Goal: Task Accomplishment & Management: Manage account settings

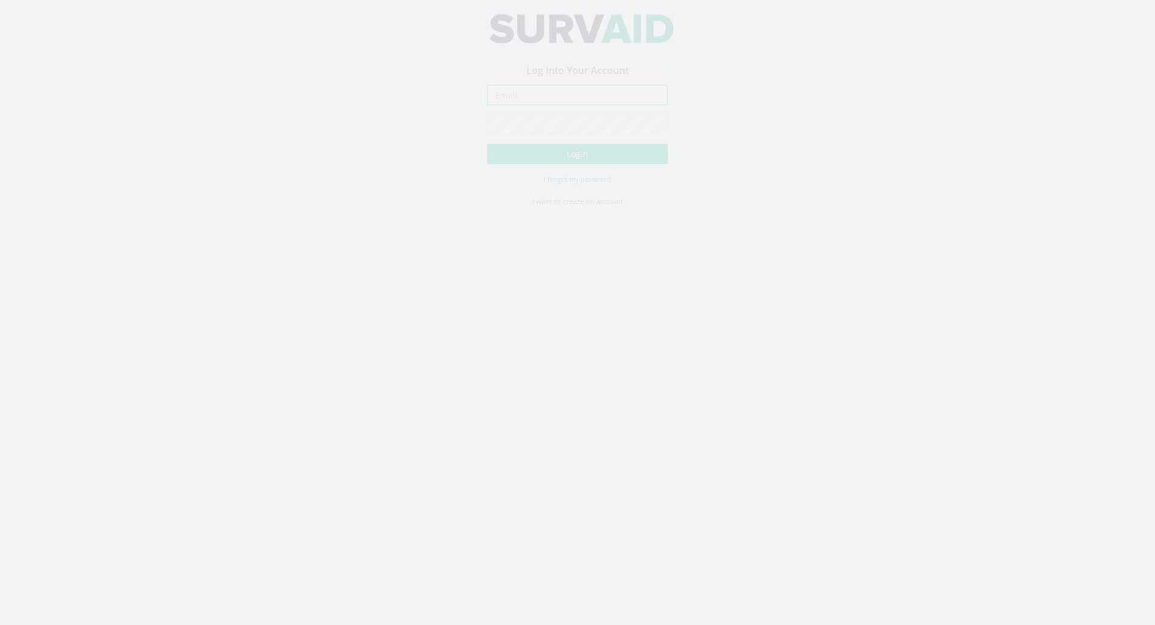
click at [526, 104] on input "email" at bounding box center [577, 105] width 181 height 20
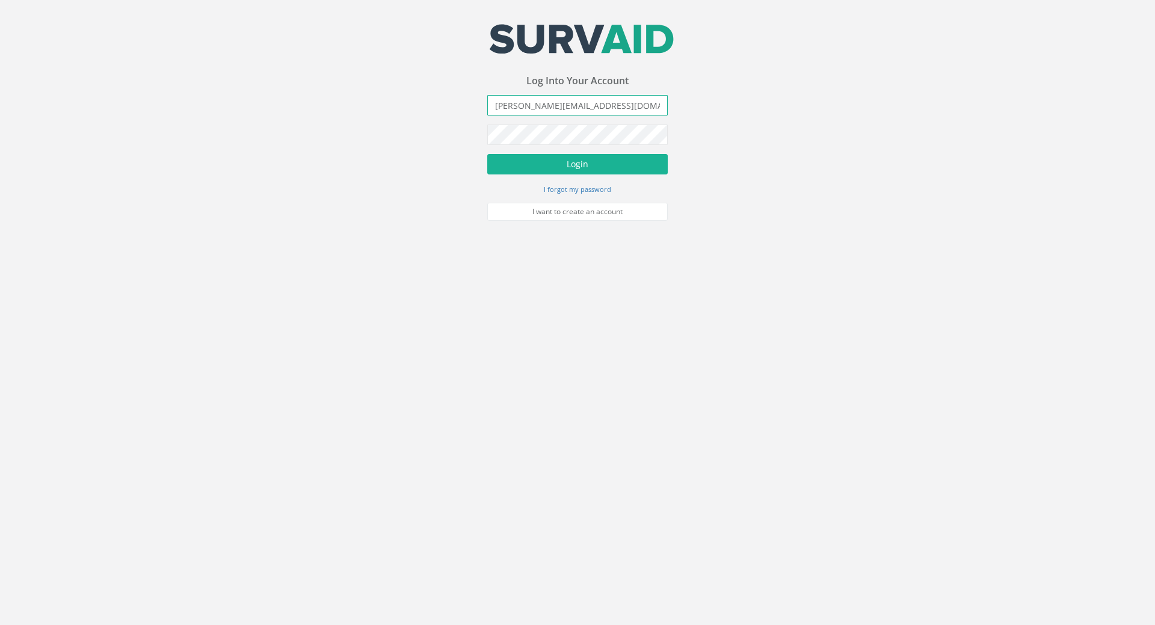
type input "[PERSON_NAME][EMAIL_ADDRESS][DOMAIN_NAME]"
click at [487, 154] on button "Login" at bounding box center [577, 164] width 181 height 20
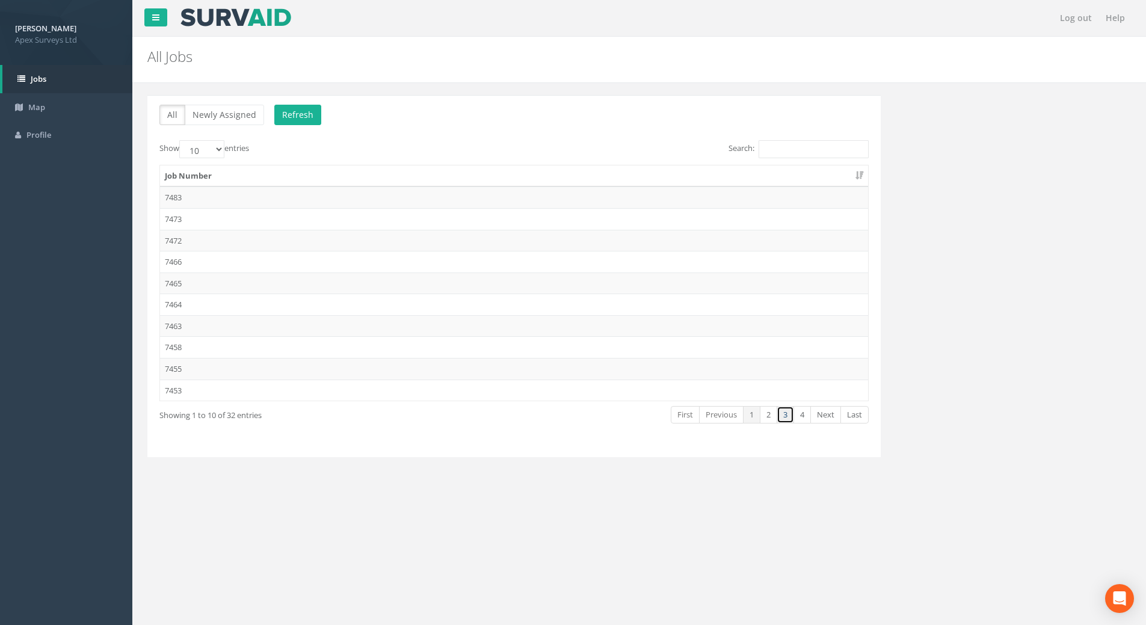
click at [785, 417] on link "3" at bounding box center [785, 414] width 17 height 17
click at [183, 238] on td "7432" at bounding box center [514, 241] width 708 height 22
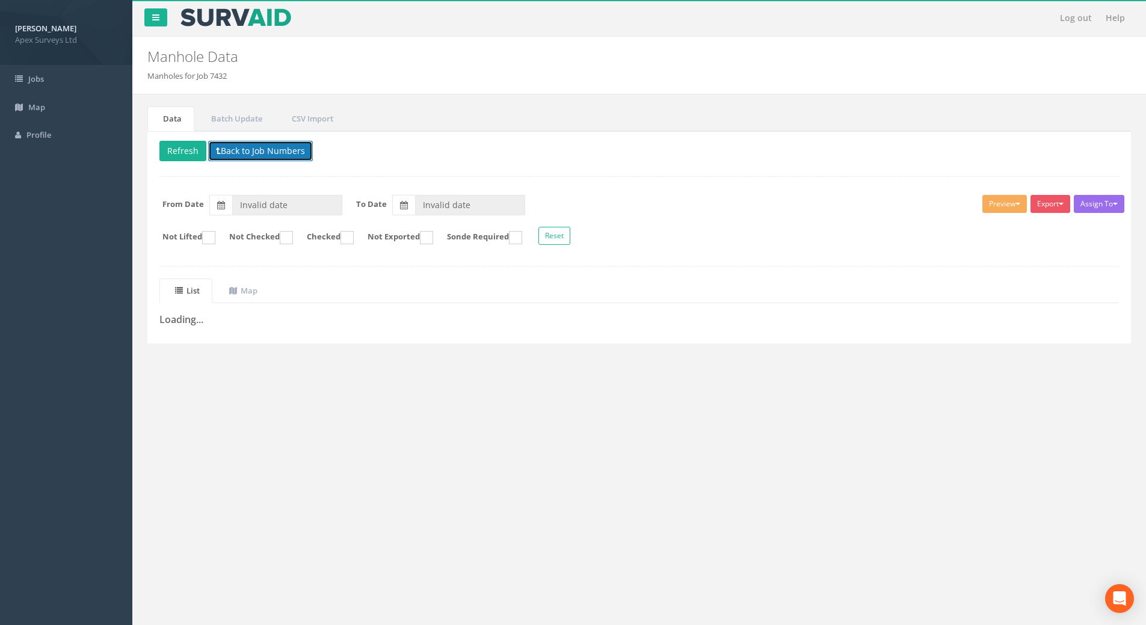
click at [230, 148] on button "Back to Job Numbers" at bounding box center [260, 151] width 105 height 20
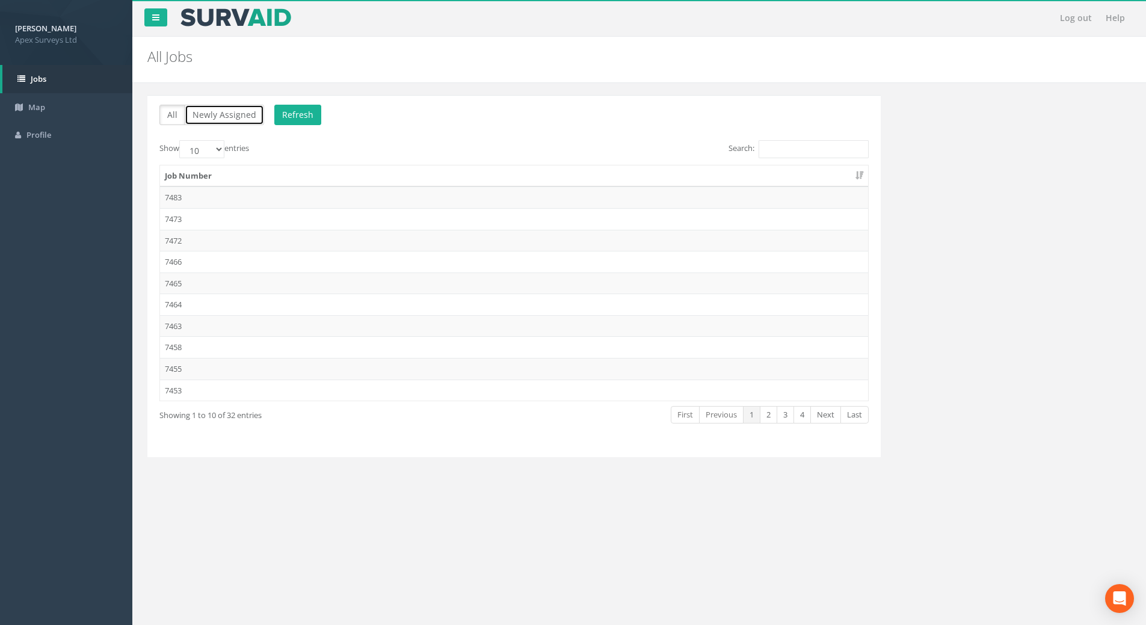
click at [211, 116] on button "Newly Assigned" at bounding box center [224, 115] width 79 height 20
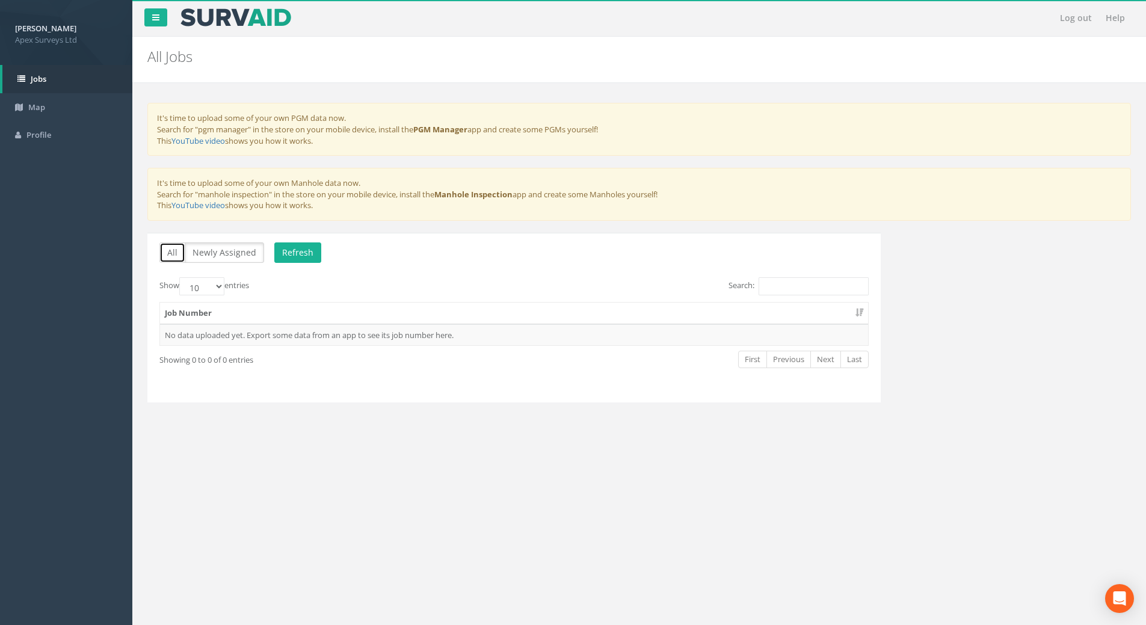
click at [173, 255] on button "All" at bounding box center [172, 253] width 26 height 20
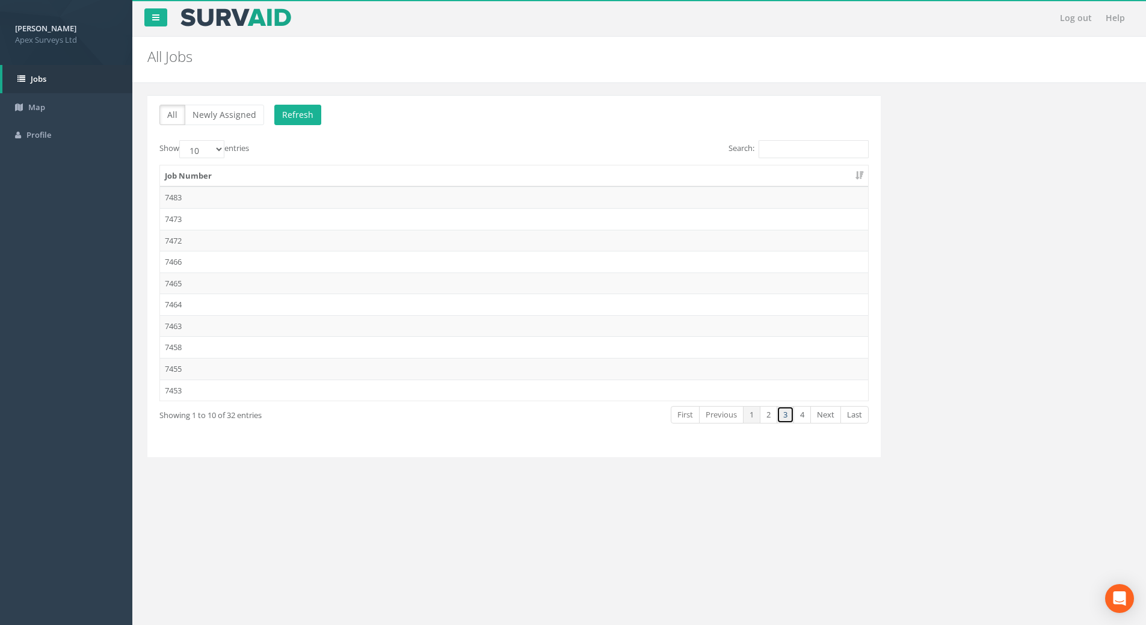
click at [786, 415] on link "3" at bounding box center [785, 414] width 17 height 17
click at [201, 236] on td "7432" at bounding box center [514, 241] width 708 height 22
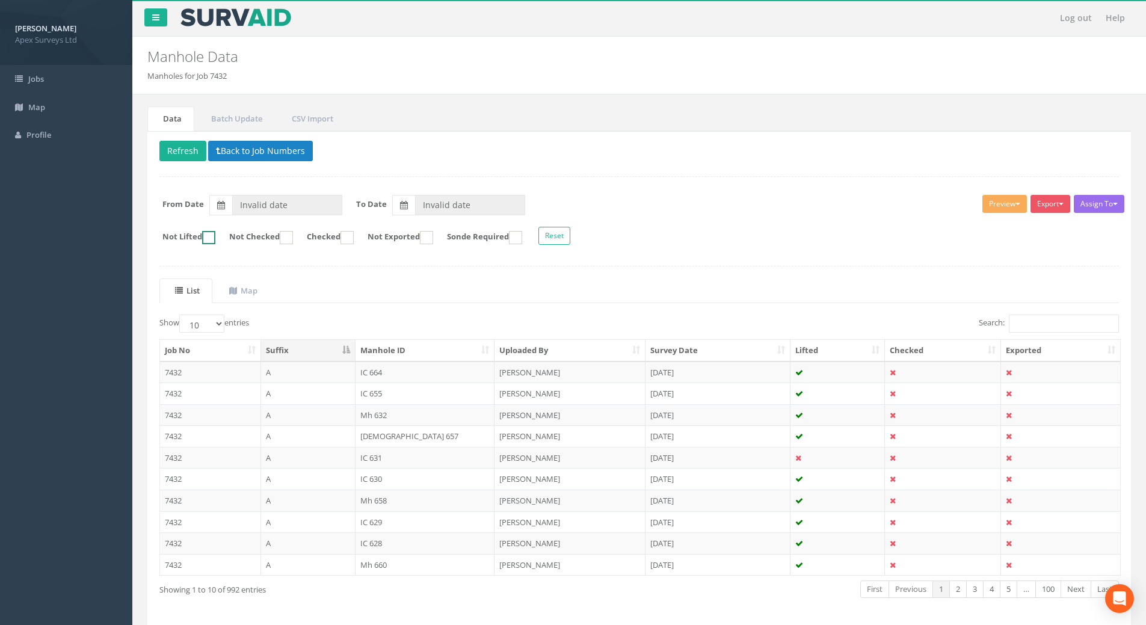
type input "[DATE]"
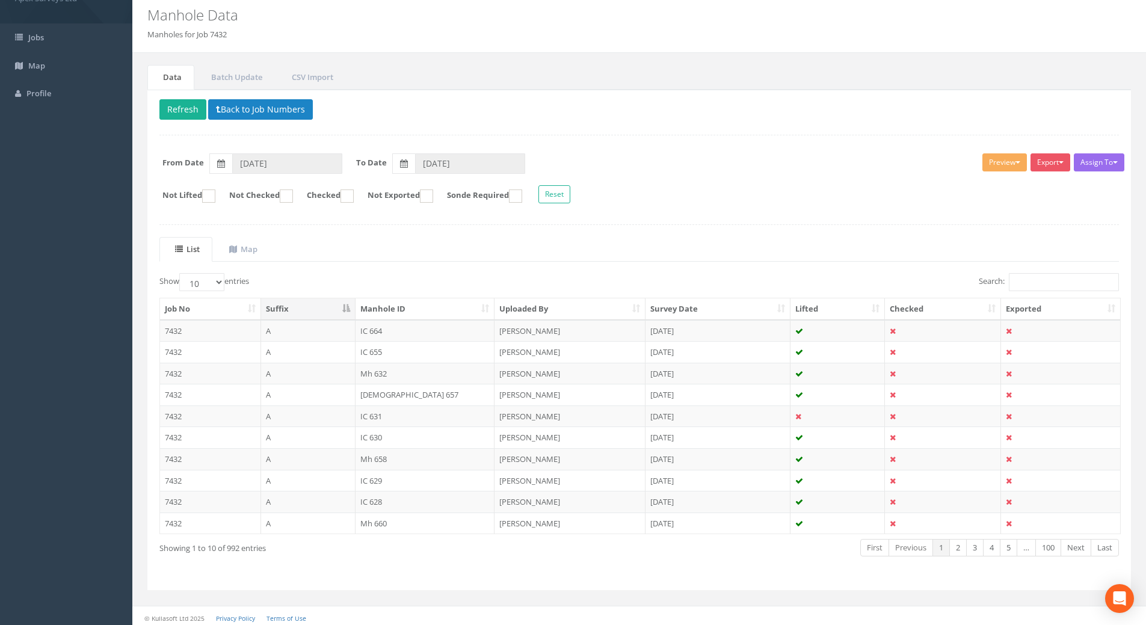
scroll to position [46, 0]
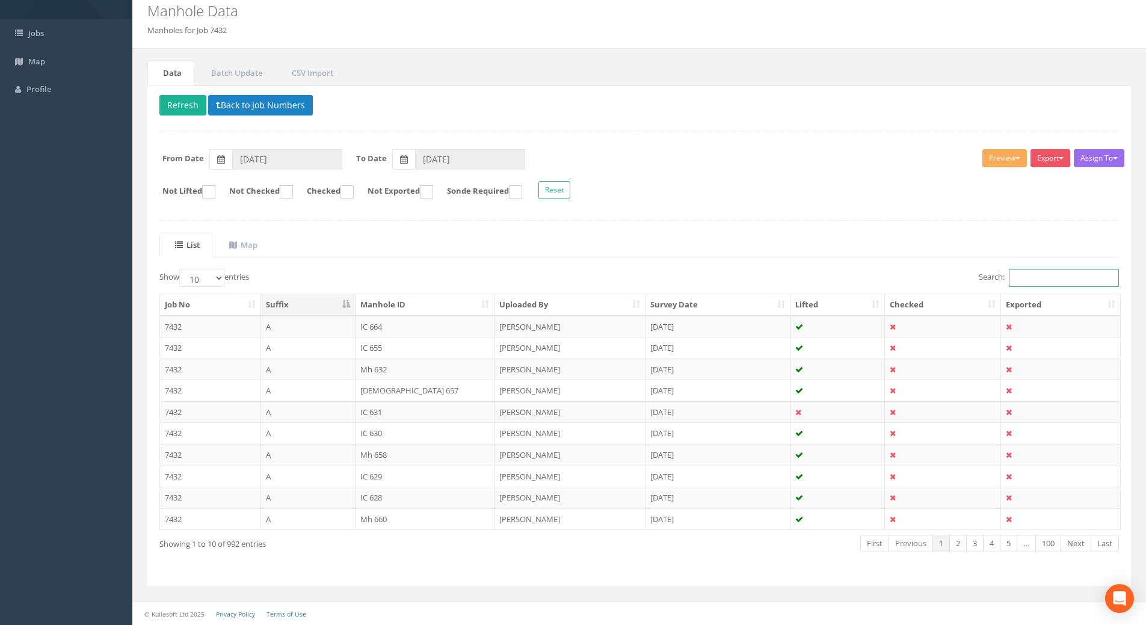
click at [1025, 276] on input "Search:" at bounding box center [1064, 278] width 110 height 18
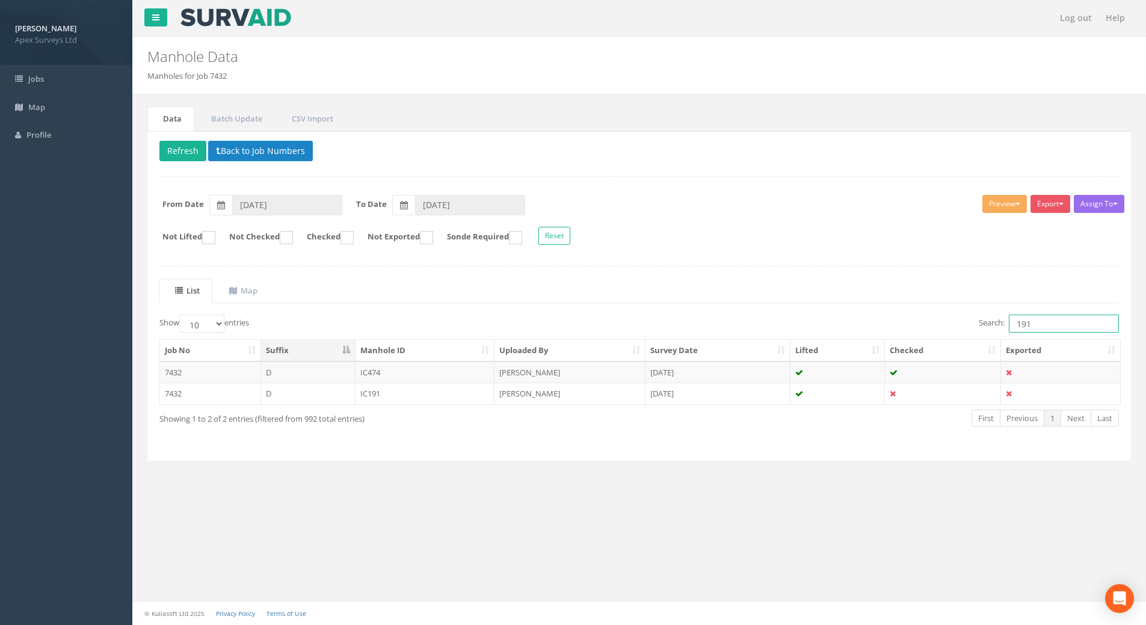
scroll to position [0, 0]
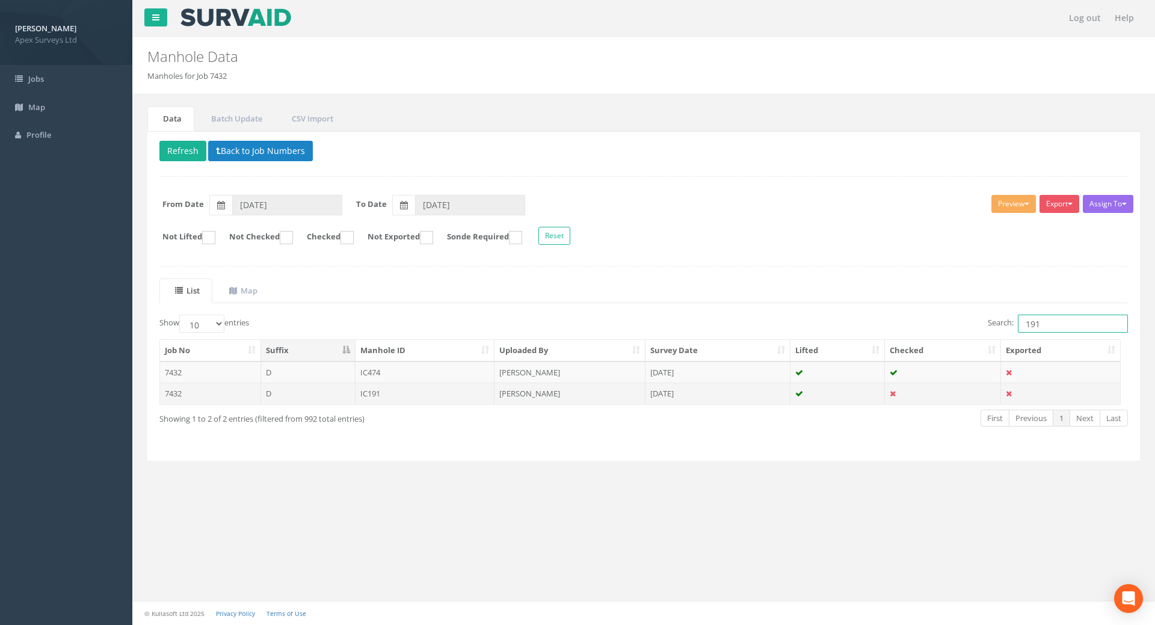
type input "191"
click at [399, 395] on td "IC191" at bounding box center [426, 394] width 140 height 22
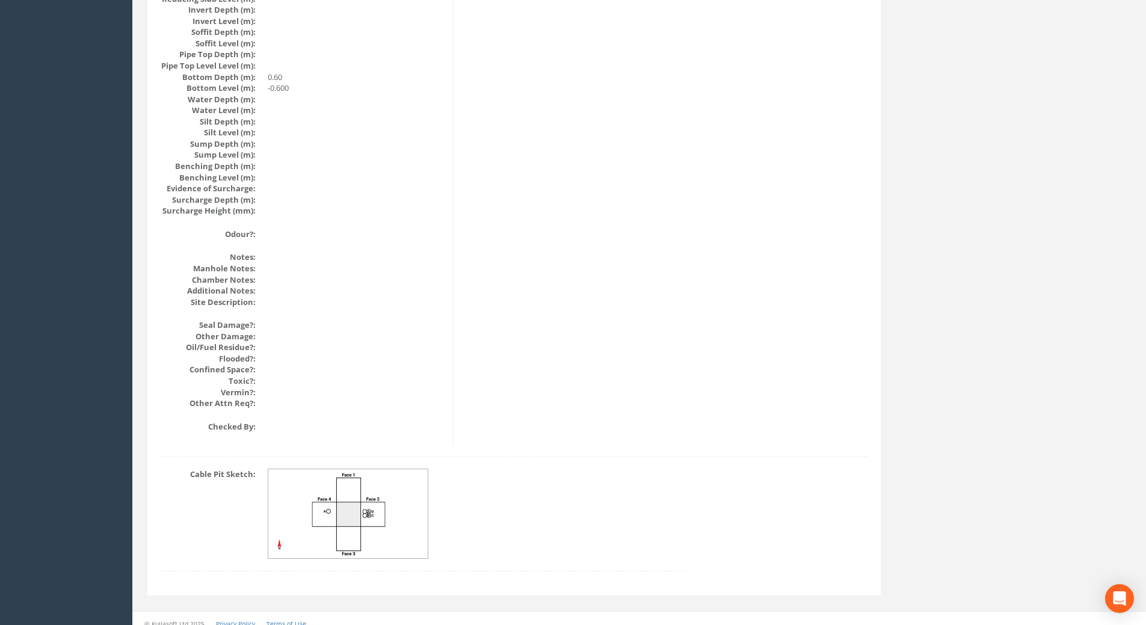
scroll to position [1231, 0]
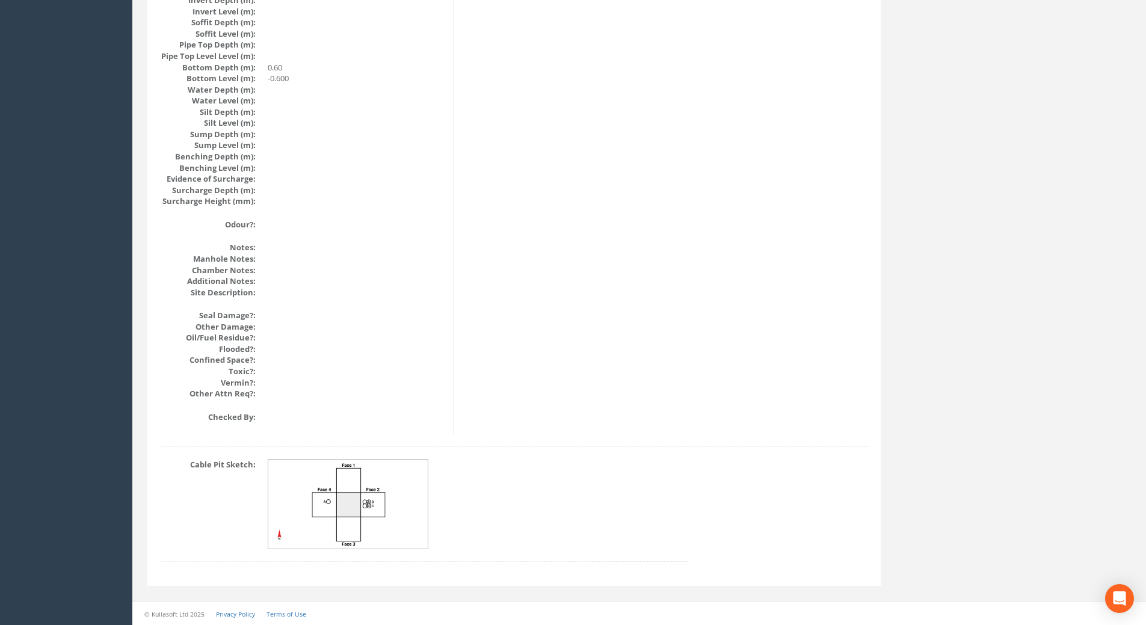
click at [380, 505] on img at bounding box center [348, 505] width 161 height 90
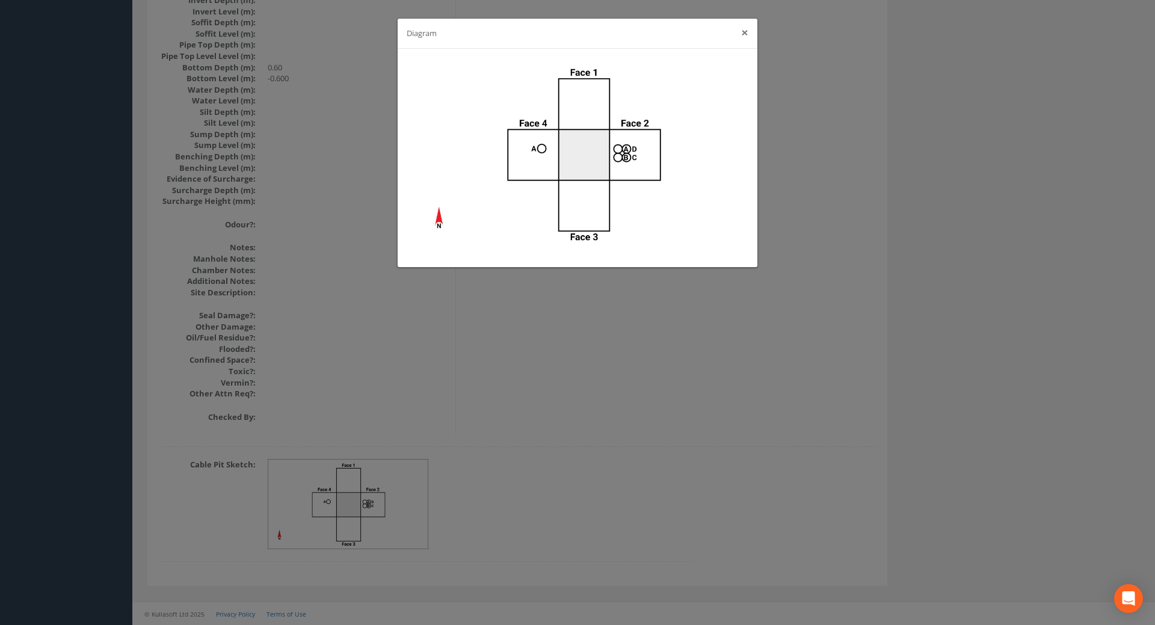
click at [744, 34] on button "×" at bounding box center [744, 32] width 7 height 13
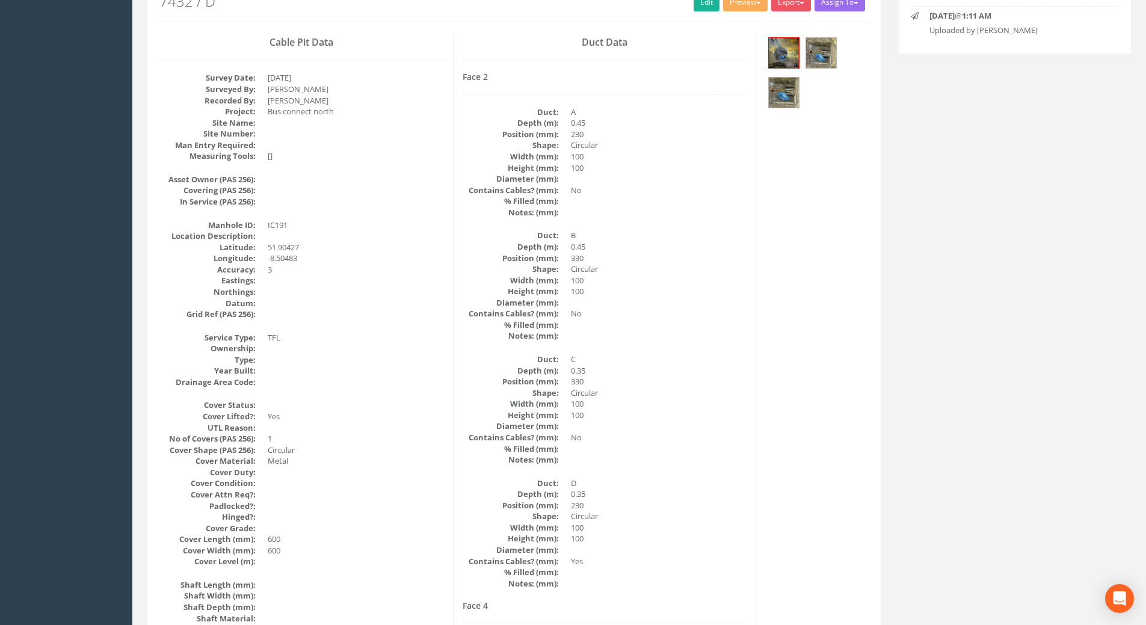
scroll to position [0, 0]
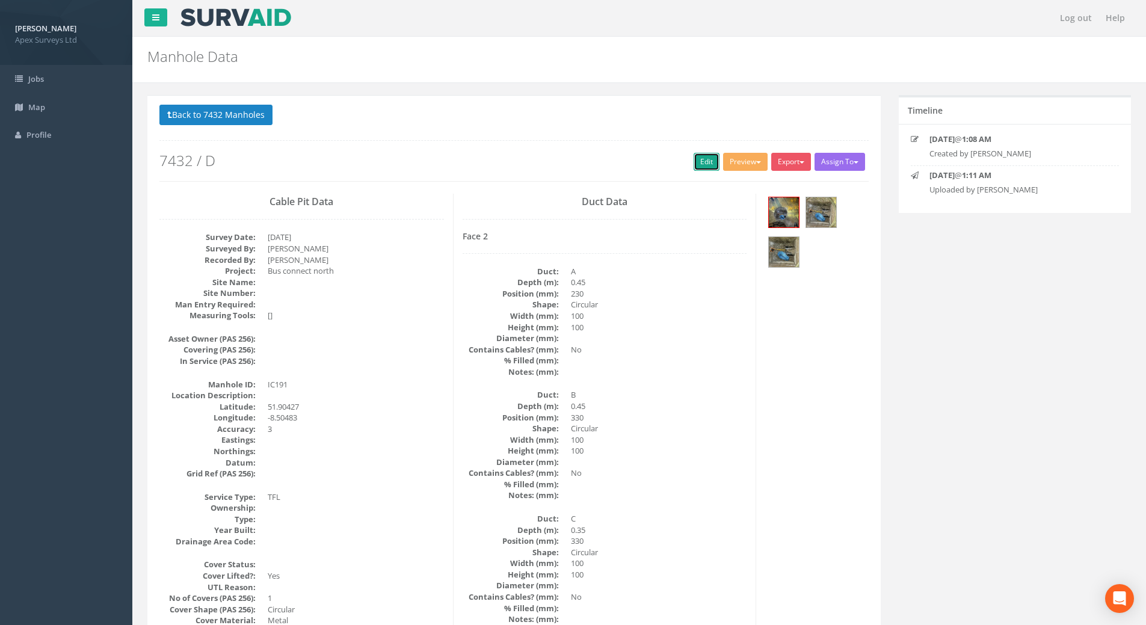
click at [702, 159] on link "Edit" at bounding box center [707, 162] width 26 height 18
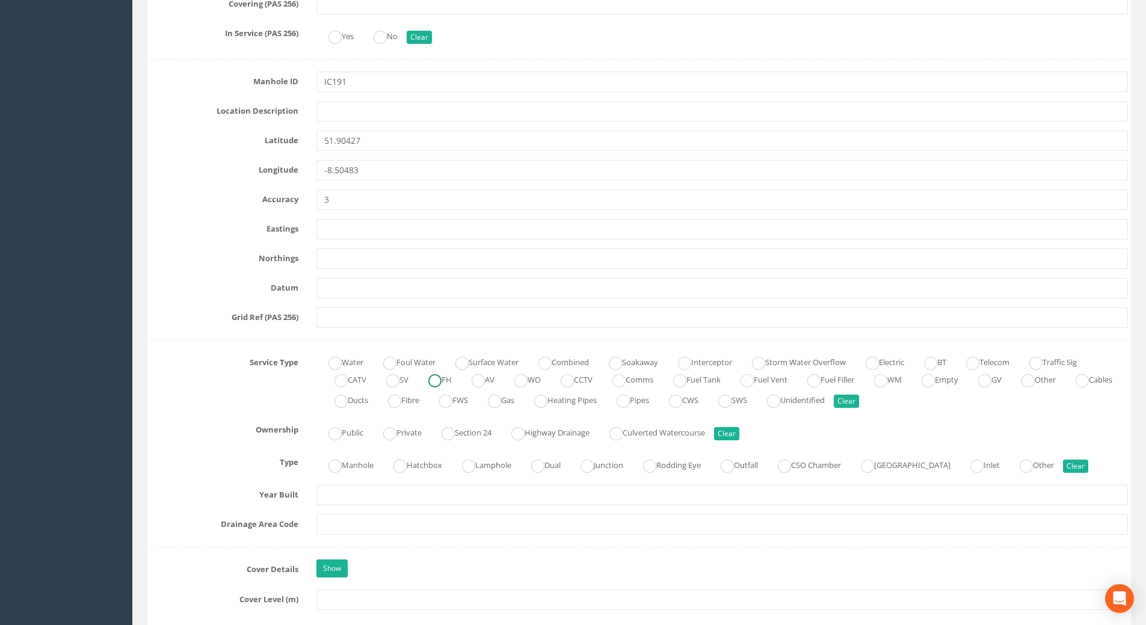
scroll to position [722, 0]
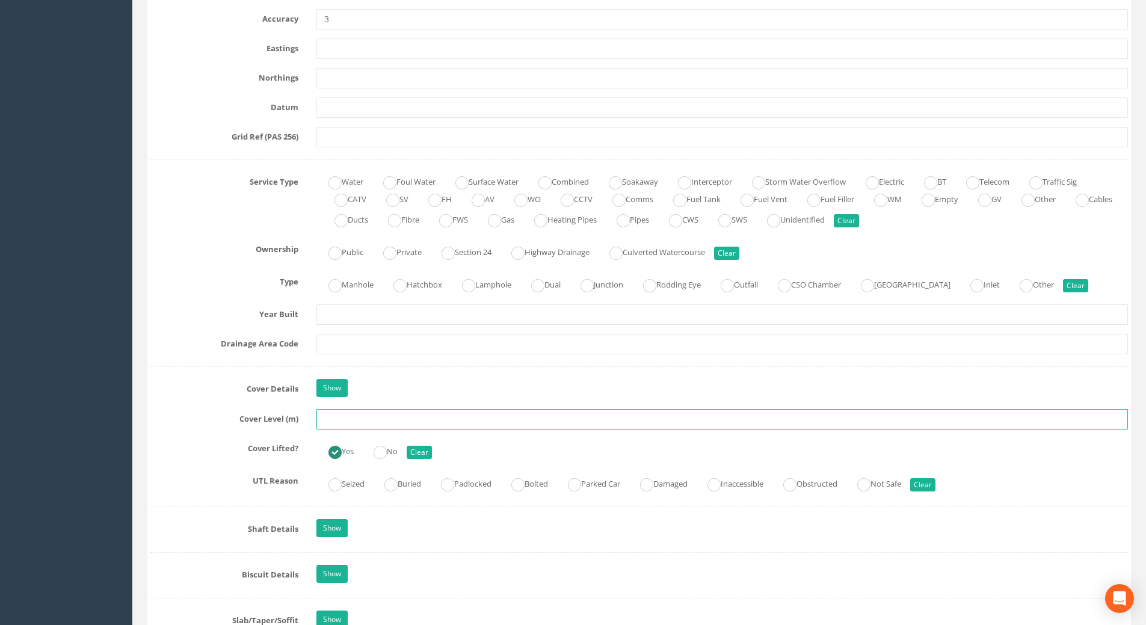
click at [354, 418] on input "text" at bounding box center [723, 419] width 812 height 20
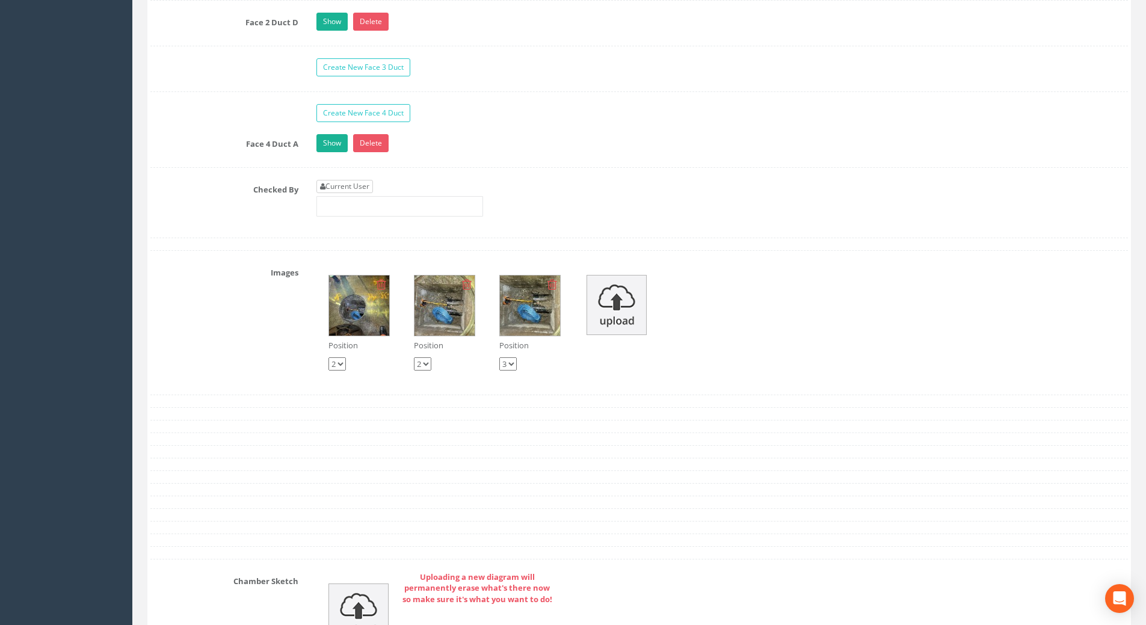
scroll to position [2166, 0]
type input "113.01"
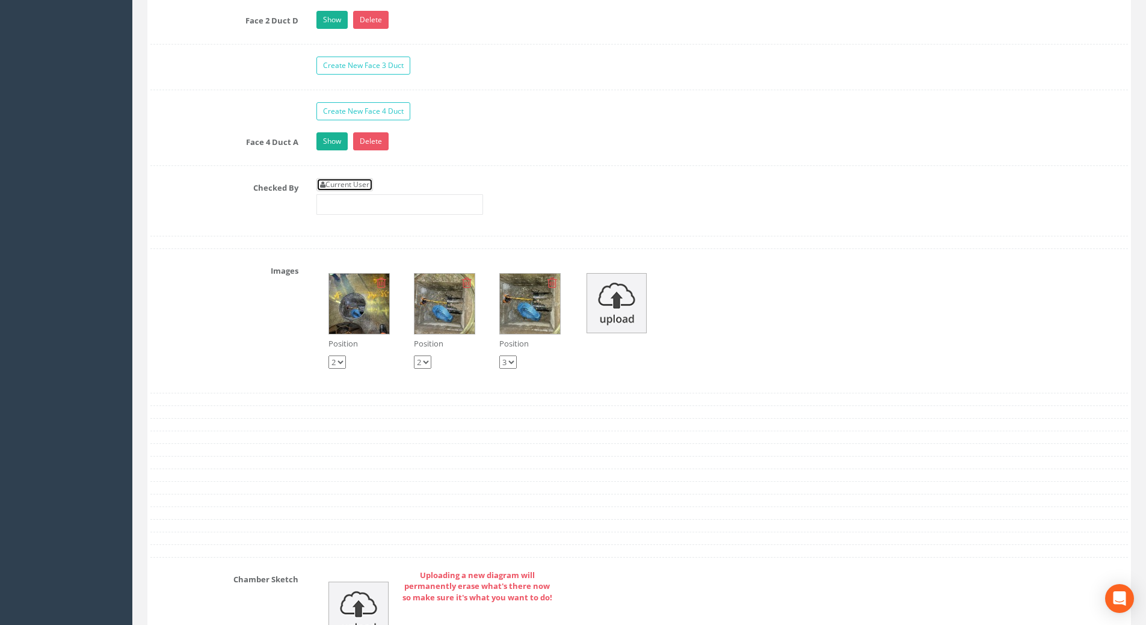
click at [348, 188] on link "Current User" at bounding box center [345, 184] width 57 height 13
type input "[PERSON_NAME]"
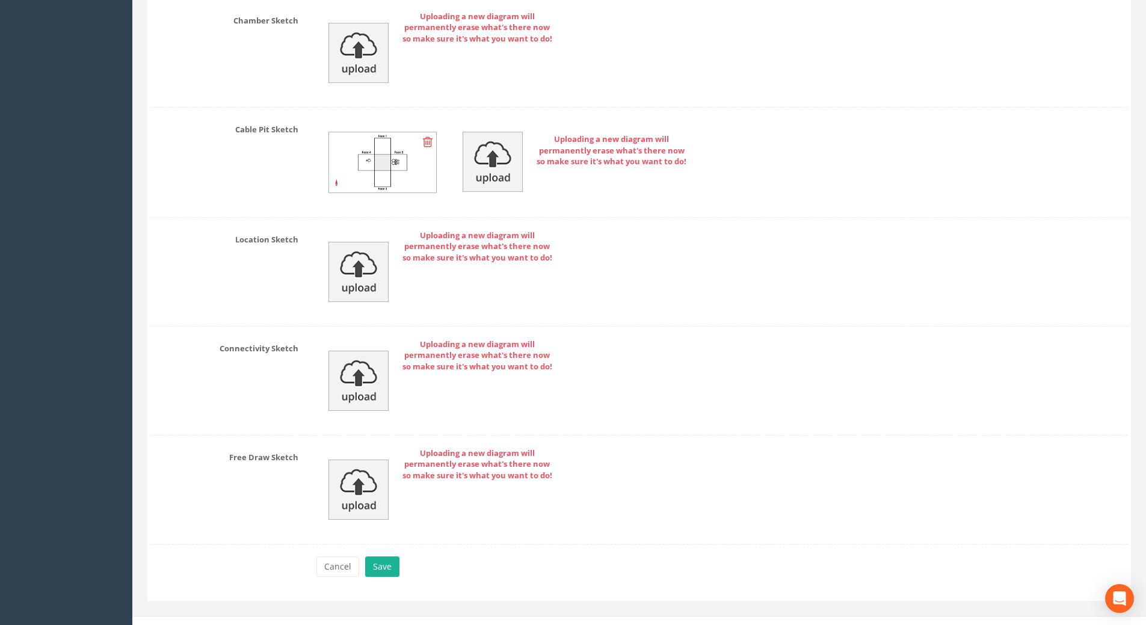
scroll to position [2740, 0]
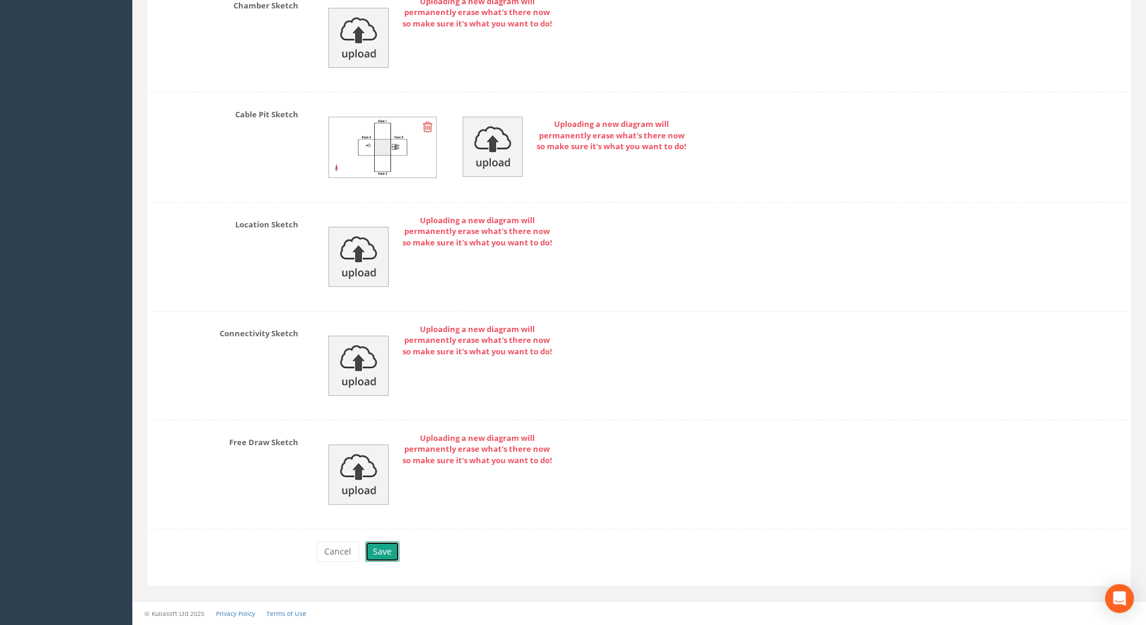
click at [388, 552] on button "Save" at bounding box center [382, 552] width 34 height 20
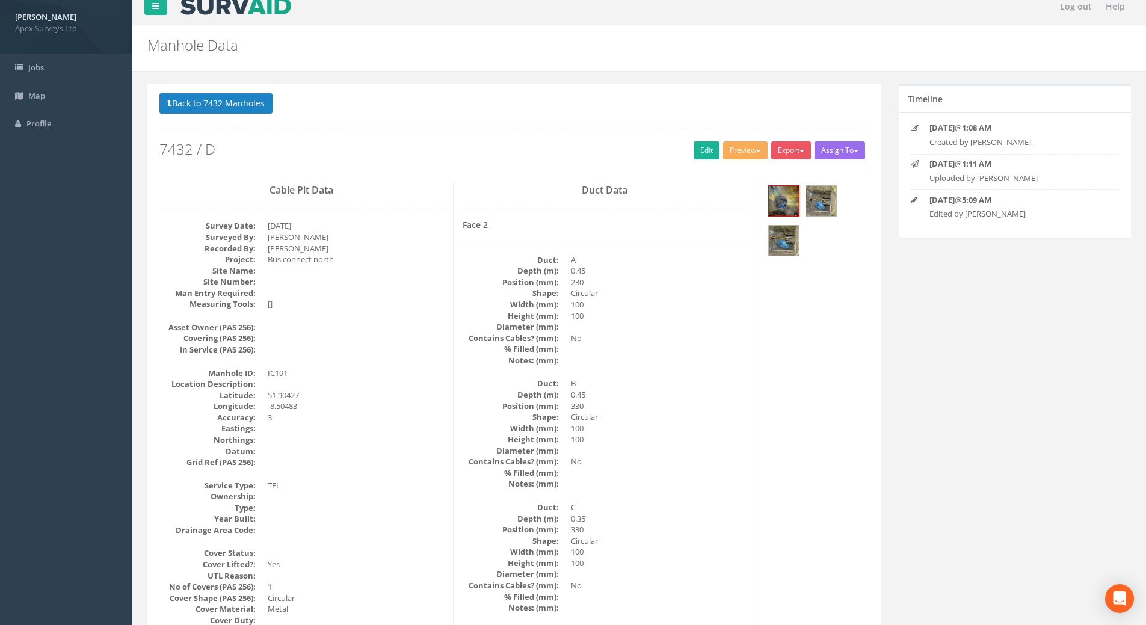
scroll to position [0, 0]
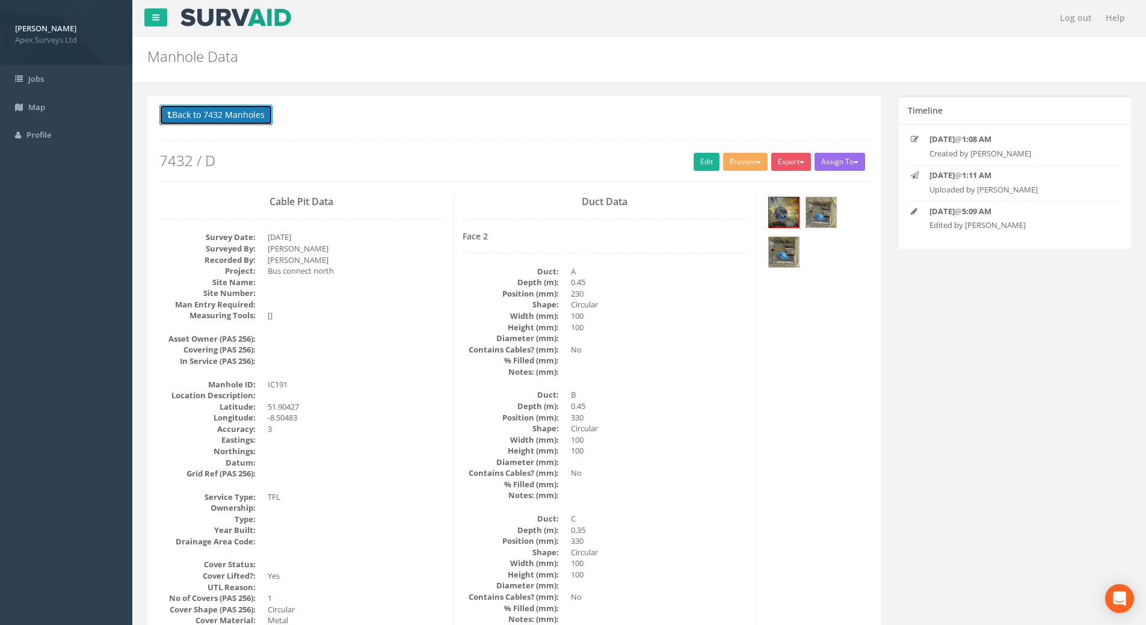
click at [230, 110] on button "Back to 7432 Manholes" at bounding box center [215, 115] width 113 height 20
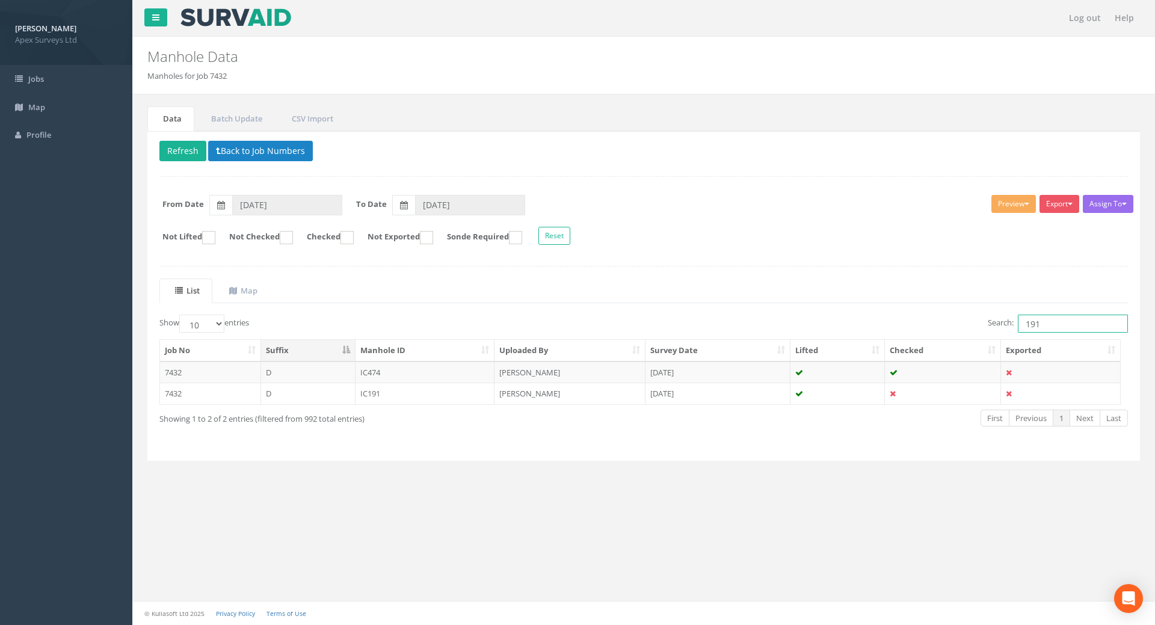
click at [1057, 328] on input "191" at bounding box center [1073, 324] width 110 height 18
type input "199"
click at [388, 375] on td "IC199" at bounding box center [426, 373] width 140 height 22
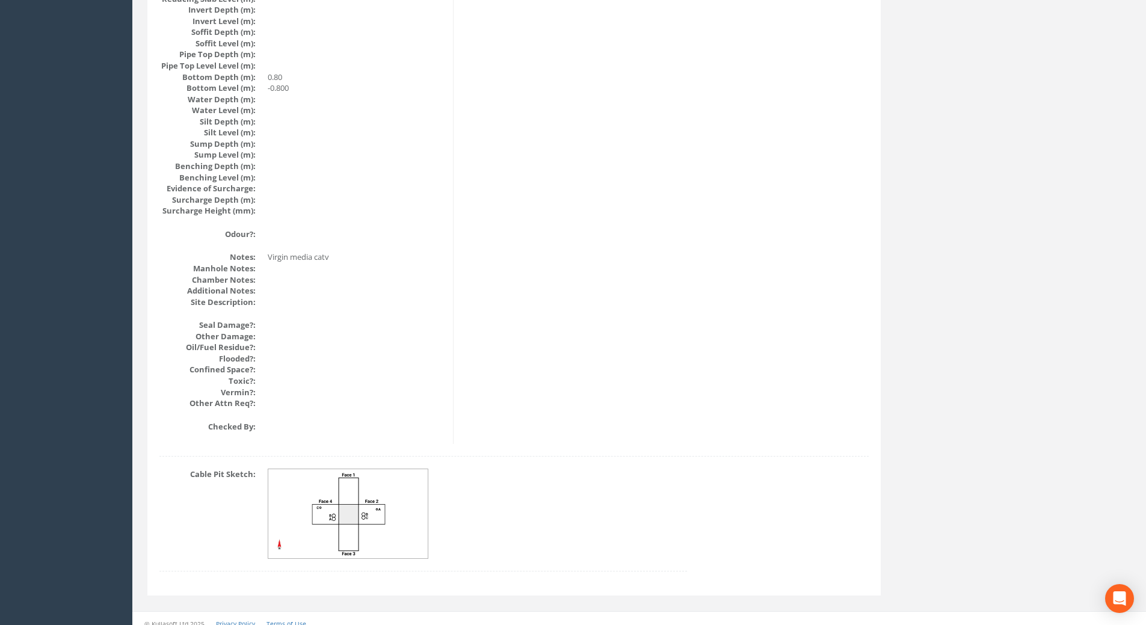
scroll to position [1231, 0]
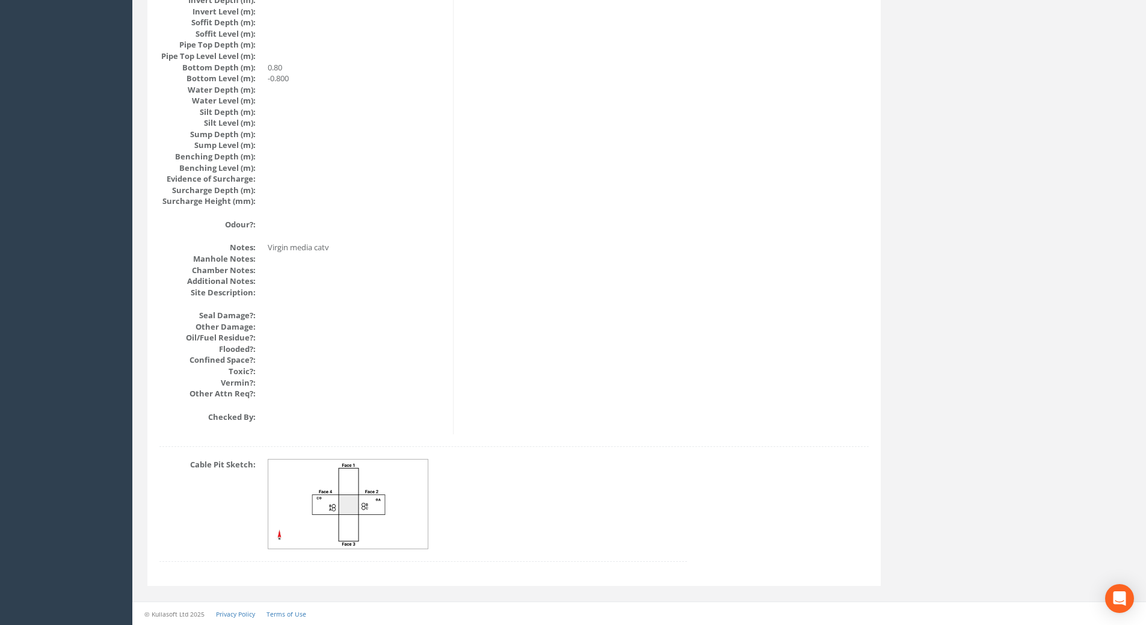
click at [353, 518] on img at bounding box center [348, 505] width 161 height 90
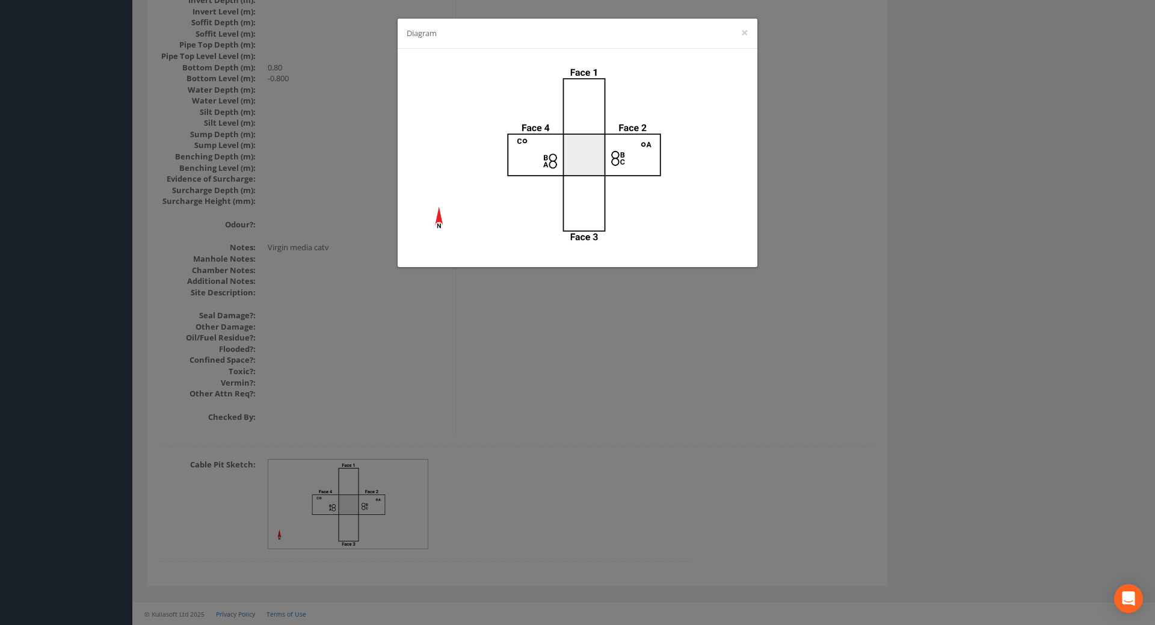
click at [626, 334] on div "Diagram ×" at bounding box center [577, 312] width 1155 height 625
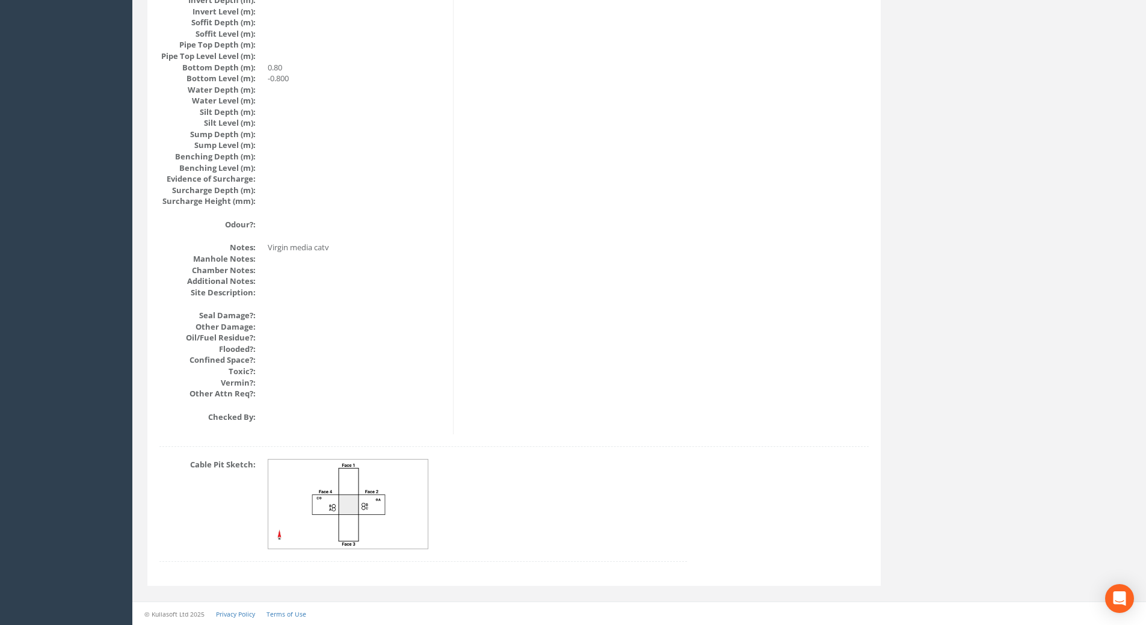
click at [372, 481] on img at bounding box center [348, 505] width 161 height 90
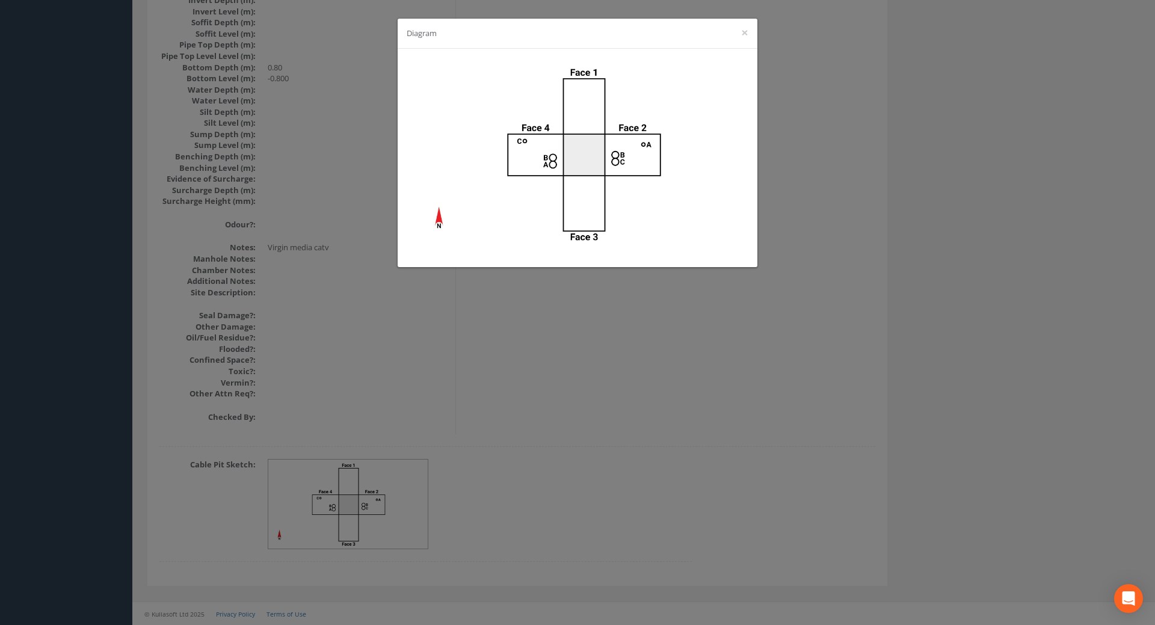
click at [617, 343] on div "Diagram ×" at bounding box center [577, 312] width 1155 height 625
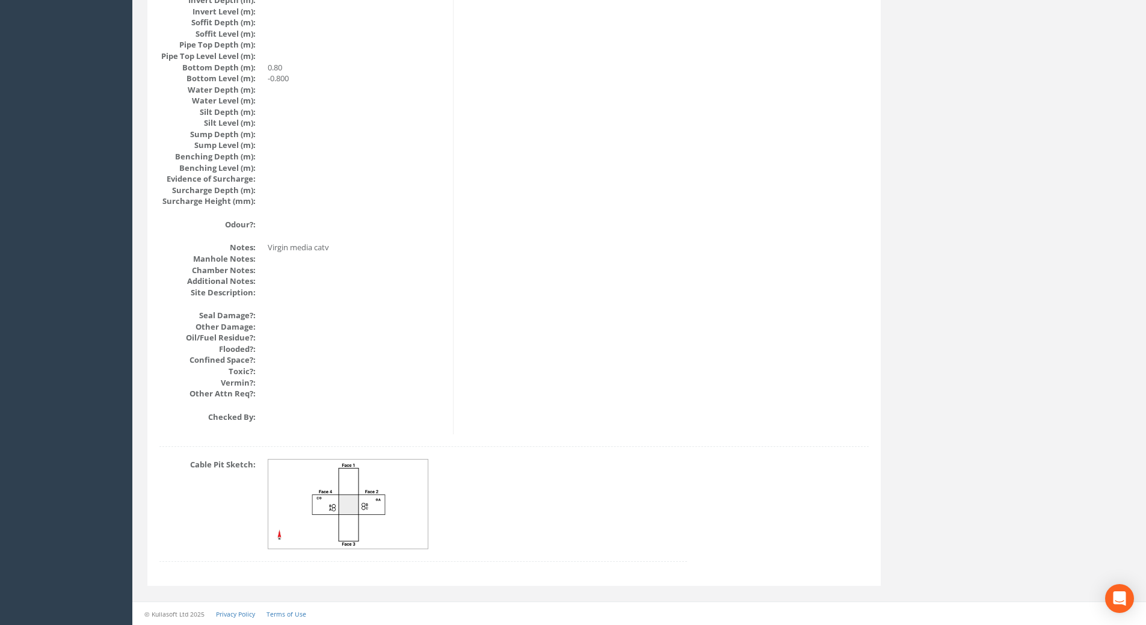
click at [347, 491] on img at bounding box center [348, 505] width 161 height 90
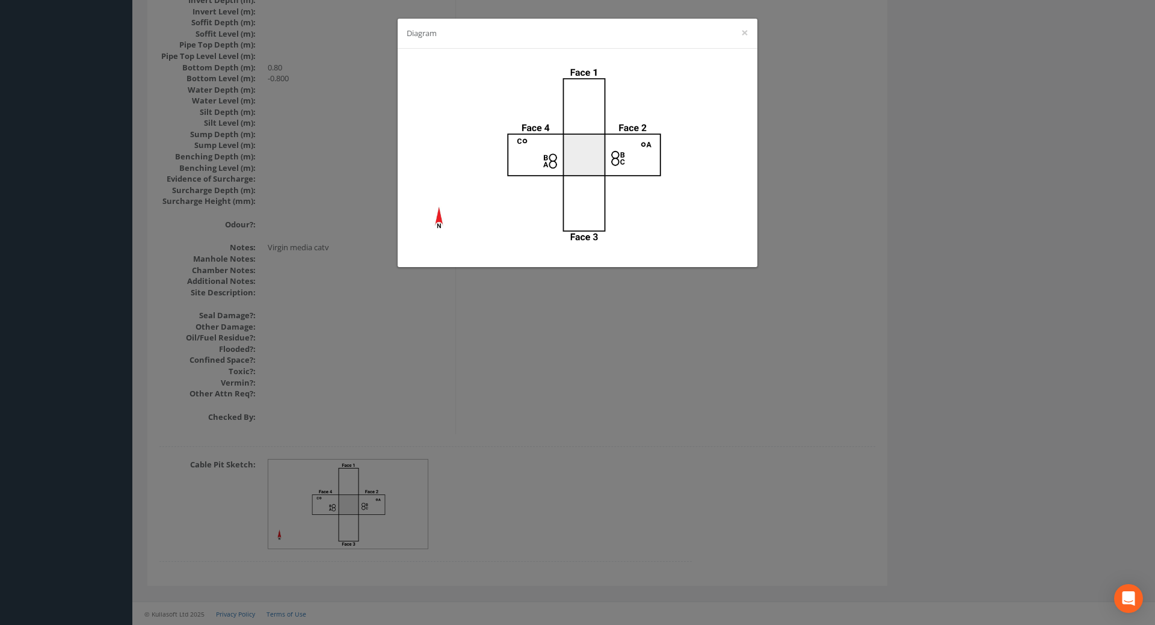
click at [637, 422] on div "Diagram ×" at bounding box center [577, 312] width 1155 height 625
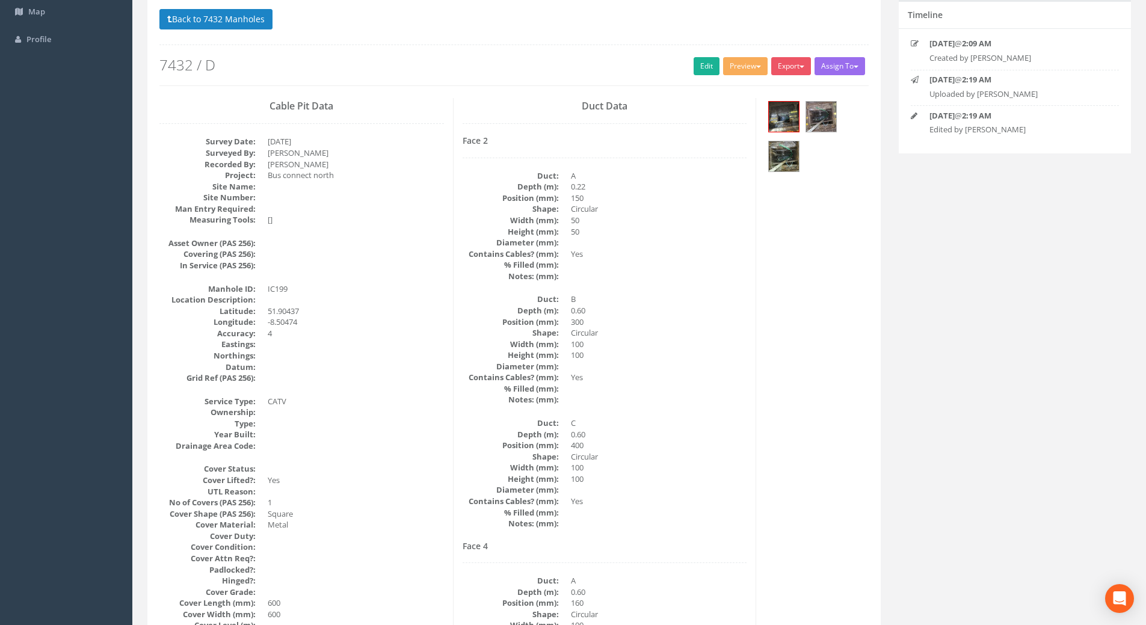
scroll to position [0, 0]
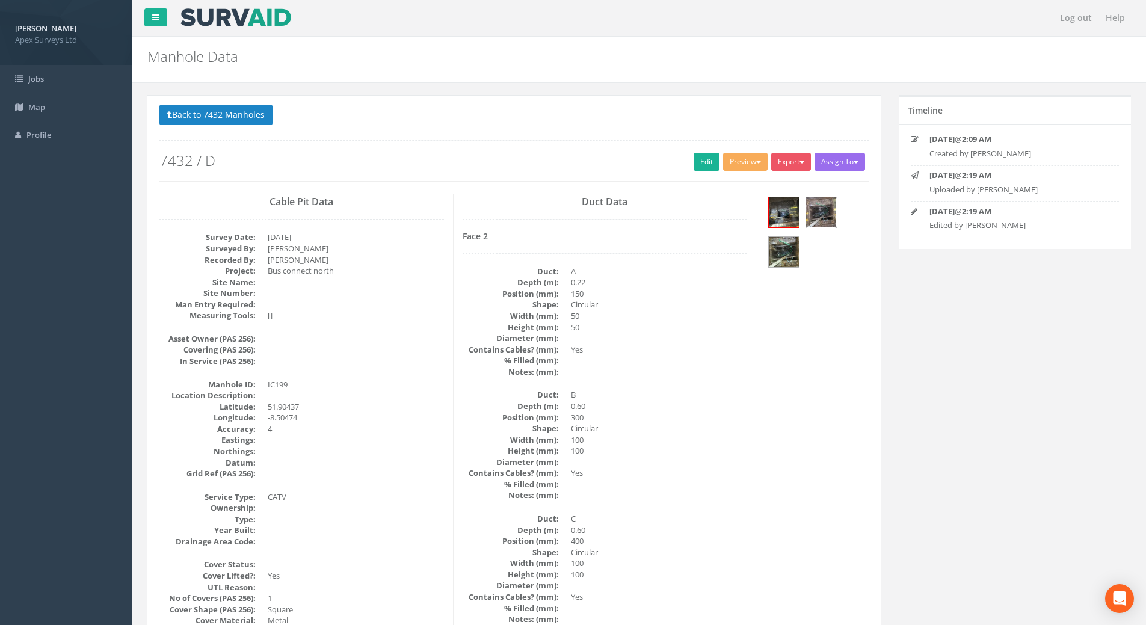
click at [822, 208] on img at bounding box center [821, 212] width 30 height 30
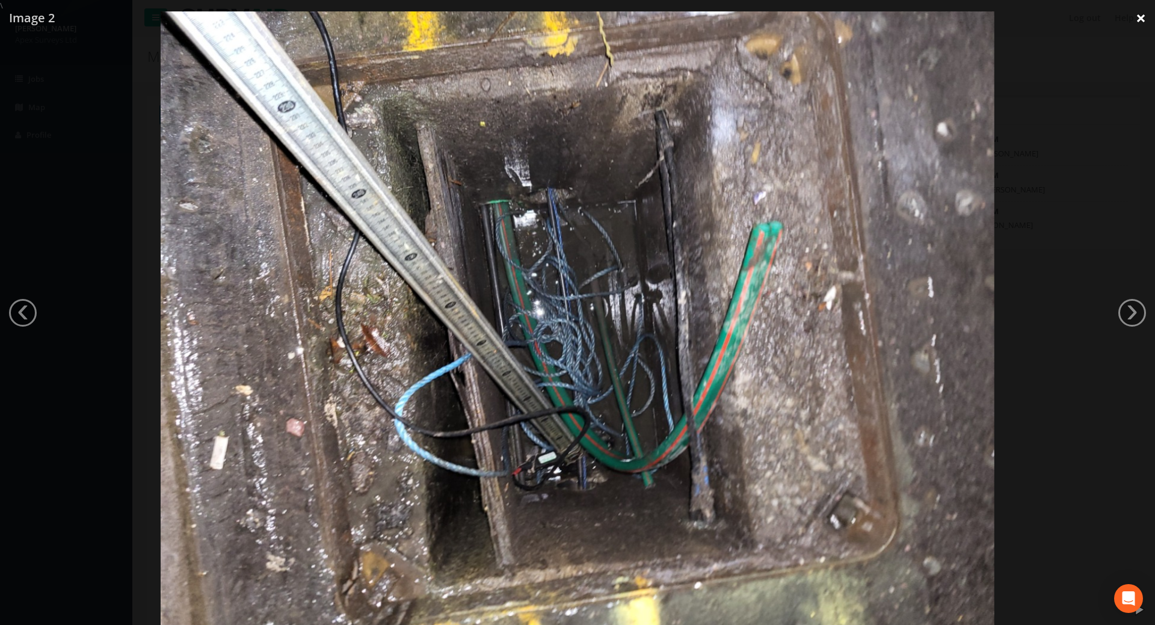
click at [1134, 16] on link "×" at bounding box center [1141, 18] width 28 height 36
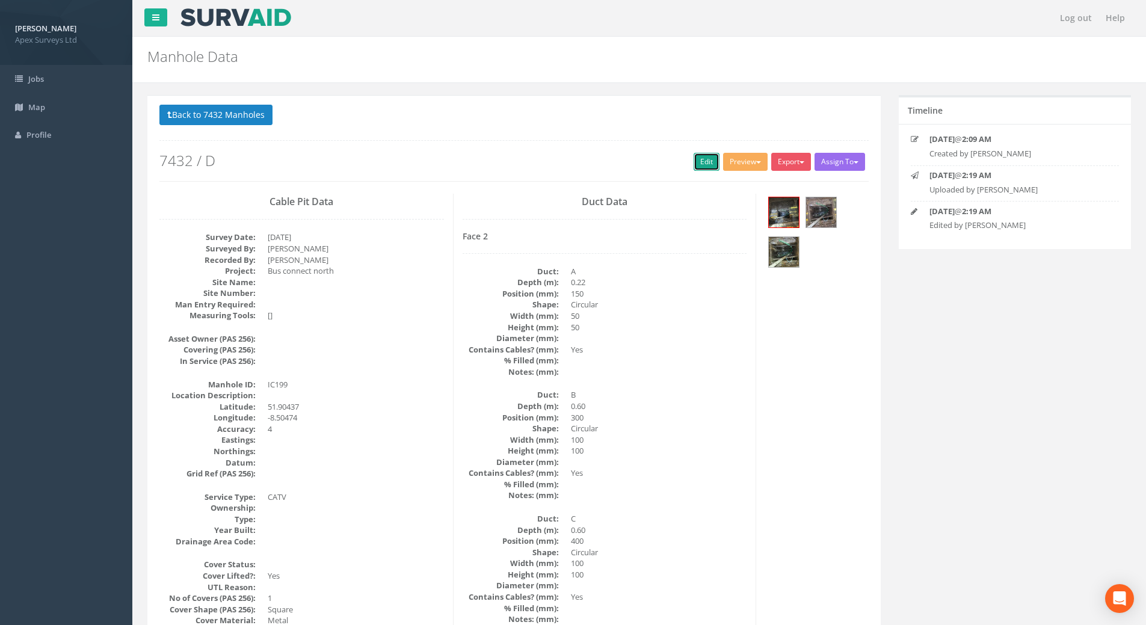
click at [704, 157] on link "Edit" at bounding box center [707, 162] width 26 height 18
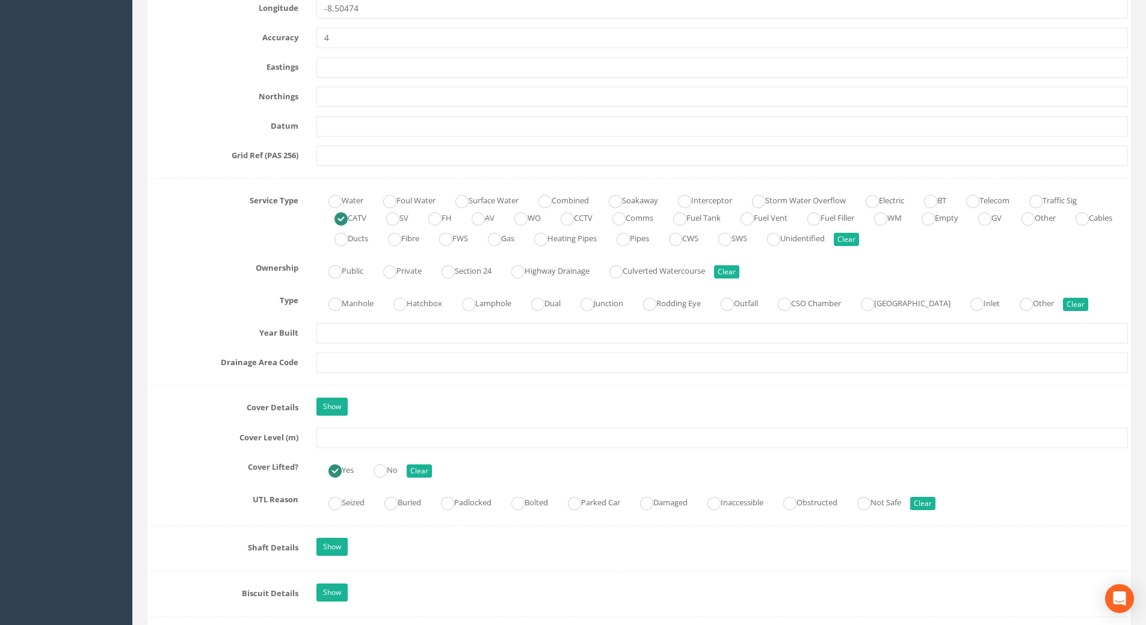
scroll to position [722, 0]
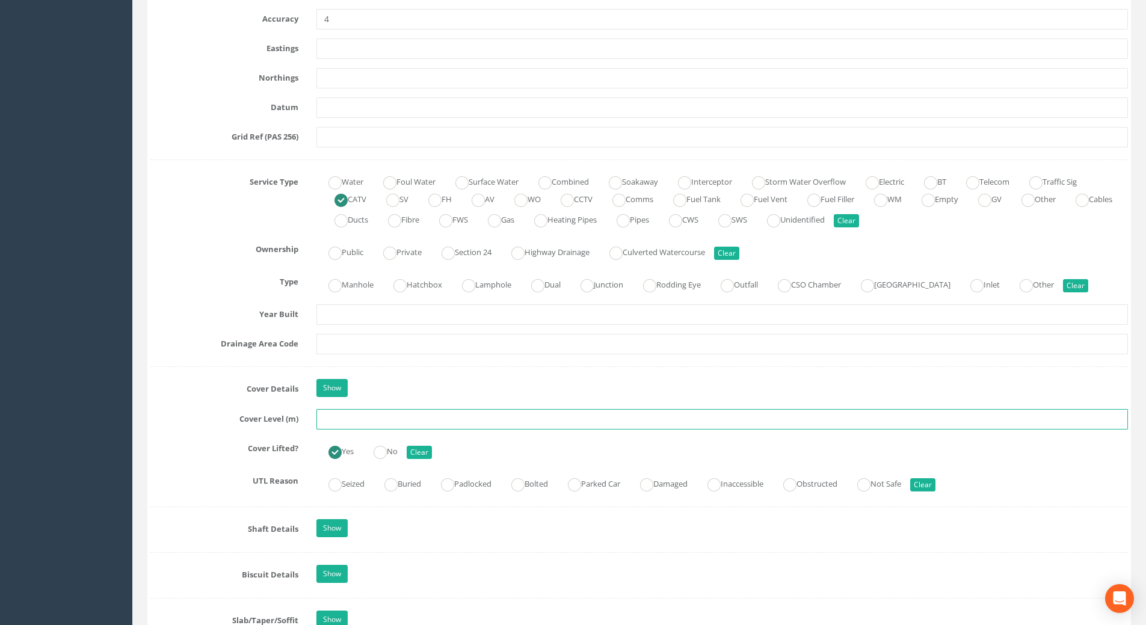
click at [336, 422] on input "text" at bounding box center [723, 419] width 812 height 20
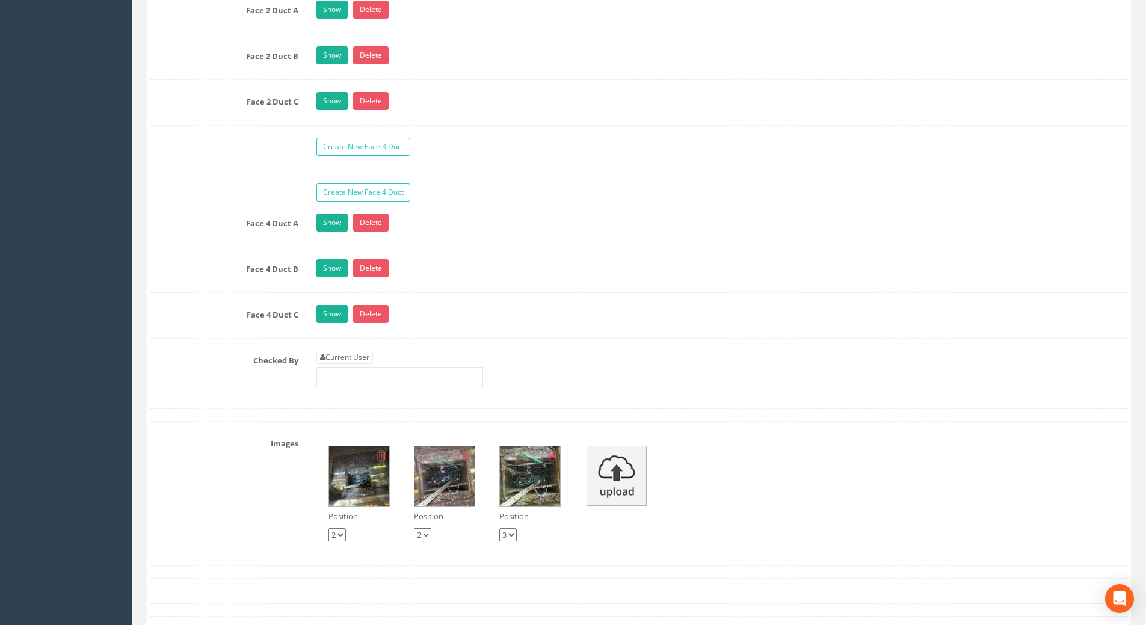
scroll to position [2166, 0]
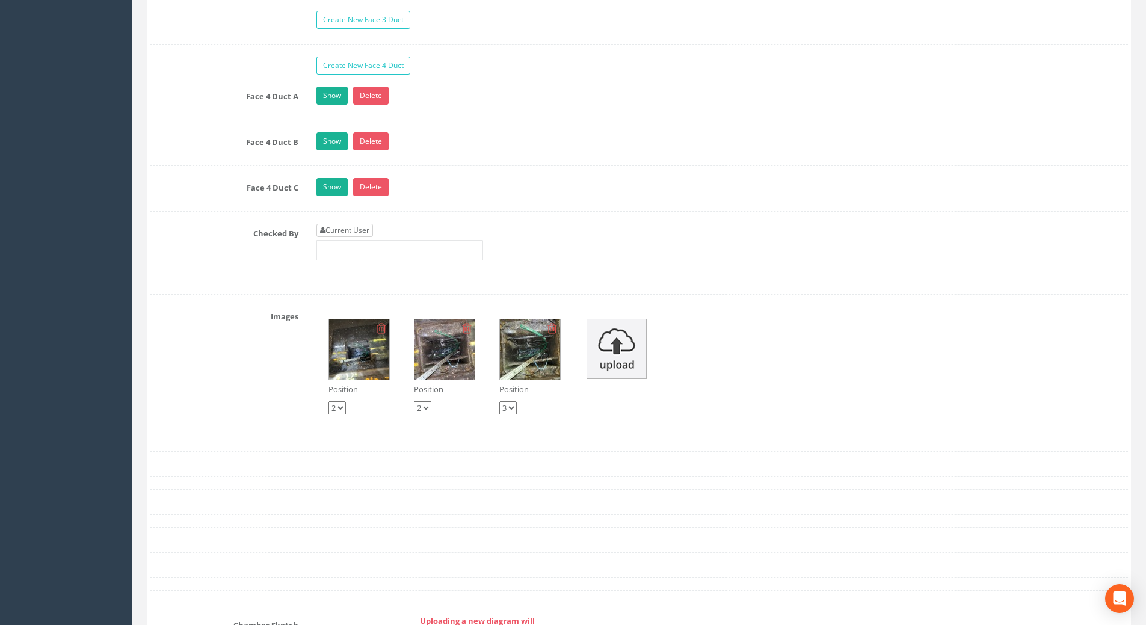
type input "113.33"
click at [338, 232] on link "Current User" at bounding box center [345, 230] width 57 height 13
type input "[PERSON_NAME]"
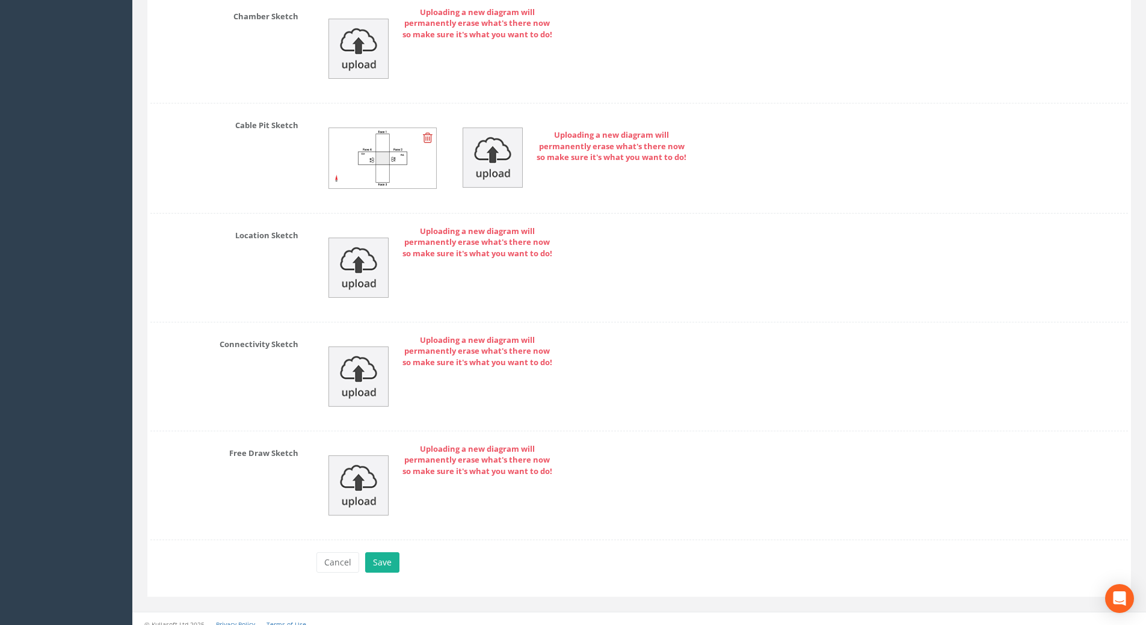
scroll to position [2786, 0]
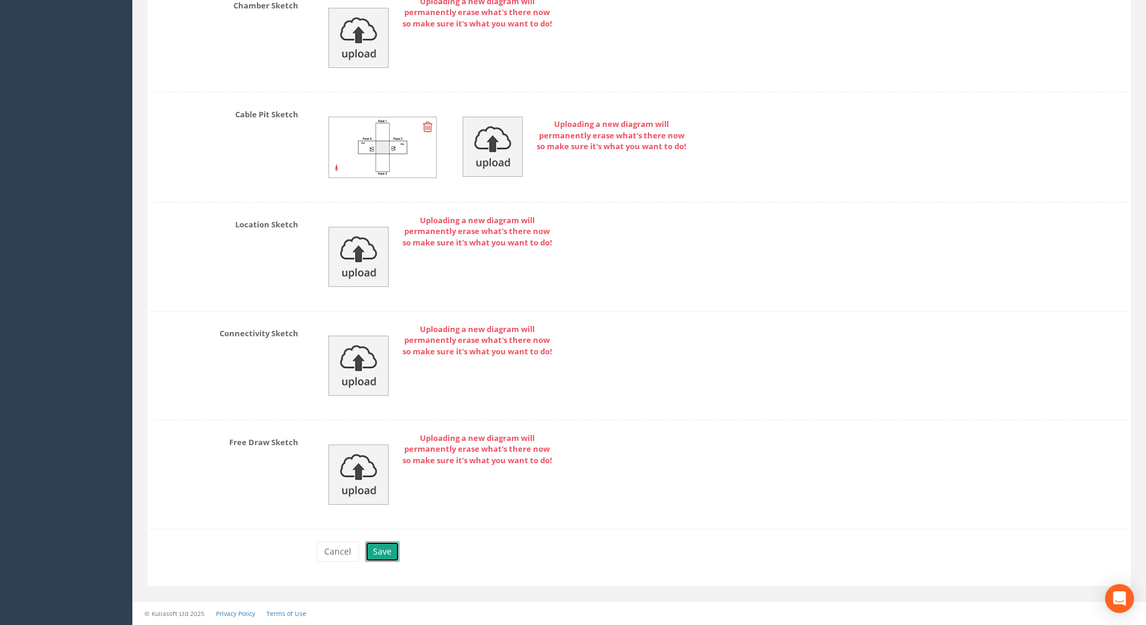
click at [374, 554] on button "Save" at bounding box center [382, 552] width 34 height 20
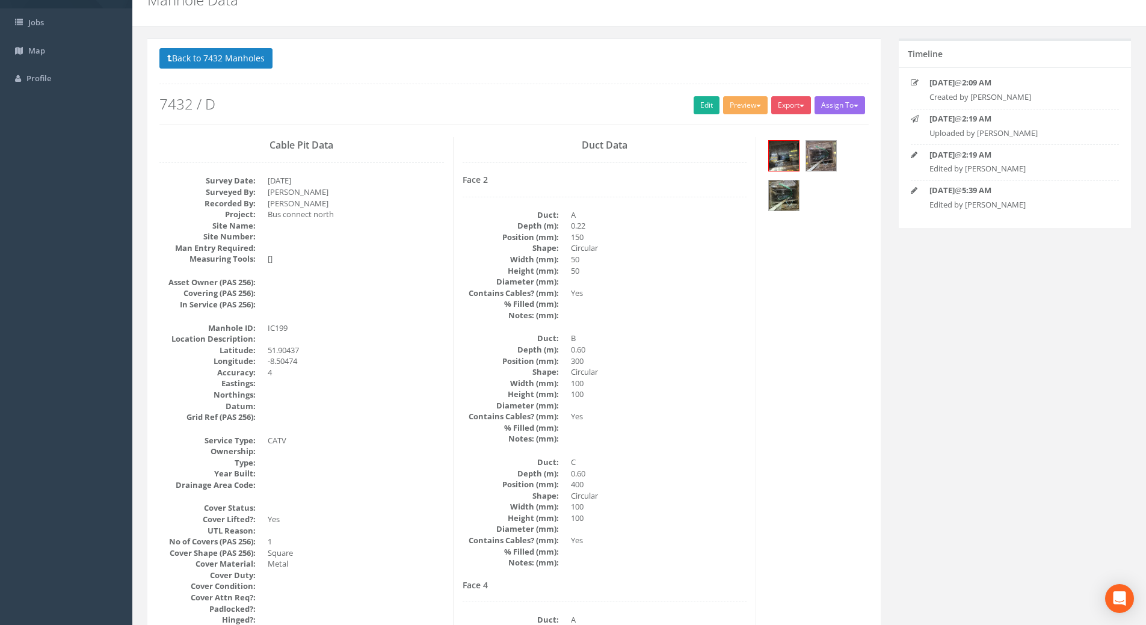
scroll to position [0, 0]
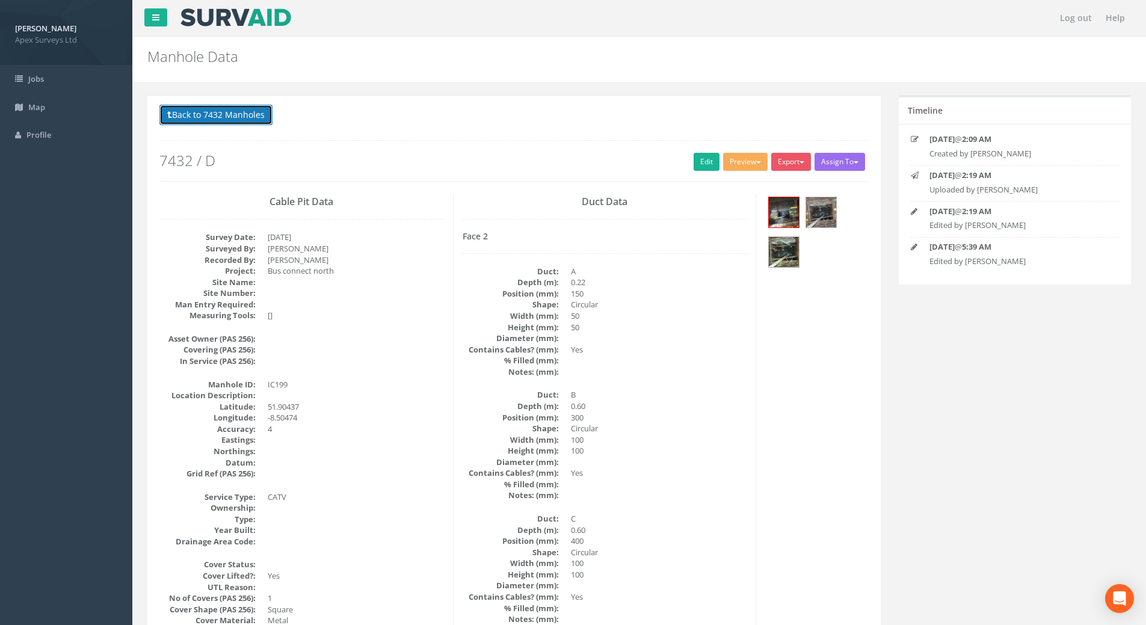
click at [247, 114] on button "Back to 7432 Manholes" at bounding box center [215, 115] width 113 height 20
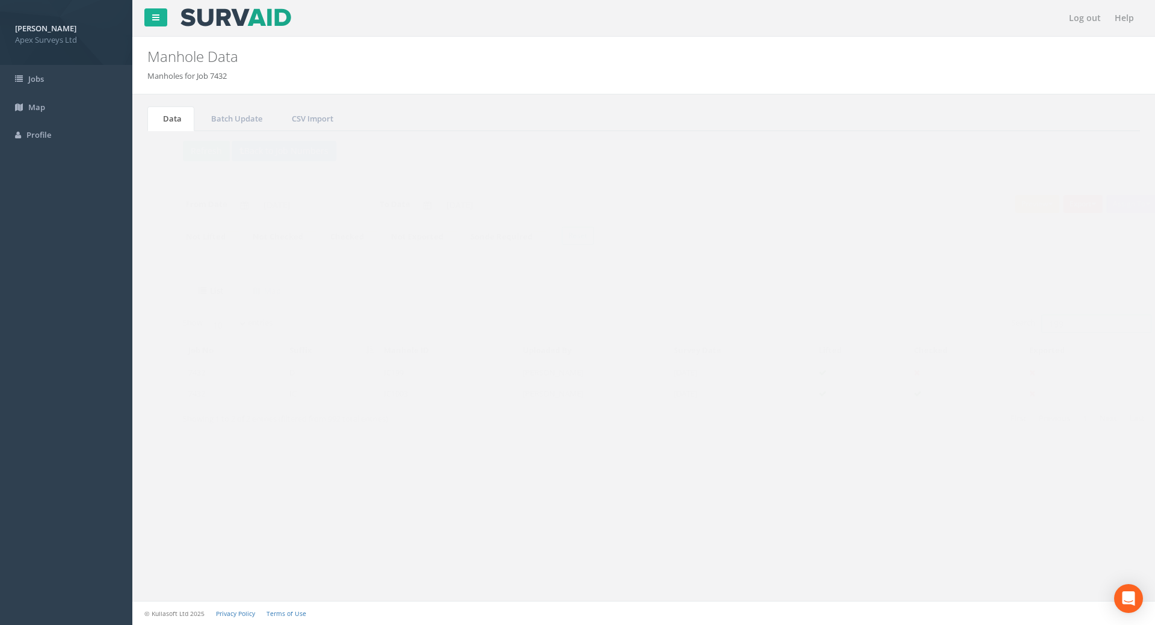
click at [1064, 328] on input "199" at bounding box center [1073, 324] width 110 height 18
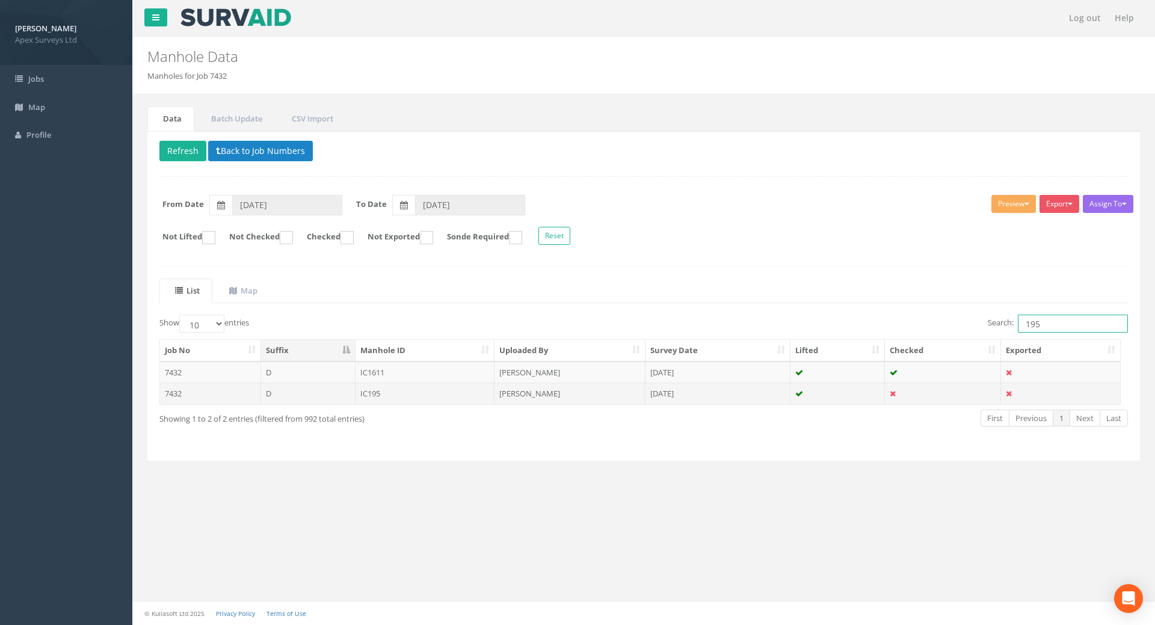
type input "195"
click at [384, 391] on td "IC195" at bounding box center [426, 394] width 140 height 22
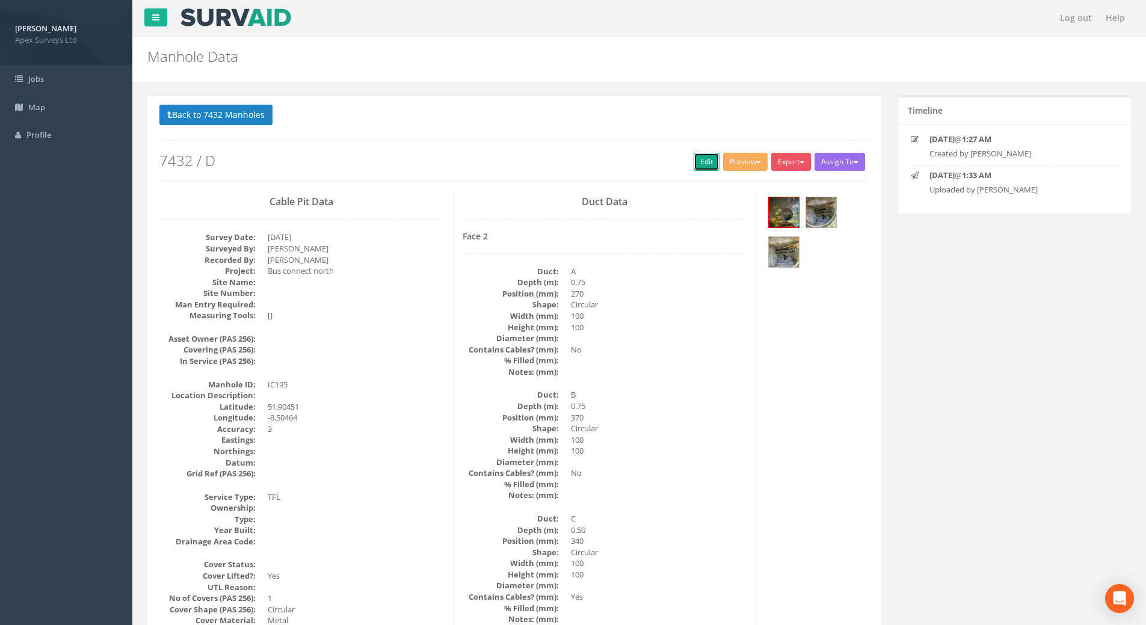
click at [699, 160] on link "Edit" at bounding box center [707, 162] width 26 height 18
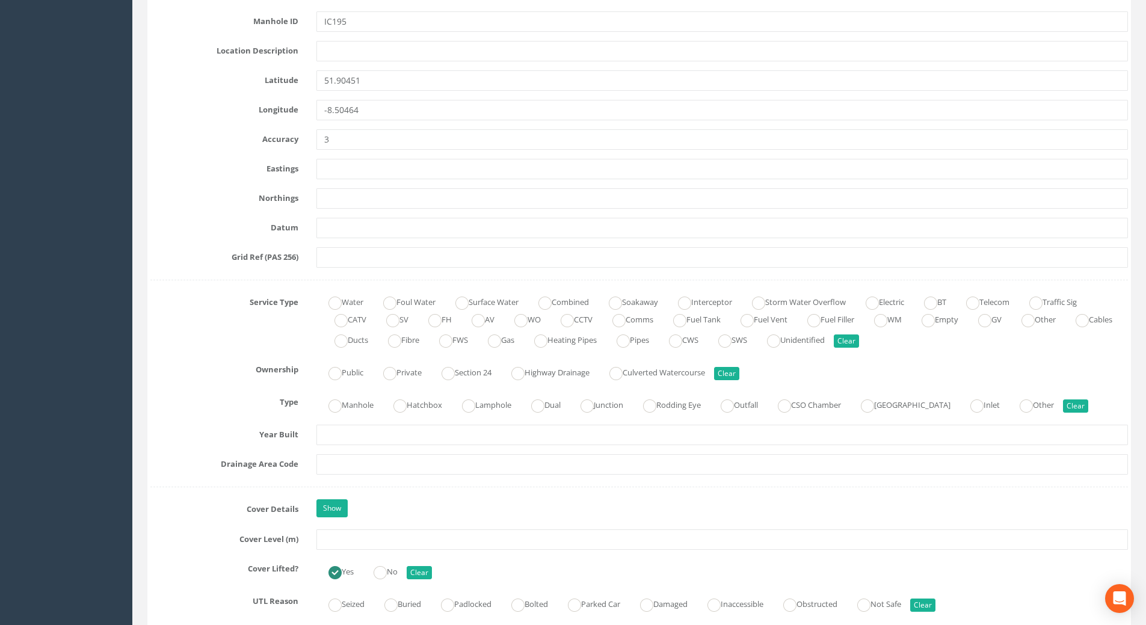
scroll to position [782, 0]
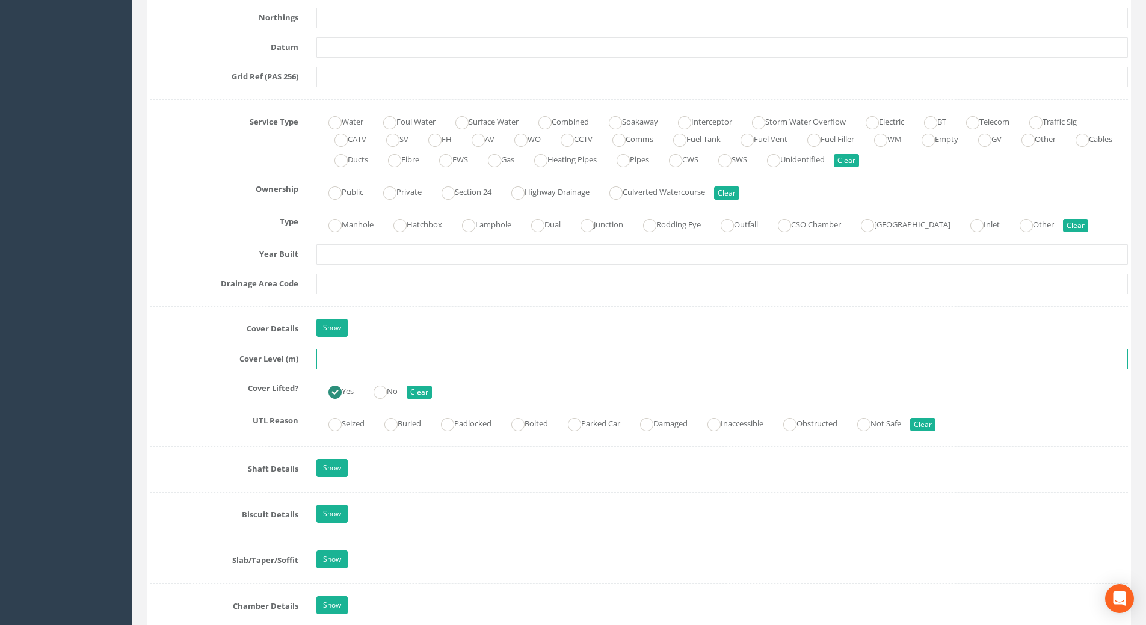
click at [334, 360] on input "text" at bounding box center [723, 359] width 812 height 20
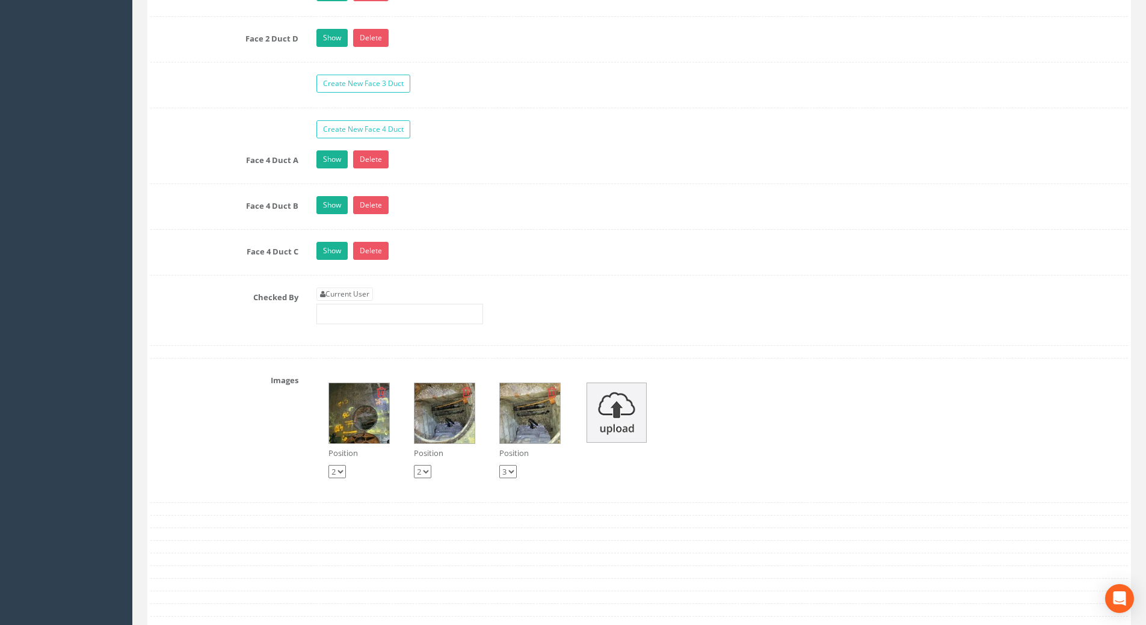
scroll to position [2287, 0]
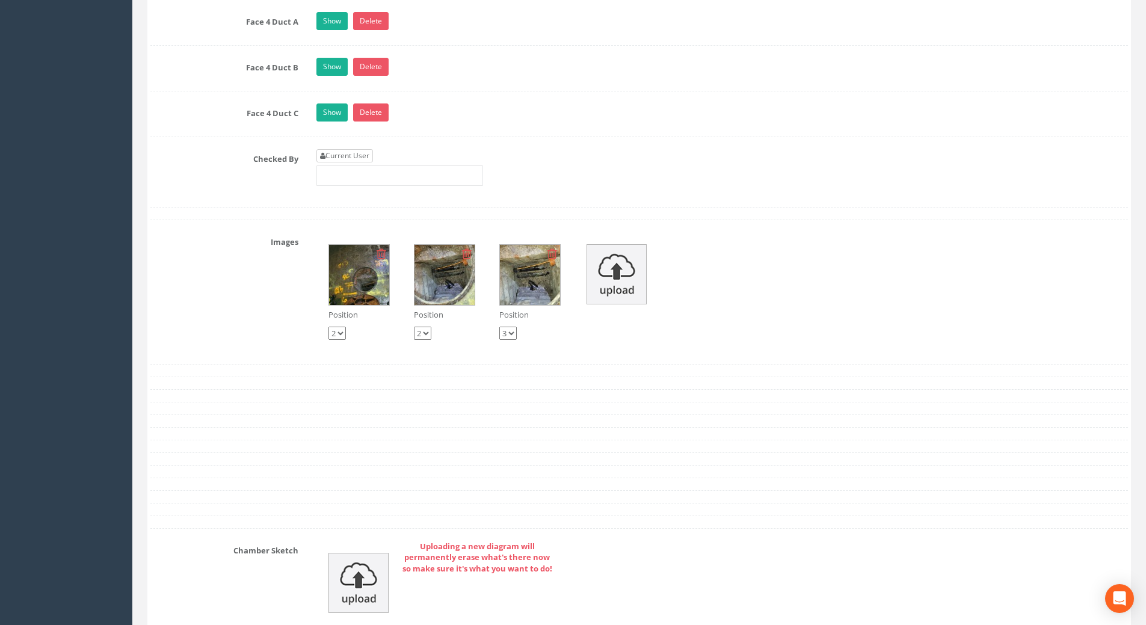
type input "113.99"
click at [333, 156] on link "Current User" at bounding box center [345, 155] width 57 height 13
type input "[PERSON_NAME]"
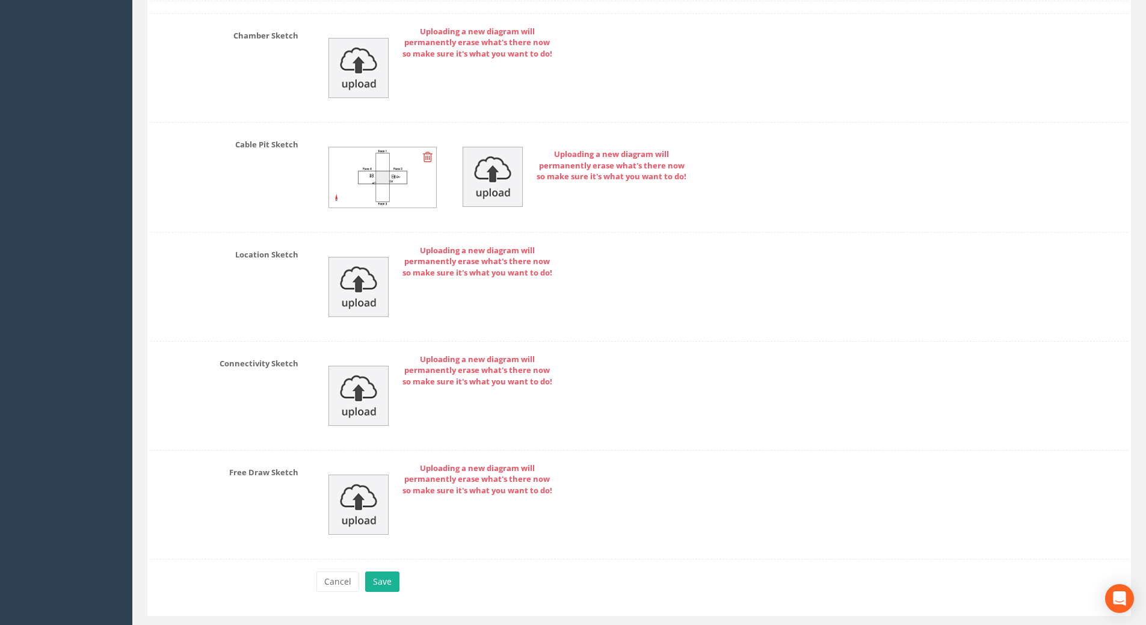
scroll to position [2832, 0]
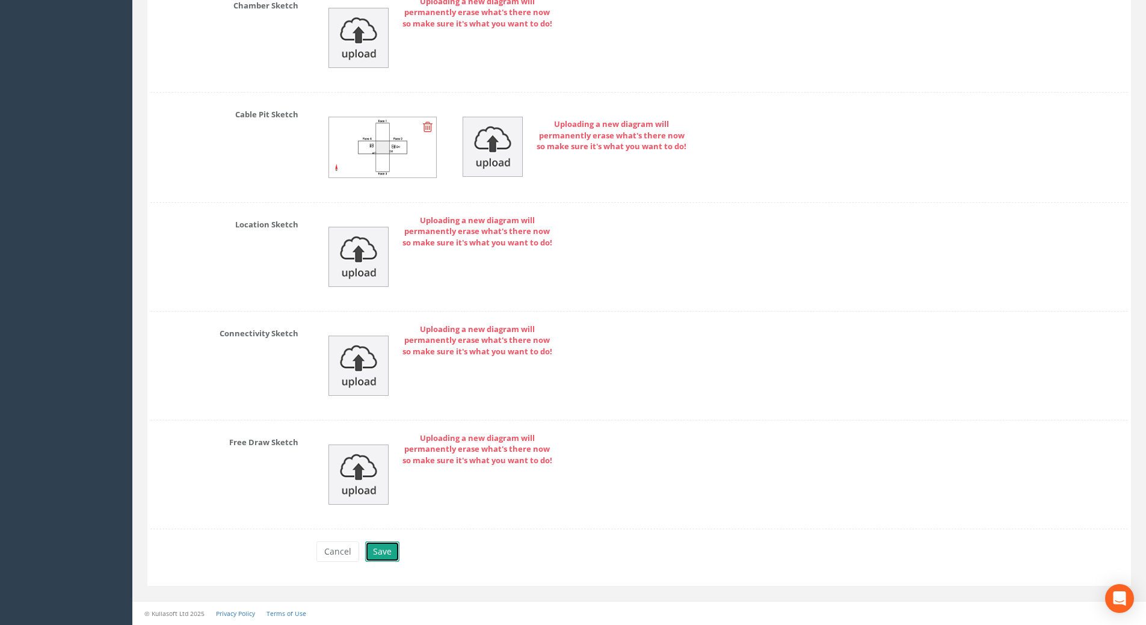
click at [382, 548] on button "Save" at bounding box center [382, 552] width 34 height 20
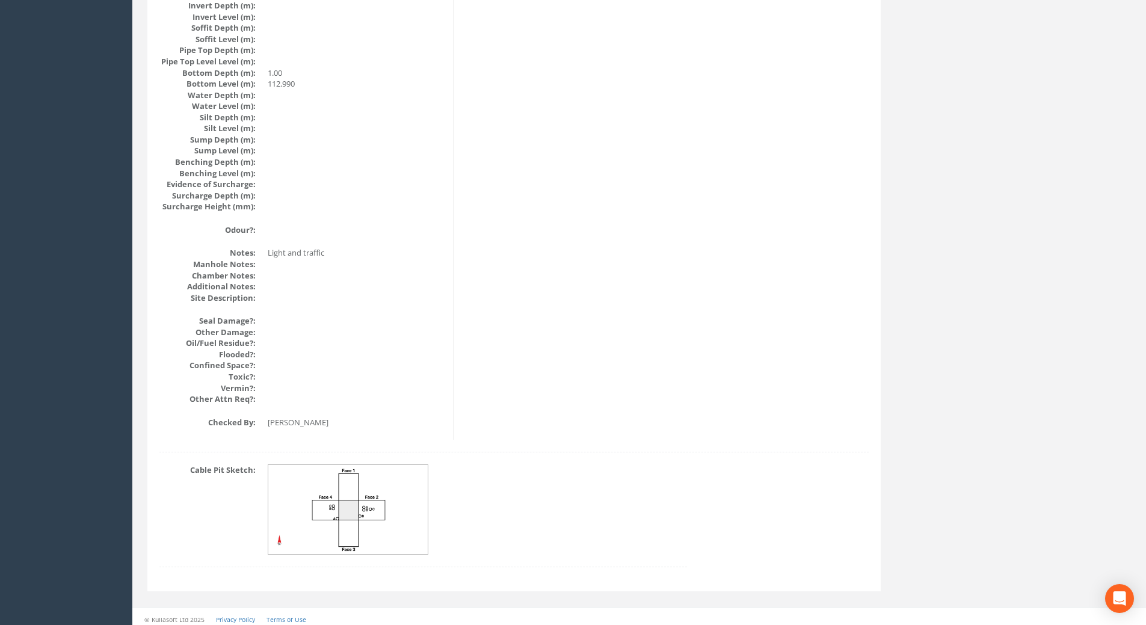
scroll to position [1231, 0]
click at [384, 505] on img at bounding box center [348, 505] width 161 height 90
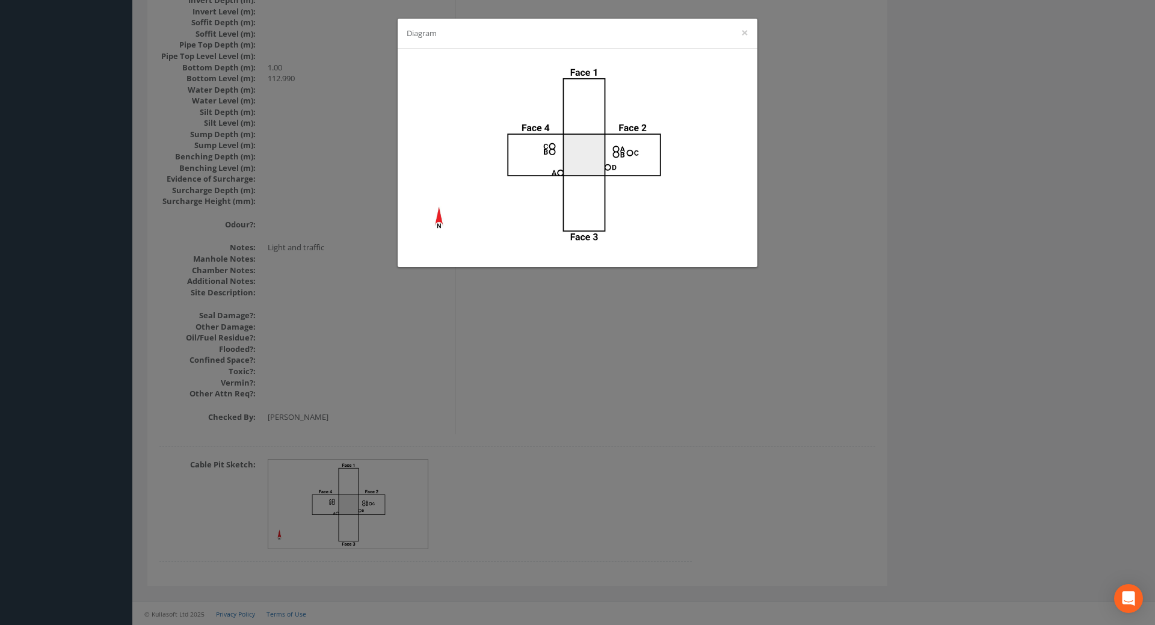
click at [539, 419] on div "Diagram ×" at bounding box center [577, 312] width 1155 height 625
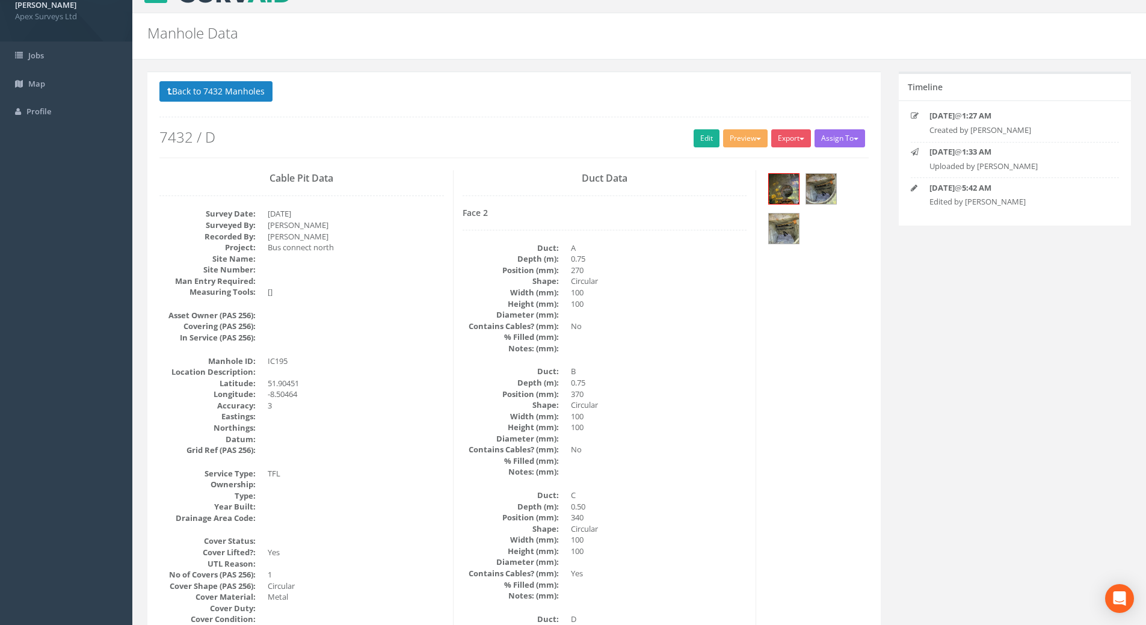
scroll to position [0, 0]
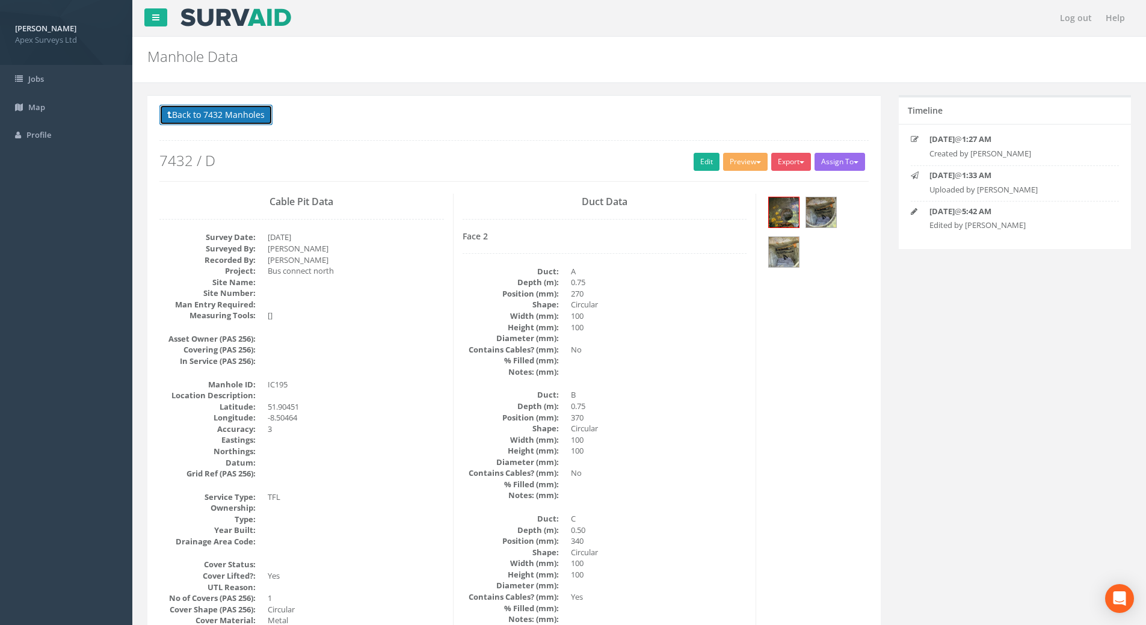
click at [248, 114] on button "Back to 7432 Manholes" at bounding box center [215, 115] width 113 height 20
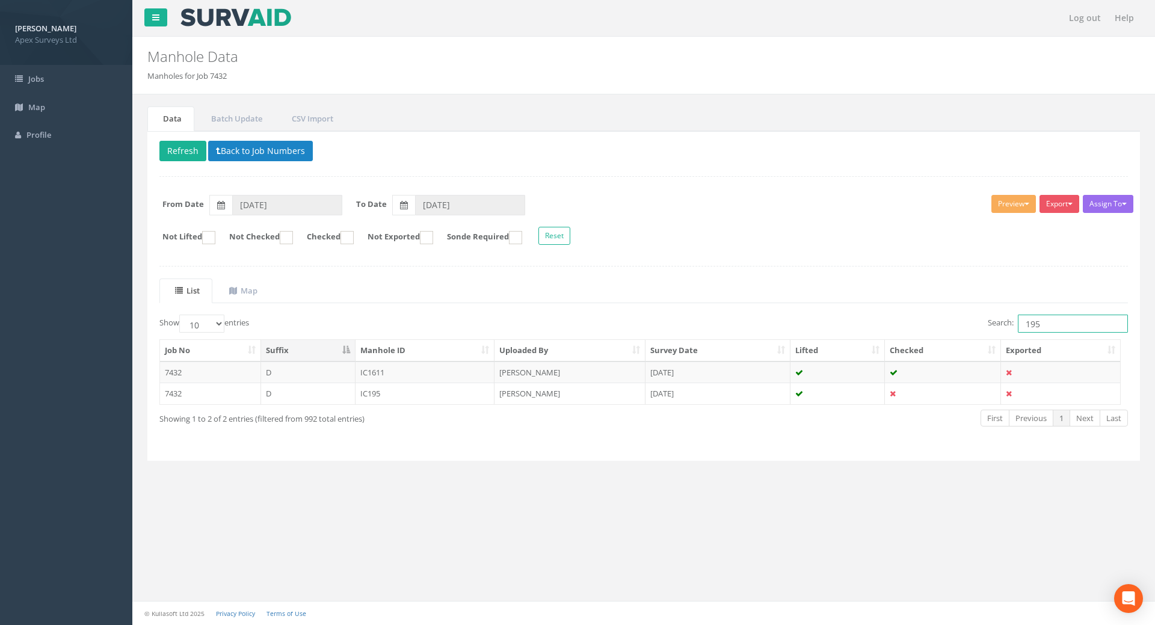
click at [1061, 328] on input "195" at bounding box center [1073, 324] width 110 height 18
type input "196"
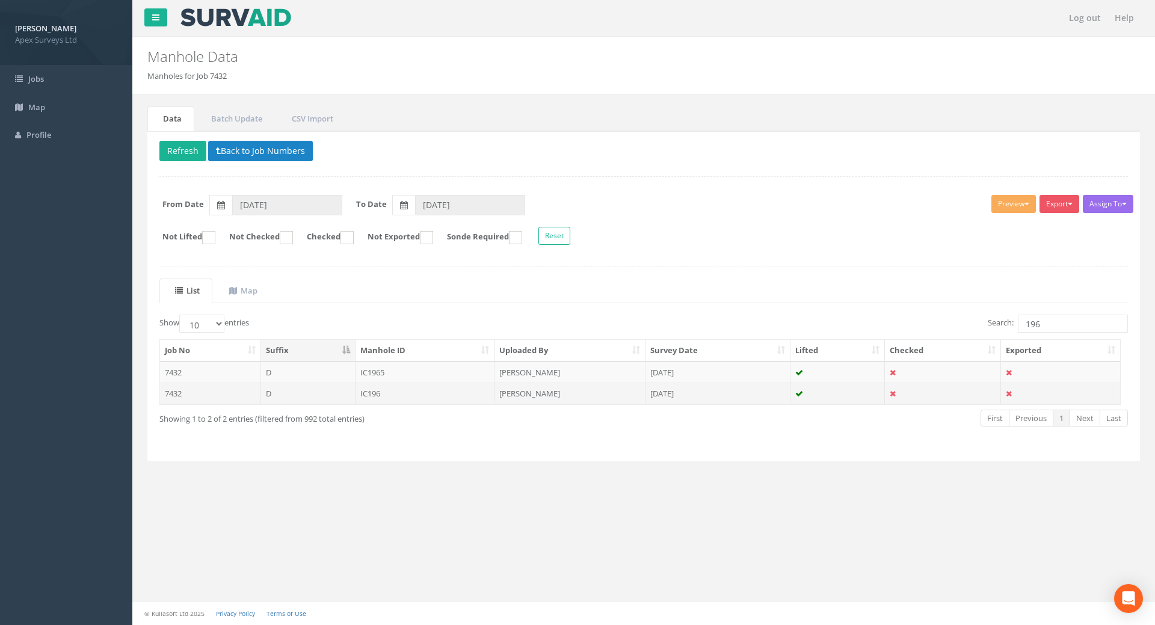
click at [380, 395] on td "IC196" at bounding box center [426, 394] width 140 height 22
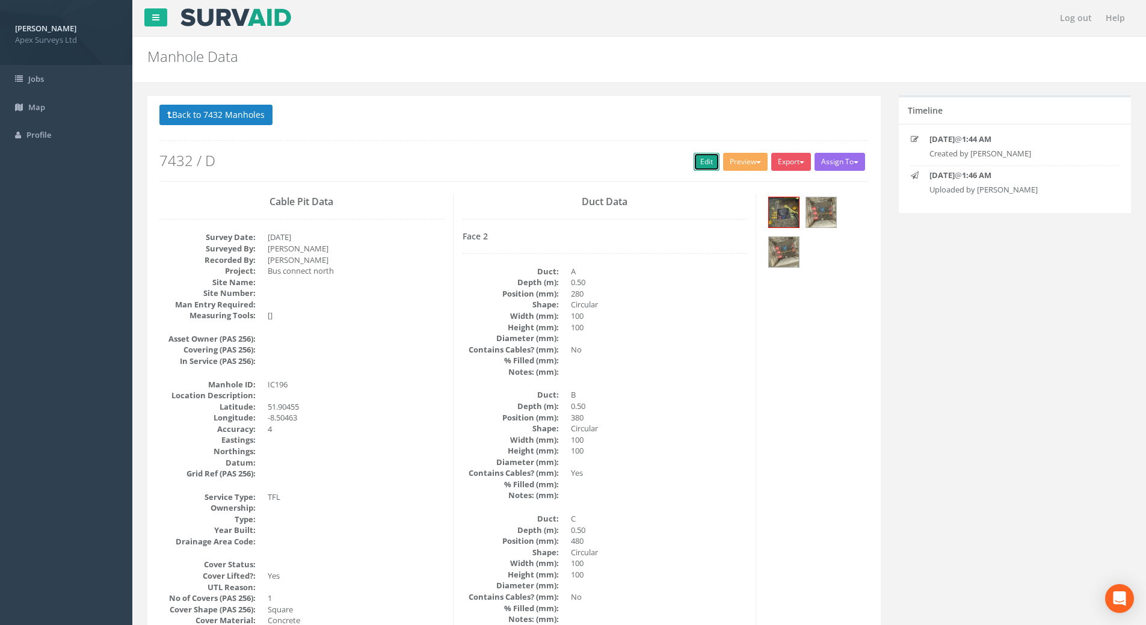
click at [701, 162] on link "Edit" at bounding box center [707, 162] width 26 height 18
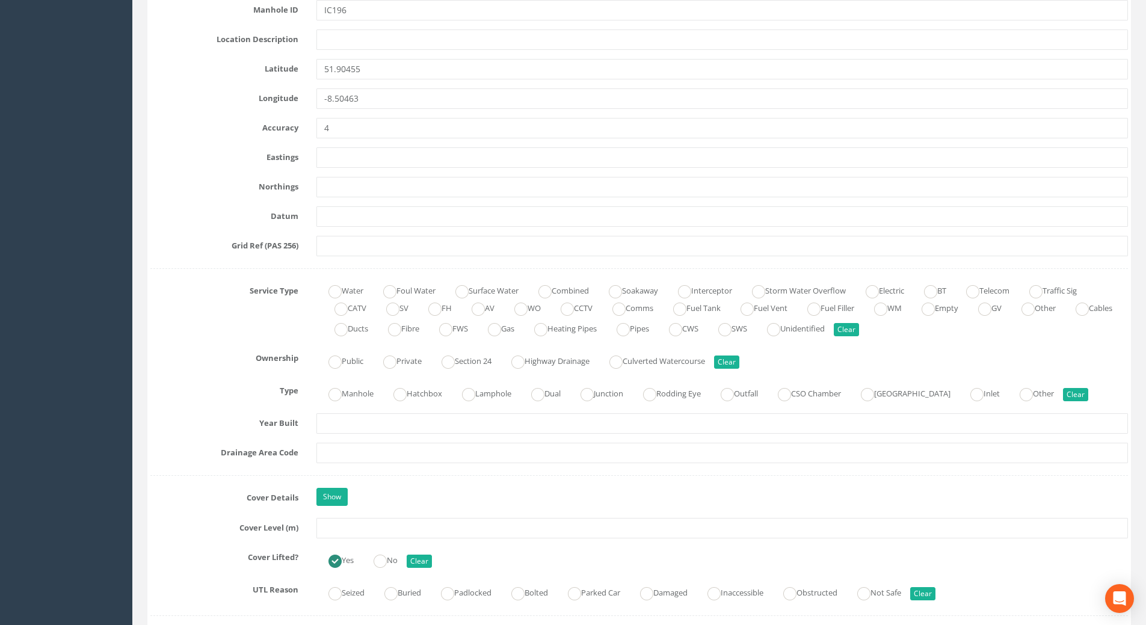
scroll to position [722, 0]
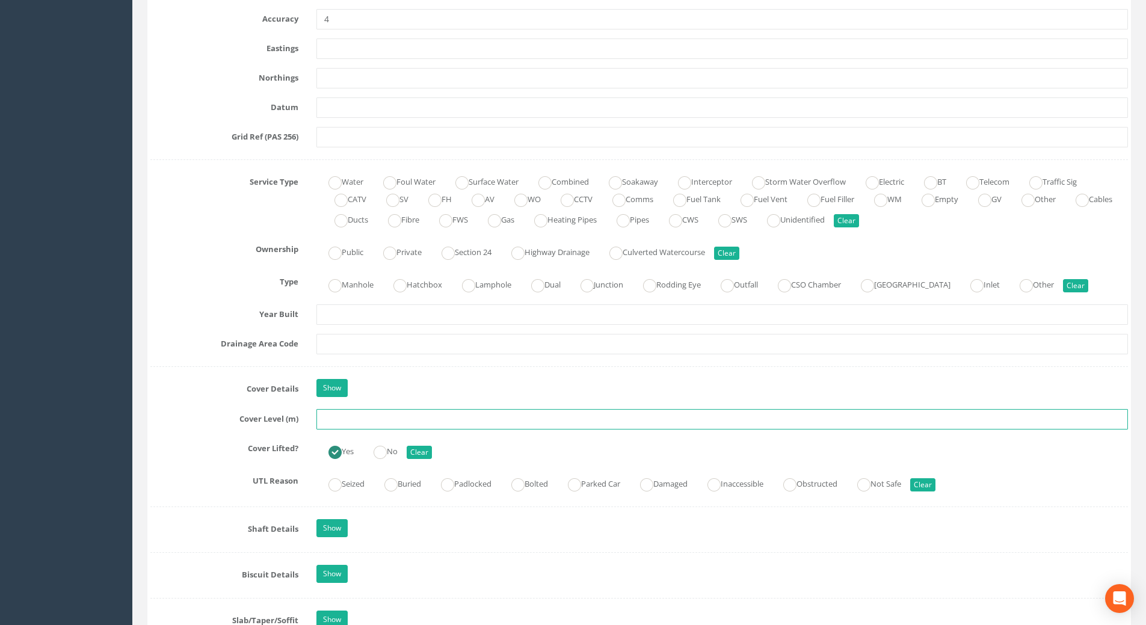
click at [338, 423] on input "text" at bounding box center [723, 419] width 812 height 20
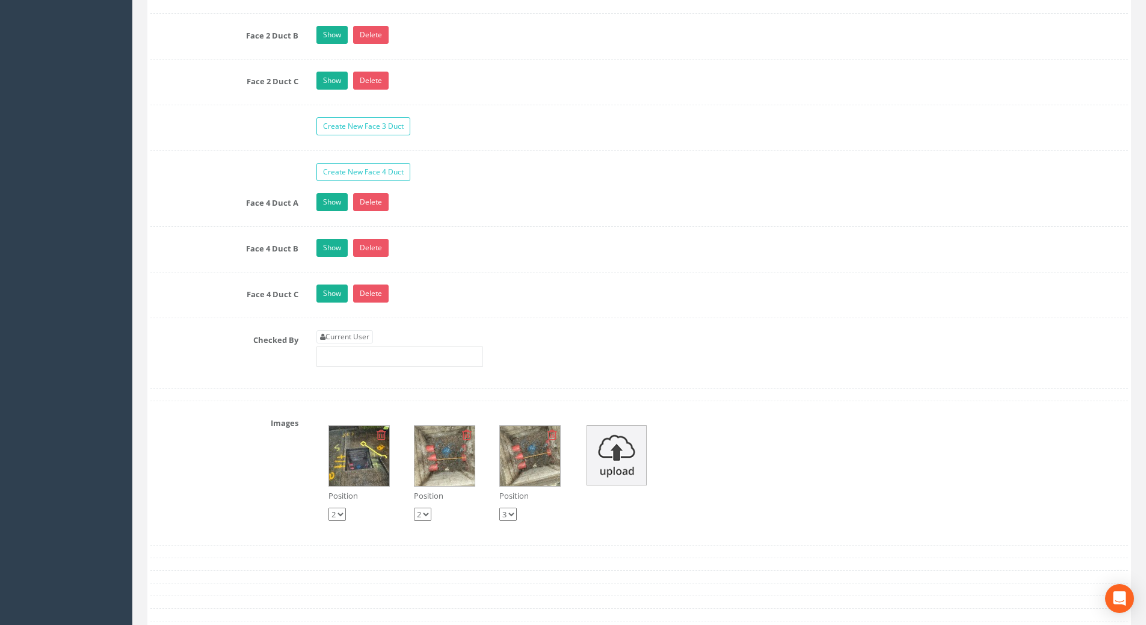
scroll to position [2106, 0]
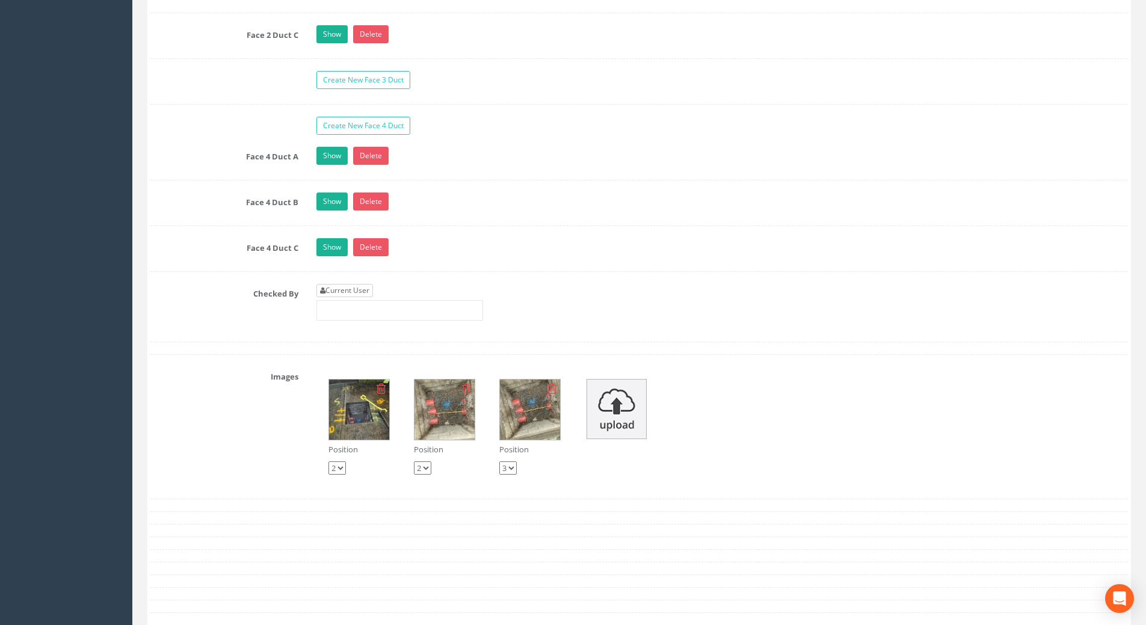
type input "114.15"
click at [364, 292] on link "Current User" at bounding box center [345, 290] width 57 height 13
type input "[PERSON_NAME]"
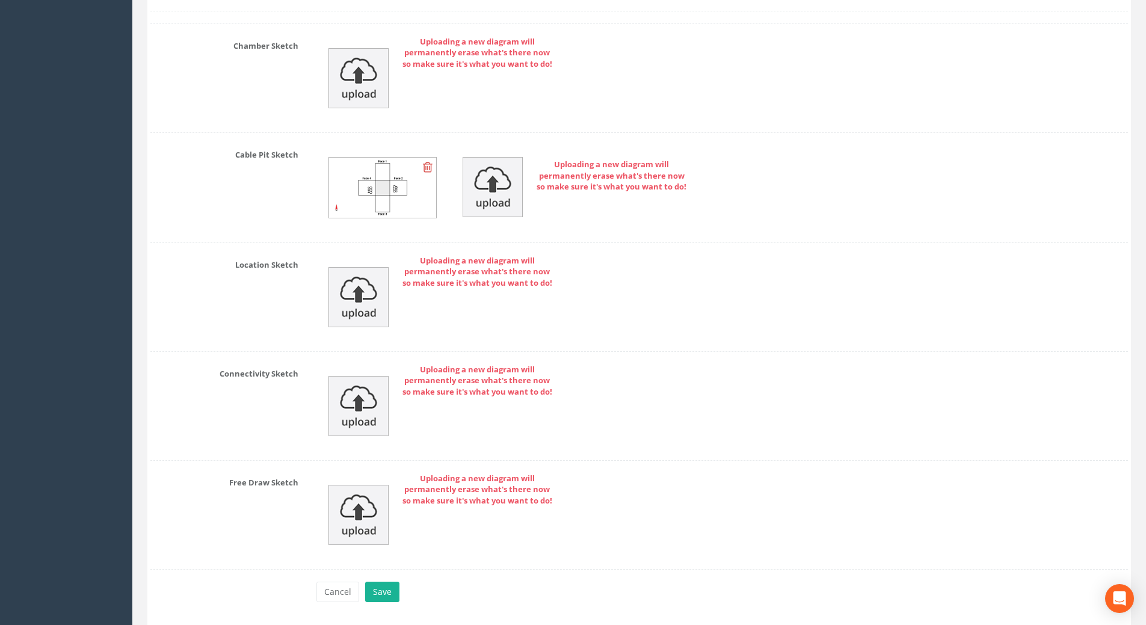
scroll to position [2786, 0]
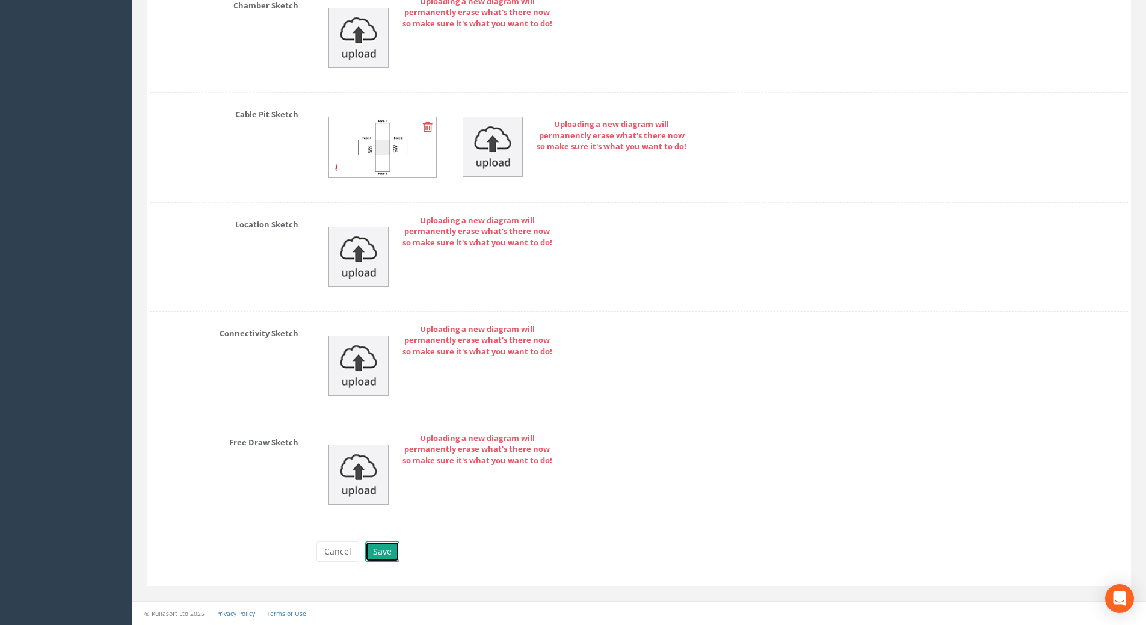
click at [376, 551] on button "Save" at bounding box center [382, 552] width 34 height 20
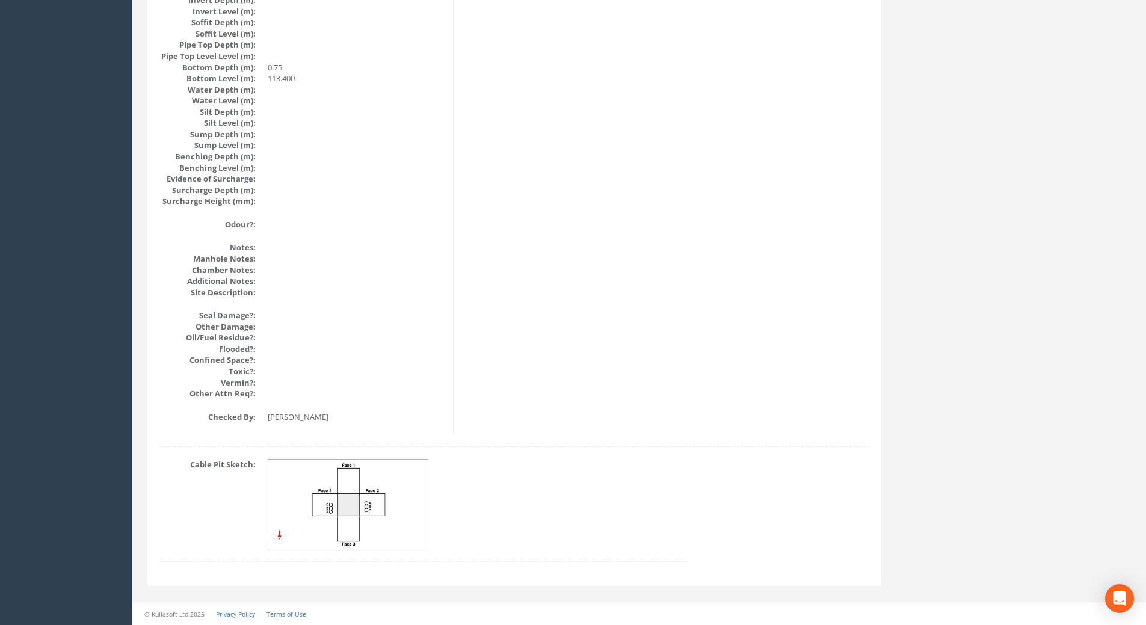
scroll to position [1231, 0]
click at [384, 482] on img at bounding box center [348, 505] width 161 height 90
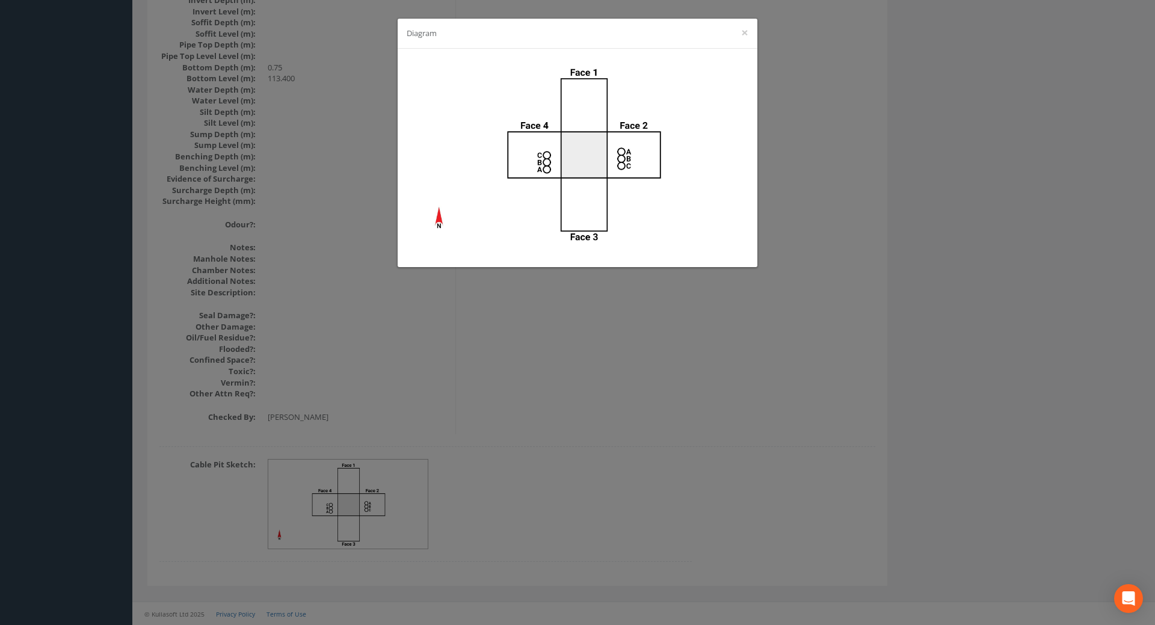
click at [519, 357] on div "Diagram ×" at bounding box center [577, 312] width 1155 height 625
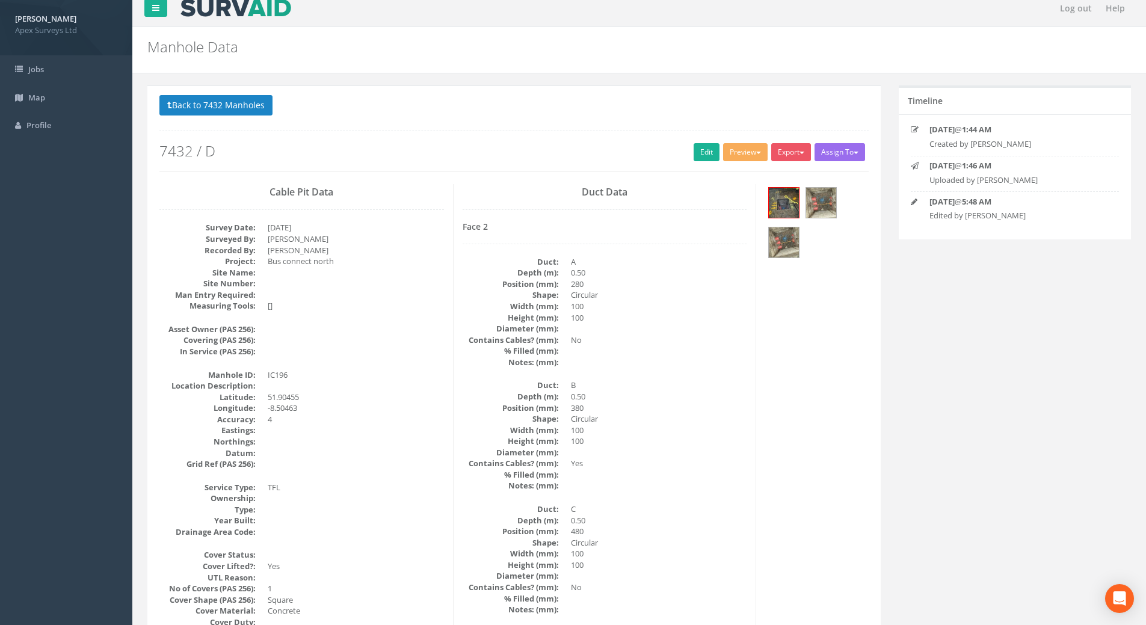
scroll to position [0, 0]
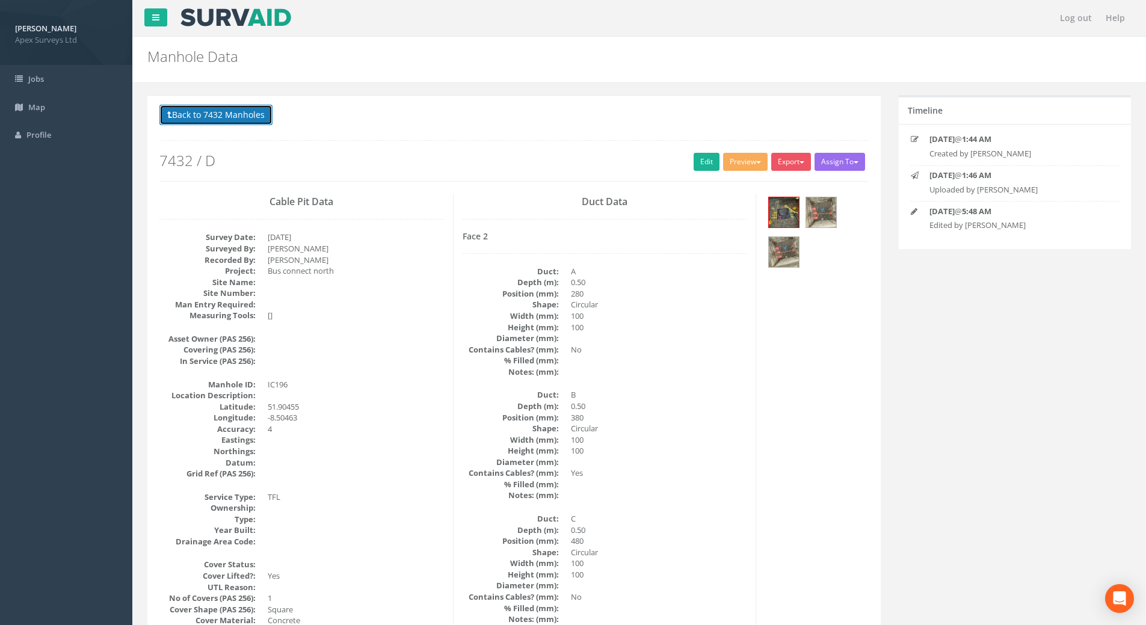
click at [215, 111] on button "Back to 7432 Manholes" at bounding box center [215, 115] width 113 height 20
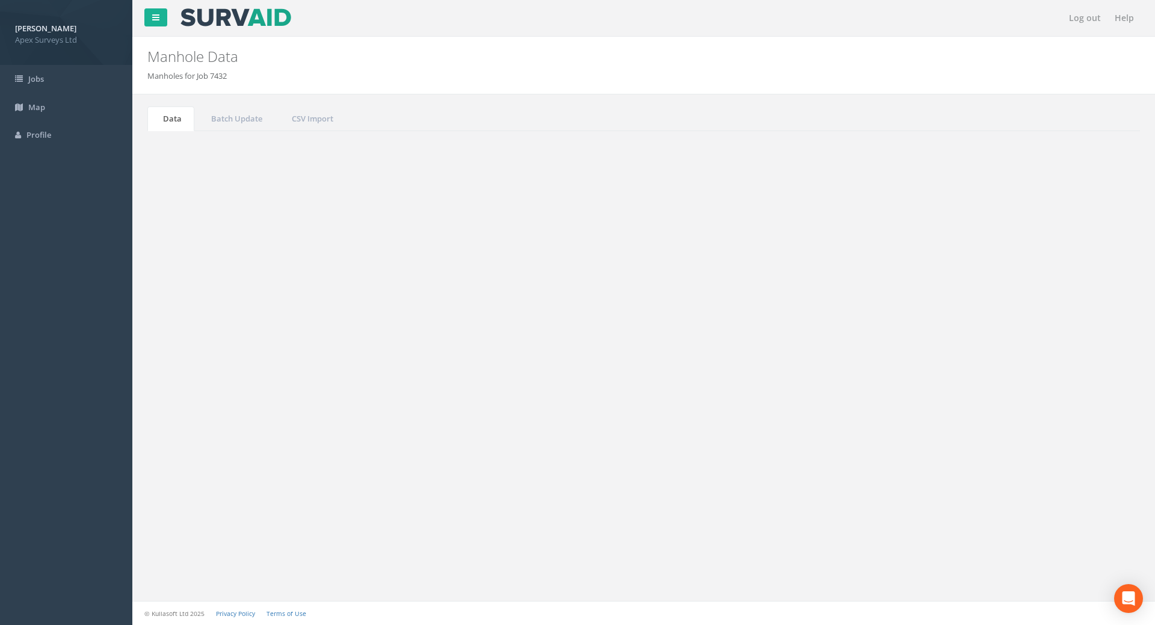
click at [1065, 326] on input "196" at bounding box center [1073, 324] width 110 height 18
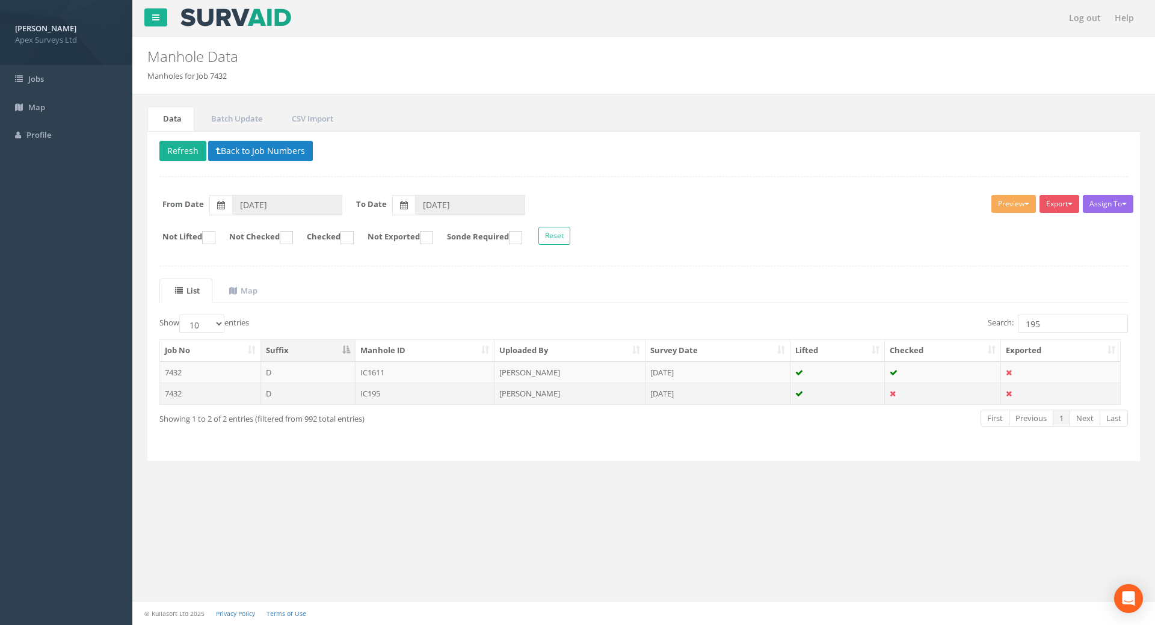
click at [366, 397] on td "IC195" at bounding box center [426, 394] width 140 height 22
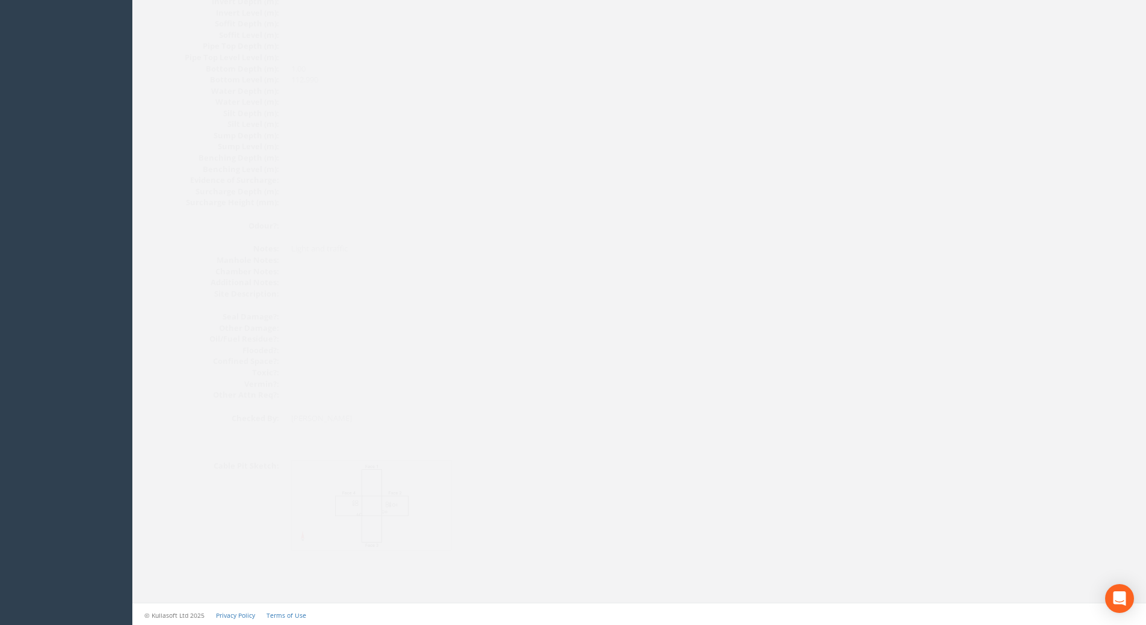
scroll to position [1231, 0]
click at [383, 502] on img at bounding box center [348, 505] width 161 height 90
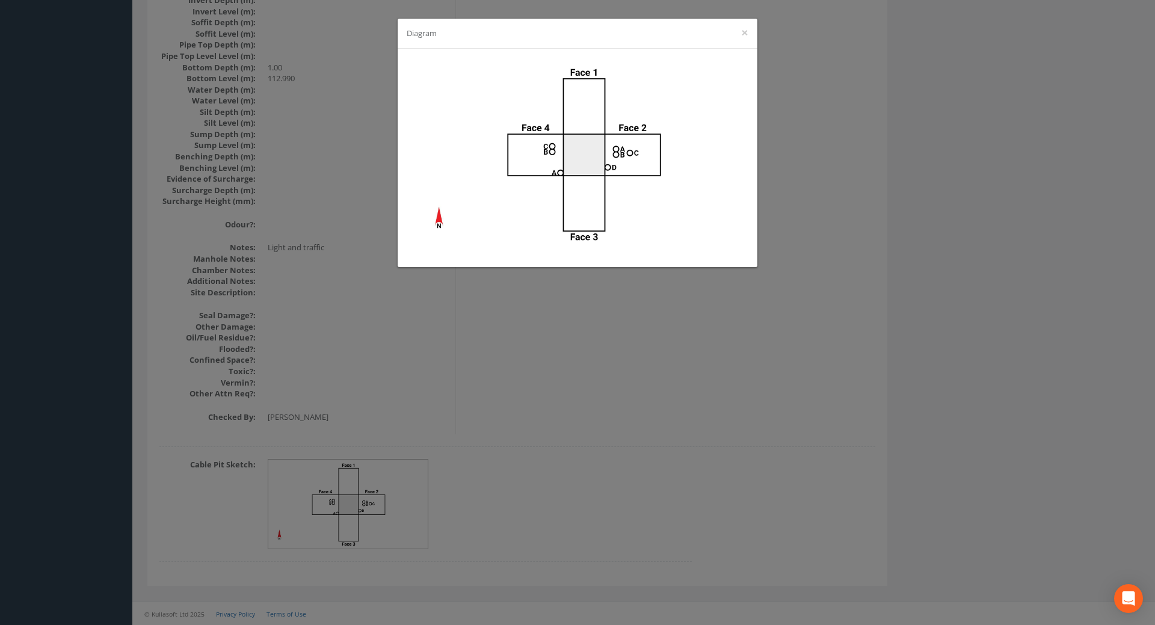
click at [643, 411] on div "Diagram ×" at bounding box center [577, 312] width 1155 height 625
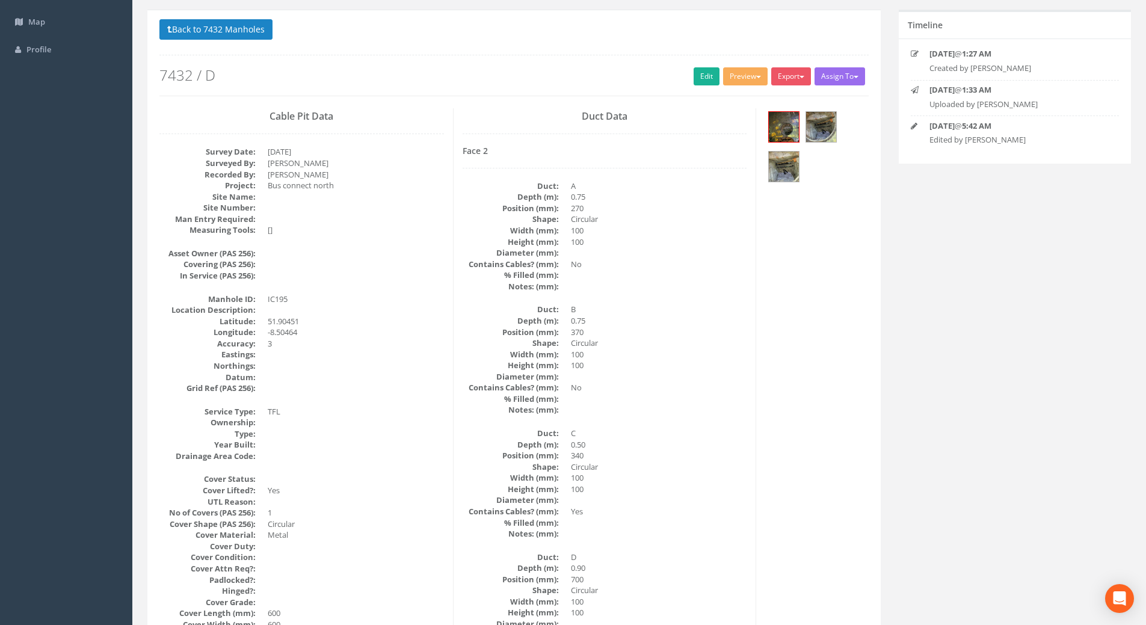
scroll to position [0, 0]
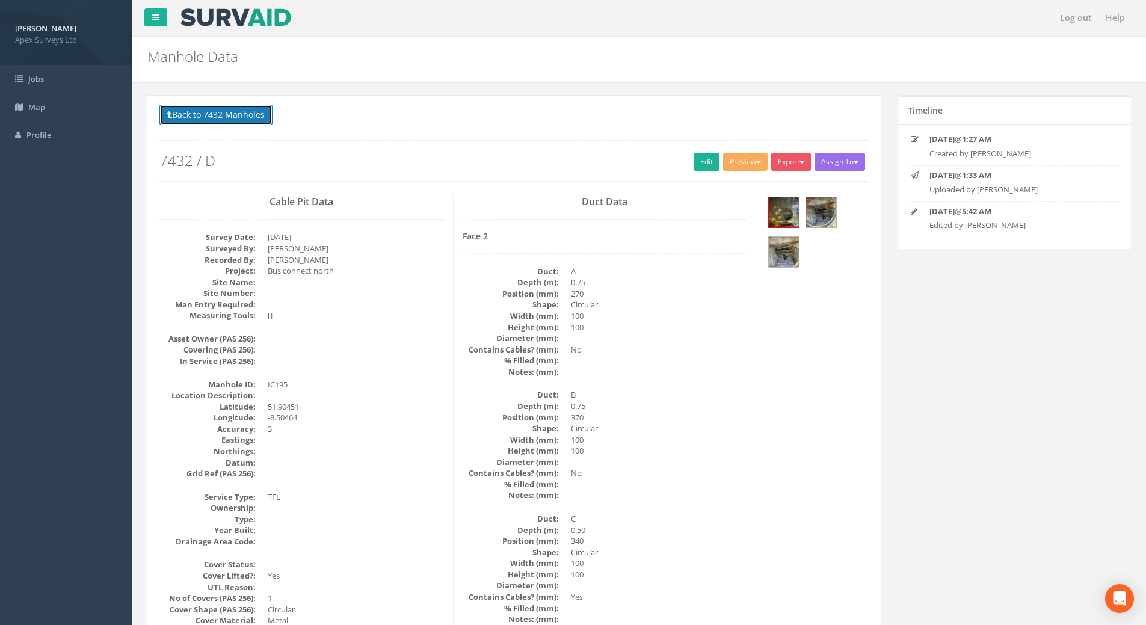
click at [214, 114] on button "Back to 7432 Manholes" at bounding box center [215, 115] width 113 height 20
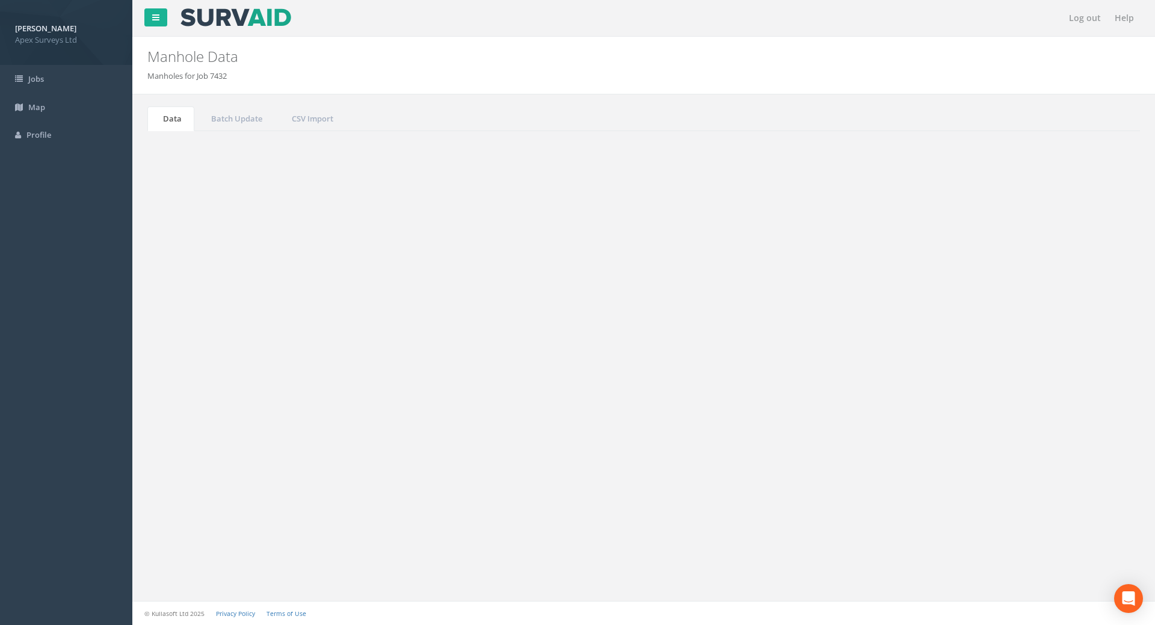
drag, startPoint x: 1061, startPoint y: 332, endPoint x: 918, endPoint y: 321, distance: 144.2
click at [918, 321] on div "Search: 195" at bounding box center [890, 325] width 475 height 21
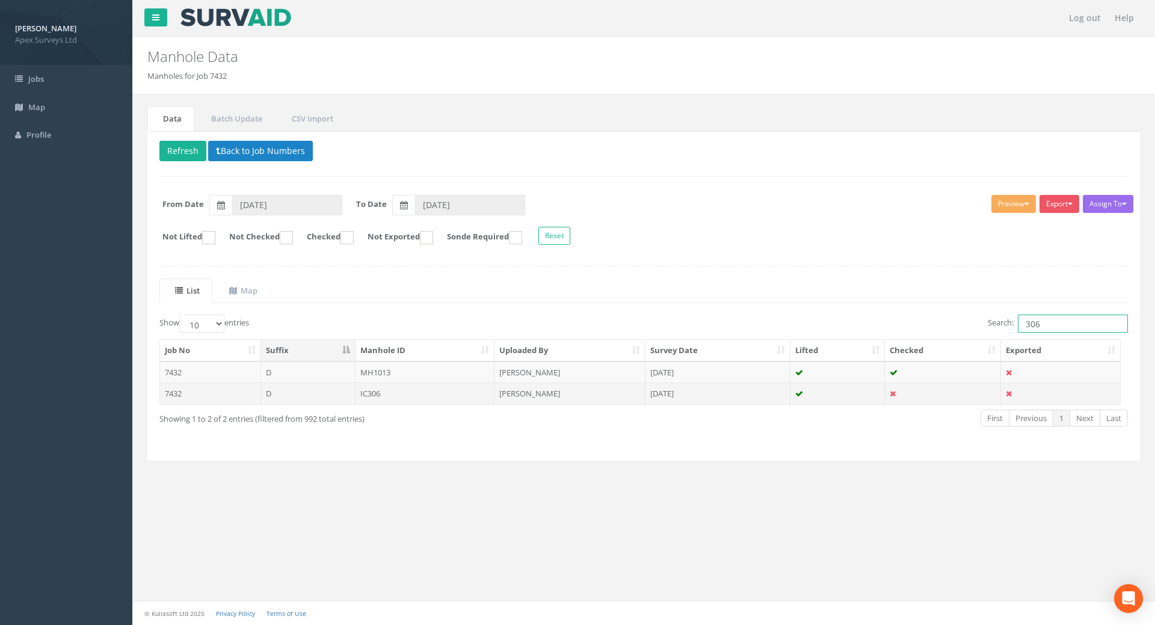
type input "306"
click at [370, 397] on td "IC306" at bounding box center [426, 394] width 140 height 22
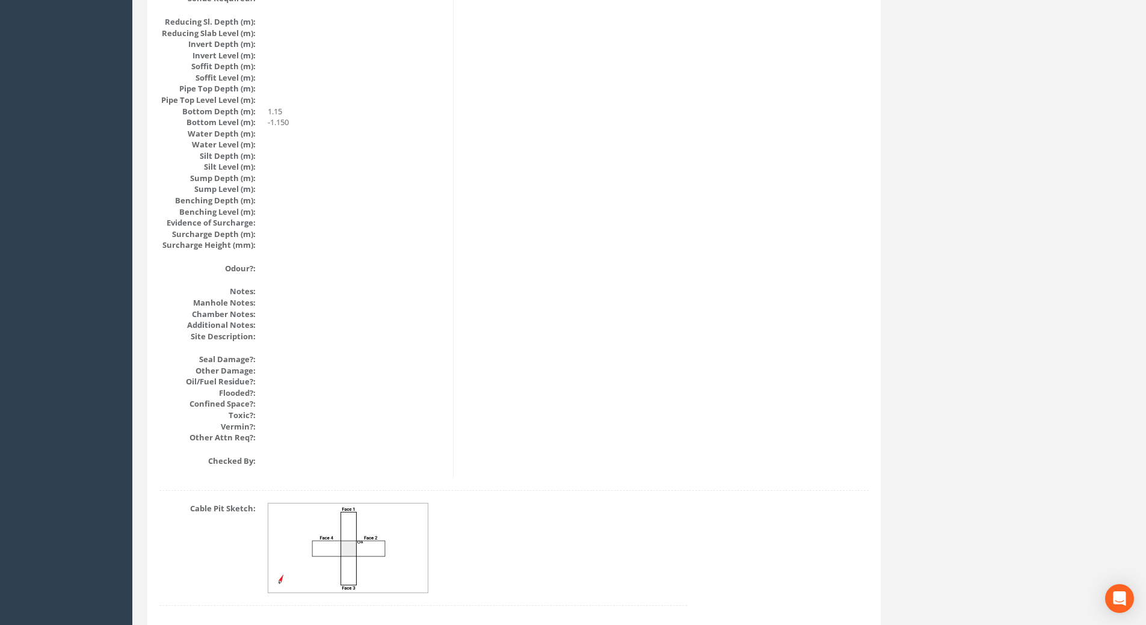
scroll to position [1231, 0]
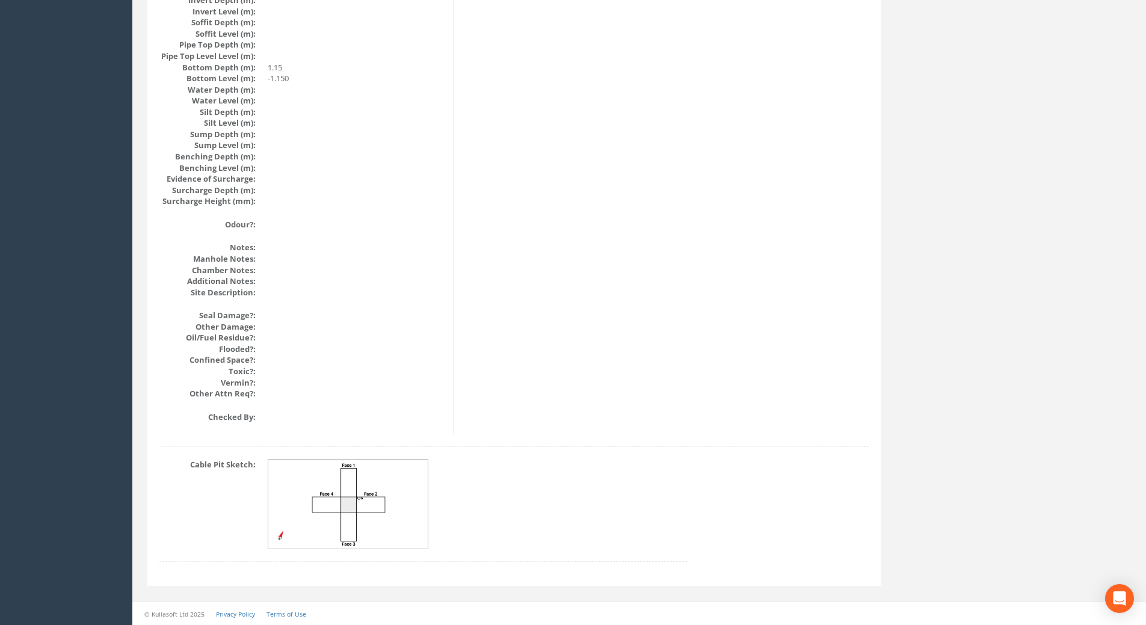
click at [330, 504] on img at bounding box center [348, 505] width 161 height 90
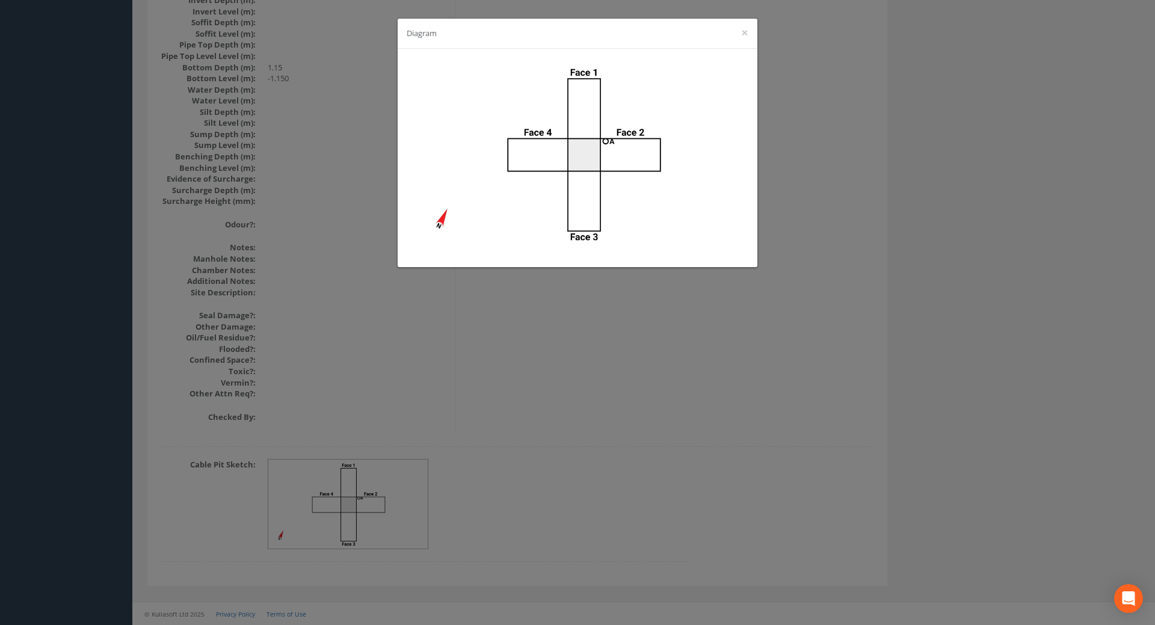
click at [693, 381] on div "Diagram ×" at bounding box center [577, 312] width 1155 height 625
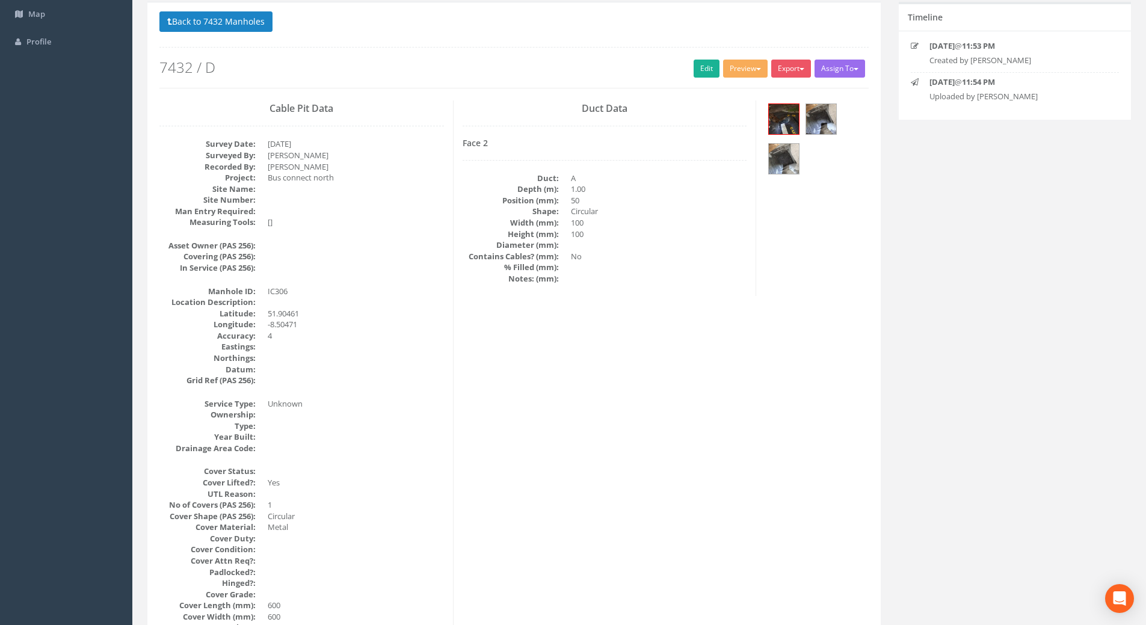
scroll to position [0, 0]
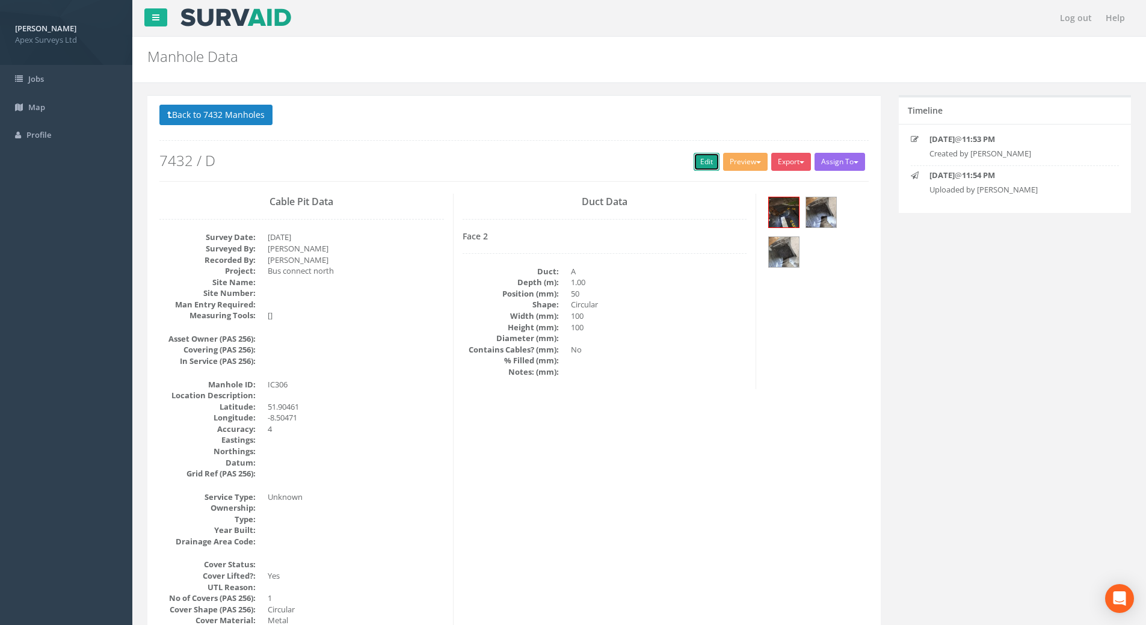
click at [694, 163] on link "Edit" at bounding box center [707, 162] width 26 height 18
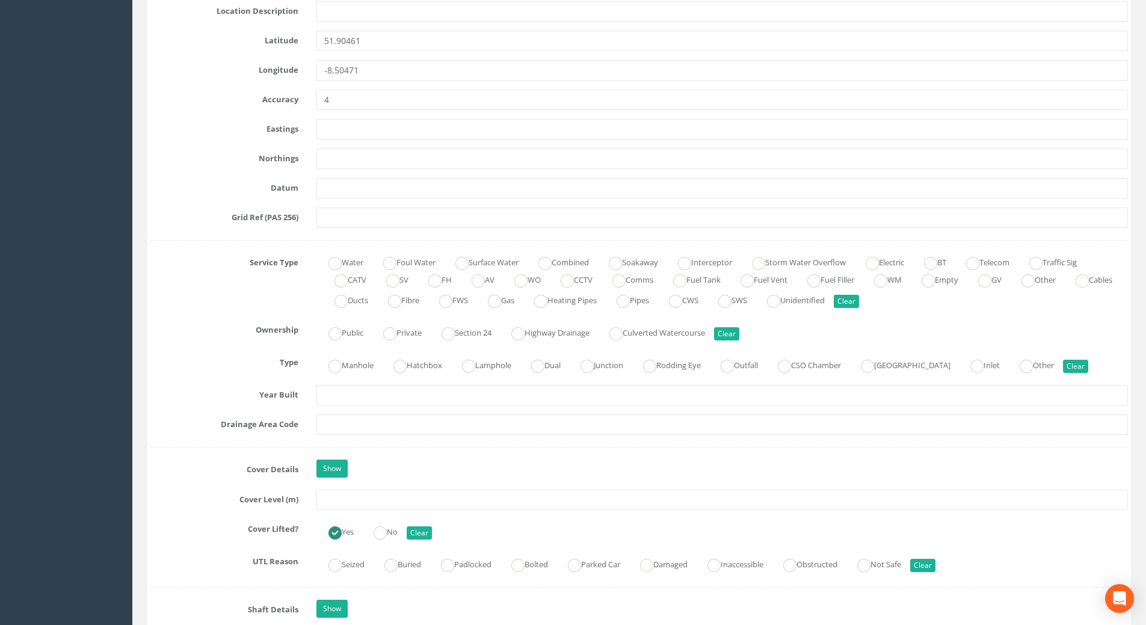
scroll to position [722, 0]
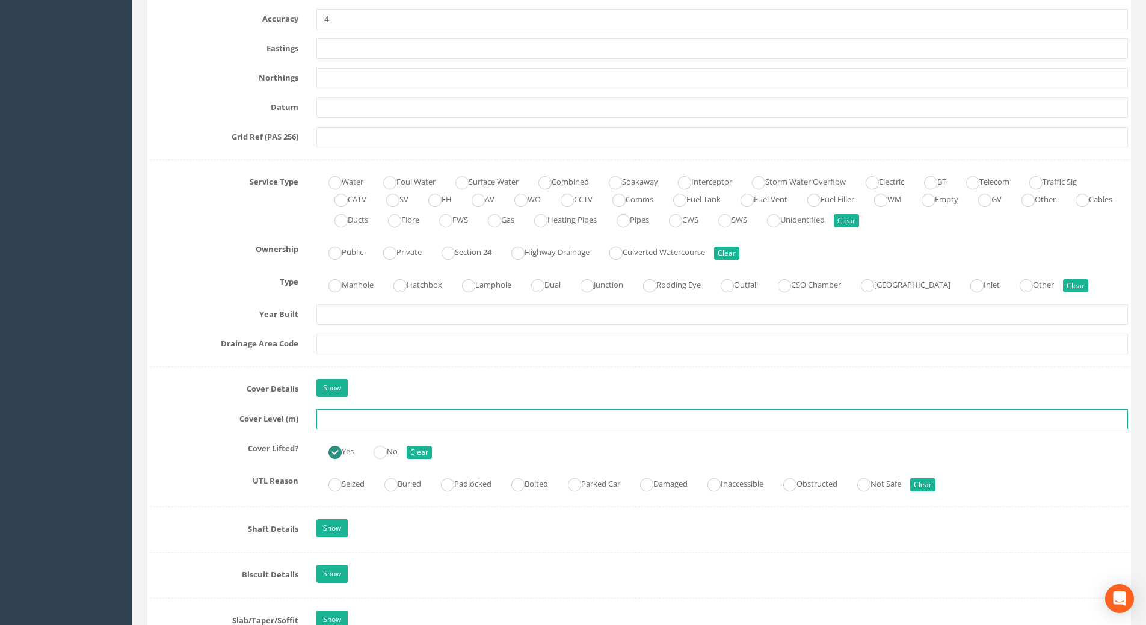
click at [342, 420] on input "text" at bounding box center [723, 419] width 812 height 20
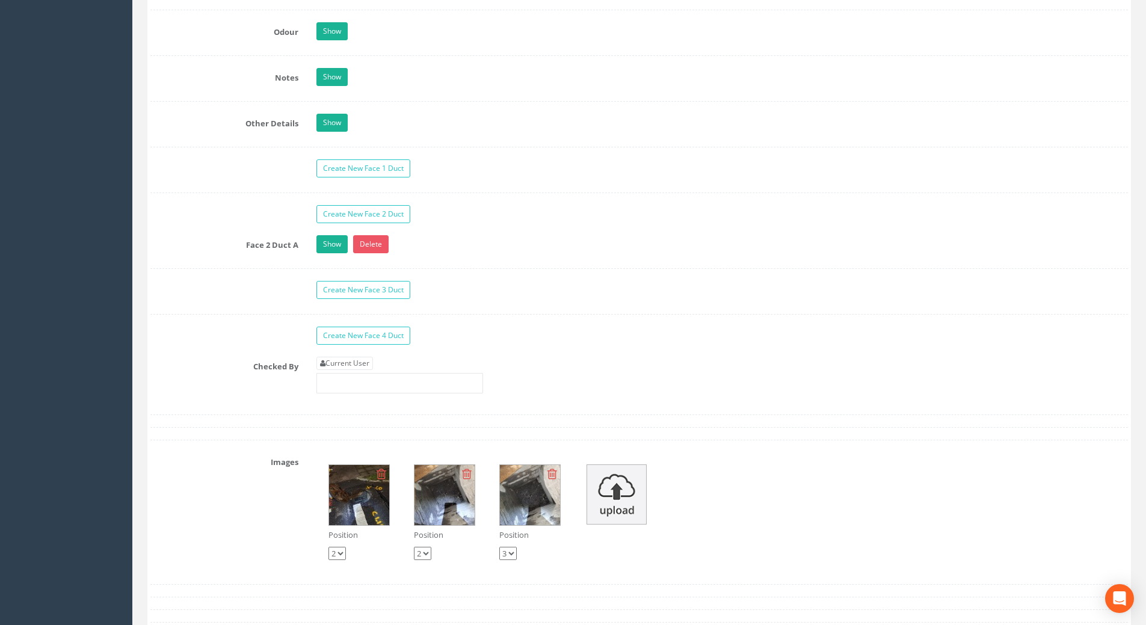
scroll to position [1805, 0]
type input "114.12"
click at [342, 365] on link "Current User" at bounding box center [345, 362] width 57 height 13
type input "[PERSON_NAME]"
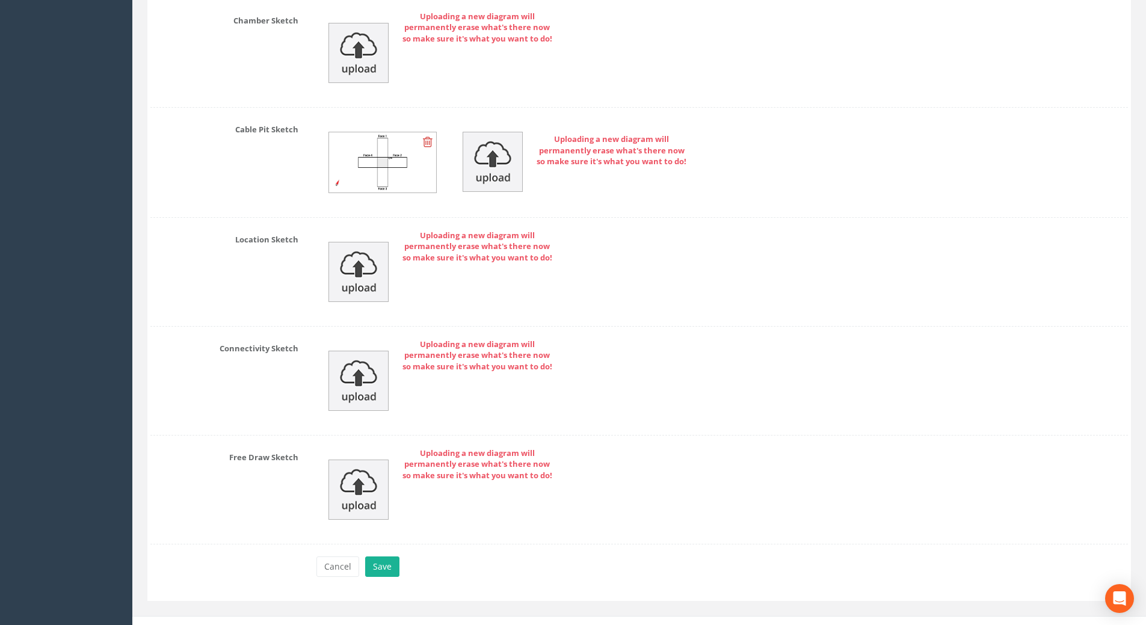
scroll to position [2570, 0]
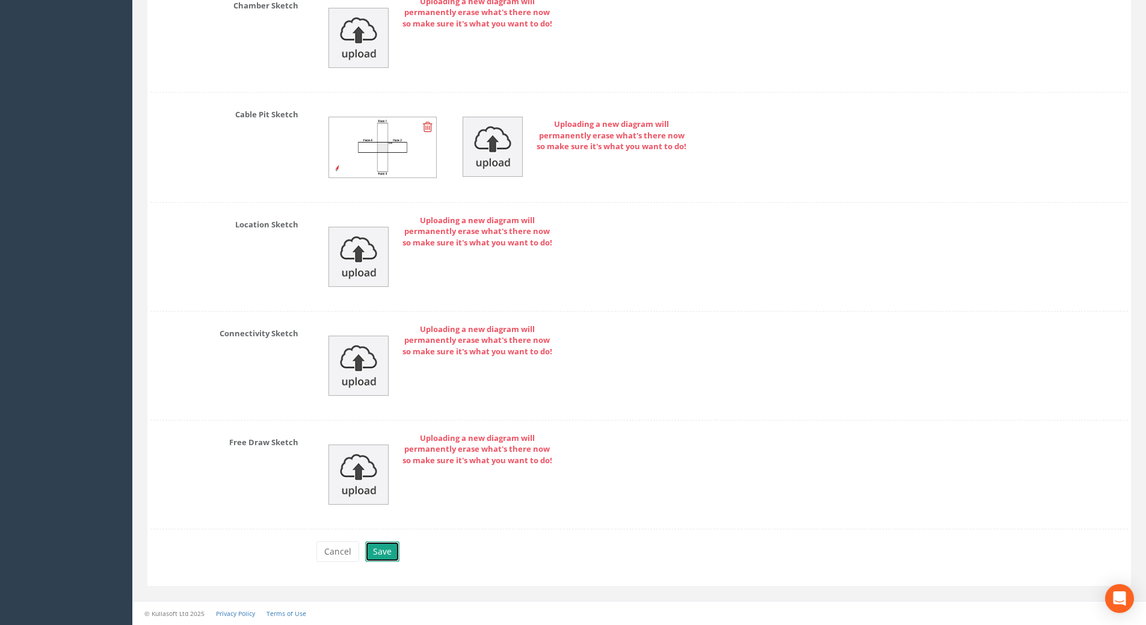
click at [382, 555] on button "Save" at bounding box center [382, 552] width 34 height 20
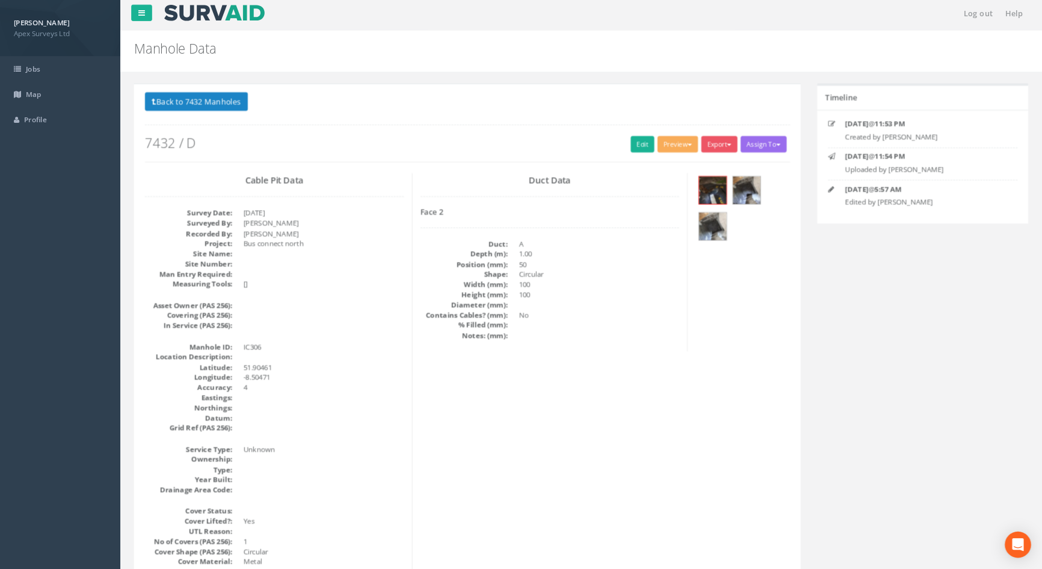
scroll to position [0, 0]
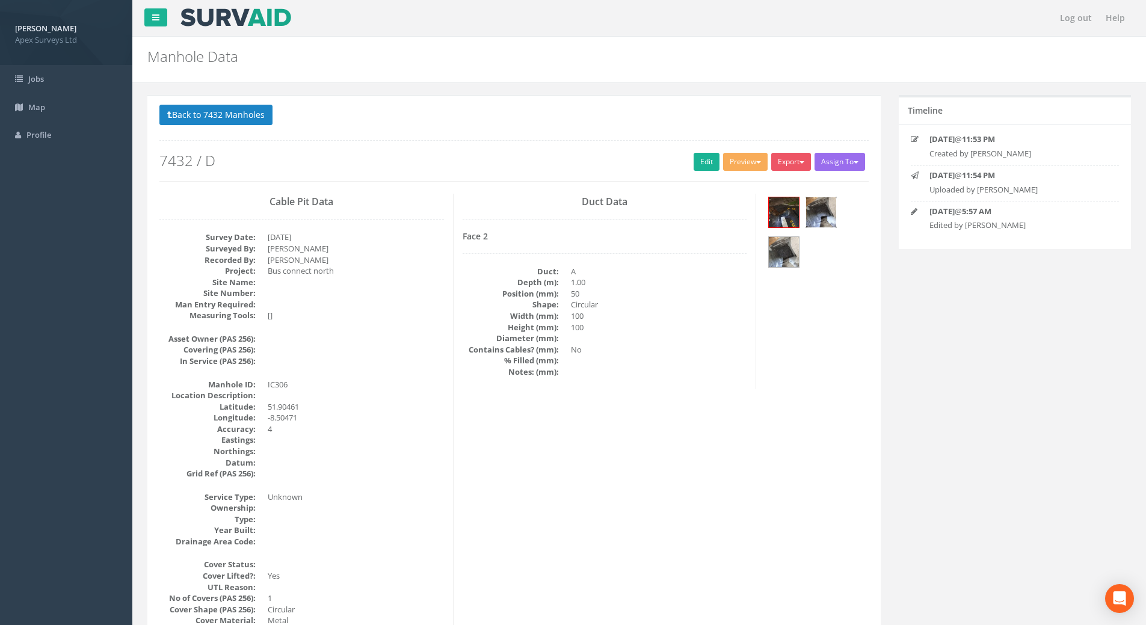
click at [818, 208] on img at bounding box center [821, 212] width 30 height 30
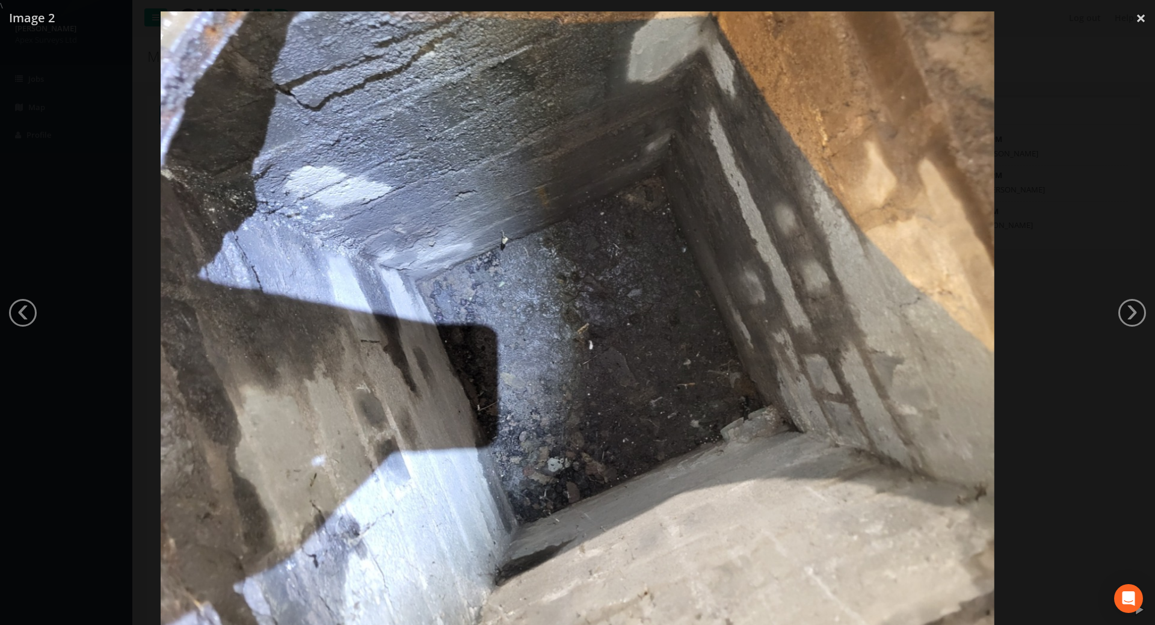
click at [774, 418] on img at bounding box center [577, 323] width 833 height 625
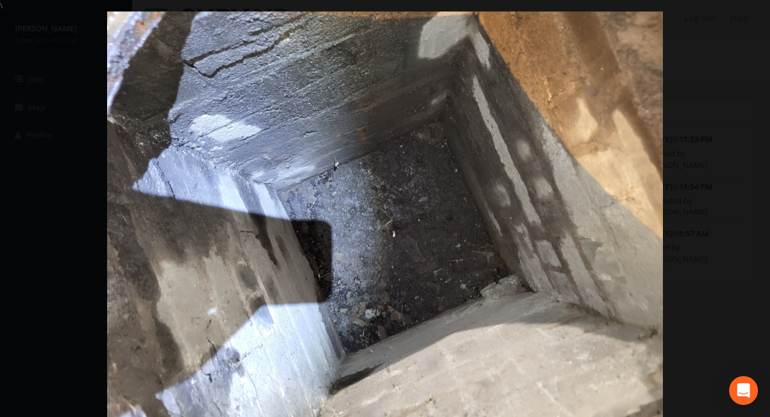
click at [502, 295] on img at bounding box center [385, 219] width 556 height 417
click at [750, 20] on link "×" at bounding box center [756, 18] width 28 height 36
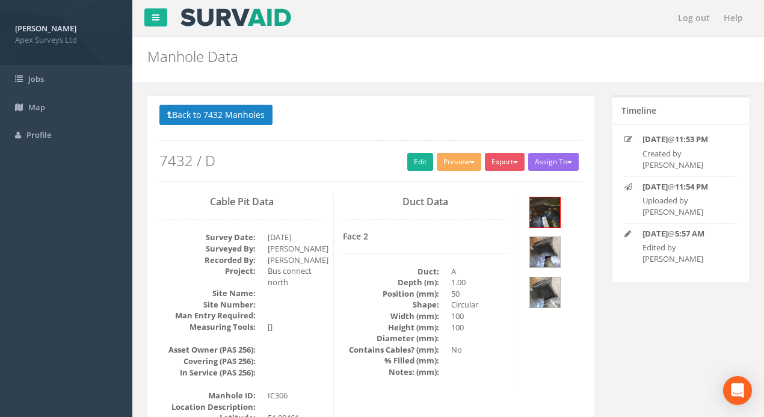
click at [545, 137] on div "Back to 7432 Manholes Back to Map Assign To No Companies Added Export Heathrow …" at bounding box center [370, 143] width 423 height 76
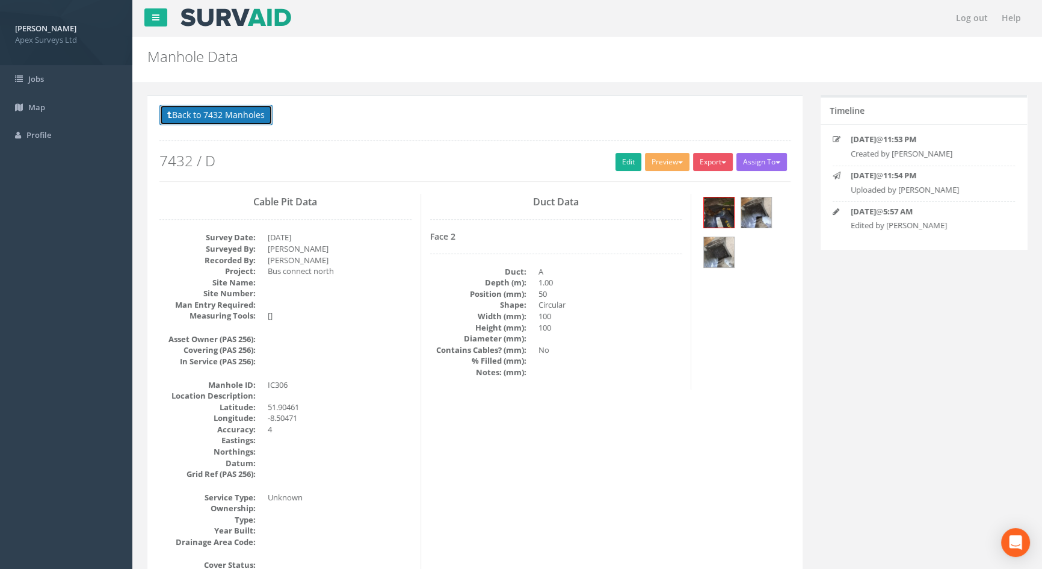
click at [261, 119] on button "Back to 7432 Manholes" at bounding box center [215, 115] width 113 height 20
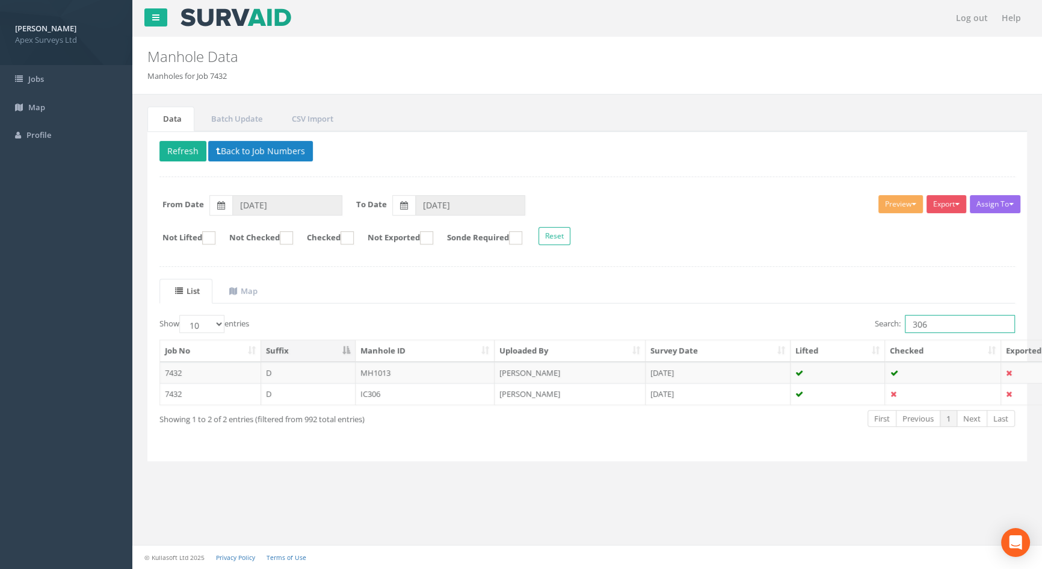
drag, startPoint x: 936, startPoint y: 322, endPoint x: 824, endPoint y: 326, distance: 112.6
click at [824, 326] on div "Search: 306" at bounding box center [805, 325] width 419 height 21
type input "200"
click at [374, 388] on td "IC200" at bounding box center [426, 394] width 140 height 22
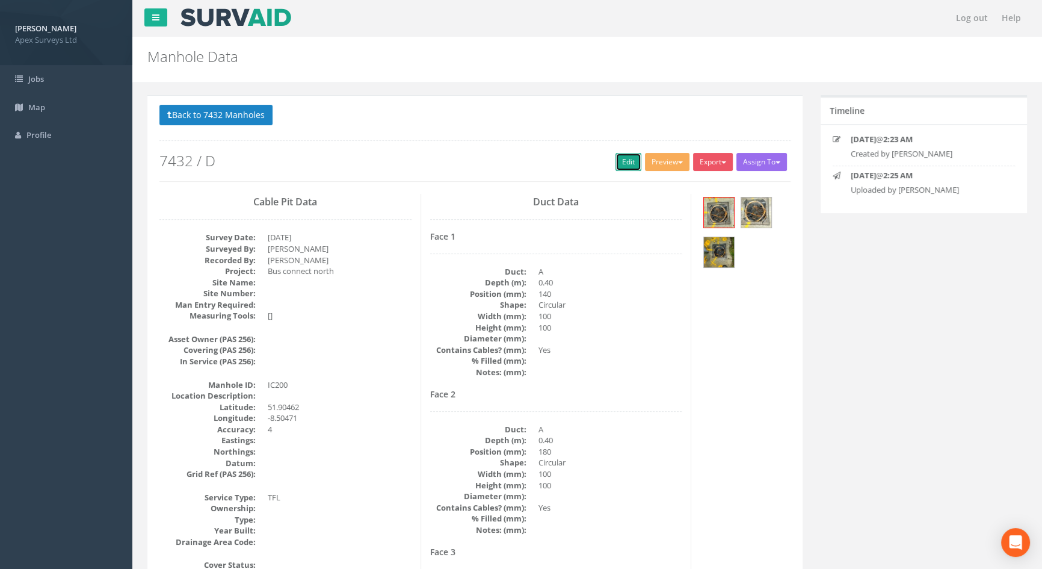
click at [617, 162] on link "Edit" at bounding box center [629, 162] width 26 height 18
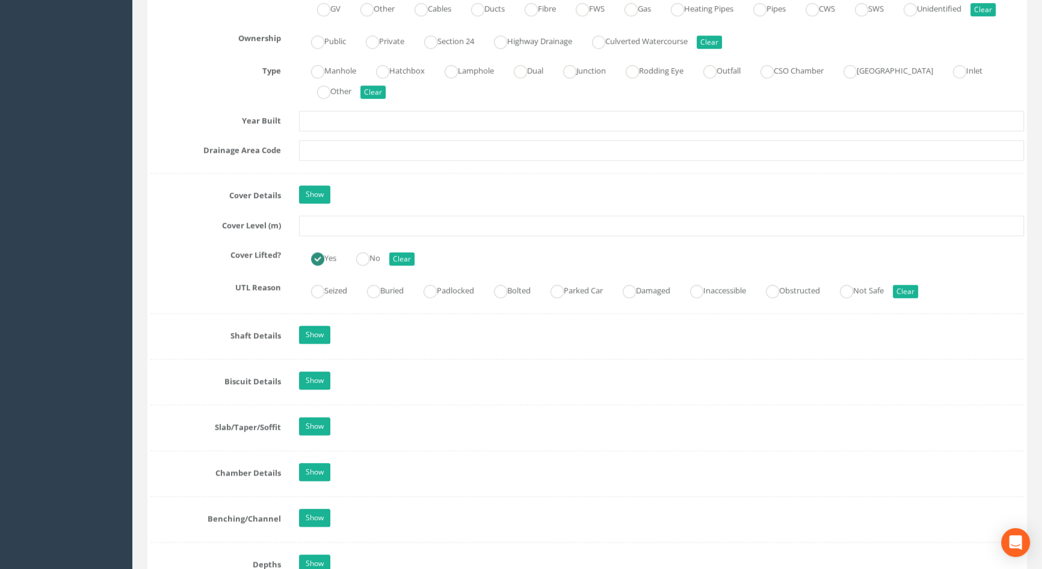
scroll to position [930, 0]
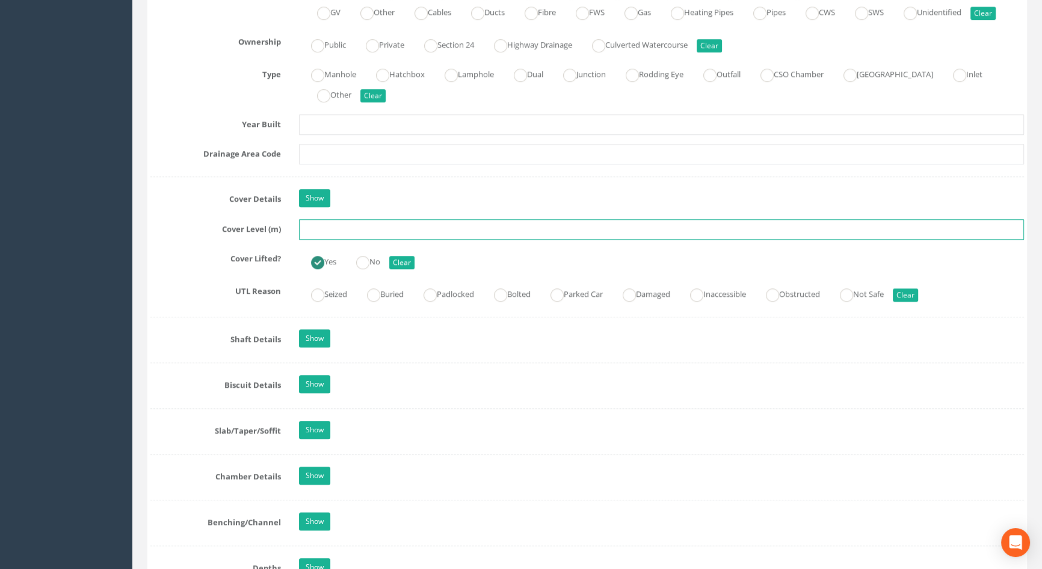
click at [323, 239] on input "text" at bounding box center [661, 229] width 725 height 20
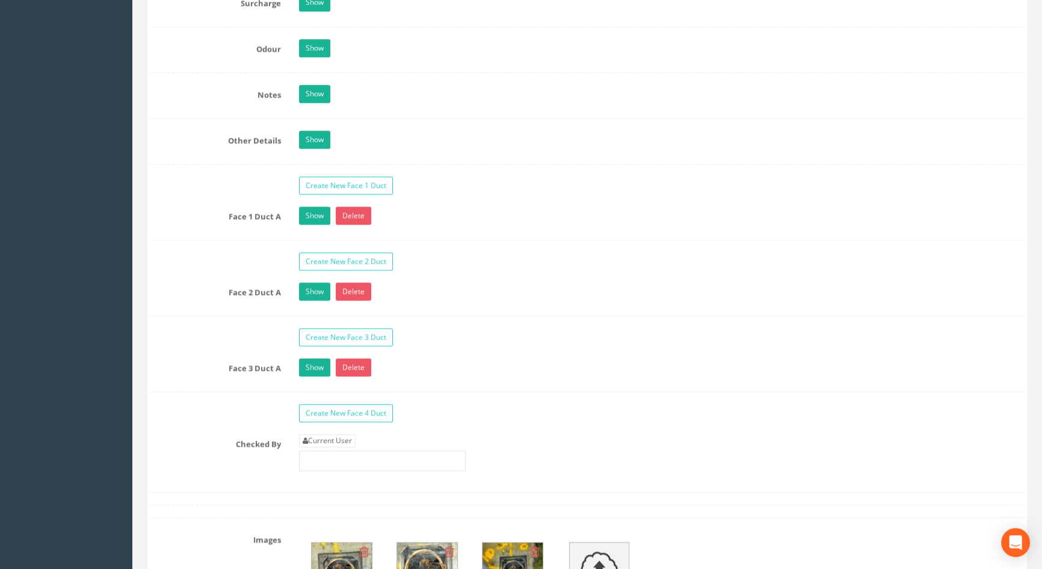
scroll to position [1969, 0]
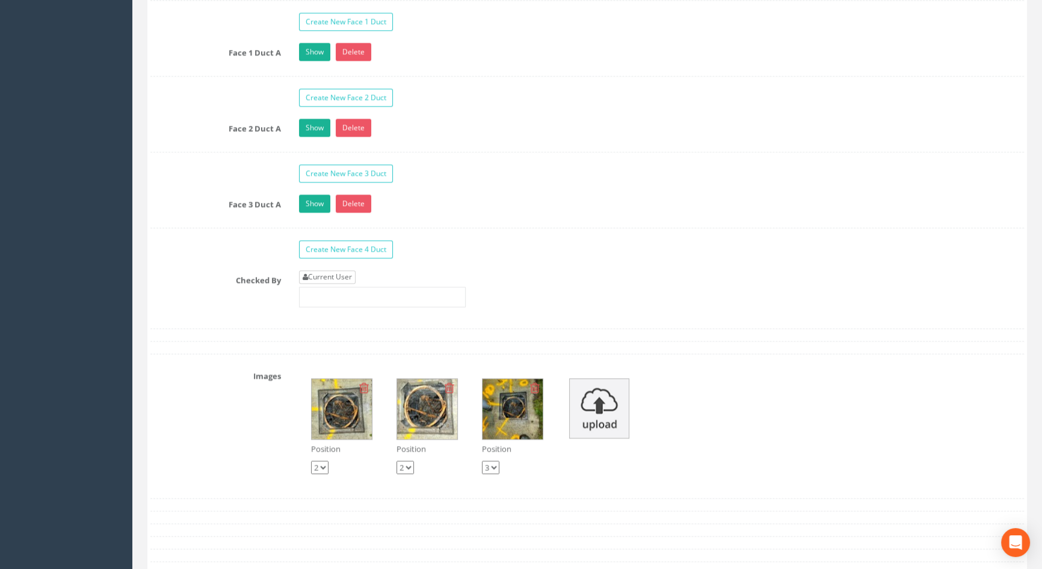
type input "114.31"
click at [332, 283] on link "Current User" at bounding box center [327, 276] width 57 height 13
type input "[PERSON_NAME]"
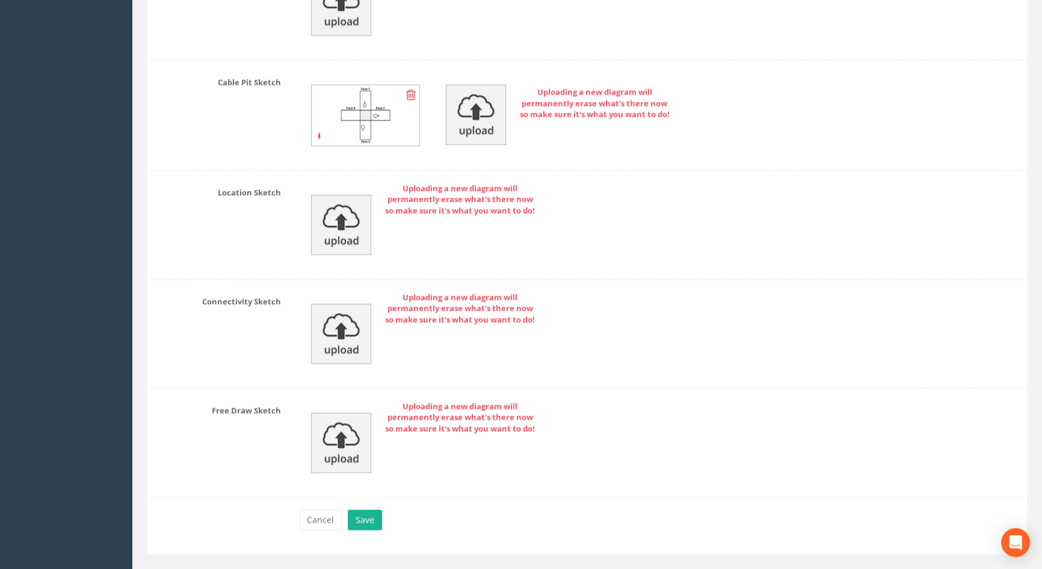
scroll to position [2717, 0]
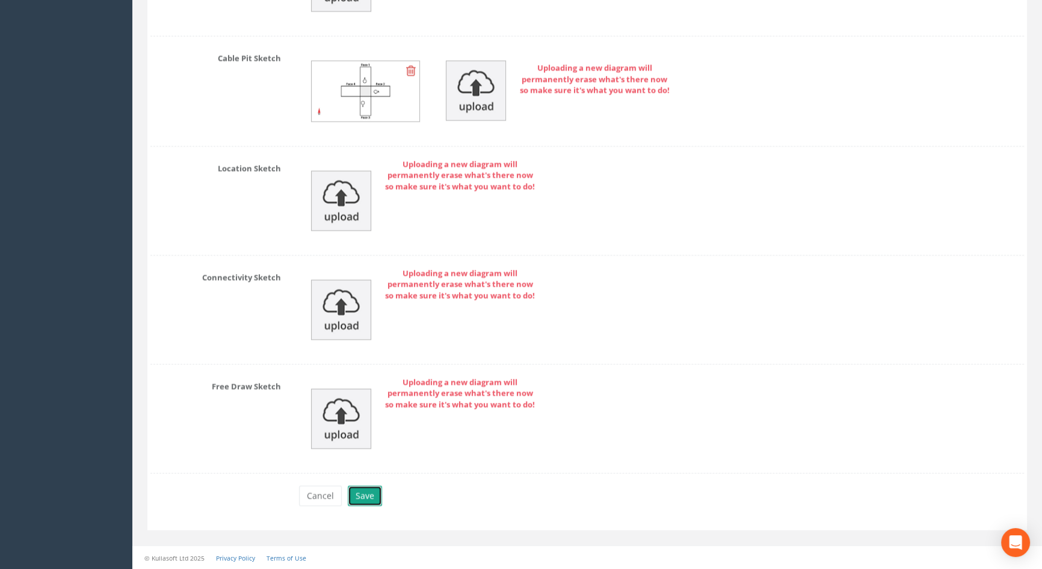
click at [354, 496] on button "Save" at bounding box center [365, 495] width 34 height 20
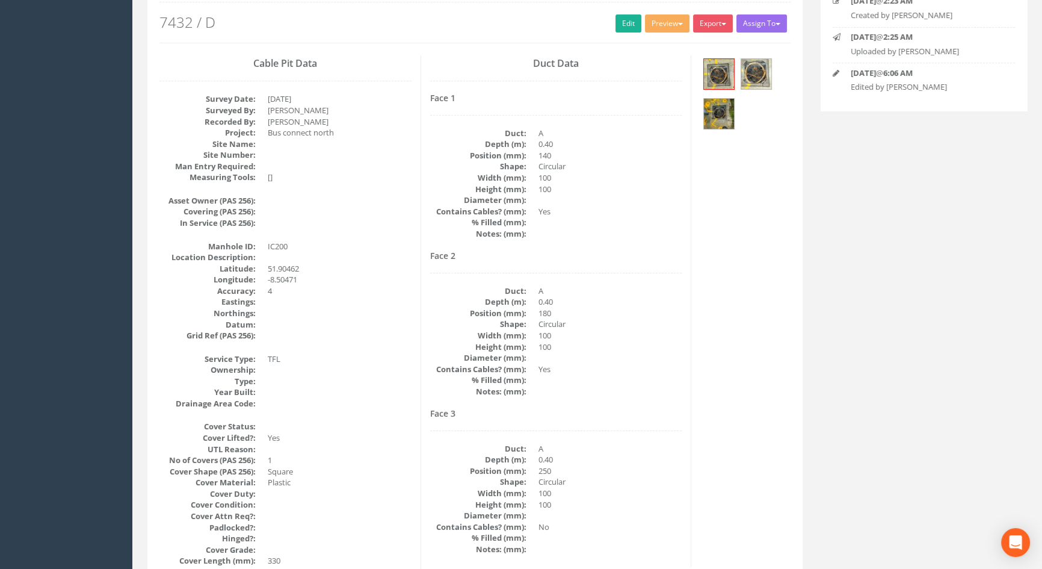
scroll to position [0, 0]
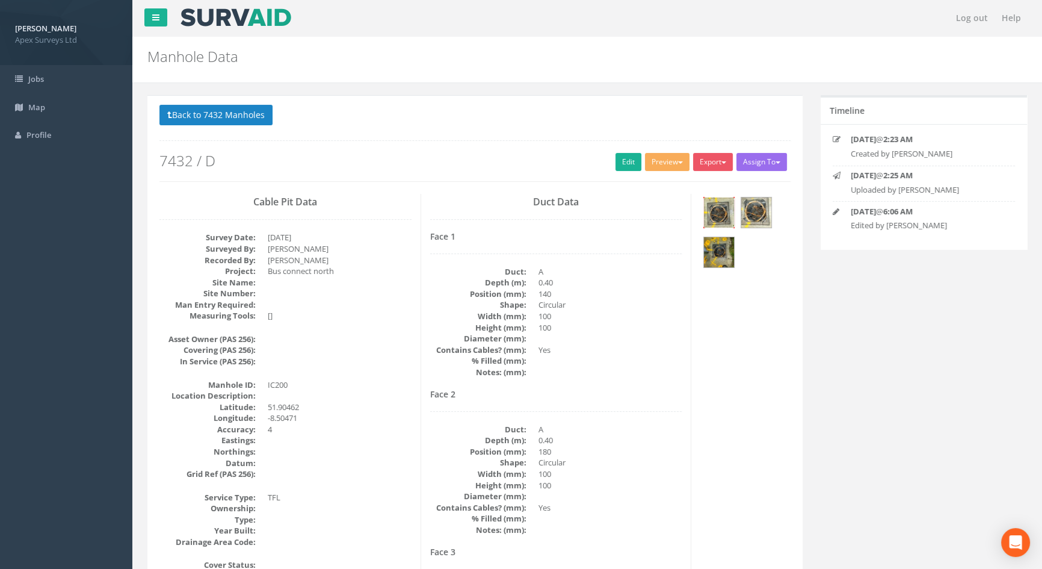
click at [723, 211] on img at bounding box center [719, 212] width 30 height 30
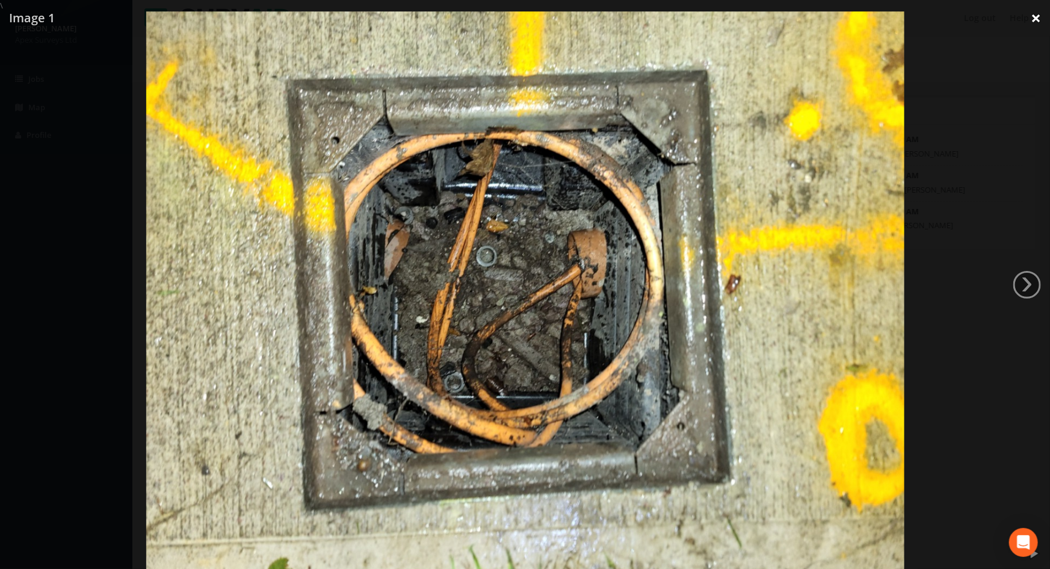
click at [1032, 23] on link "×" at bounding box center [1036, 18] width 28 height 36
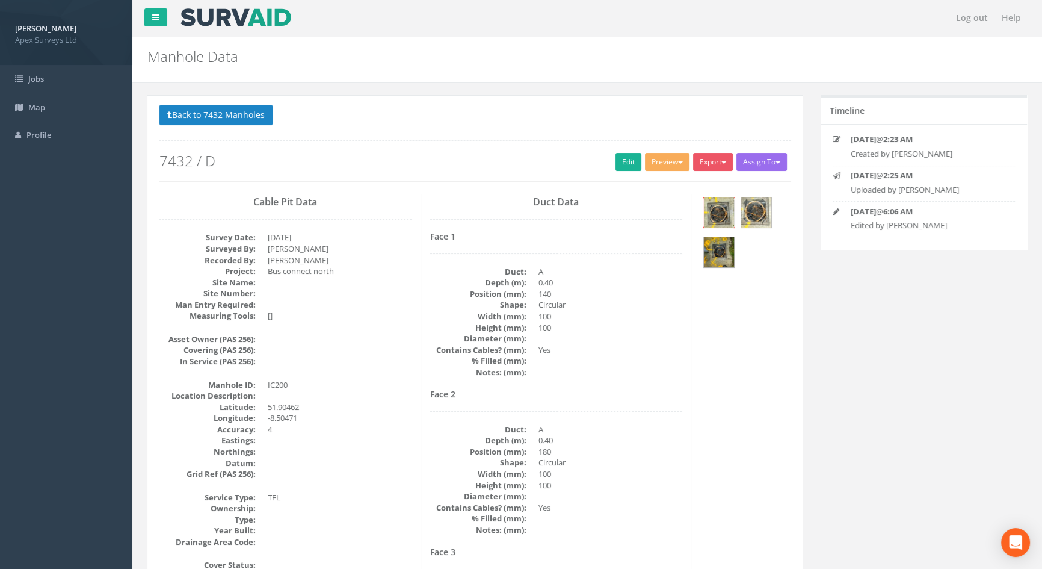
click at [715, 213] on img at bounding box center [719, 212] width 30 height 30
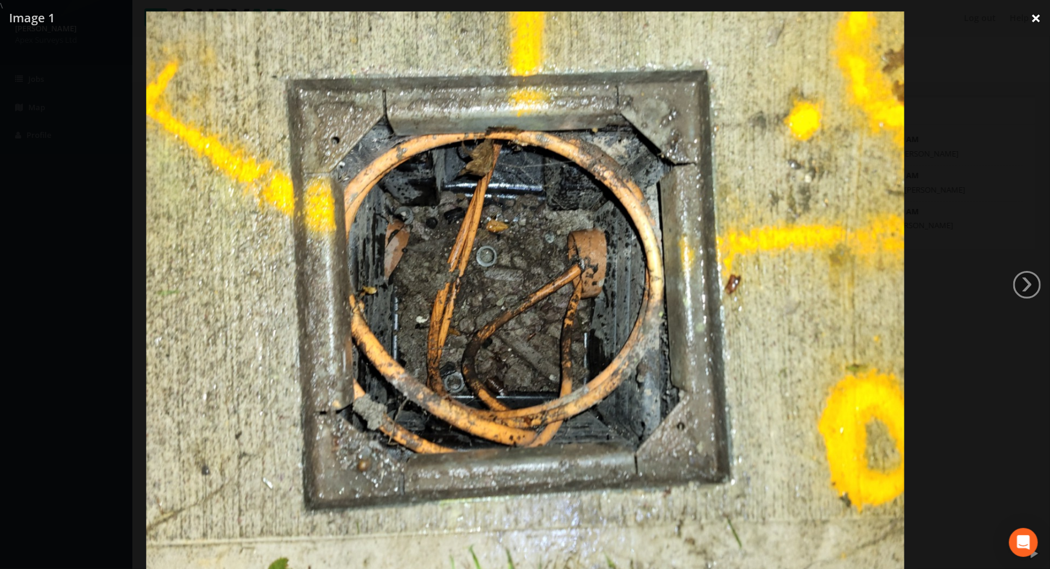
click at [1038, 23] on link "×" at bounding box center [1036, 18] width 28 height 36
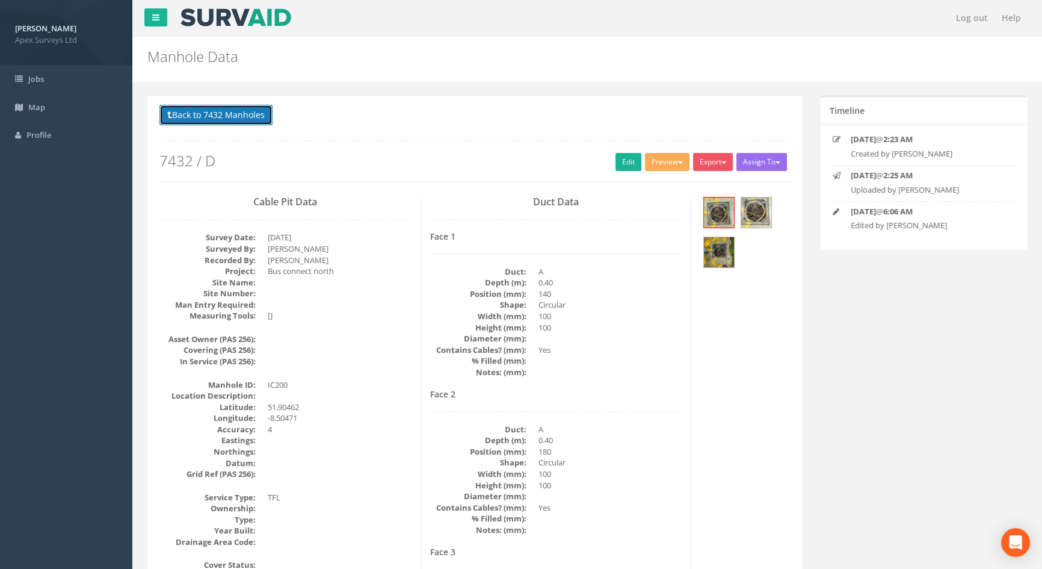
click at [230, 110] on button "Back to 7432 Manholes" at bounding box center [215, 115] width 113 height 20
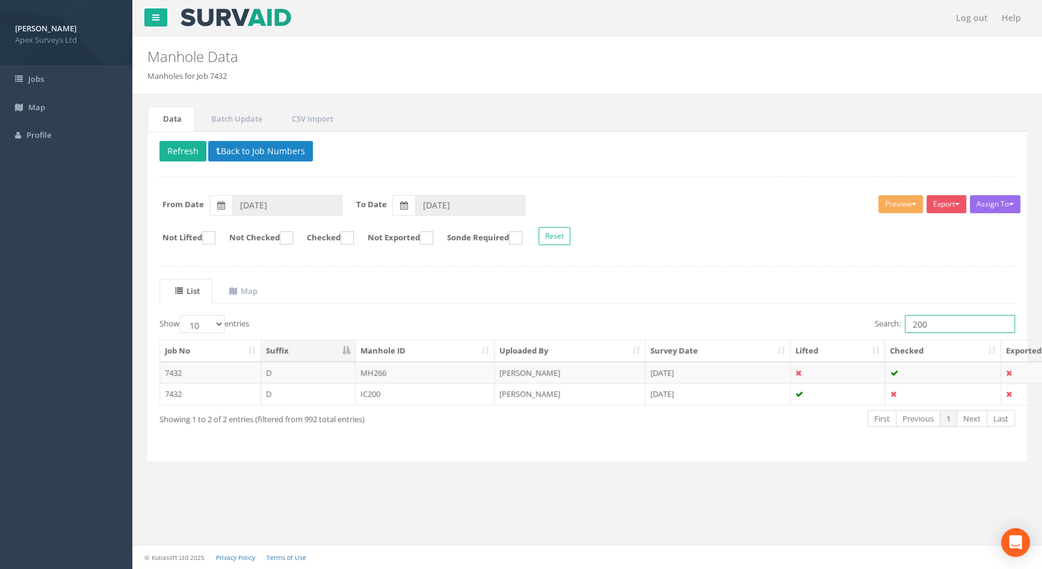
click at [947, 327] on input "200" at bounding box center [960, 324] width 110 height 18
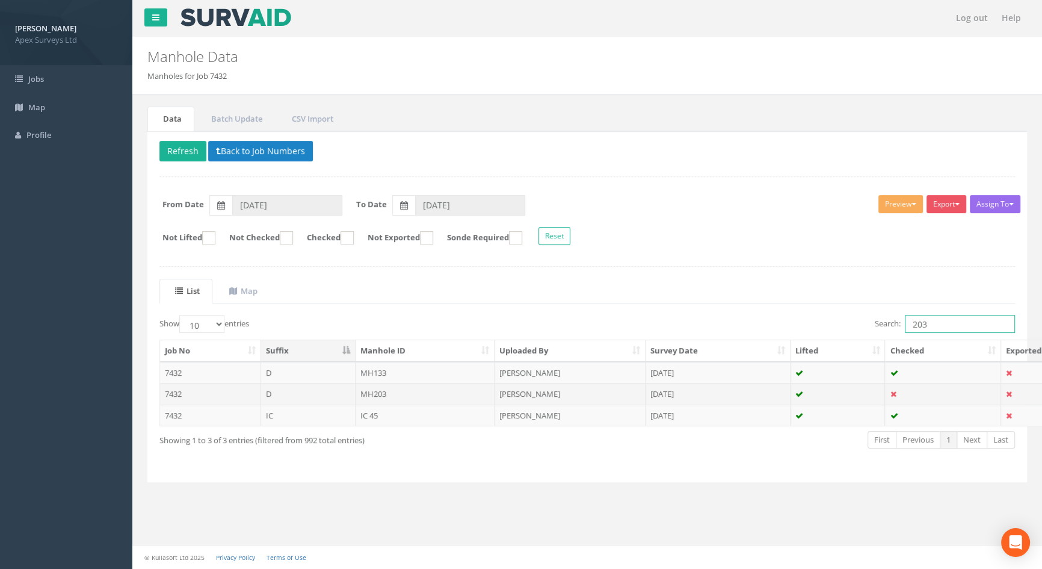
type input "203"
click at [384, 396] on td "MH203" at bounding box center [426, 394] width 140 height 22
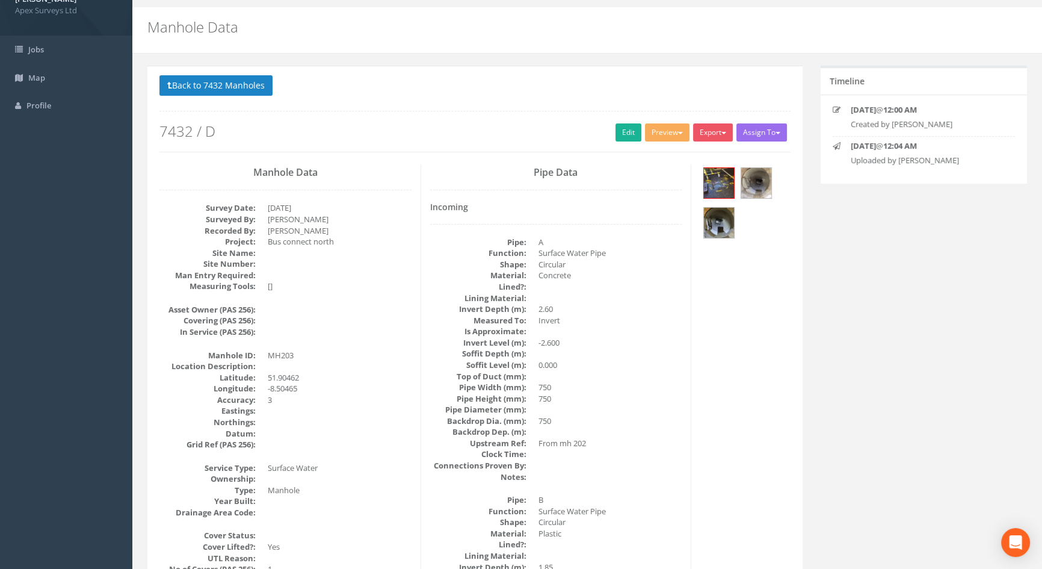
scroll to position [29, 0]
click at [616, 132] on link "Edit" at bounding box center [629, 133] width 26 height 18
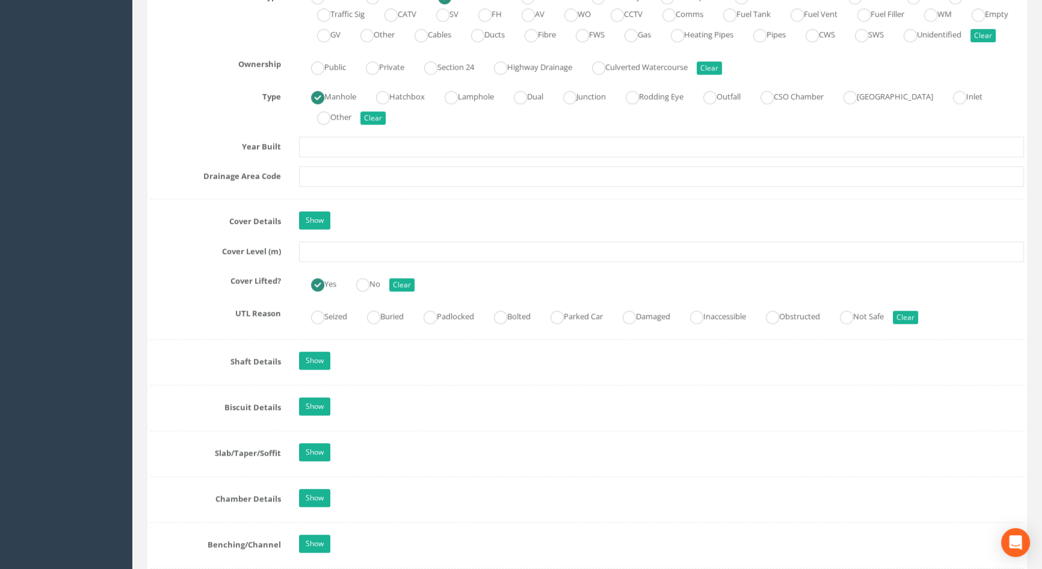
scroll to position [959, 0]
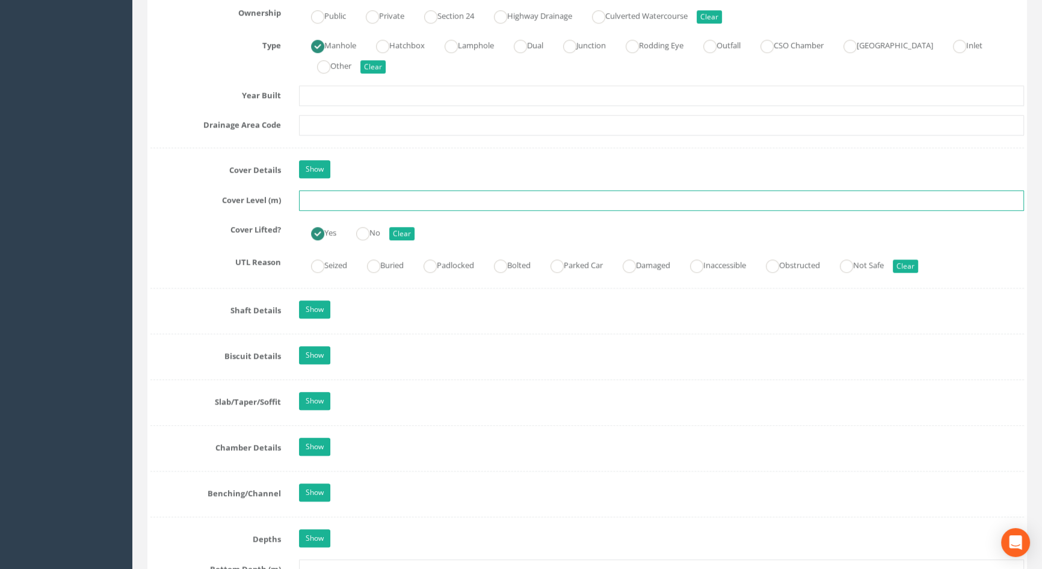
click at [344, 211] on input "text" at bounding box center [661, 200] width 725 height 20
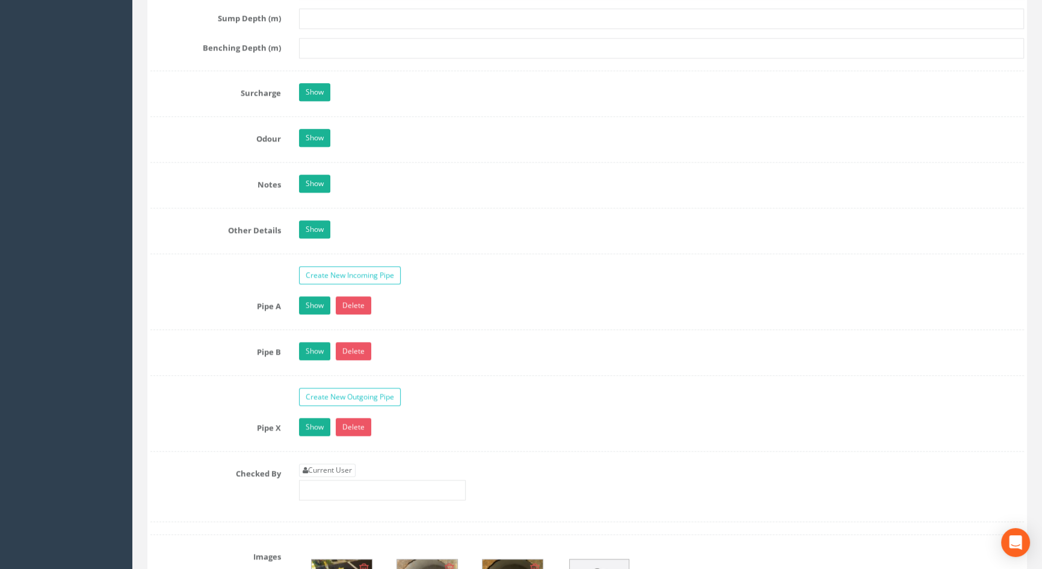
scroll to position [1834, 0]
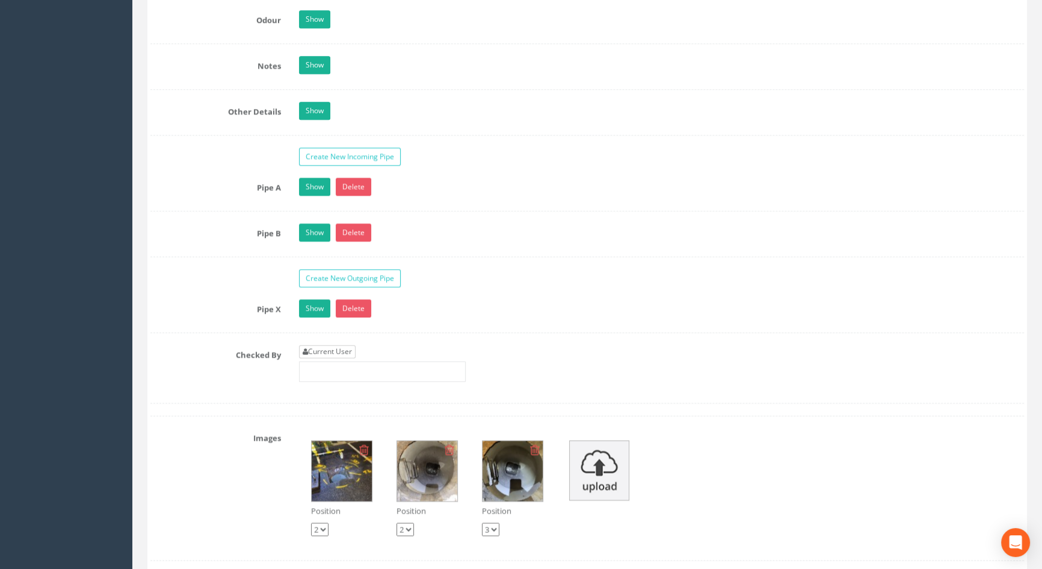
type input "114.36"
click at [318, 358] on link "Current User" at bounding box center [327, 351] width 57 height 13
type input "[PERSON_NAME]"
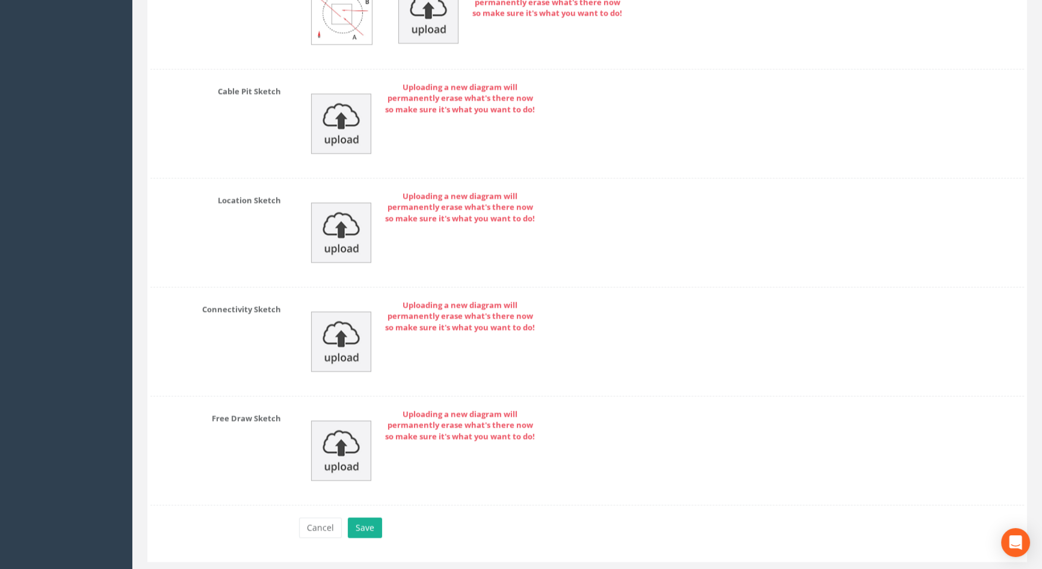
scroll to position [2644, 0]
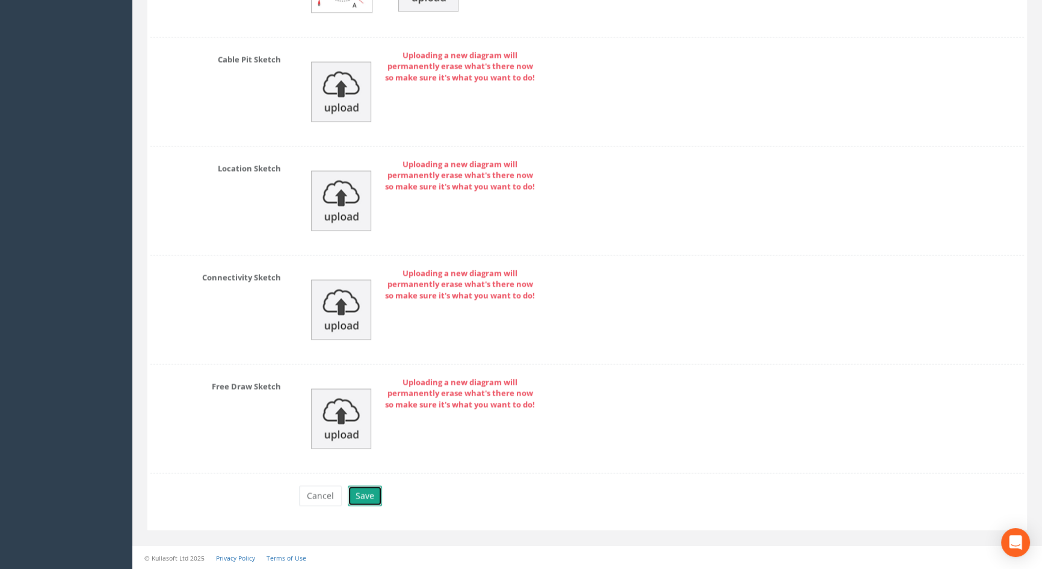
click at [356, 490] on button "Save" at bounding box center [365, 495] width 34 height 20
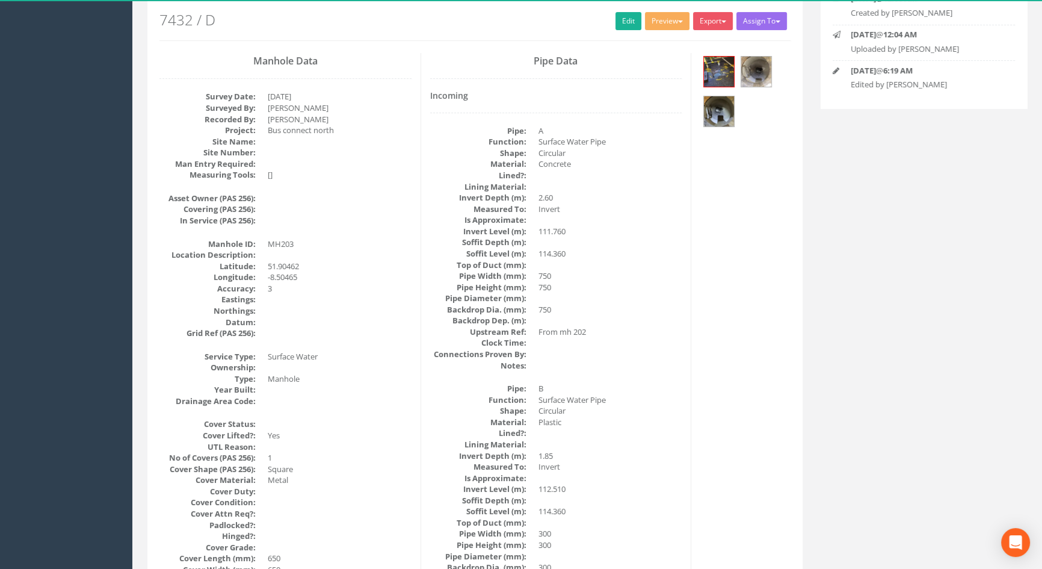
scroll to position [0, 0]
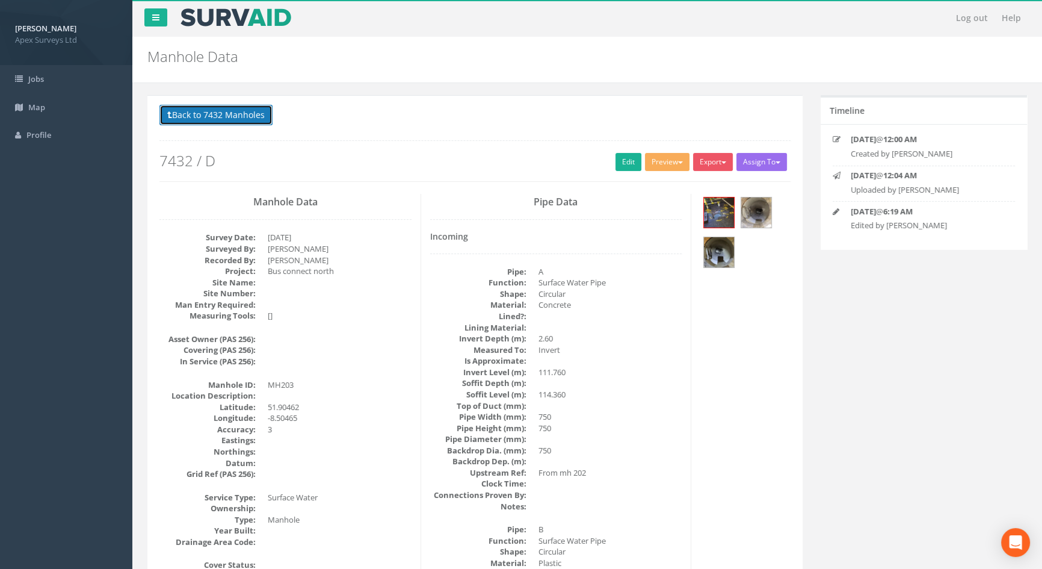
click at [185, 114] on button "Back to 7432 Manholes" at bounding box center [215, 115] width 113 height 20
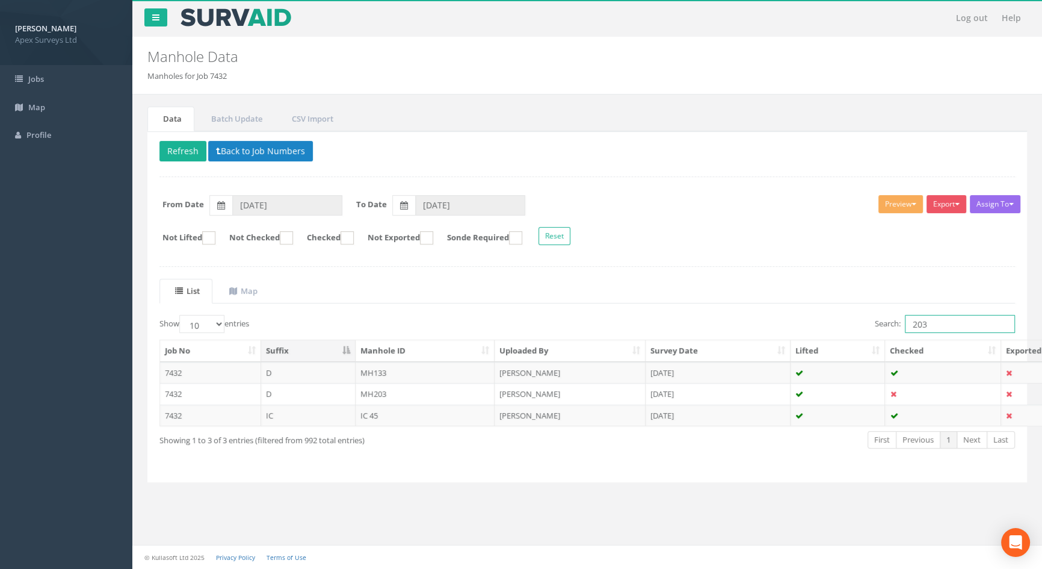
drag, startPoint x: 934, startPoint y: 321, endPoint x: 880, endPoint y: 319, distance: 53.6
click at [882, 321] on label "Search: 203" at bounding box center [945, 324] width 140 height 18
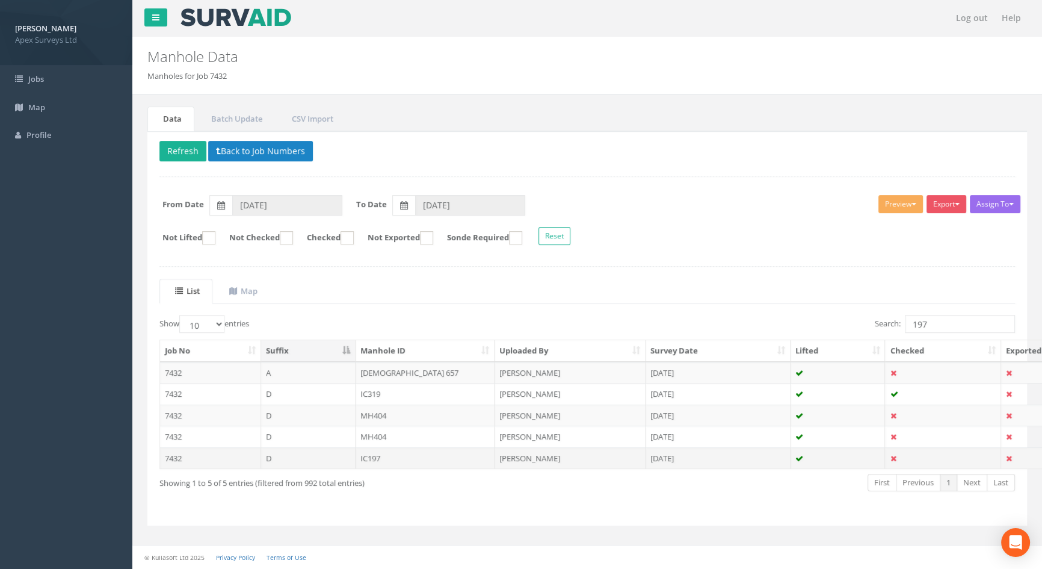
click at [379, 457] on td "IC197" at bounding box center [426, 458] width 140 height 22
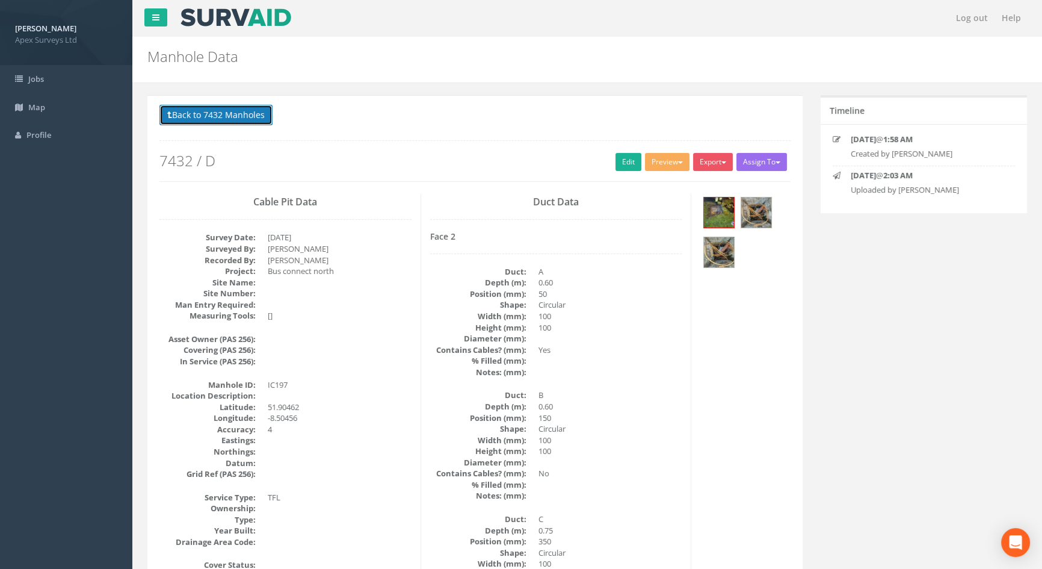
click at [208, 111] on button "Back to 7432 Manholes" at bounding box center [215, 115] width 113 height 20
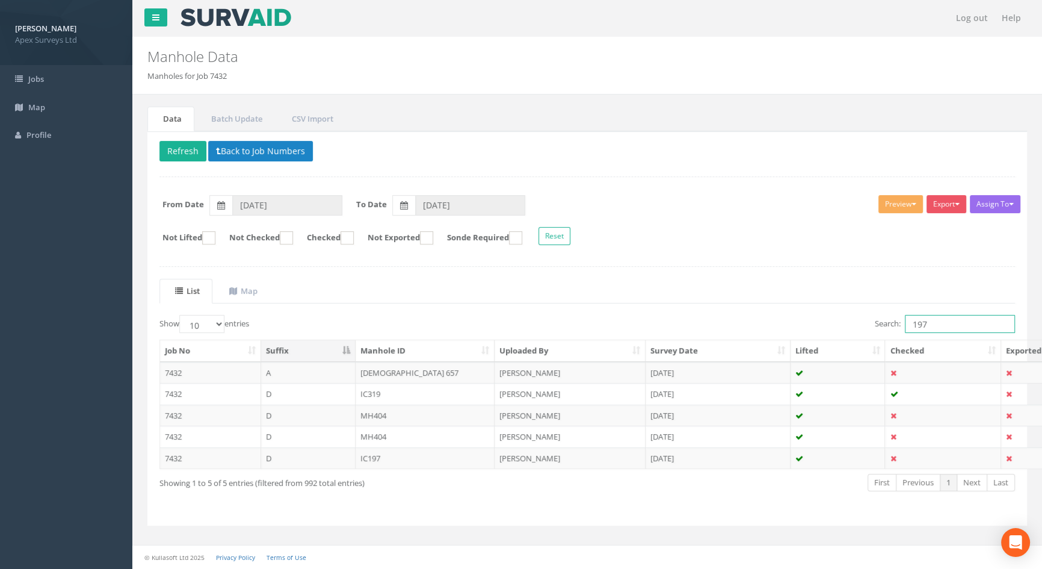
click at [948, 329] on input "197" at bounding box center [960, 324] width 110 height 18
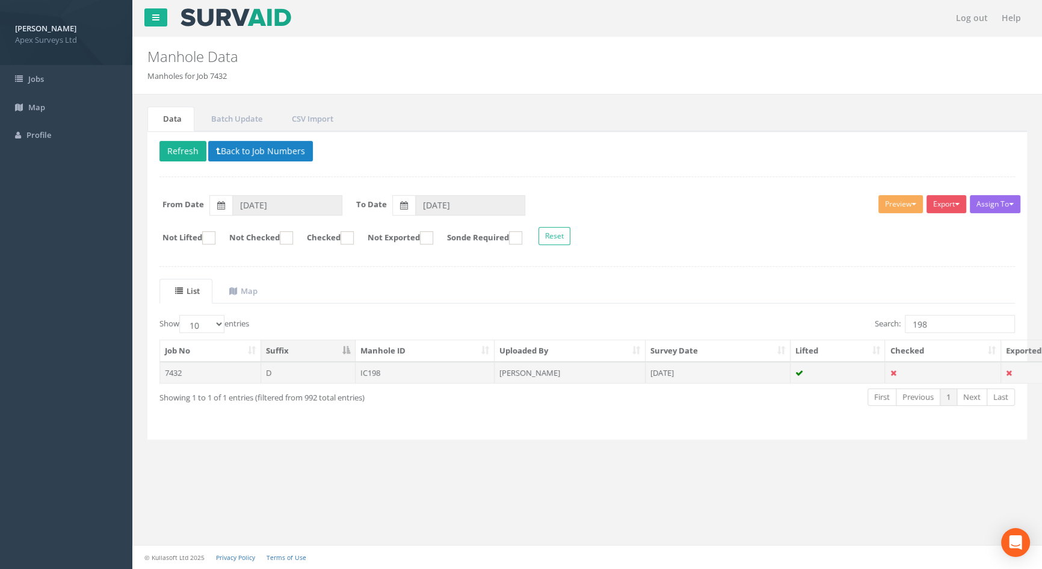
click at [385, 372] on td "IC198" at bounding box center [426, 373] width 140 height 22
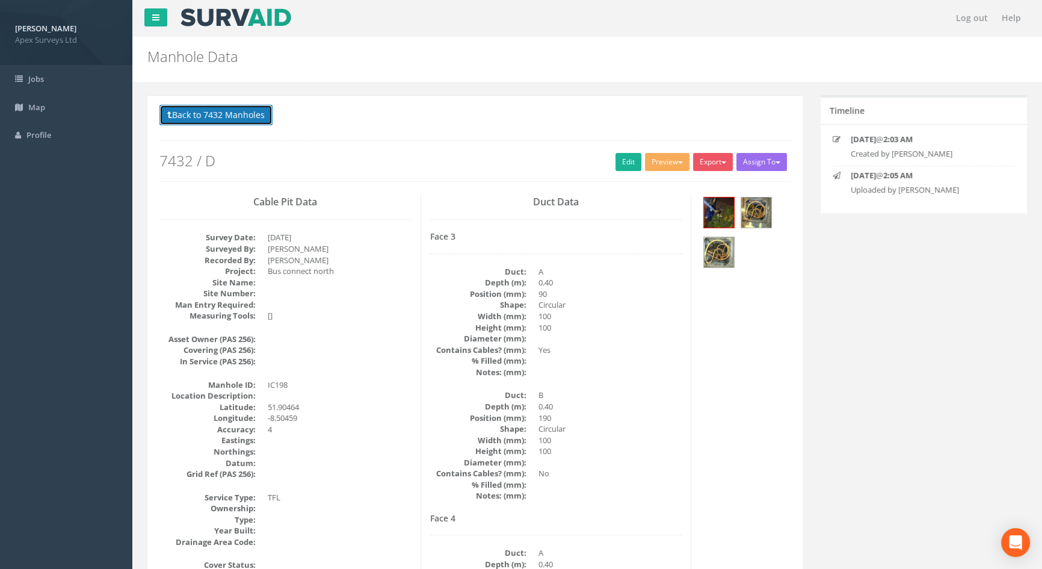
click at [226, 115] on button "Back to 7432 Manholes" at bounding box center [215, 115] width 113 height 20
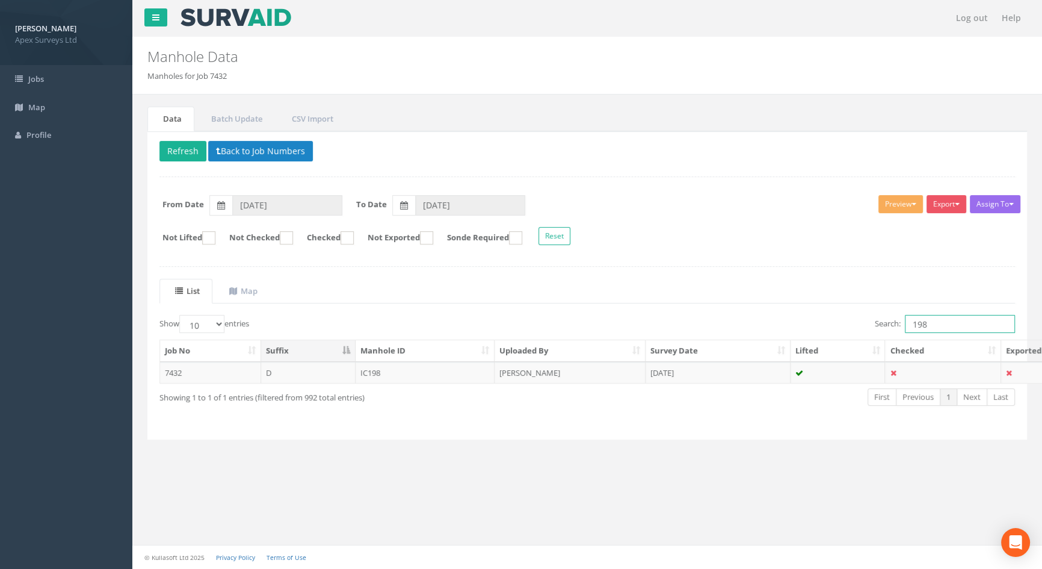
click at [933, 323] on input "198" at bounding box center [960, 324] width 110 height 18
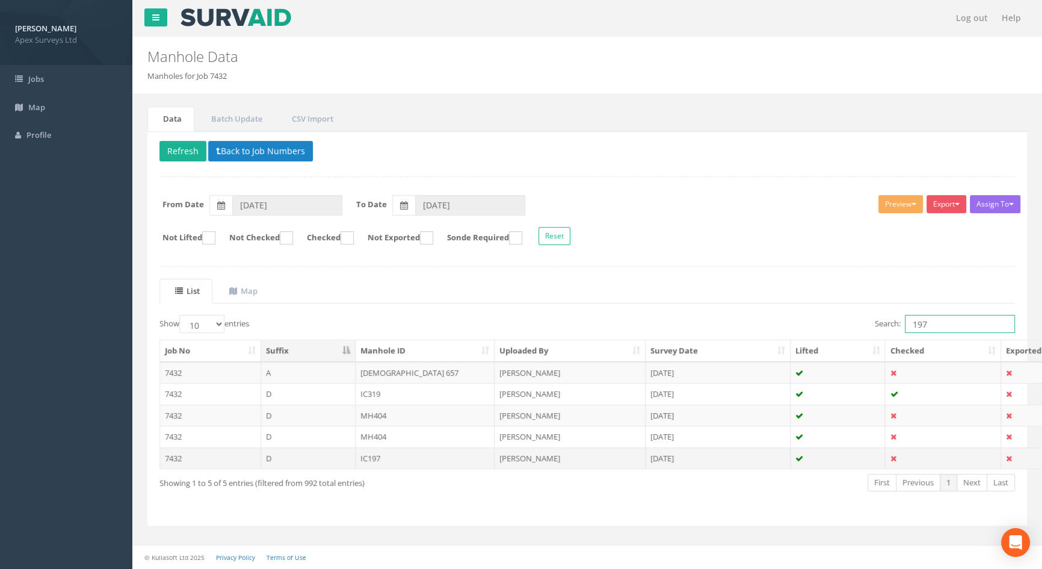
type input "197"
click at [381, 453] on td "IC197" at bounding box center [426, 458] width 140 height 22
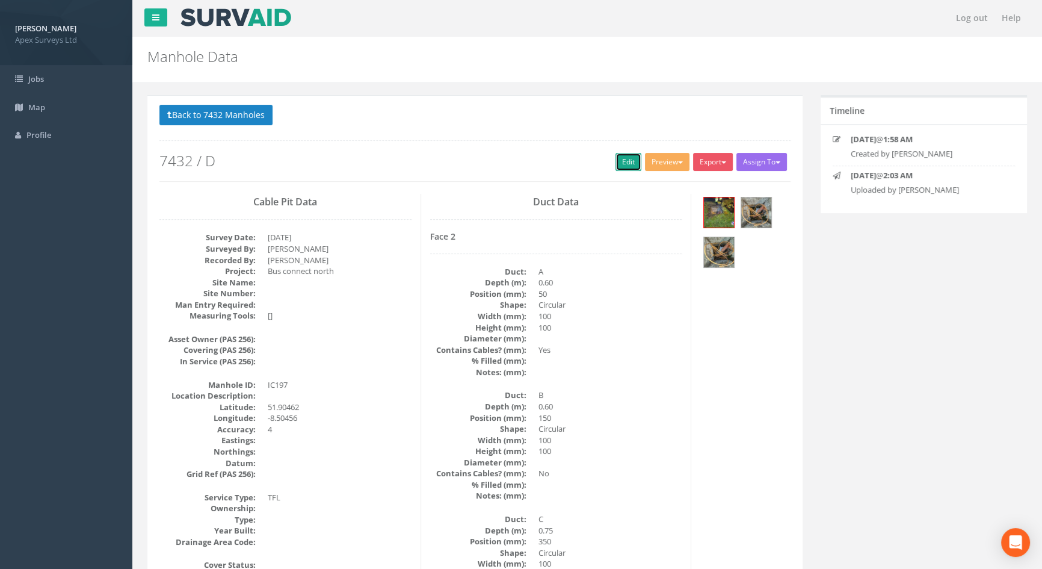
click at [616, 162] on link "Edit" at bounding box center [629, 162] width 26 height 18
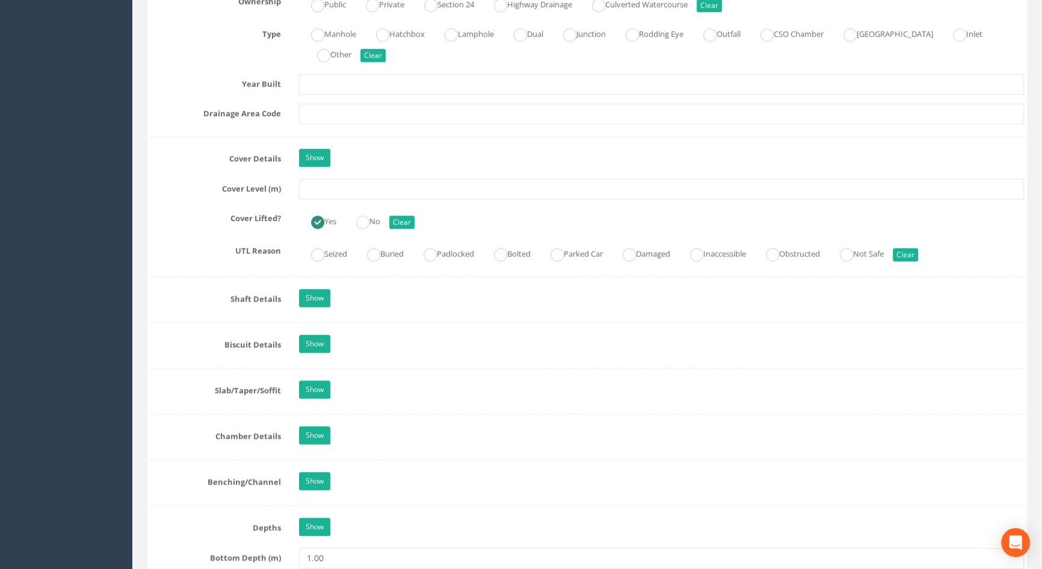
scroll to position [984, 0]
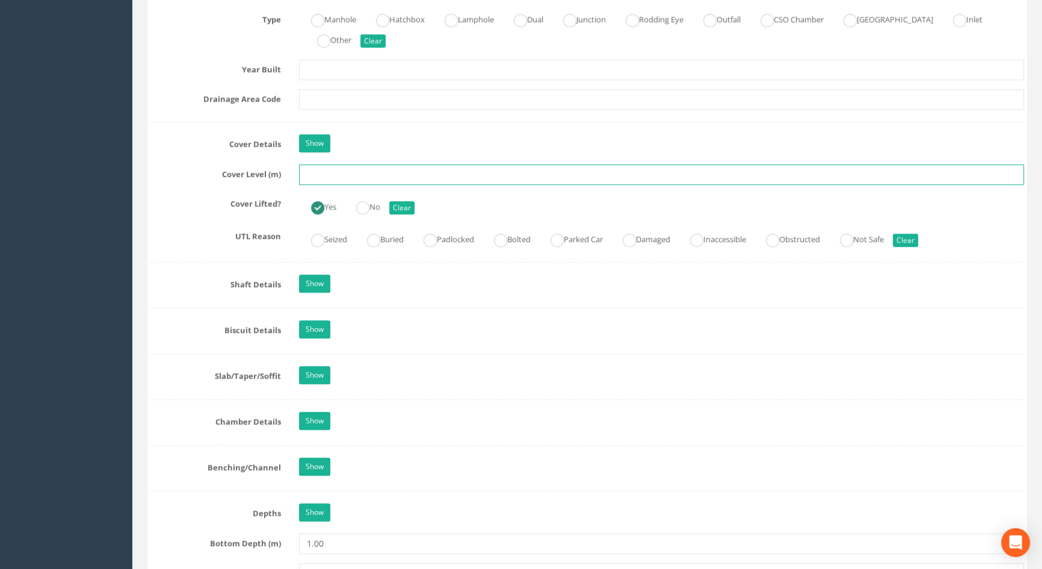
click at [353, 185] on input "text" at bounding box center [661, 174] width 725 height 20
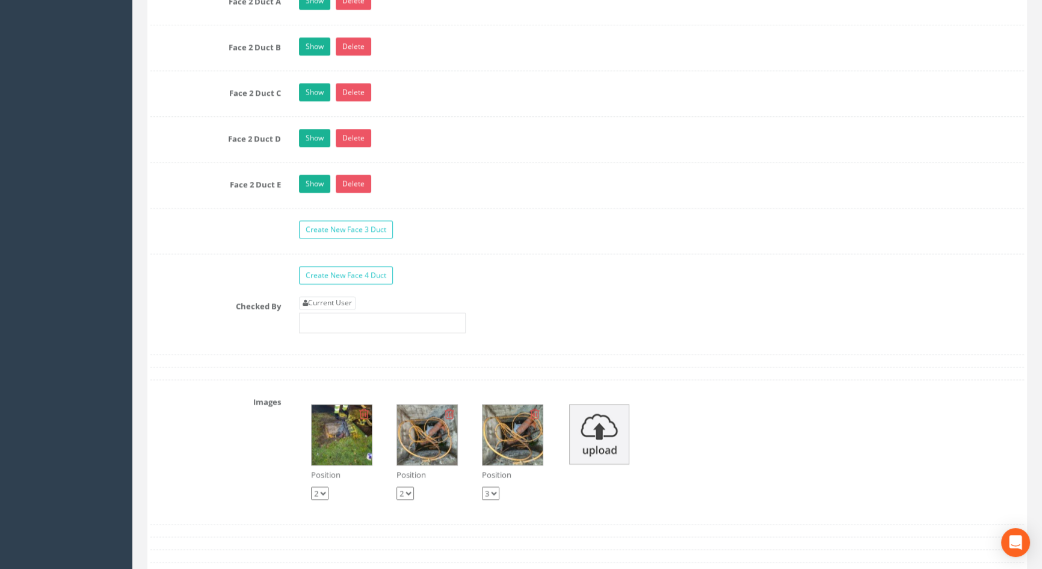
scroll to position [2188, 0]
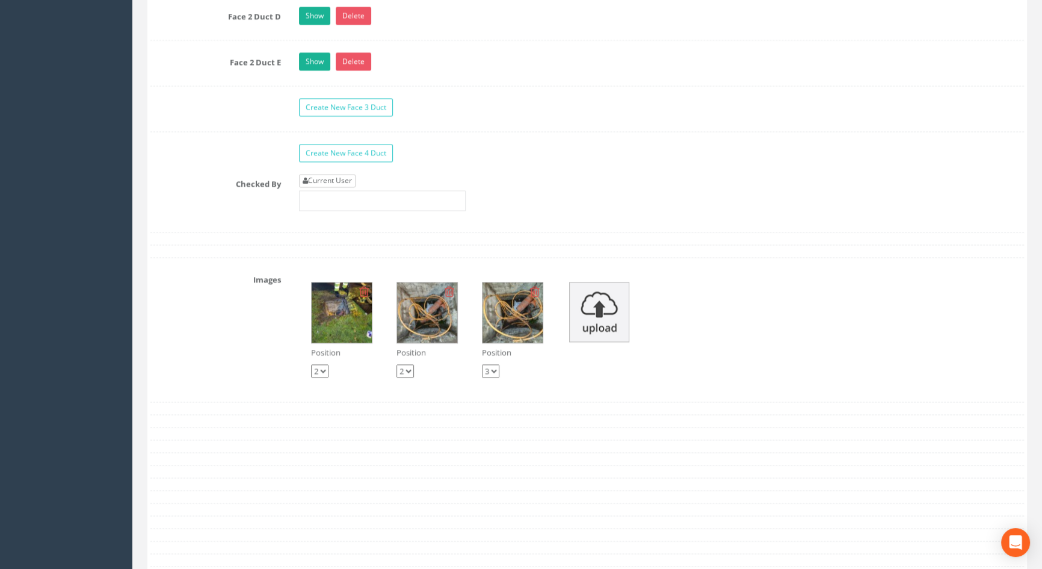
type input "114.38"
click at [331, 187] on link "Current User" at bounding box center [327, 180] width 57 height 13
type input "[PERSON_NAME]"
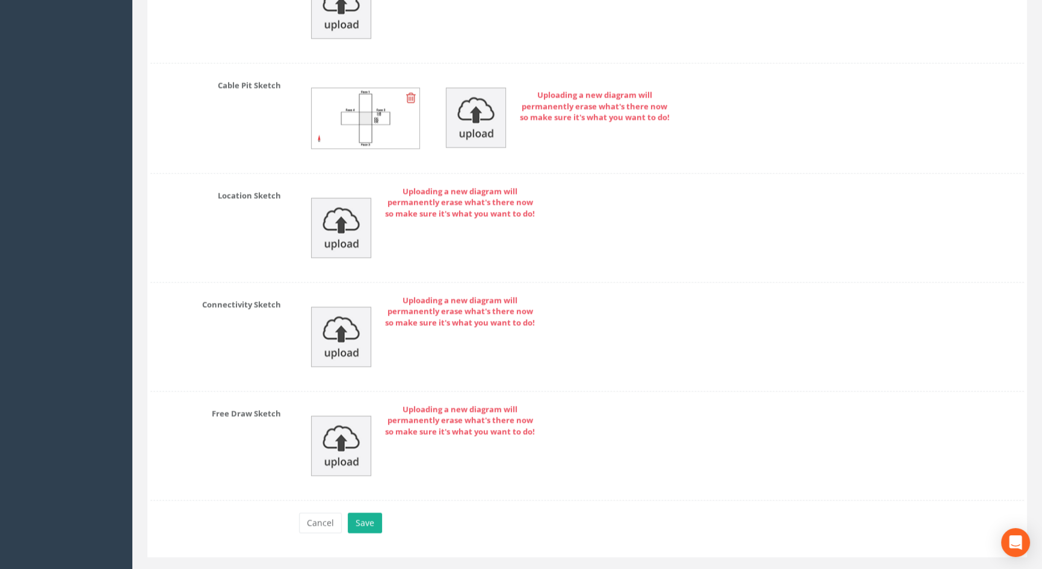
scroll to position [2840, 0]
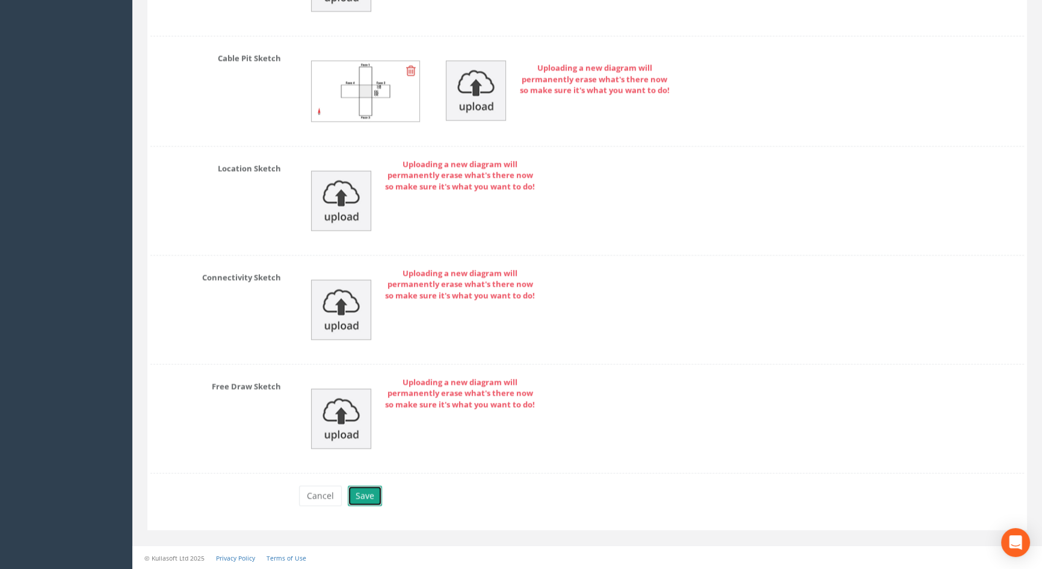
click at [366, 490] on button "Save" at bounding box center [365, 495] width 34 height 20
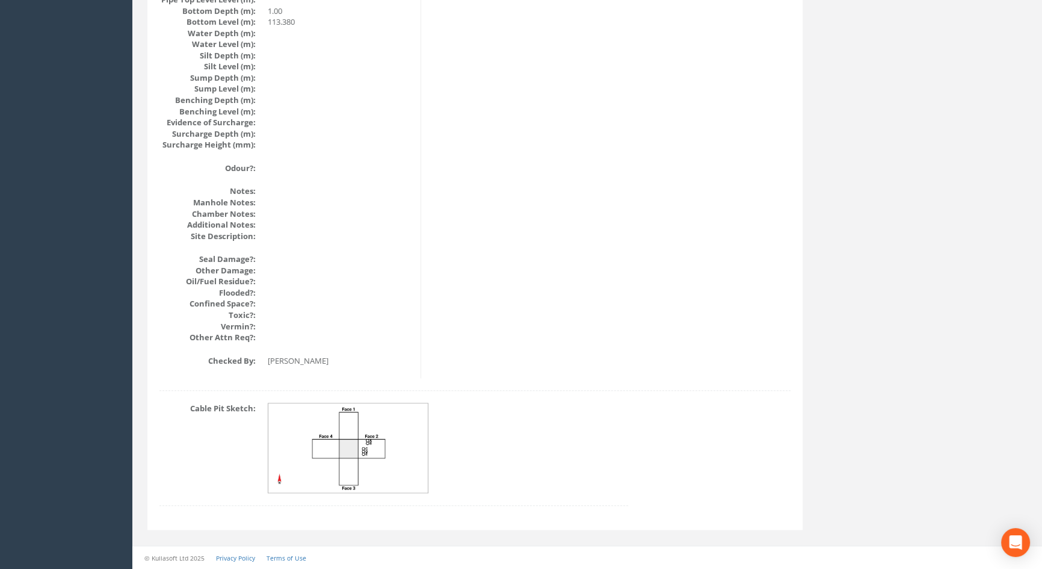
scroll to position [1287, 0]
click at [383, 442] on img at bounding box center [348, 448] width 161 height 90
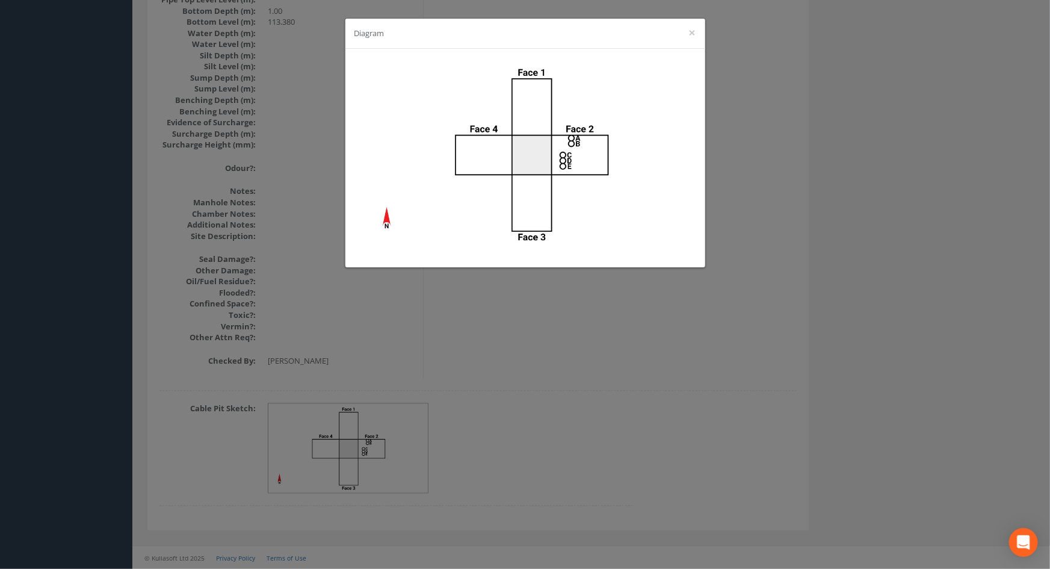
click at [586, 357] on div "Diagram ×" at bounding box center [525, 284] width 1050 height 569
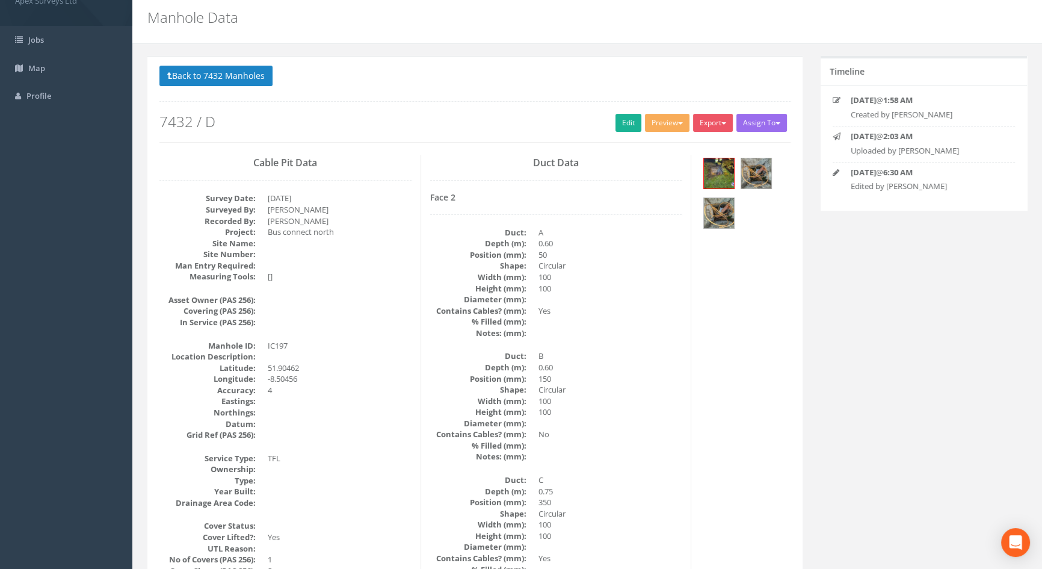
scroll to position [0, 0]
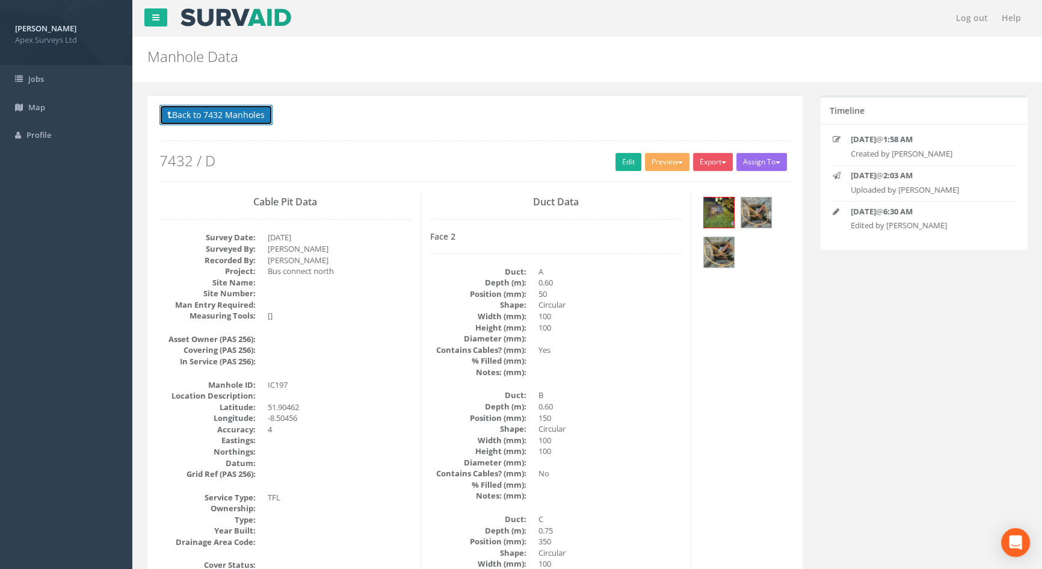
click at [220, 116] on button "Back to 7432 Manholes" at bounding box center [215, 115] width 113 height 20
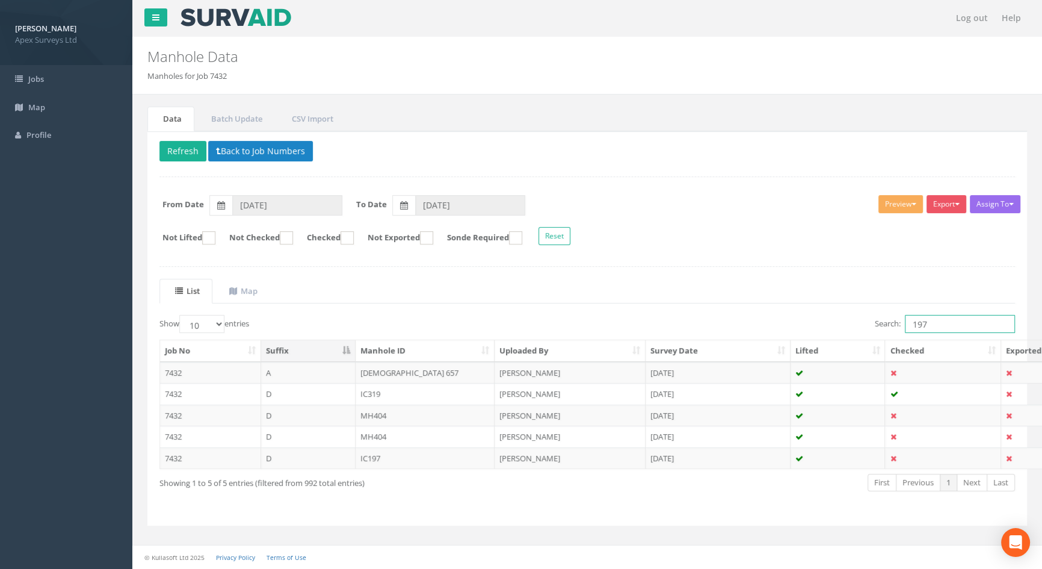
click at [945, 324] on input "197" at bounding box center [960, 324] width 110 height 18
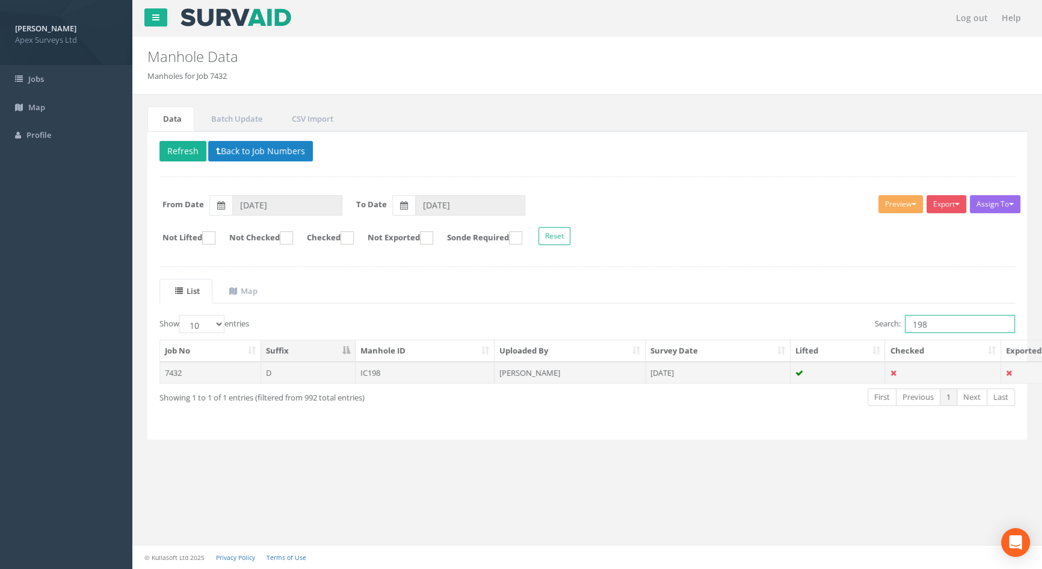
type input "198"
click at [379, 373] on td "IC198" at bounding box center [426, 373] width 140 height 22
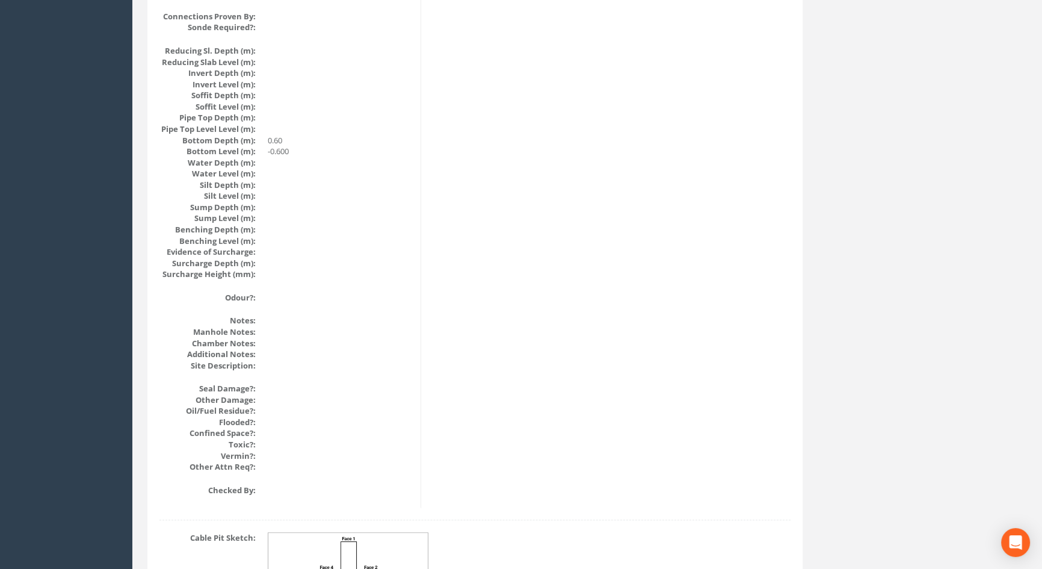
scroll to position [1287, 0]
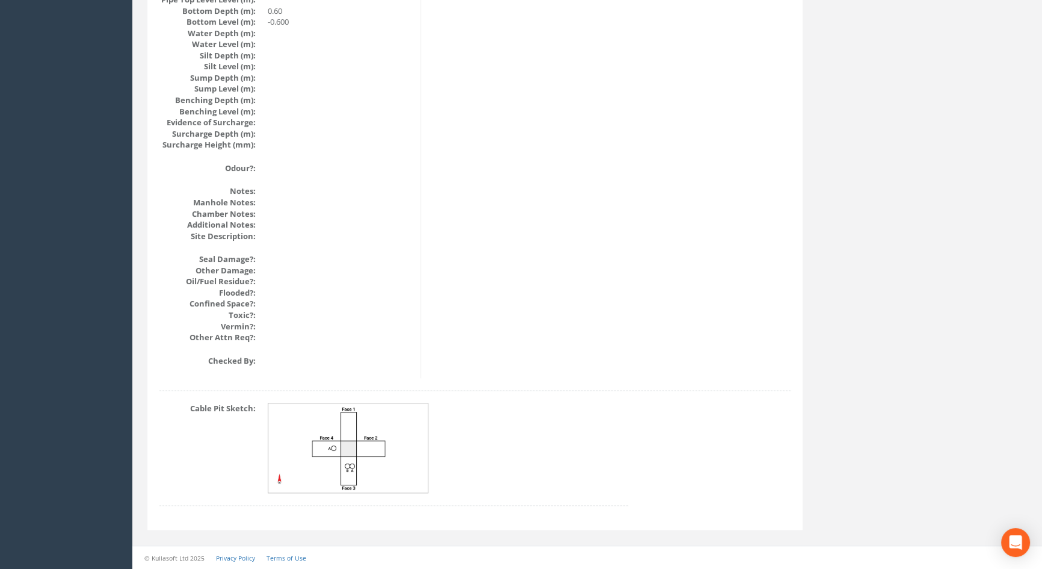
click at [342, 445] on img at bounding box center [348, 448] width 161 height 90
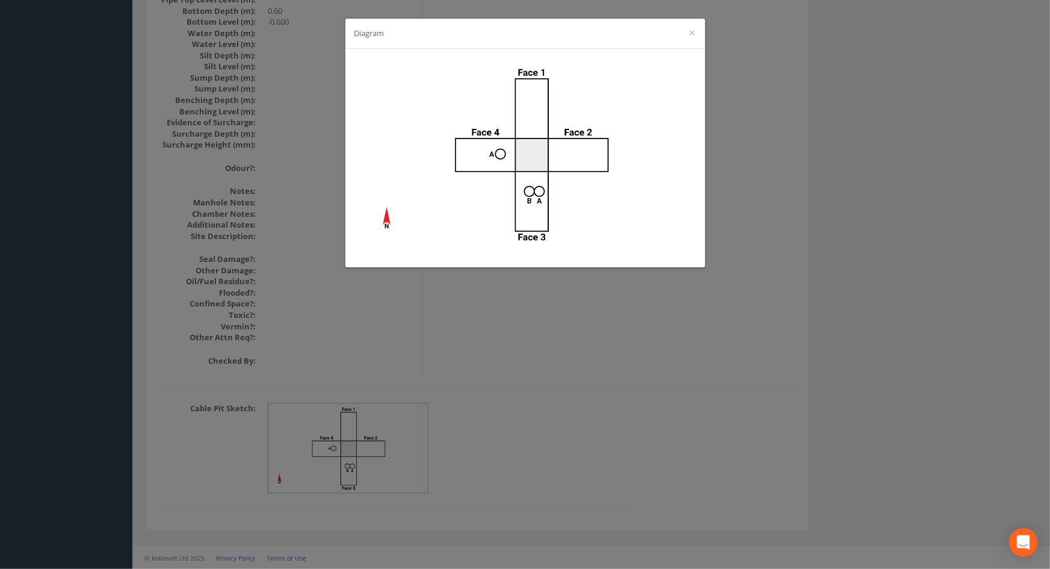
click at [593, 338] on div "Diagram ×" at bounding box center [525, 284] width 1050 height 569
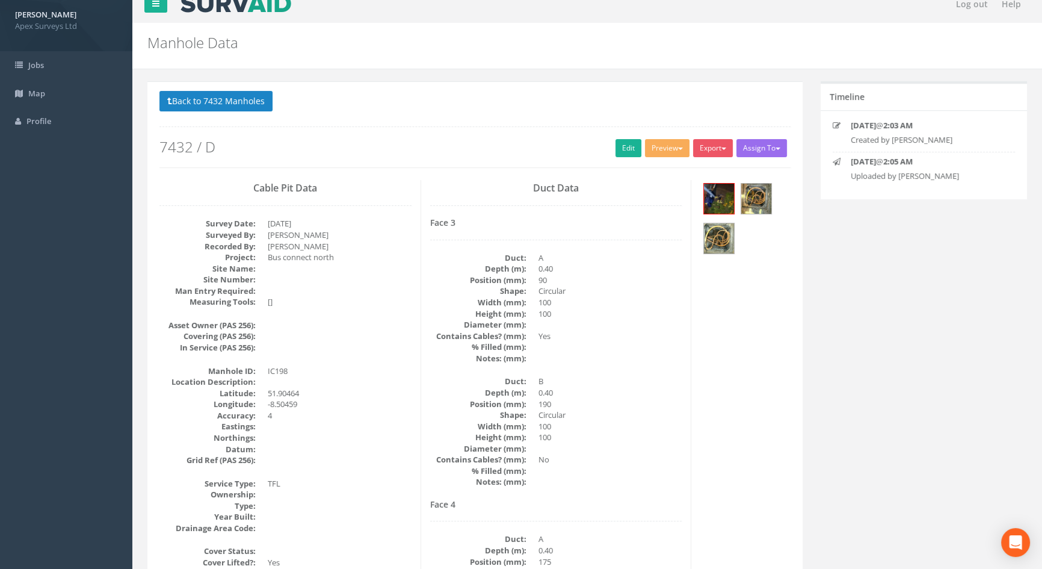
scroll to position [0, 0]
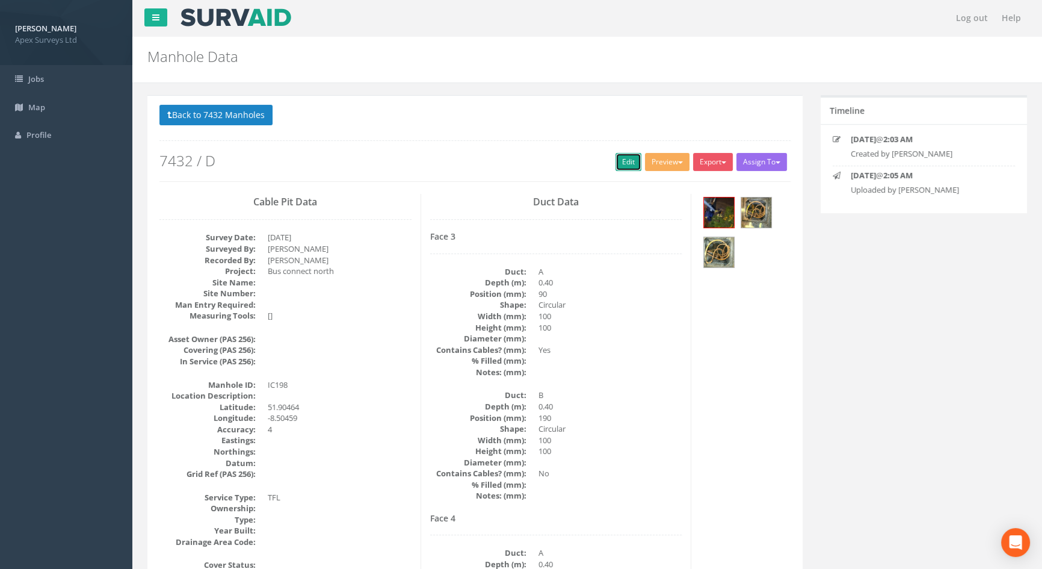
click at [626, 159] on link "Edit" at bounding box center [629, 162] width 26 height 18
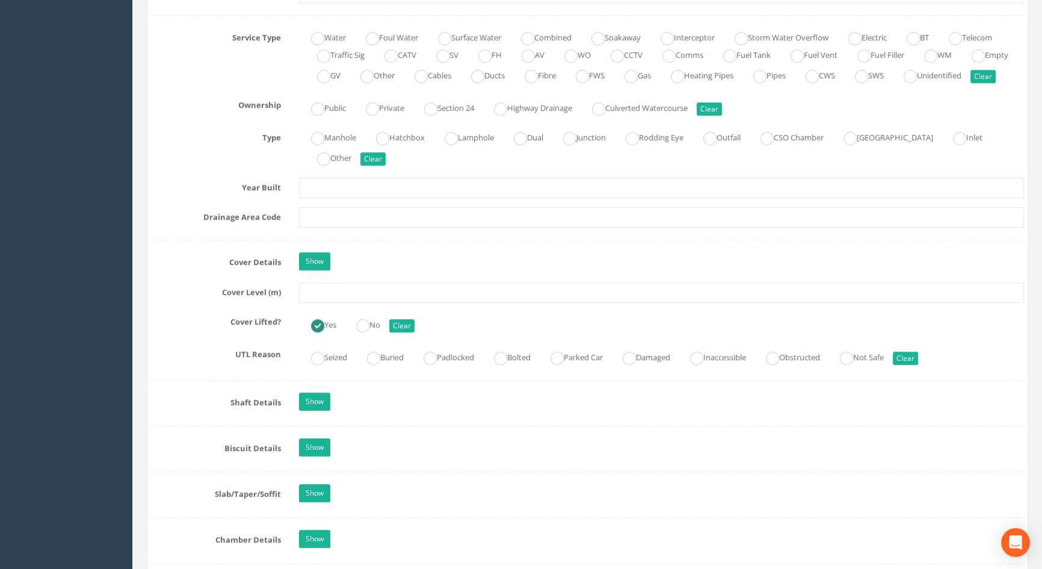
scroll to position [875, 0]
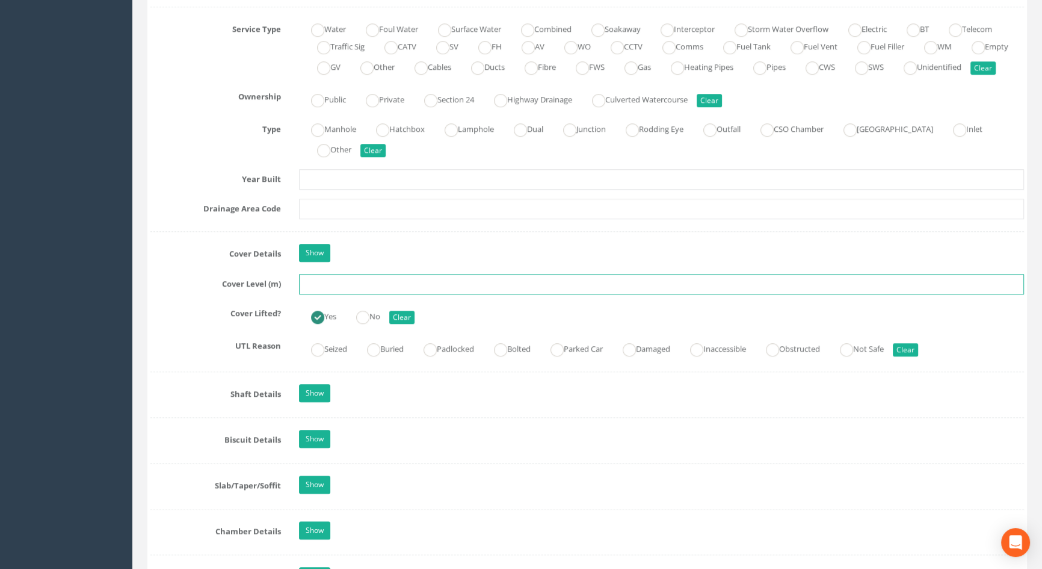
click at [329, 294] on input "text" at bounding box center [661, 284] width 725 height 20
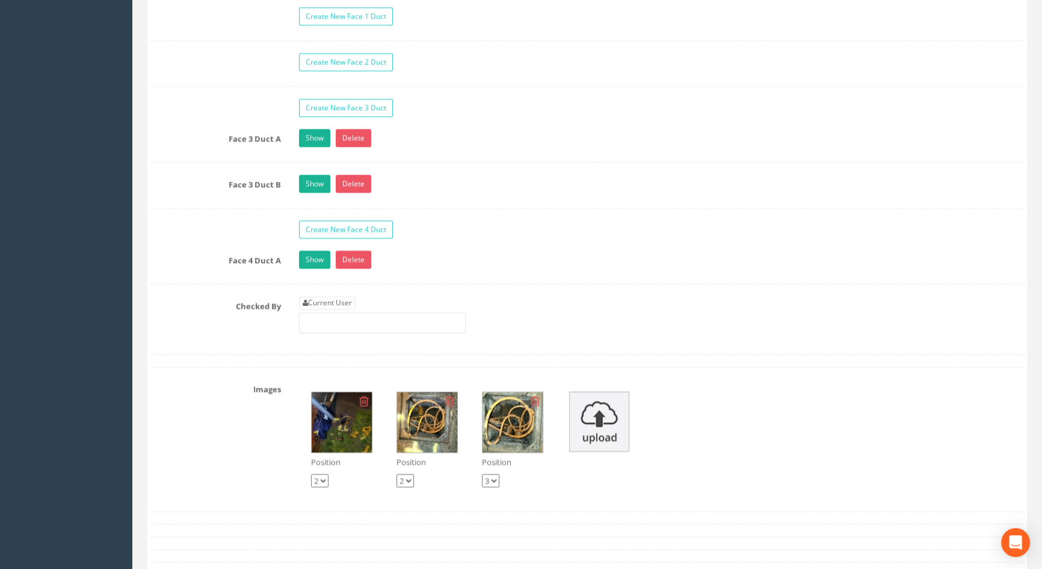
scroll to position [2078, 0]
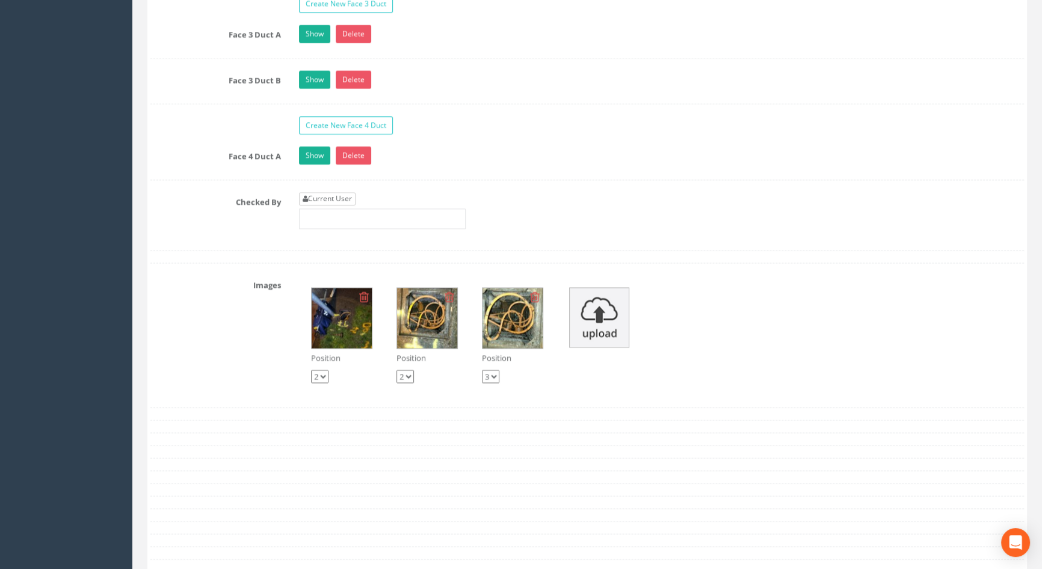
type input "114.45"
click at [318, 205] on link "Current User" at bounding box center [327, 198] width 57 height 13
type input "[PERSON_NAME]"
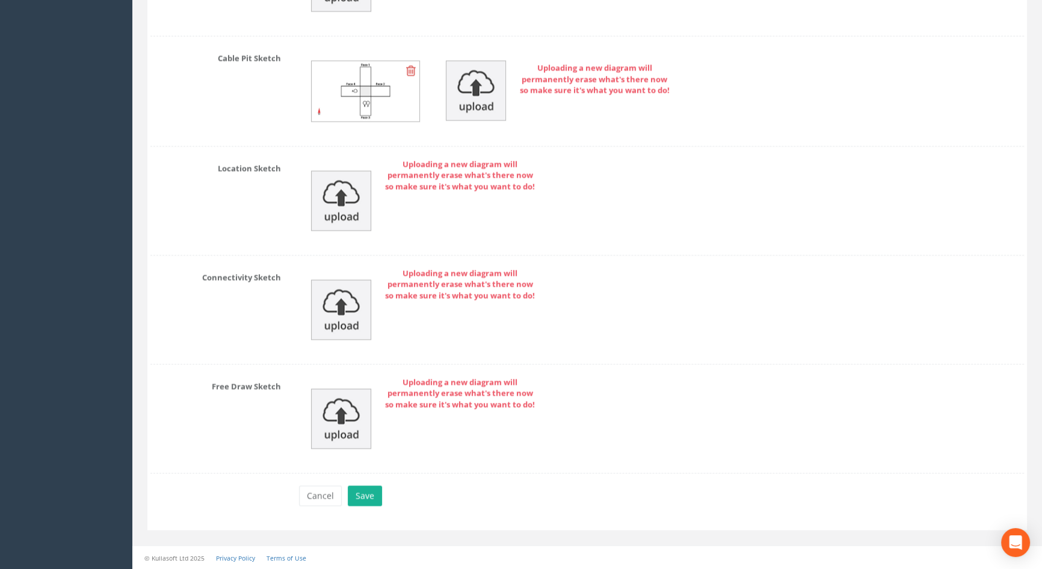
scroll to position [2736, 0]
click at [366, 494] on button "Save" at bounding box center [365, 495] width 34 height 20
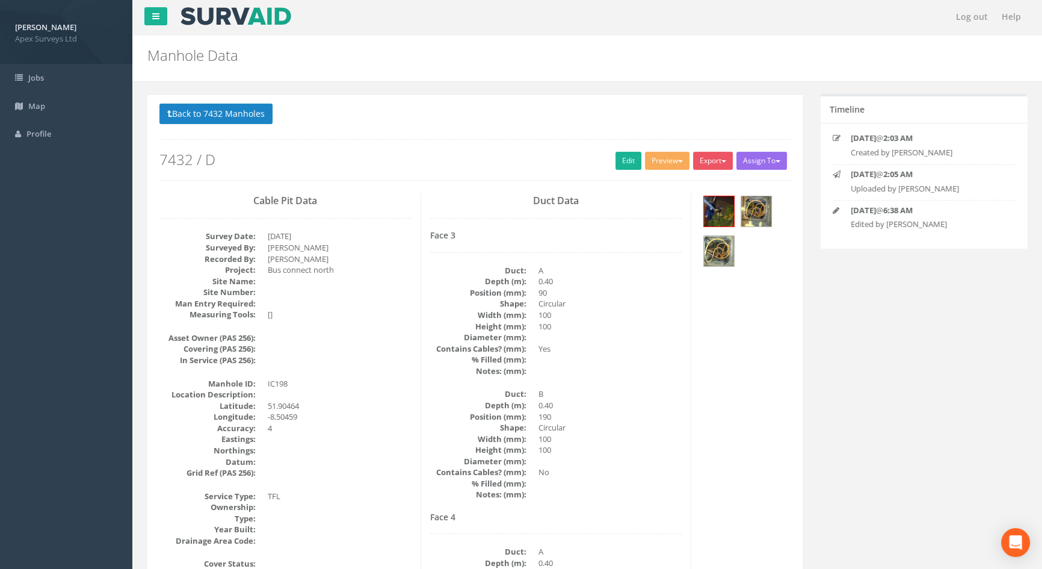
scroll to position [0, 0]
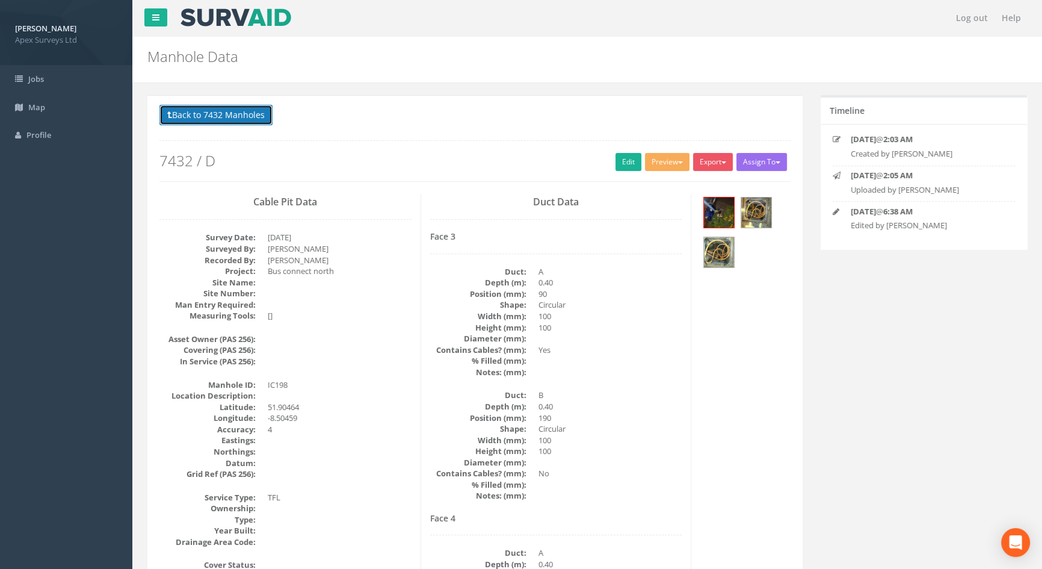
click at [208, 118] on button "Back to 7432 Manholes" at bounding box center [215, 115] width 113 height 20
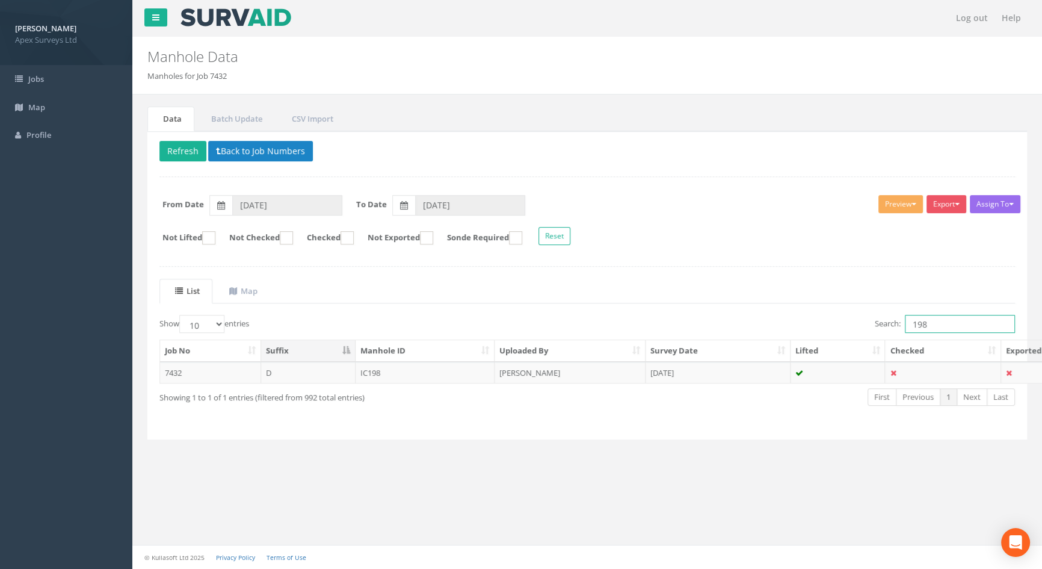
drag, startPoint x: 938, startPoint y: 330, endPoint x: 885, endPoint y: 326, distance: 53.7
click at [885, 326] on label "Search: 198" at bounding box center [945, 324] width 140 height 18
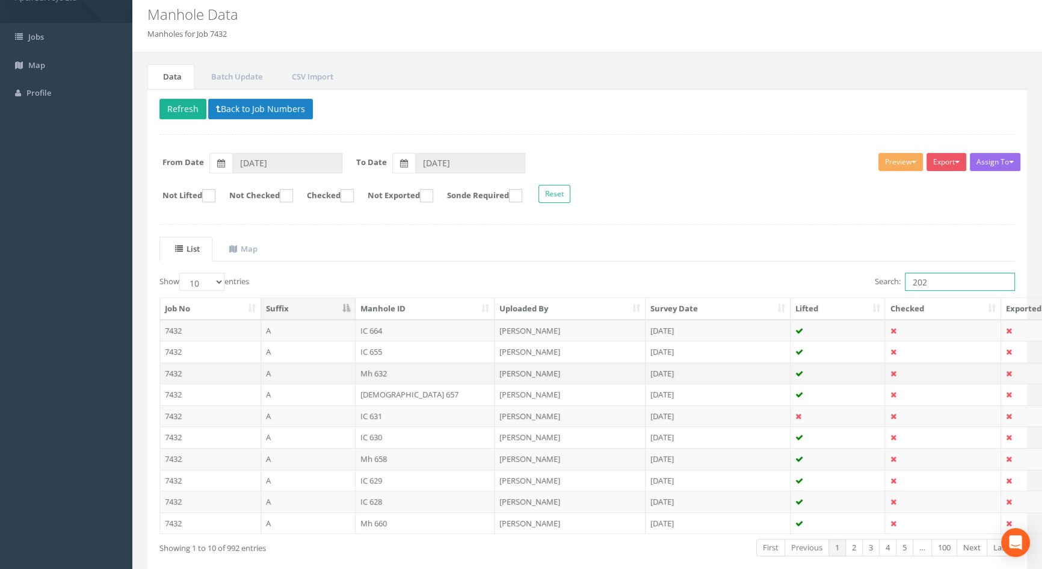
scroll to position [101, 0]
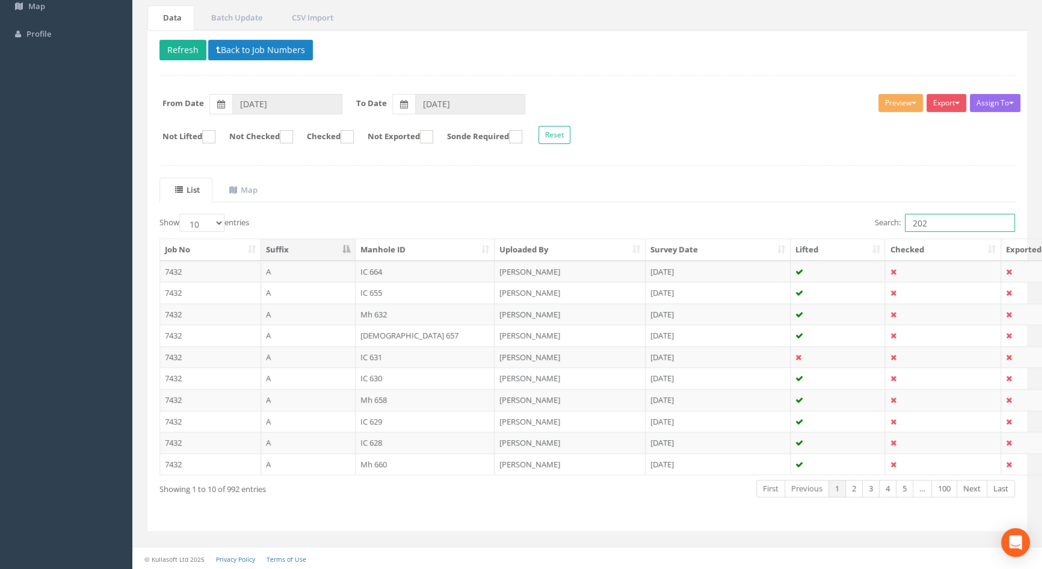
drag, startPoint x: 929, startPoint y: 224, endPoint x: 888, endPoint y: 229, distance: 41.1
click at [888, 229] on label "Search: 202" at bounding box center [945, 223] width 140 height 18
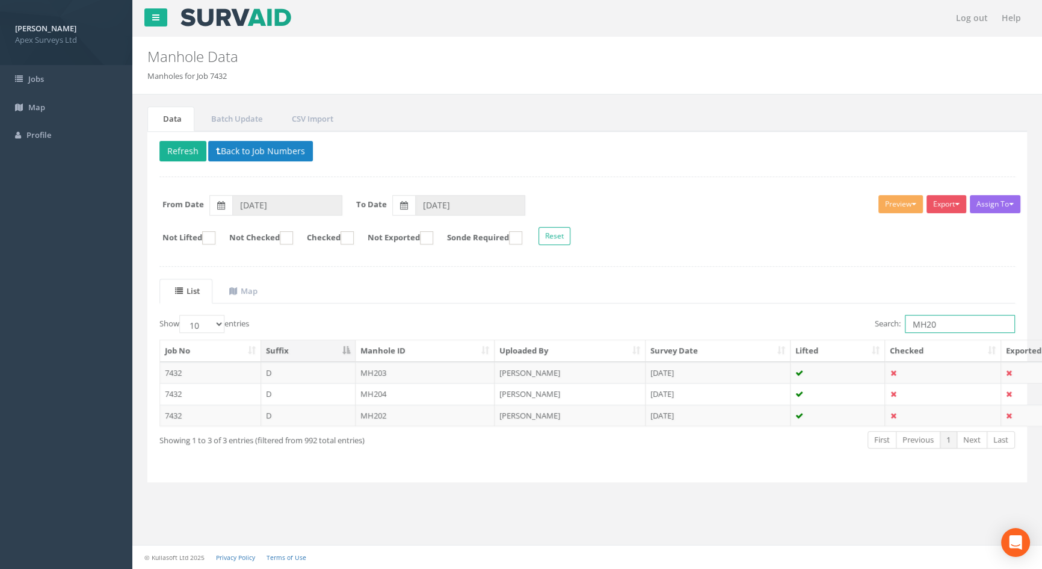
scroll to position [0, 0]
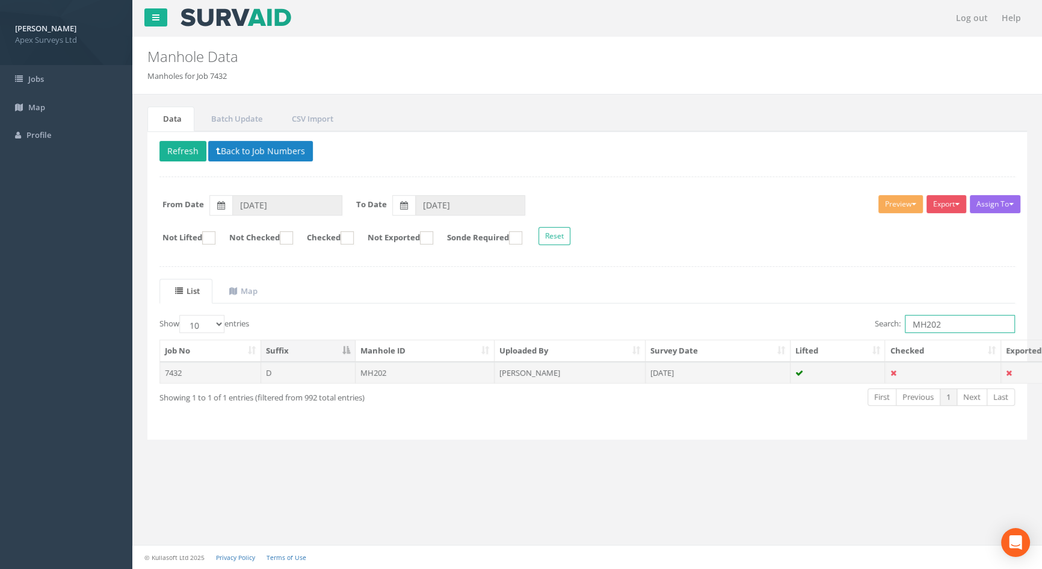
type input "MH202"
click at [385, 368] on td "MH202" at bounding box center [426, 373] width 140 height 22
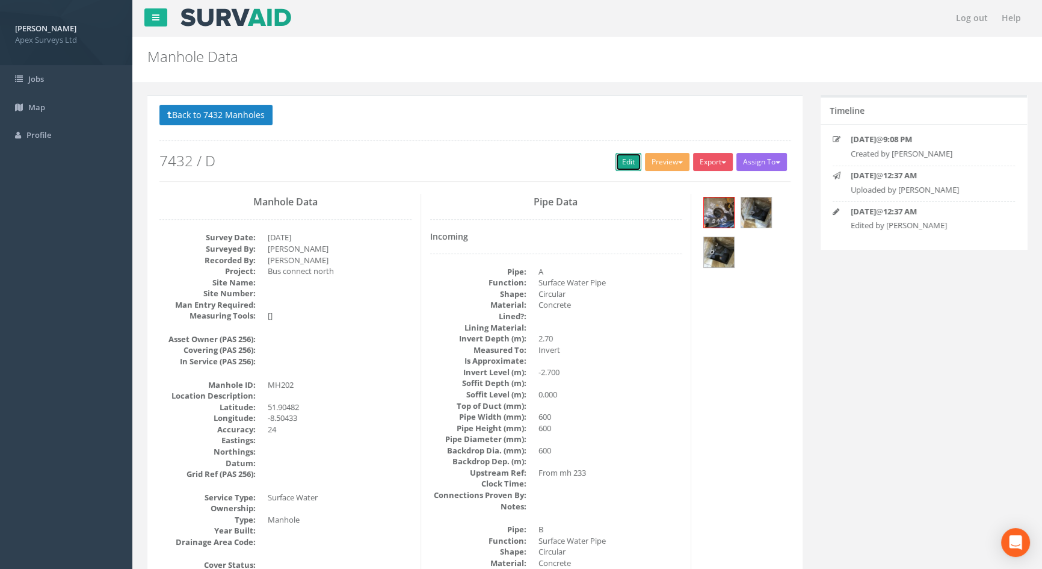
click at [616, 156] on link "Edit" at bounding box center [629, 162] width 26 height 18
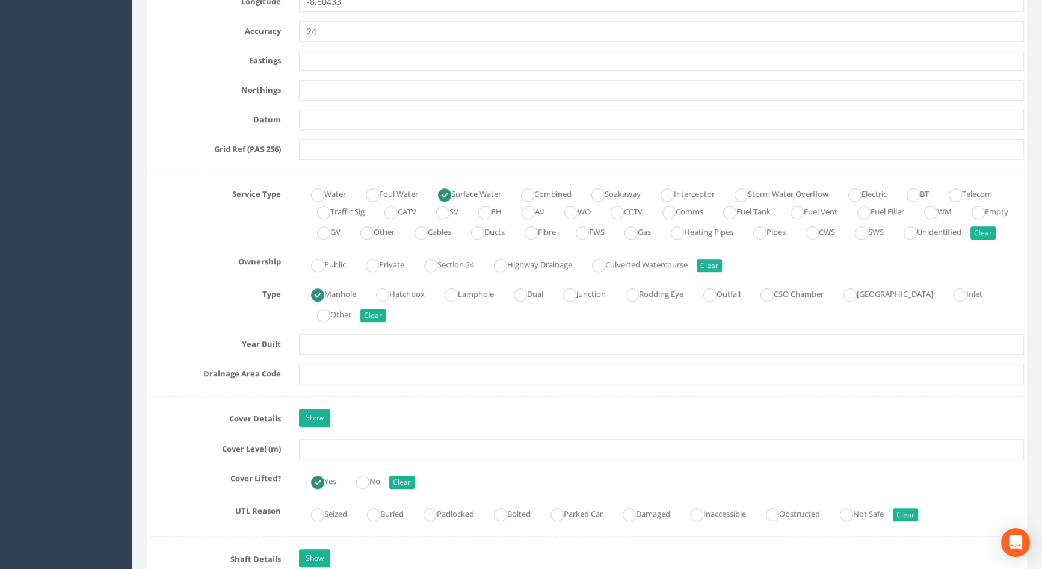
scroll to position [711, 0]
click at [314, 459] on input "text" at bounding box center [661, 448] width 725 height 20
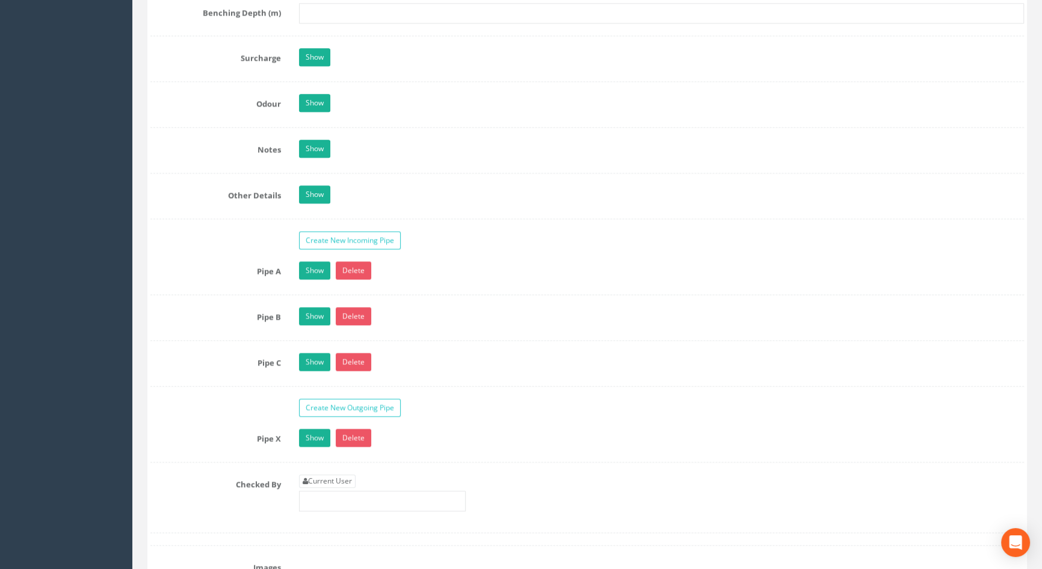
scroll to position [1914, 0]
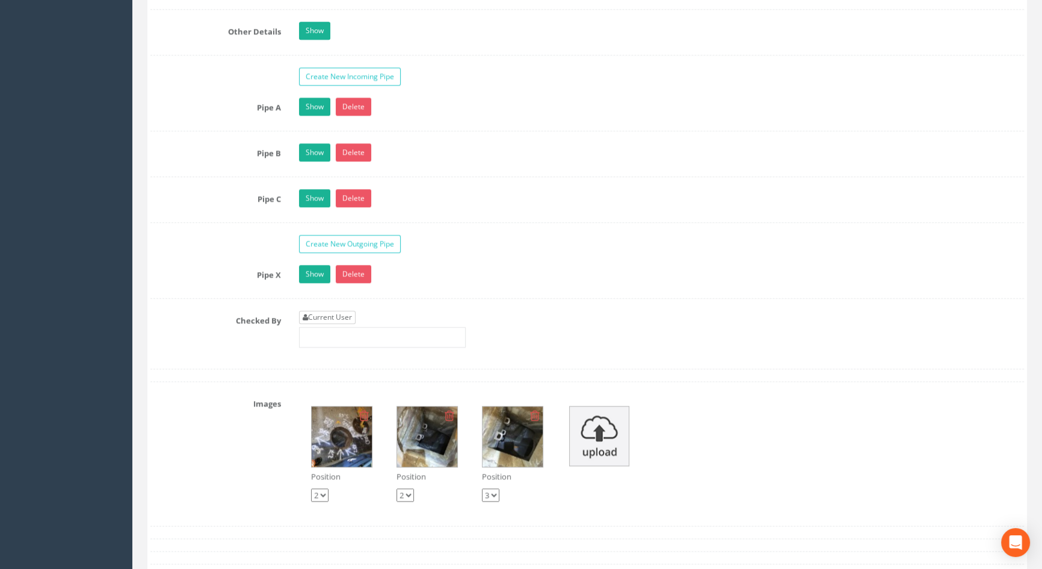
type input "114.90"
click at [335, 324] on link "Current User" at bounding box center [327, 317] width 57 height 13
type input "[PERSON_NAME]"
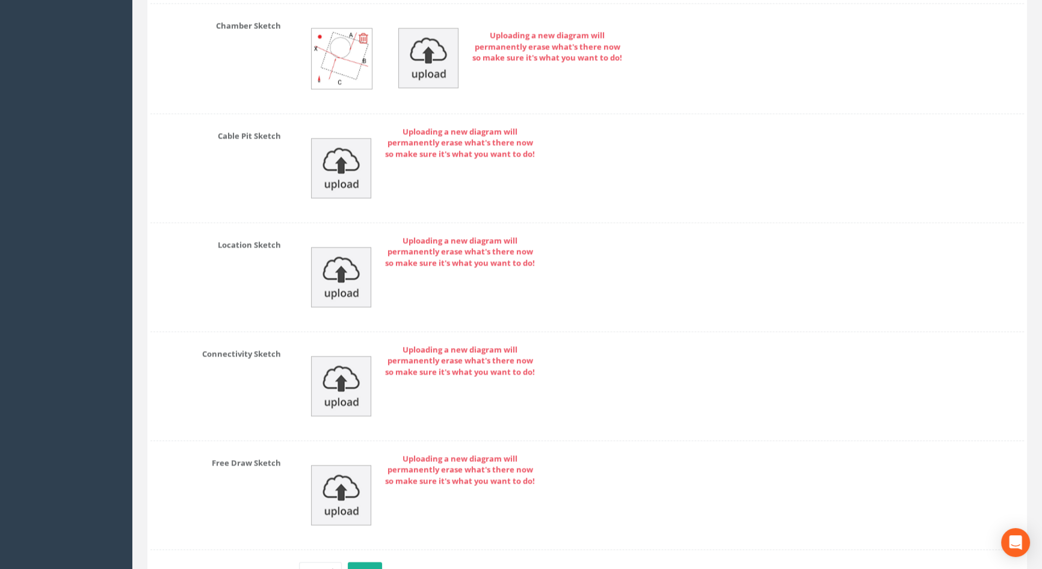
scroll to position [2690, 0]
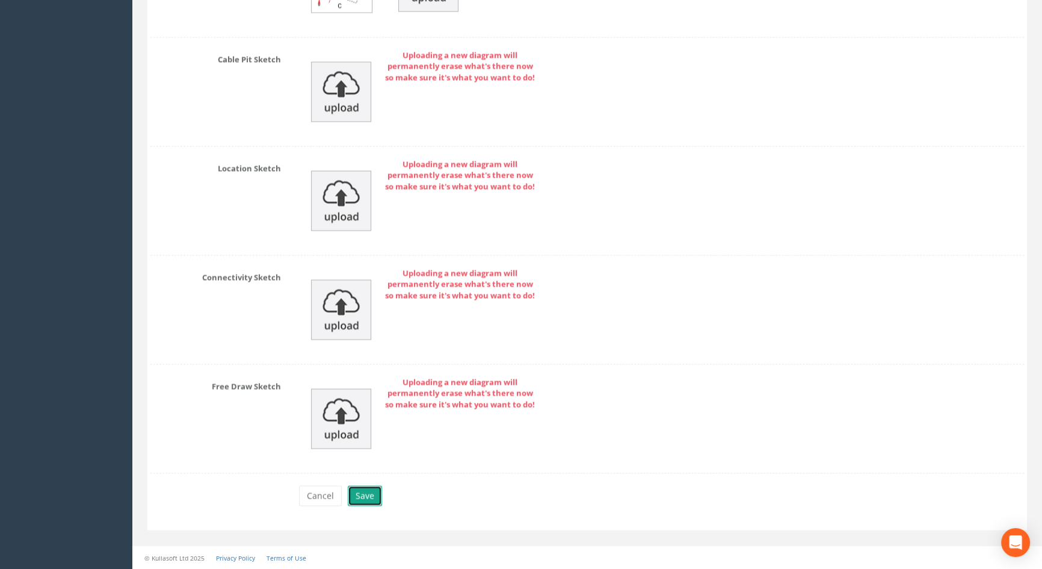
click at [368, 496] on button "Save" at bounding box center [365, 495] width 34 height 20
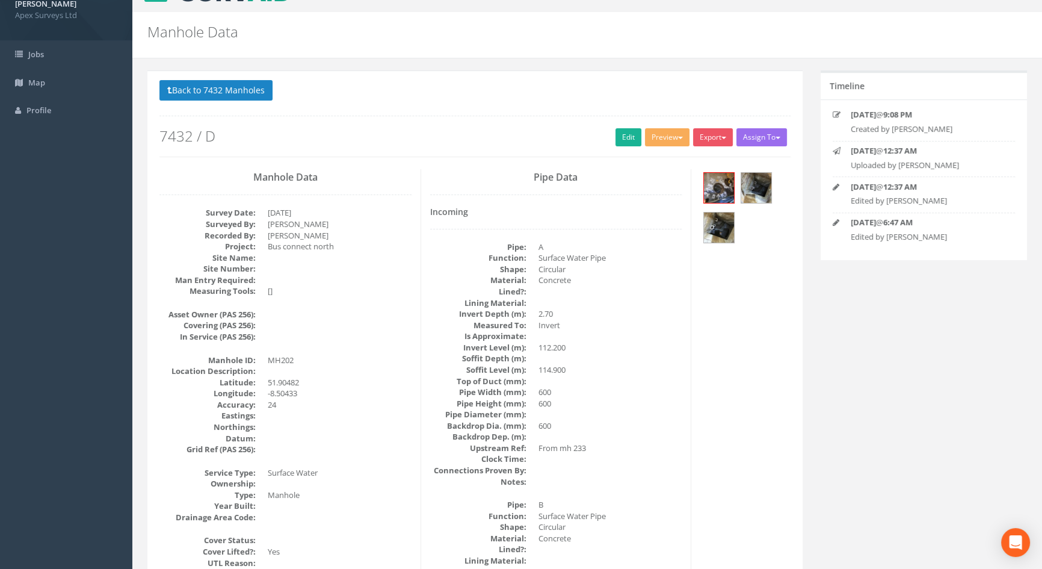
scroll to position [0, 0]
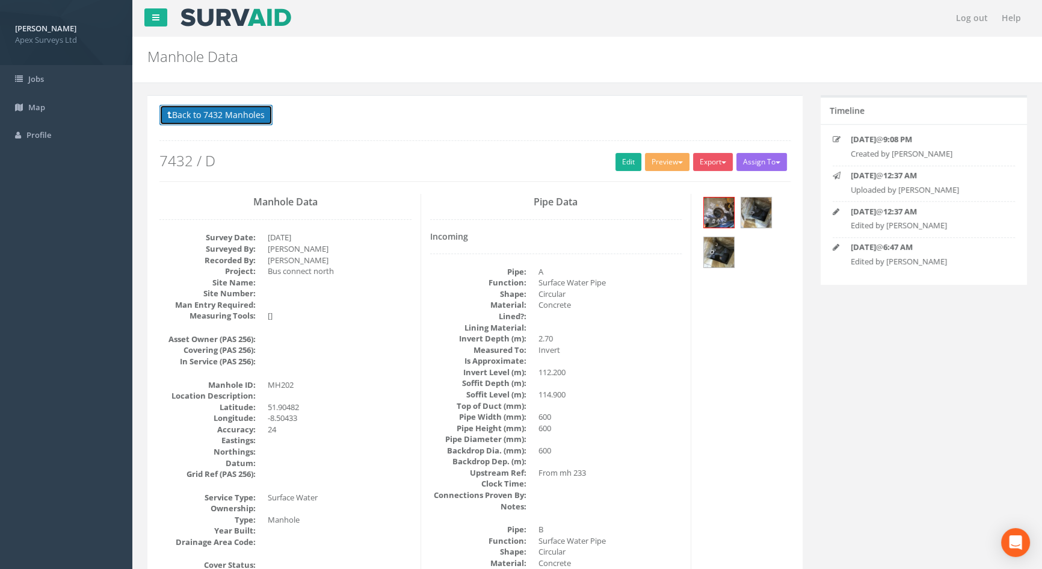
click at [215, 114] on button "Back to 7432 Manholes" at bounding box center [215, 115] width 113 height 20
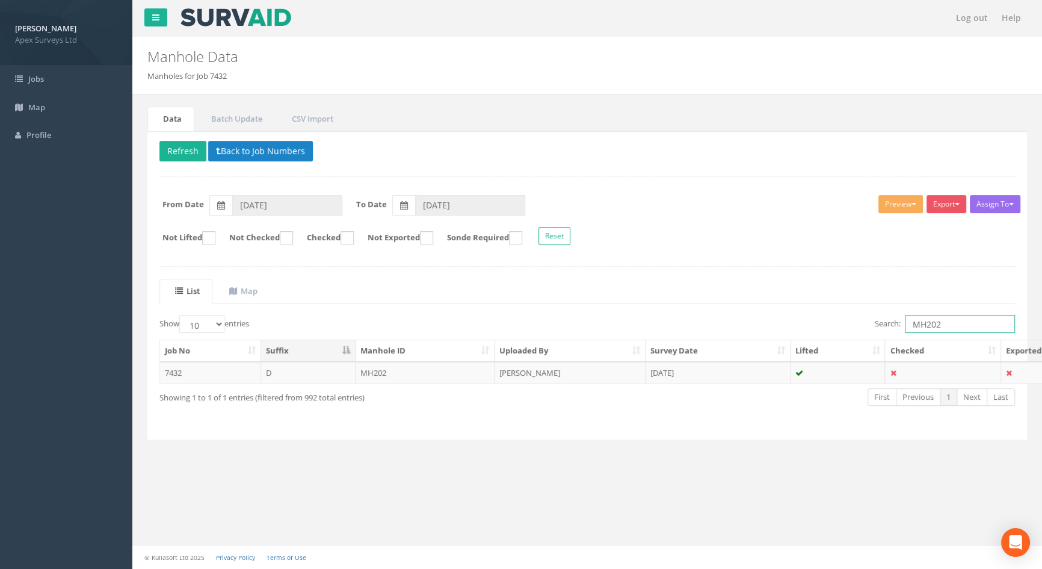
click at [944, 320] on input "MH202" at bounding box center [960, 324] width 110 height 18
type input "MH220"
click at [397, 374] on td "MH220" at bounding box center [426, 373] width 140 height 22
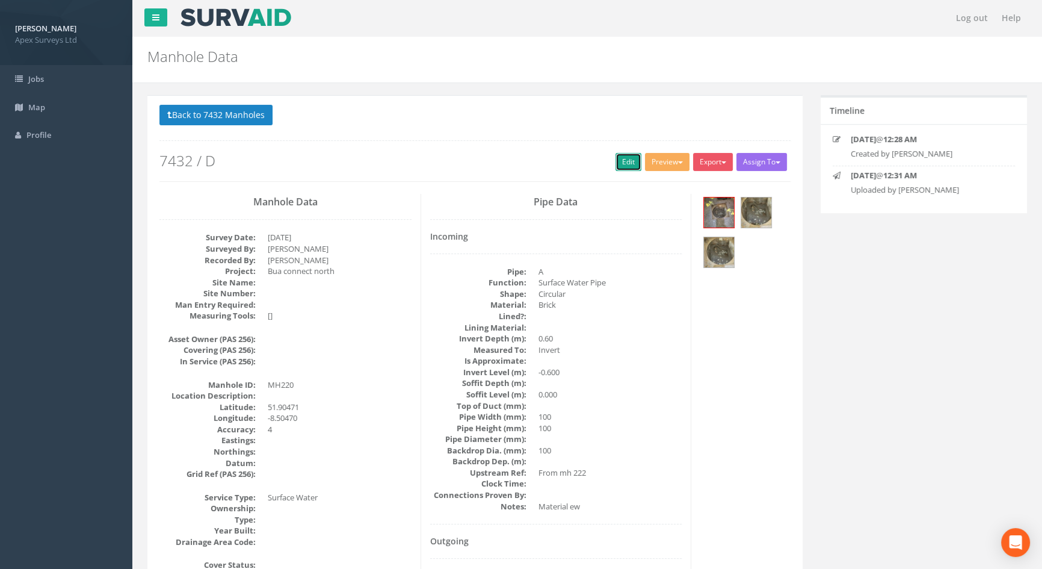
click at [627, 159] on link "Edit" at bounding box center [629, 162] width 26 height 18
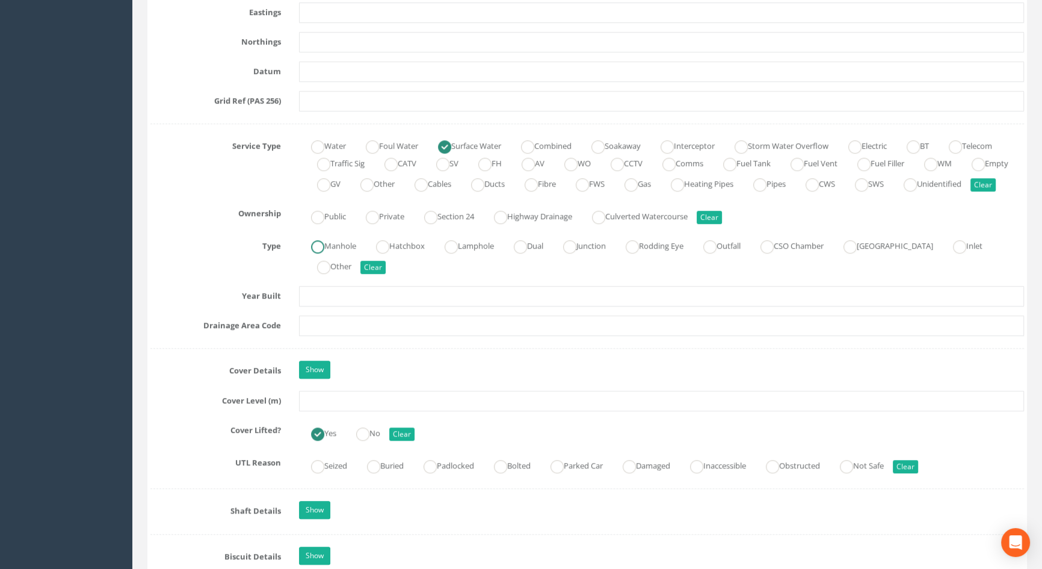
scroll to position [765, 0]
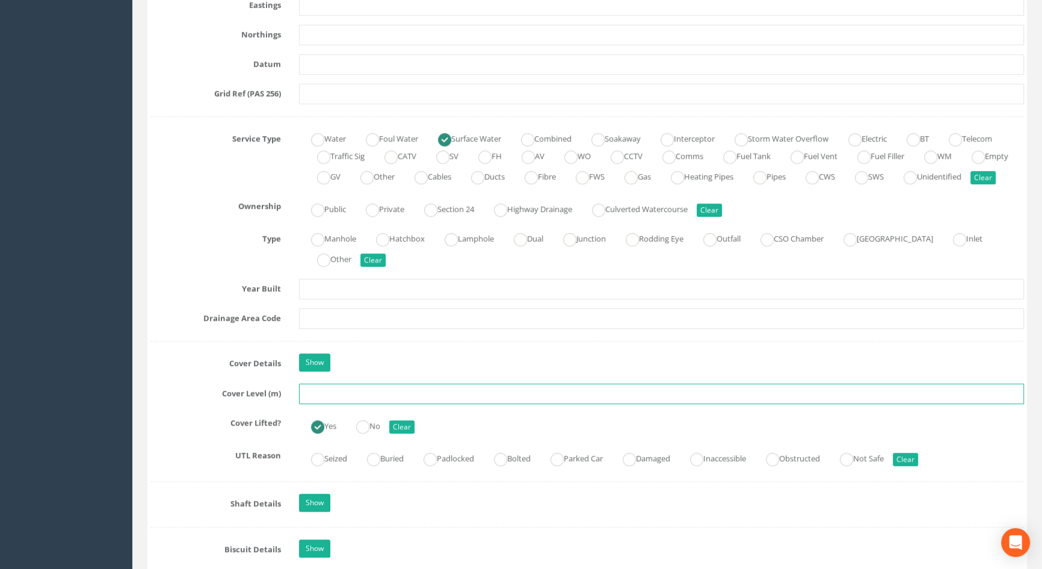
click at [315, 404] on input "text" at bounding box center [661, 393] width 725 height 20
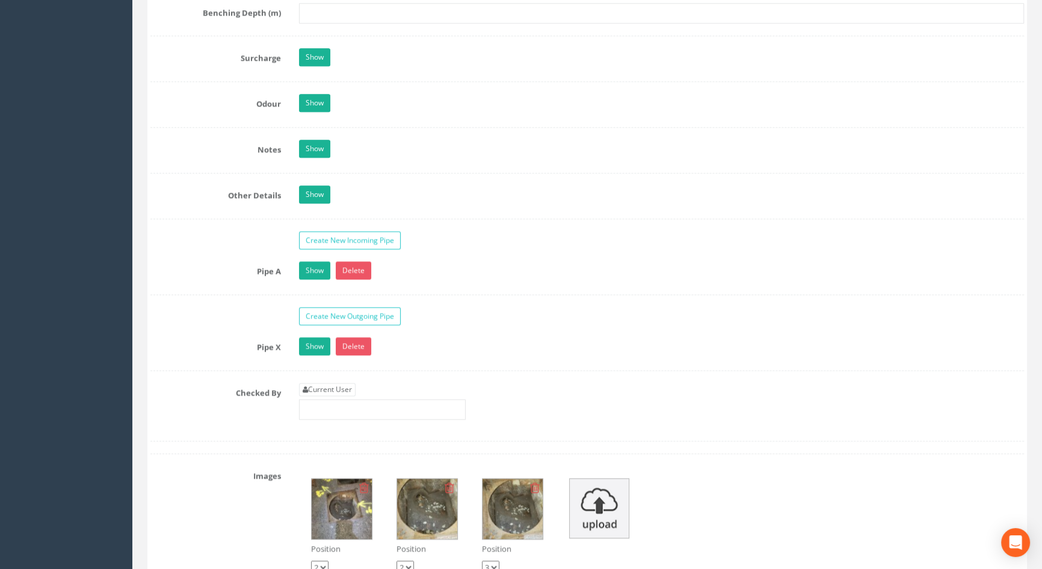
scroll to position [1969, 0]
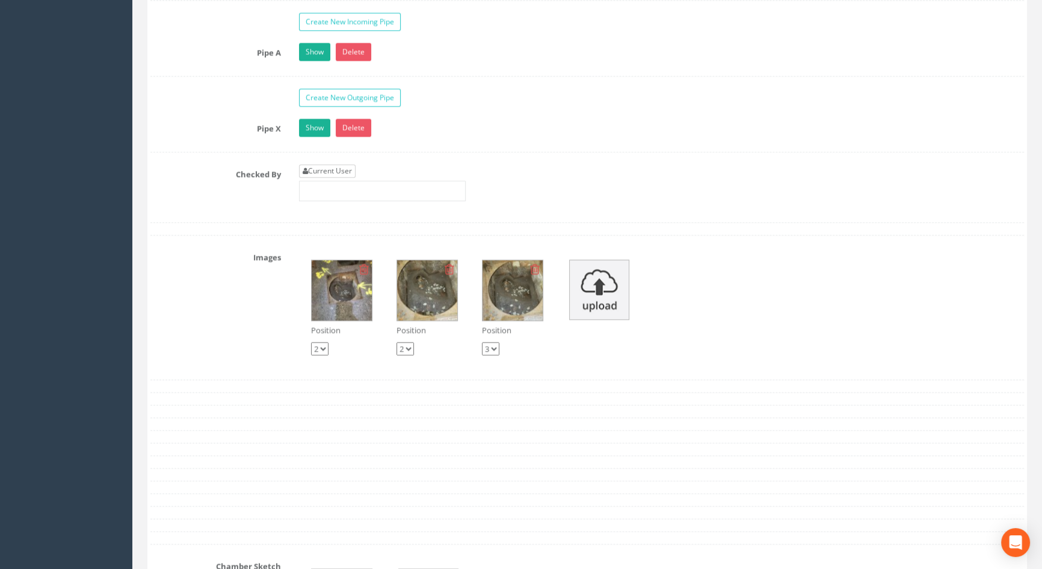
type input "114.66"
click at [333, 178] on link "Current User" at bounding box center [327, 170] width 57 height 13
type input "[PERSON_NAME]"
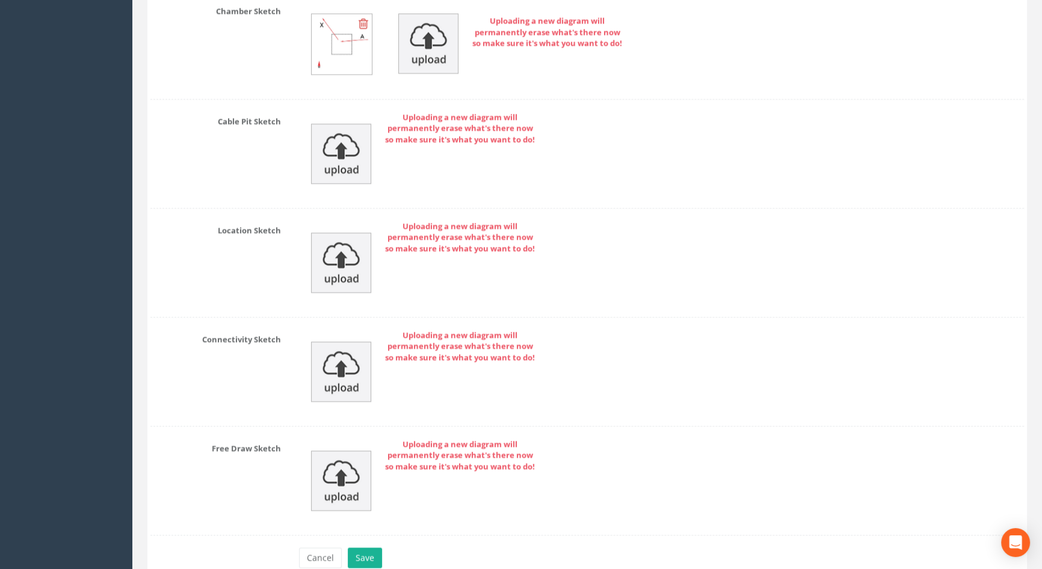
scroll to position [2599, 0]
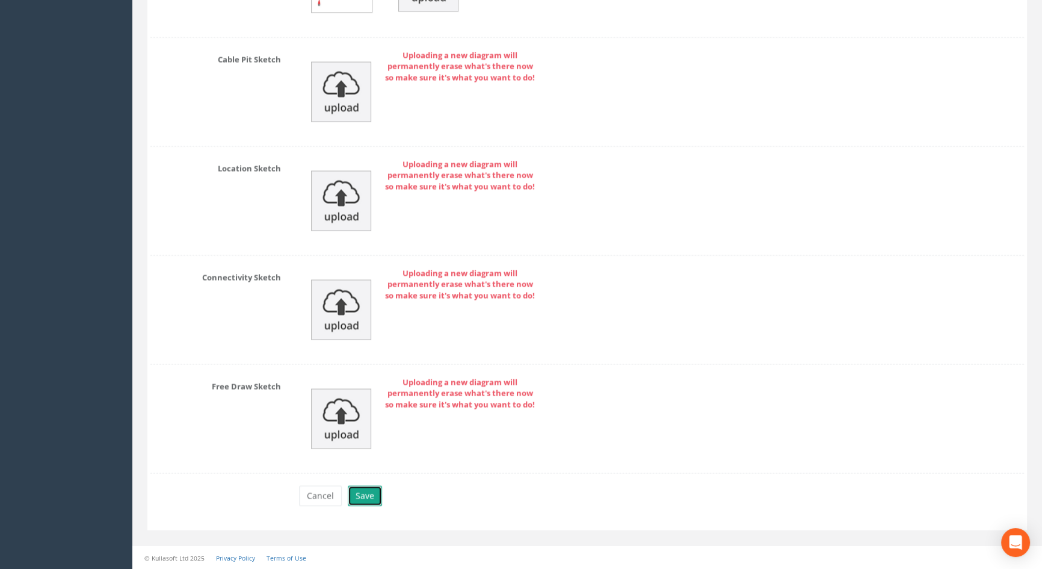
click at [362, 495] on button "Save" at bounding box center [365, 495] width 34 height 20
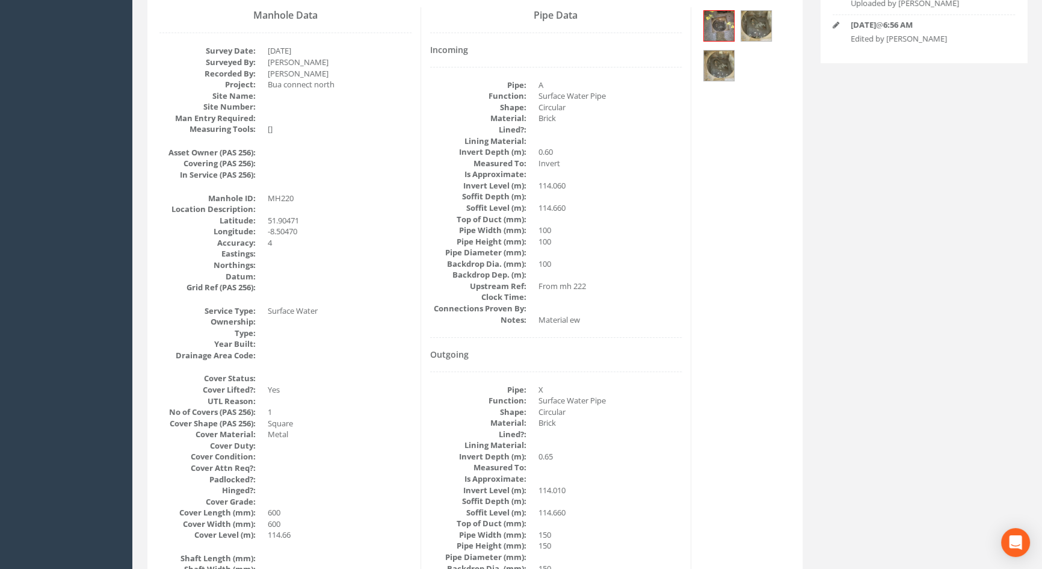
scroll to position [138, 0]
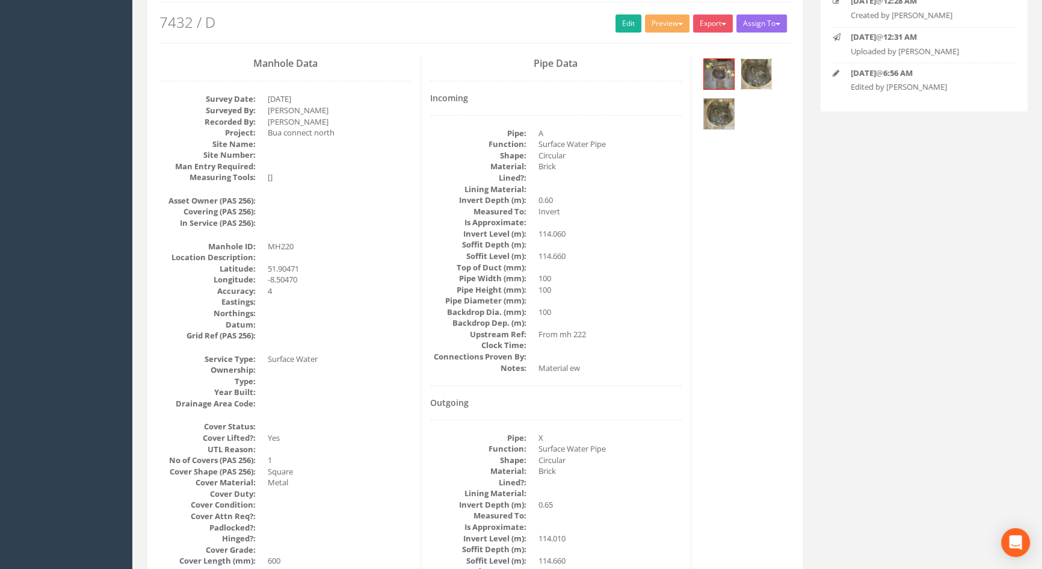
click at [761, 78] on img at bounding box center [756, 74] width 30 height 30
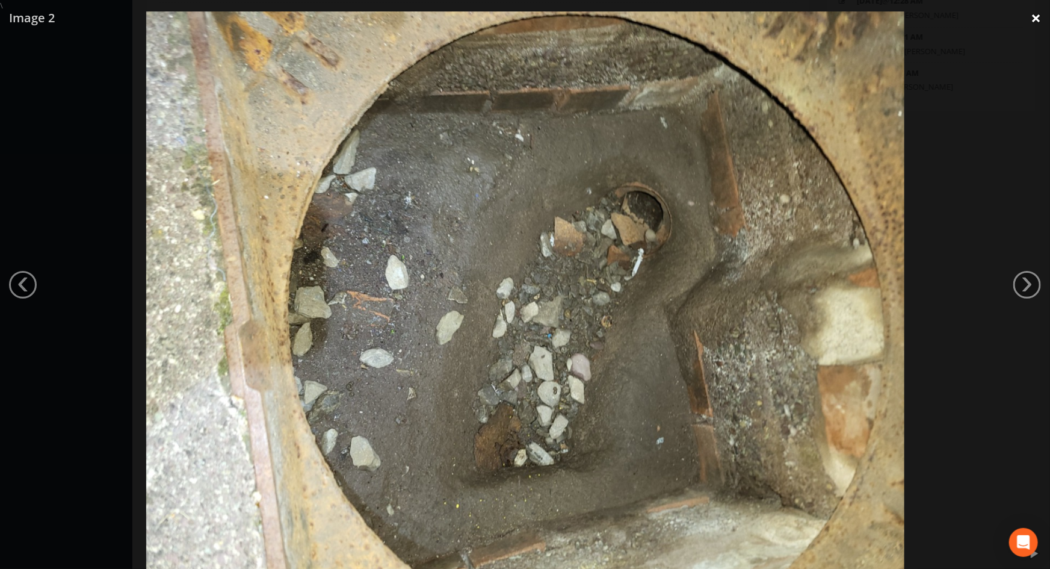
click at [1027, 23] on link "×" at bounding box center [1036, 18] width 28 height 36
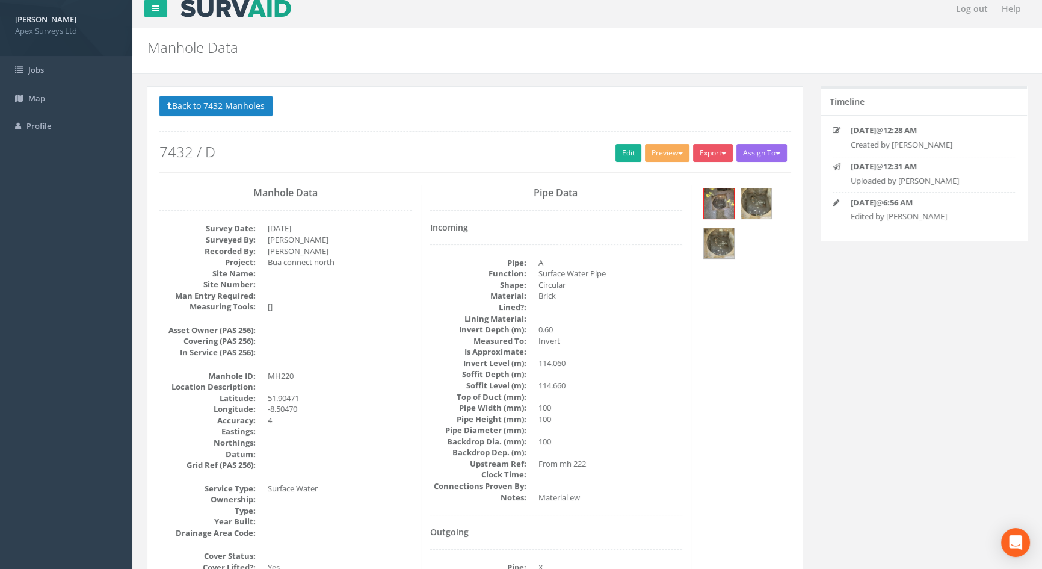
scroll to position [0, 0]
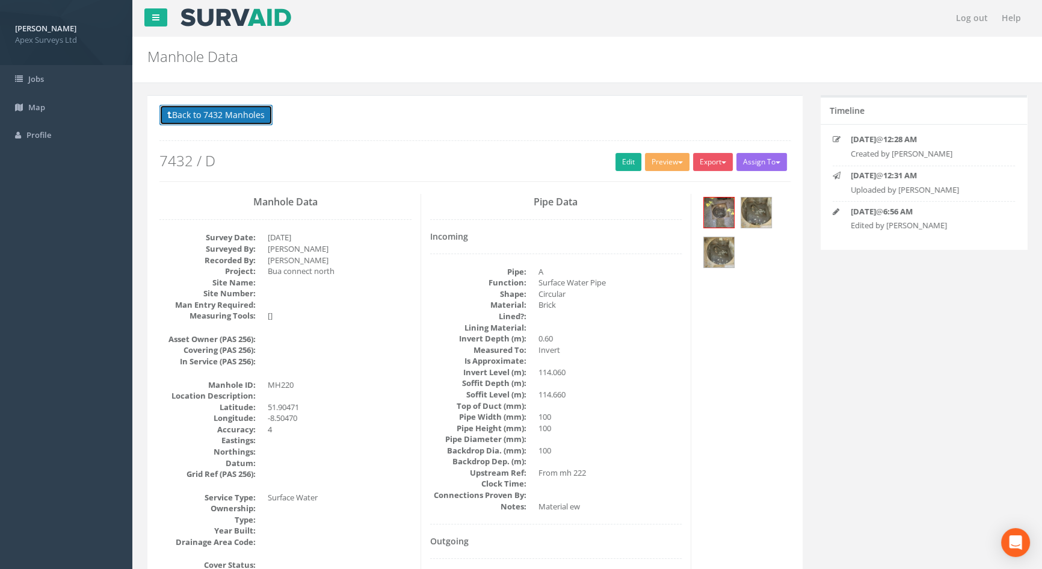
click at [229, 118] on button "Back to 7432 Manholes" at bounding box center [215, 115] width 113 height 20
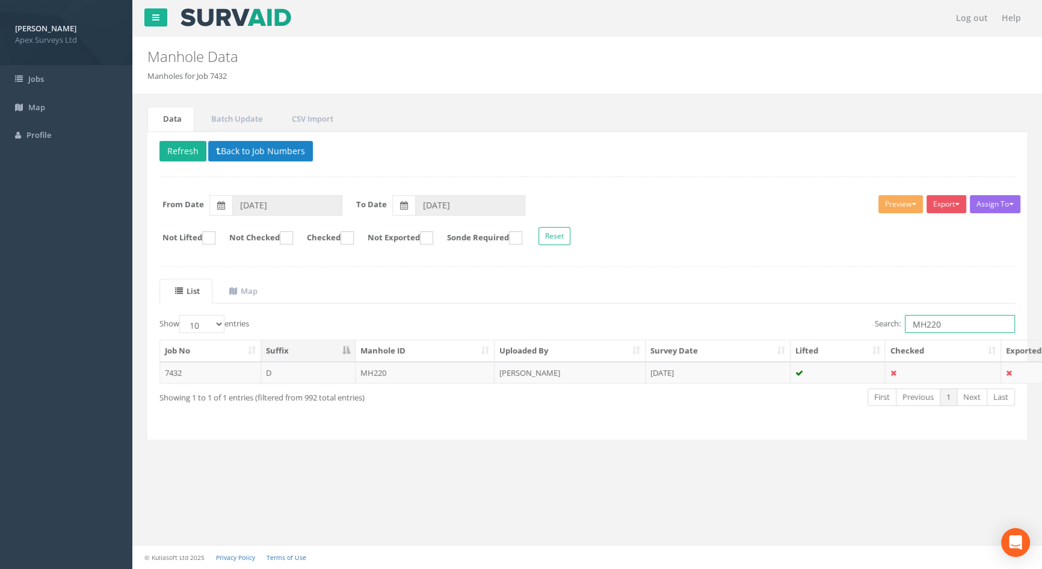
click at [942, 320] on input "MH220" at bounding box center [960, 324] width 110 height 18
type input "MH221"
click at [383, 366] on td "MH221" at bounding box center [426, 373] width 140 height 22
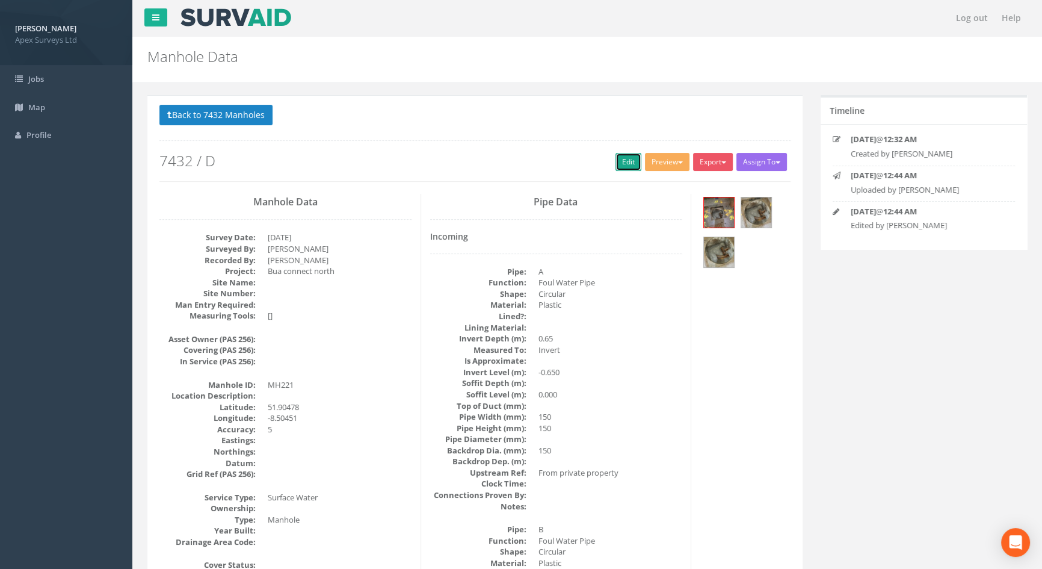
click at [616, 161] on link "Edit" at bounding box center [629, 162] width 26 height 18
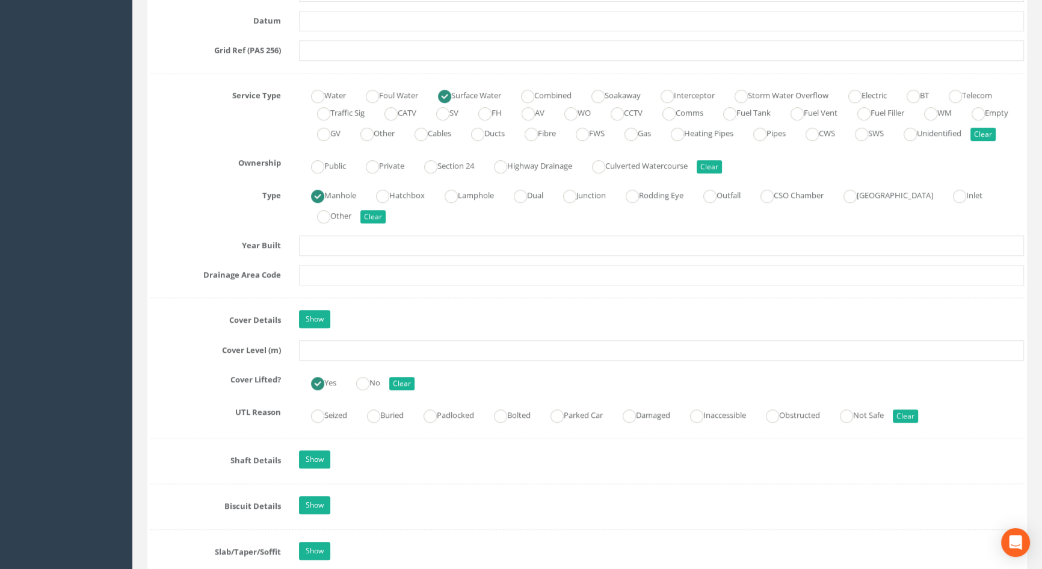
scroll to position [820, 0]
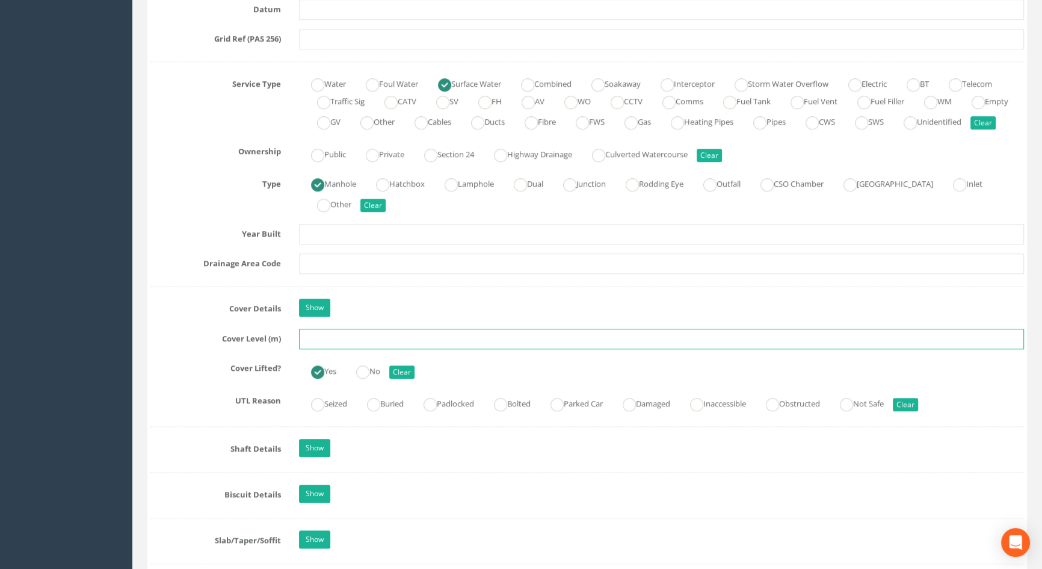
click at [347, 347] on input "text" at bounding box center [661, 339] width 725 height 20
type input "2"
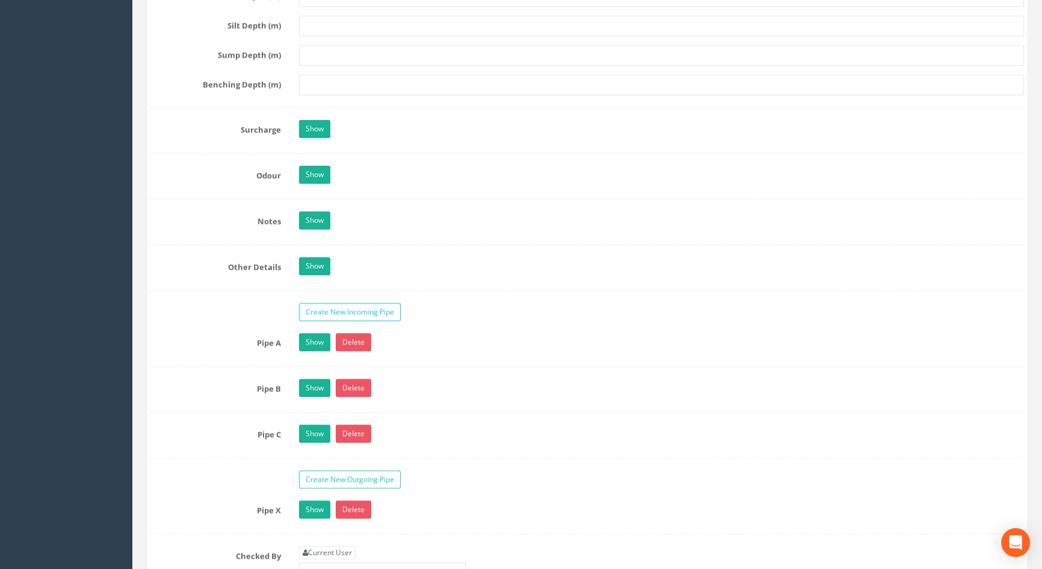
scroll to position [1805, 0]
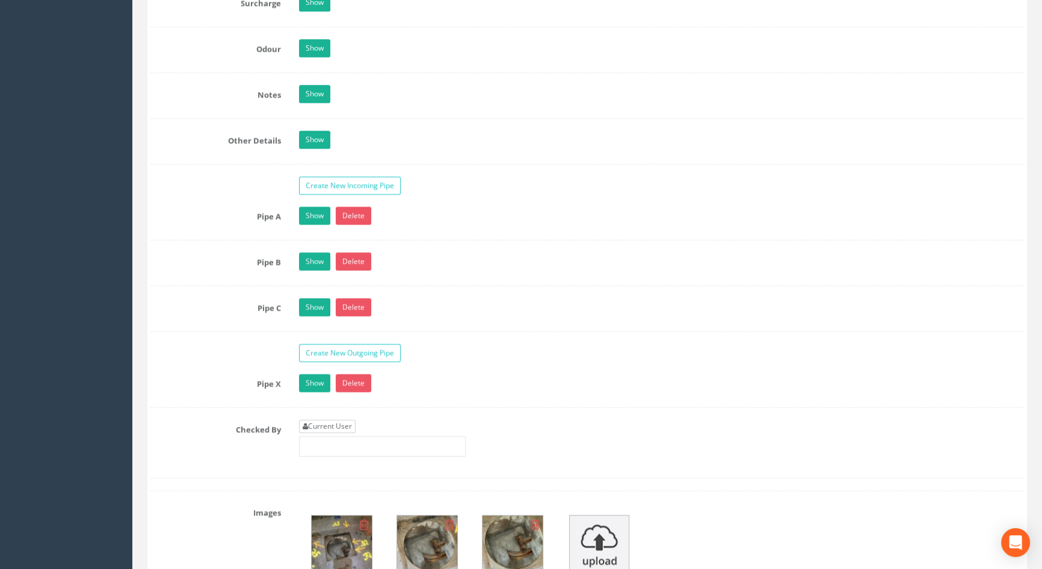
type input "114.71"
click at [342, 433] on link "Current User" at bounding box center [327, 425] width 57 height 13
type input "[PERSON_NAME]"
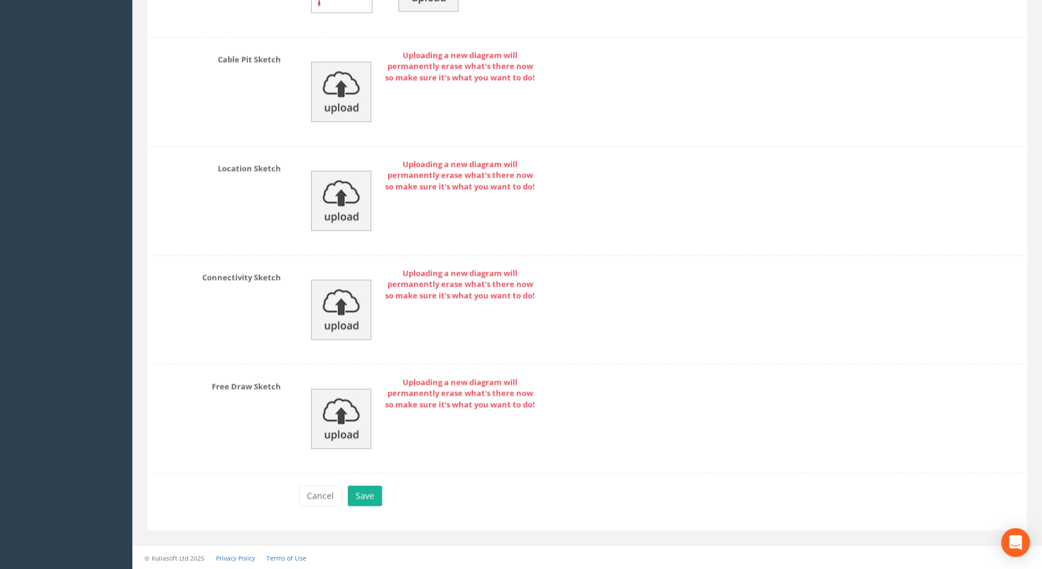
scroll to position [2690, 0]
click at [363, 490] on button "Save" at bounding box center [365, 495] width 34 height 20
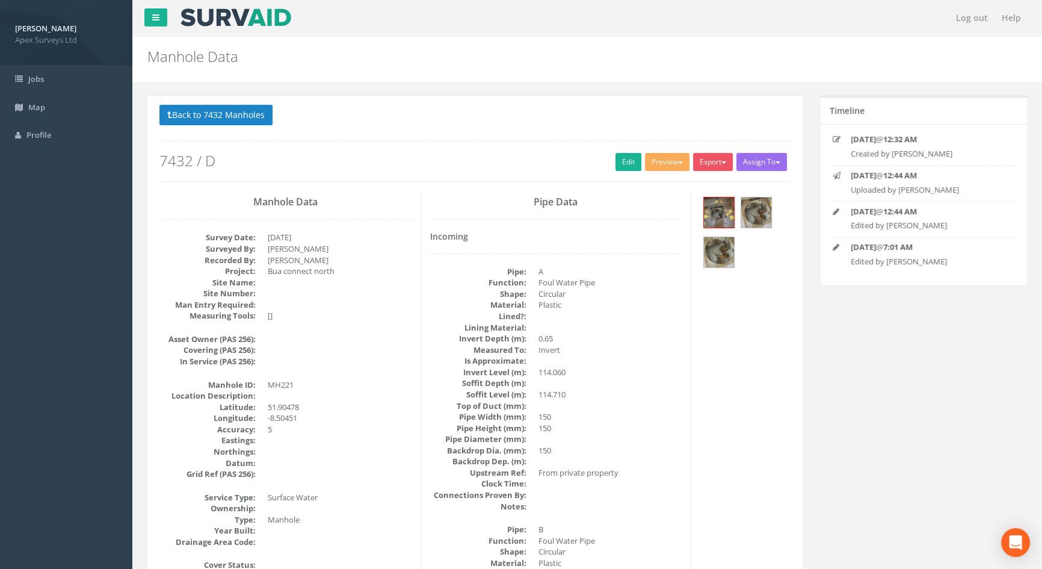
scroll to position [0, 0]
click at [247, 117] on button "Back to 7432 Manholes" at bounding box center [215, 115] width 113 height 20
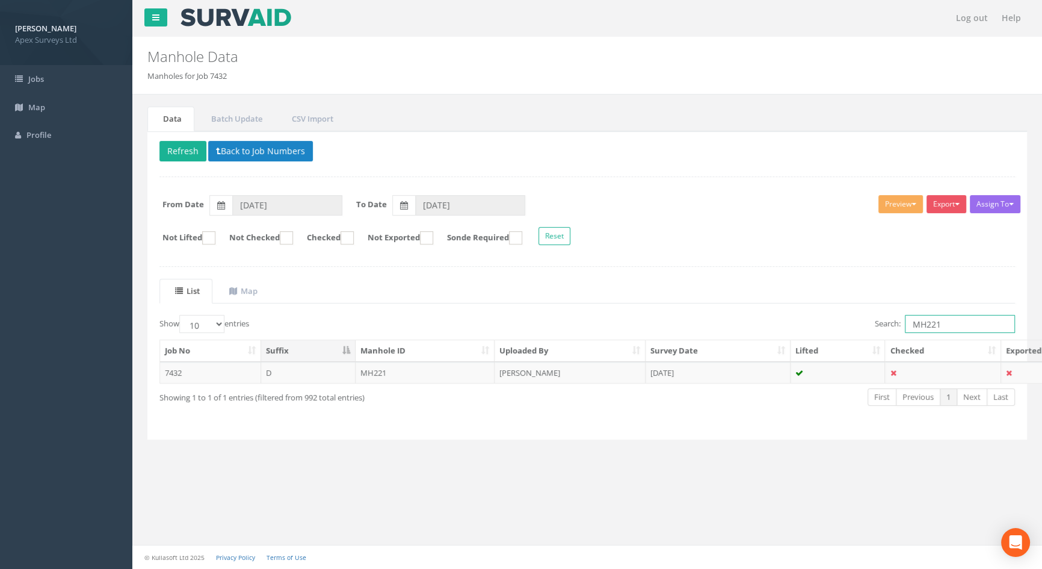
click at [947, 320] on input "MH221" at bounding box center [960, 324] width 110 height 18
type input "MH222"
click at [391, 369] on td "MH222" at bounding box center [426, 373] width 140 height 22
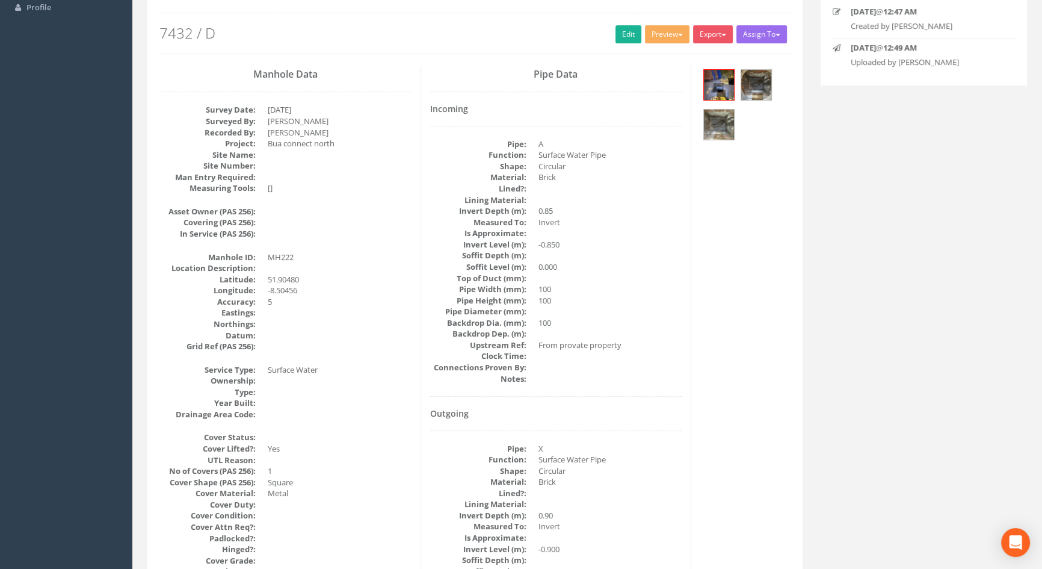
scroll to position [29, 0]
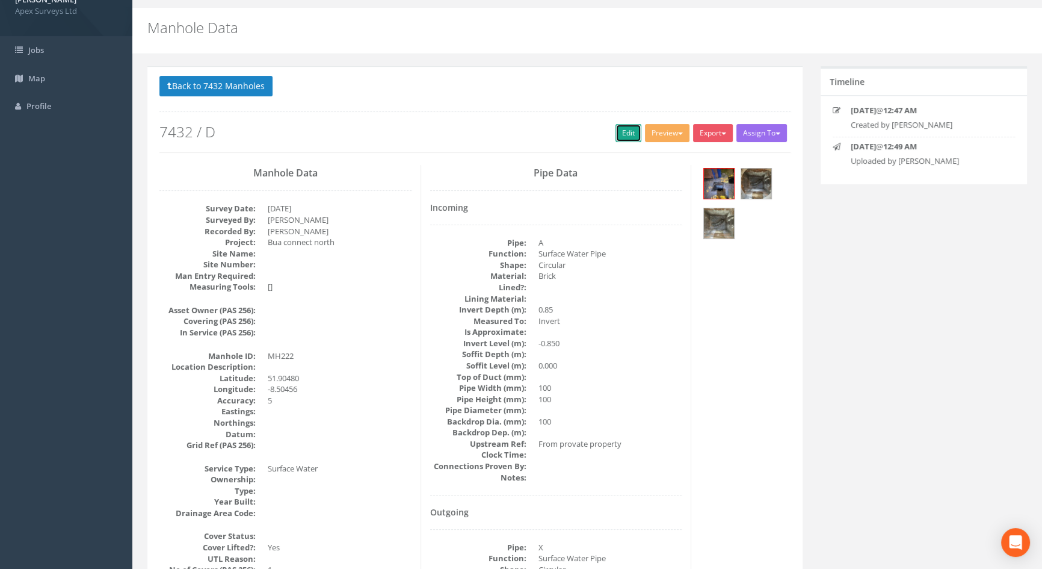
click at [624, 133] on link "Edit" at bounding box center [629, 133] width 26 height 18
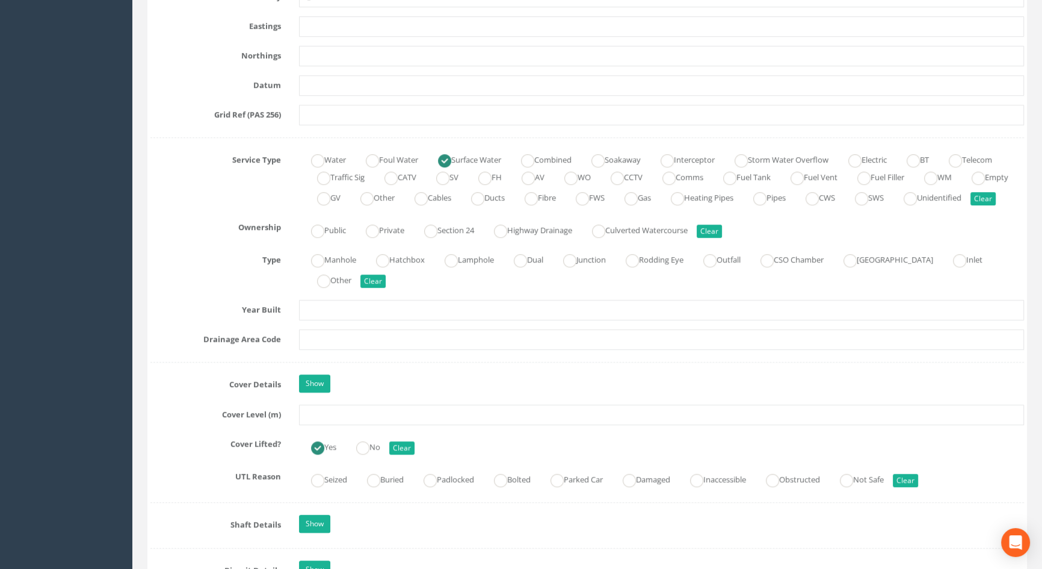
scroll to position [794, 0]
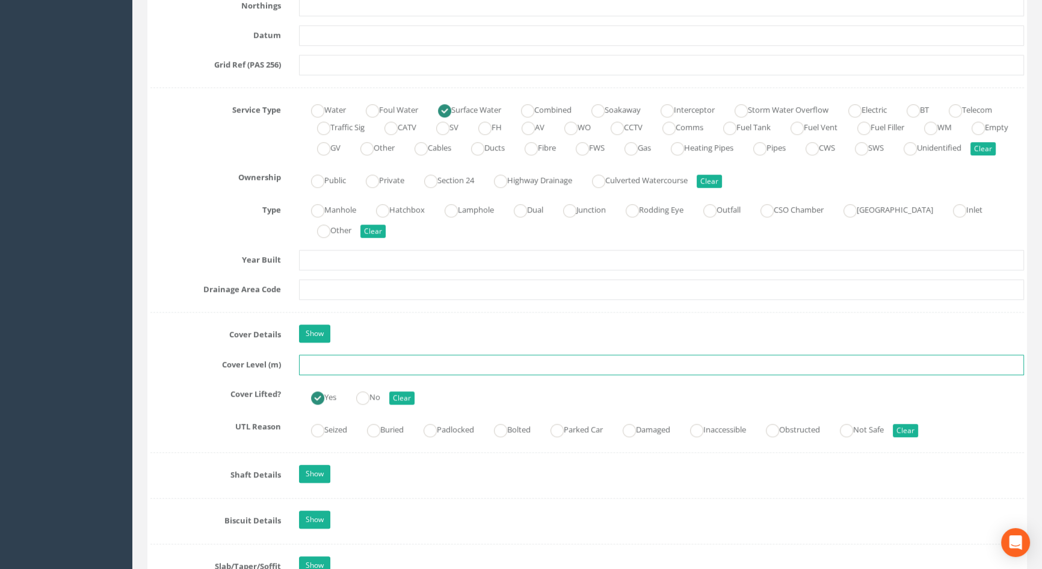
click at [349, 375] on input "text" at bounding box center [661, 364] width 725 height 20
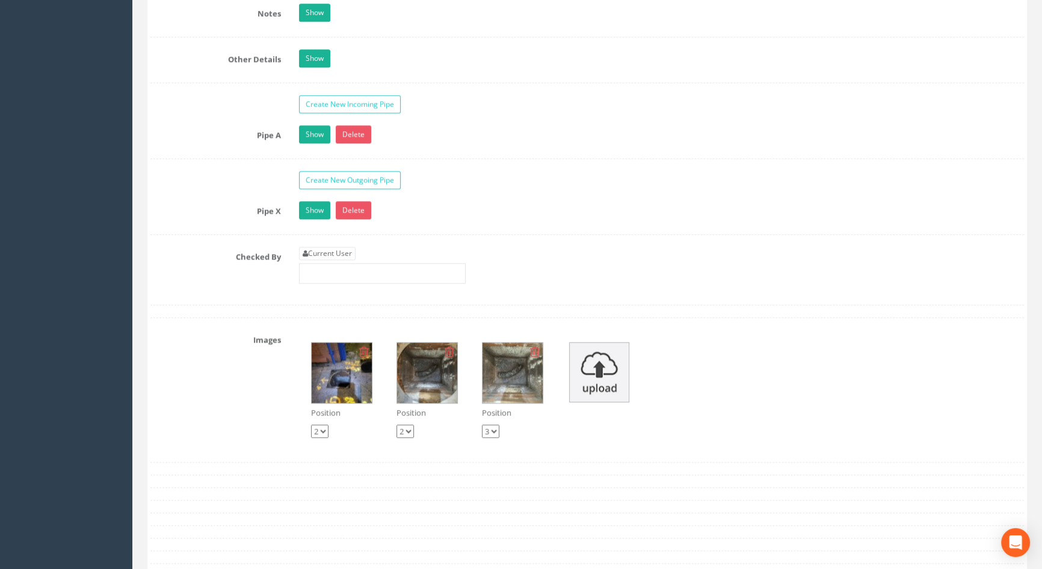
scroll to position [1889, 0]
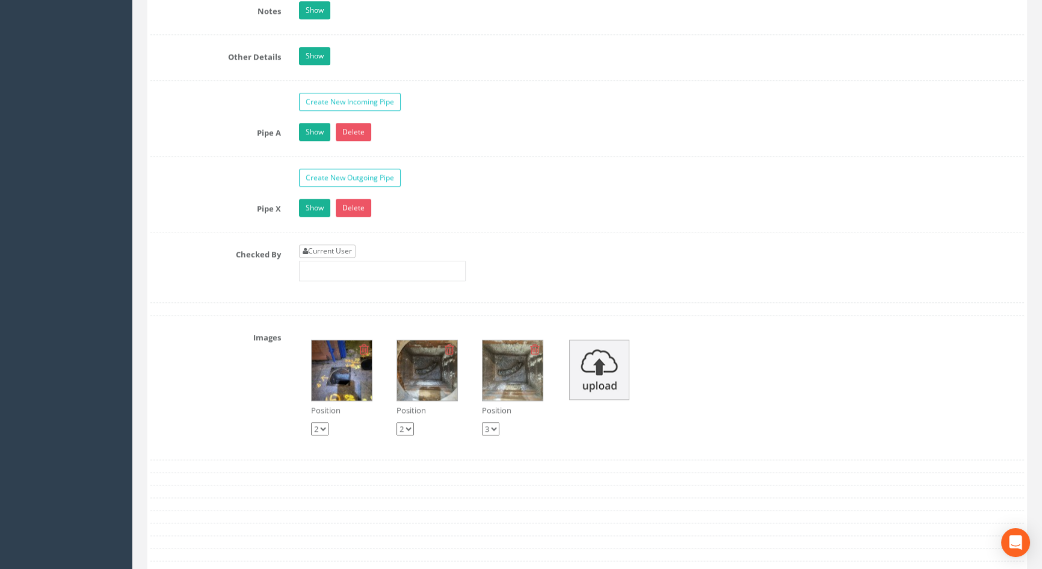
type input "115.25"
click at [328, 258] on link "Current User" at bounding box center [327, 250] width 57 height 13
type input "[PERSON_NAME]"
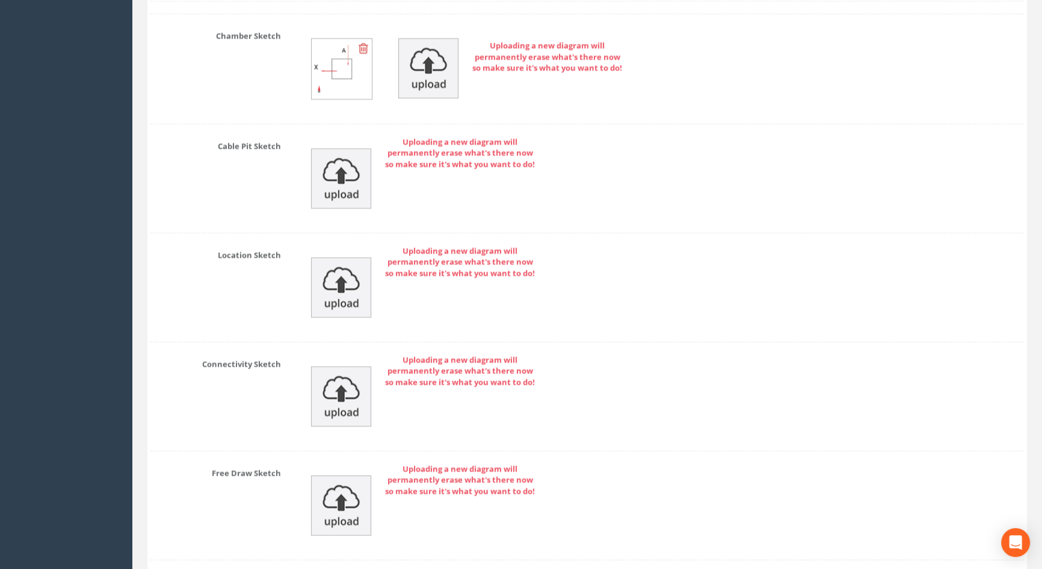
scroll to position [2599, 0]
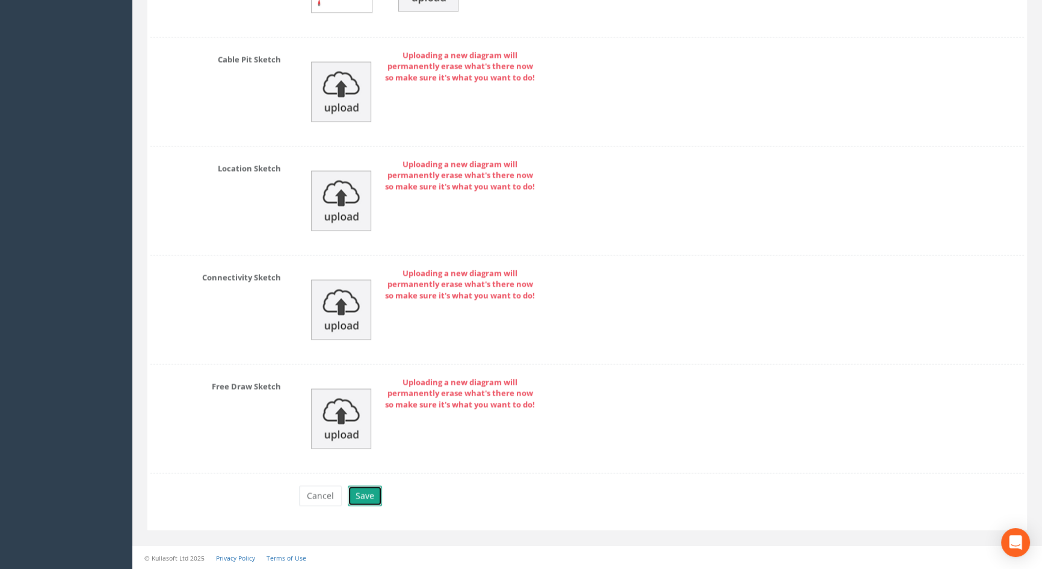
click at [363, 493] on button "Save" at bounding box center [365, 495] width 34 height 20
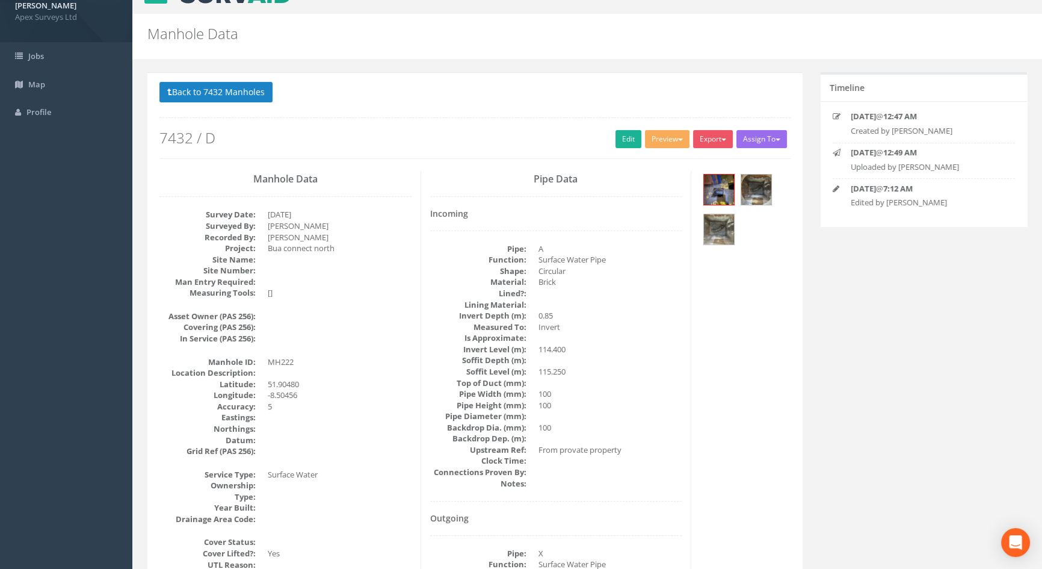
scroll to position [0, 0]
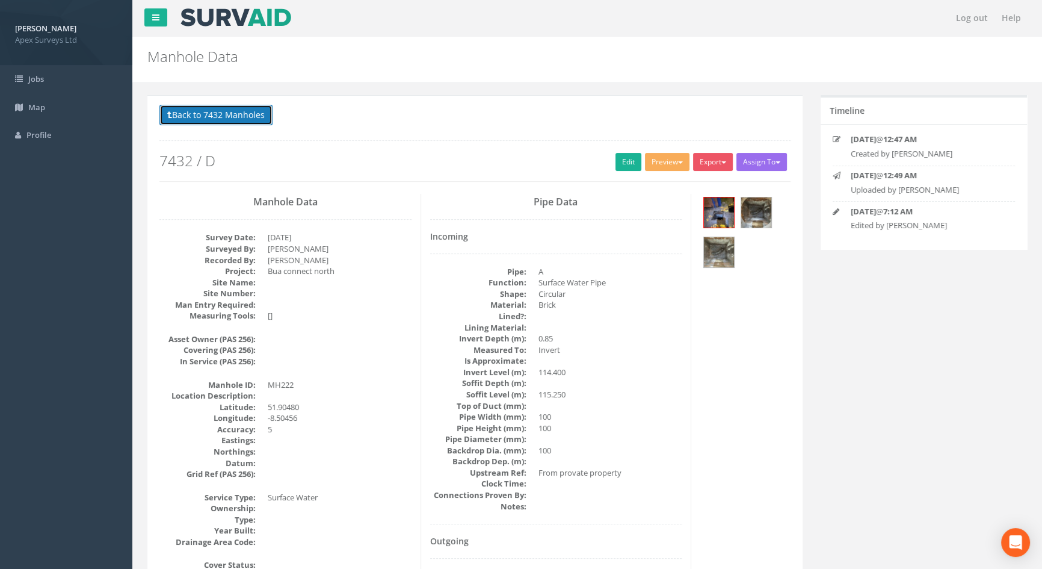
click at [257, 110] on button "Back to 7432 Manholes" at bounding box center [215, 115] width 113 height 20
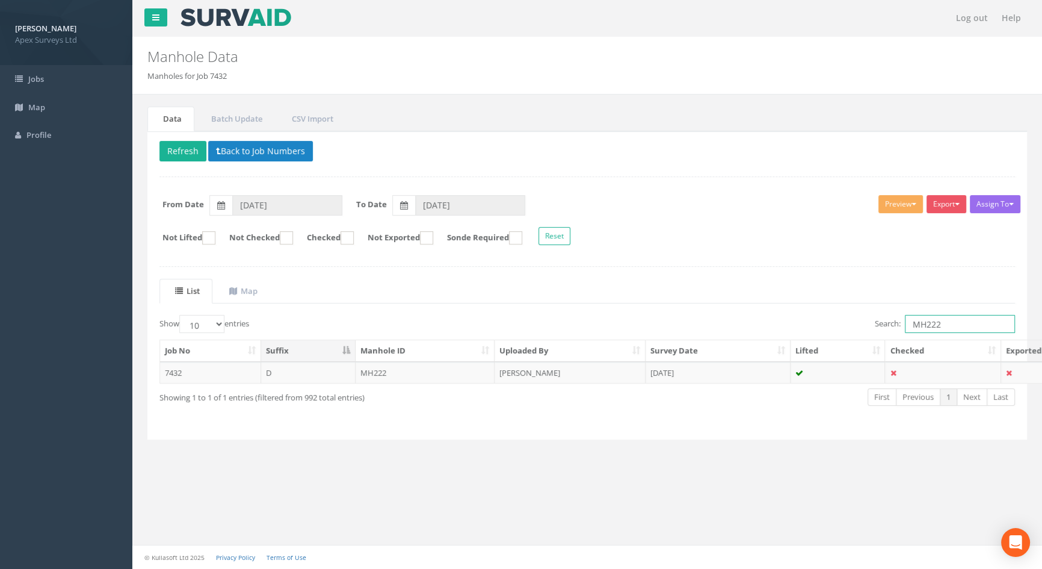
click at [957, 318] on input "MH222" at bounding box center [960, 324] width 110 height 18
type input "MH223"
click at [367, 371] on td "MH223" at bounding box center [426, 373] width 140 height 22
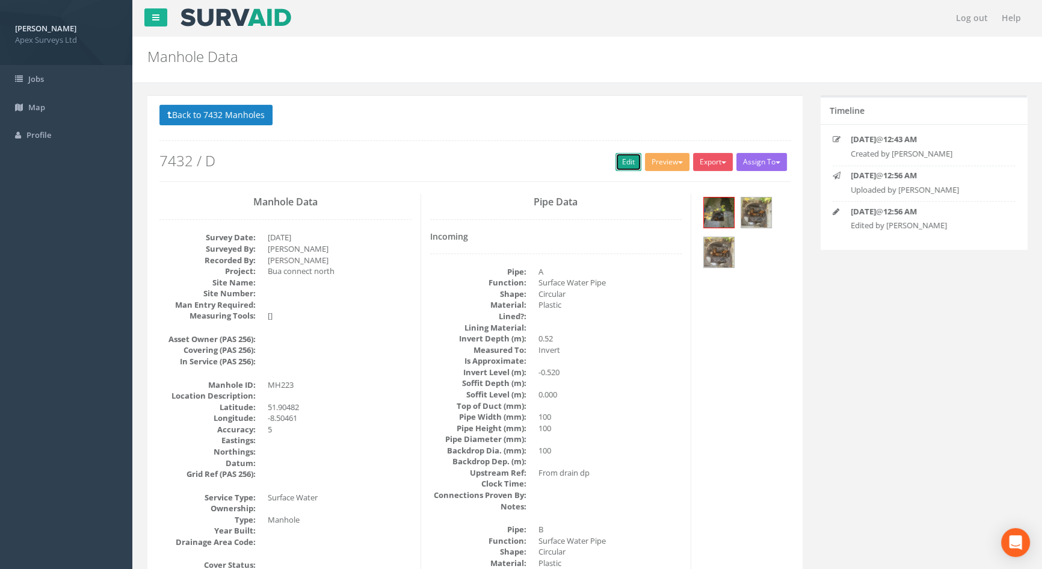
click at [622, 156] on link "Edit" at bounding box center [629, 162] width 26 height 18
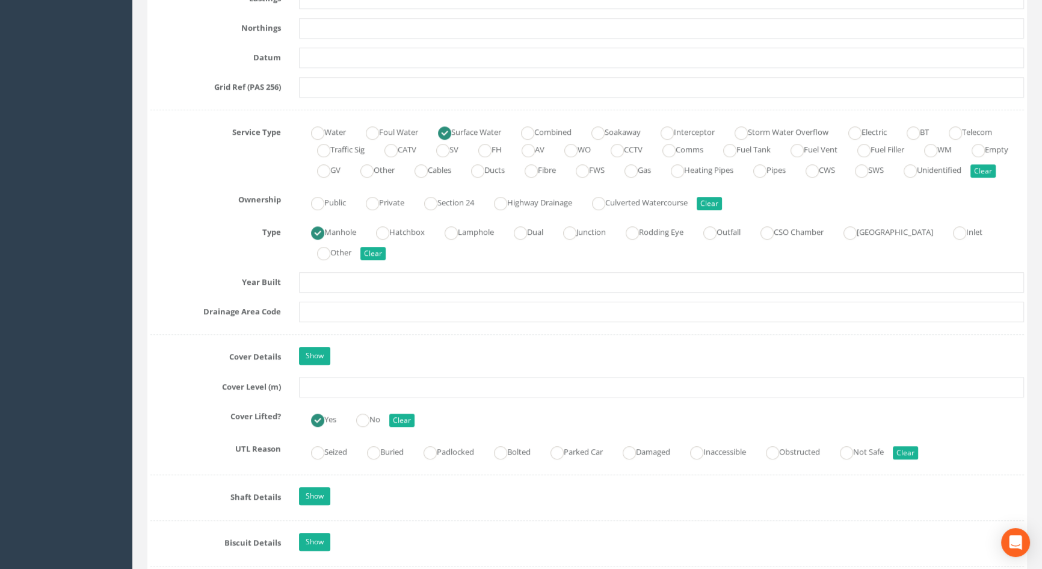
scroll to position [820, 0]
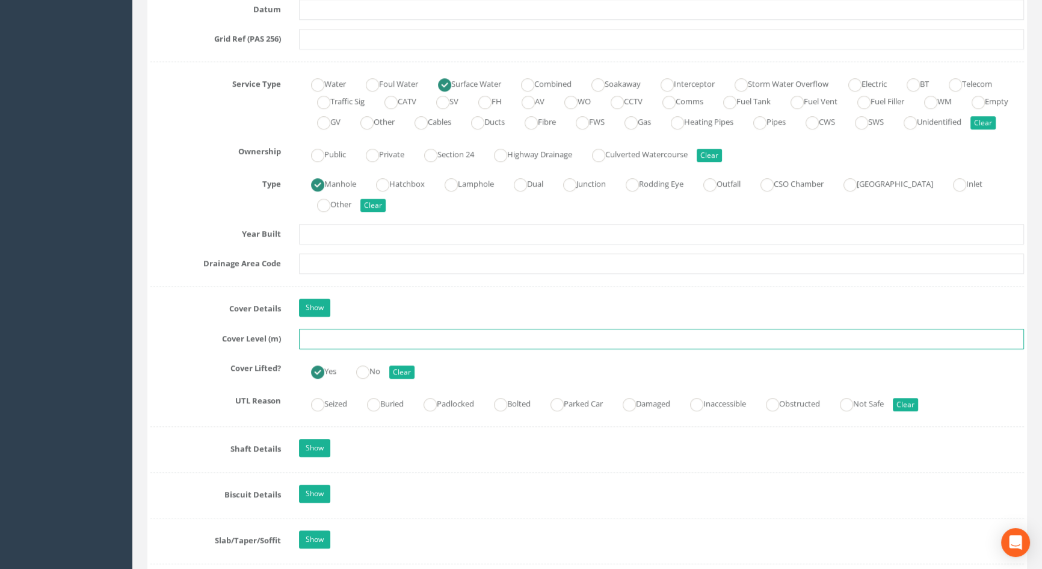
click at [345, 349] on input "text" at bounding box center [661, 339] width 725 height 20
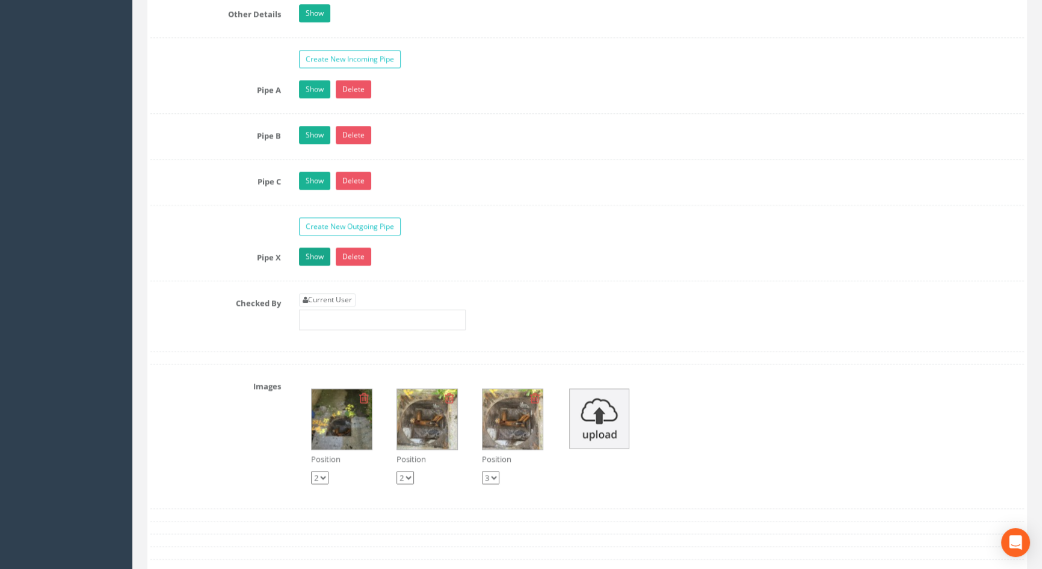
scroll to position [1969, 0]
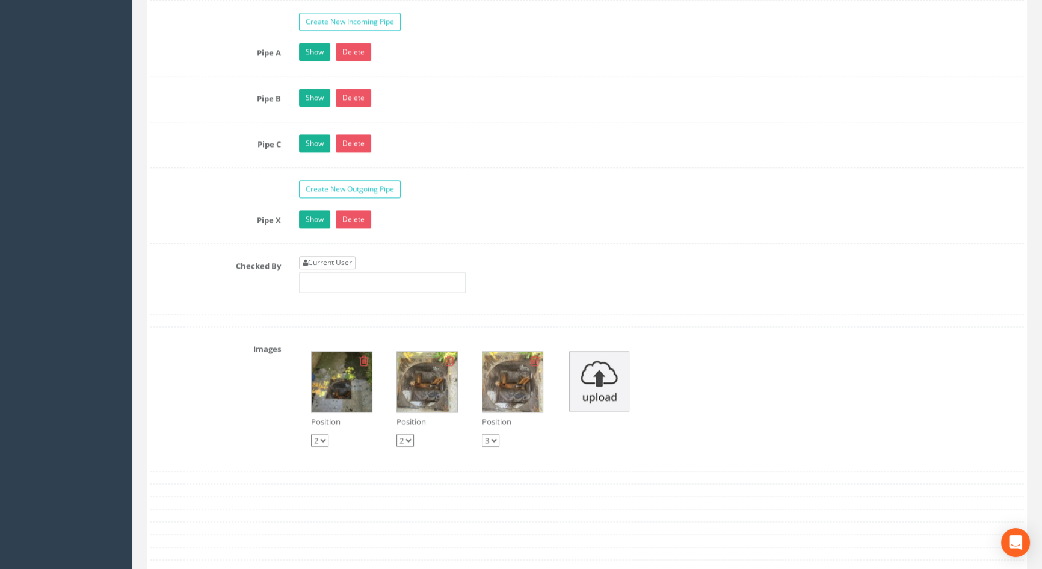
type input "115.24"
click at [327, 269] on link "Current User" at bounding box center [327, 262] width 57 height 13
type input "[PERSON_NAME]"
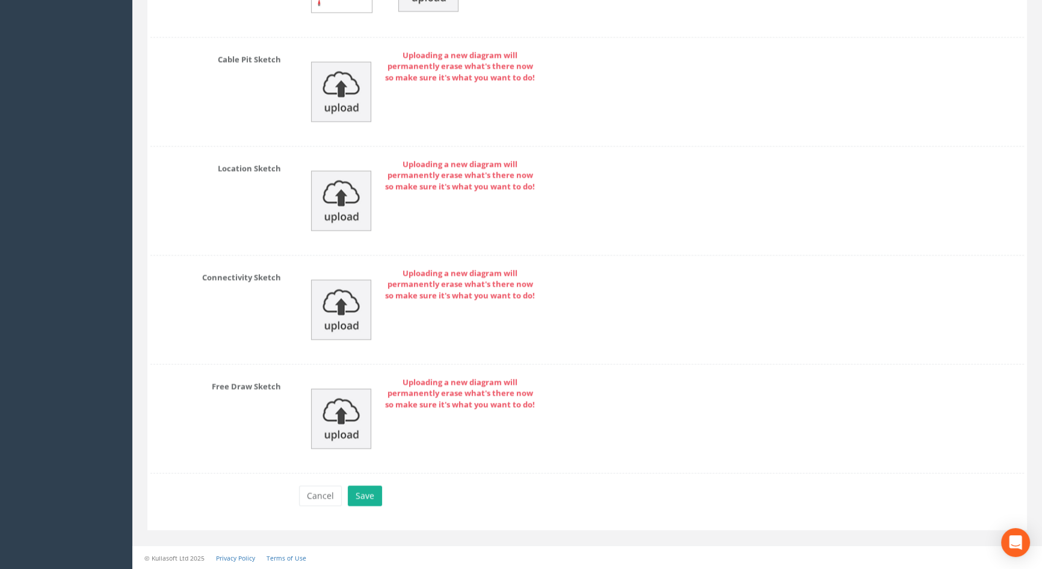
scroll to position [2690, 0]
click at [370, 490] on button "Save" at bounding box center [365, 495] width 34 height 20
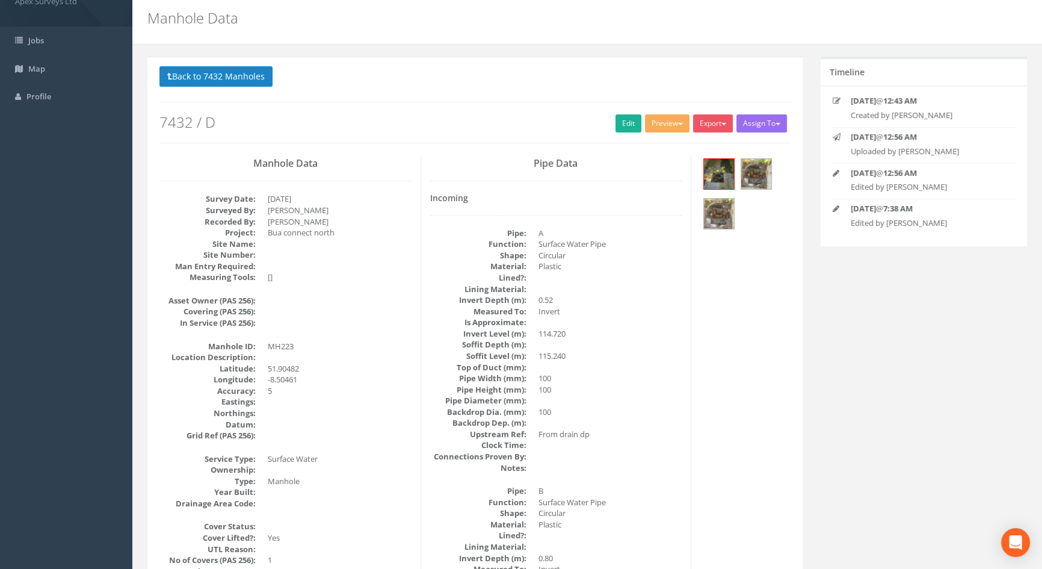
scroll to position [0, 0]
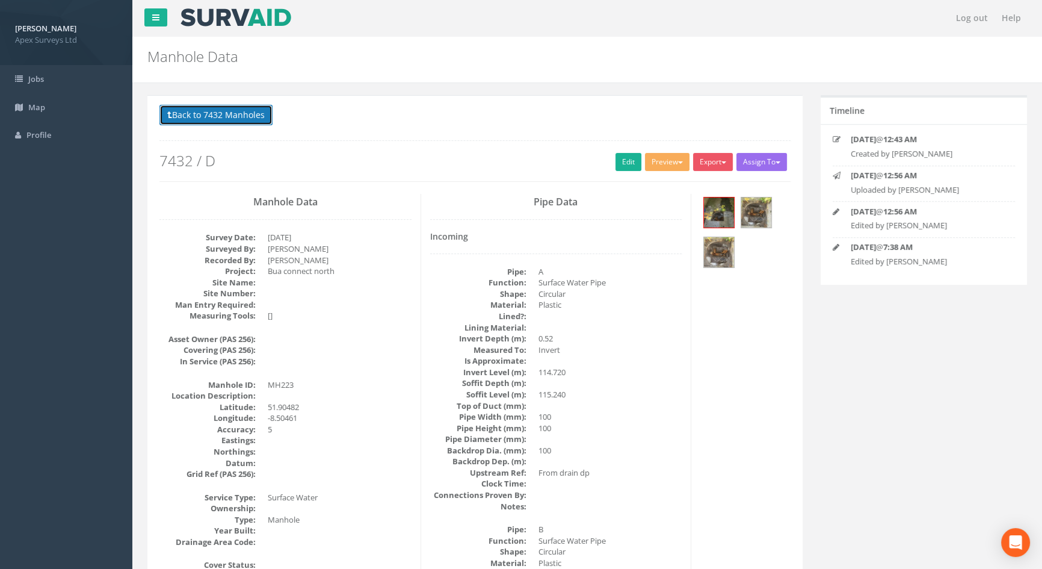
click at [190, 108] on button "Back to 7432 Manholes" at bounding box center [215, 115] width 113 height 20
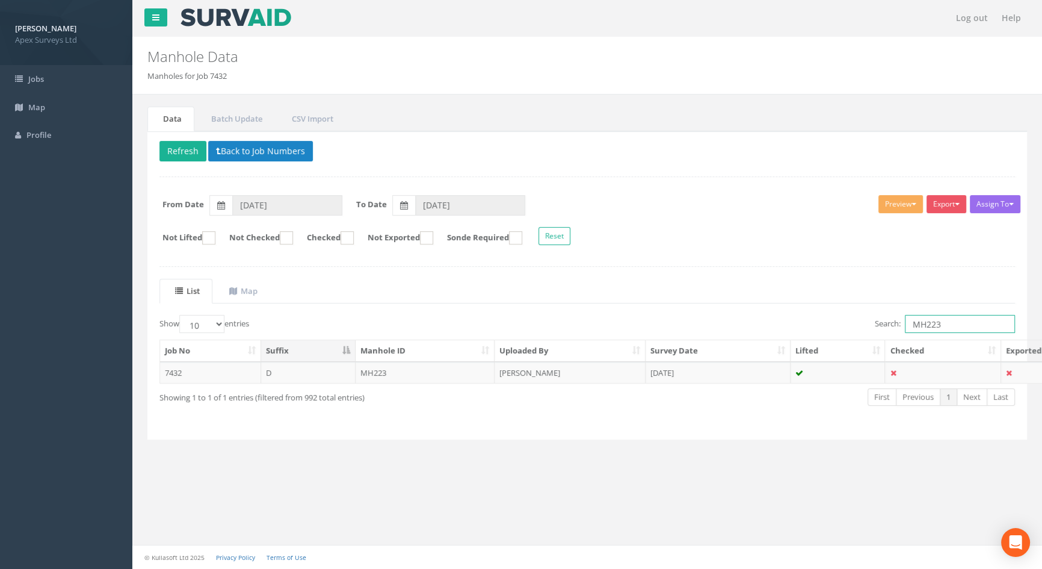
drag, startPoint x: 950, startPoint y: 322, endPoint x: 837, endPoint y: 323, distance: 113.1
click at [837, 323] on div "Search: MH223" at bounding box center [805, 325] width 419 height 21
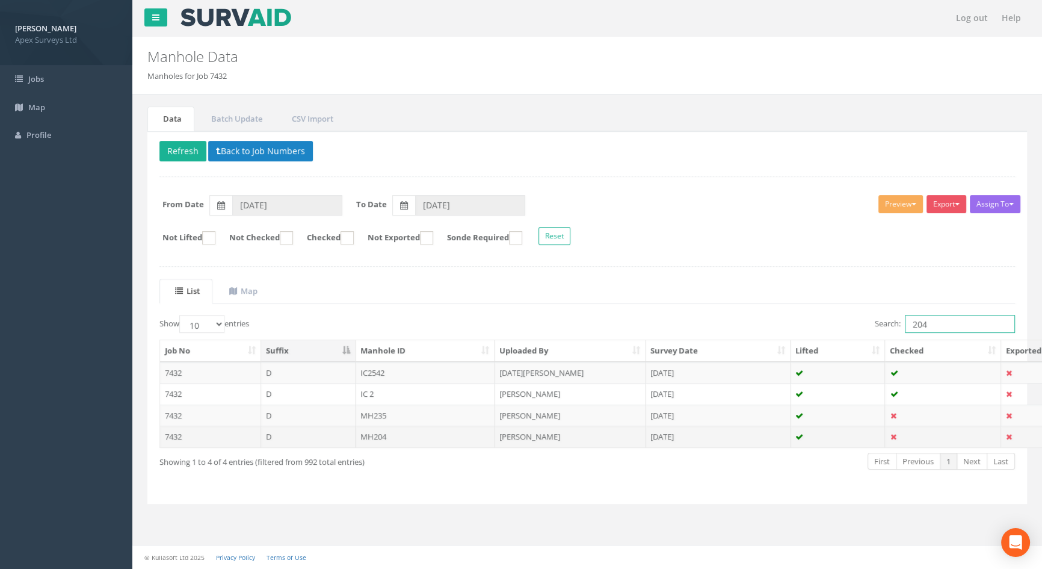
type input "204"
click at [371, 437] on td "MH204" at bounding box center [426, 436] width 140 height 22
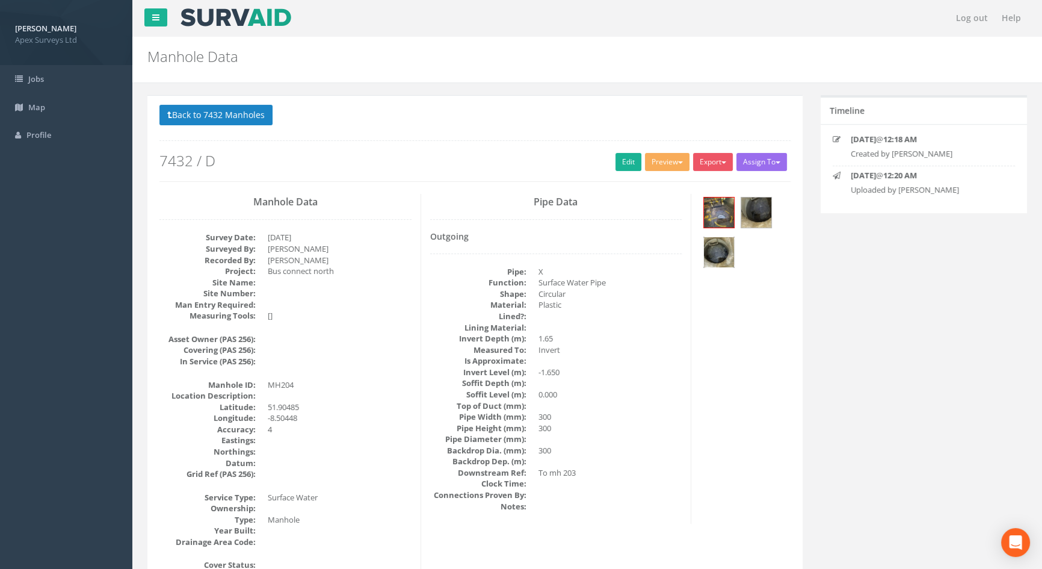
click at [720, 241] on img at bounding box center [719, 252] width 30 height 30
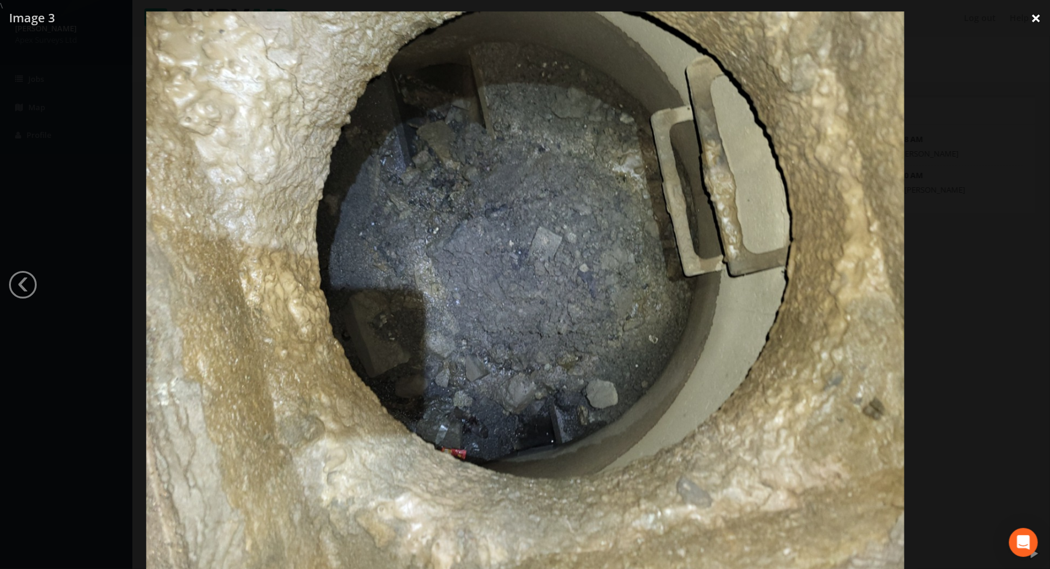
click at [1037, 17] on link "×" at bounding box center [1036, 18] width 28 height 36
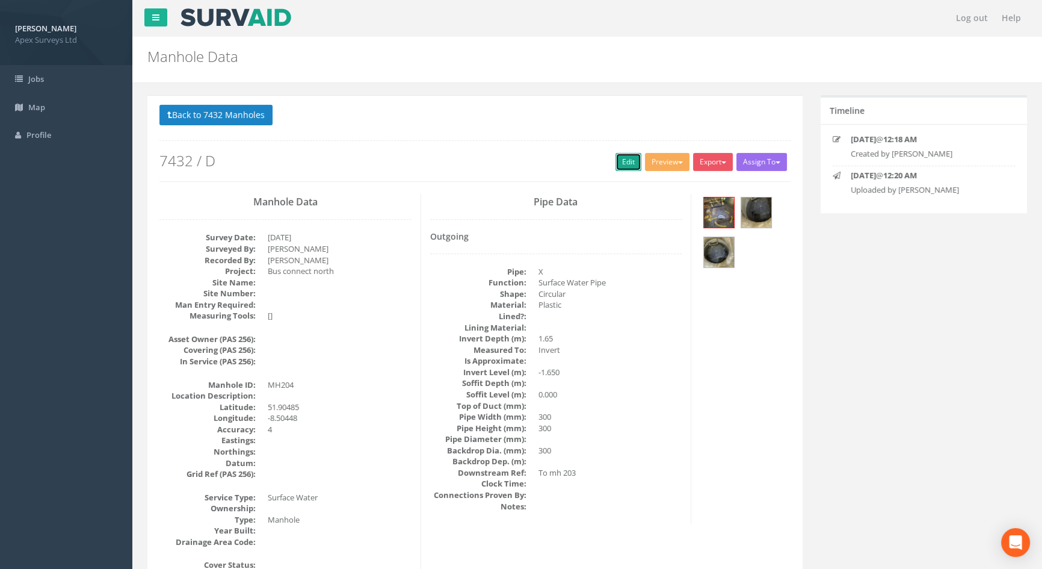
click at [622, 159] on link "Edit" at bounding box center [629, 162] width 26 height 18
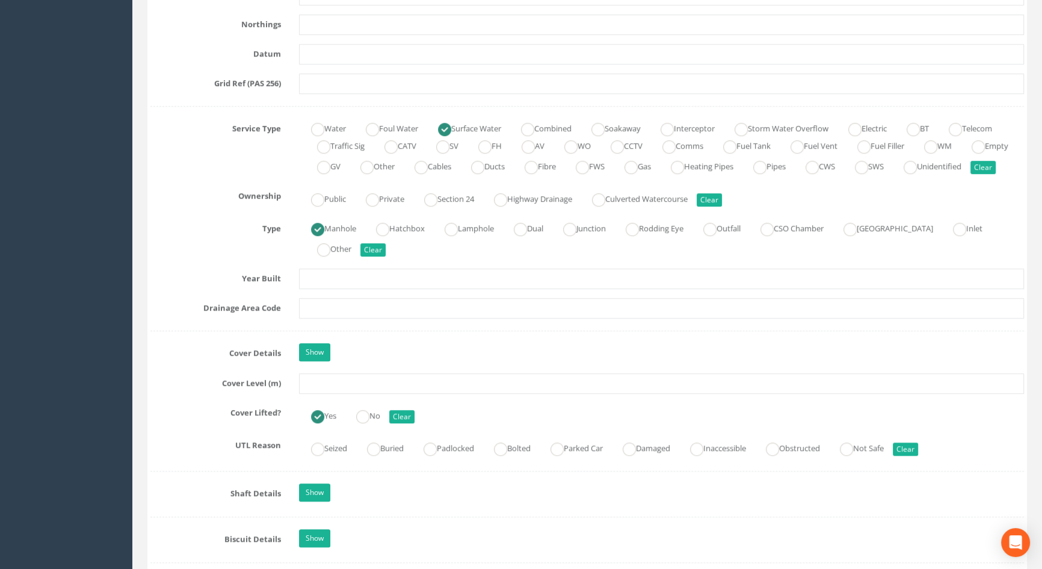
scroll to position [820, 0]
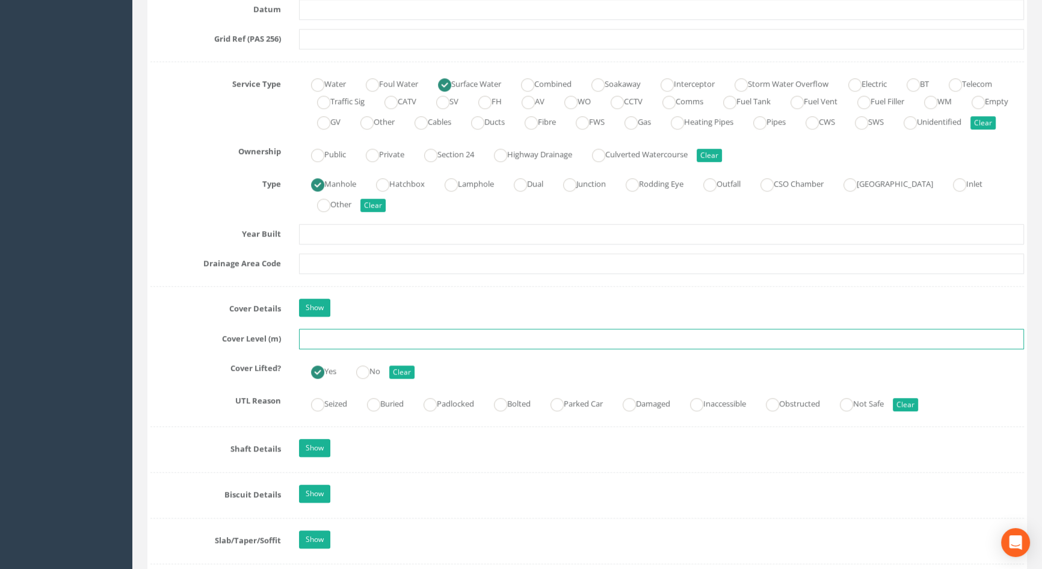
click at [331, 349] on input "text" at bounding box center [661, 339] width 725 height 20
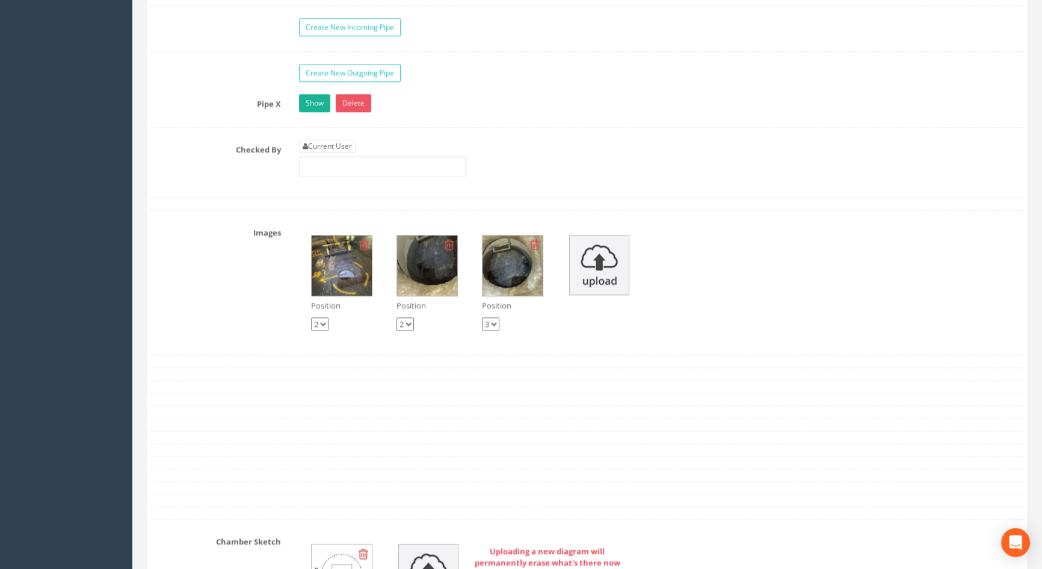
scroll to position [2024, 0]
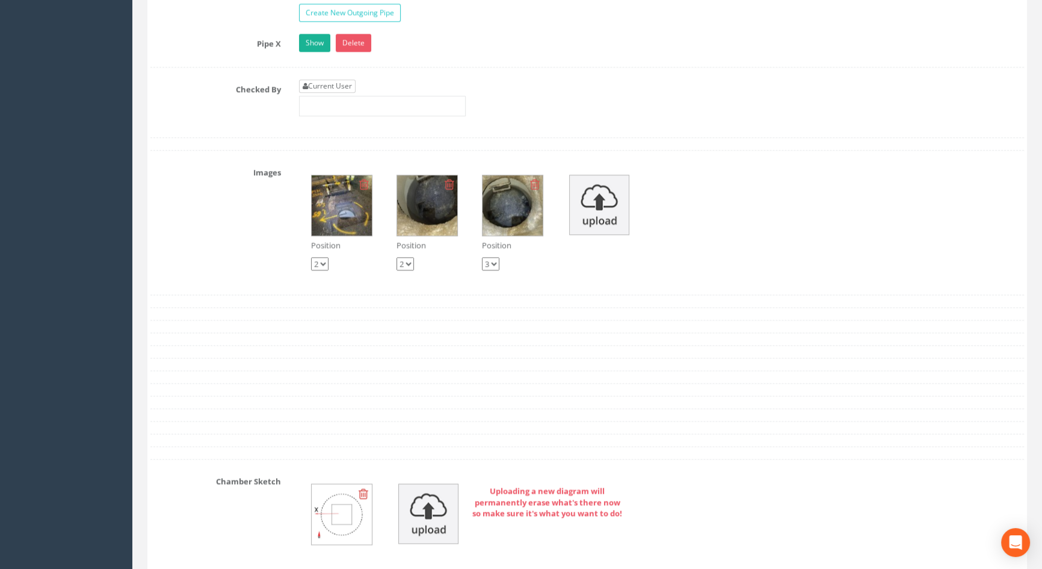
type input "115.36"
click at [345, 93] on link "Current User" at bounding box center [327, 85] width 57 height 13
type input "[PERSON_NAME]"
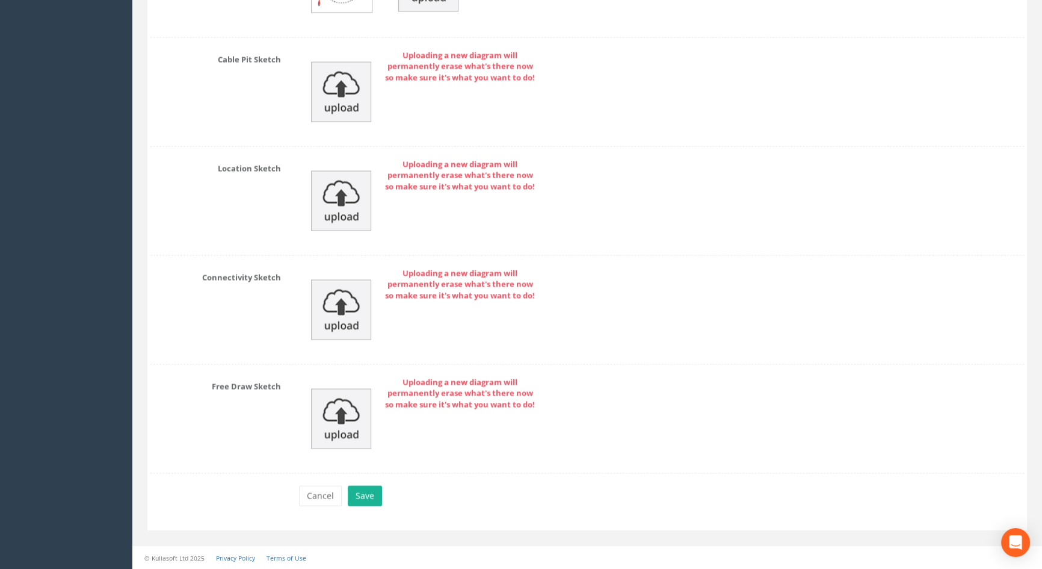
scroll to position [2569, 0]
click at [360, 487] on button "Save" at bounding box center [365, 495] width 34 height 20
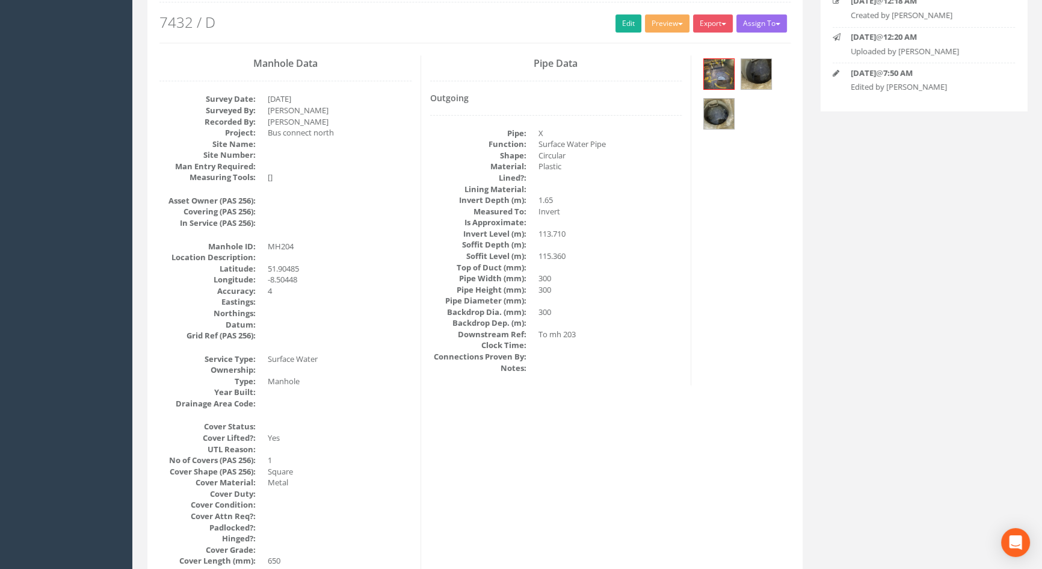
scroll to position [0, 0]
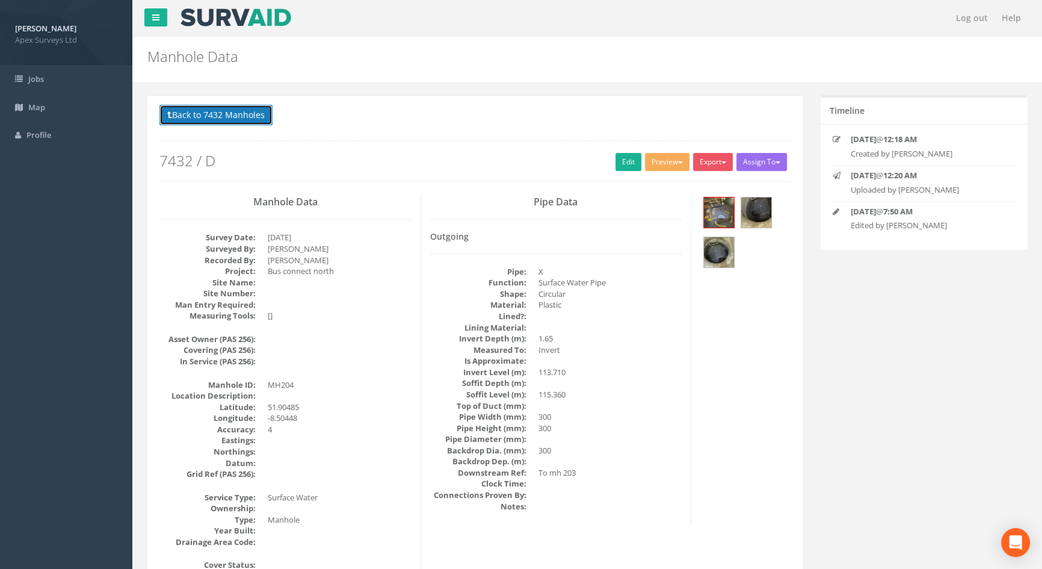
click at [197, 117] on button "Back to 7432 Manholes" at bounding box center [215, 115] width 113 height 20
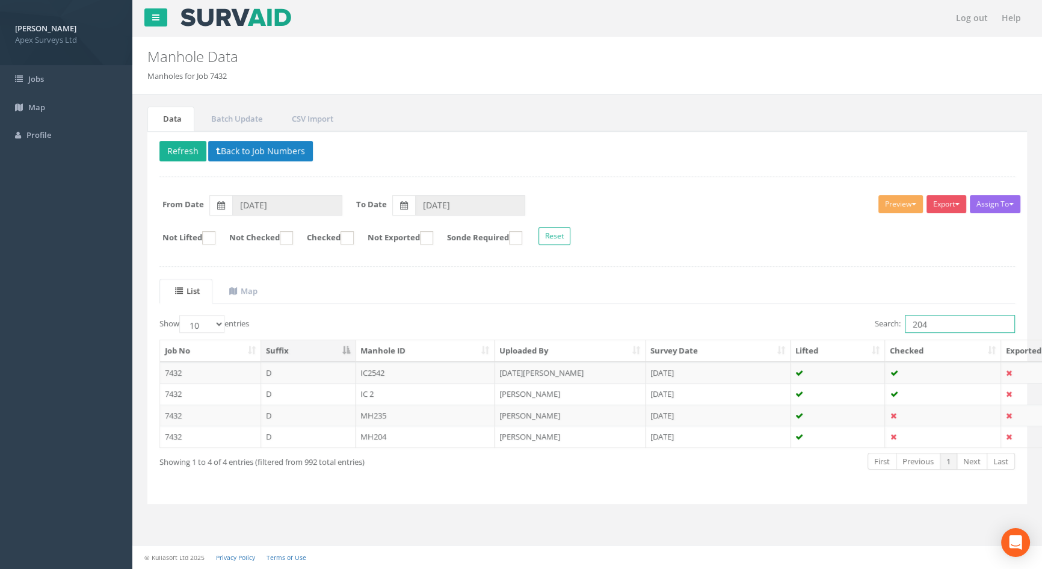
click at [934, 320] on input "204" at bounding box center [960, 324] width 110 height 18
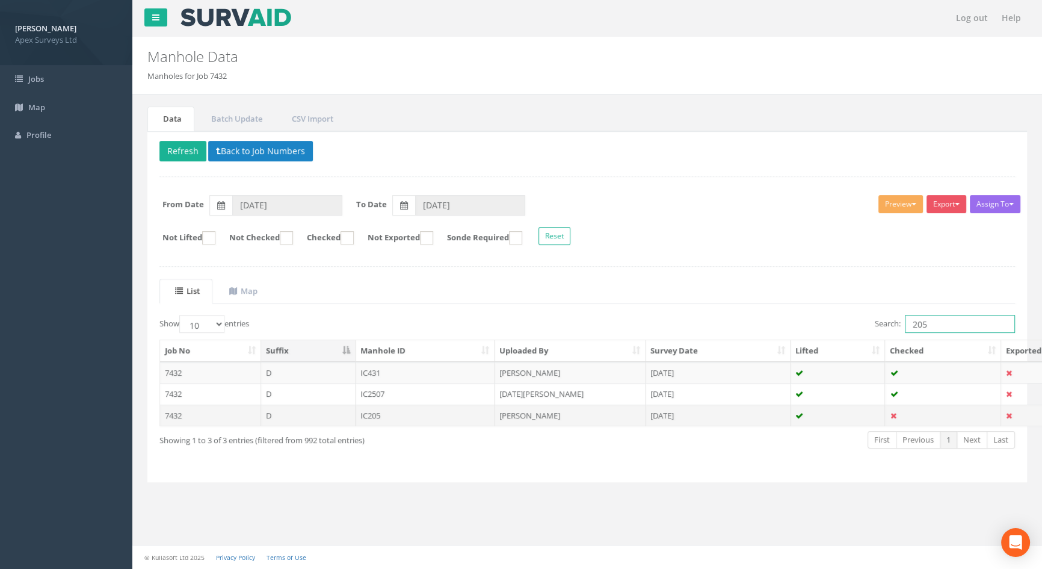
type input "205"
click at [369, 412] on td "IC205" at bounding box center [426, 415] width 140 height 22
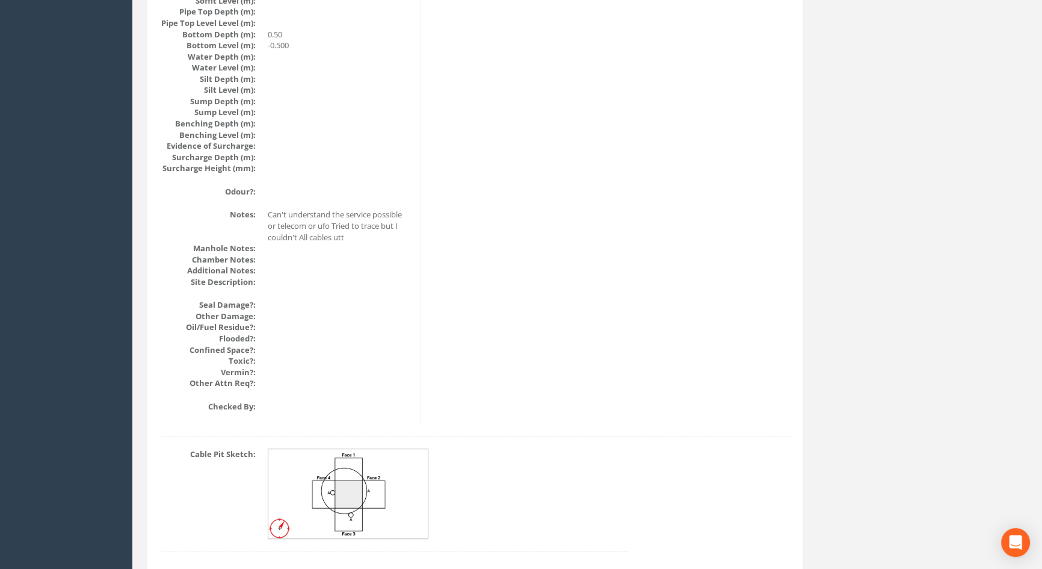
scroll to position [1309, 0]
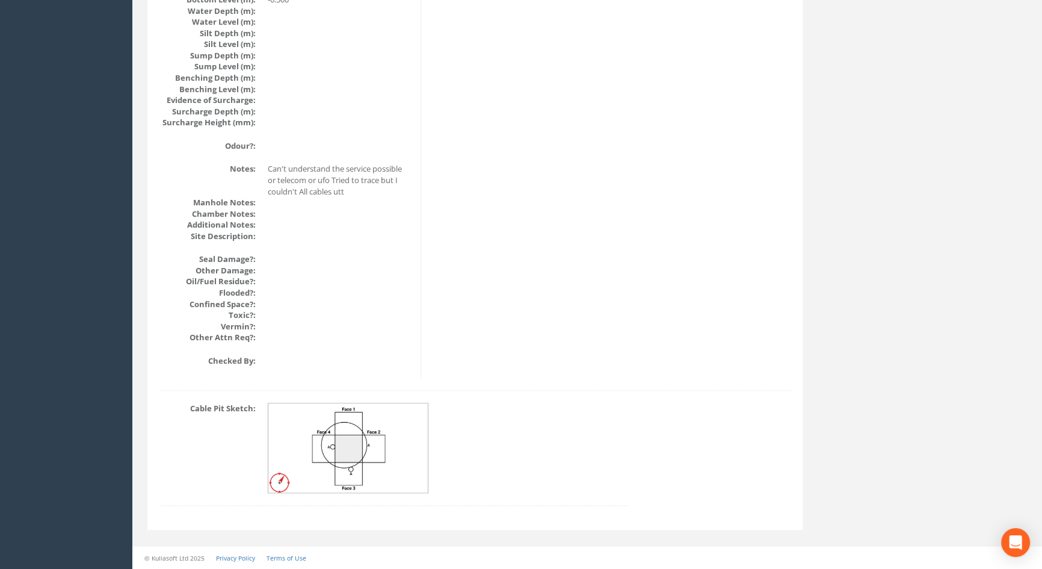
click at [372, 439] on img at bounding box center [348, 448] width 161 height 90
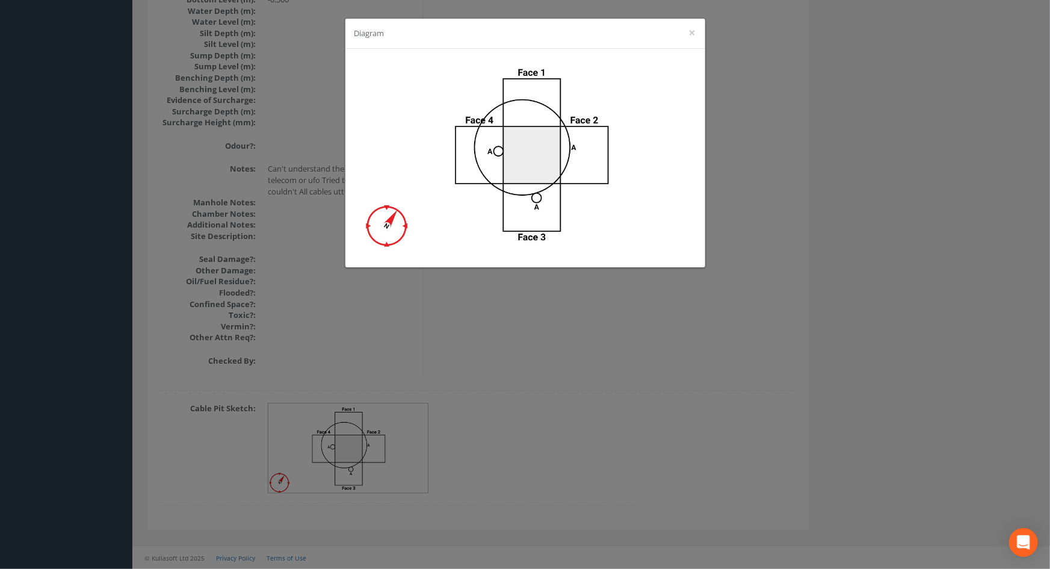
click at [607, 366] on div "Diagram ×" at bounding box center [525, 284] width 1050 height 569
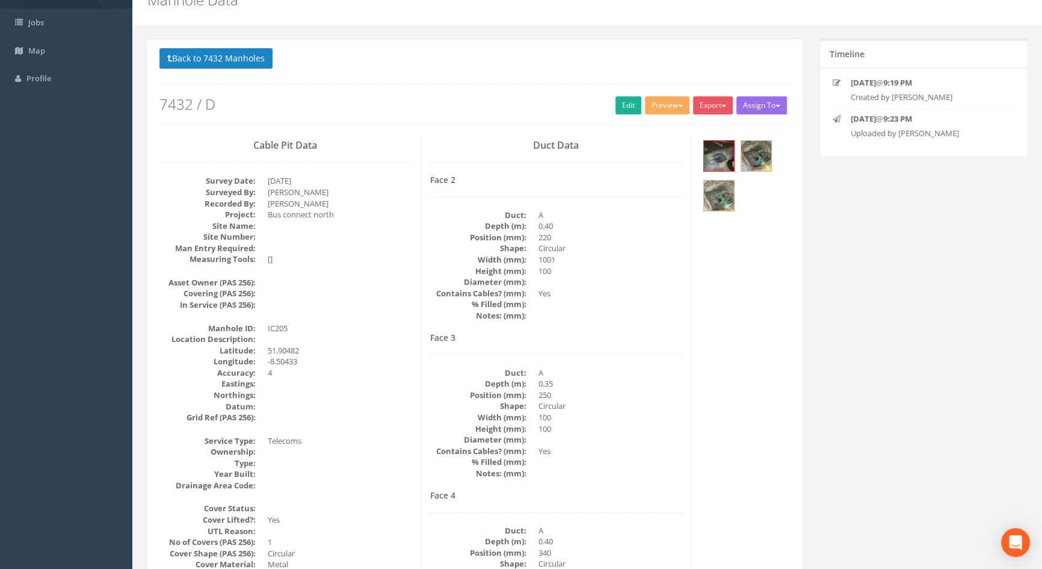
scroll to position [0, 0]
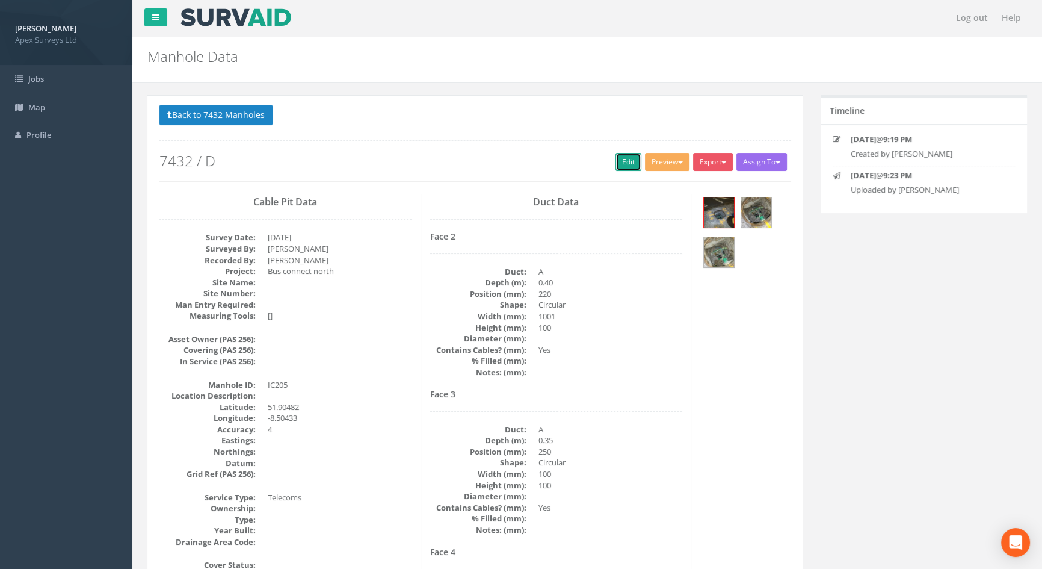
click at [619, 163] on link "Edit" at bounding box center [629, 162] width 26 height 18
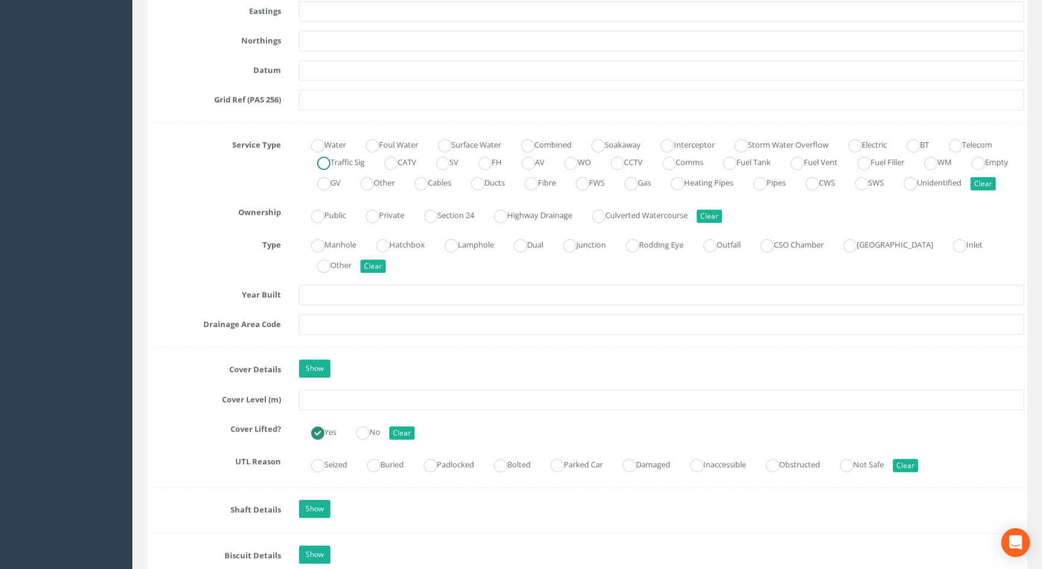
scroll to position [765, 0]
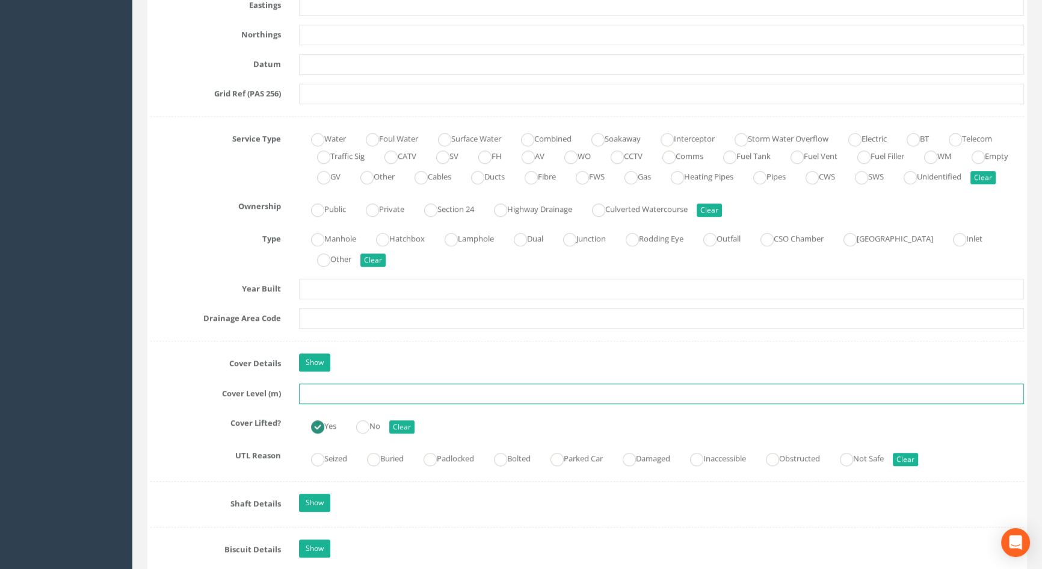
click at [318, 404] on input "text" at bounding box center [661, 393] width 725 height 20
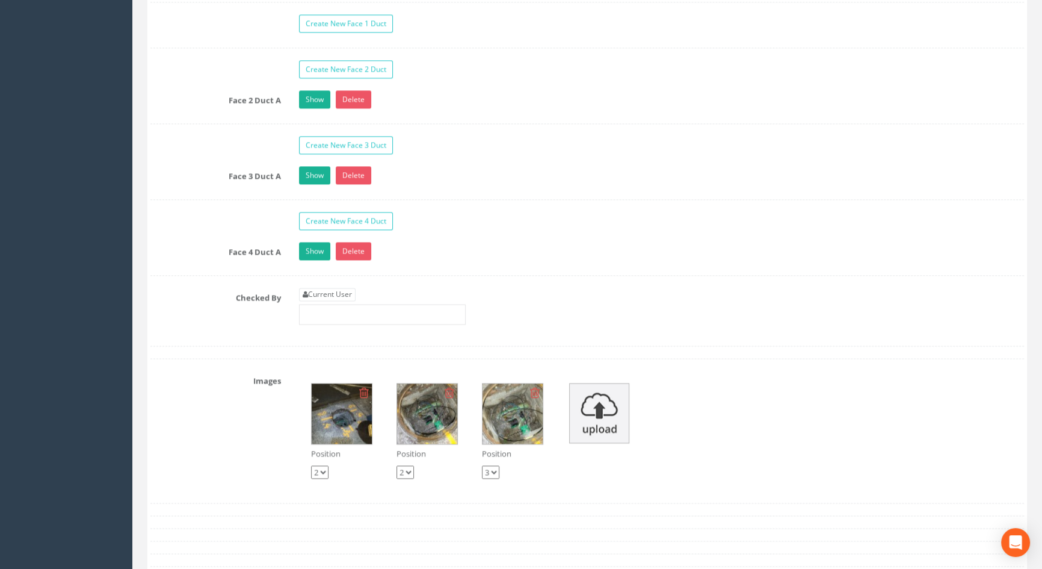
scroll to position [1969, 0]
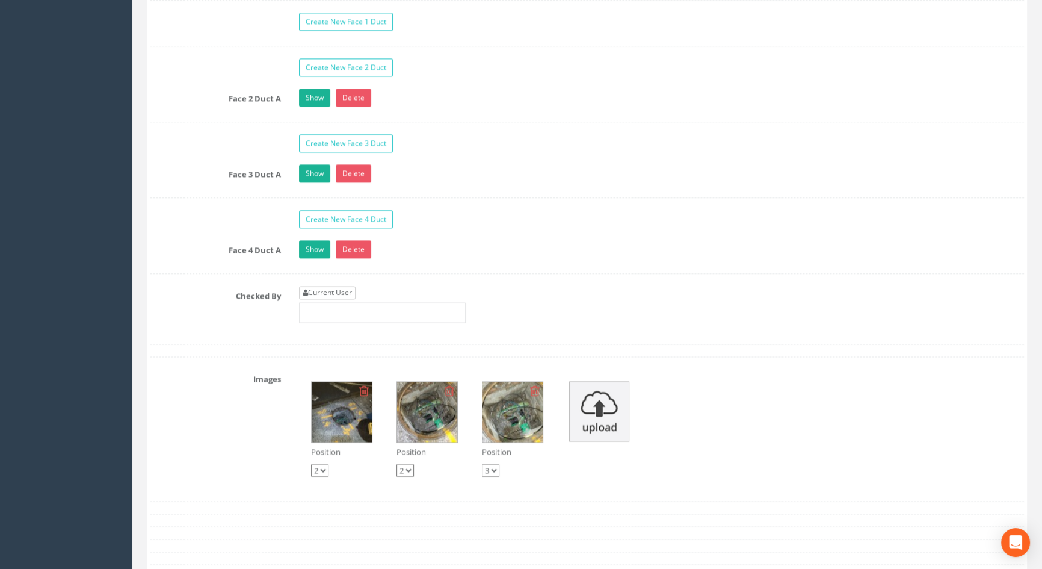
type input "115.45"
click at [335, 299] on link "Current User" at bounding box center [327, 292] width 57 height 13
type input "[PERSON_NAME]"
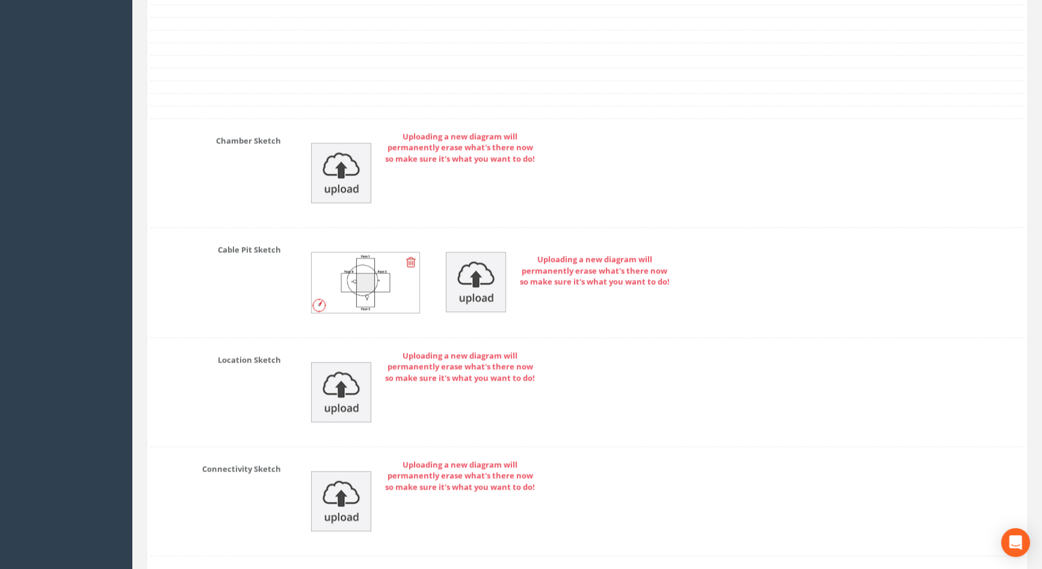
scroll to position [2720, 0]
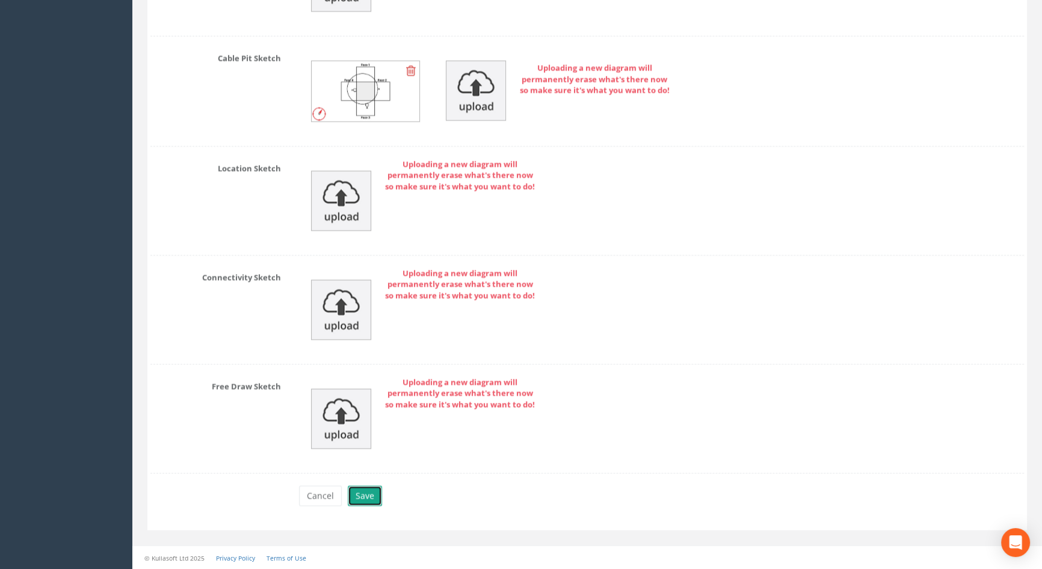
click at [372, 488] on button "Save" at bounding box center [365, 495] width 34 height 20
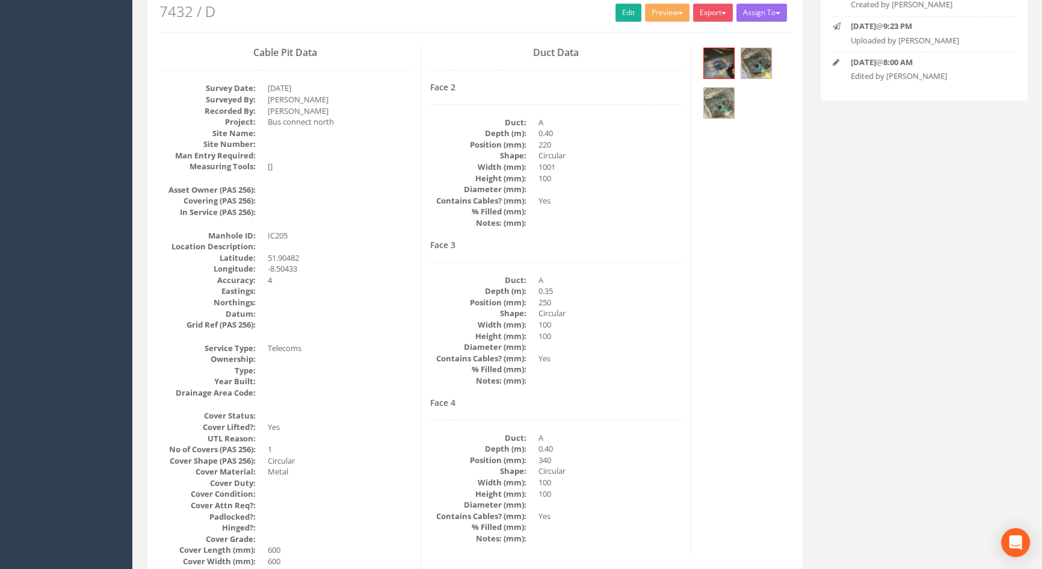
scroll to position [0, 0]
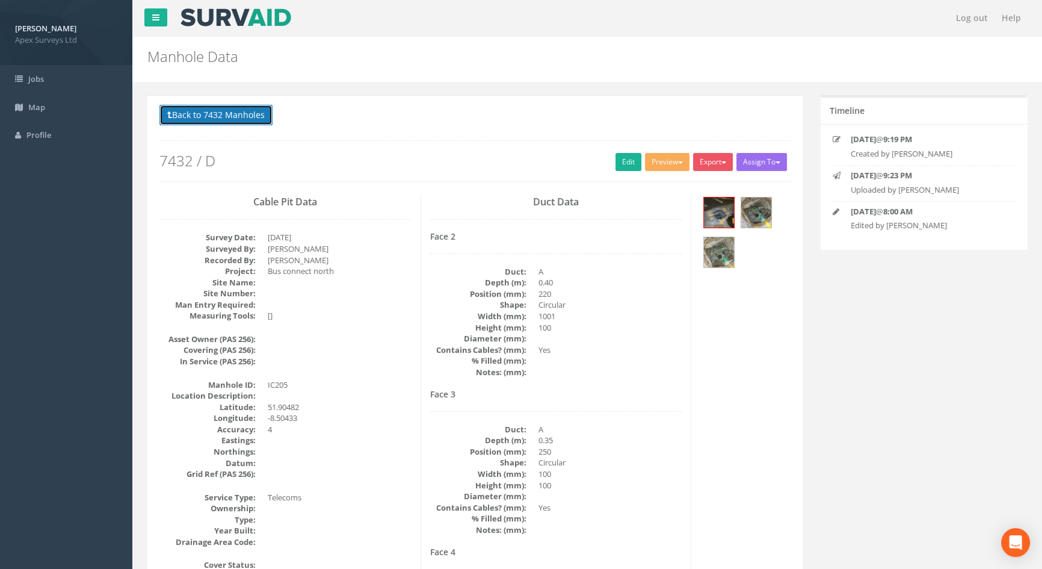
click at [247, 115] on button "Back to 7432 Manholes" at bounding box center [215, 115] width 113 height 20
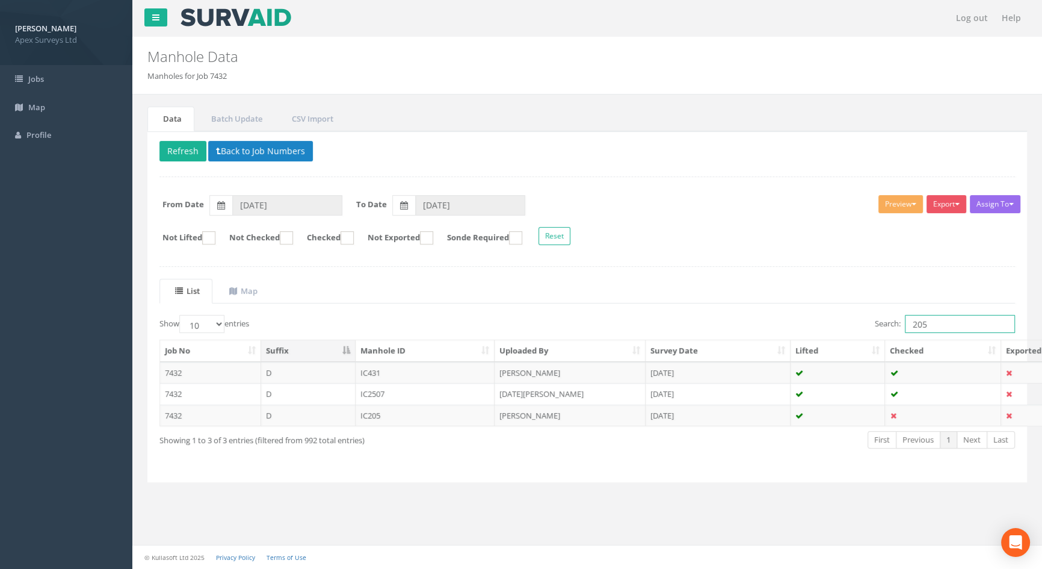
click at [948, 321] on input "205" at bounding box center [960, 324] width 110 height 18
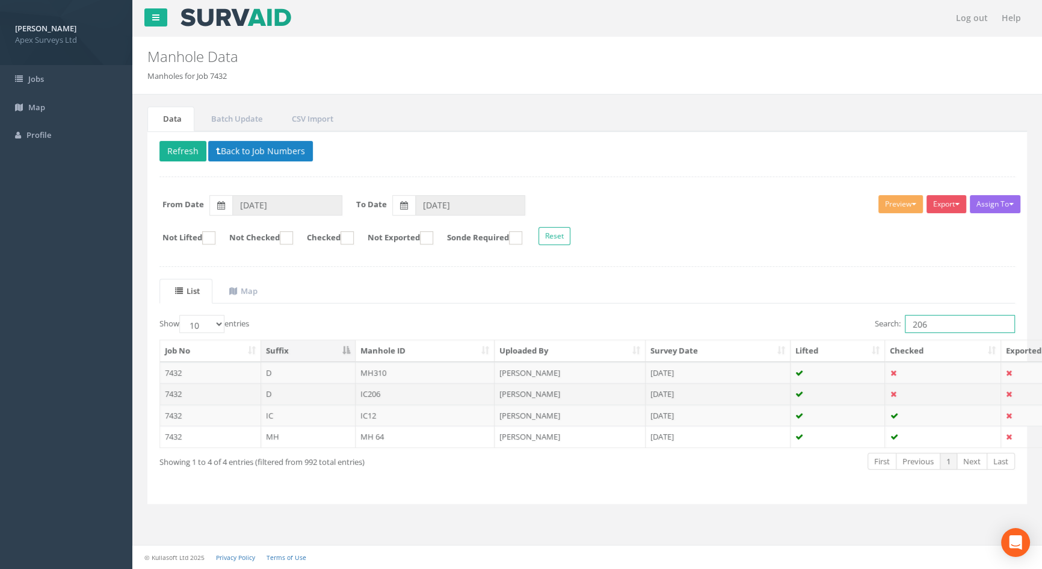
type input "206"
click at [363, 394] on td "IC206" at bounding box center [426, 394] width 140 height 22
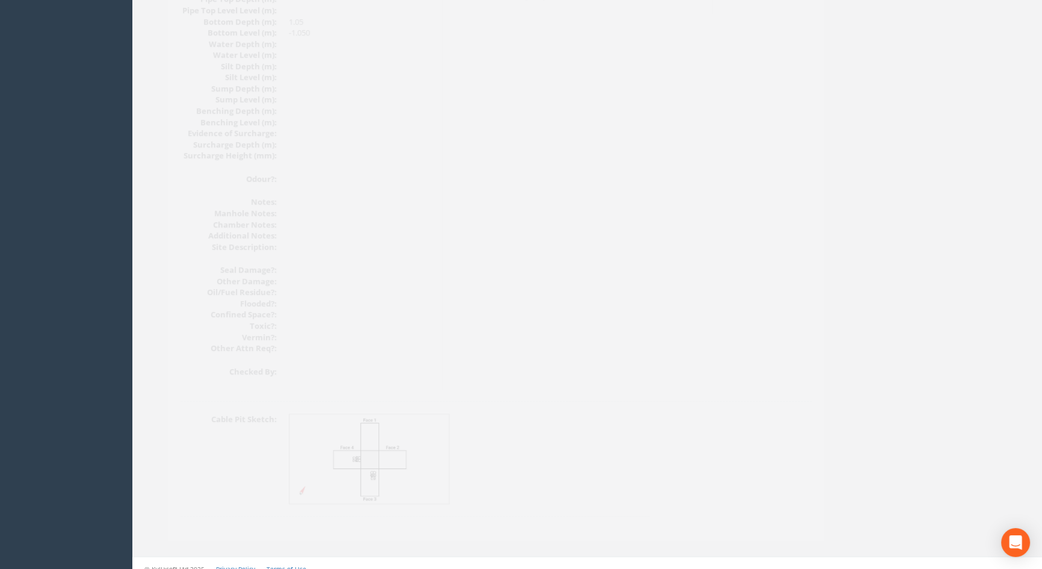
scroll to position [1287, 0]
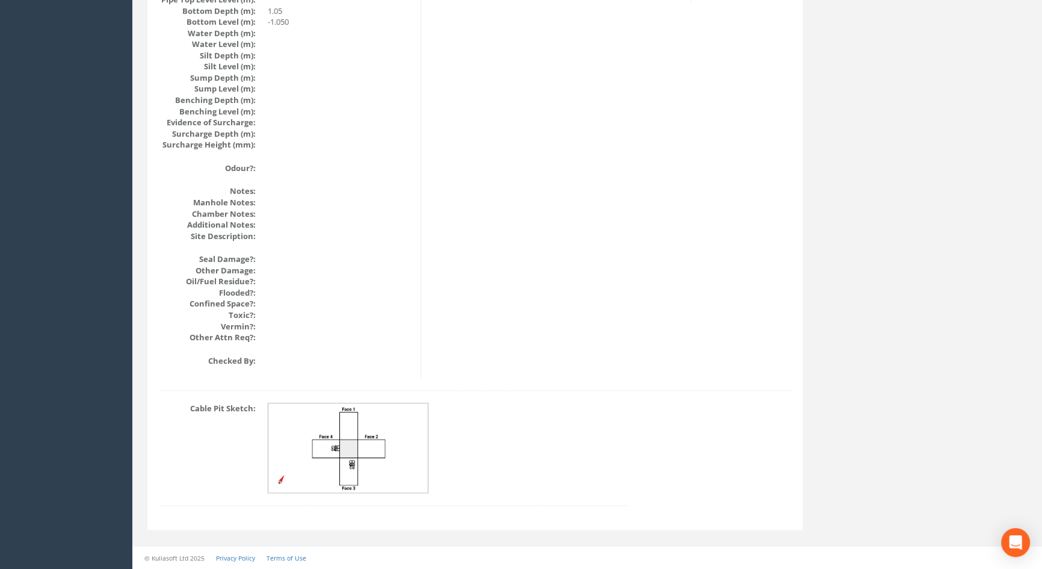
click at [357, 451] on img at bounding box center [348, 448] width 161 height 90
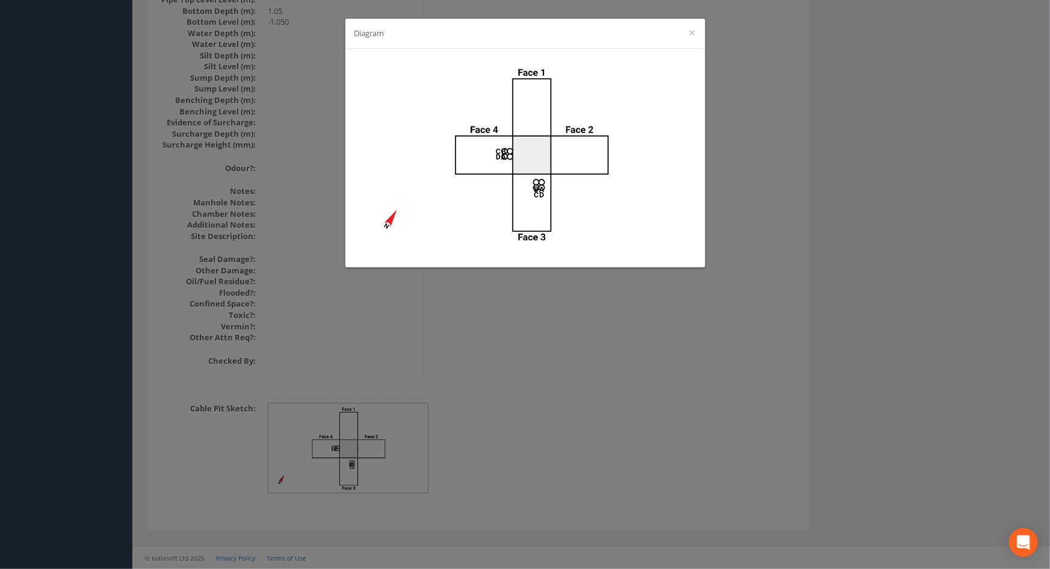
click at [573, 353] on div "Diagram ×" at bounding box center [525, 284] width 1050 height 569
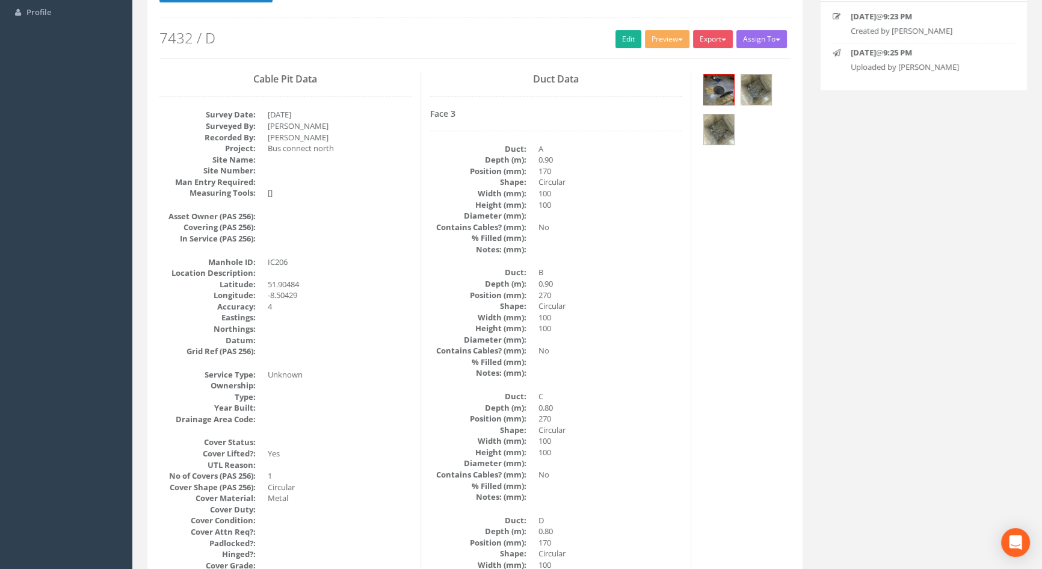
scroll to position [0, 0]
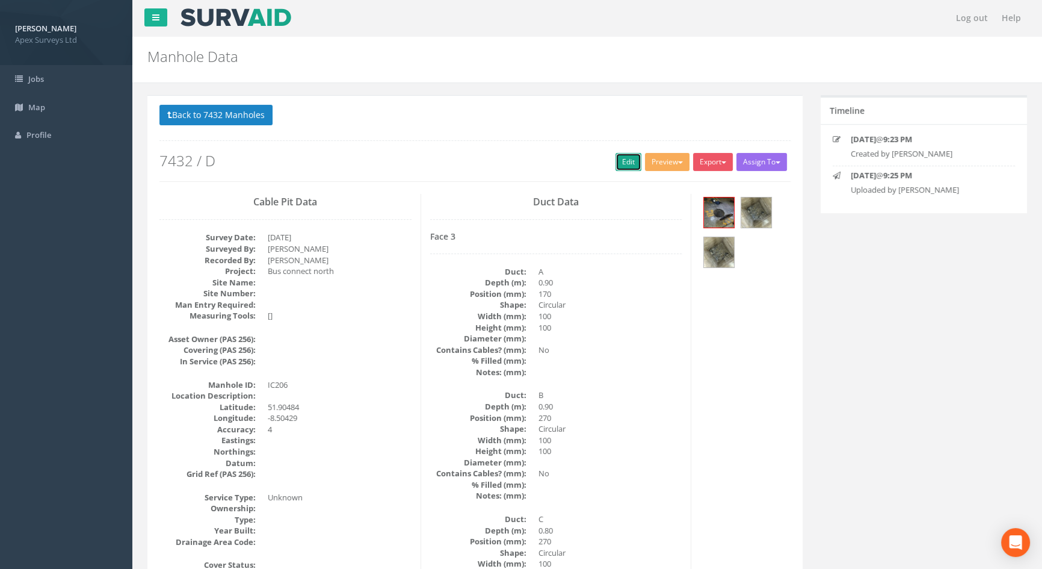
click at [616, 153] on link "Edit" at bounding box center [629, 162] width 26 height 18
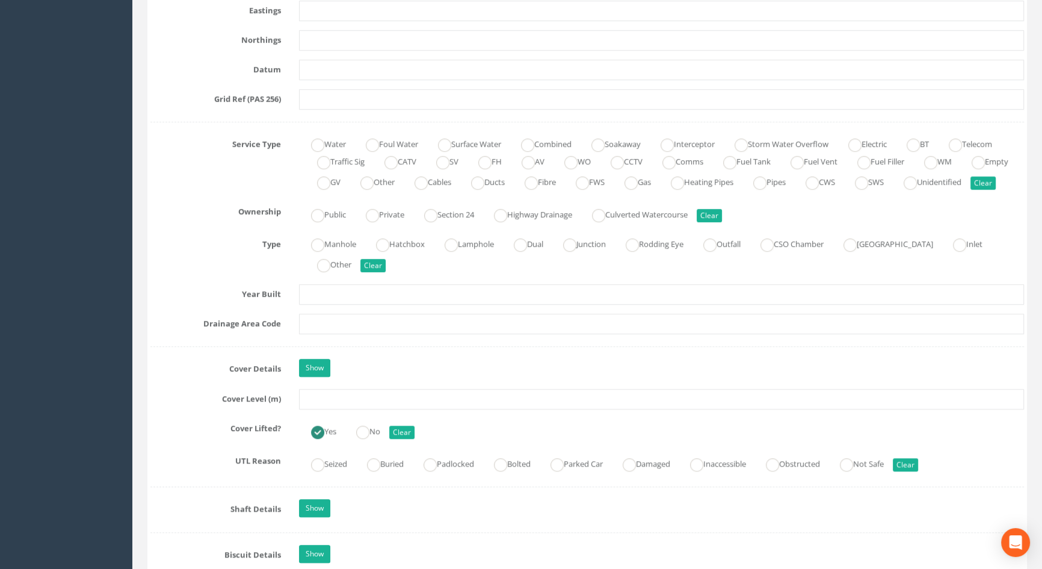
scroll to position [765, 0]
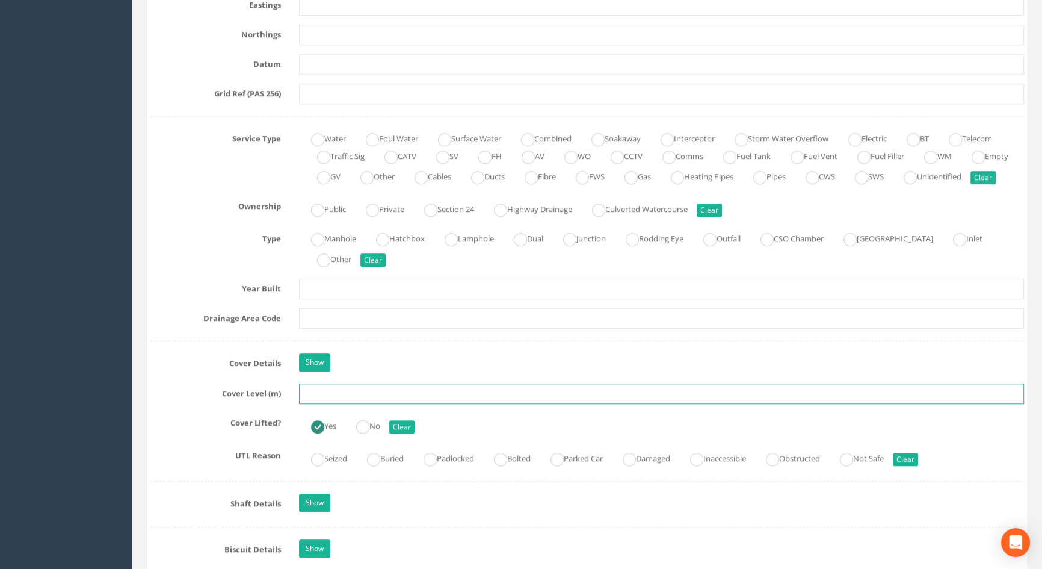
click at [325, 404] on input "text" at bounding box center [661, 393] width 725 height 20
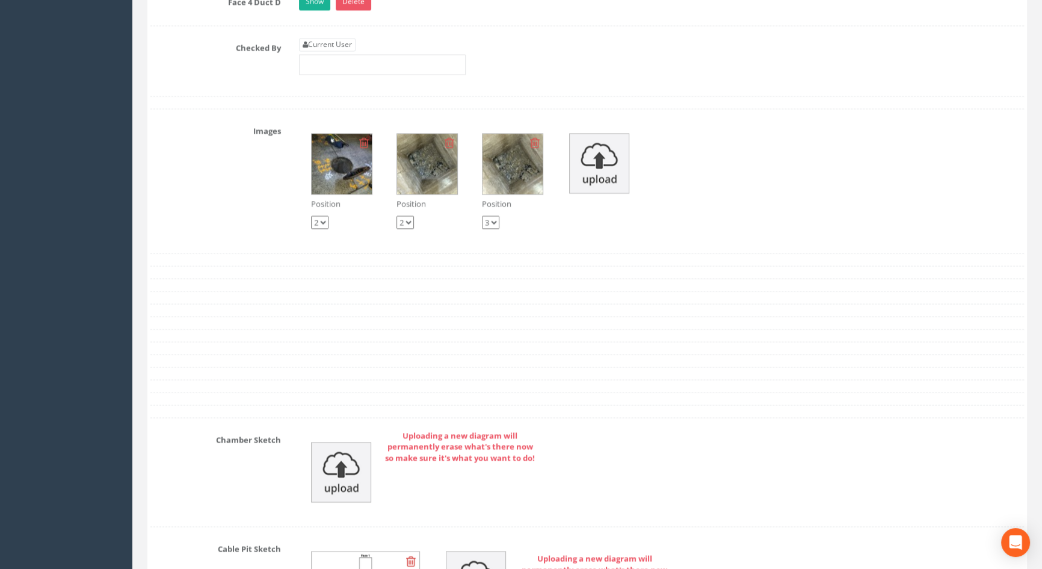
scroll to position [2352, 0]
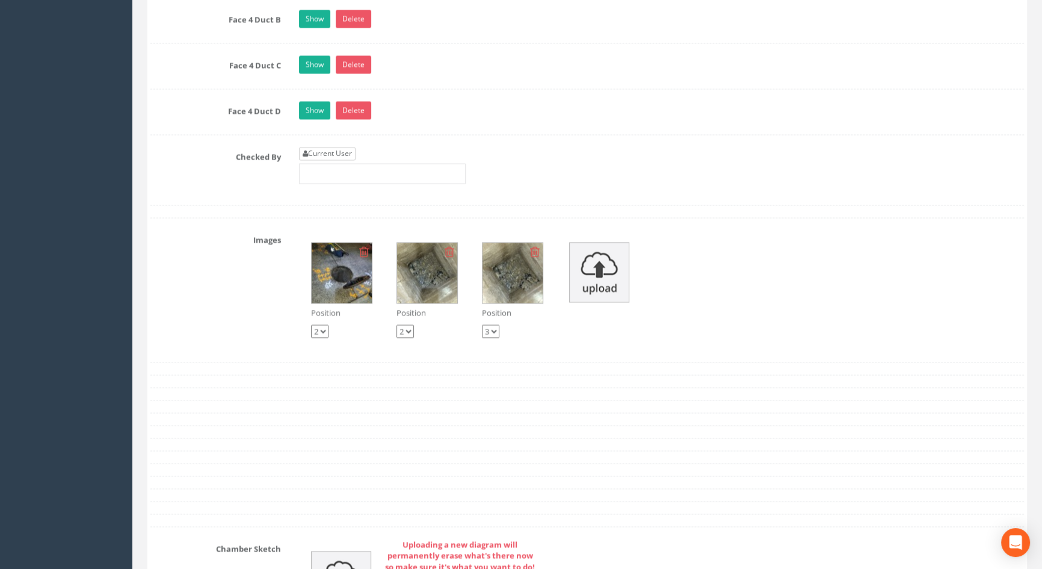
type input "115.54"
click at [324, 160] on link "Current User" at bounding box center [327, 153] width 57 height 13
type input "[PERSON_NAME]"
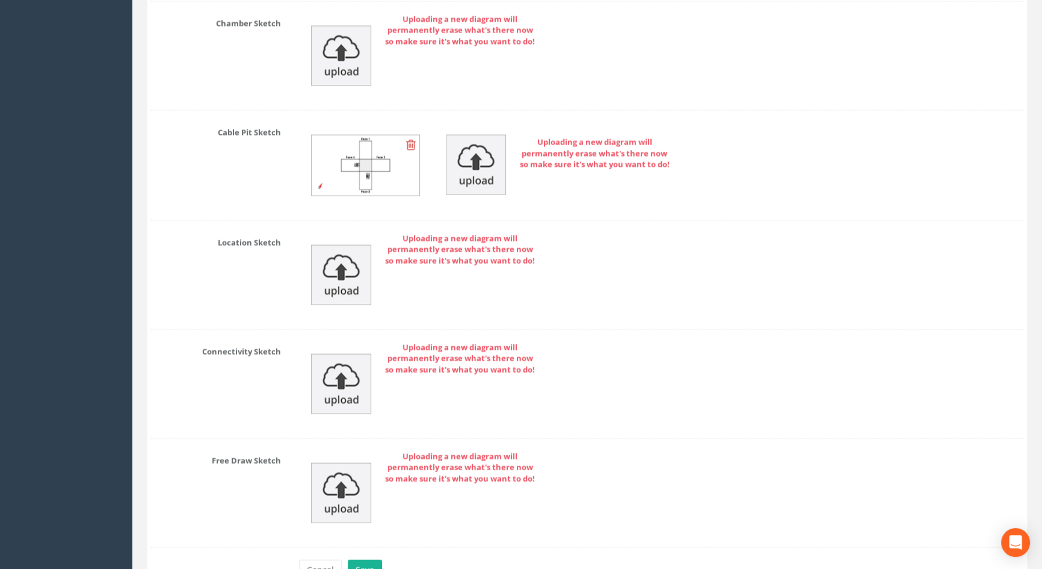
scroll to position [2964, 0]
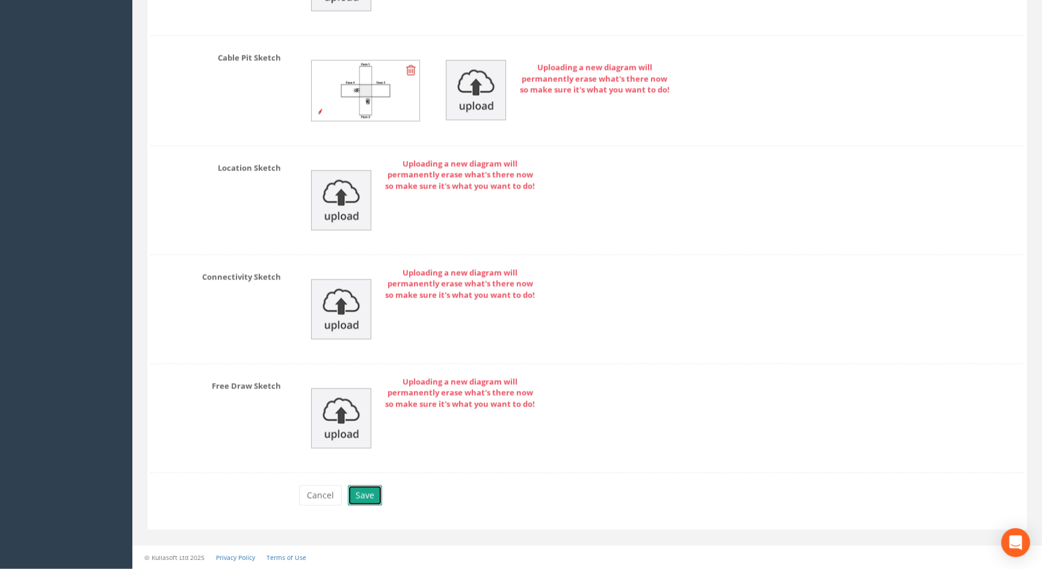
click at [371, 498] on button "Save" at bounding box center [365, 495] width 34 height 20
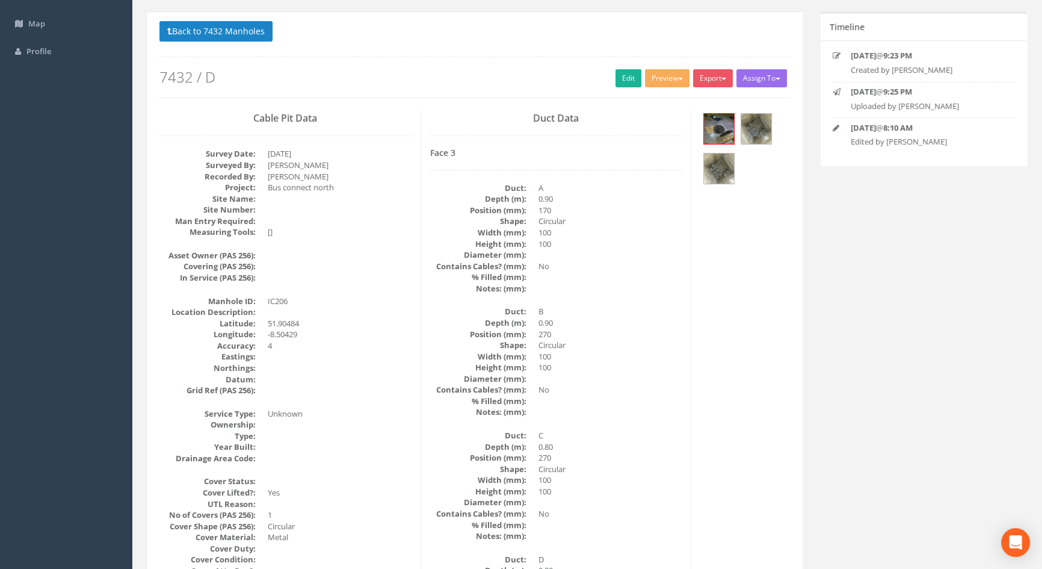
scroll to position [0, 0]
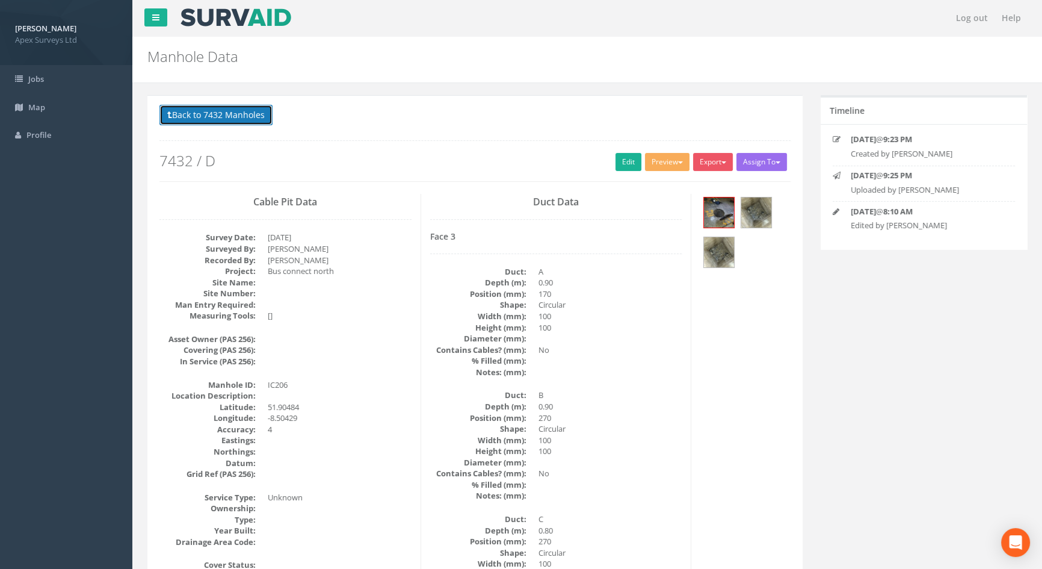
click at [196, 118] on button "Back to 7432 Manholes" at bounding box center [215, 115] width 113 height 20
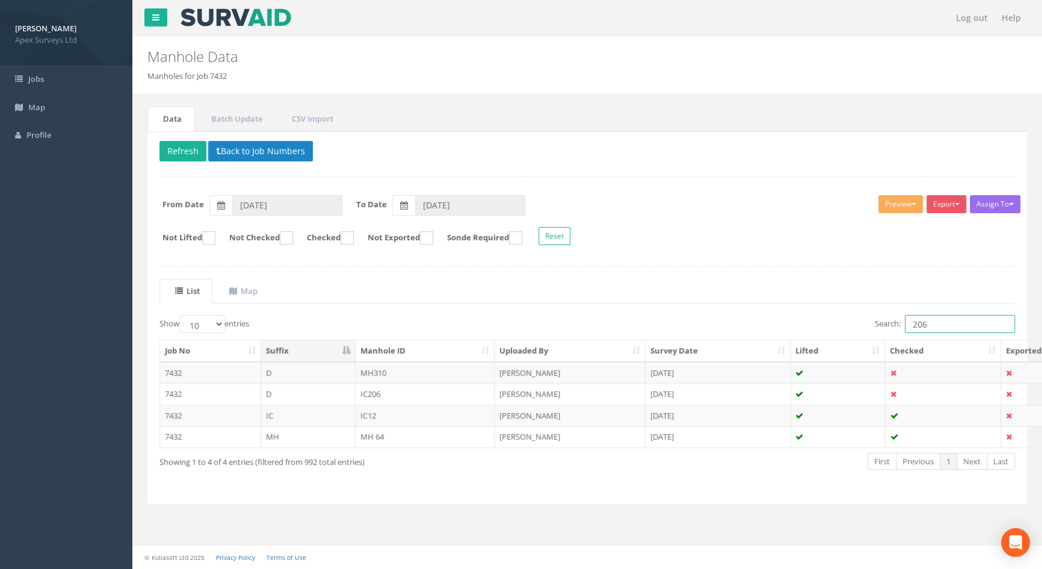
drag, startPoint x: 933, startPoint y: 323, endPoint x: 815, endPoint y: 324, distance: 117.9
click at [815, 324] on div "Search: 206" at bounding box center [805, 325] width 419 height 21
type input "224"
click at [377, 415] on td "MH224" at bounding box center [426, 415] width 140 height 22
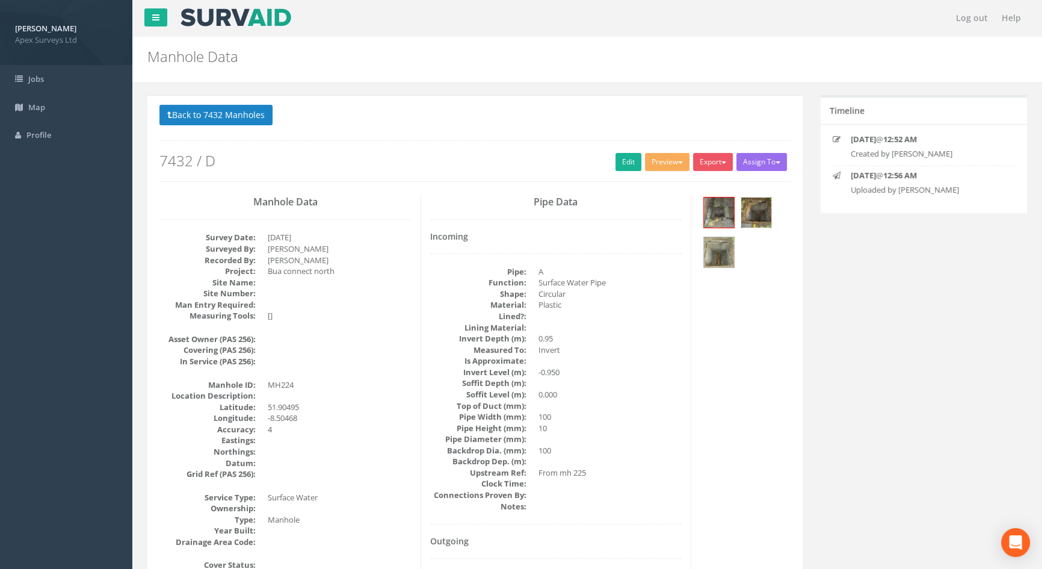
click at [757, 206] on img at bounding box center [756, 212] width 30 height 30
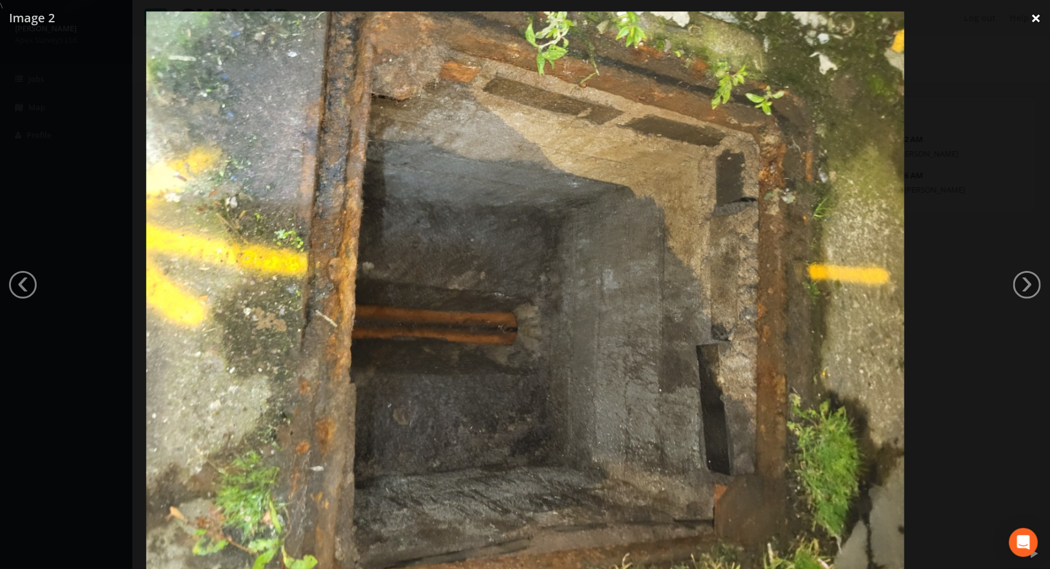
click at [1040, 14] on link "×" at bounding box center [1036, 18] width 28 height 36
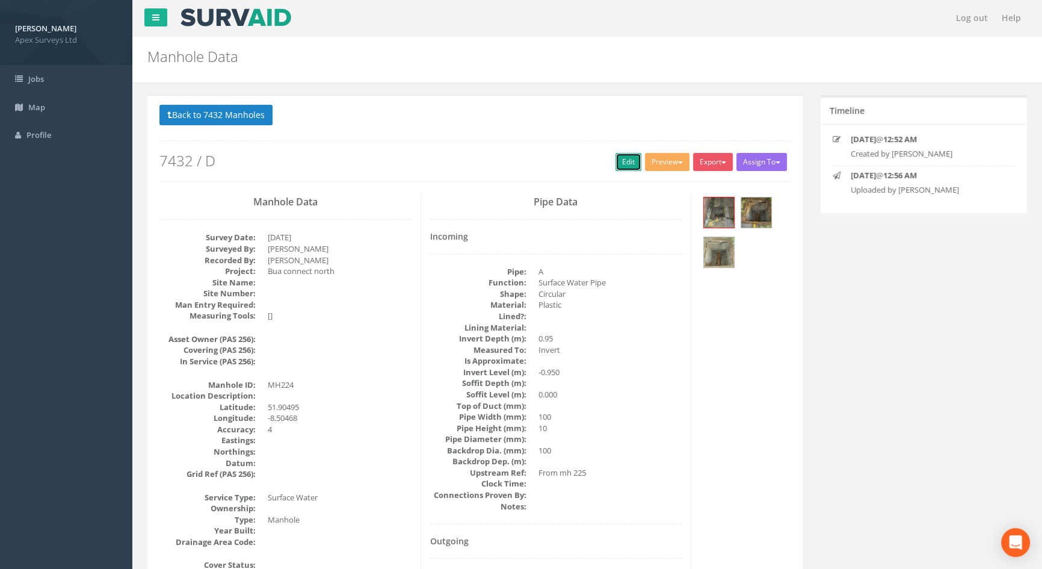
click at [623, 157] on link "Edit" at bounding box center [629, 162] width 26 height 18
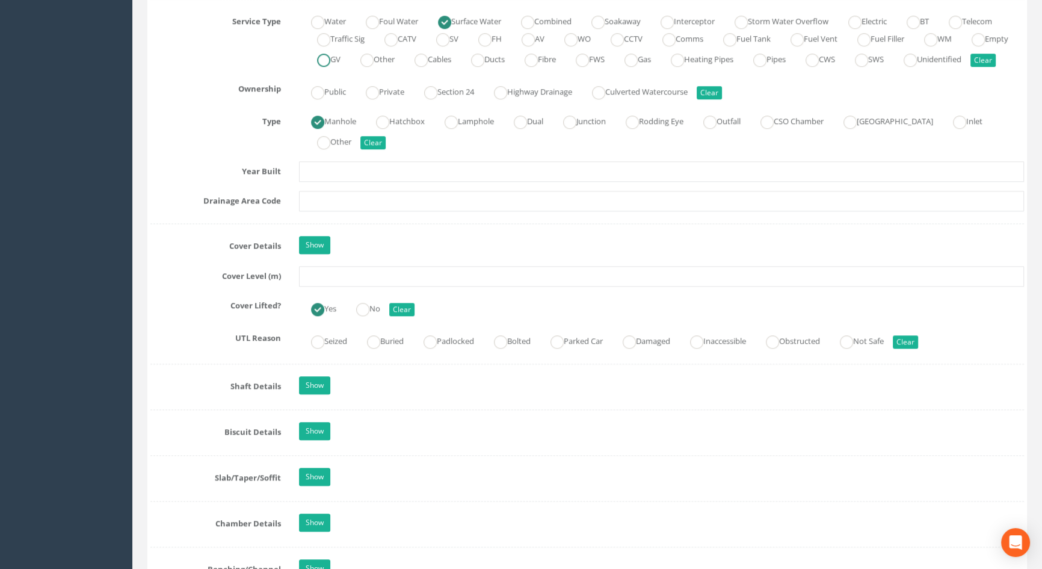
scroll to position [984, 0]
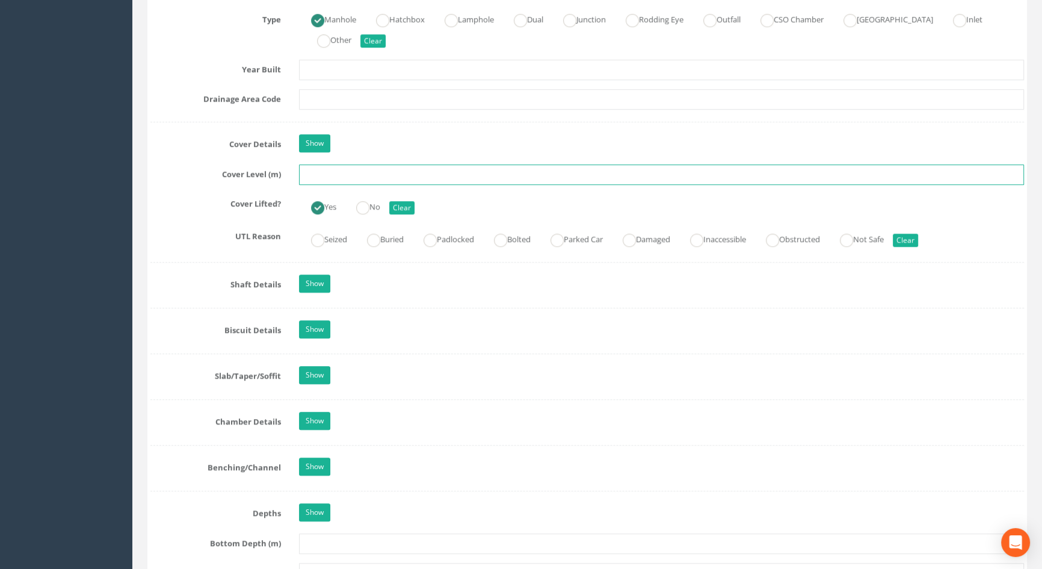
click at [331, 184] on input "text" at bounding box center [661, 174] width 725 height 20
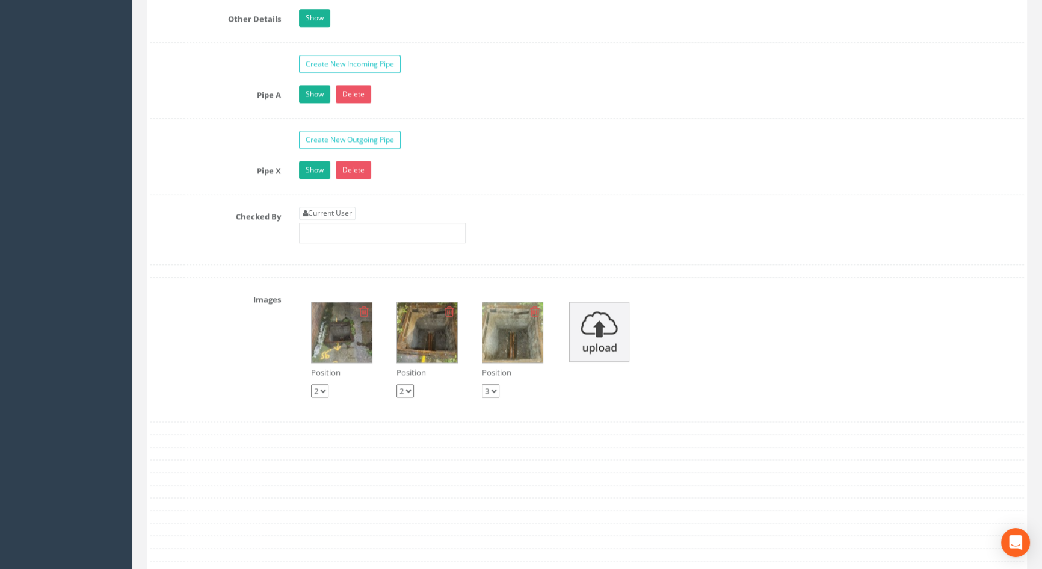
scroll to position [2078, 0]
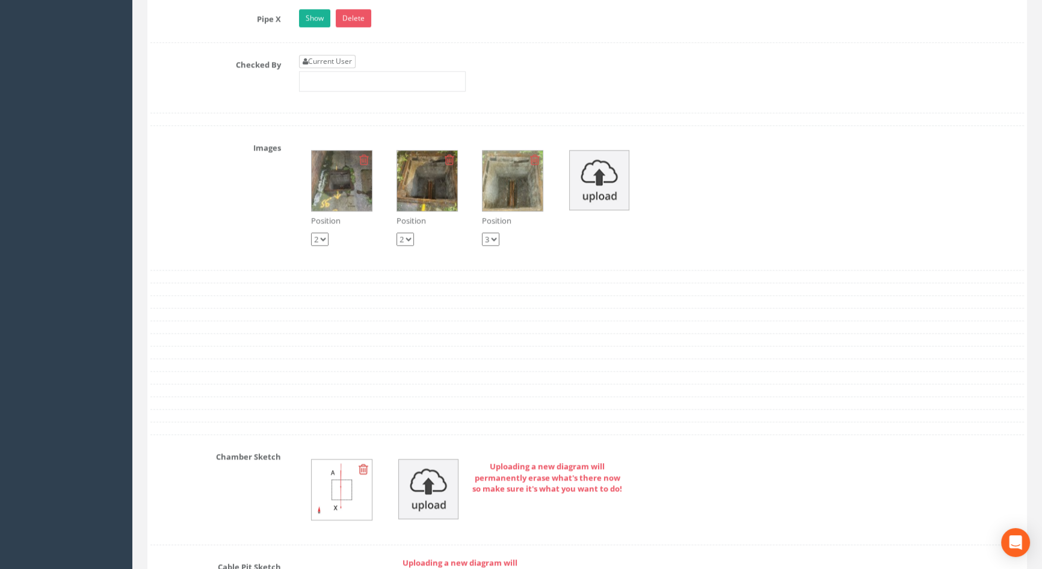
type input "116.47"
click at [327, 68] on link "Current User" at bounding box center [327, 61] width 57 height 13
type input "[PERSON_NAME]"
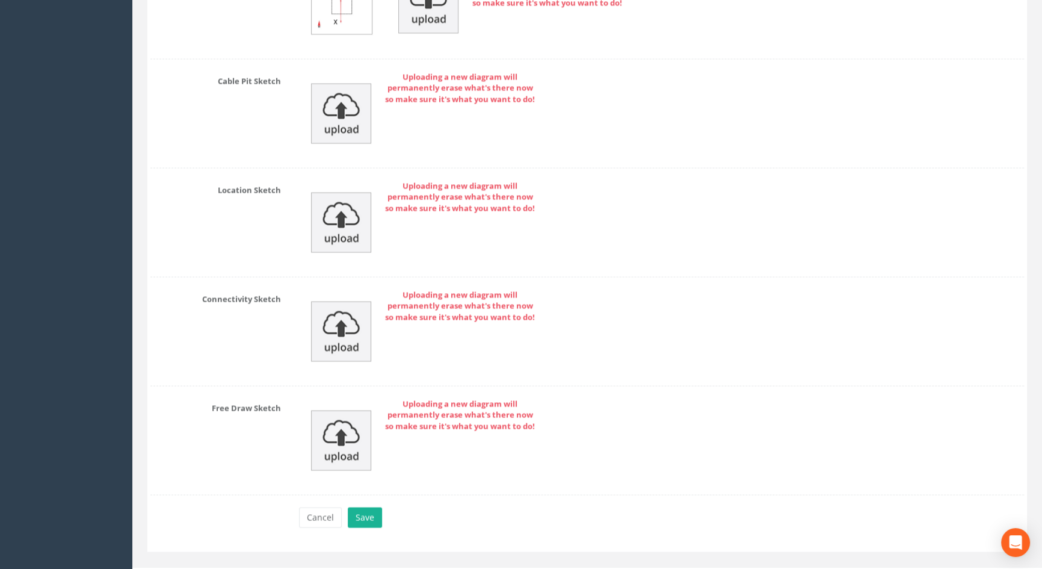
scroll to position [2599, 0]
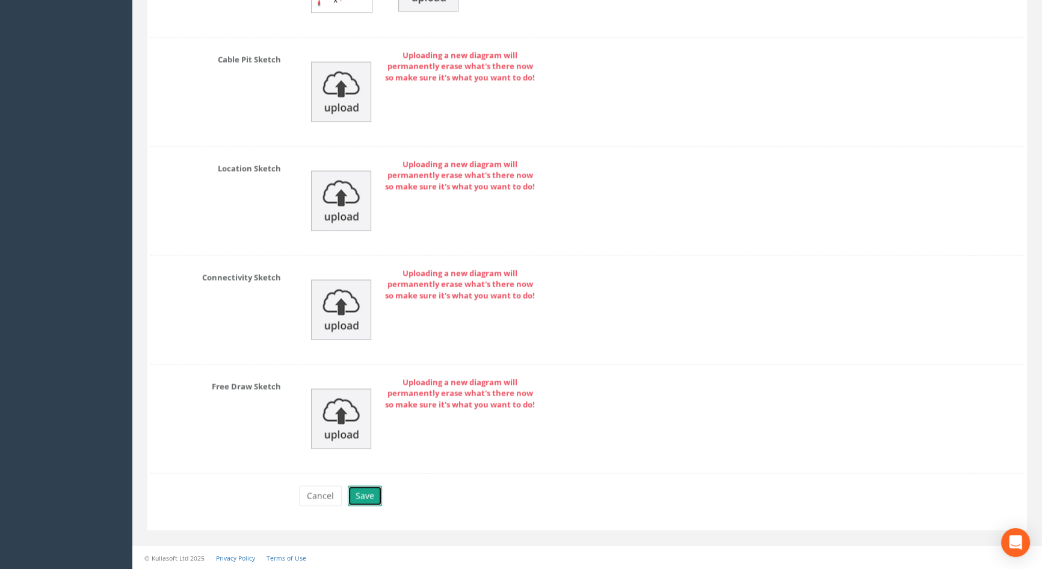
click at [369, 497] on button "Save" at bounding box center [365, 495] width 34 height 20
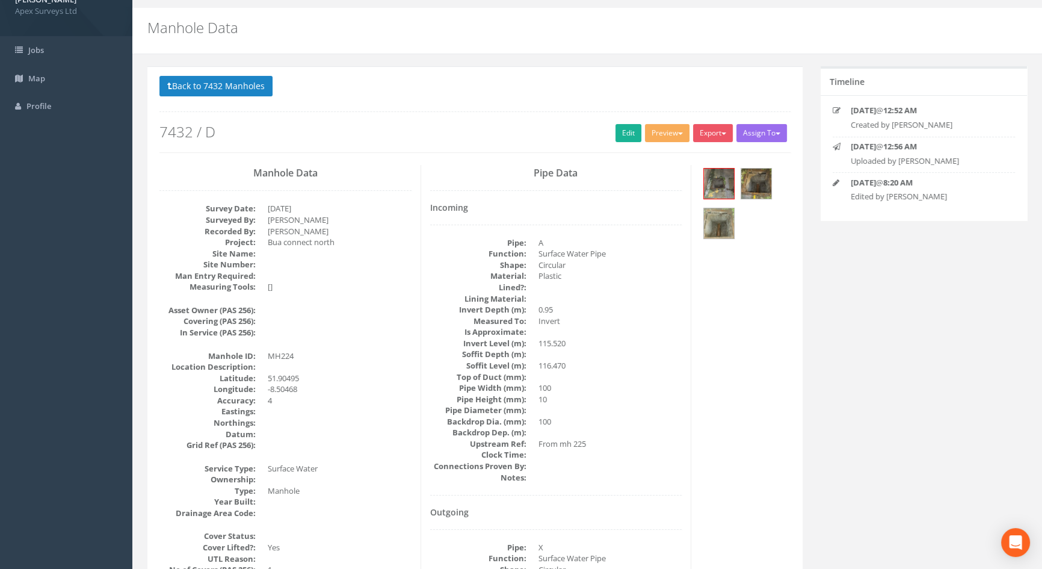
scroll to position [0, 0]
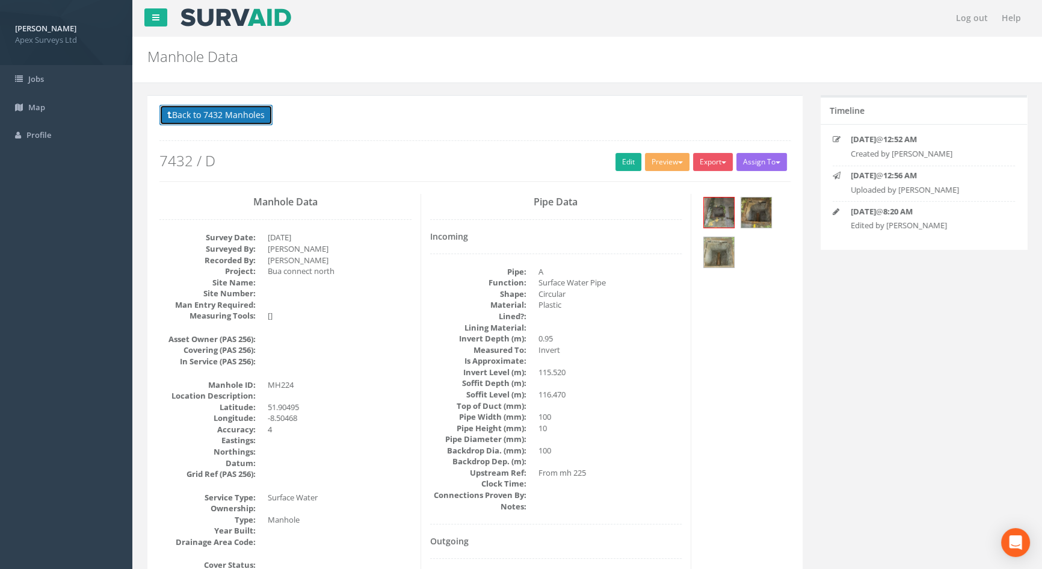
click at [211, 109] on button "Back to 7432 Manholes" at bounding box center [215, 115] width 113 height 20
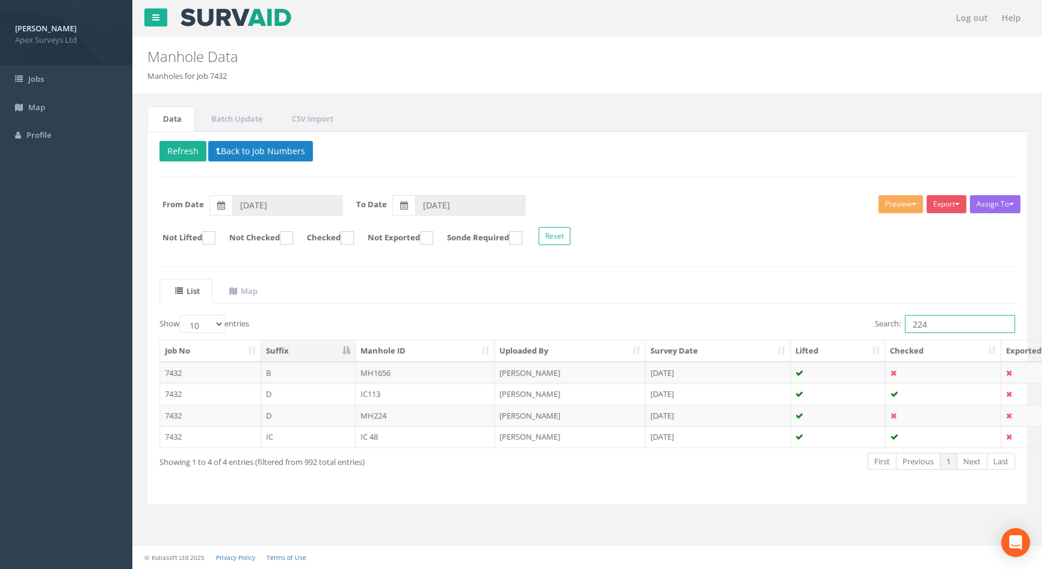
click at [934, 322] on input "224" at bounding box center [960, 324] width 110 height 18
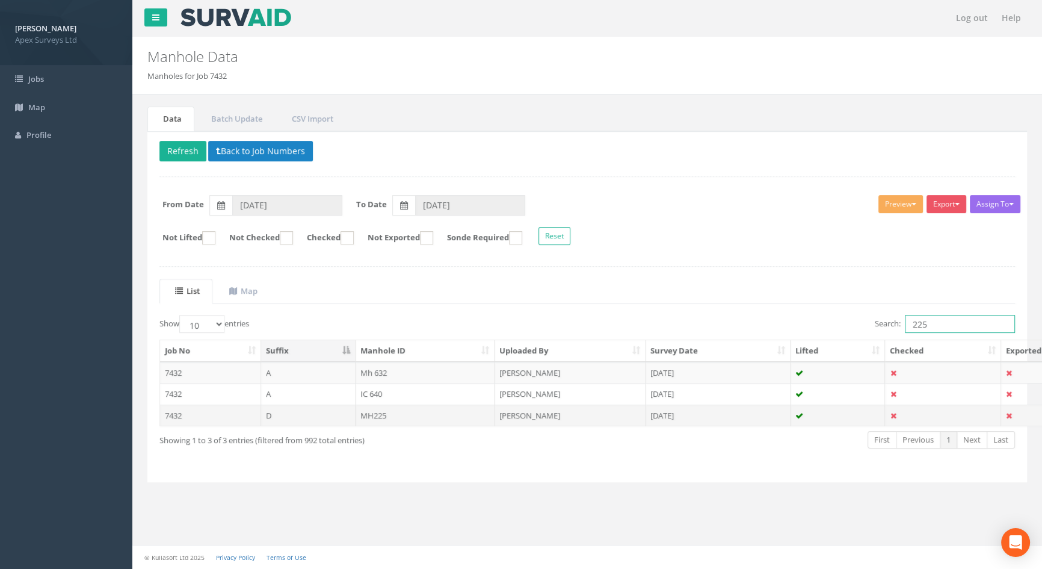
type input "225"
click at [379, 416] on td "MH225" at bounding box center [426, 415] width 140 height 22
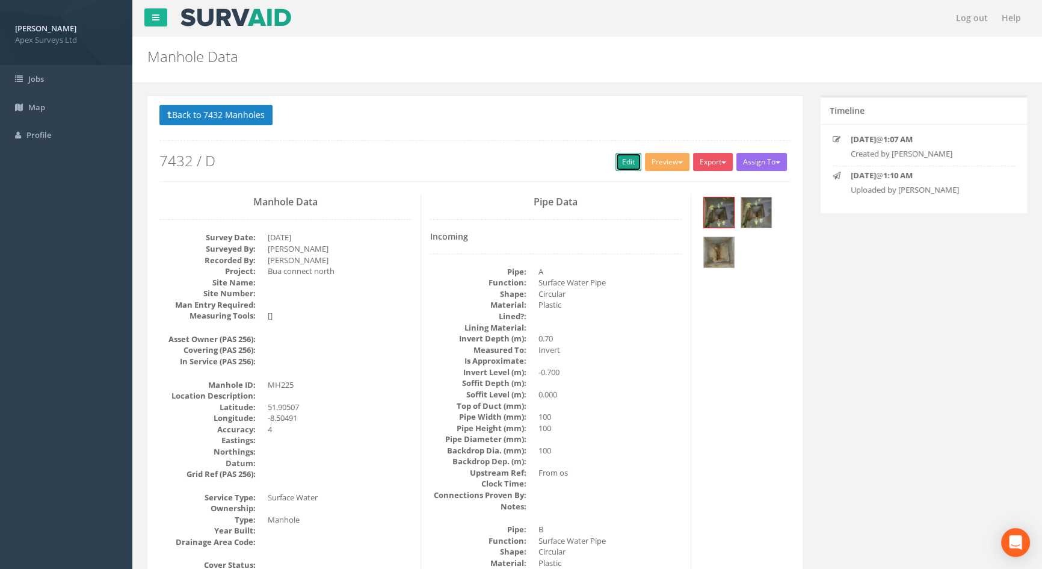
click at [624, 164] on link "Edit" at bounding box center [629, 162] width 26 height 18
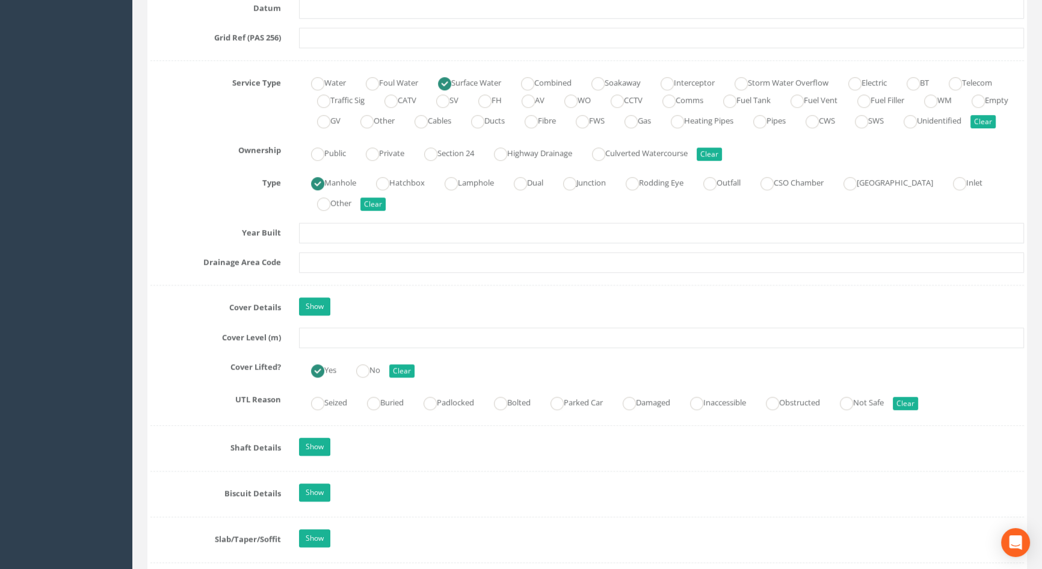
scroll to position [930, 0]
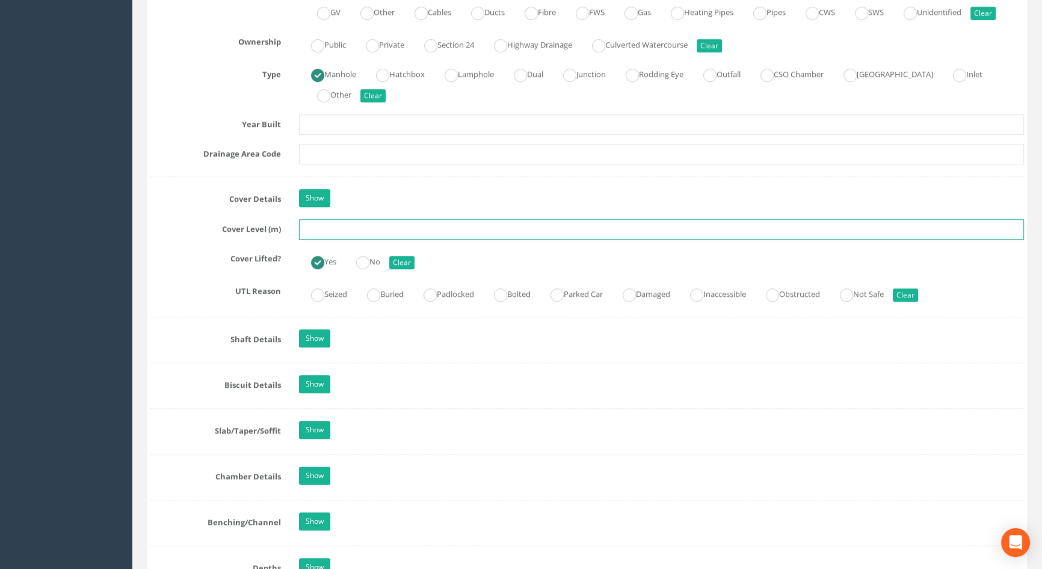
click at [331, 239] on input "text" at bounding box center [661, 229] width 725 height 20
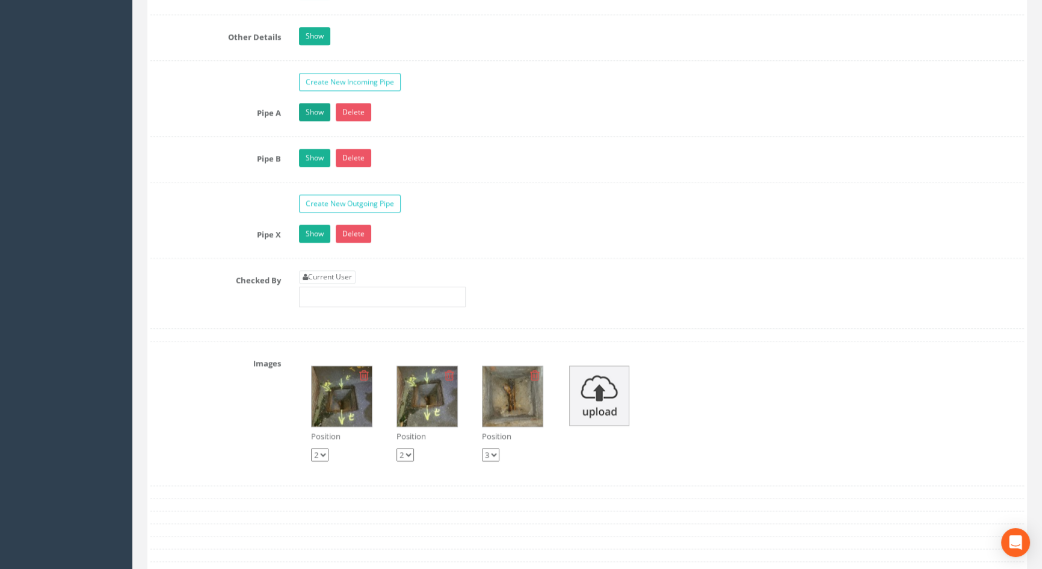
scroll to position [1914, 0]
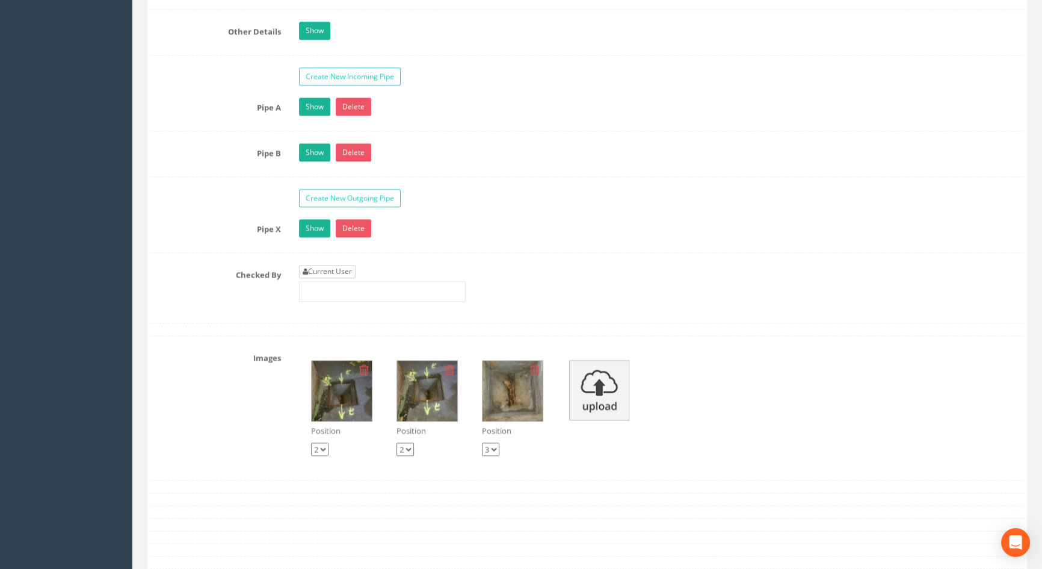
type input "117.20"
click at [333, 278] on link "Current User" at bounding box center [327, 271] width 57 height 13
type input "[PERSON_NAME]"
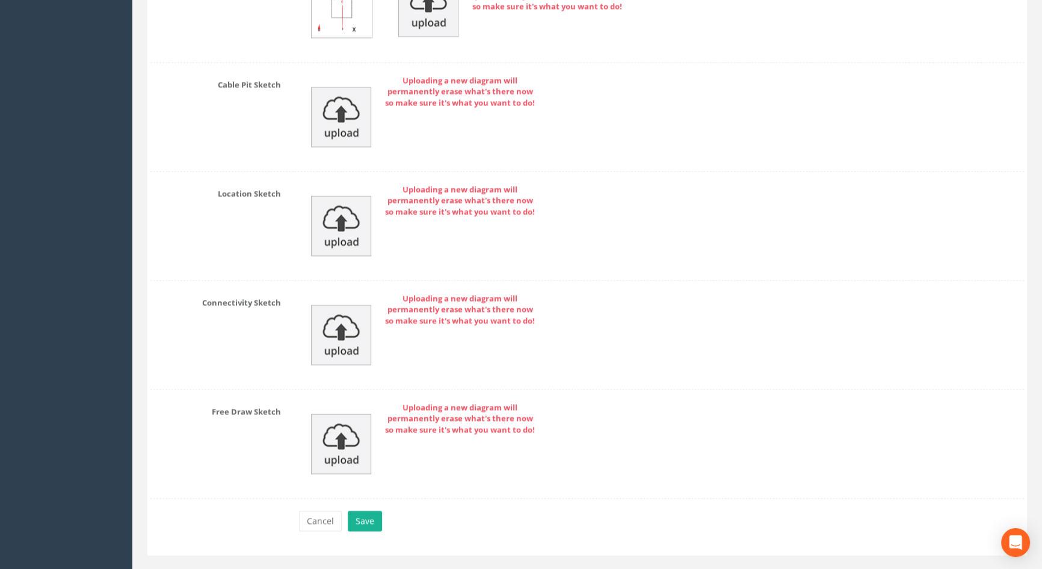
scroll to position [2644, 0]
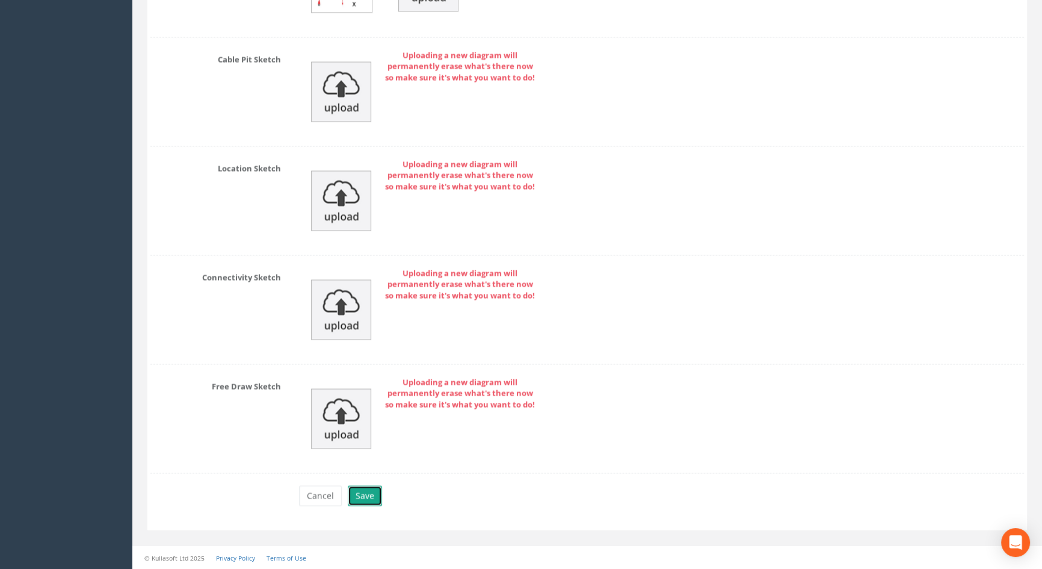
click at [359, 493] on button "Save" at bounding box center [365, 495] width 34 height 20
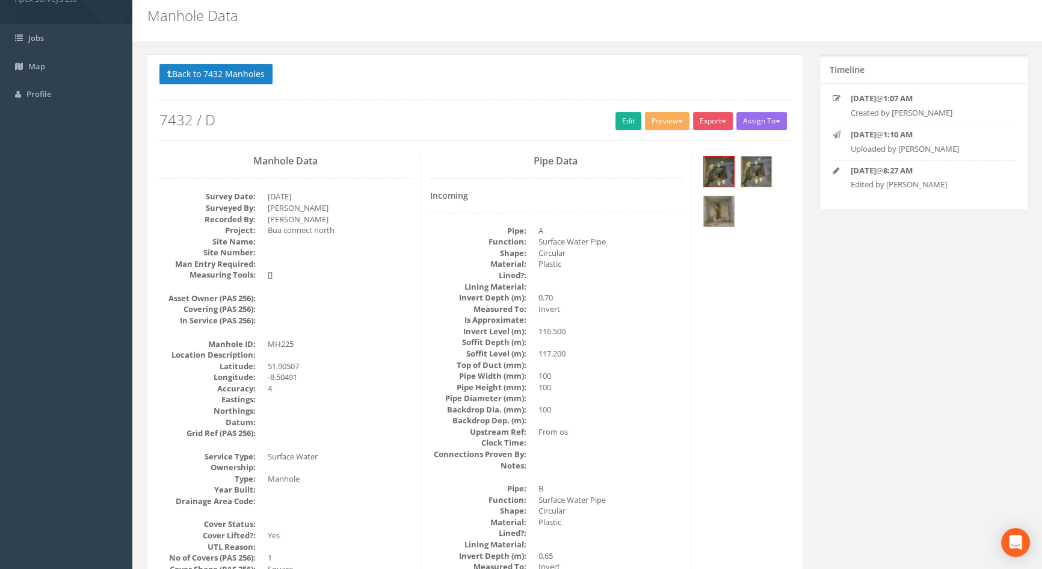
scroll to position [0, 0]
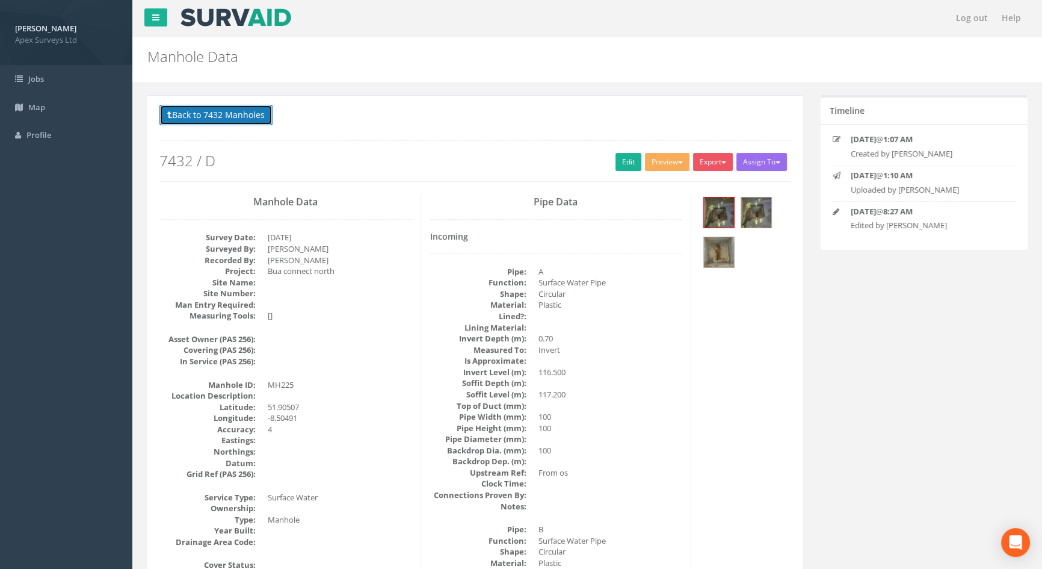
click at [218, 116] on button "Back to 7432 Manholes" at bounding box center [215, 115] width 113 height 20
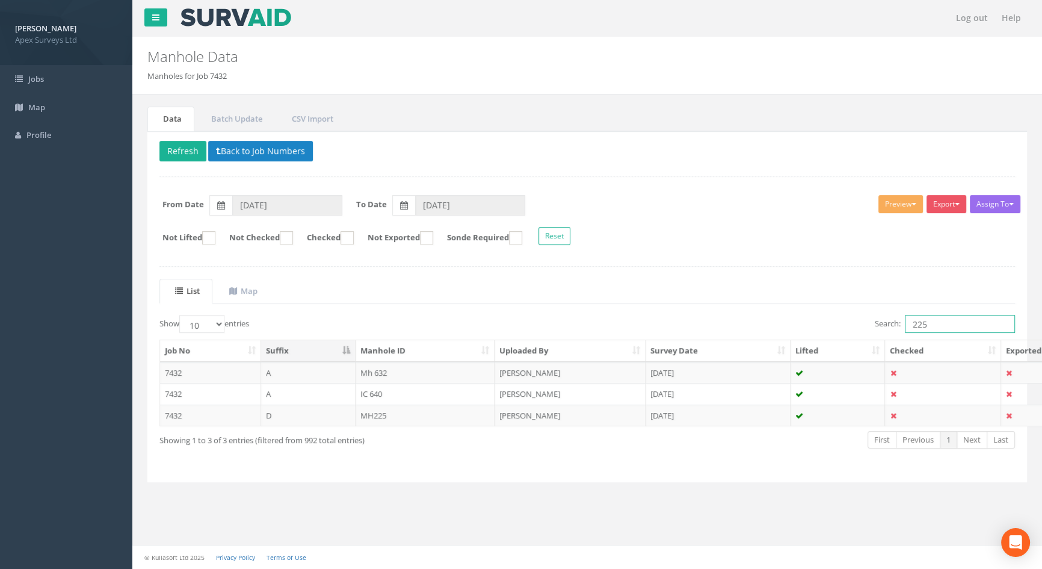
click at [938, 327] on input "225" at bounding box center [960, 324] width 110 height 18
type input "227"
click at [380, 411] on td "IC227" at bounding box center [426, 415] width 140 height 22
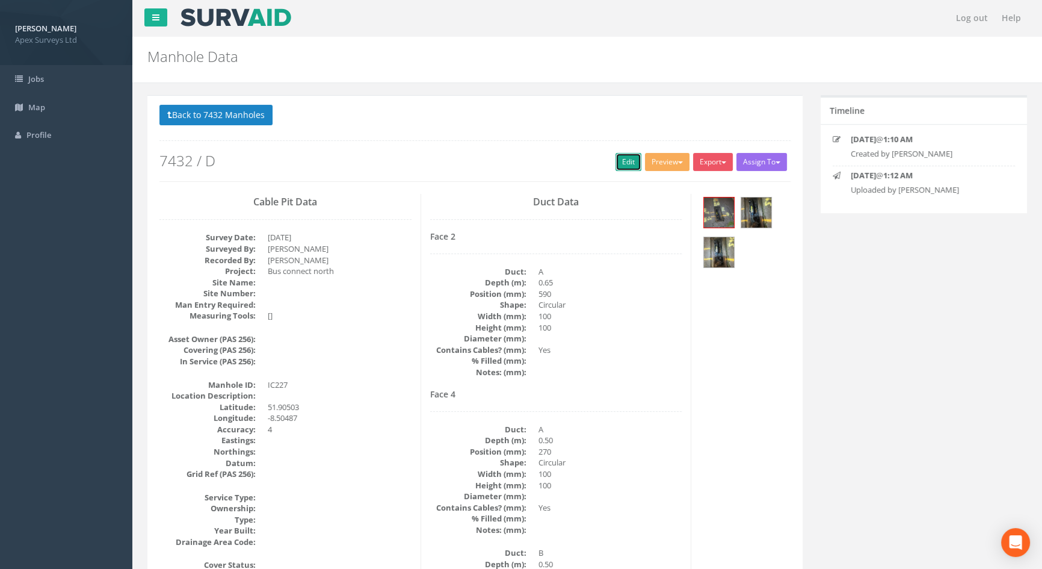
click at [625, 159] on link "Edit" at bounding box center [629, 162] width 26 height 18
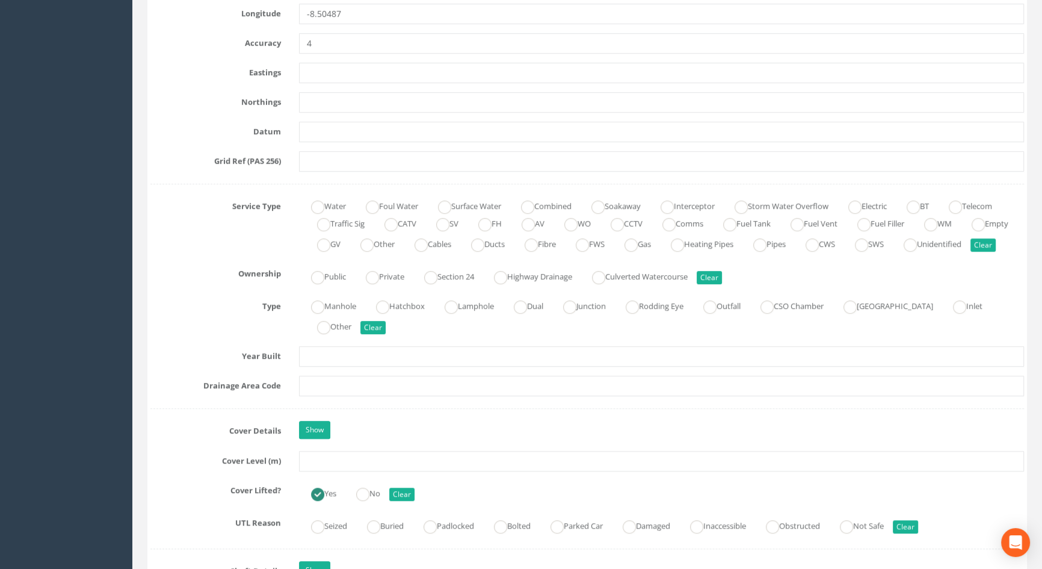
scroll to position [820, 0]
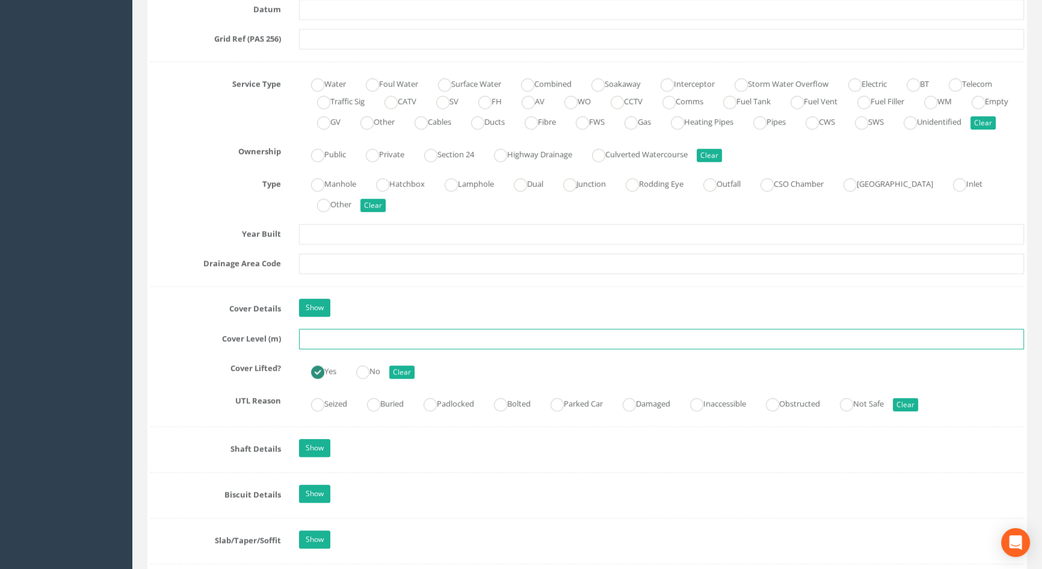
click at [310, 349] on input "text" at bounding box center [661, 339] width 725 height 20
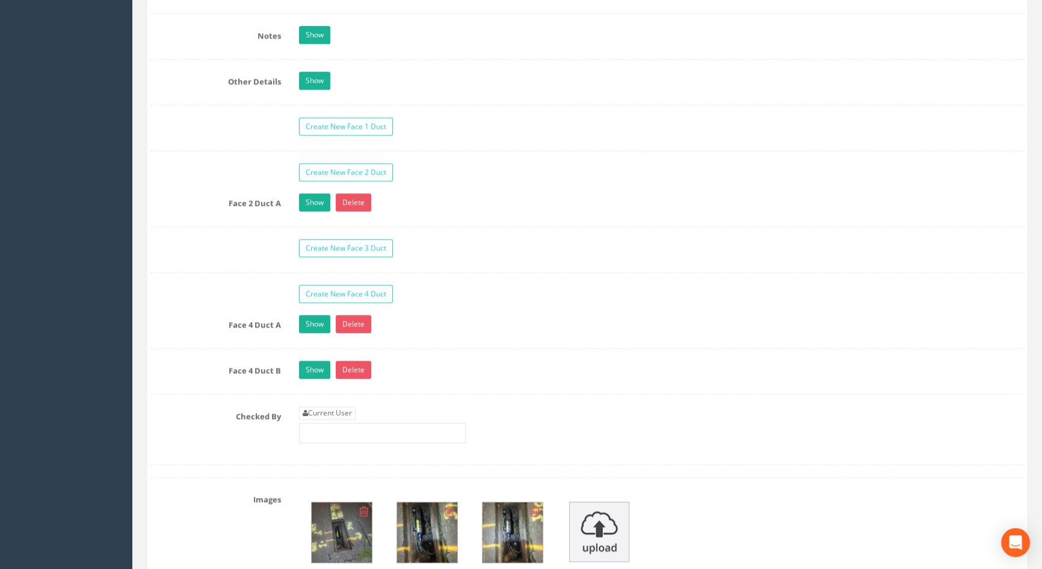
scroll to position [1969, 0]
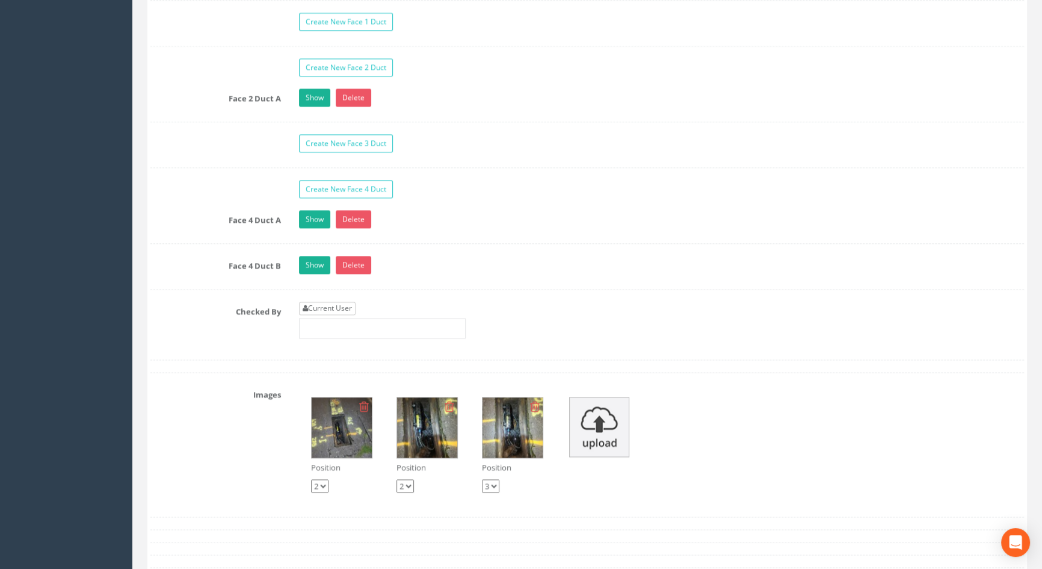
type input "117.28"
click at [335, 315] on link "Current User" at bounding box center [327, 307] width 57 height 13
type input "[PERSON_NAME]"
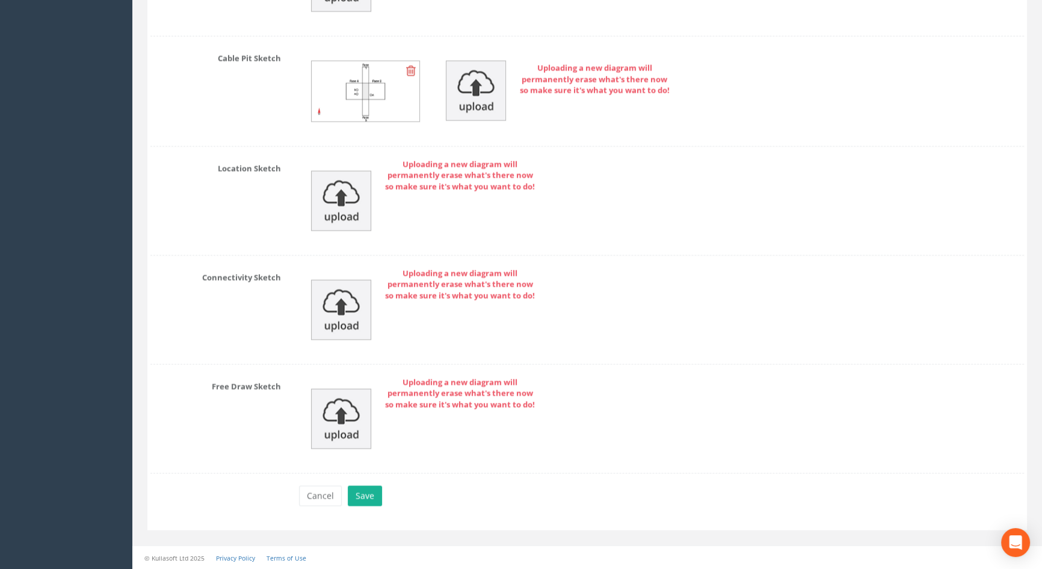
scroll to position [2736, 0]
click at [366, 497] on button "Save" at bounding box center [365, 495] width 34 height 20
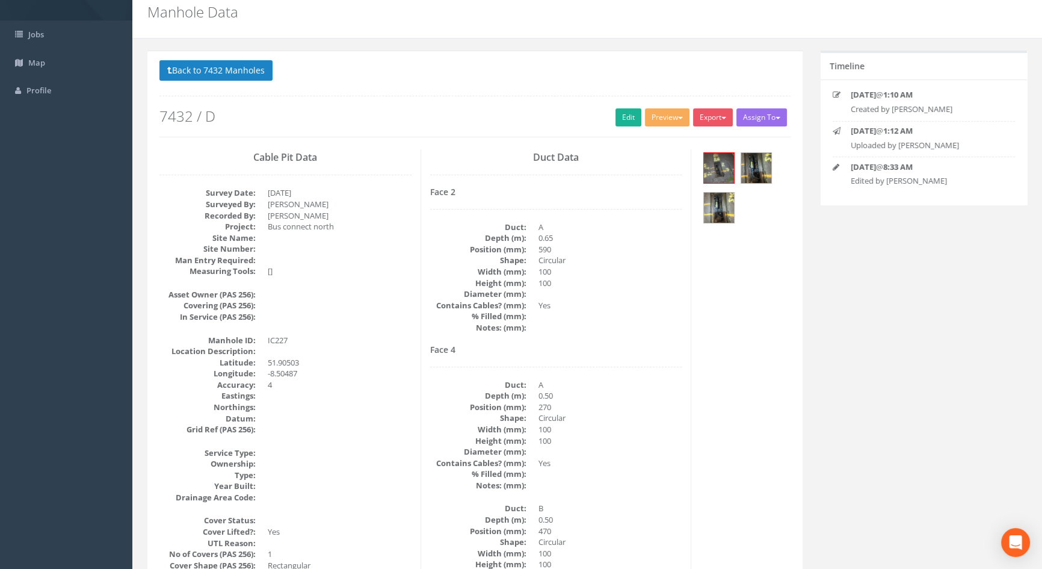
scroll to position [29, 0]
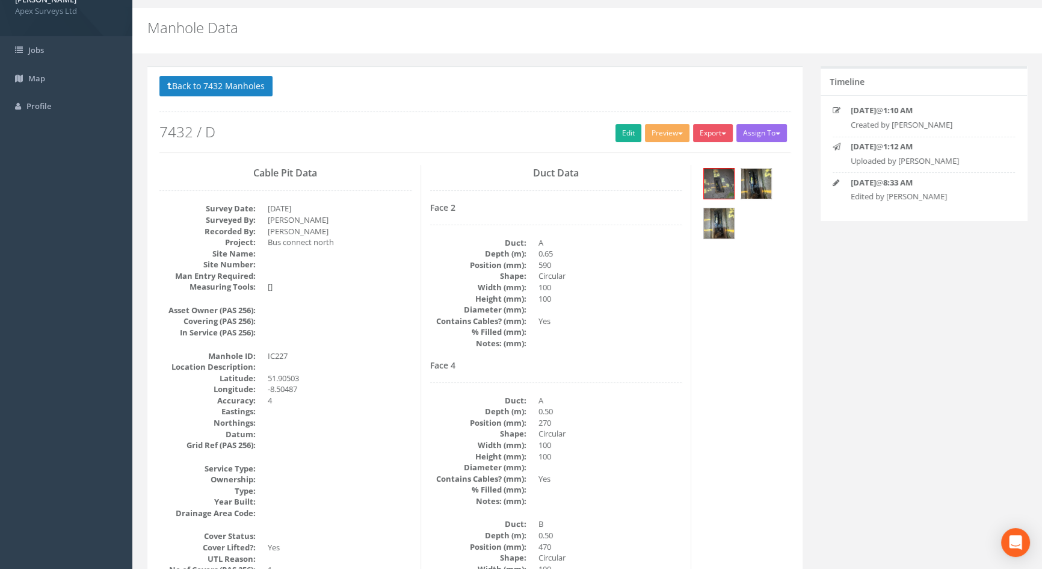
click at [754, 174] on img at bounding box center [756, 183] width 30 height 30
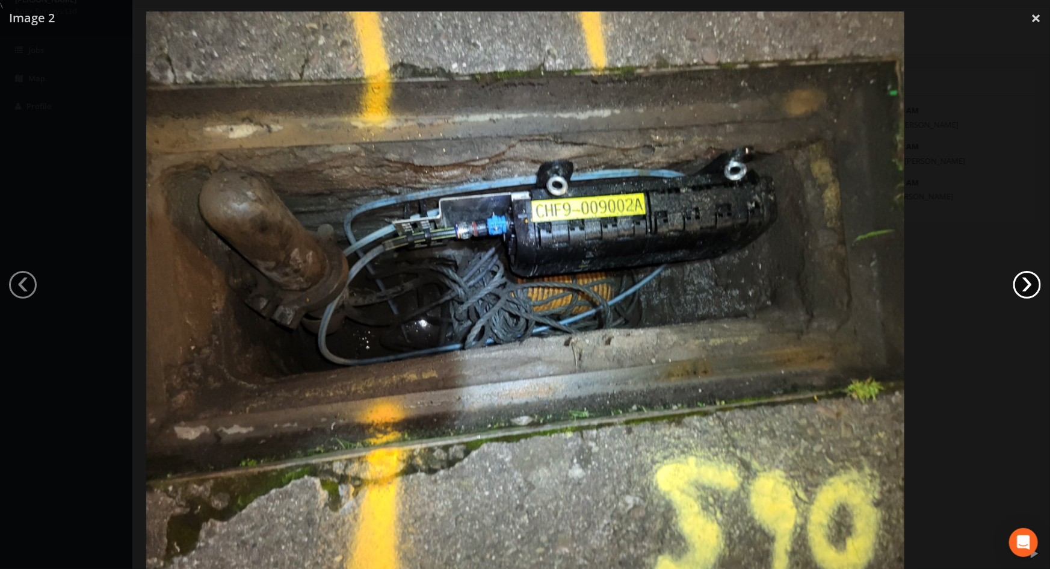
click at [1028, 282] on link "›" at bounding box center [1027, 285] width 28 height 28
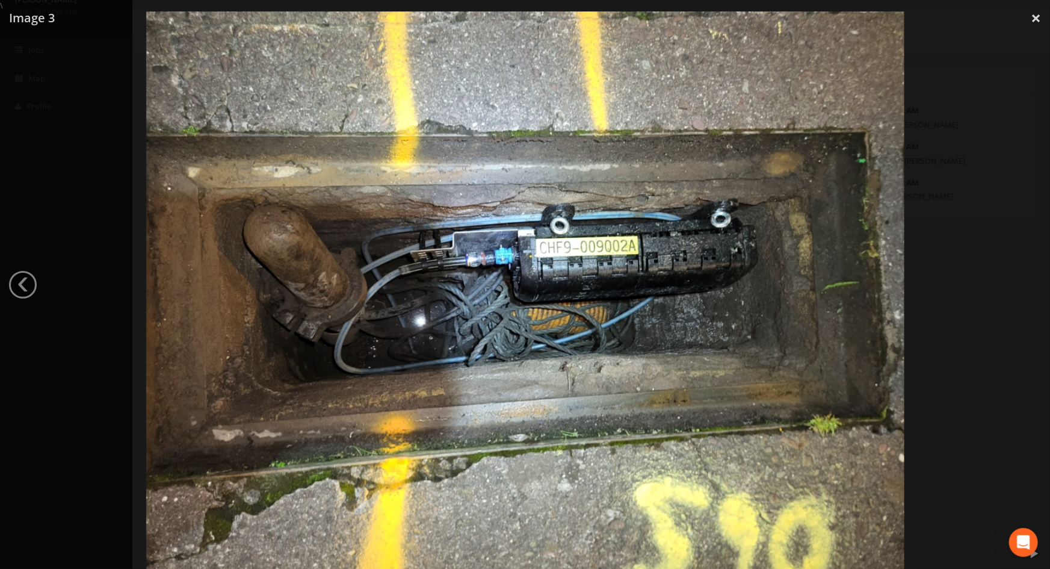
click at [1028, 281] on div at bounding box center [525, 295] width 1050 height 569
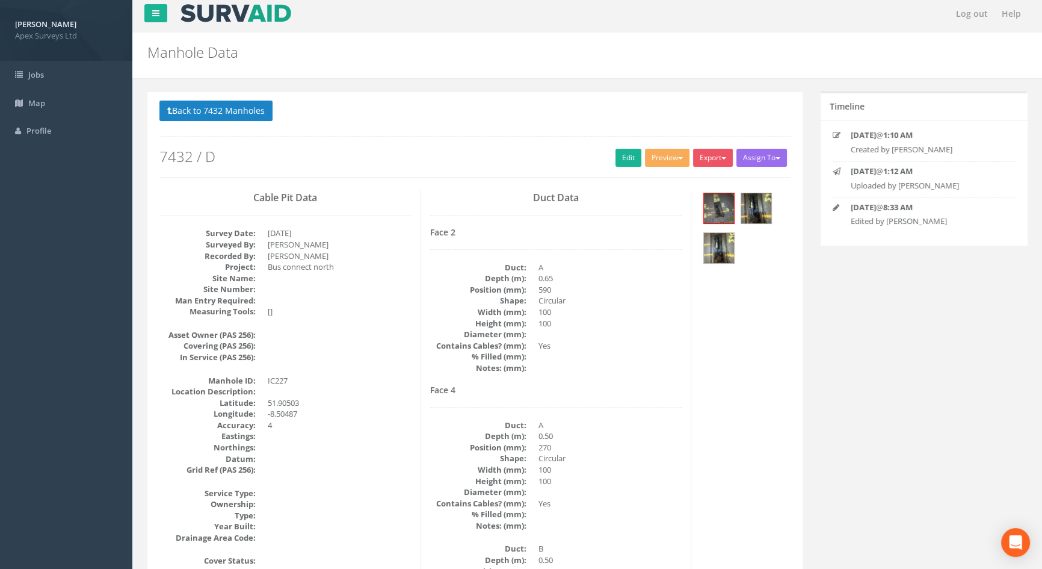
scroll to position [0, 0]
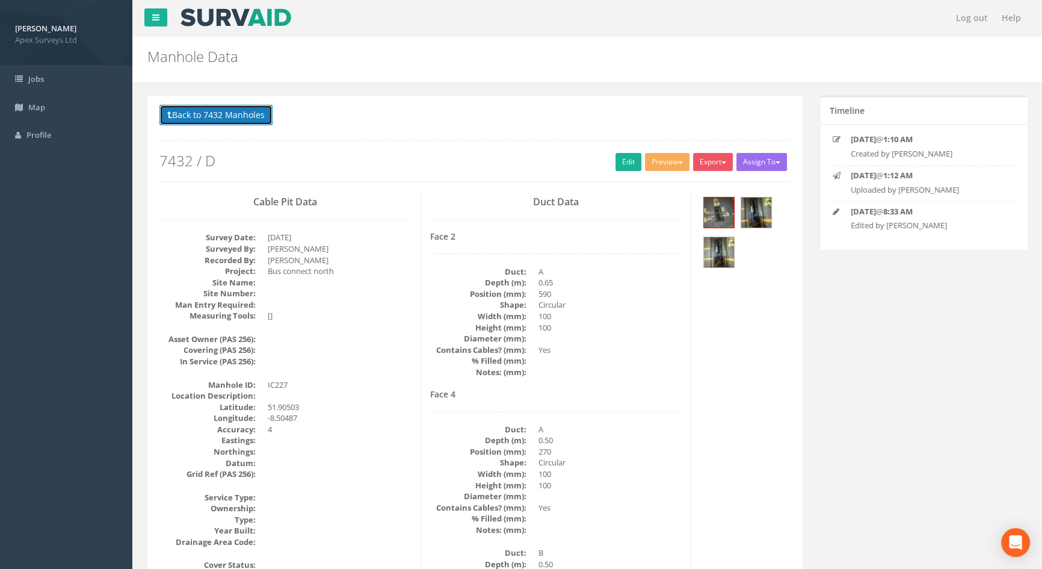
click at [239, 111] on button "Back to 7432 Manholes" at bounding box center [215, 115] width 113 height 20
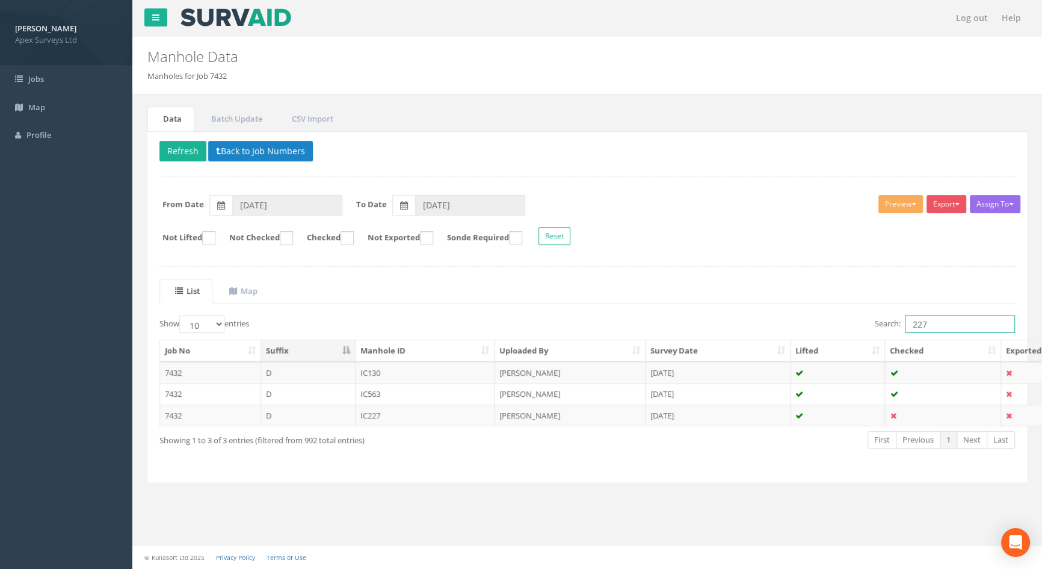
drag, startPoint x: 951, startPoint y: 325, endPoint x: 761, endPoint y: 329, distance: 190.2
click at [761, 329] on div "Search: 227" at bounding box center [805, 325] width 419 height 21
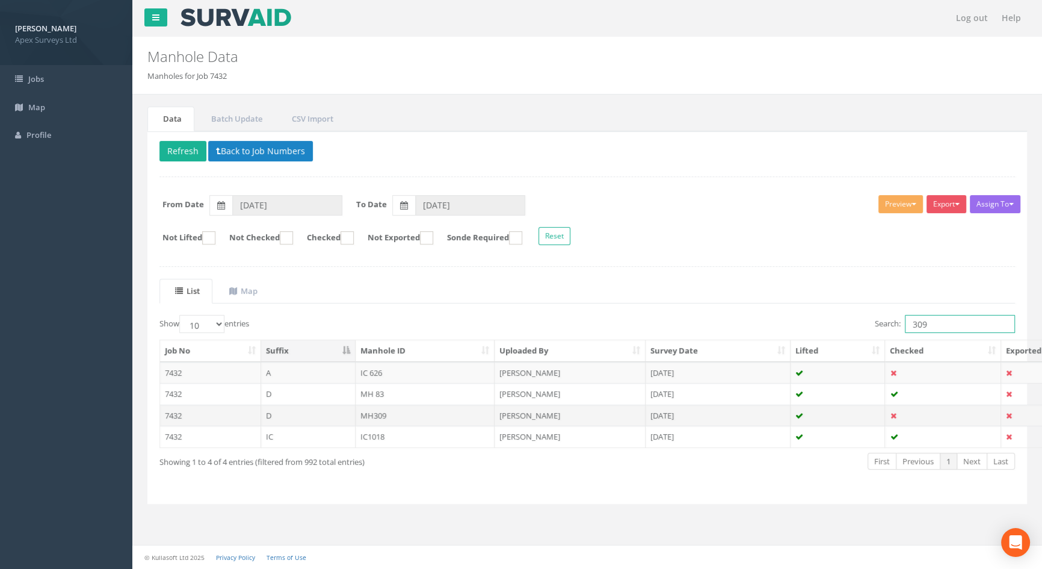
type input "309"
click at [374, 414] on td "MH309" at bounding box center [426, 415] width 140 height 22
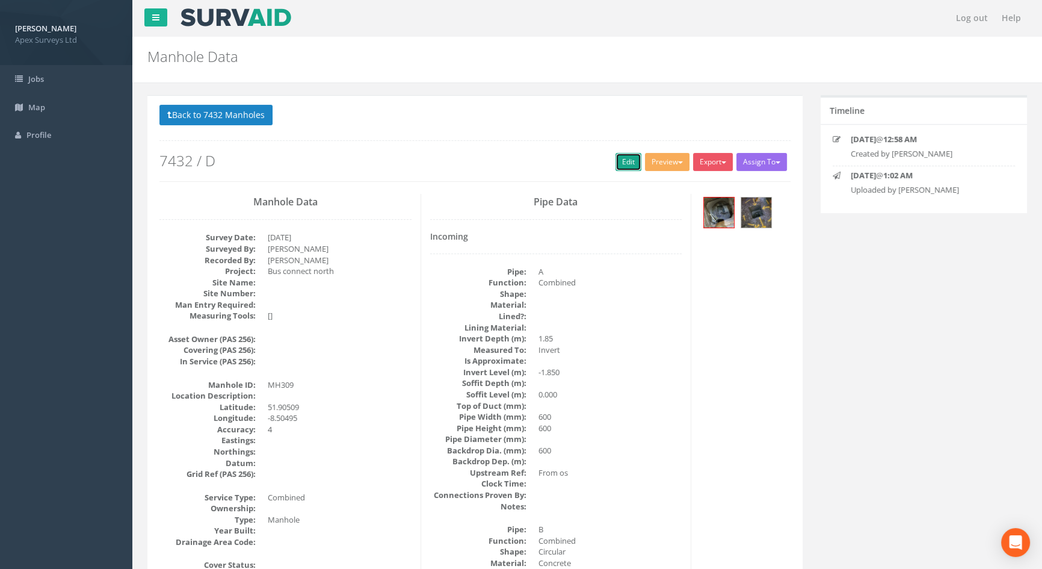
drag, startPoint x: 616, startPoint y: 159, endPoint x: 380, endPoint y: 93, distance: 244.4
click at [616, 159] on link "Edit" at bounding box center [629, 162] width 26 height 18
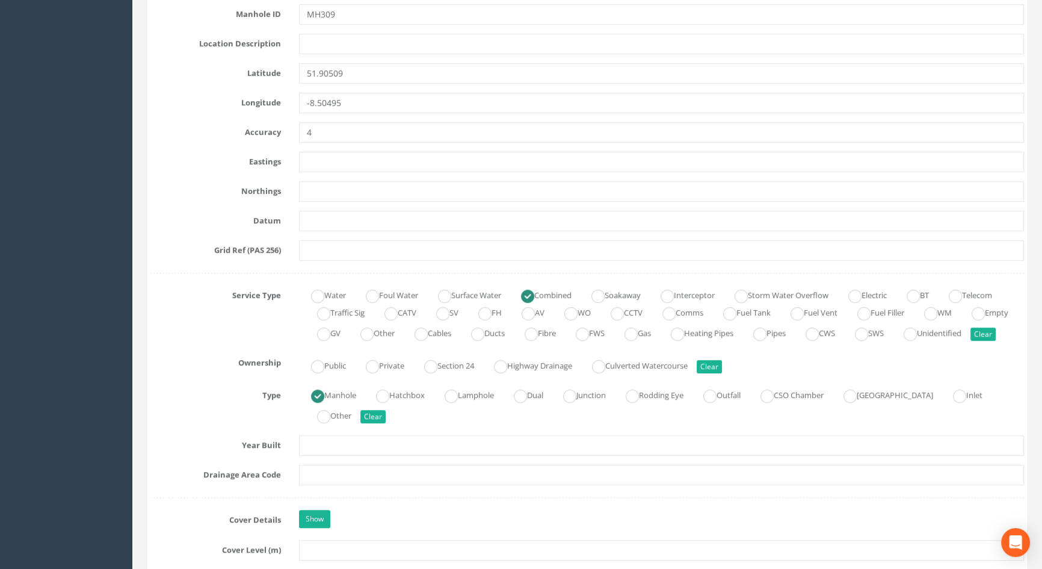
scroll to position [711, 0]
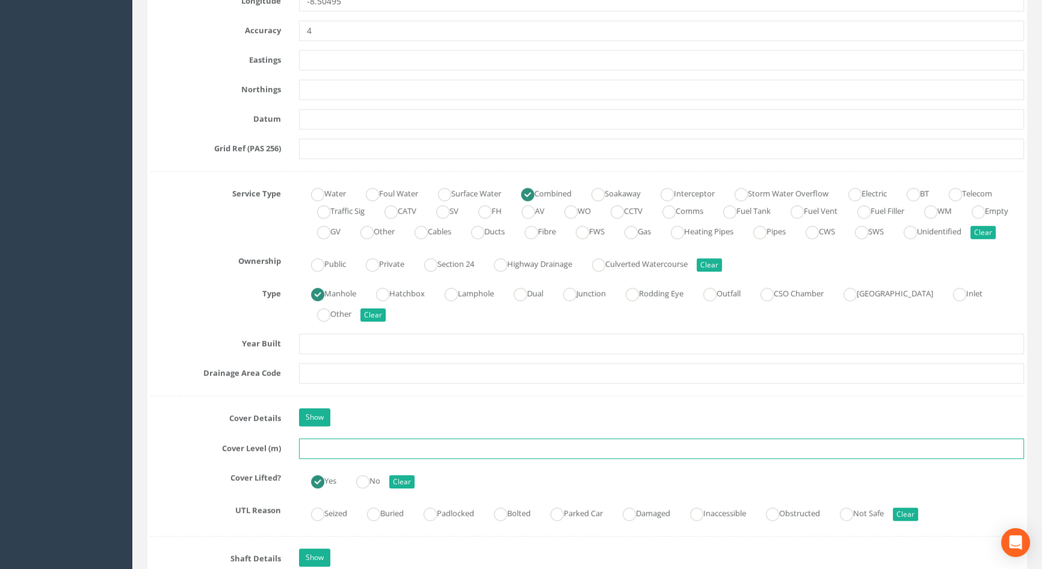
click at [318, 459] on input "text" at bounding box center [661, 448] width 725 height 20
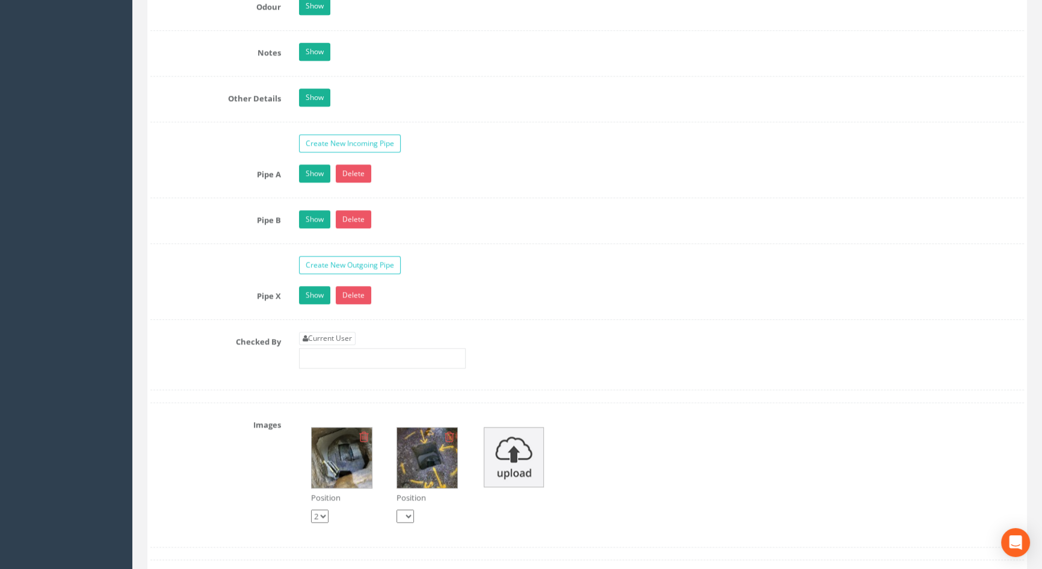
scroll to position [1914, 0]
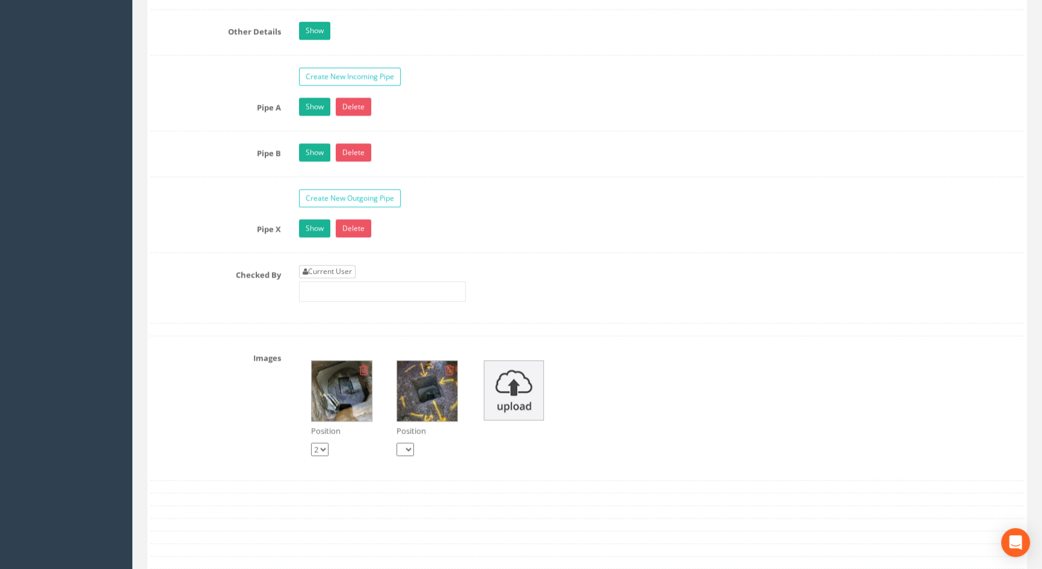
type input "117.48"
click at [343, 278] on link "Current User" at bounding box center [327, 271] width 57 height 13
type input "[PERSON_NAME]"
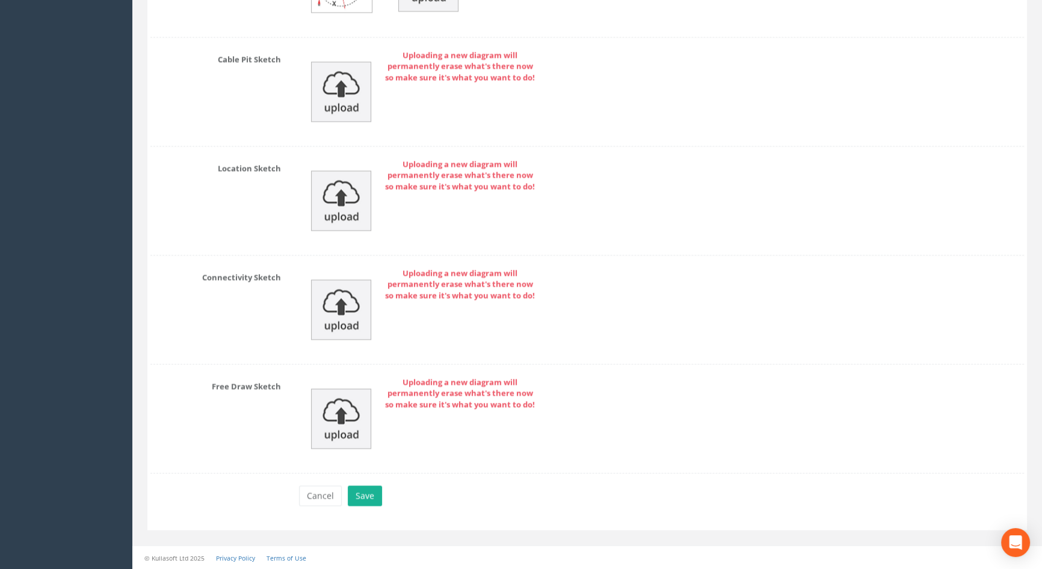
scroll to position [2644, 0]
click at [371, 495] on button "Save" at bounding box center [365, 495] width 34 height 20
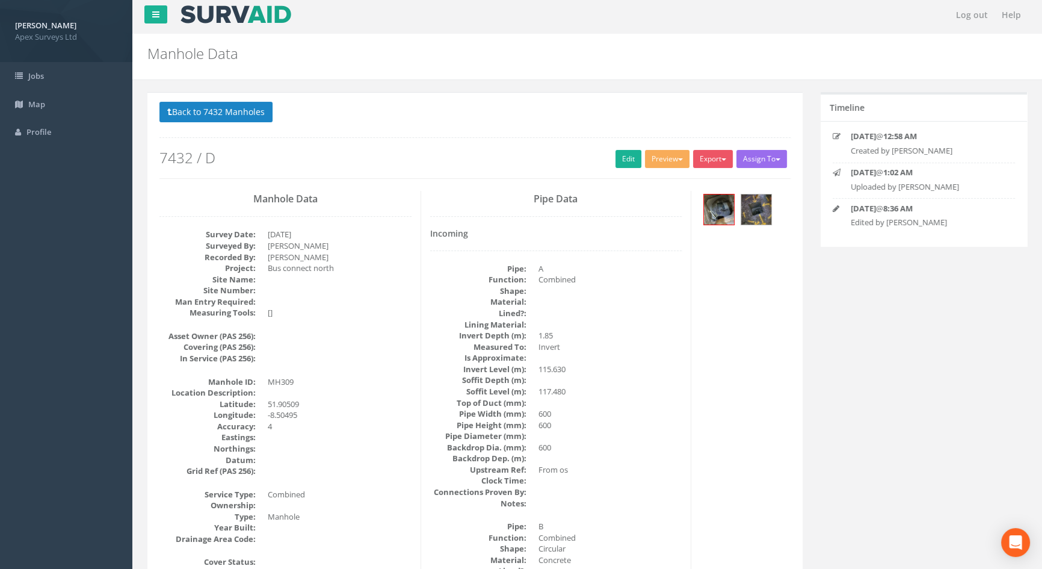
scroll to position [0, 0]
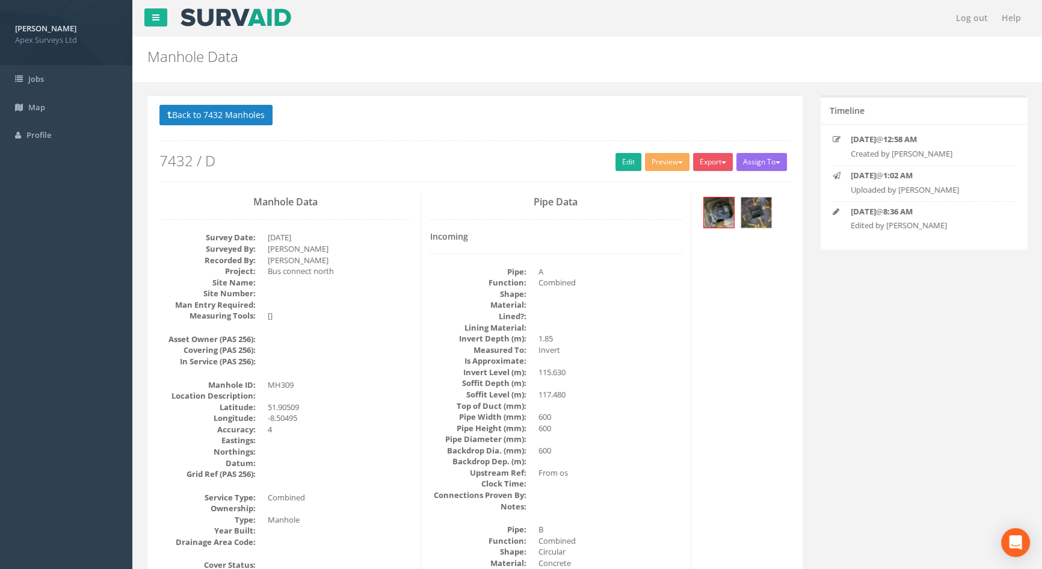
click at [217, 111] on button "Back to 7432 Manholes" at bounding box center [215, 115] width 113 height 20
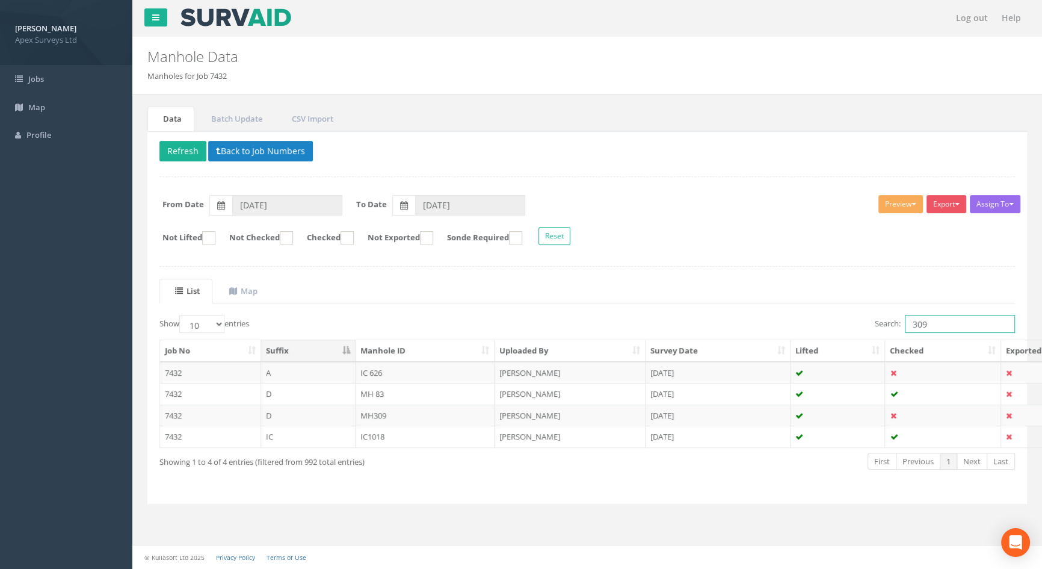
click at [936, 319] on input "309" at bounding box center [960, 324] width 110 height 18
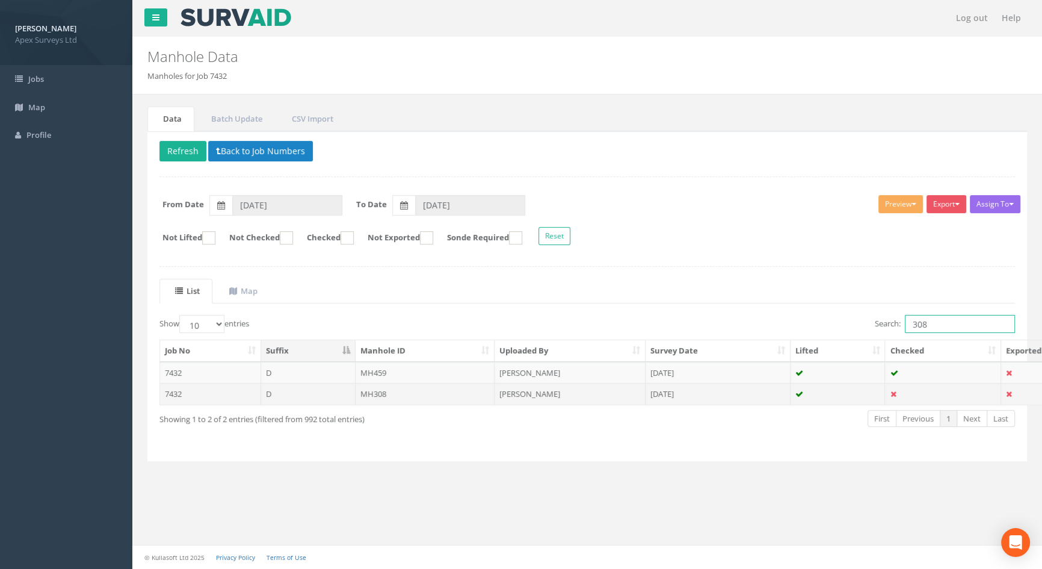
type input "308"
click at [378, 389] on td "MH308" at bounding box center [426, 394] width 140 height 22
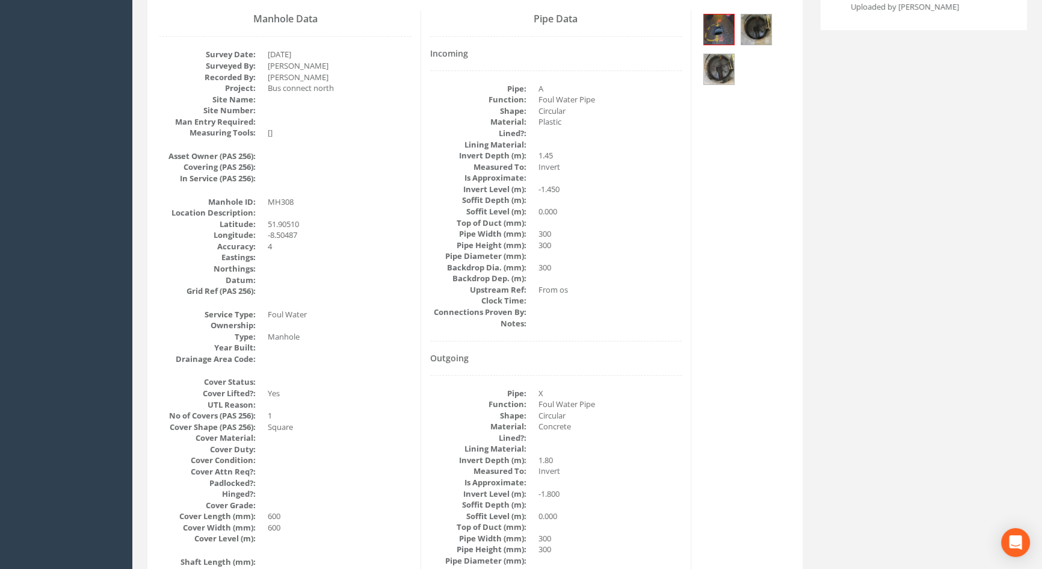
scroll to position [29, 0]
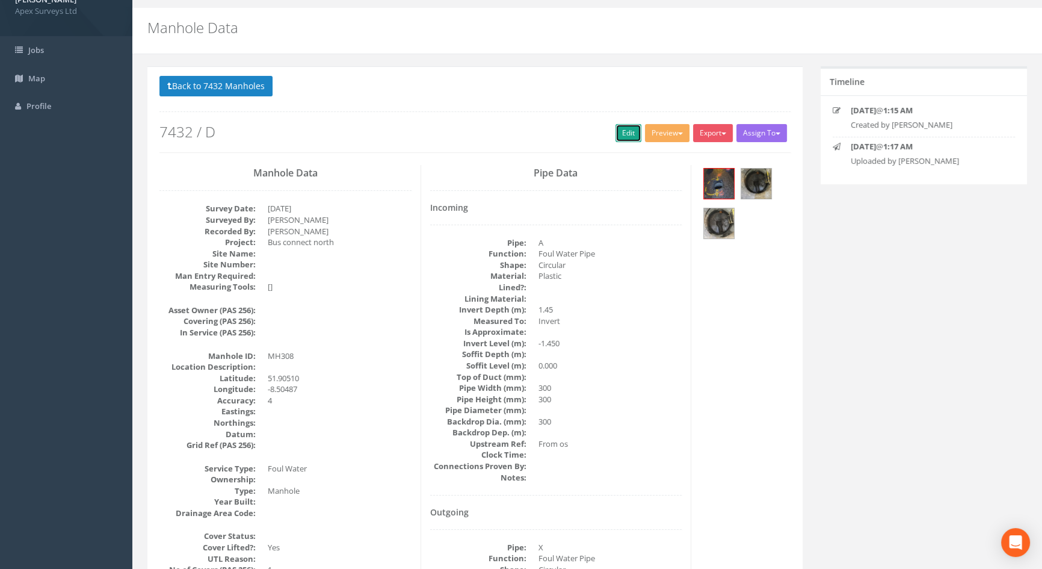
click at [620, 137] on link "Edit" at bounding box center [629, 133] width 26 height 18
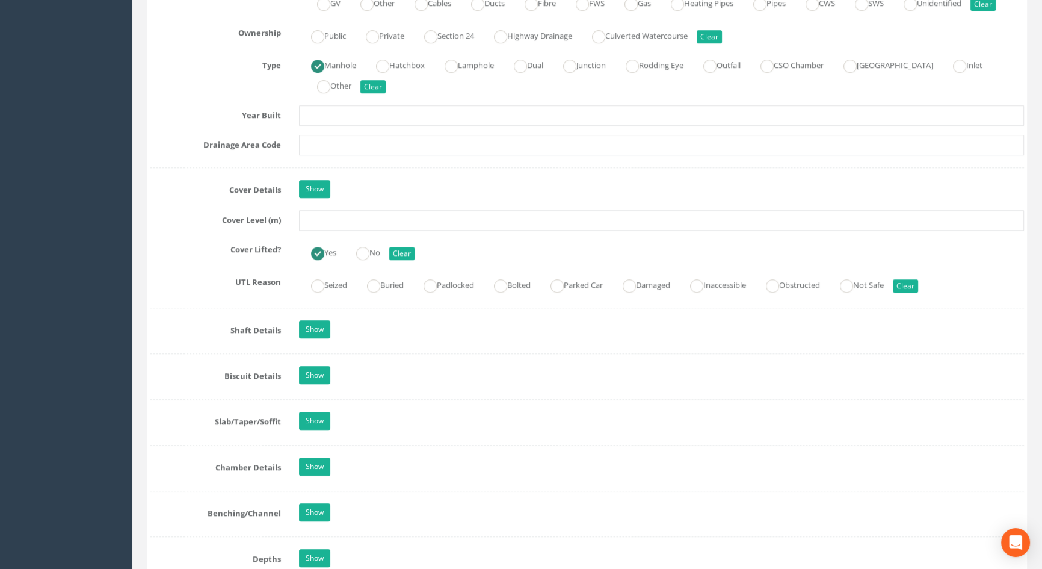
scroll to position [959, 0]
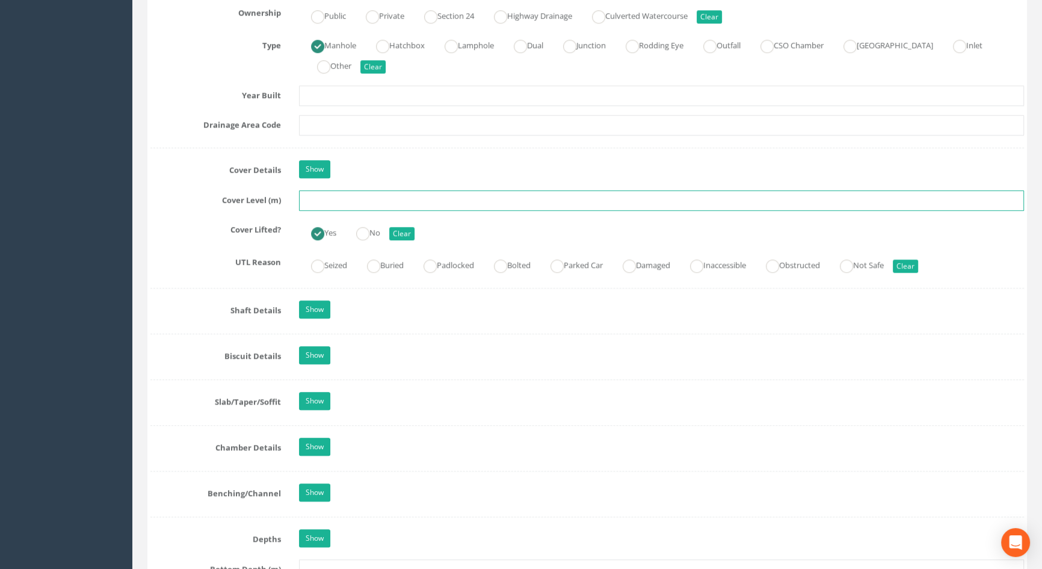
click at [332, 211] on input "text" at bounding box center [661, 200] width 725 height 20
click at [320, 211] on input "text" at bounding box center [661, 200] width 725 height 20
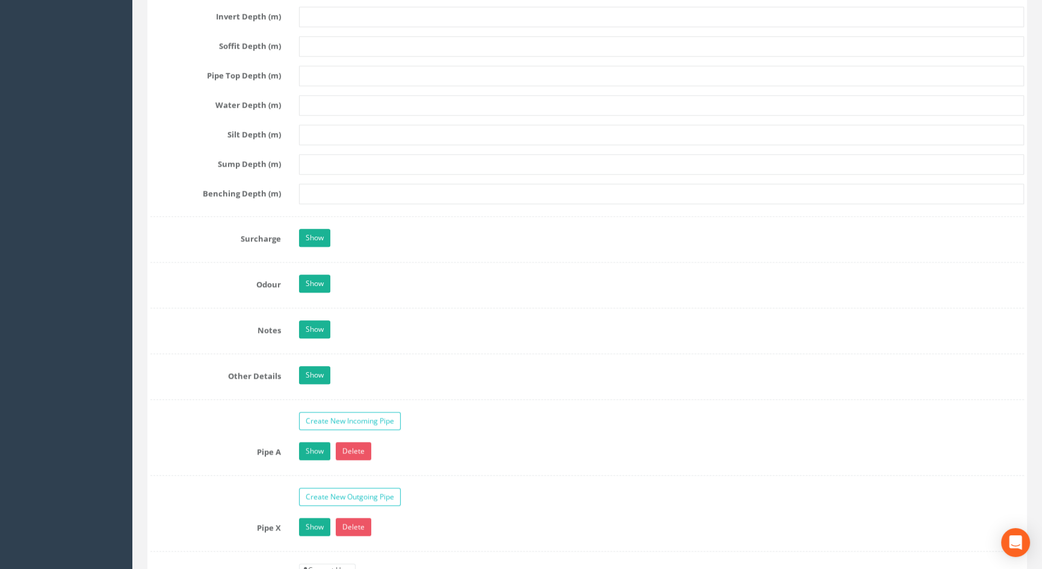
scroll to position [1725, 0]
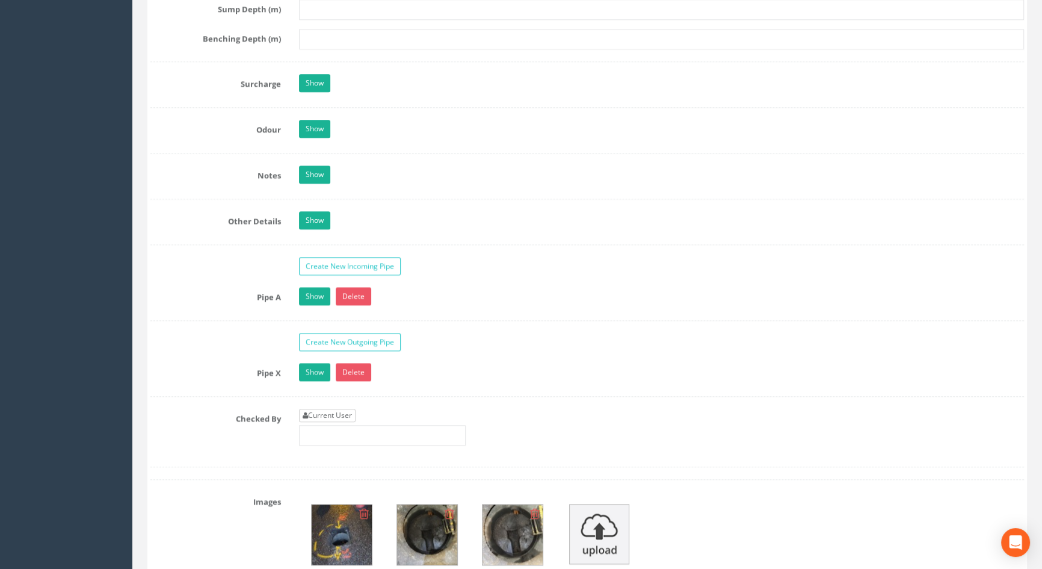
type input "117.42"
click at [333, 422] on link "Current User" at bounding box center [327, 415] width 57 height 13
type input "[PERSON_NAME]"
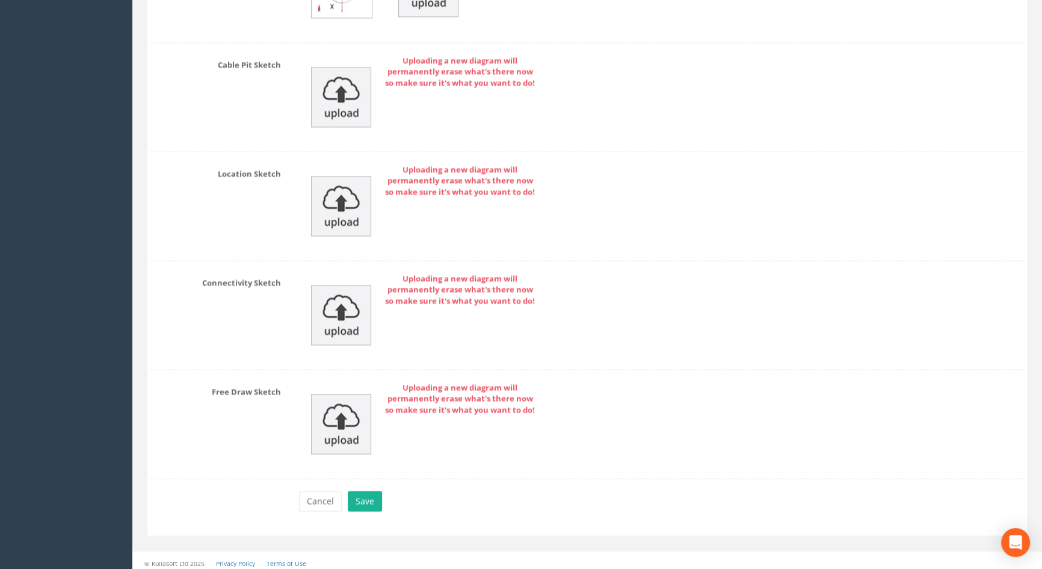
scroll to position [2599, 0]
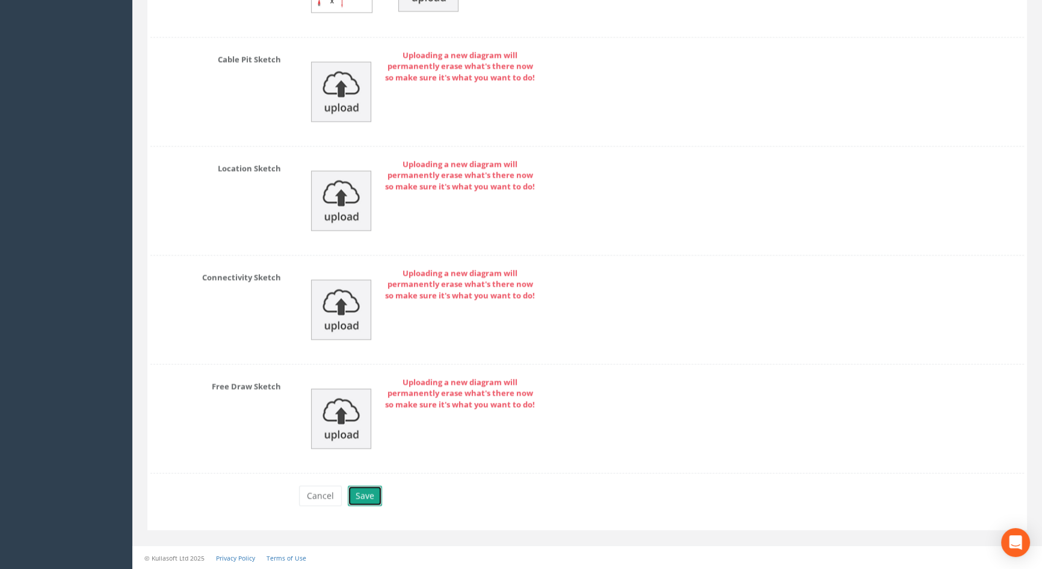
click at [368, 500] on button "Save" at bounding box center [365, 495] width 34 height 20
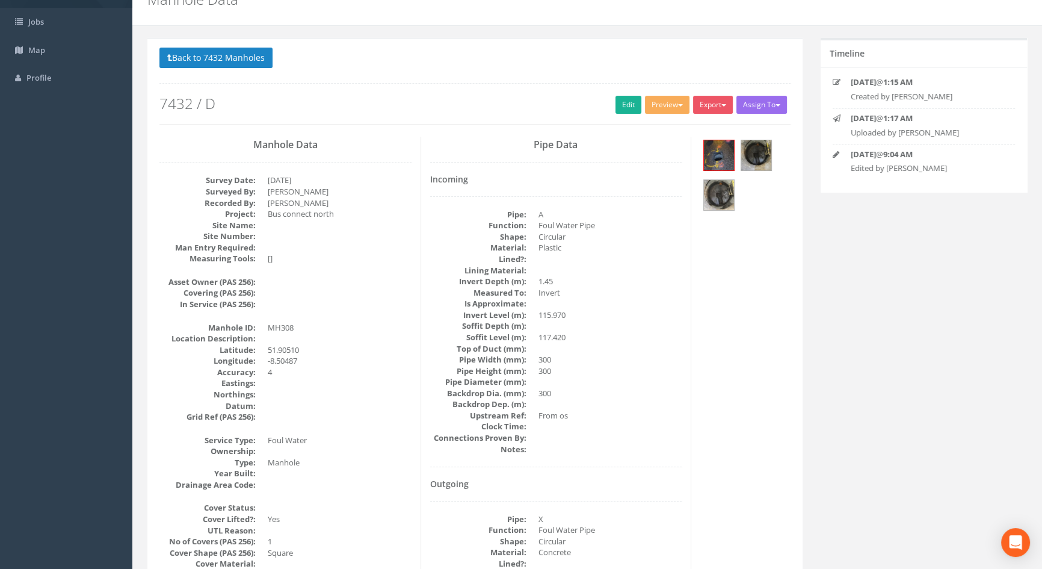
scroll to position [0, 0]
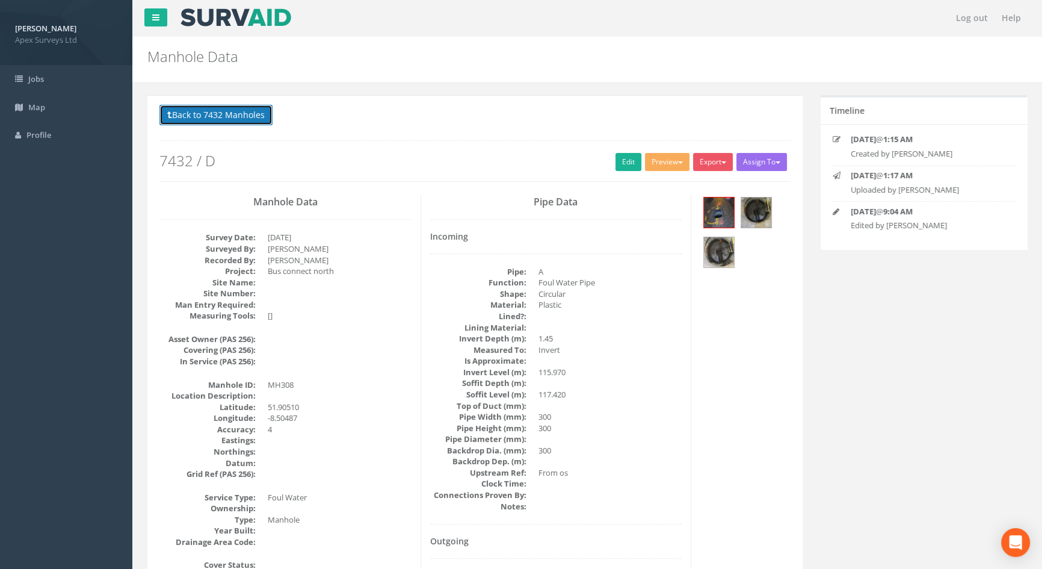
click at [221, 114] on button "Back to 7432 Manholes" at bounding box center [215, 115] width 113 height 20
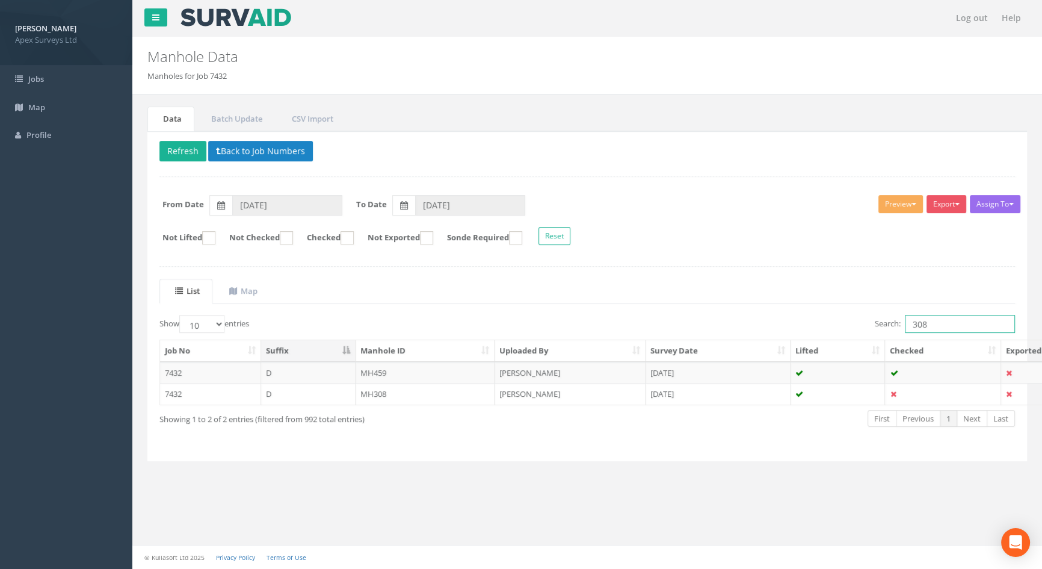
click at [947, 320] on input "308" at bounding box center [960, 324] width 110 height 18
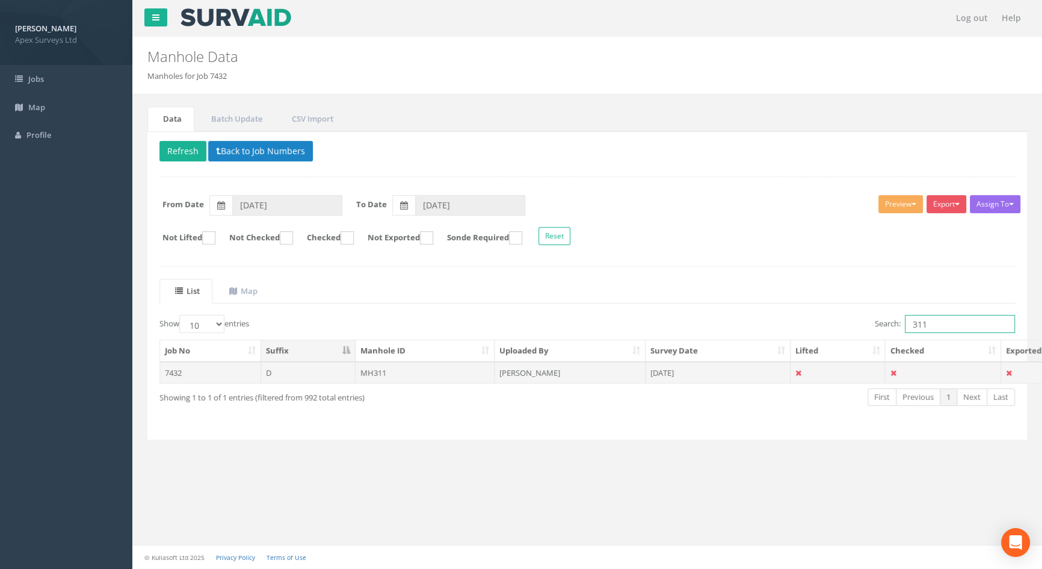
type input "311"
click at [389, 372] on td "MH311" at bounding box center [426, 373] width 140 height 22
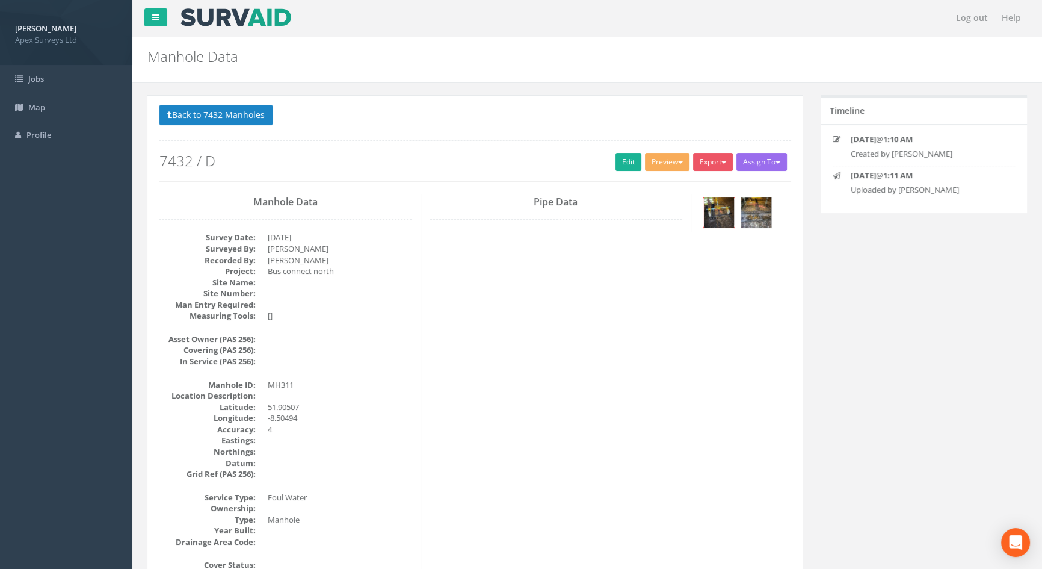
click at [721, 213] on img at bounding box center [719, 212] width 30 height 30
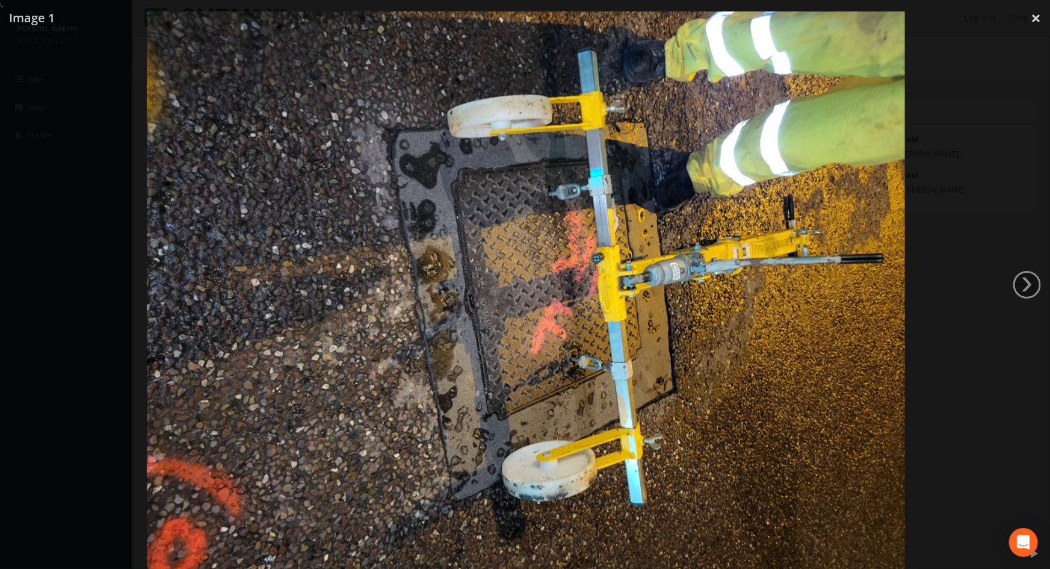
click at [696, 333] on img at bounding box center [525, 295] width 758 height 569
click at [1013, 31] on div at bounding box center [525, 295] width 1050 height 569
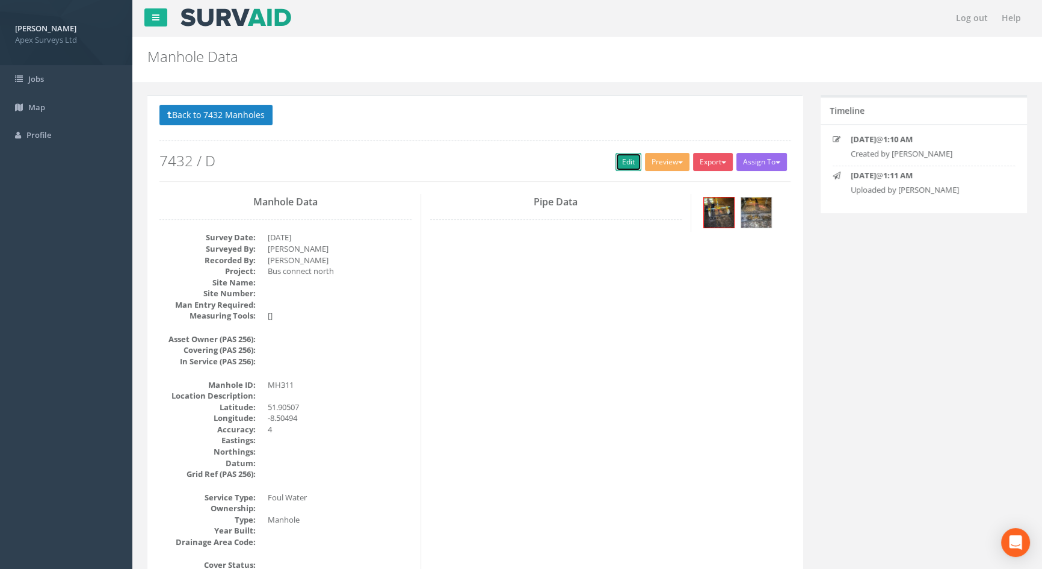
click at [619, 161] on link "Edit" at bounding box center [629, 162] width 26 height 18
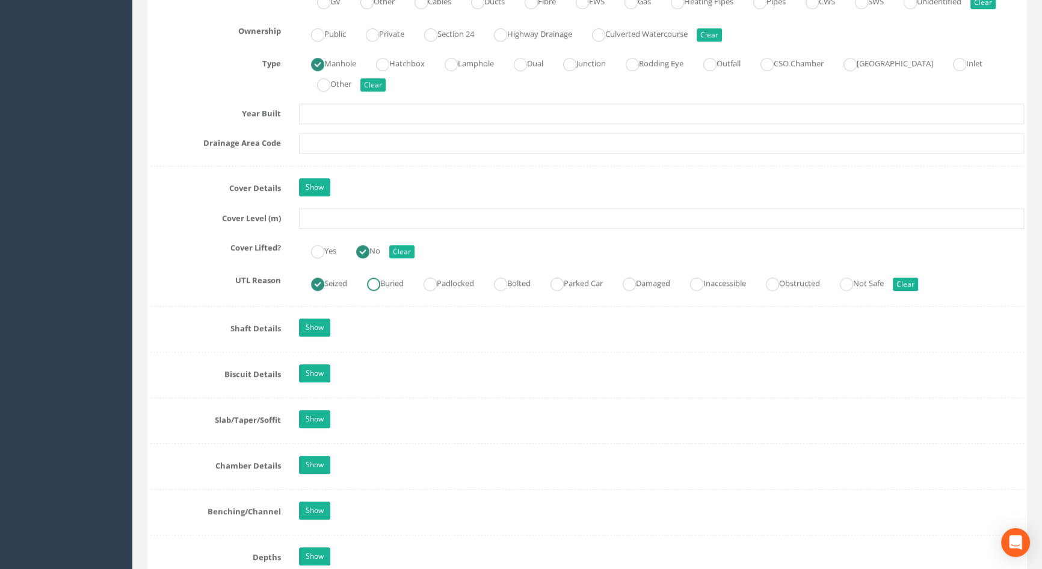
scroll to position [930, 0]
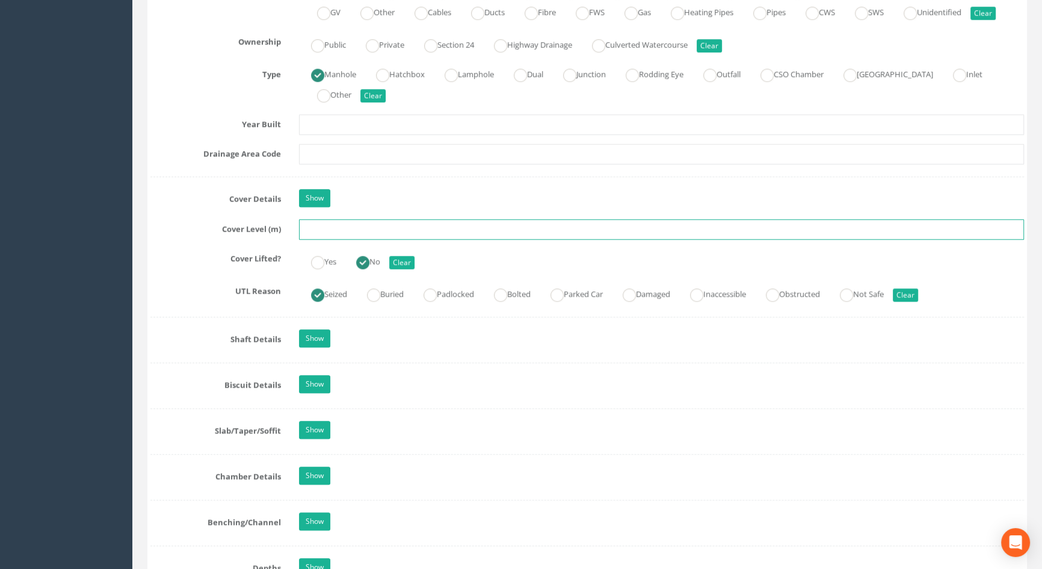
click at [347, 239] on input "text" at bounding box center [661, 229] width 725 height 20
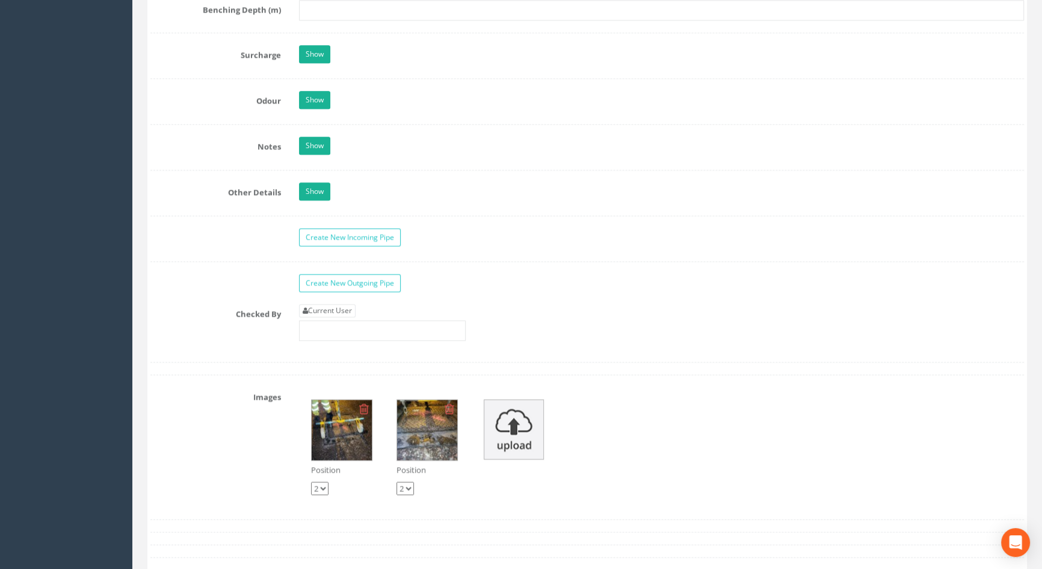
scroll to position [1914, 0]
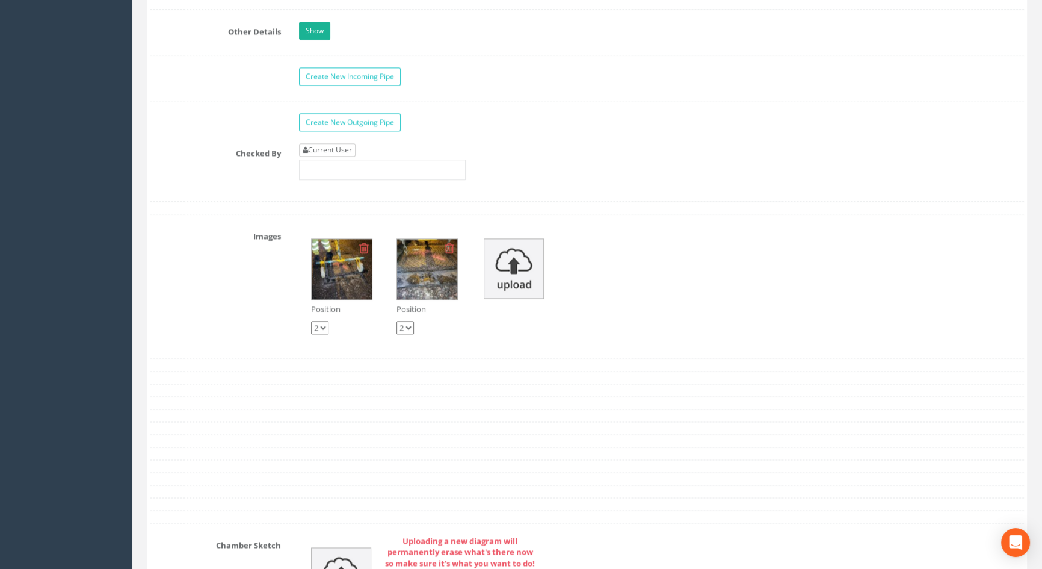
type input "117.52"
click at [343, 156] on link "Current User" at bounding box center [327, 149] width 57 height 13
type input "[PERSON_NAME]"
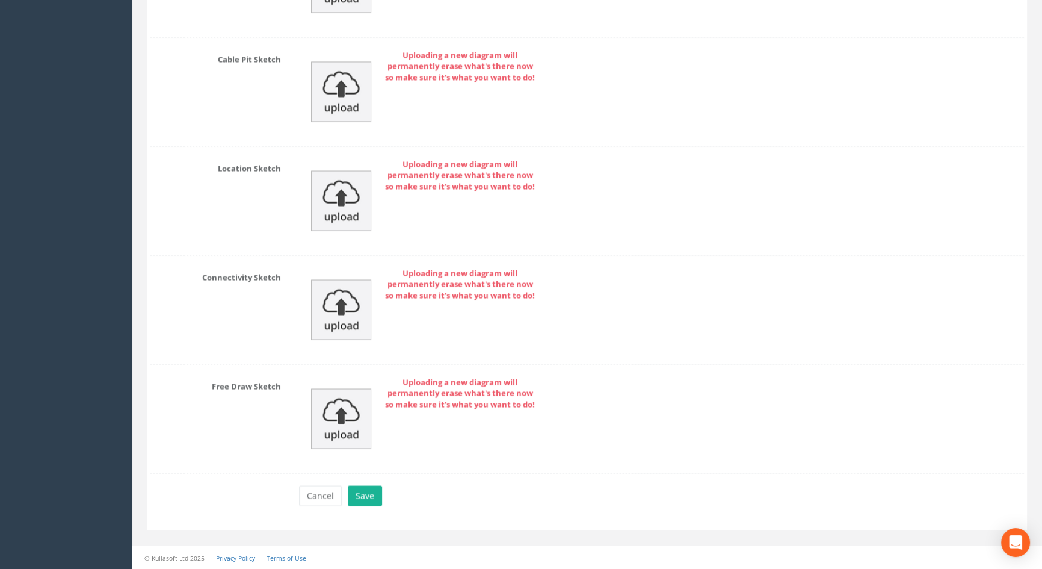
scroll to position [2522, 0]
click at [363, 490] on button "Save" at bounding box center [365, 495] width 34 height 20
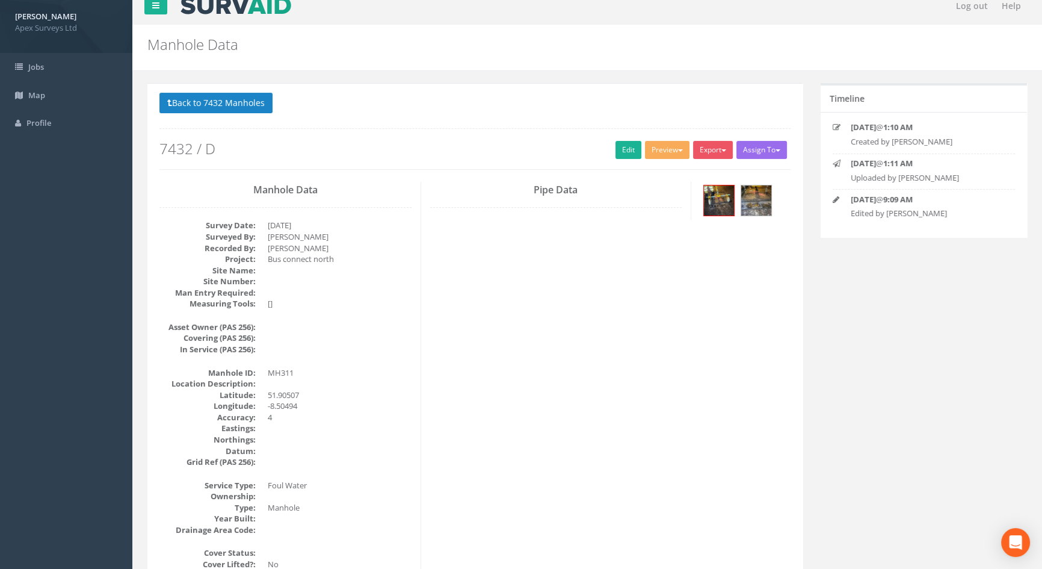
scroll to position [0, 0]
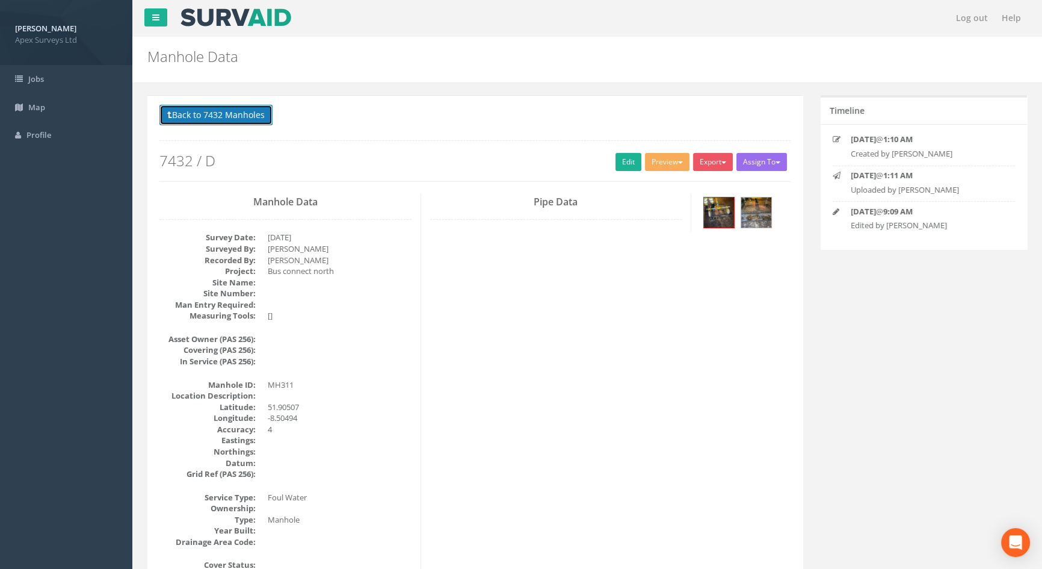
click at [260, 118] on button "Back to 7432 Manholes" at bounding box center [215, 115] width 113 height 20
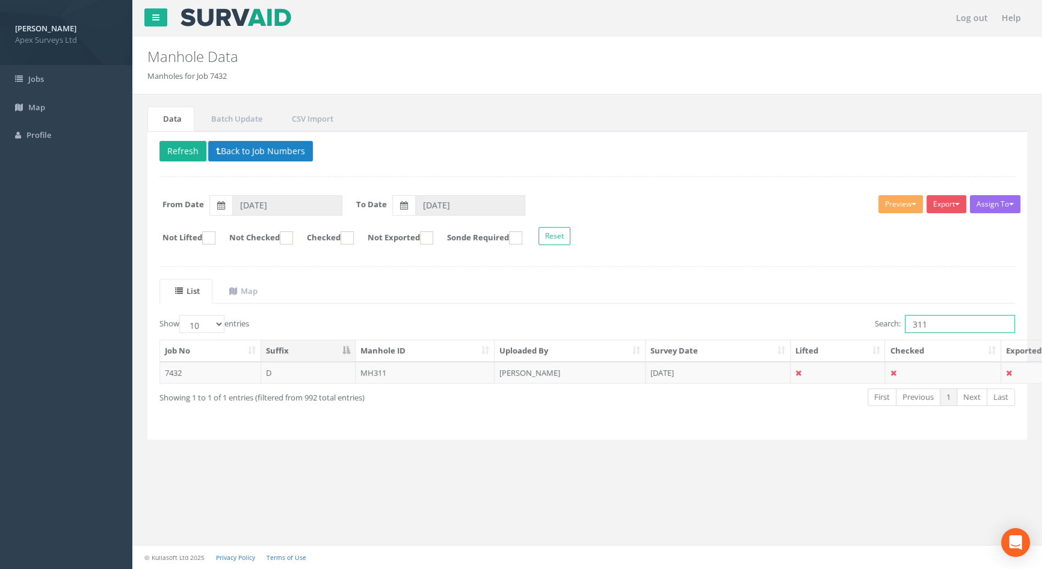
drag, startPoint x: 945, startPoint y: 331, endPoint x: 823, endPoint y: 321, distance: 123.2
click at [823, 321] on div "Search: 311" at bounding box center [805, 325] width 419 height 21
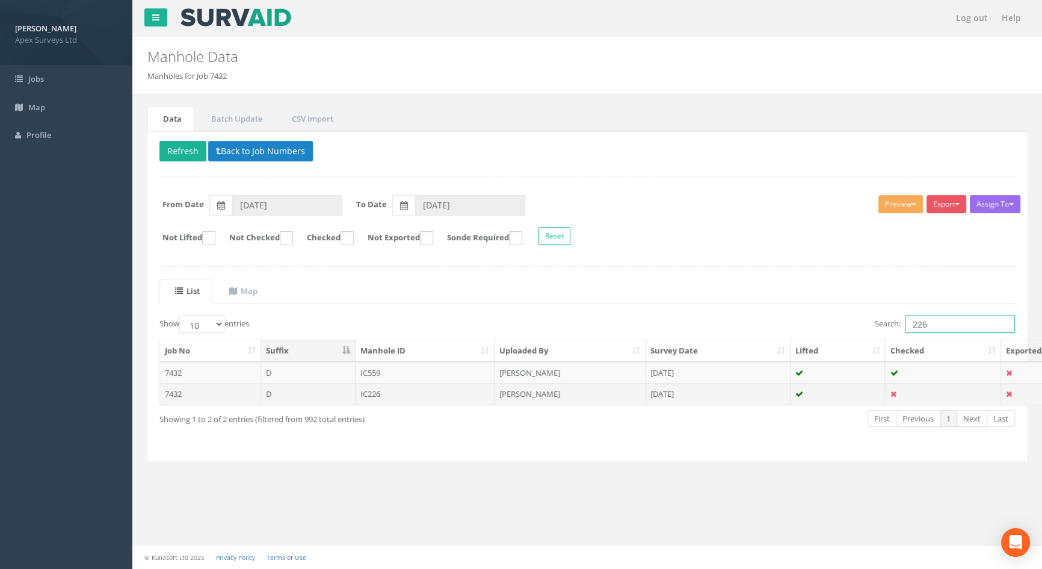
type input "226"
click at [376, 396] on td "IC226" at bounding box center [426, 394] width 140 height 22
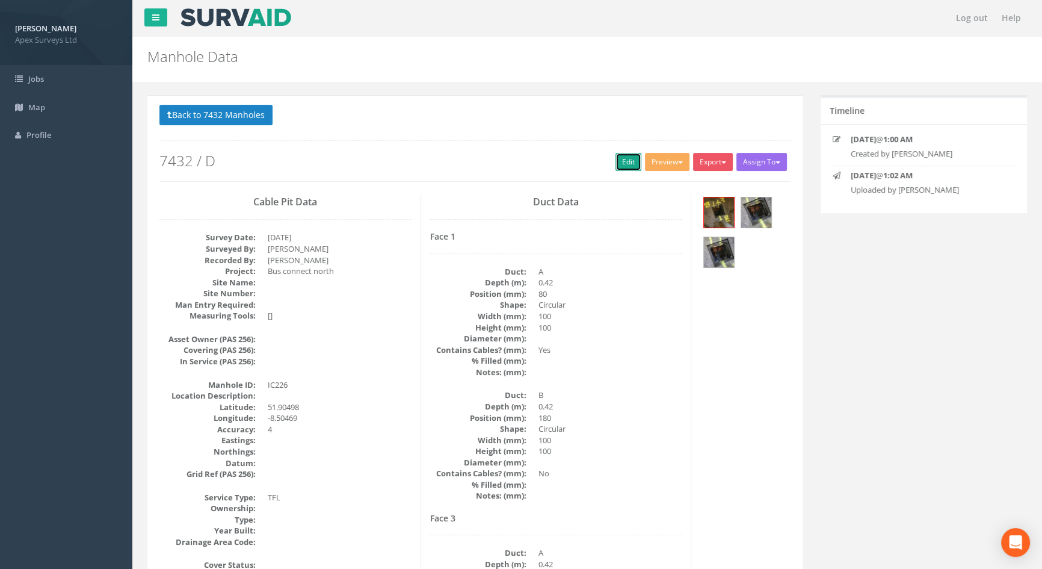
click at [616, 161] on link "Edit" at bounding box center [629, 162] width 26 height 18
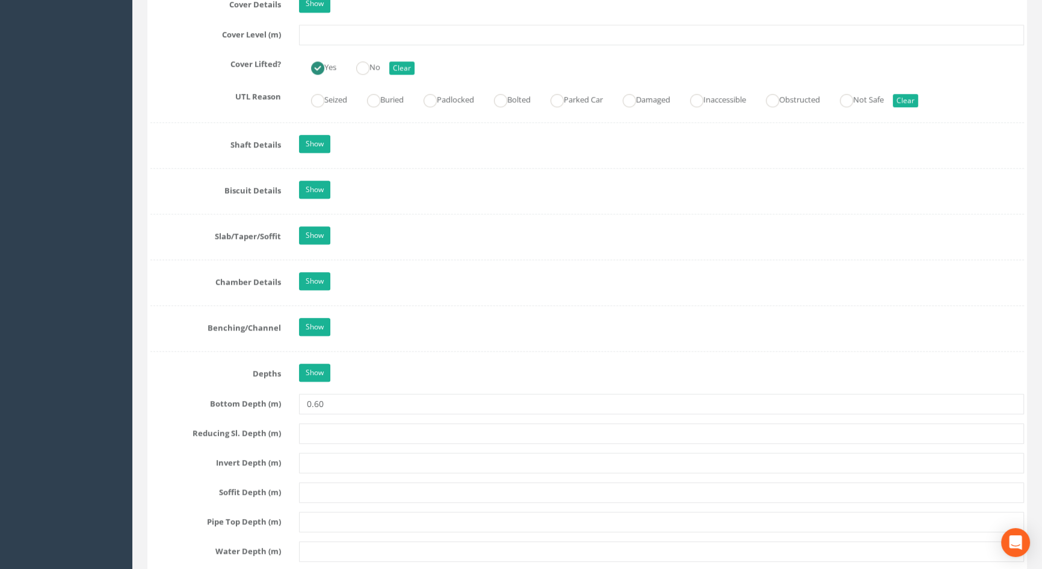
scroll to position [1094, 0]
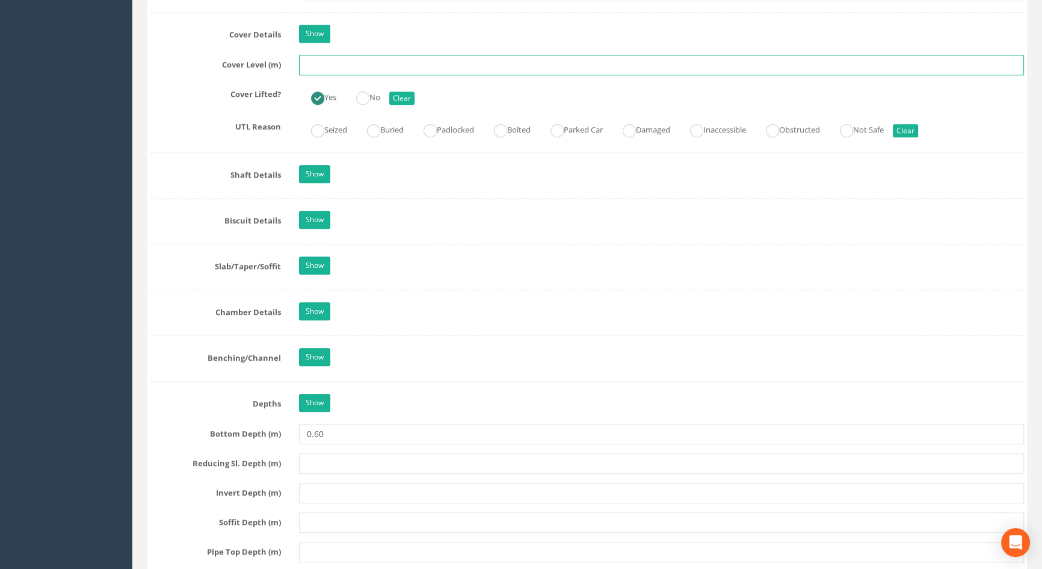
click at [307, 75] on input "text" at bounding box center [661, 65] width 725 height 20
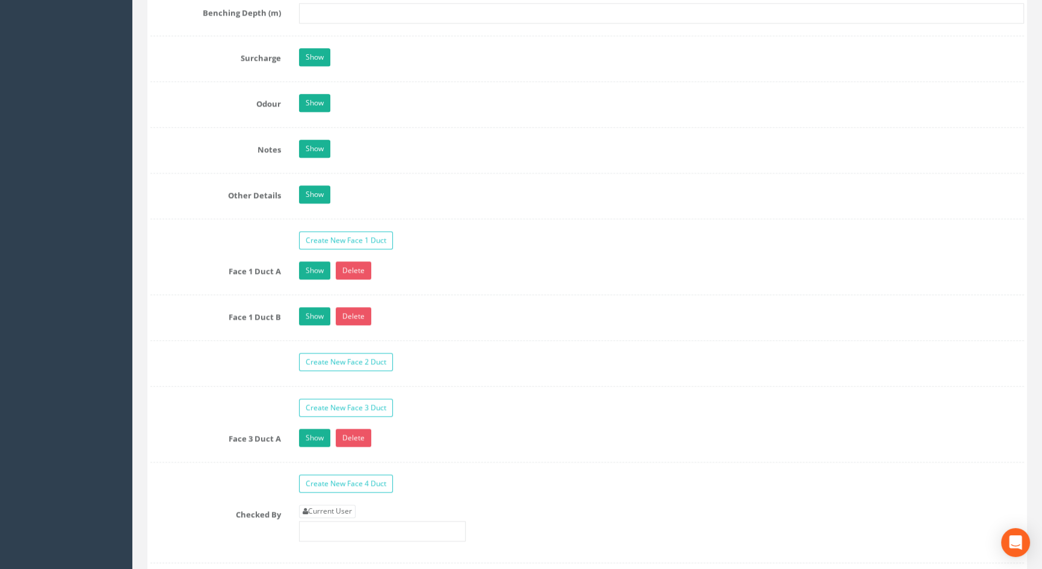
scroll to position [1969, 0]
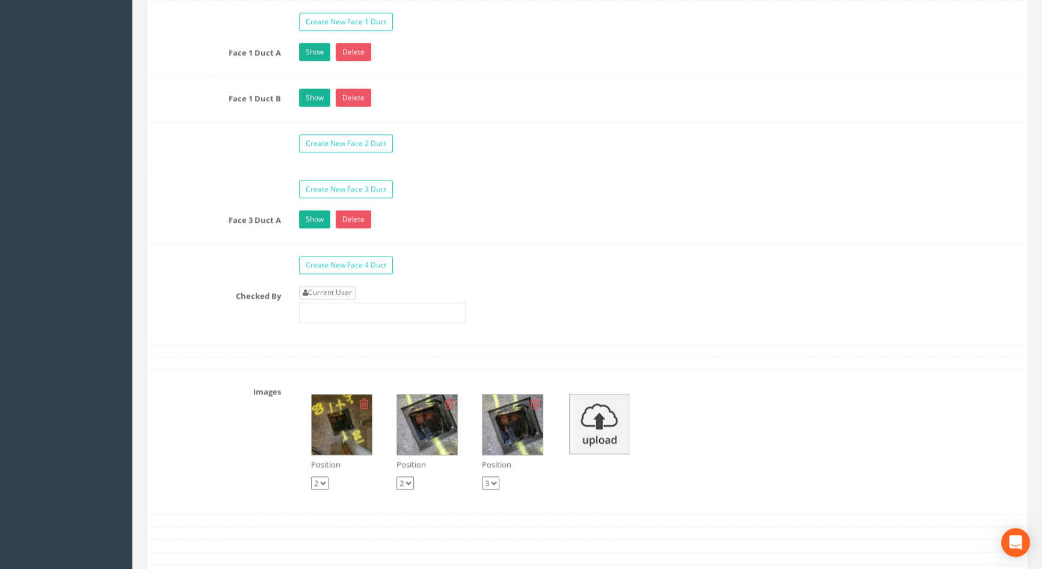
type input "116.50"
click at [347, 299] on link "Current User" at bounding box center [327, 292] width 57 height 13
type input "[PERSON_NAME]"
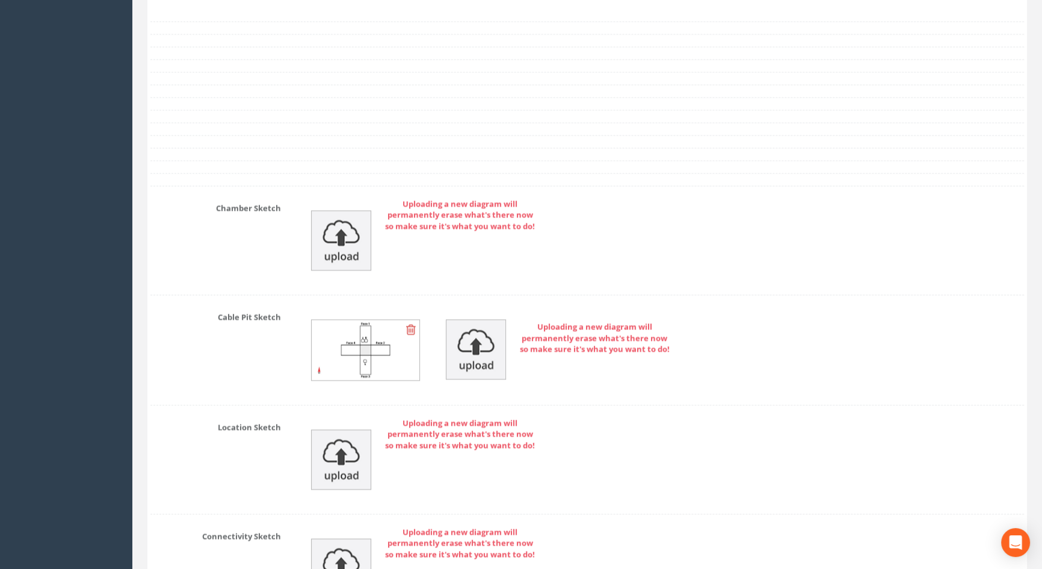
scroll to position [2733, 0]
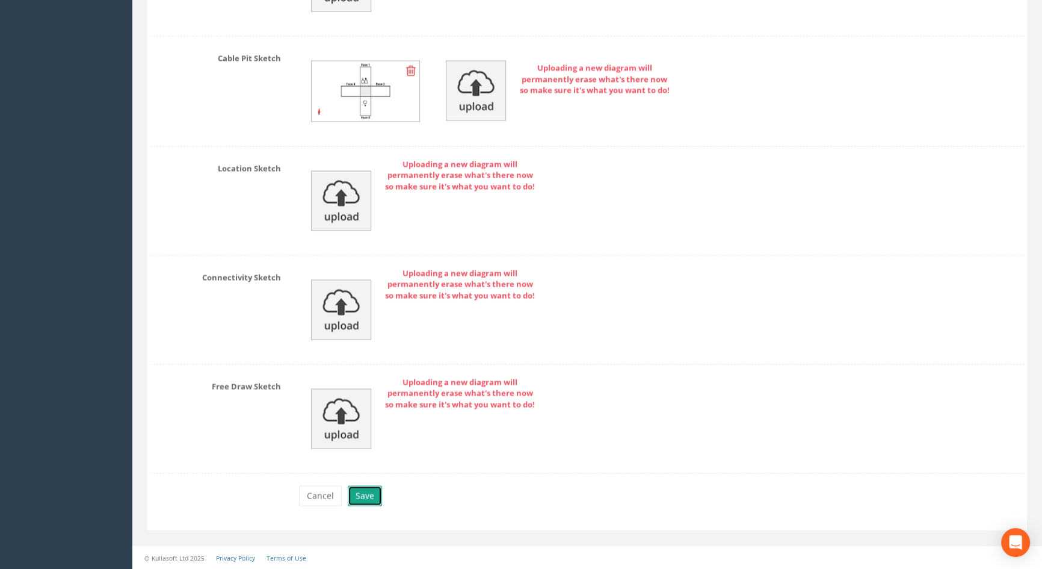
click at [365, 498] on button "Save" at bounding box center [365, 495] width 34 height 20
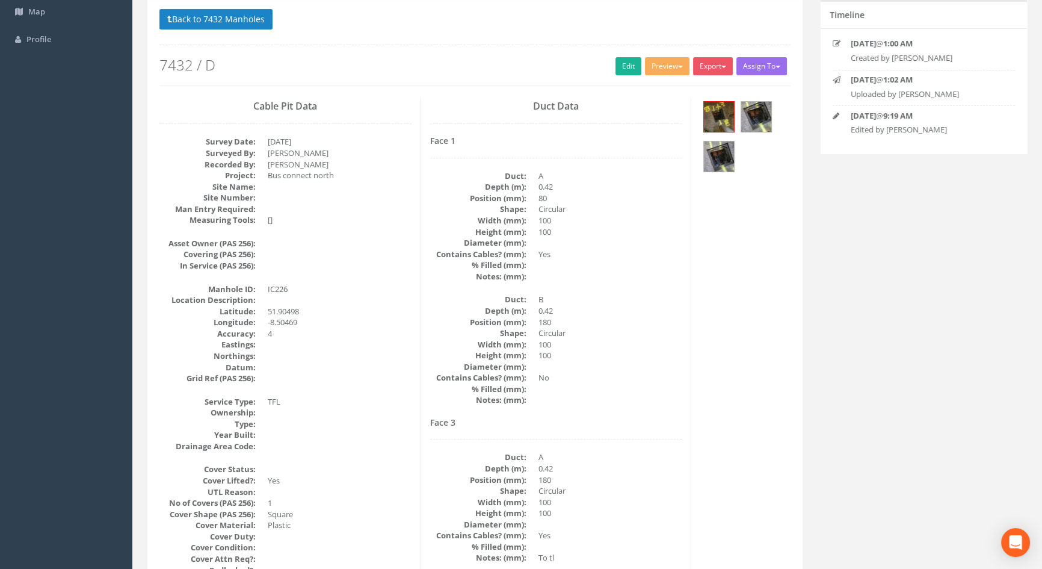
scroll to position [84, 0]
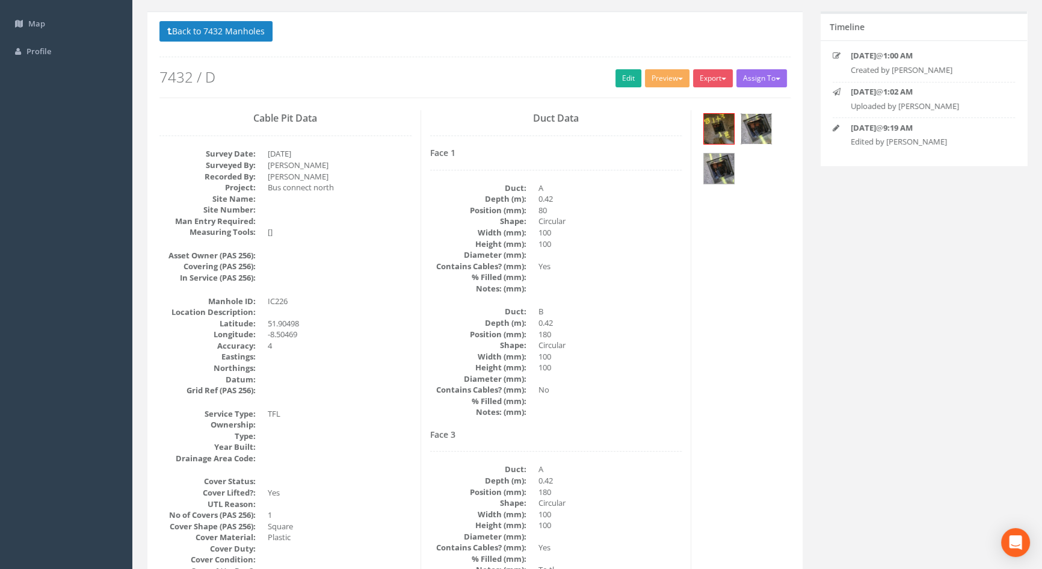
click at [758, 123] on img at bounding box center [756, 129] width 30 height 30
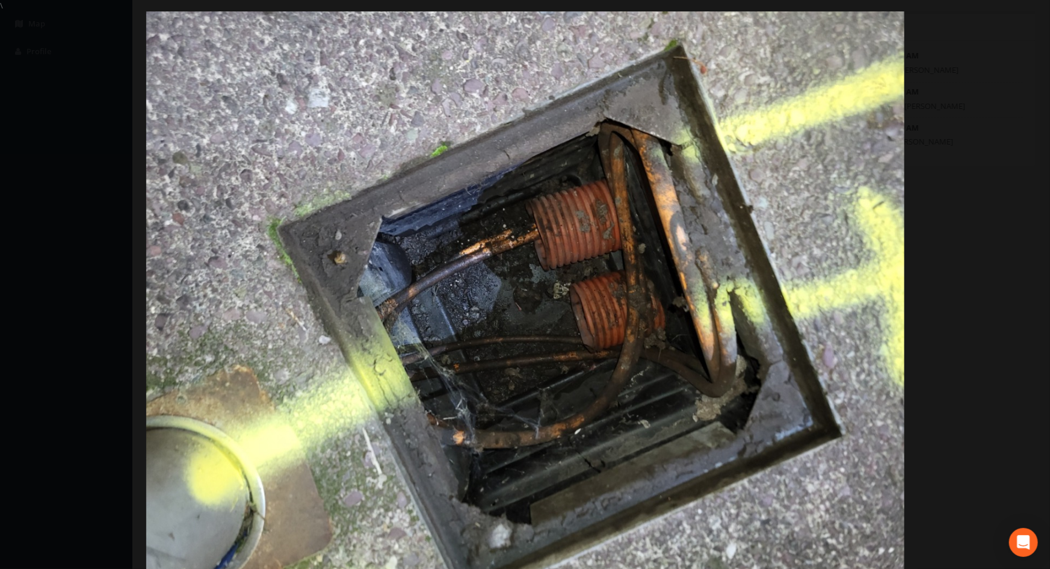
click at [715, 141] on img at bounding box center [525, 294] width 758 height 569
click at [1032, 19] on link "×" at bounding box center [1036, 18] width 28 height 36
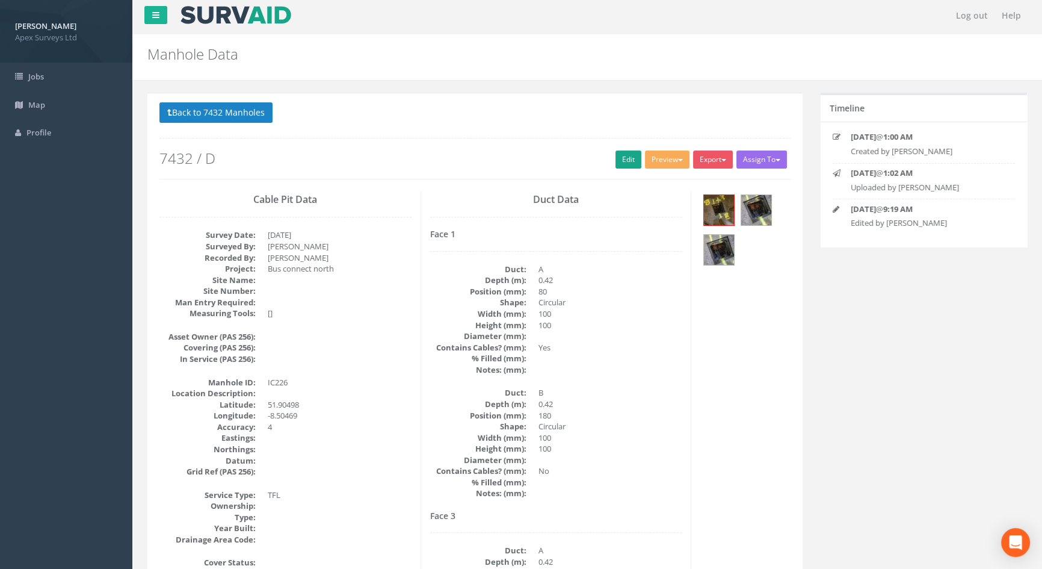
scroll to position [0, 0]
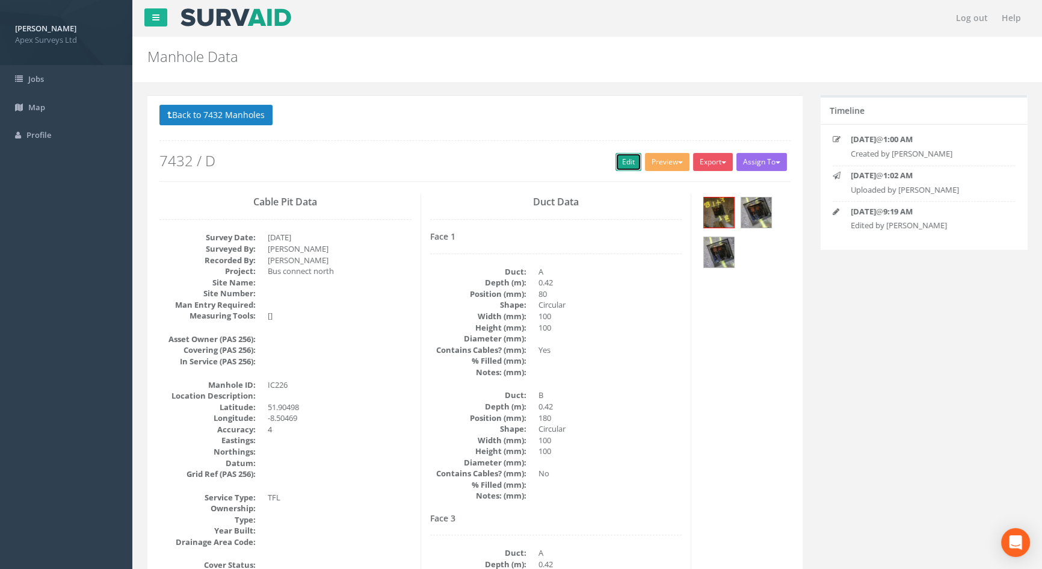
click at [616, 162] on link "Edit" at bounding box center [629, 162] width 26 height 18
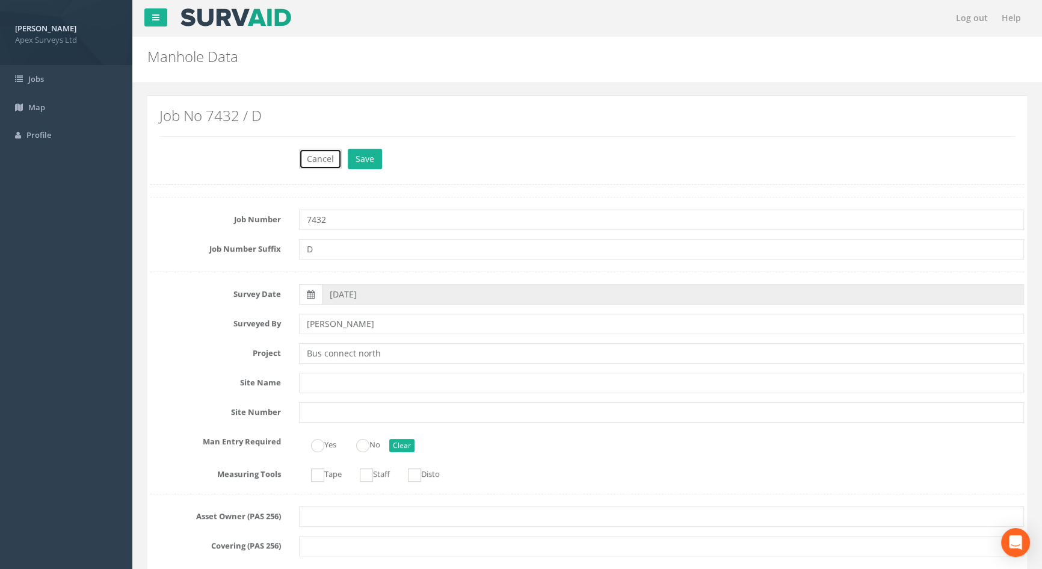
click at [317, 160] on button "Cancel" at bounding box center [320, 159] width 43 height 20
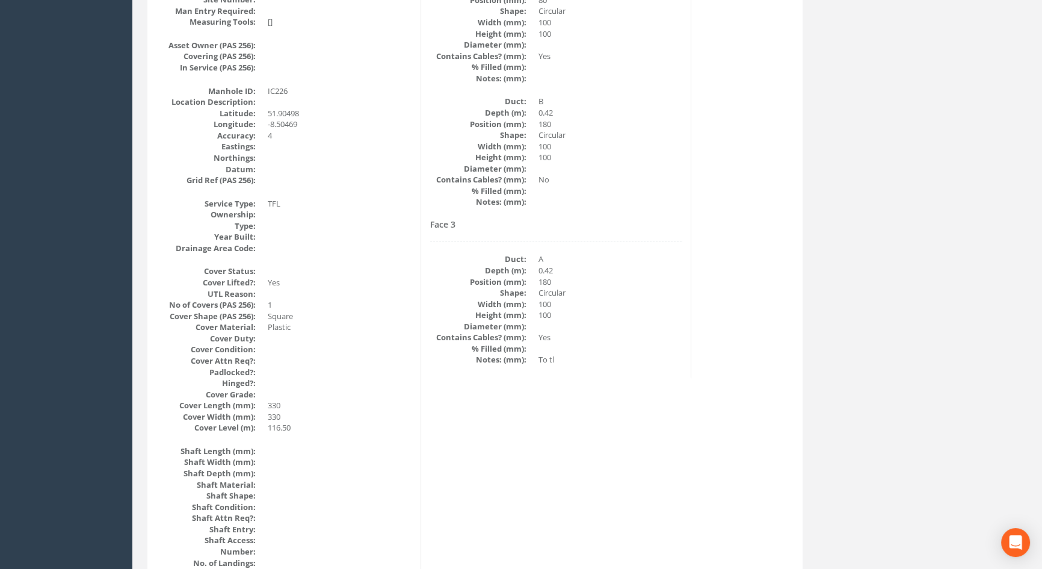
scroll to position [84, 0]
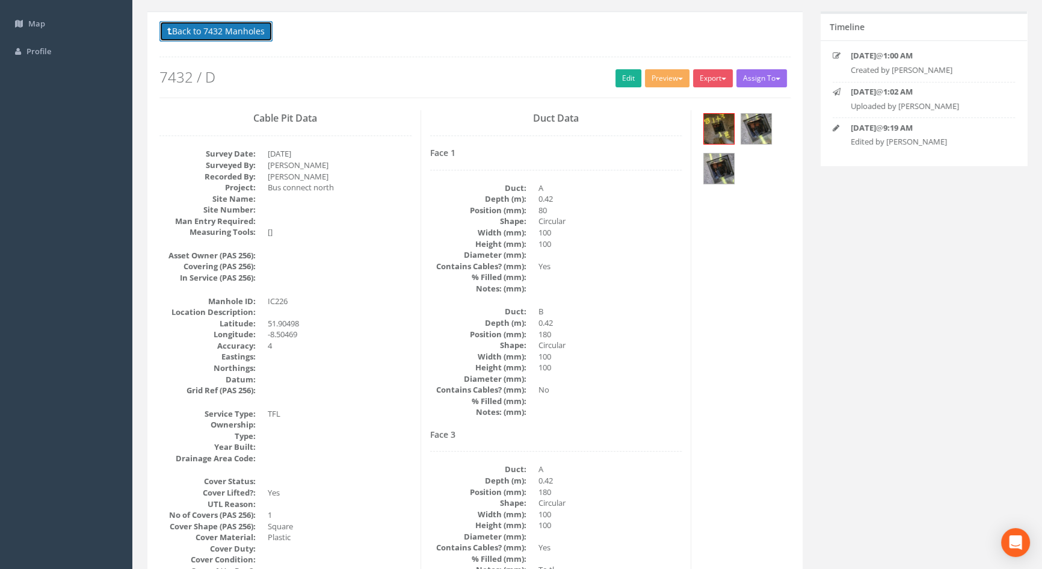
click at [230, 29] on button "Back to 7432 Manholes" at bounding box center [215, 31] width 113 height 20
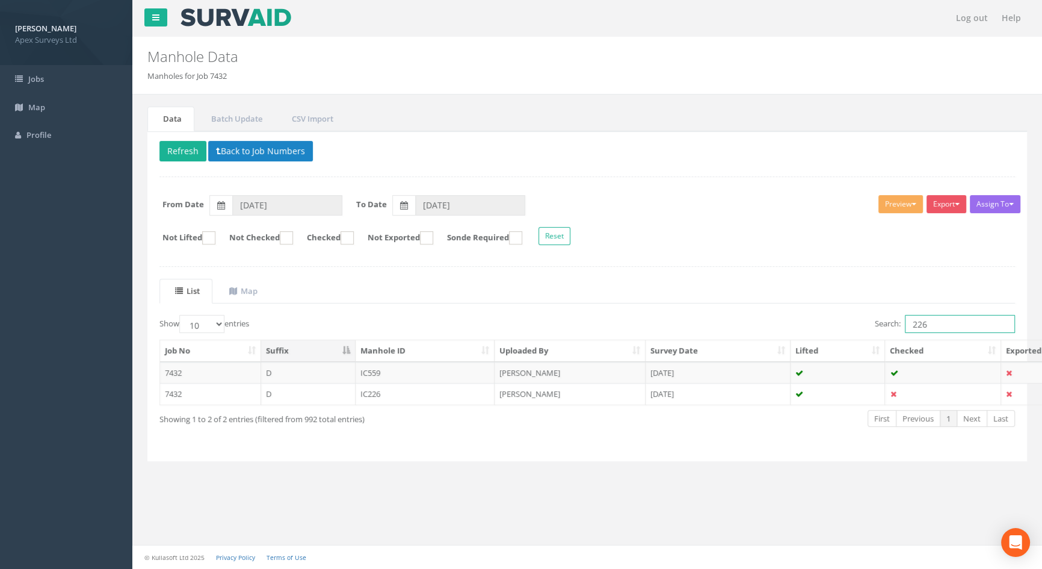
drag, startPoint x: 928, startPoint y: 321, endPoint x: 833, endPoint y: 303, distance: 97.3
click at [833, 303] on div "List Map Show 10 25 50 100 entries Search: 226 Job No Suffix Manhole ID Uploade…" at bounding box center [587, 364] width 856 height 170
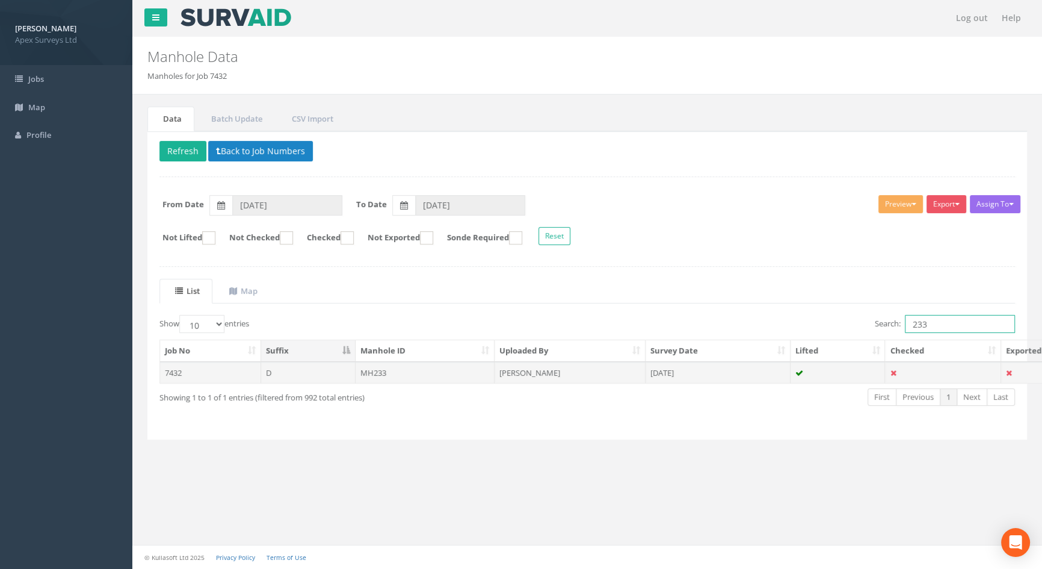
type input "233"
click at [392, 366] on td "MH233" at bounding box center [426, 373] width 140 height 22
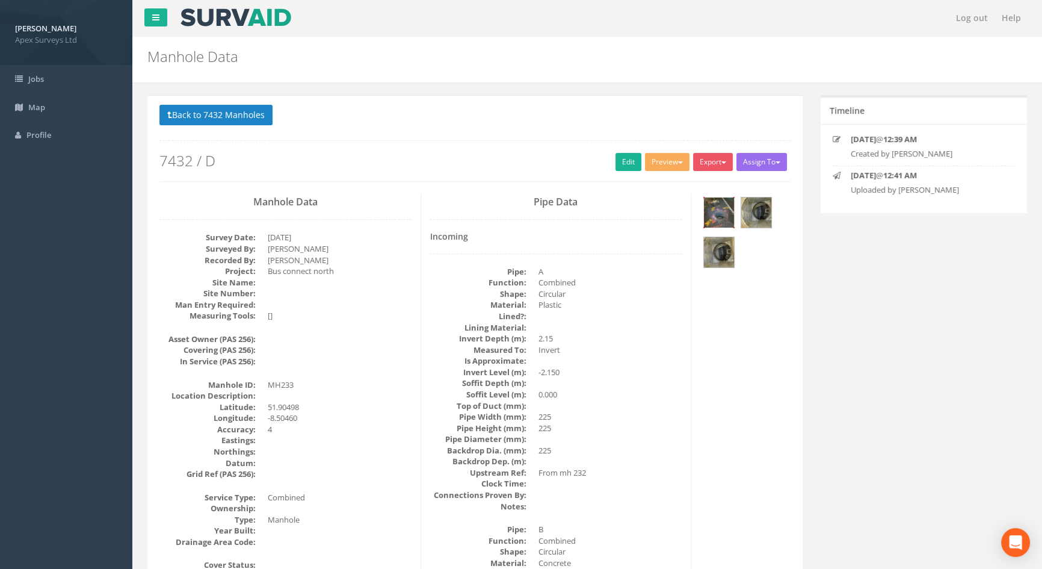
click at [729, 208] on img at bounding box center [719, 212] width 30 height 30
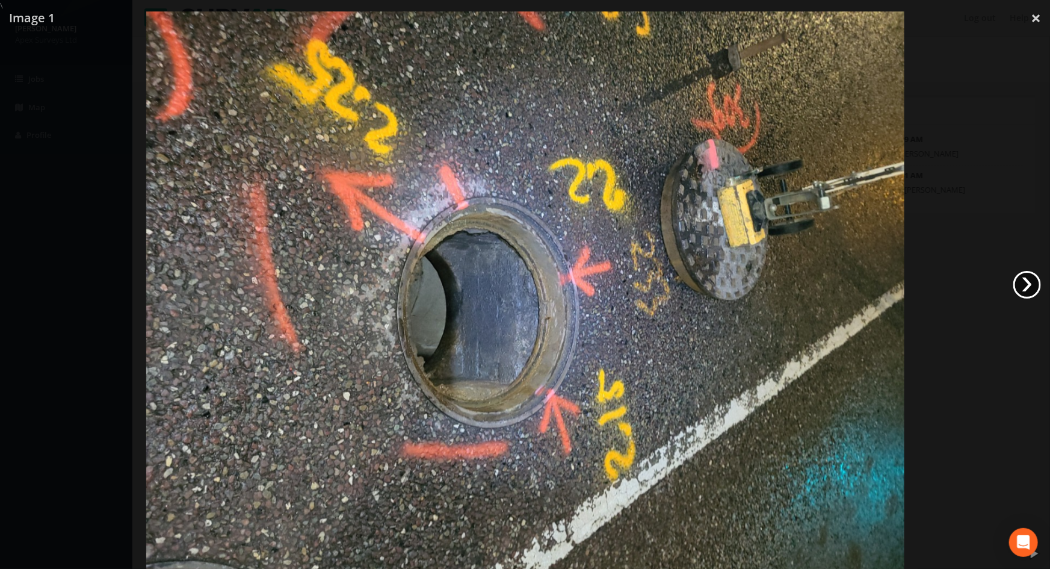
click at [1019, 283] on link "›" at bounding box center [1027, 285] width 28 height 28
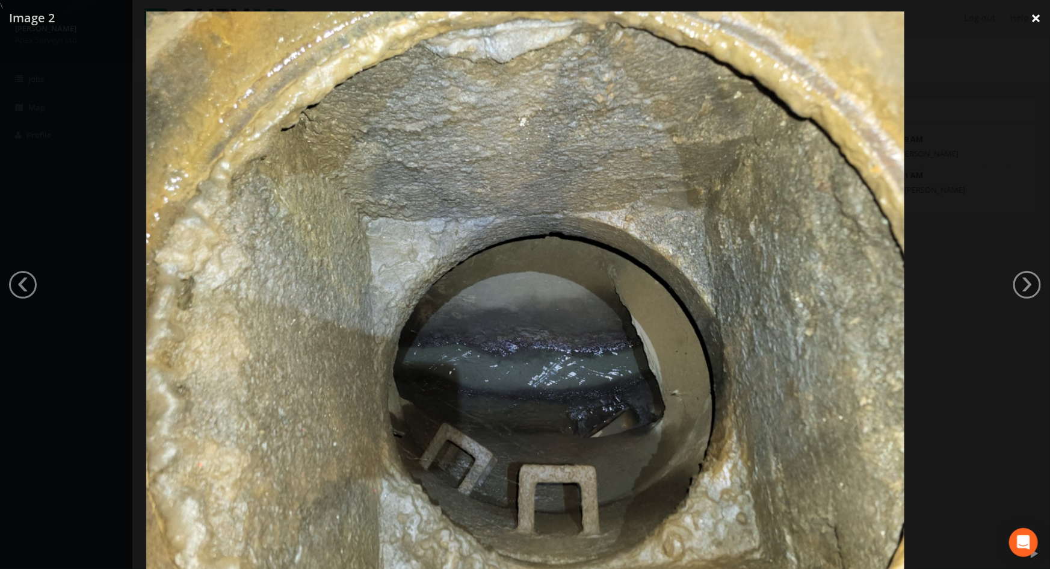
click at [1036, 19] on link "×" at bounding box center [1036, 18] width 28 height 36
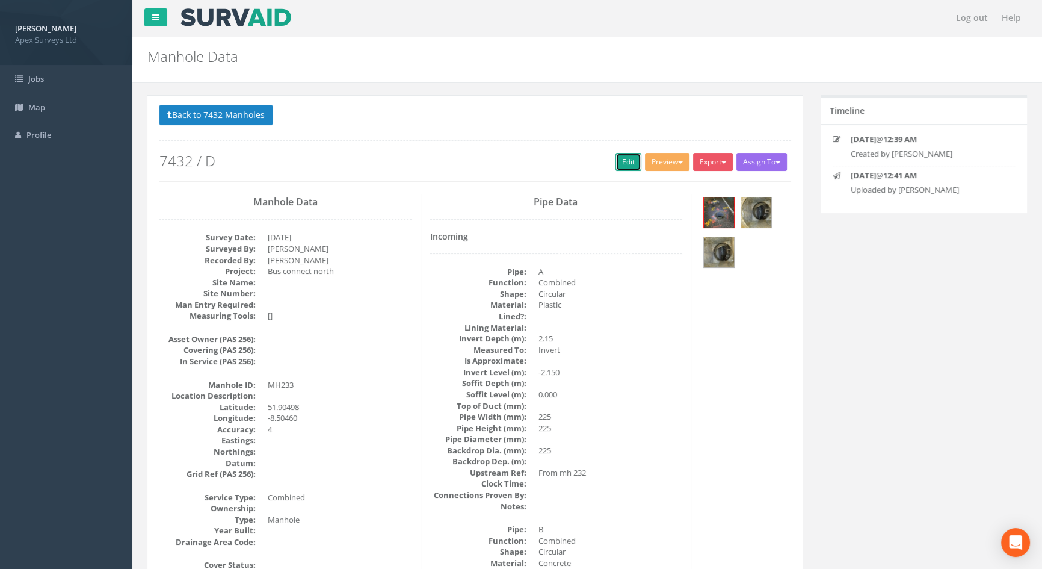
click at [624, 161] on link "Edit" at bounding box center [629, 162] width 26 height 18
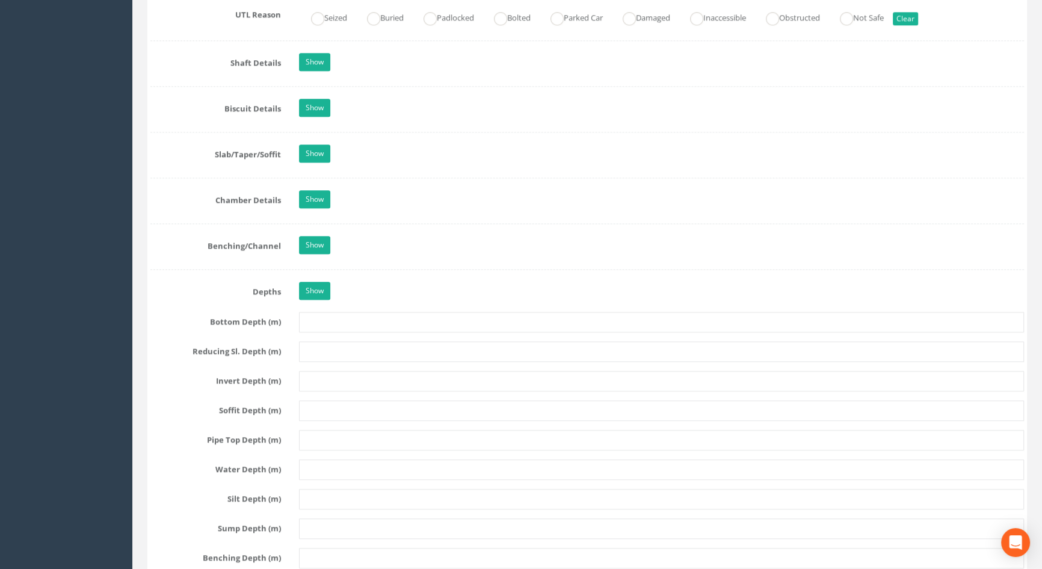
scroll to position [984, 0]
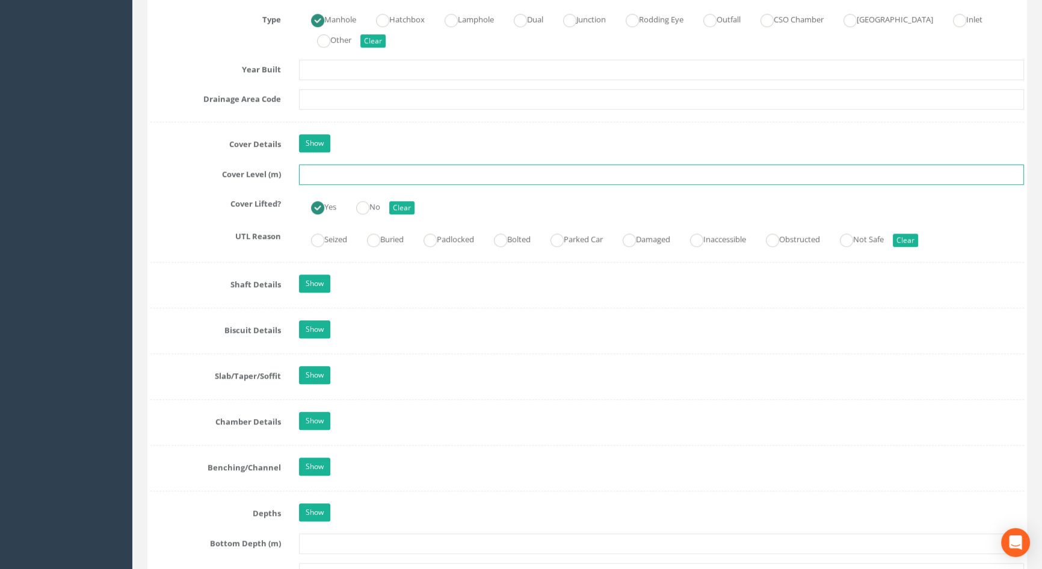
click at [312, 185] on input "text" at bounding box center [661, 174] width 725 height 20
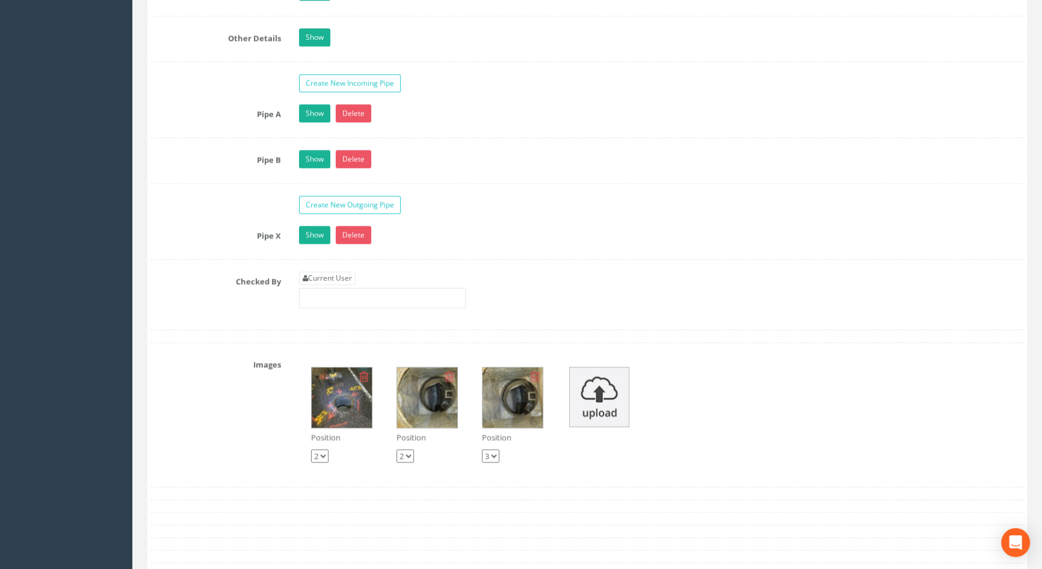
scroll to position [2024, 0]
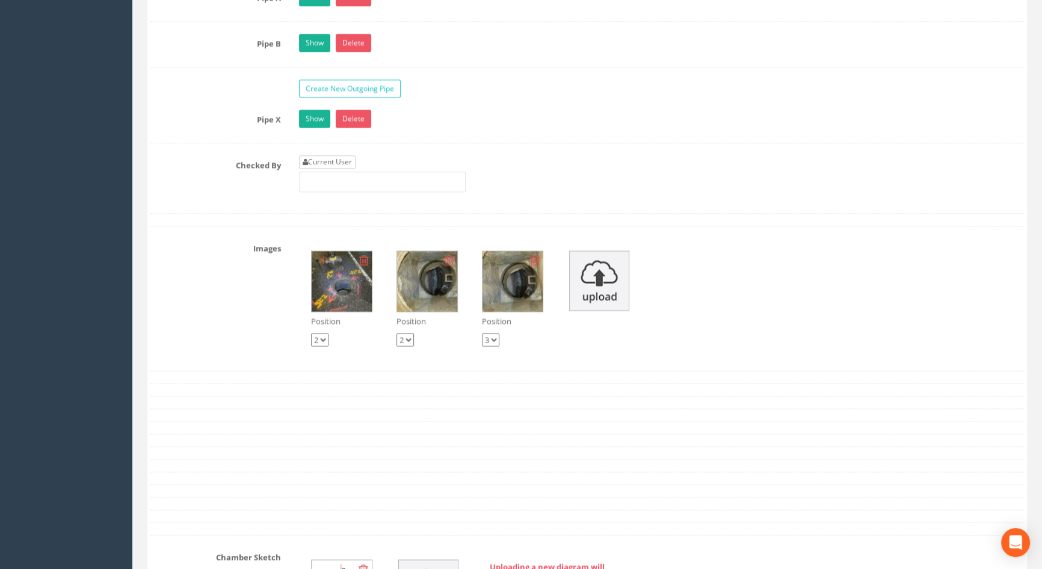
type input "116.26"
click at [317, 168] on link "Current User" at bounding box center [327, 161] width 57 height 13
type input "[PERSON_NAME]"
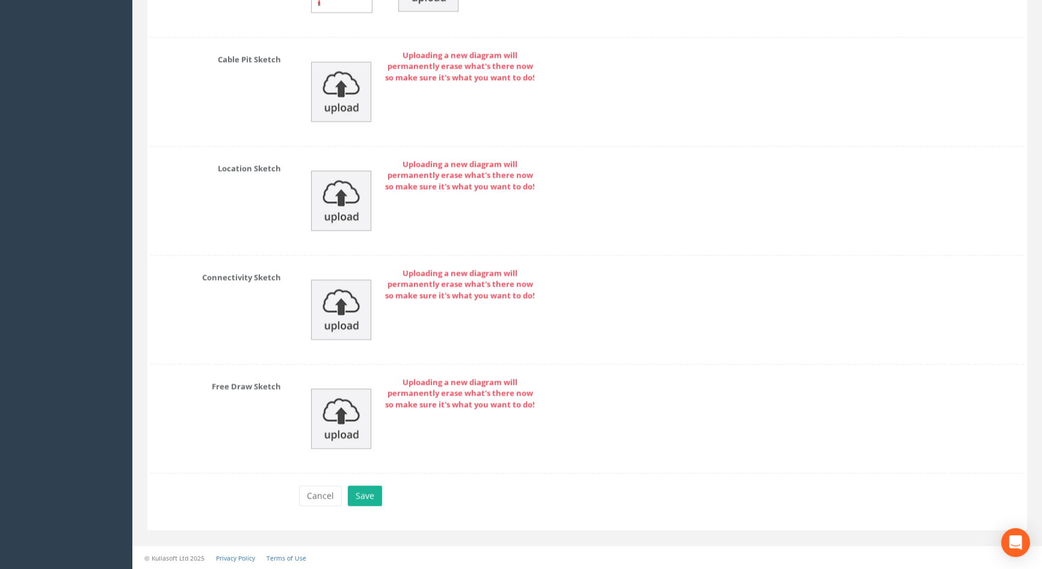
scroll to position [2644, 0]
click at [363, 496] on button "Save" at bounding box center [365, 495] width 34 height 20
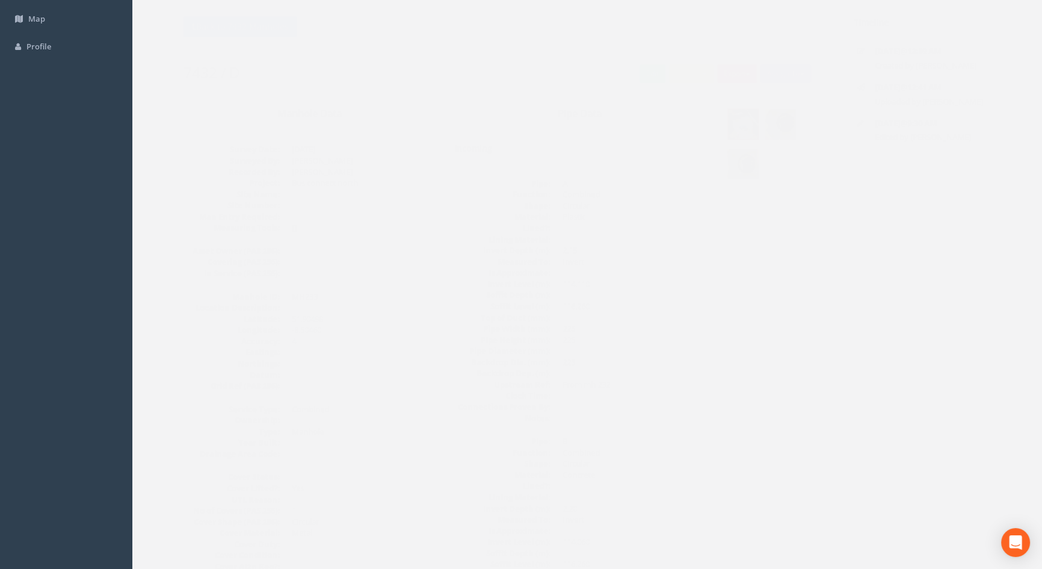
scroll to position [0, 0]
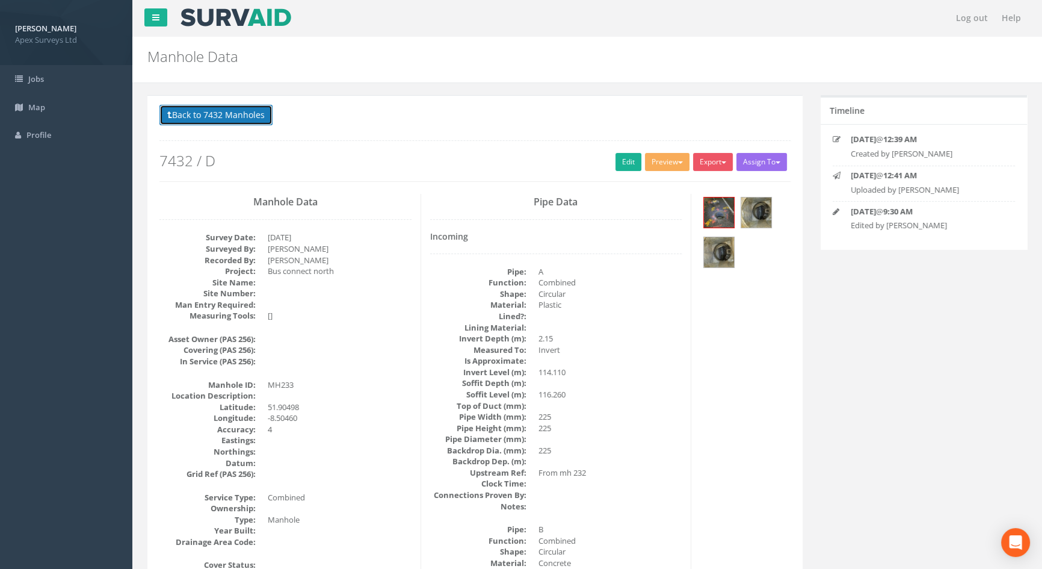
click at [240, 112] on button "Back to 7432 Manholes" at bounding box center [215, 115] width 113 height 20
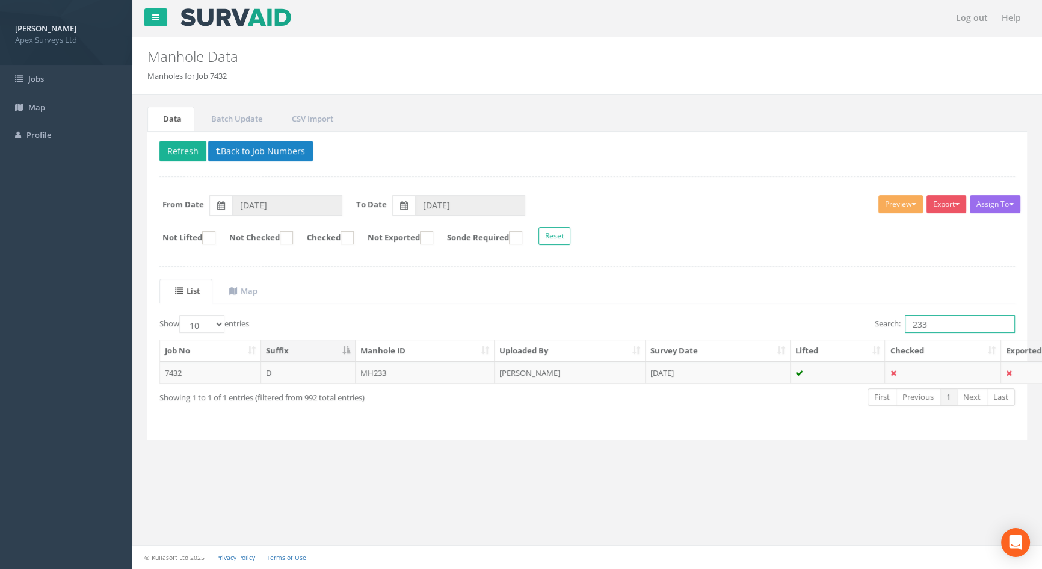
drag, startPoint x: 953, startPoint y: 320, endPoint x: 737, endPoint y: 348, distance: 217.4
click at [760, 323] on div "Search: 233" at bounding box center [805, 325] width 419 height 21
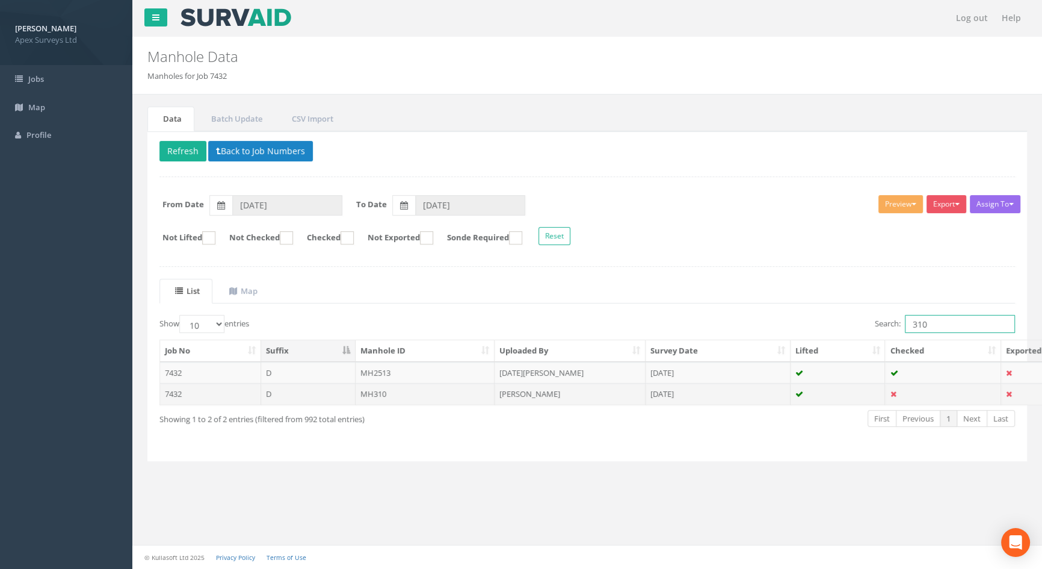
type input "310"
click at [371, 391] on td "MH310" at bounding box center [426, 394] width 140 height 22
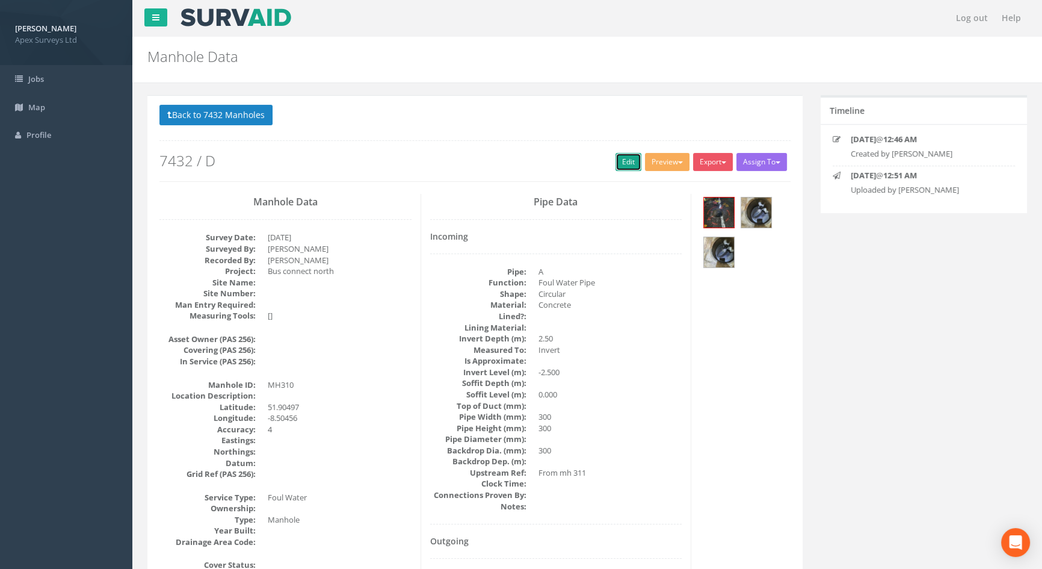
click at [624, 160] on link "Edit" at bounding box center [629, 162] width 26 height 18
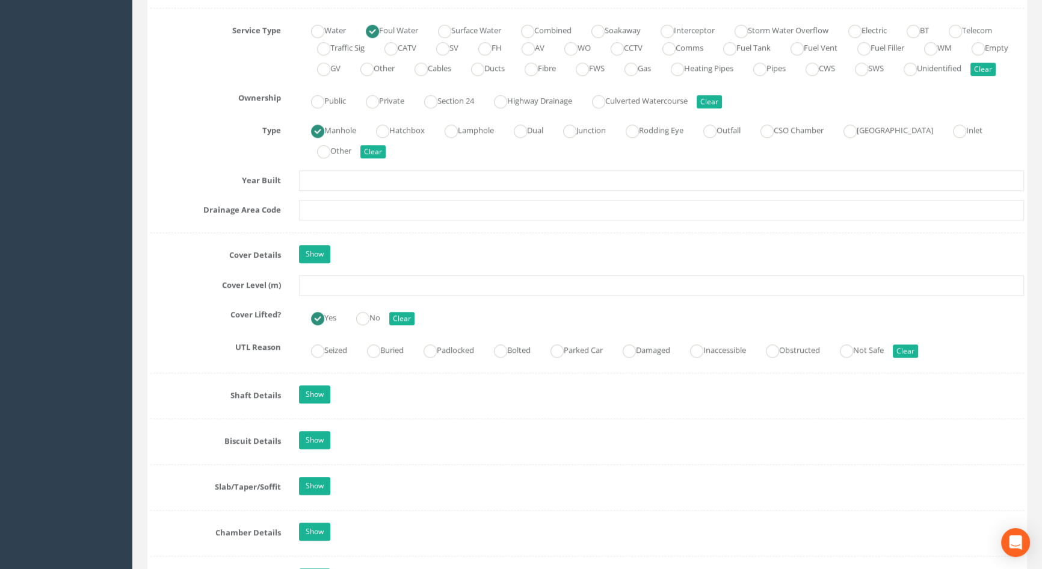
scroll to position [875, 0]
click at [326, 294] on input "text" at bounding box center [661, 284] width 725 height 20
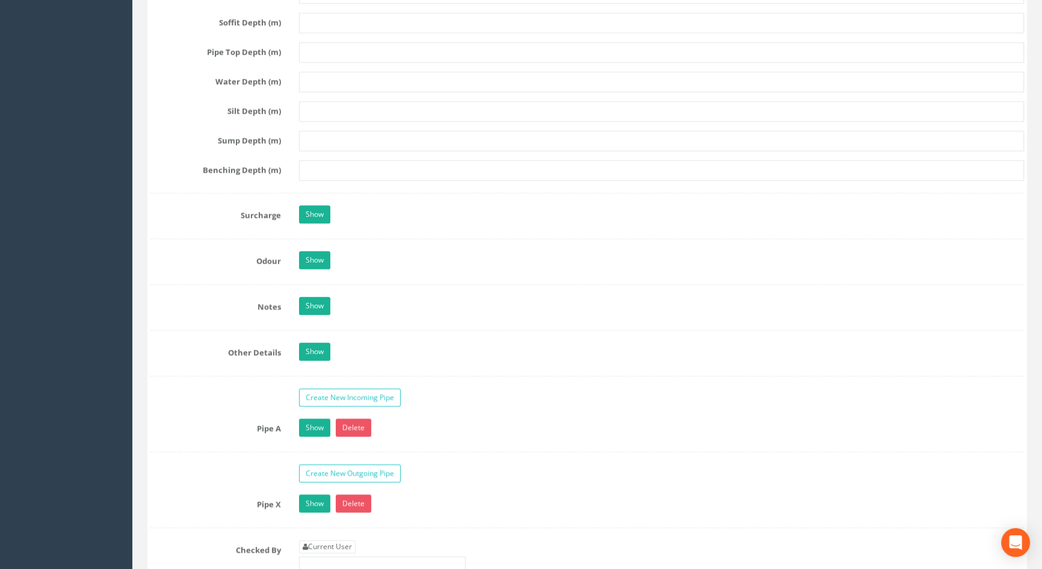
scroll to position [1750, 0]
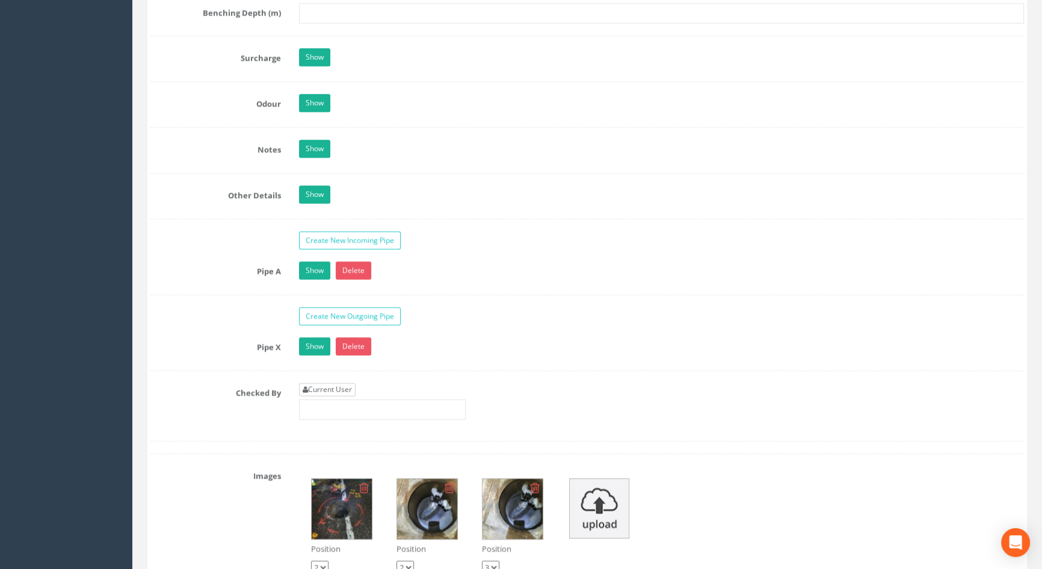
type input "116.22"
click at [338, 396] on link "Current User" at bounding box center [327, 389] width 57 height 13
type input "[PERSON_NAME]"
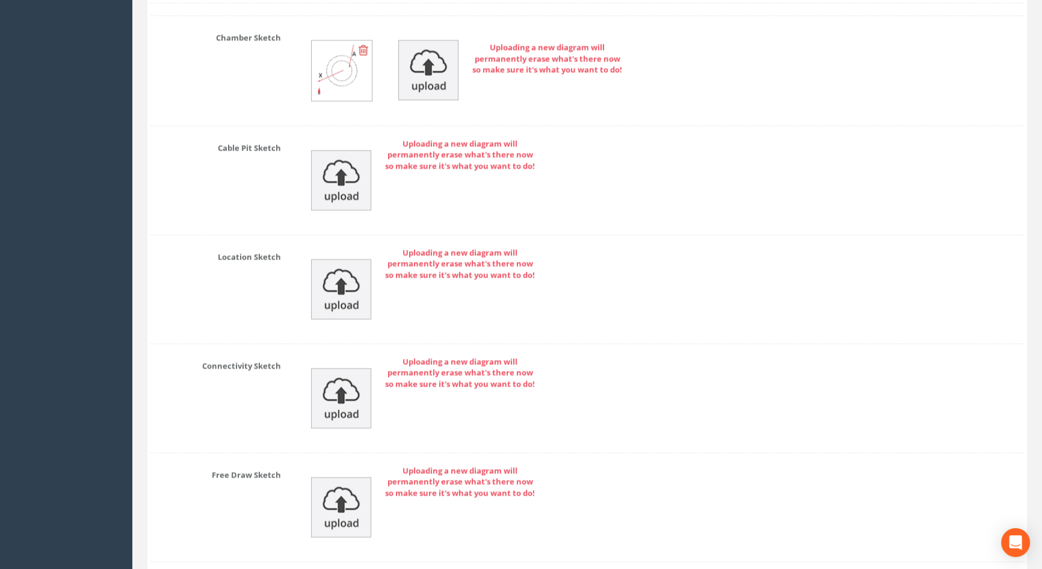
scroll to position [2599, 0]
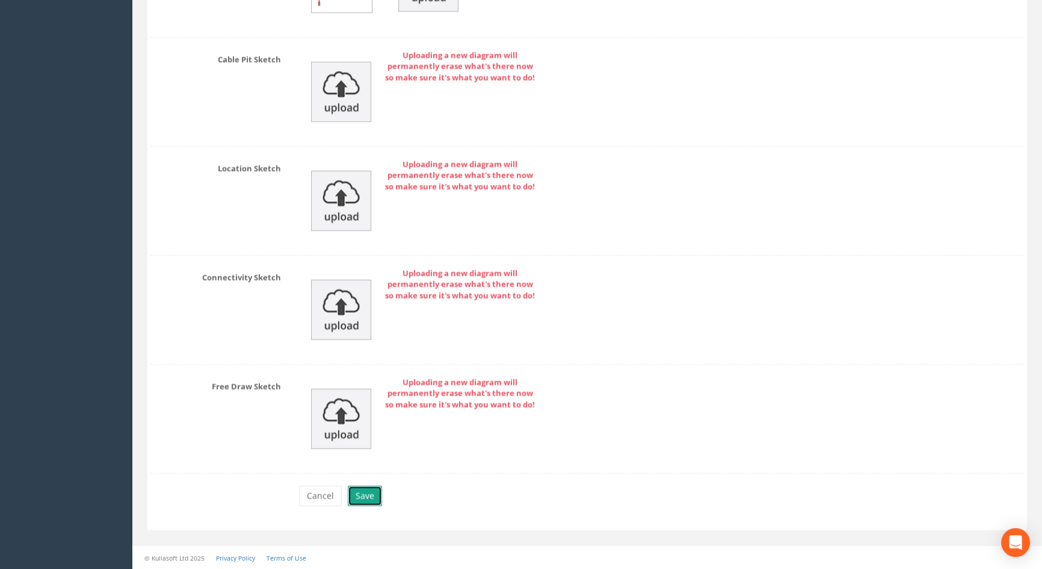
click at [369, 501] on button "Save" at bounding box center [365, 495] width 34 height 20
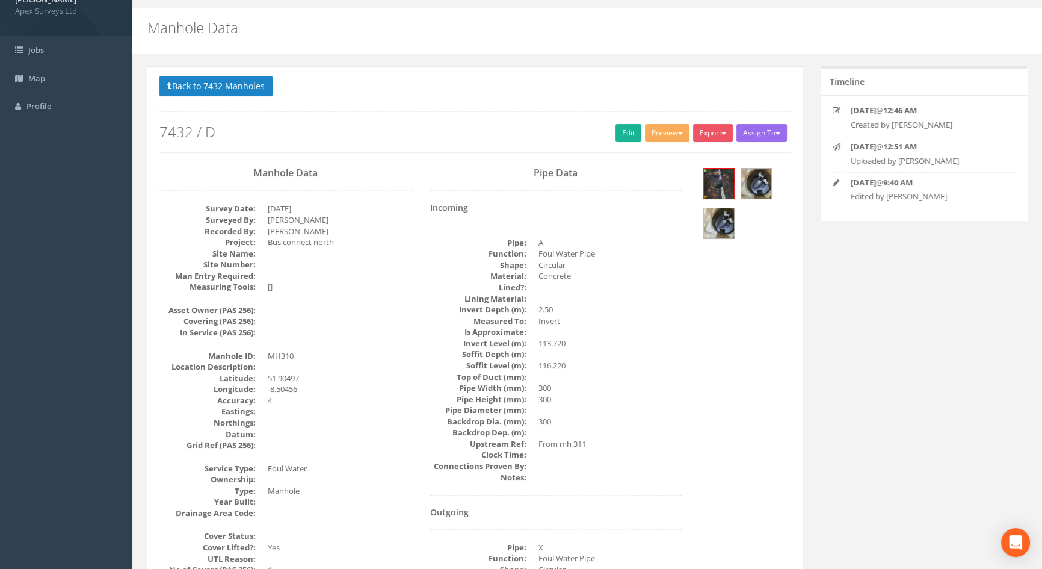
scroll to position [0, 0]
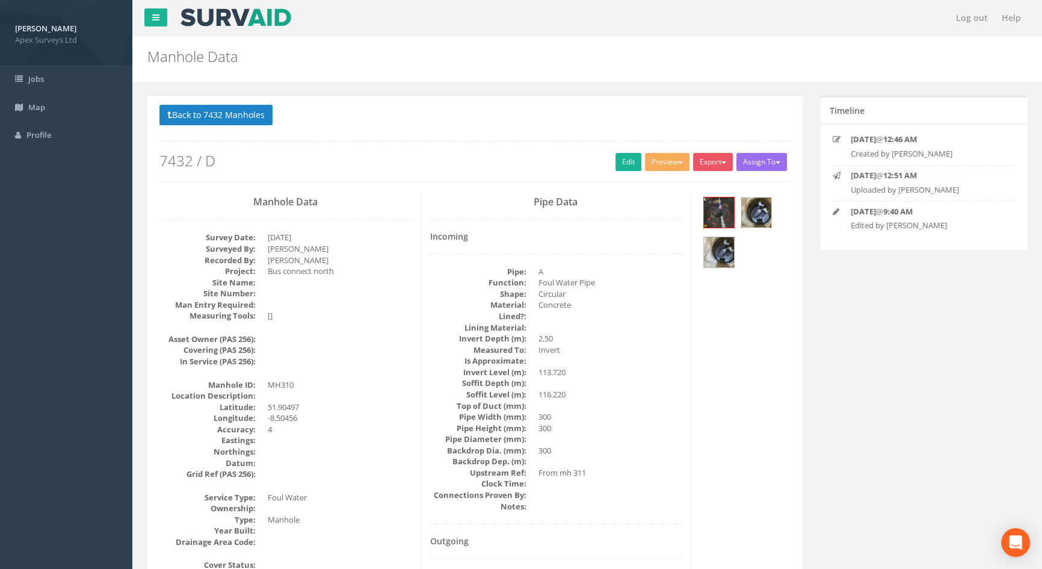
click at [764, 211] on img at bounding box center [756, 212] width 30 height 30
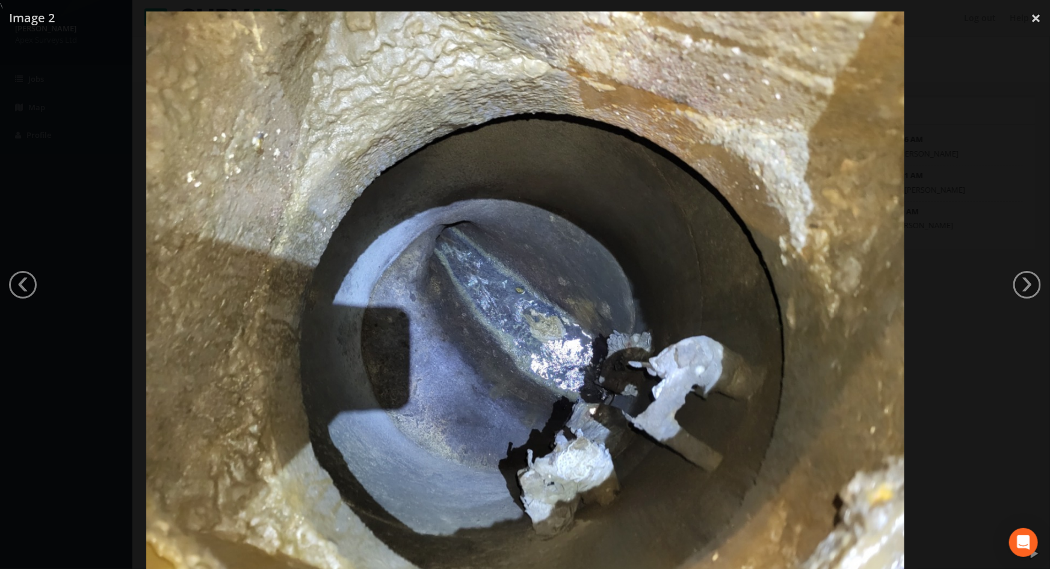
click at [791, 249] on img at bounding box center [525, 295] width 758 height 569
click at [941, 90] on div at bounding box center [525, 295] width 1050 height 569
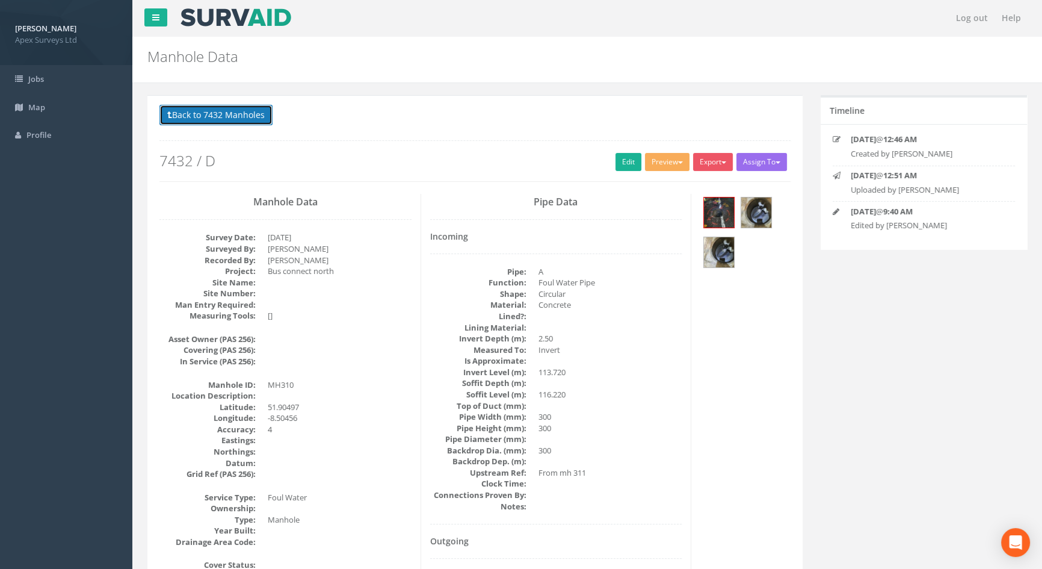
click at [217, 114] on button "Back to 7432 Manholes" at bounding box center [215, 115] width 113 height 20
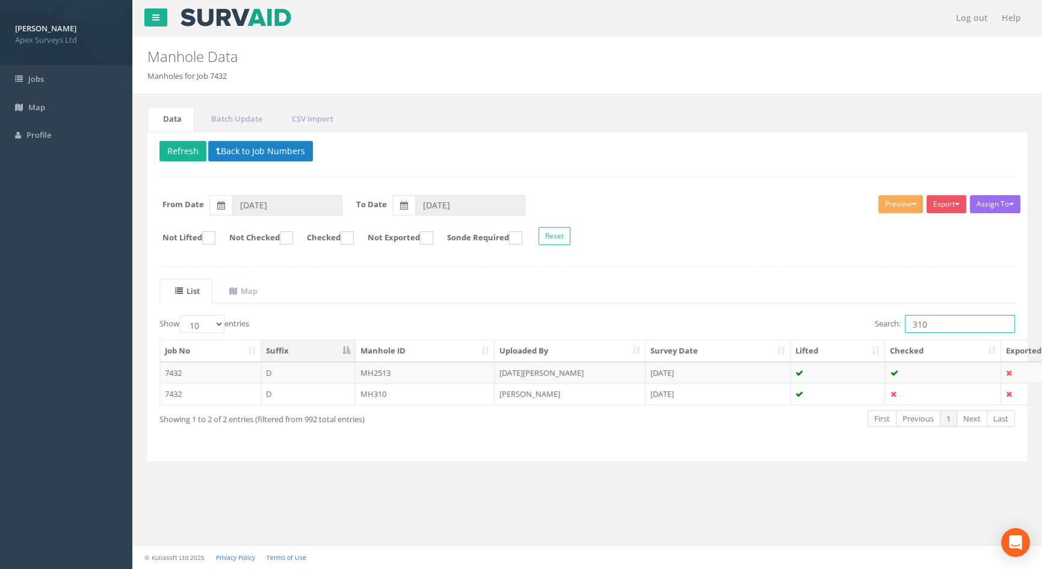
drag, startPoint x: 939, startPoint y: 323, endPoint x: 905, endPoint y: 320, distance: 33.8
click at [905, 320] on input "310" at bounding box center [960, 324] width 110 height 18
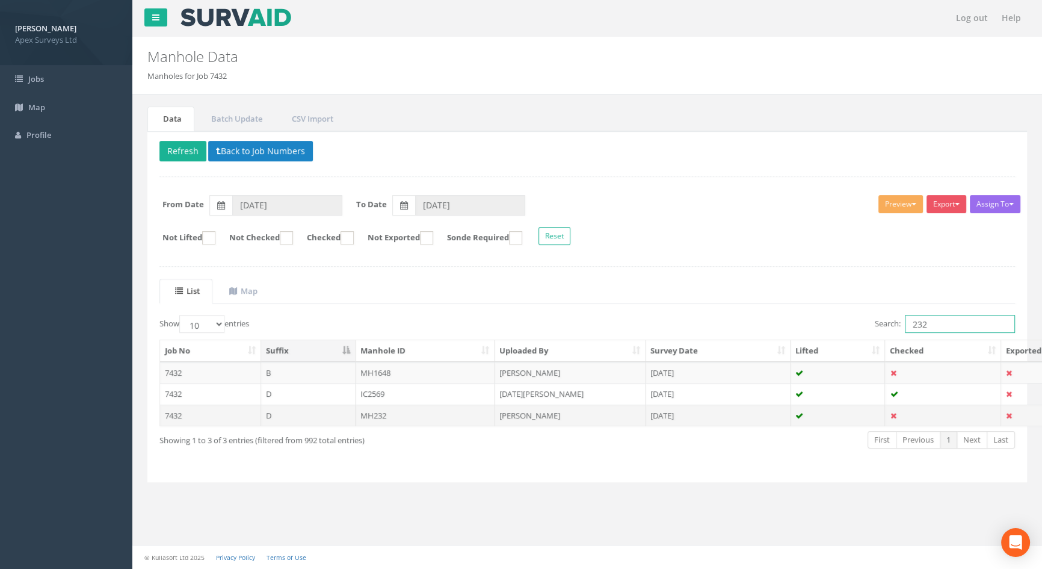
type input "232"
click at [378, 416] on td "MH232" at bounding box center [426, 415] width 140 height 22
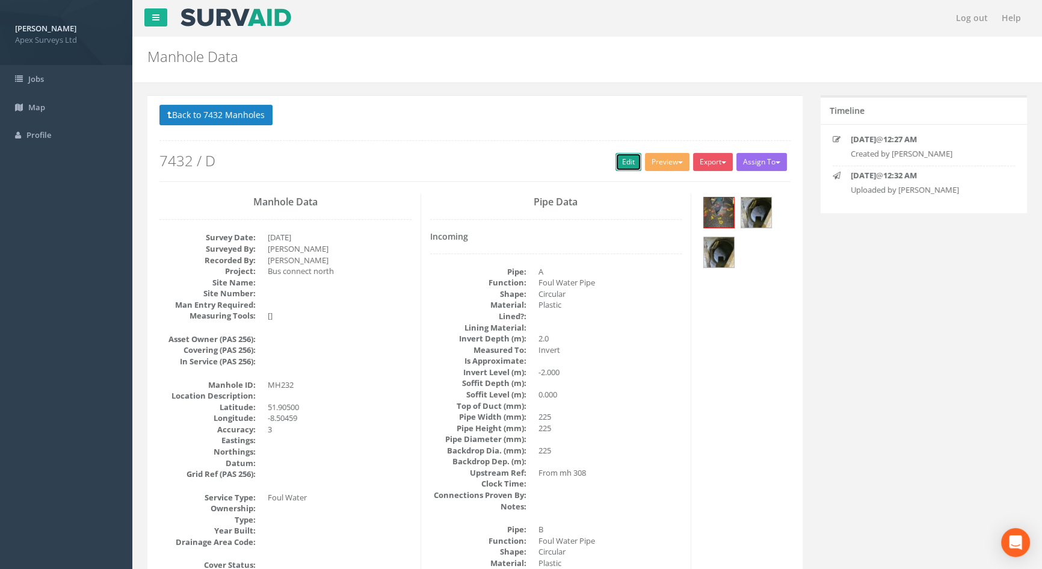
click at [626, 162] on link "Edit" at bounding box center [629, 162] width 26 height 18
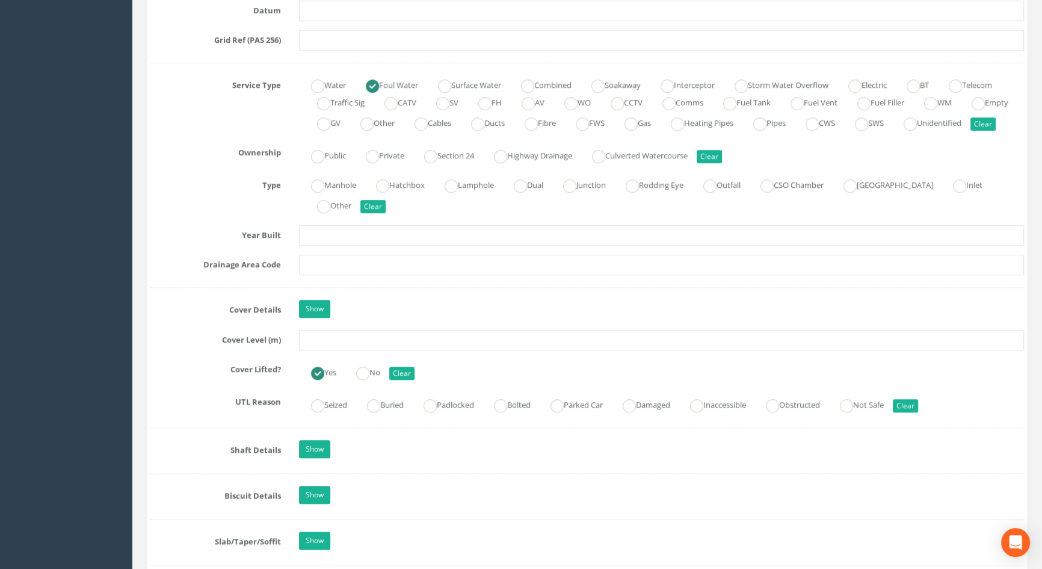
scroll to position [820, 0]
click at [319, 349] on input "text" at bounding box center [661, 339] width 725 height 20
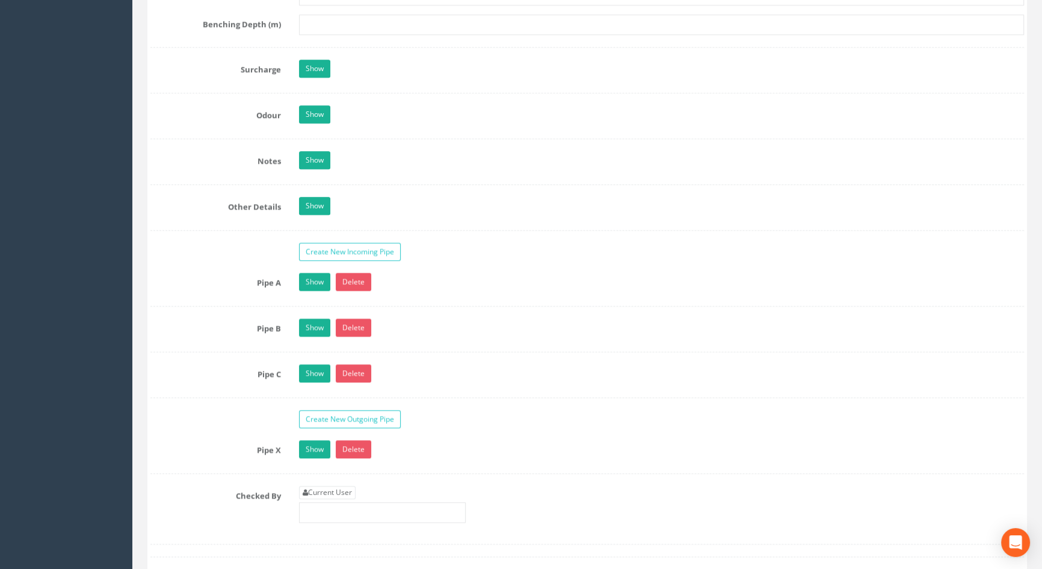
scroll to position [1859, 0]
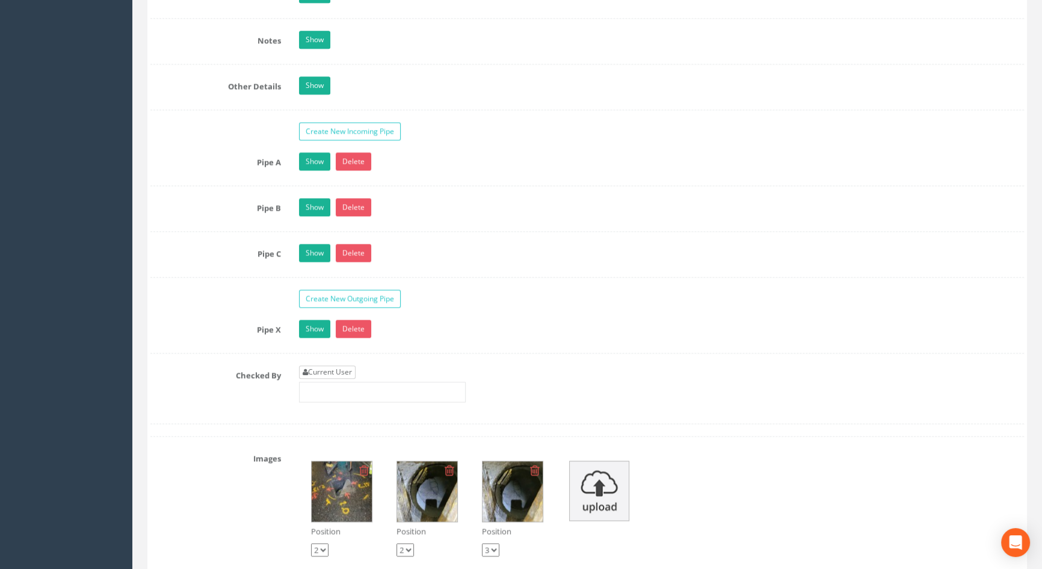
type input "16.27"
click at [335, 379] on link "Current User" at bounding box center [327, 371] width 57 height 13
type input "[PERSON_NAME]"
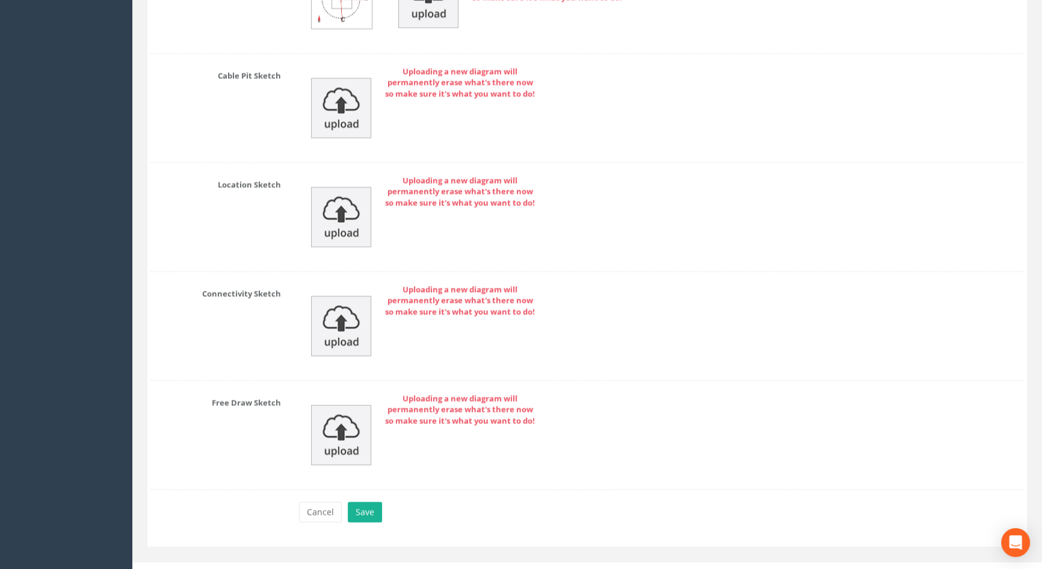
scroll to position [2690, 0]
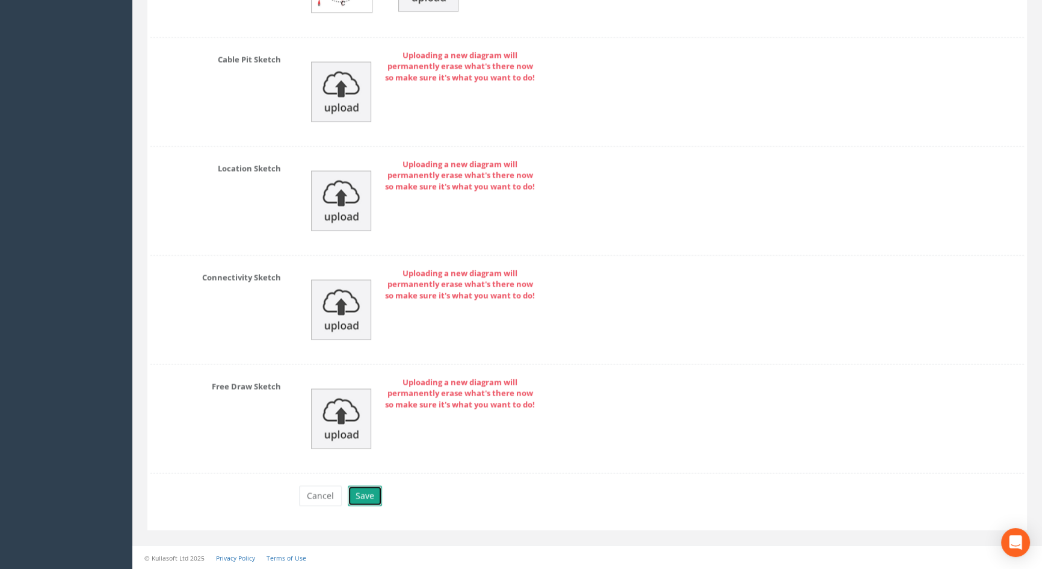
click at [362, 499] on button "Save" at bounding box center [365, 495] width 34 height 20
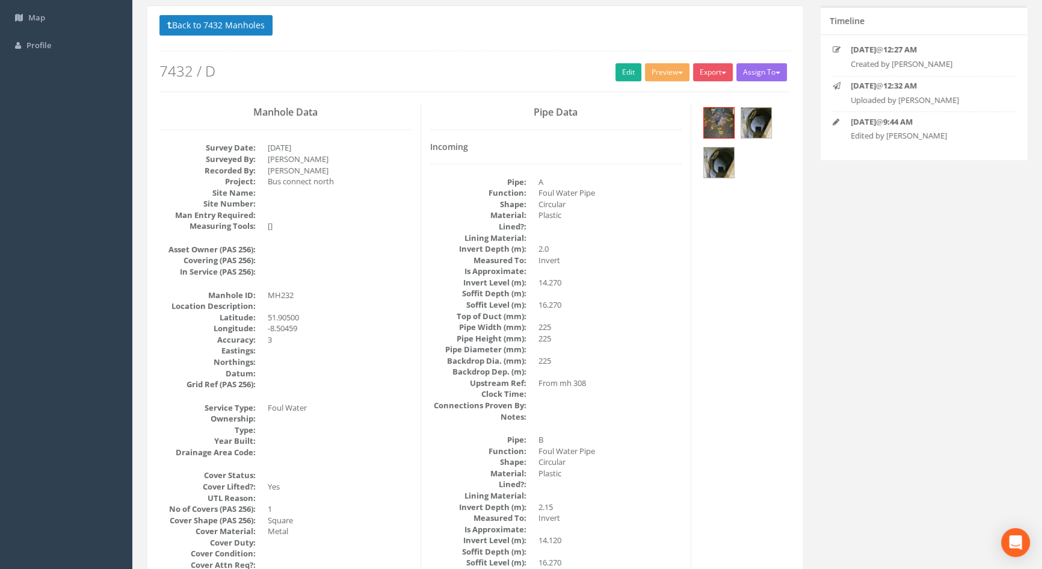
scroll to position [0, 0]
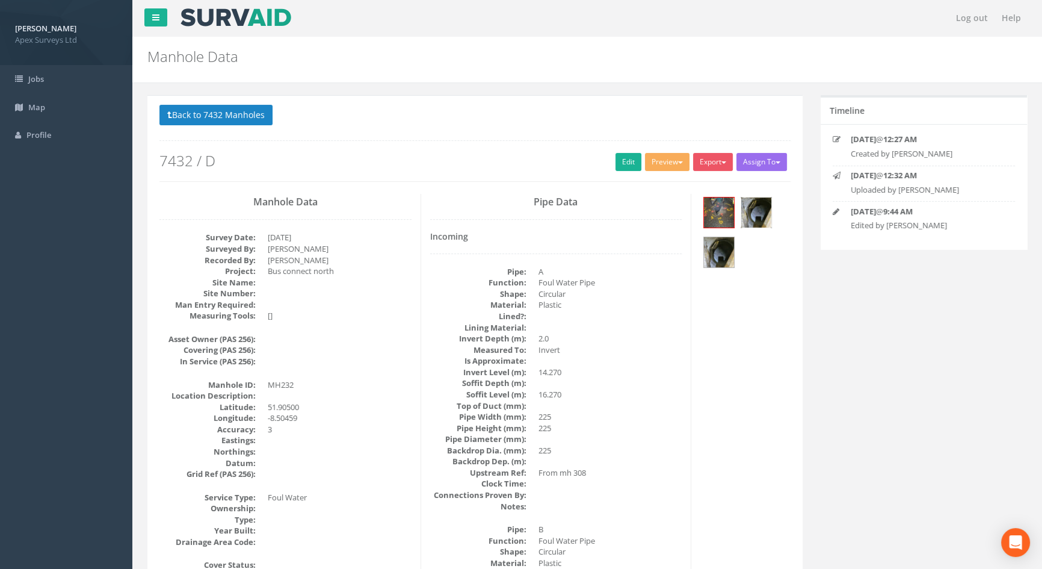
click at [768, 211] on img at bounding box center [756, 212] width 30 height 30
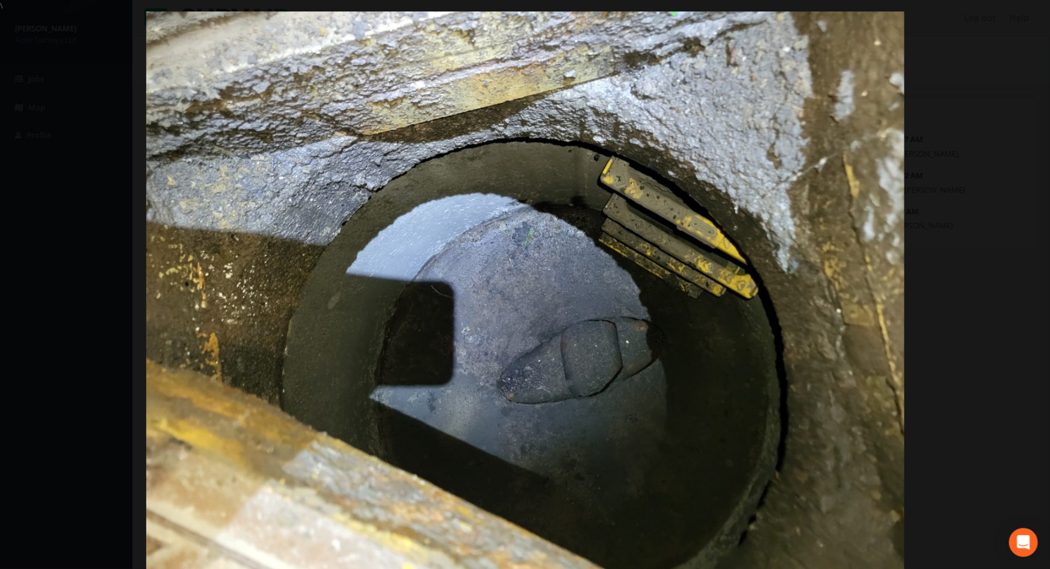
click at [990, 307] on div at bounding box center [525, 295] width 1050 height 569
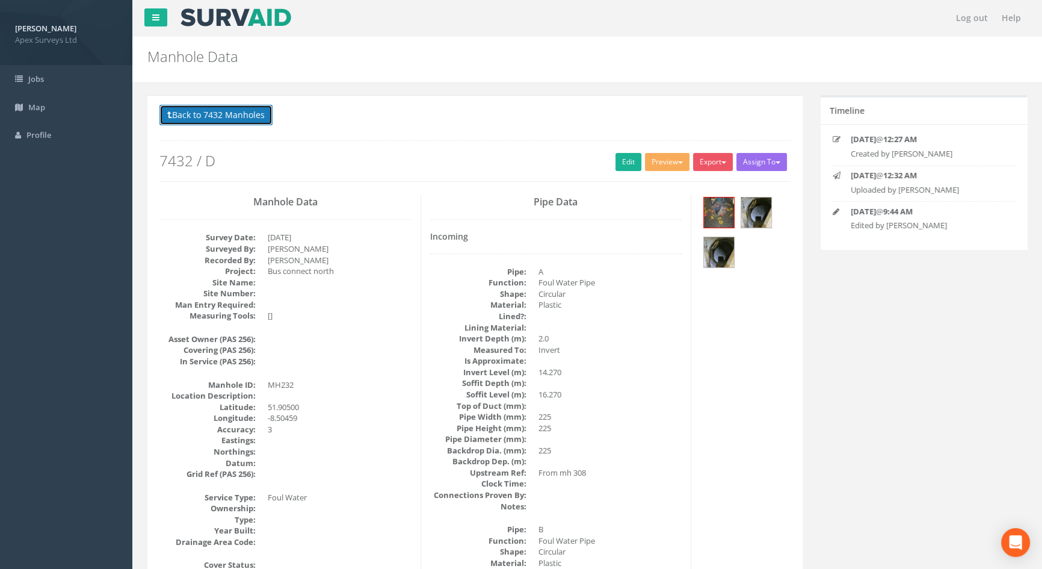
click at [241, 113] on button "Back to 7432 Manholes" at bounding box center [215, 115] width 113 height 20
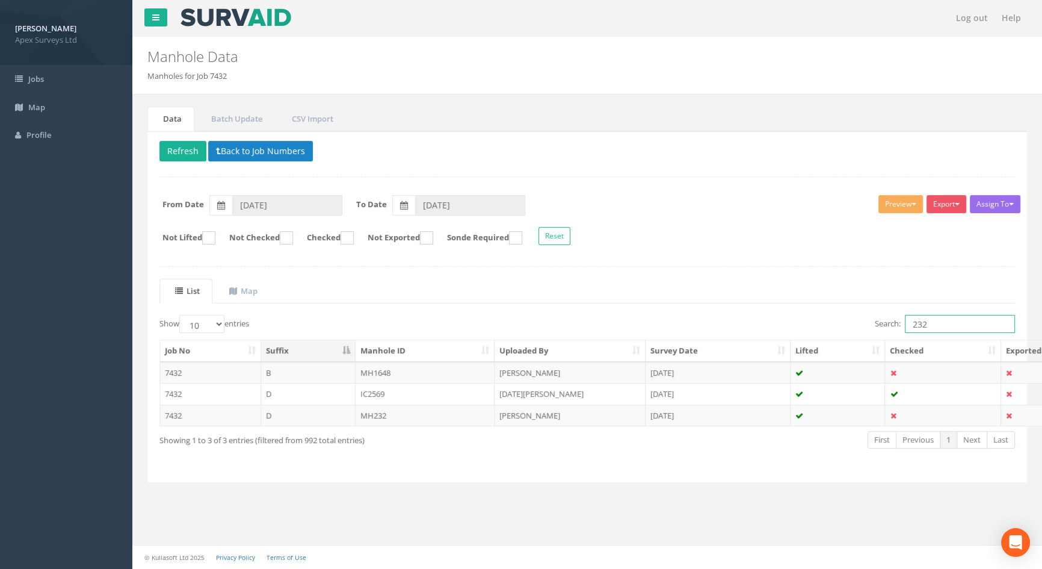
drag, startPoint x: 939, startPoint y: 329, endPoint x: 912, endPoint y: 324, distance: 26.9
click at [912, 324] on input "232" at bounding box center [960, 324] width 110 height 18
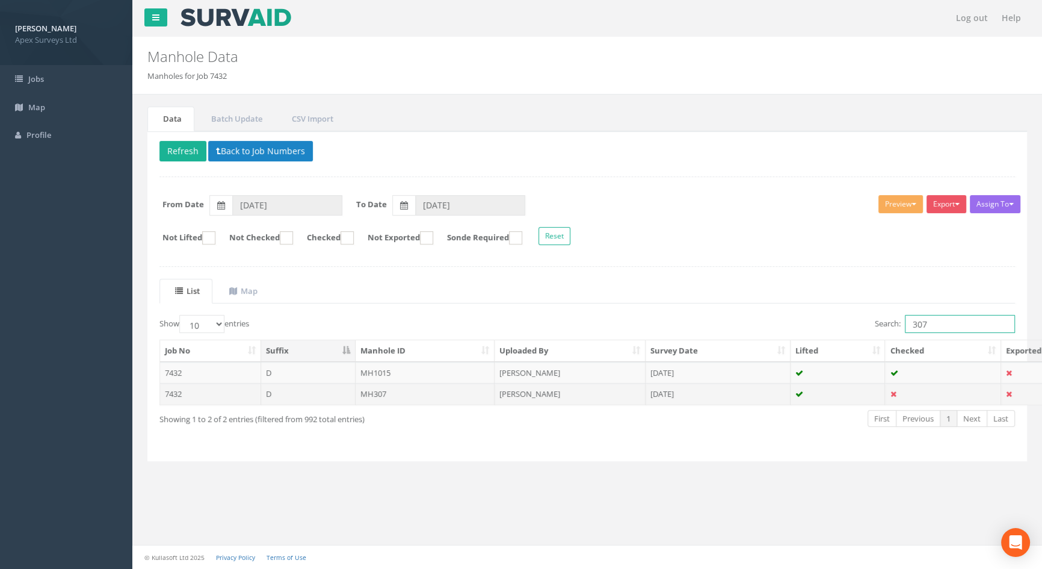
type input "307"
click at [400, 393] on td "MH307" at bounding box center [426, 394] width 140 height 22
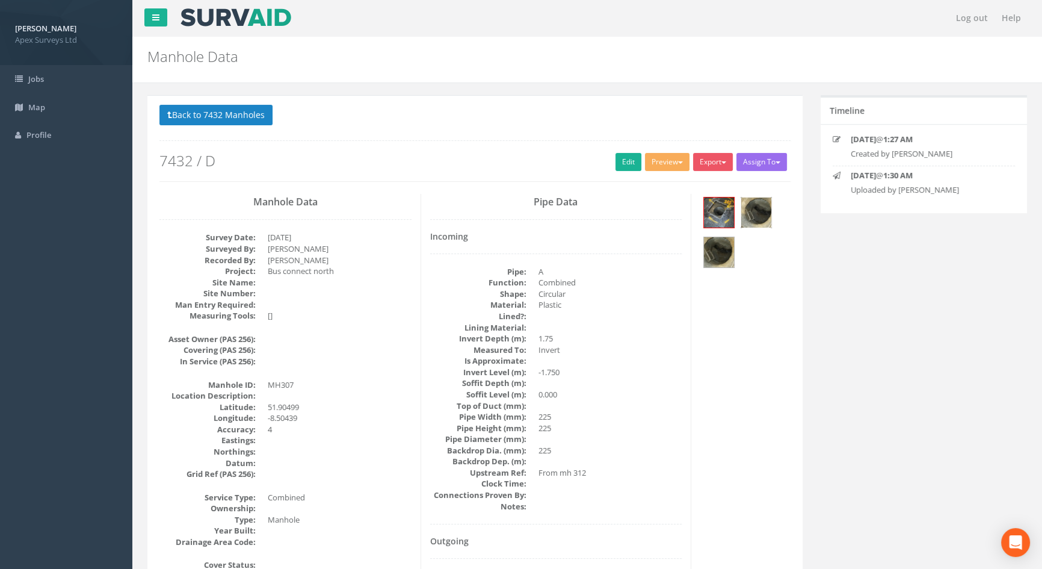
click at [757, 215] on img at bounding box center [756, 212] width 30 height 30
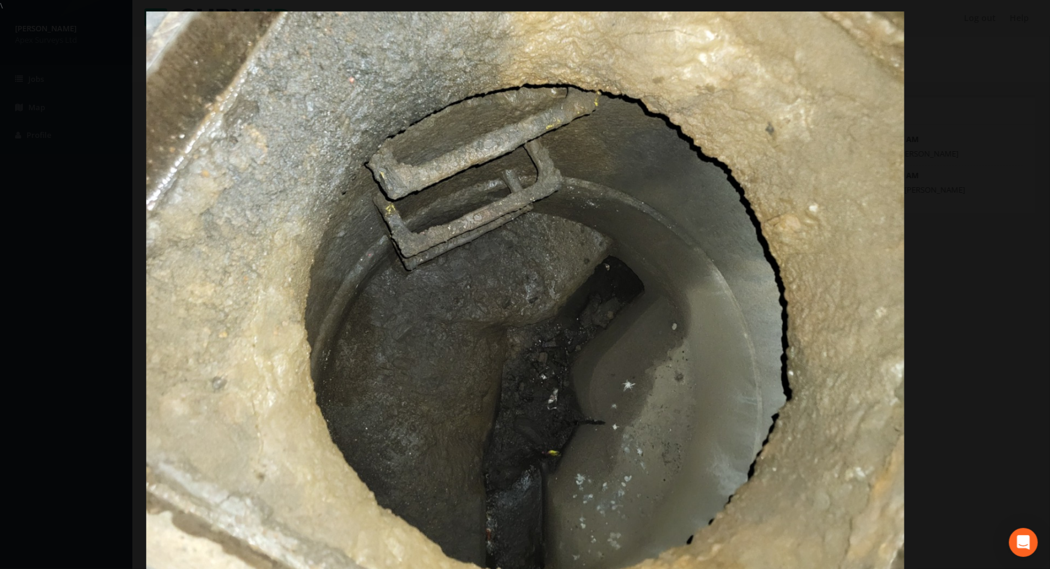
click at [859, 273] on img at bounding box center [525, 295] width 758 height 569
click at [1040, 12] on link "×" at bounding box center [1036, 18] width 28 height 36
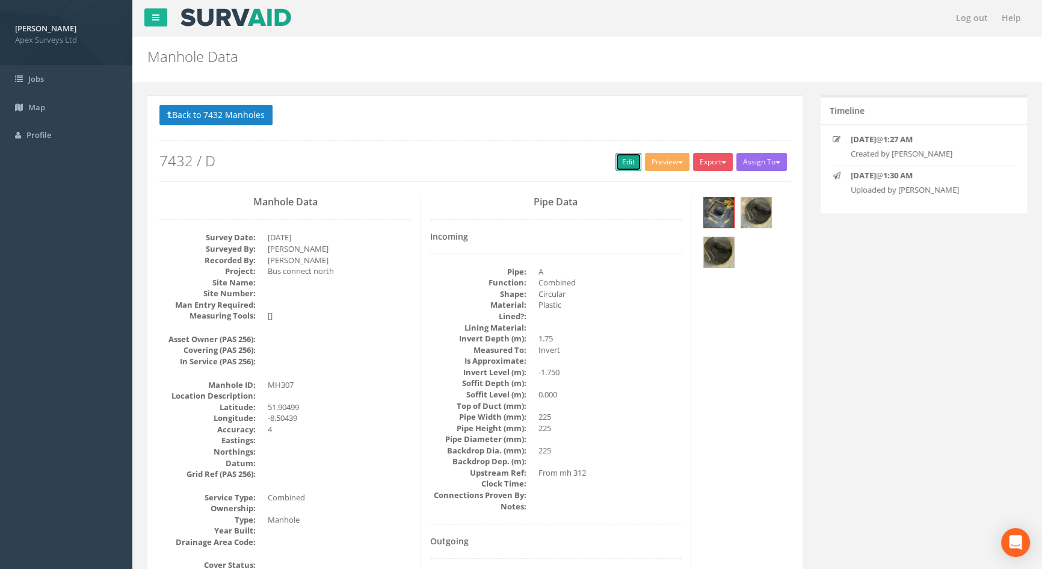
click at [625, 163] on link "Edit" at bounding box center [629, 162] width 26 height 18
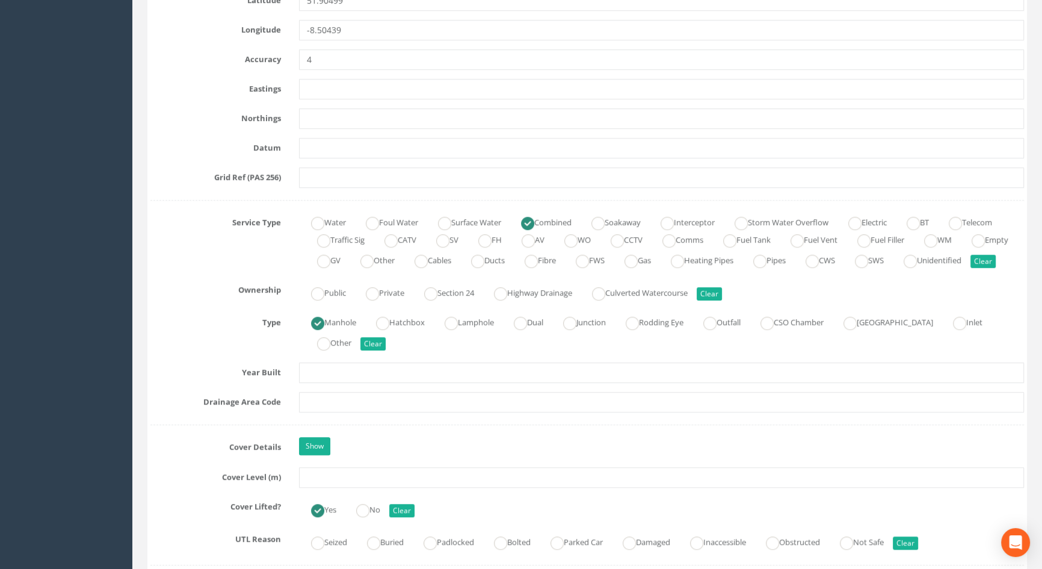
scroll to position [820, 0]
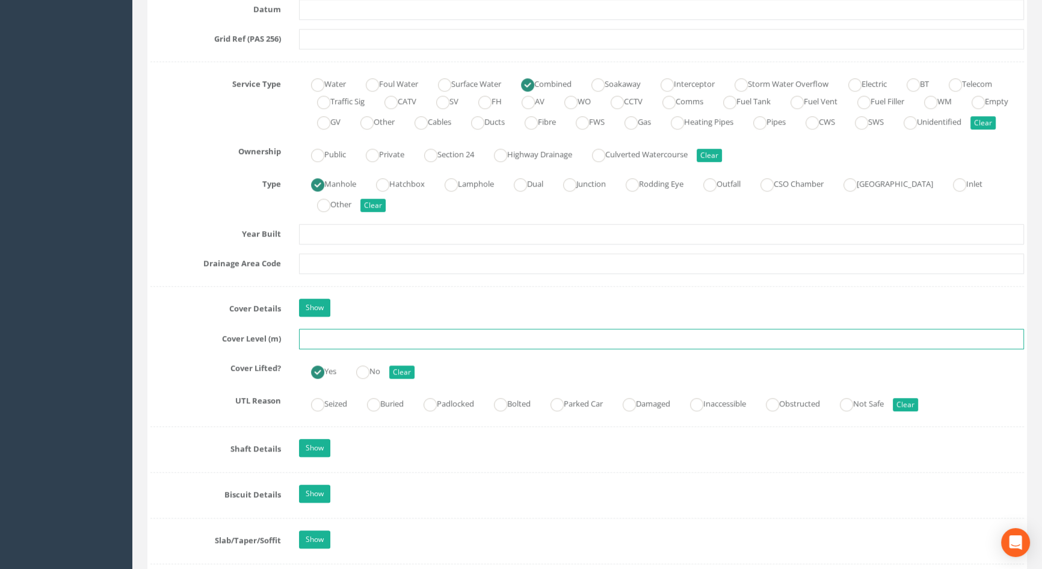
click at [326, 349] on input "text" at bounding box center [661, 339] width 725 height 20
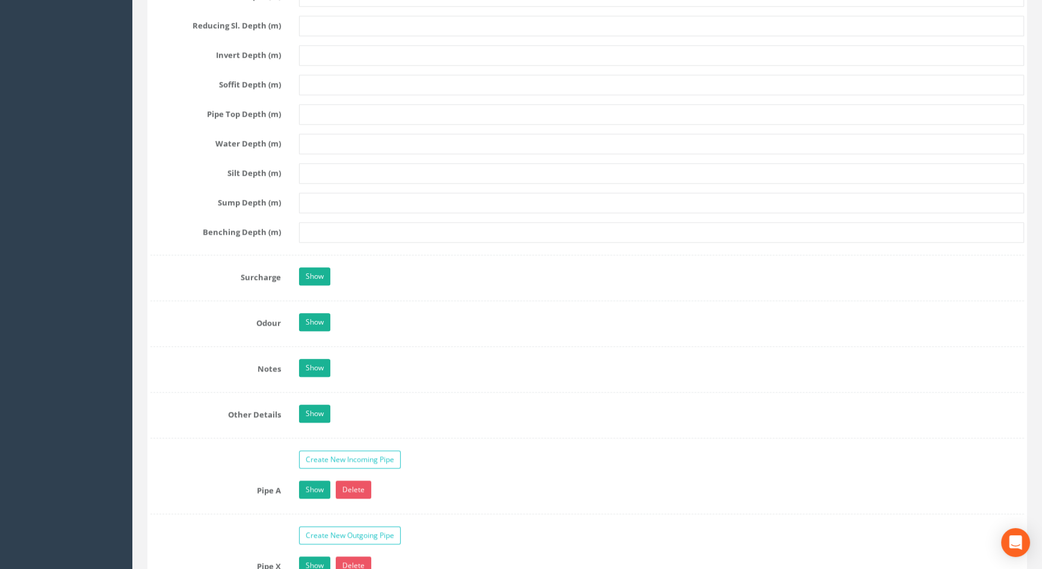
scroll to position [1750, 0]
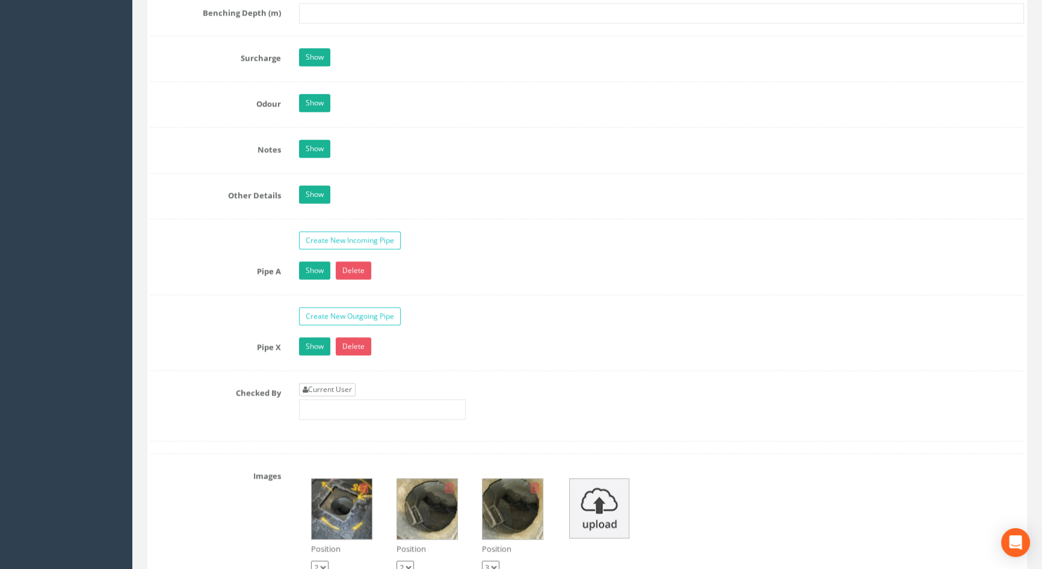
type input "116.04"
click at [326, 396] on link "Current User" at bounding box center [327, 389] width 57 height 13
type input "[PERSON_NAME]"
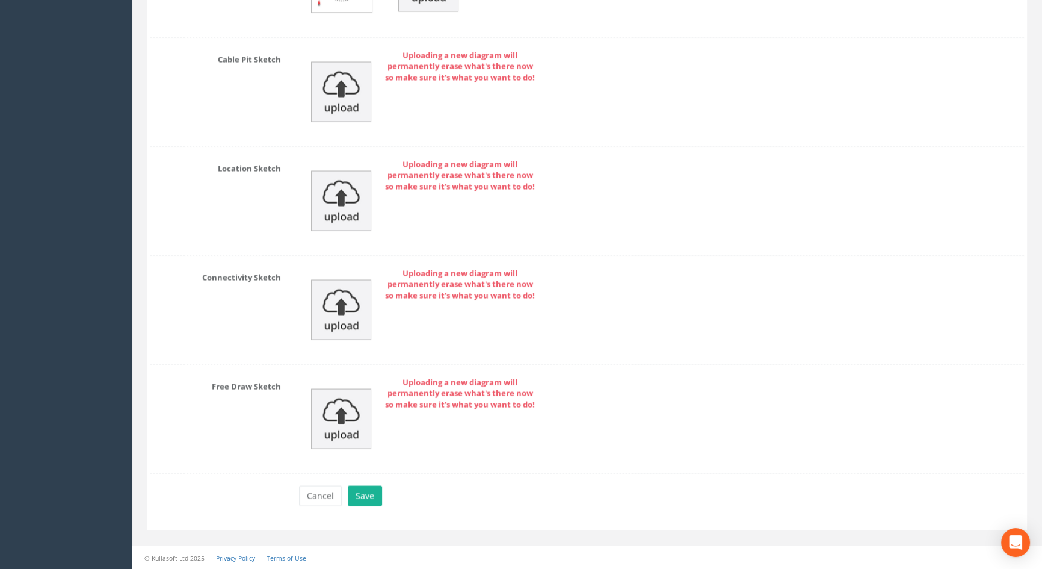
scroll to position [2599, 0]
click at [353, 499] on button "Save" at bounding box center [365, 495] width 34 height 20
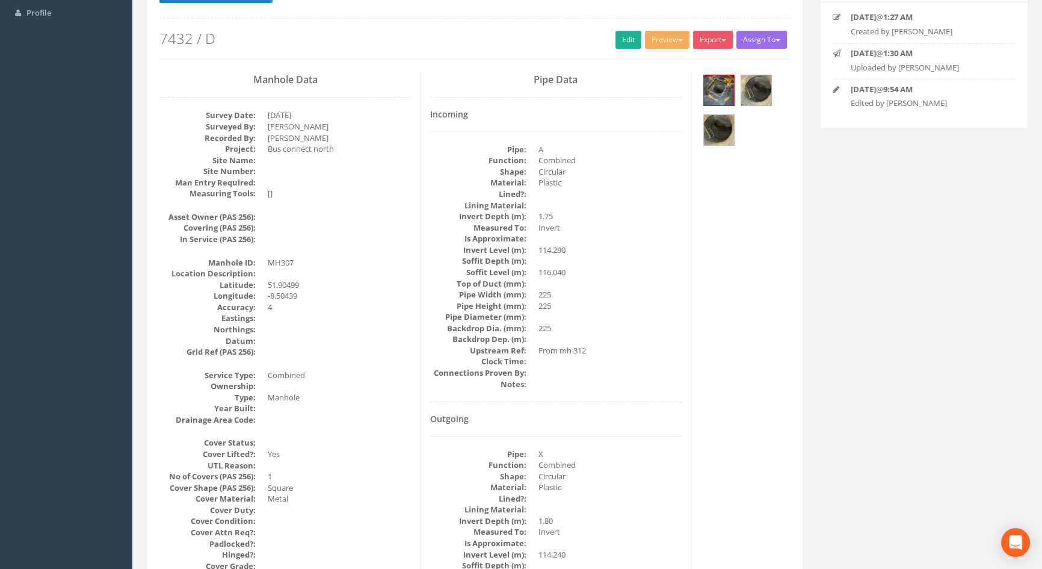
scroll to position [0, 0]
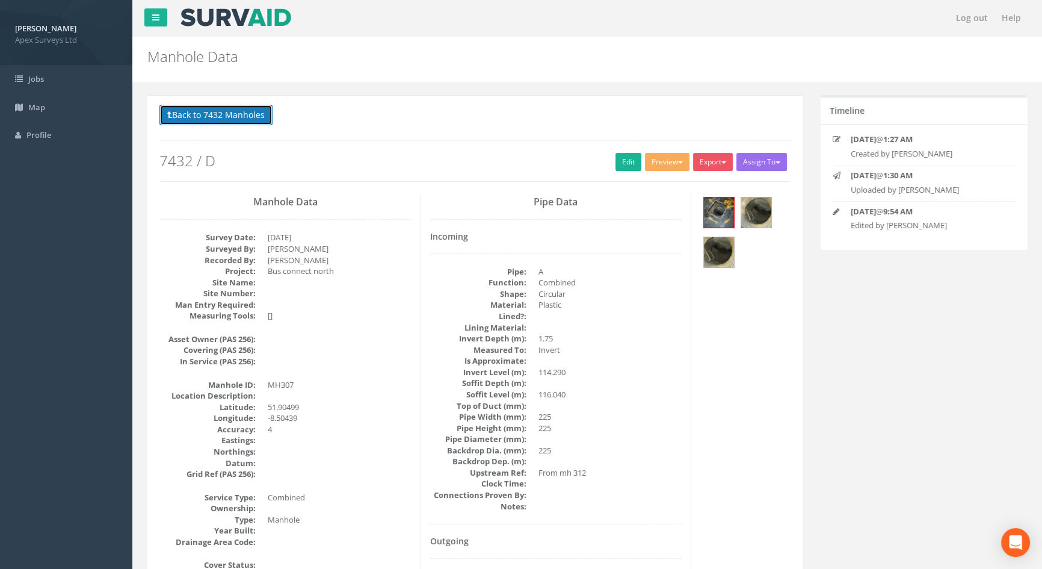
click at [240, 114] on button "Back to 7432 Manholes" at bounding box center [215, 115] width 113 height 20
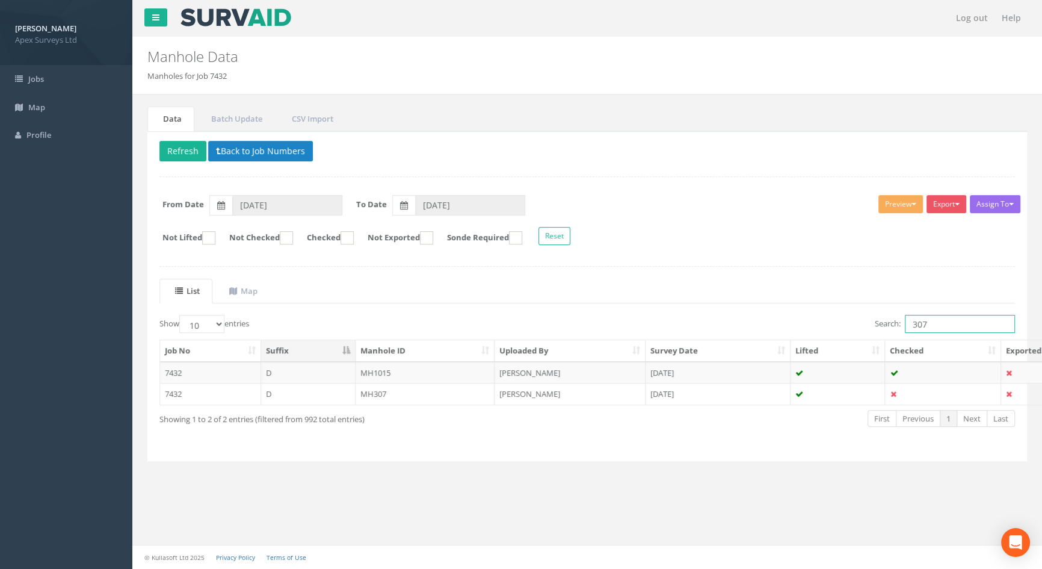
drag, startPoint x: 942, startPoint y: 326, endPoint x: 849, endPoint y: 324, distance: 92.7
click at [849, 324] on div "Search: 307" at bounding box center [805, 325] width 419 height 21
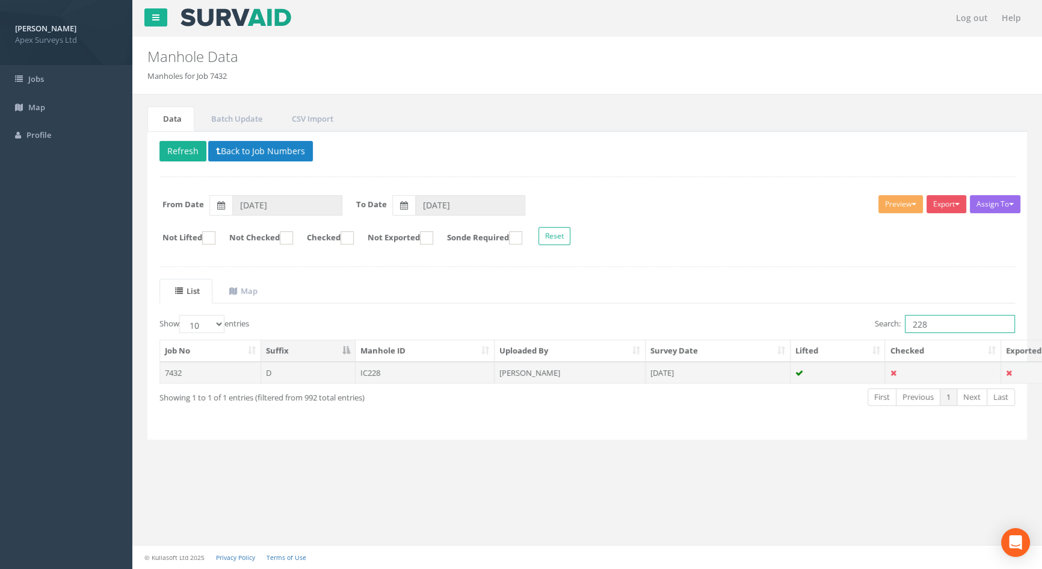
type input "228"
click at [385, 372] on td "IC228" at bounding box center [426, 373] width 140 height 22
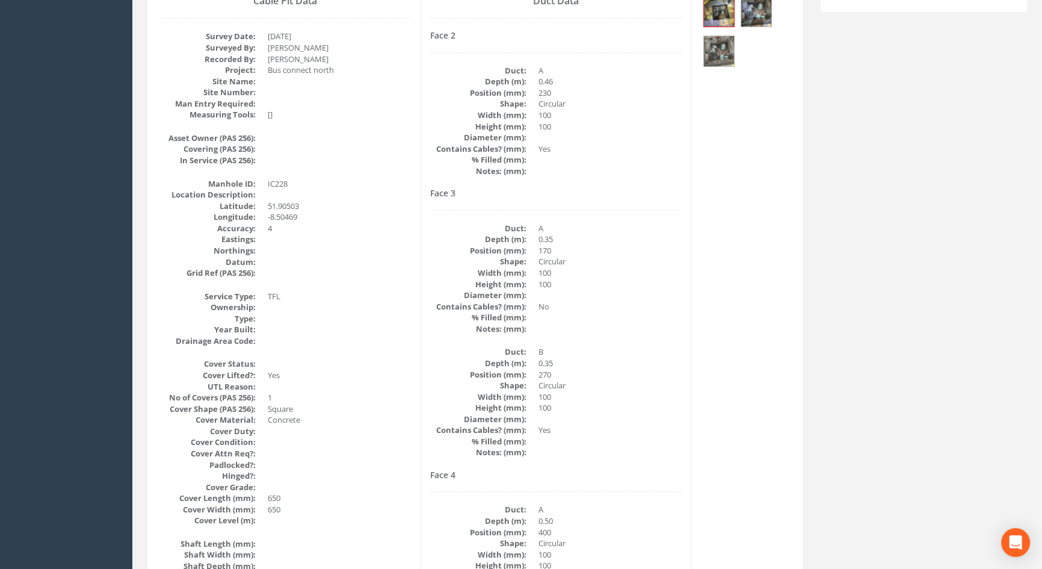
scroll to position [109, 0]
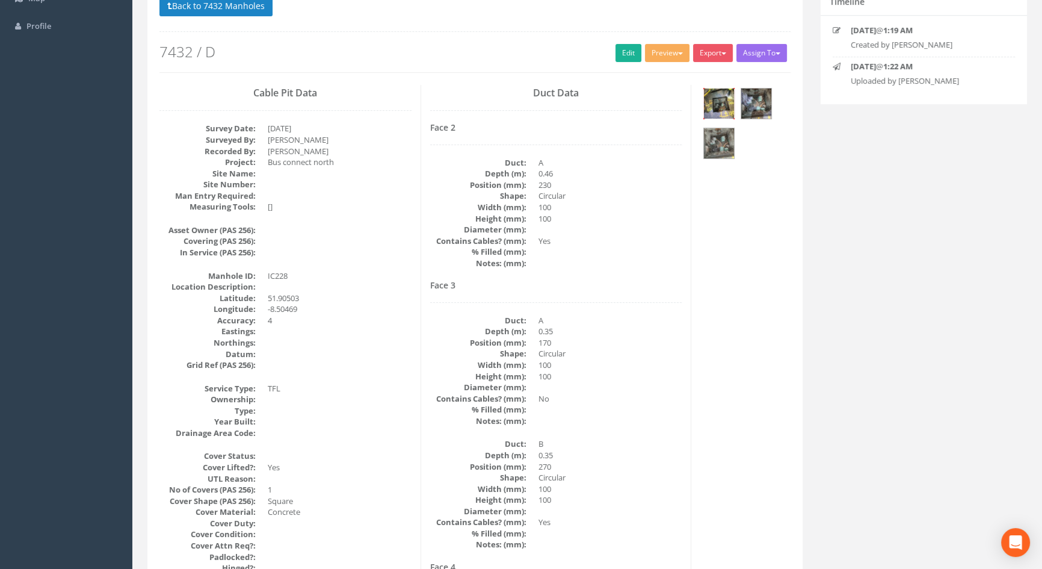
click at [715, 106] on img at bounding box center [719, 103] width 30 height 30
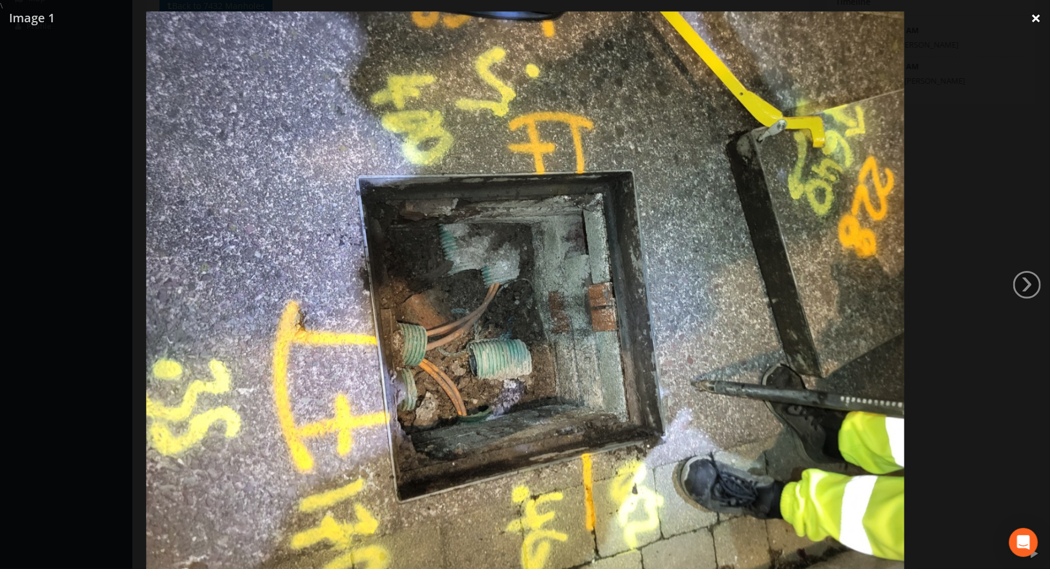
click at [1028, 24] on link "×" at bounding box center [1036, 18] width 28 height 36
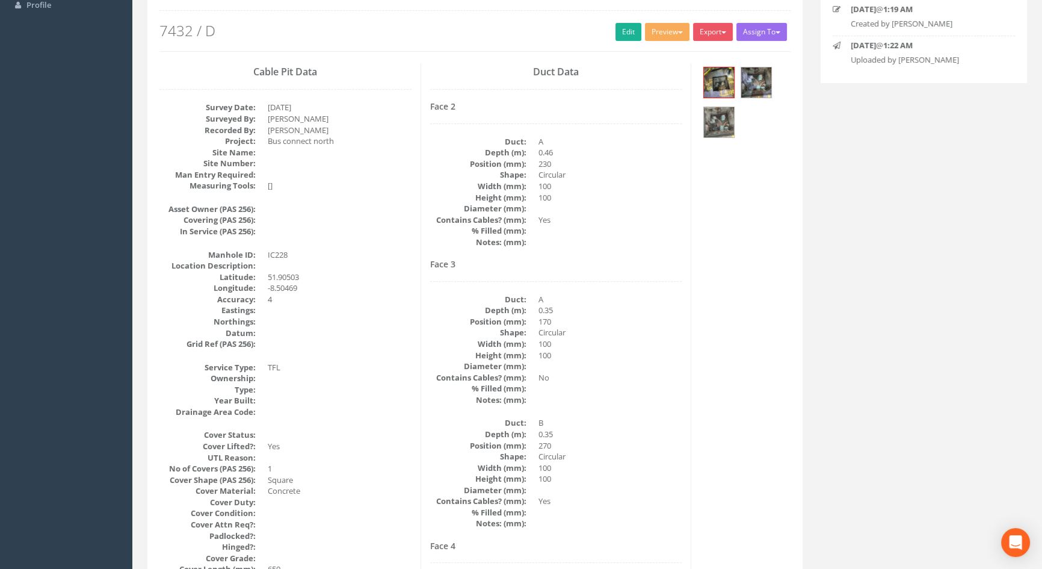
scroll to position [0, 0]
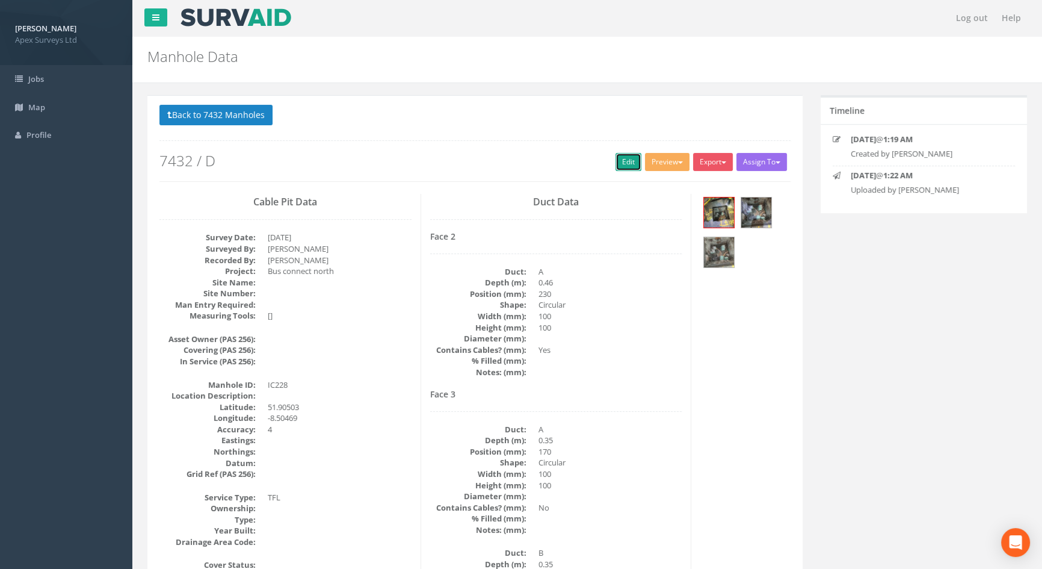
click at [617, 163] on link "Edit" at bounding box center [629, 162] width 26 height 18
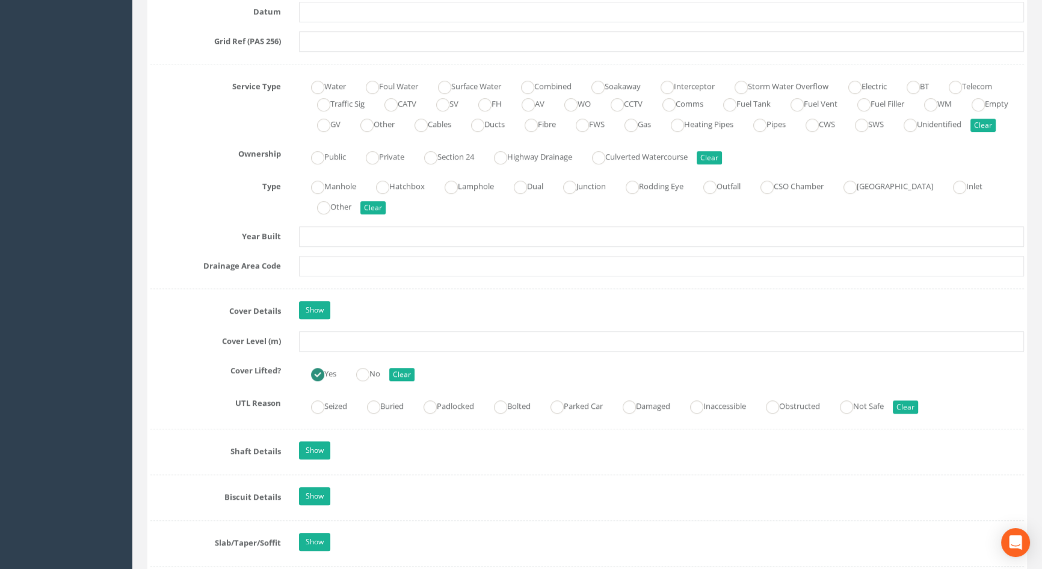
scroll to position [820, 0]
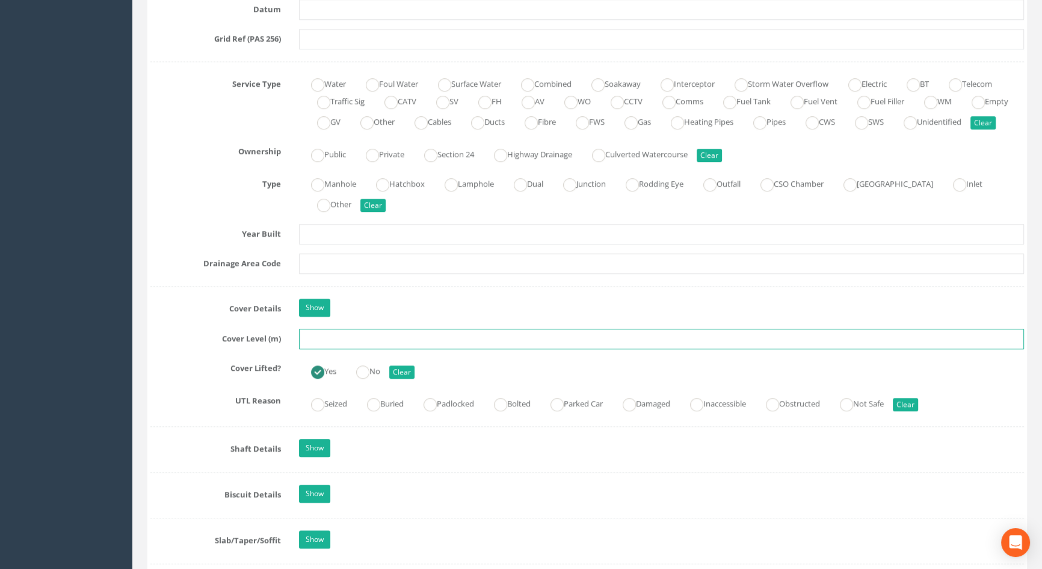
click at [332, 349] on input "text" at bounding box center [661, 339] width 725 height 20
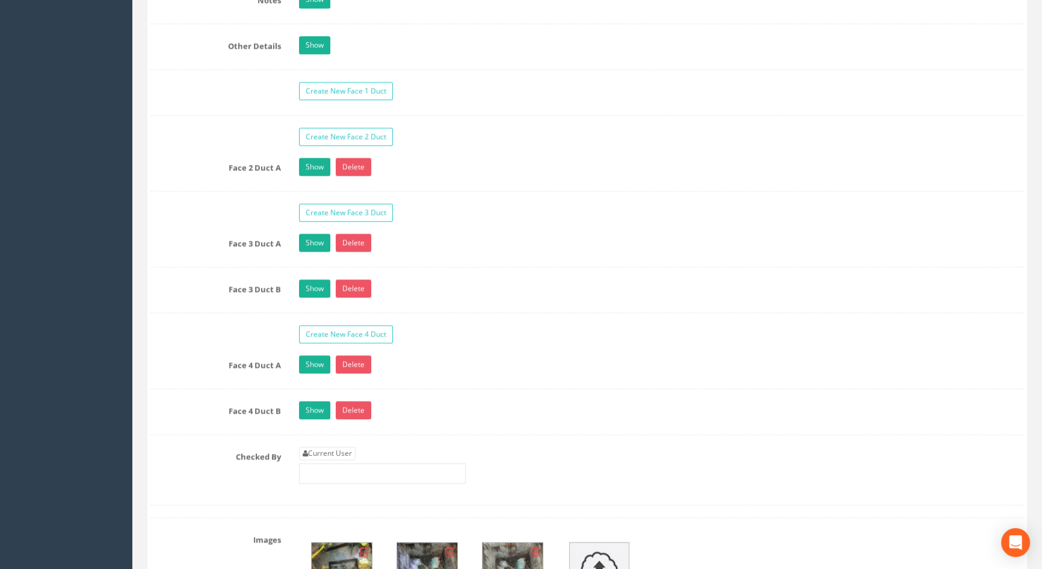
scroll to position [2078, 0]
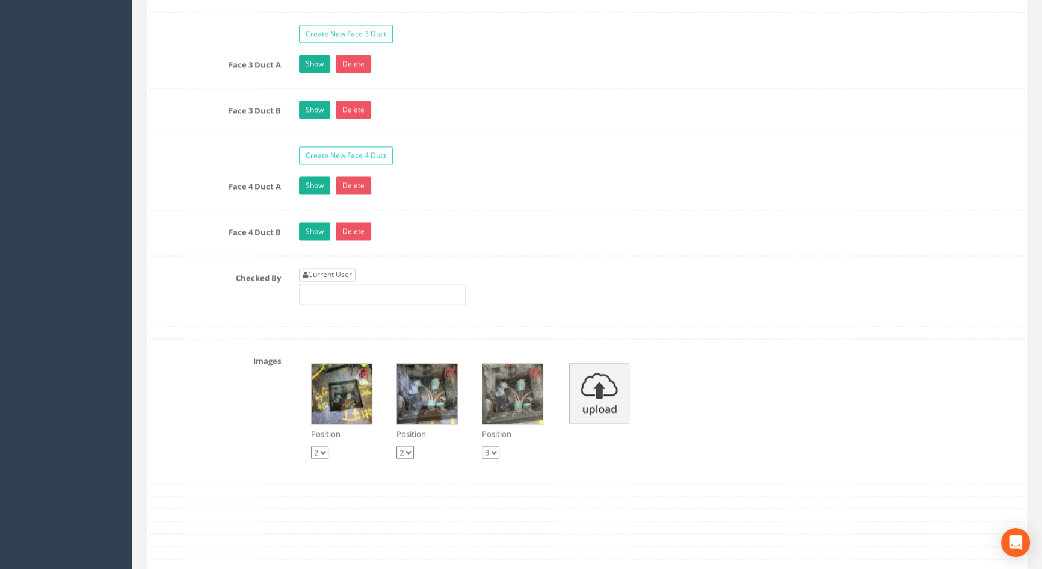
type input "116.70"
click at [341, 281] on link "Current User" at bounding box center [327, 274] width 57 height 13
type input "[PERSON_NAME]"
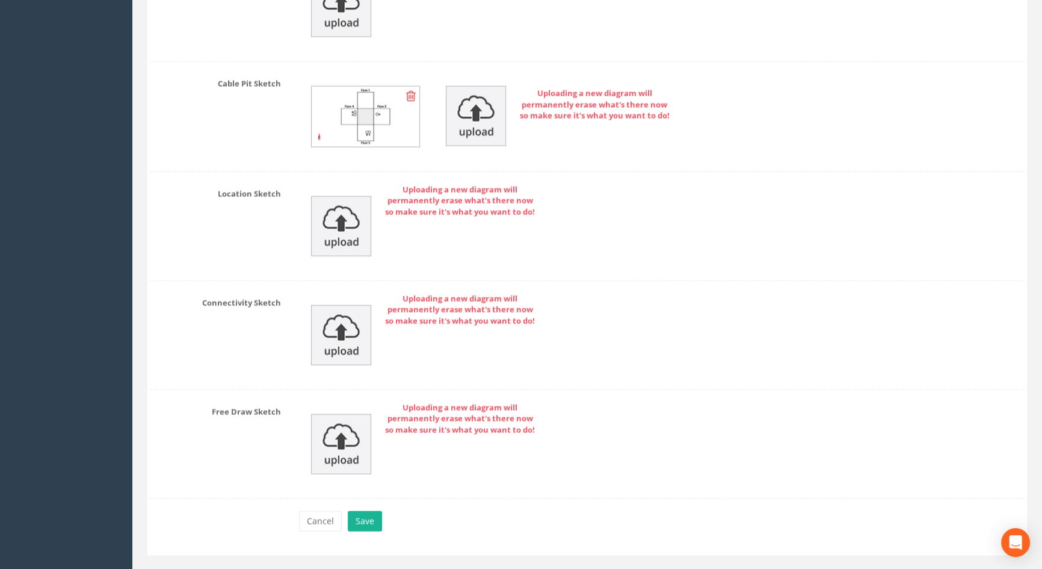
scroll to position [2811, 0]
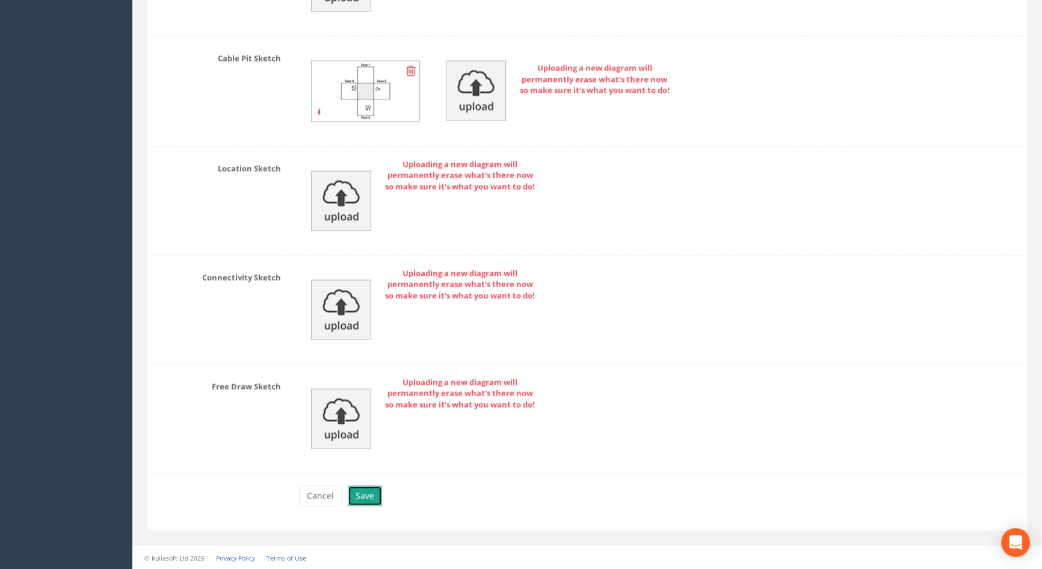
click at [365, 495] on button "Save" at bounding box center [365, 495] width 34 height 20
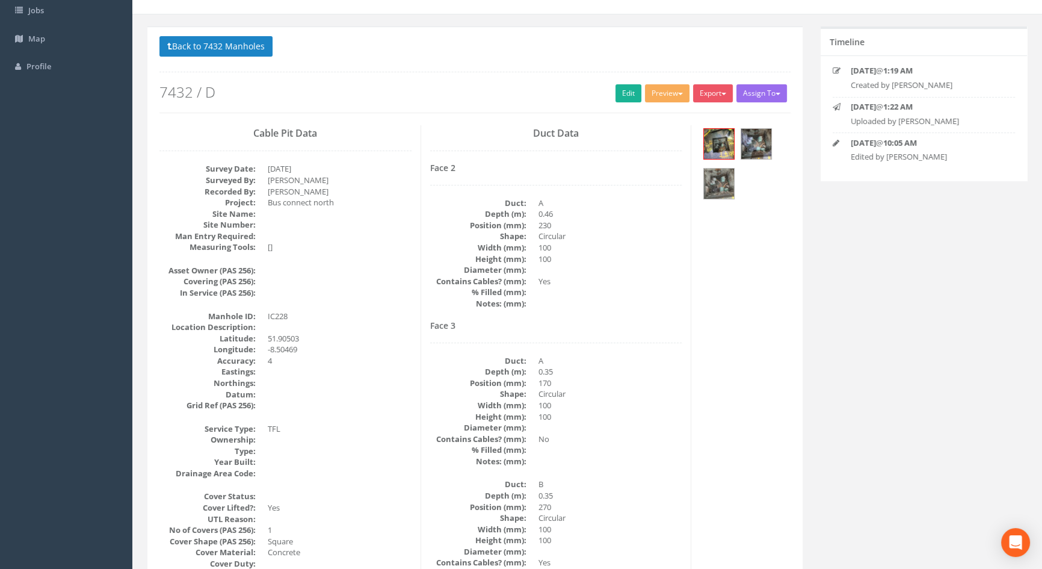
scroll to position [0, 0]
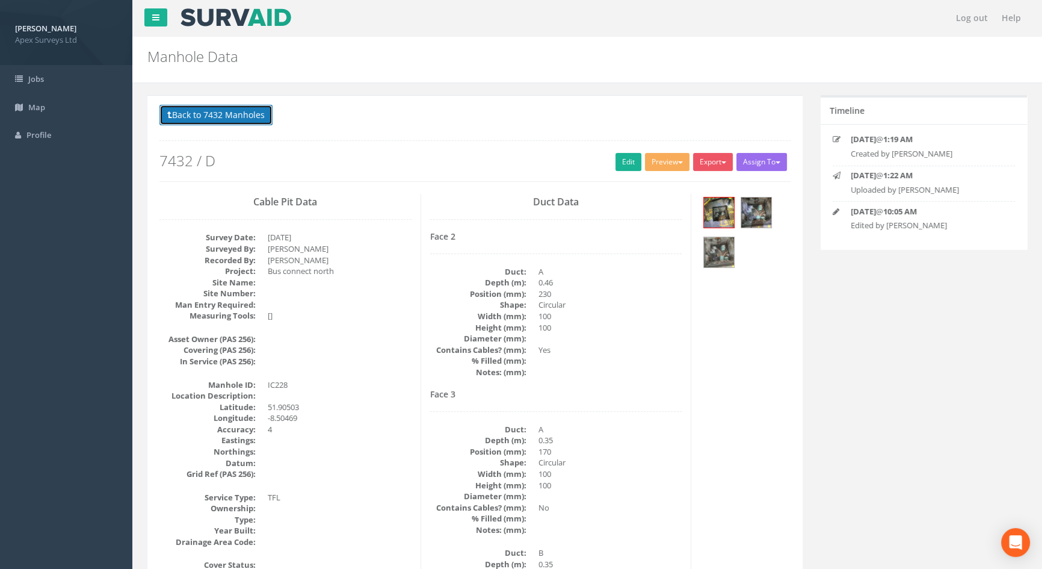
click at [240, 116] on button "Back to 7432 Manholes" at bounding box center [215, 115] width 113 height 20
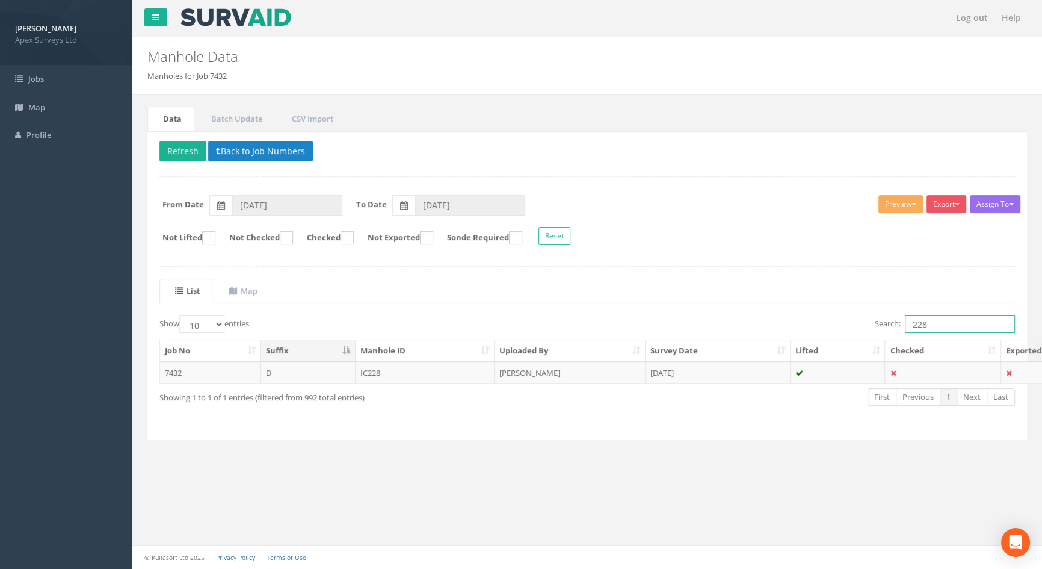
click at [951, 325] on input "228" at bounding box center [960, 324] width 110 height 18
type input "229"
click at [404, 367] on td "IC229" at bounding box center [426, 373] width 140 height 22
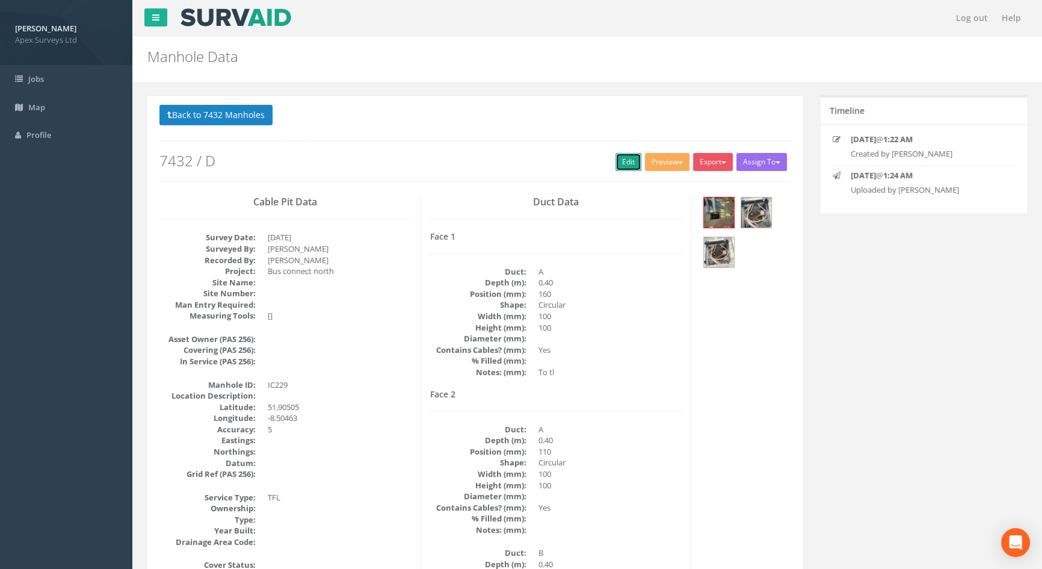
click at [630, 156] on link "Edit" at bounding box center [629, 162] width 26 height 18
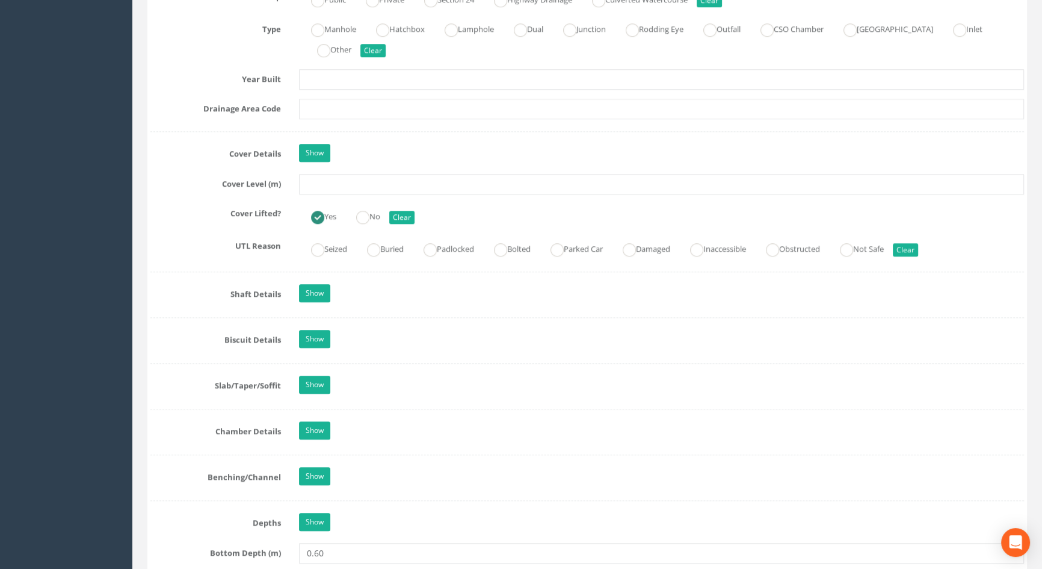
scroll to position [984, 0]
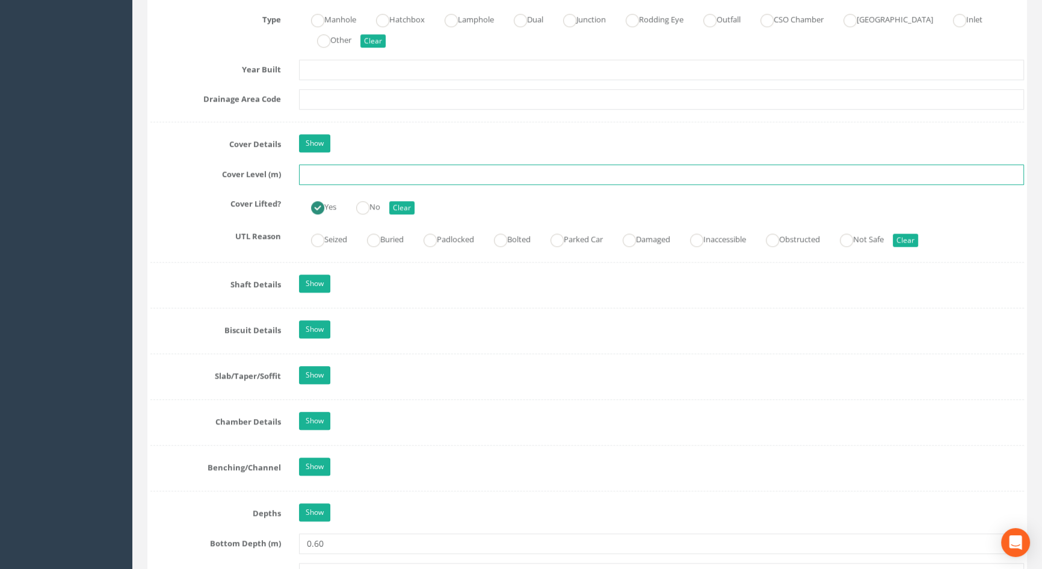
click at [337, 185] on input "text" at bounding box center [661, 174] width 725 height 20
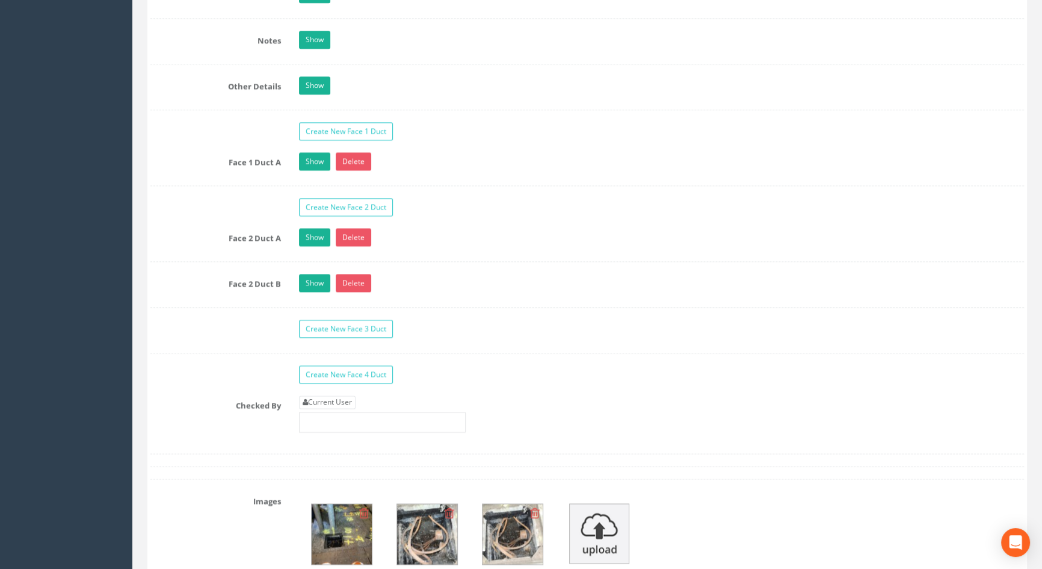
scroll to position [2078, 0]
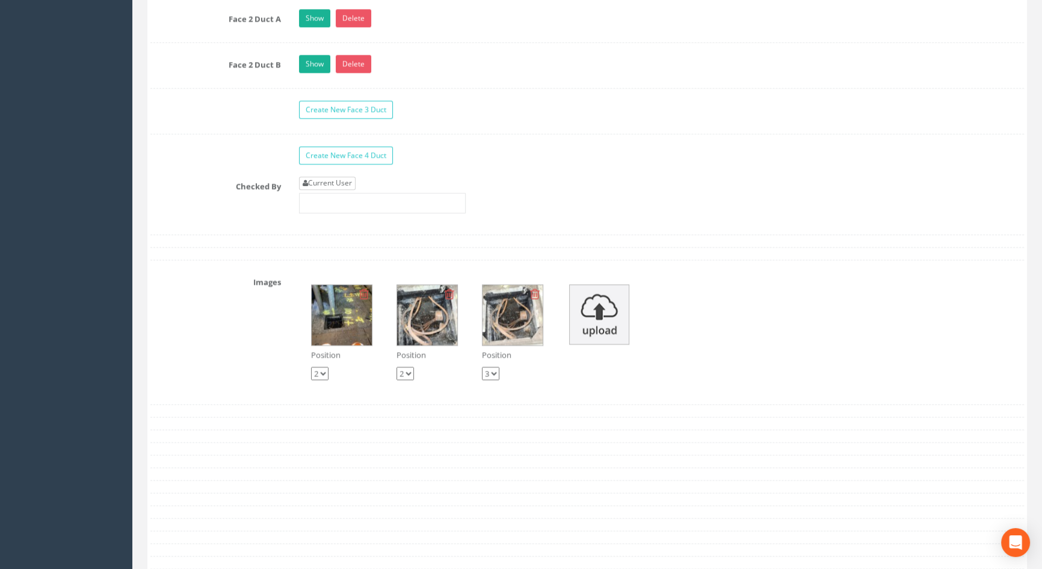
type input "116.54"
click at [339, 190] on link "Current User" at bounding box center [327, 182] width 57 height 13
type input "[PERSON_NAME]"
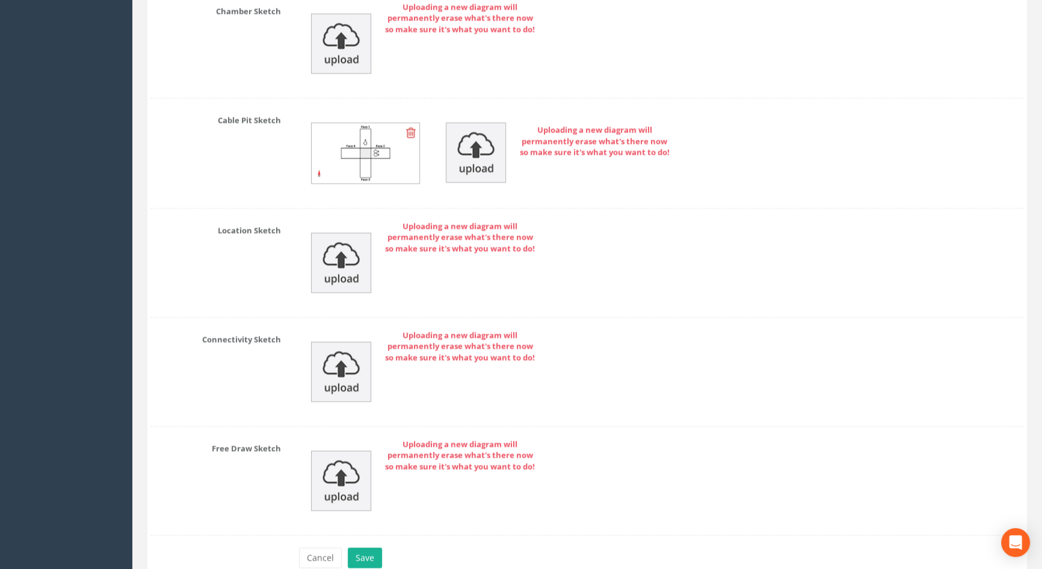
scroll to position [2733, 0]
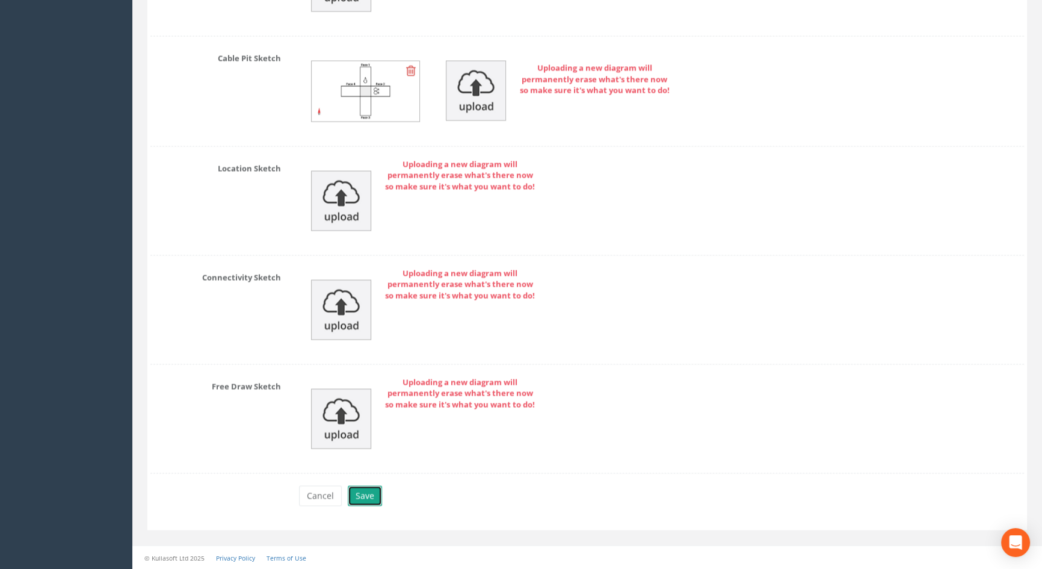
click at [376, 493] on button "Save" at bounding box center [365, 495] width 34 height 20
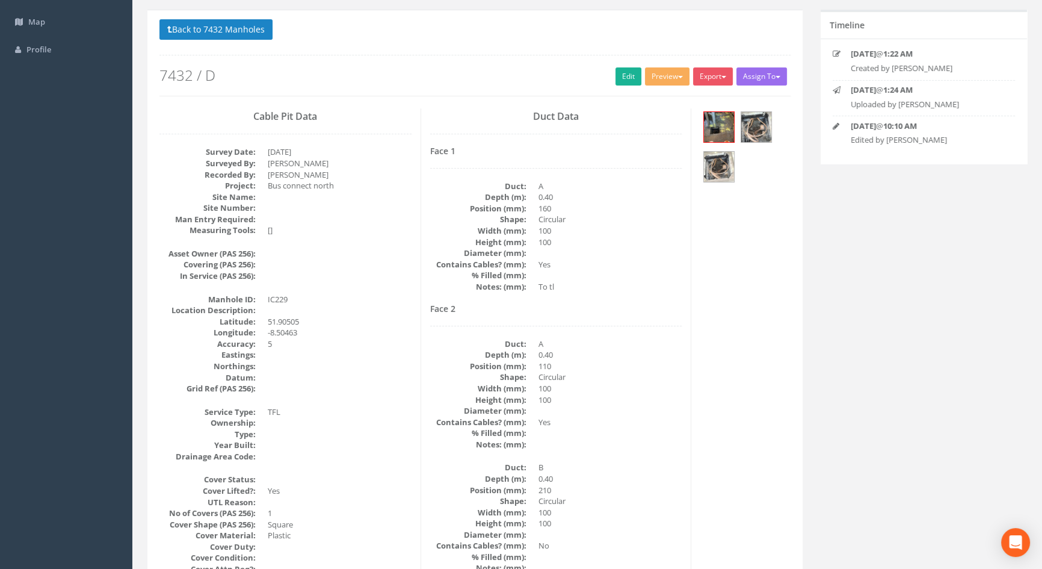
scroll to position [0, 0]
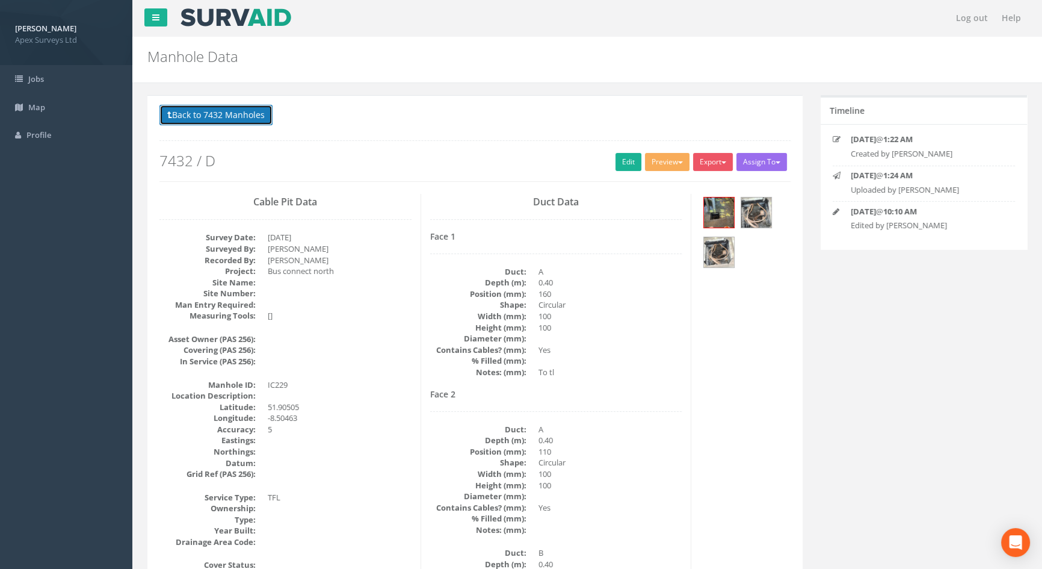
click at [255, 117] on button "Back to 7432 Manholes" at bounding box center [215, 115] width 113 height 20
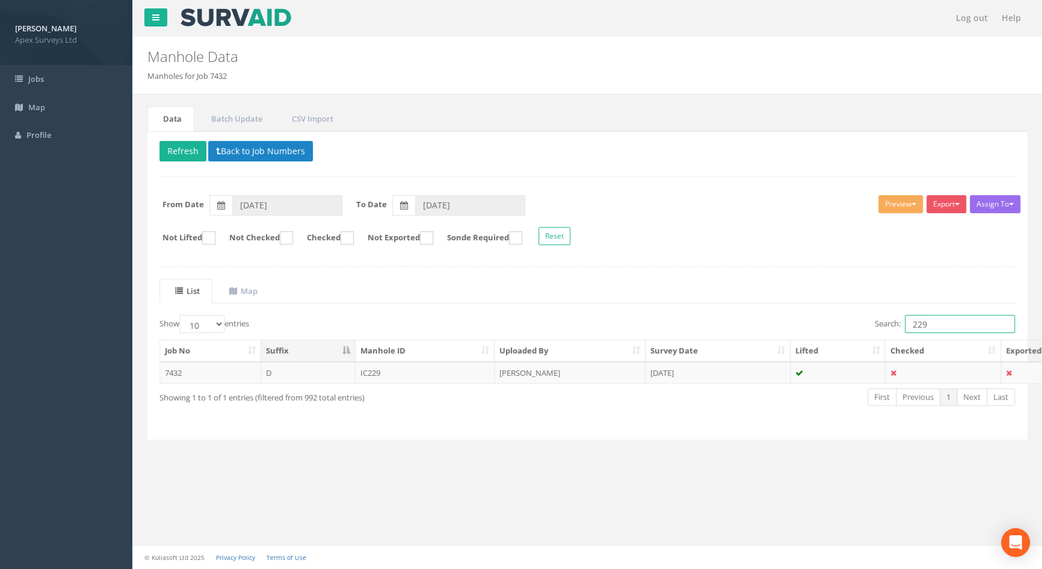
drag, startPoint x: 942, startPoint y: 324, endPoint x: 856, endPoint y: 320, distance: 86.7
click at [857, 320] on div "Search: 229" at bounding box center [805, 325] width 419 height 21
type input "231"
click at [383, 369] on td "MH231" at bounding box center [426, 373] width 140 height 22
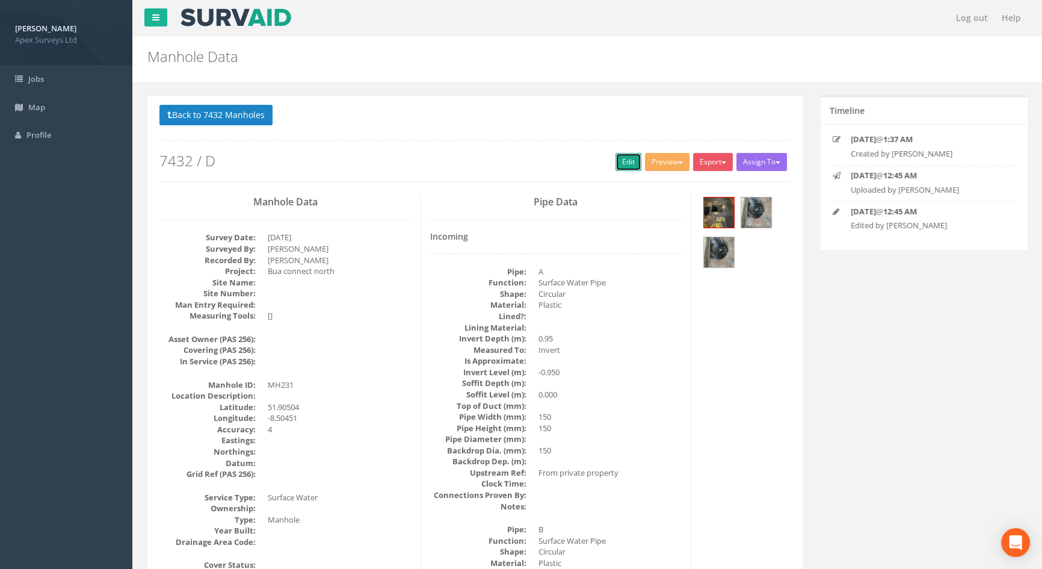
click at [621, 156] on link "Edit" at bounding box center [629, 162] width 26 height 18
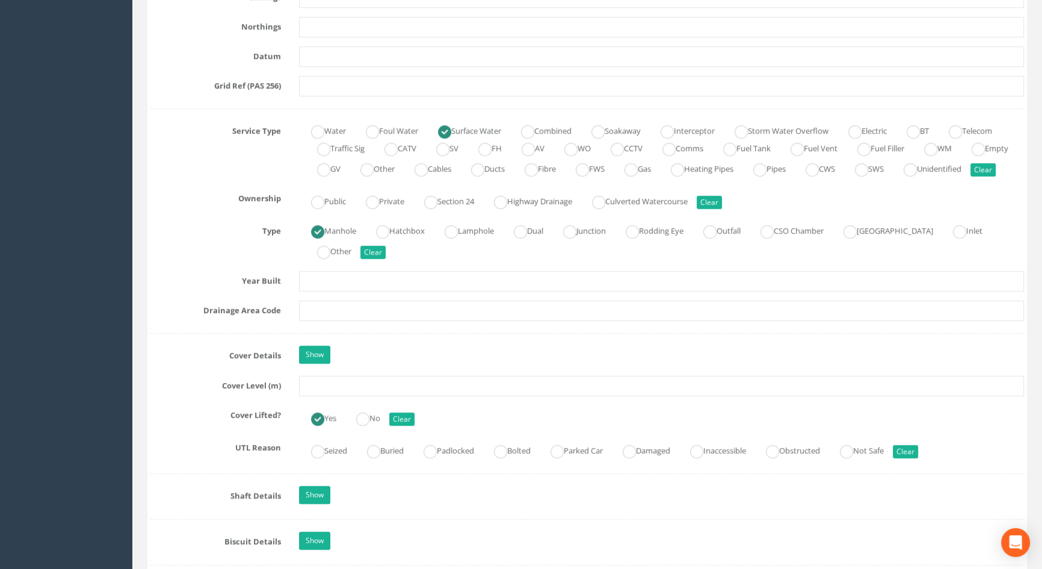
scroll to position [930, 0]
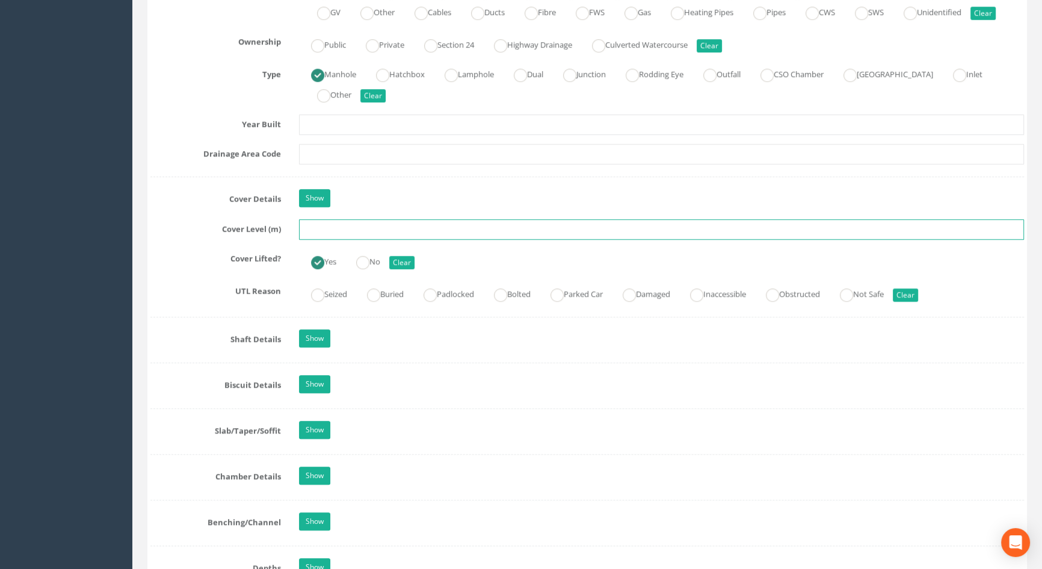
click at [333, 239] on input "text" at bounding box center [661, 229] width 725 height 20
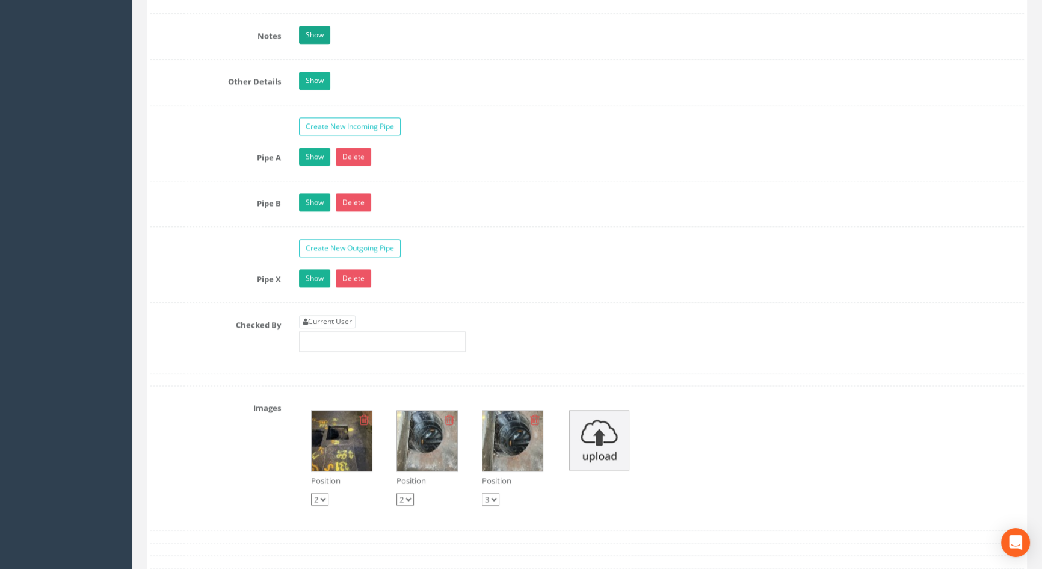
scroll to position [1969, 0]
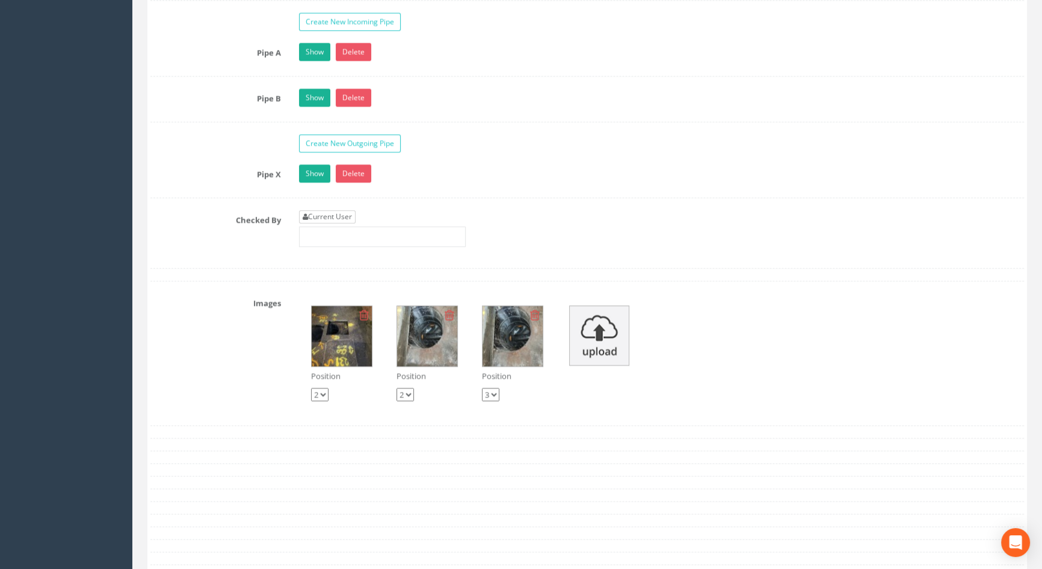
type input "116.50"
click at [353, 223] on link "Current User" at bounding box center [327, 216] width 57 height 13
type input "[PERSON_NAME]"
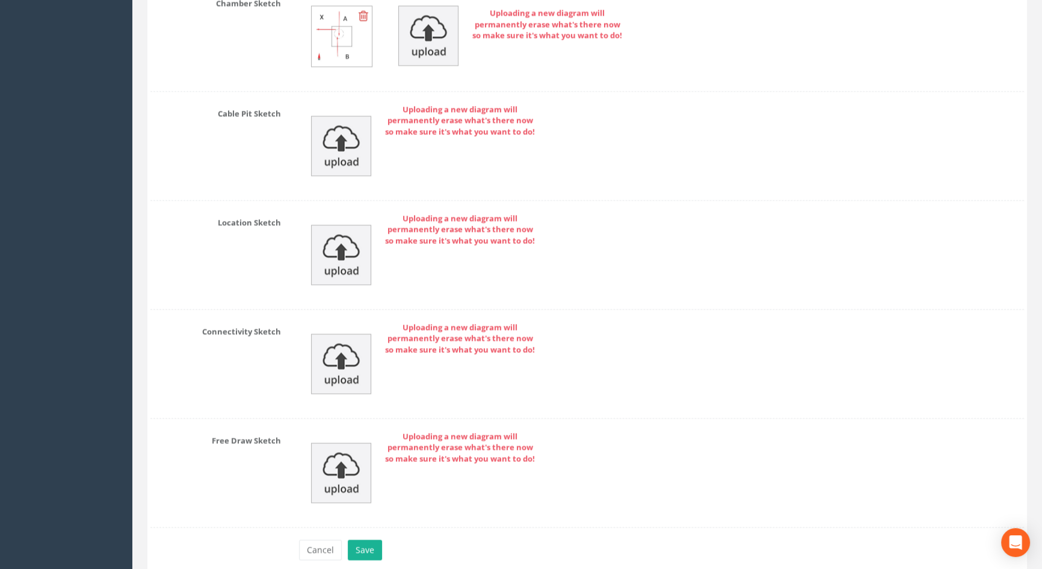
scroll to position [2644, 0]
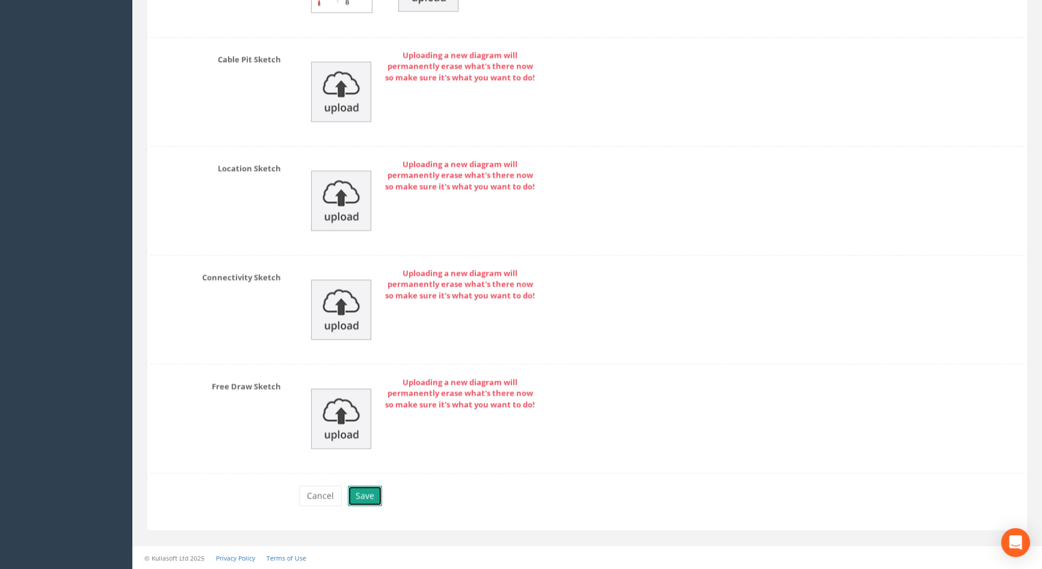
click at [370, 493] on button "Save" at bounding box center [365, 495] width 34 height 20
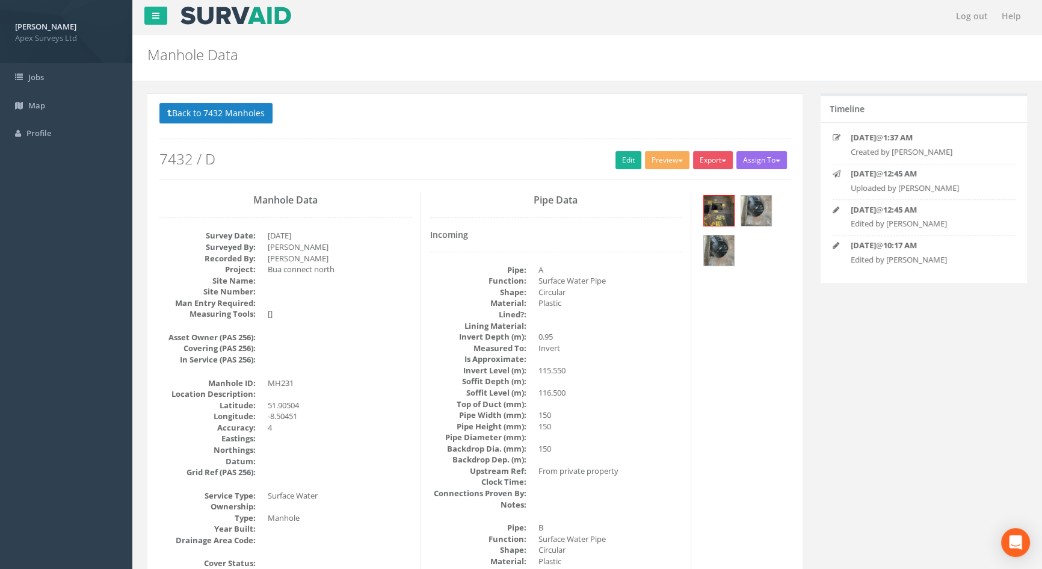
scroll to position [0, 0]
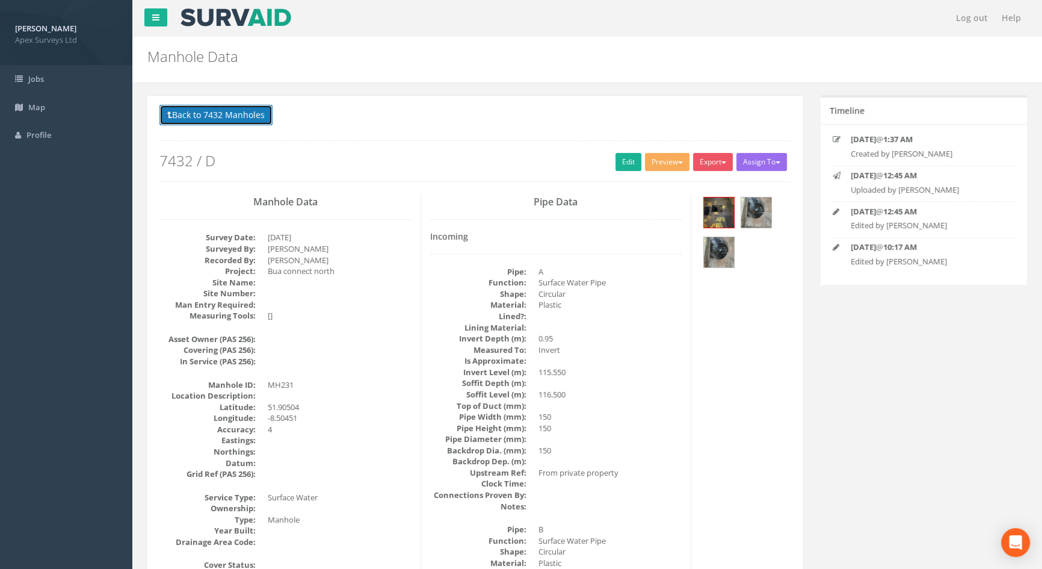
click at [252, 118] on button "Back to 7432 Manholes" at bounding box center [215, 115] width 113 height 20
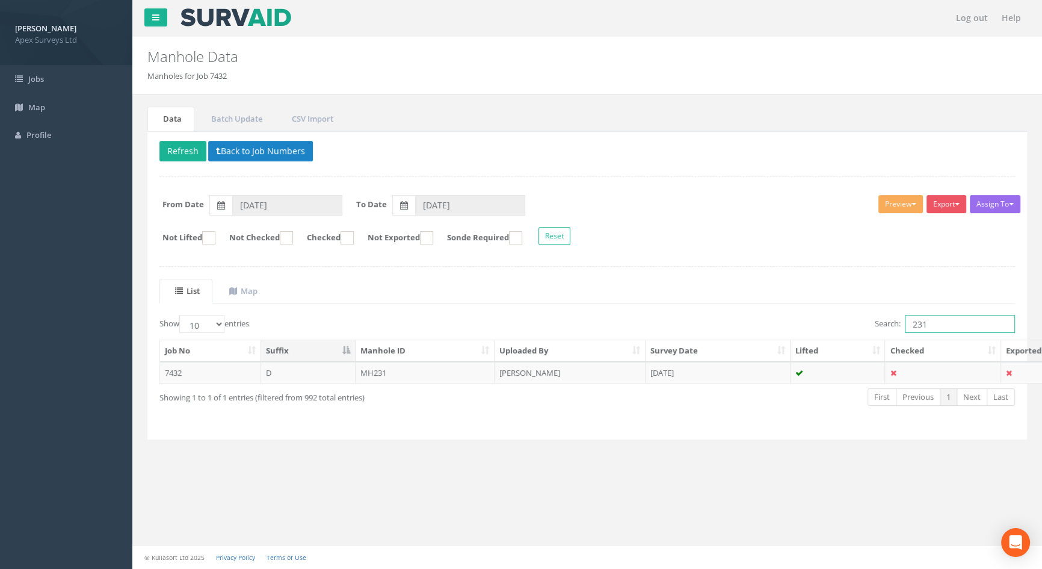
click at [970, 325] on input "231" at bounding box center [960, 324] width 110 height 18
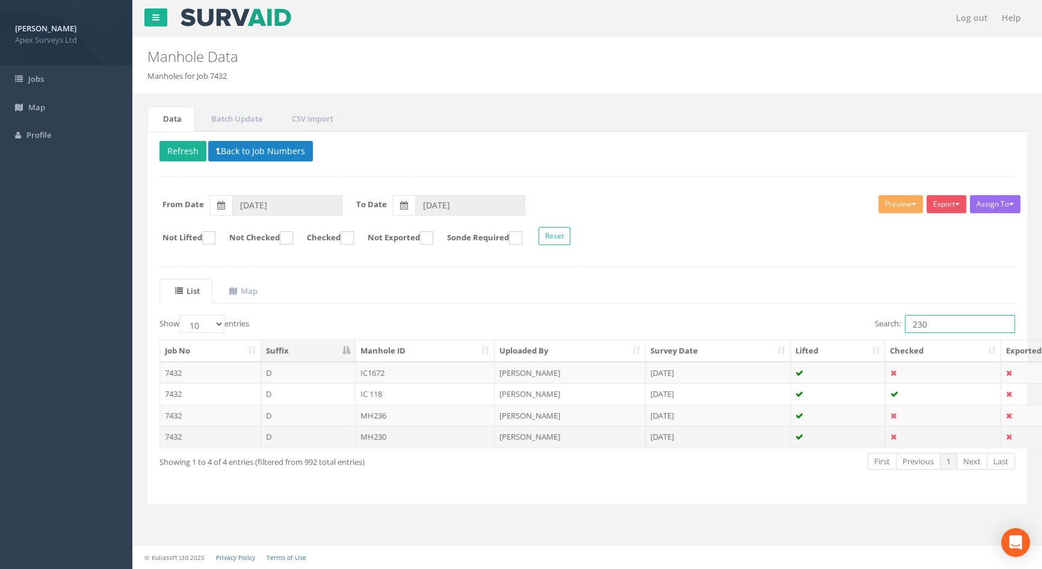
type input "230"
click at [376, 432] on td "MH230" at bounding box center [426, 436] width 140 height 22
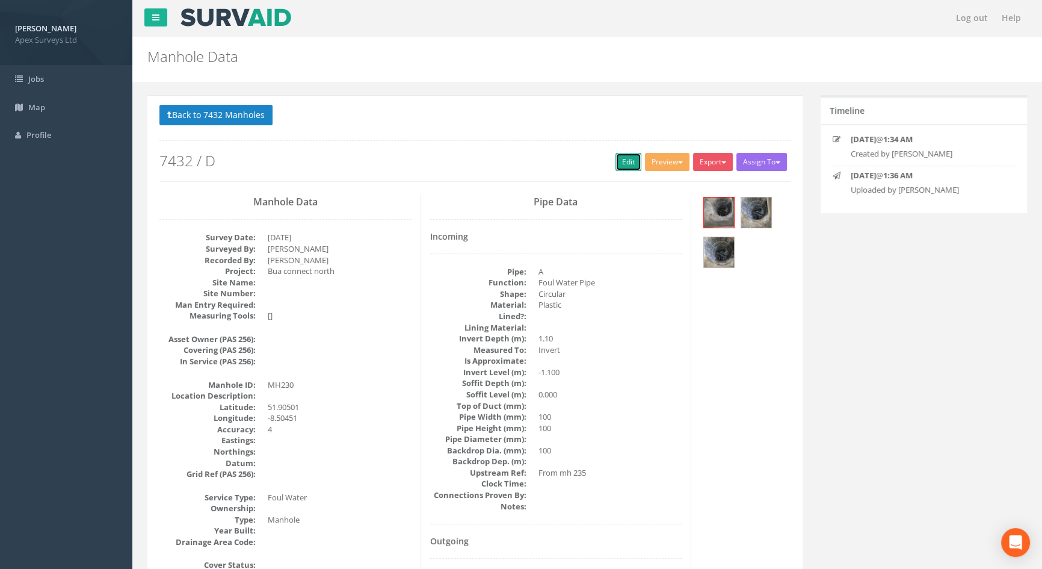
click at [629, 156] on link "Edit" at bounding box center [629, 162] width 26 height 18
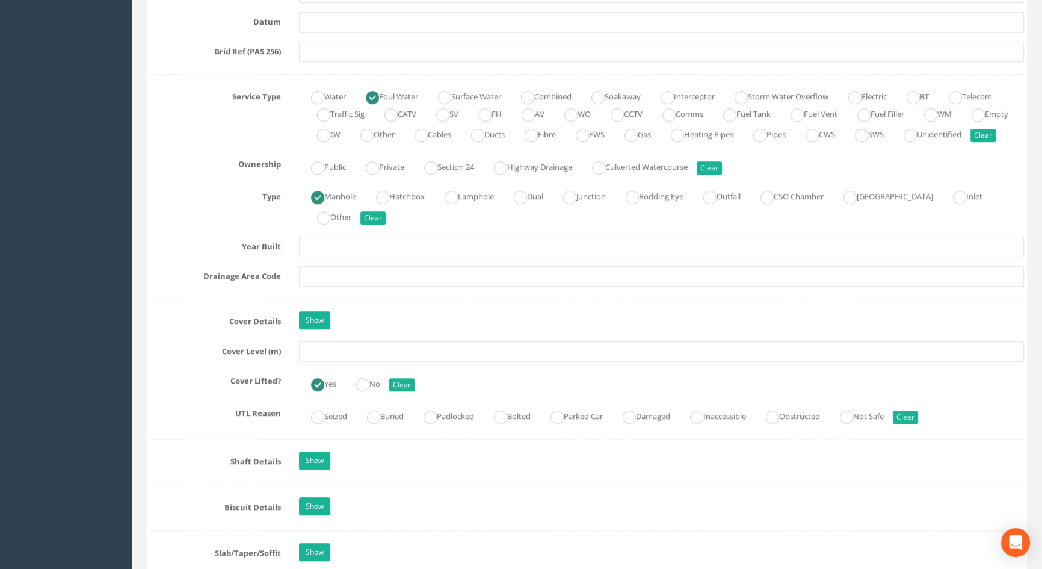
scroll to position [930, 0]
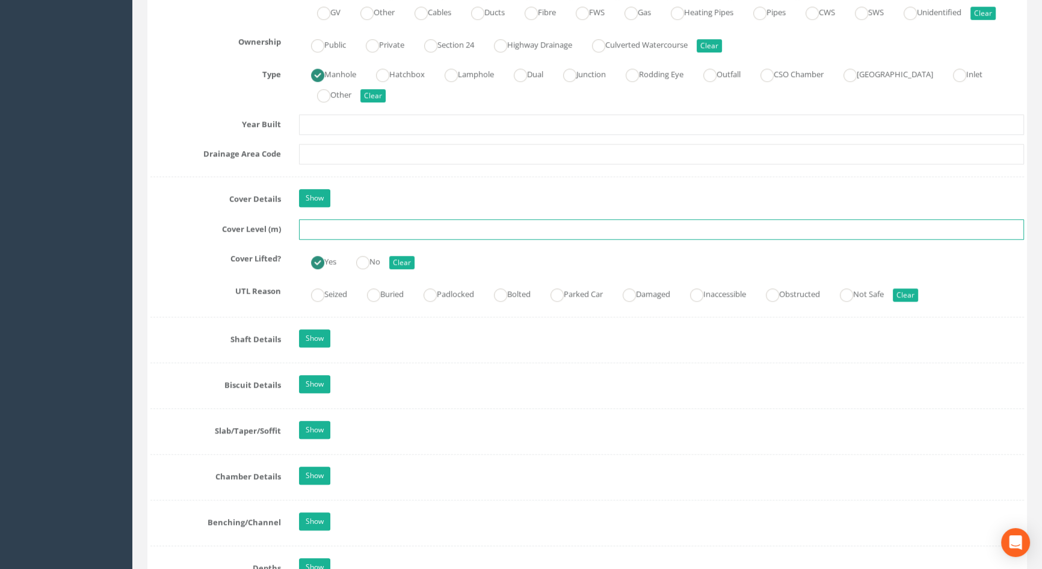
click at [326, 239] on input "text" at bounding box center [661, 229] width 725 height 20
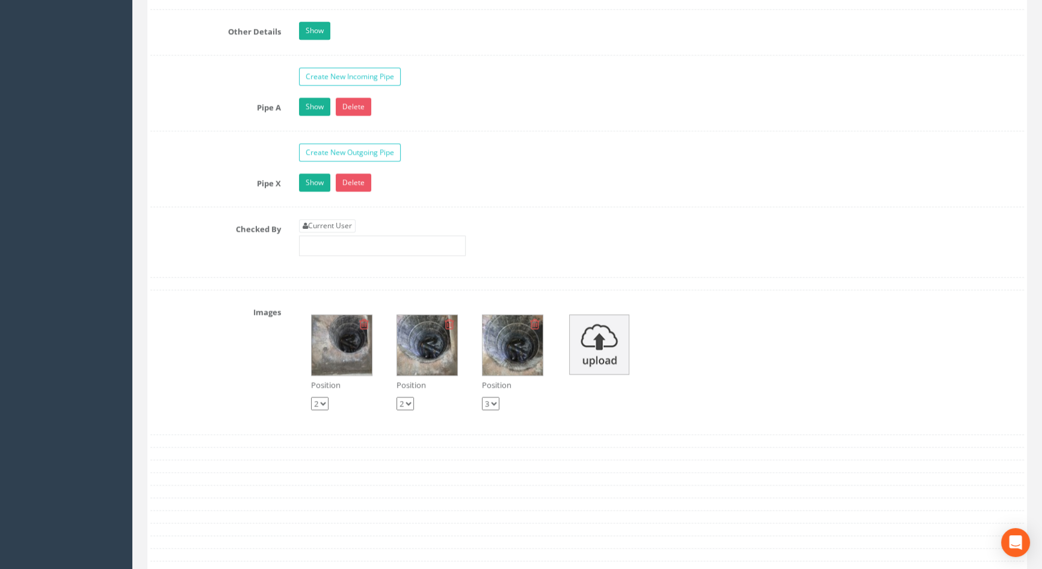
scroll to position [2024, 0]
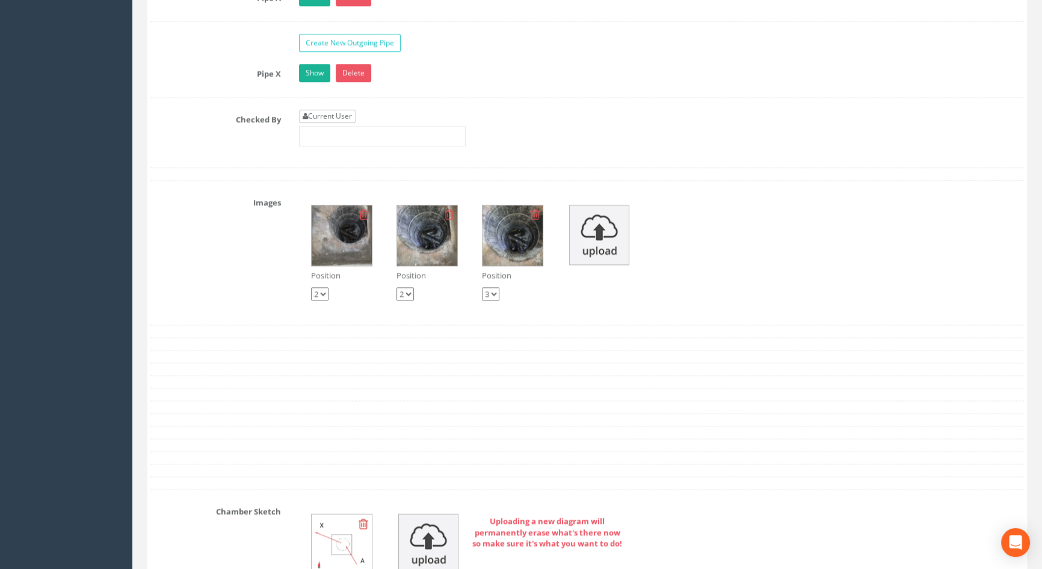
type input "116.47"
click at [312, 123] on link "Current User" at bounding box center [327, 116] width 57 height 13
type input "[PERSON_NAME]"
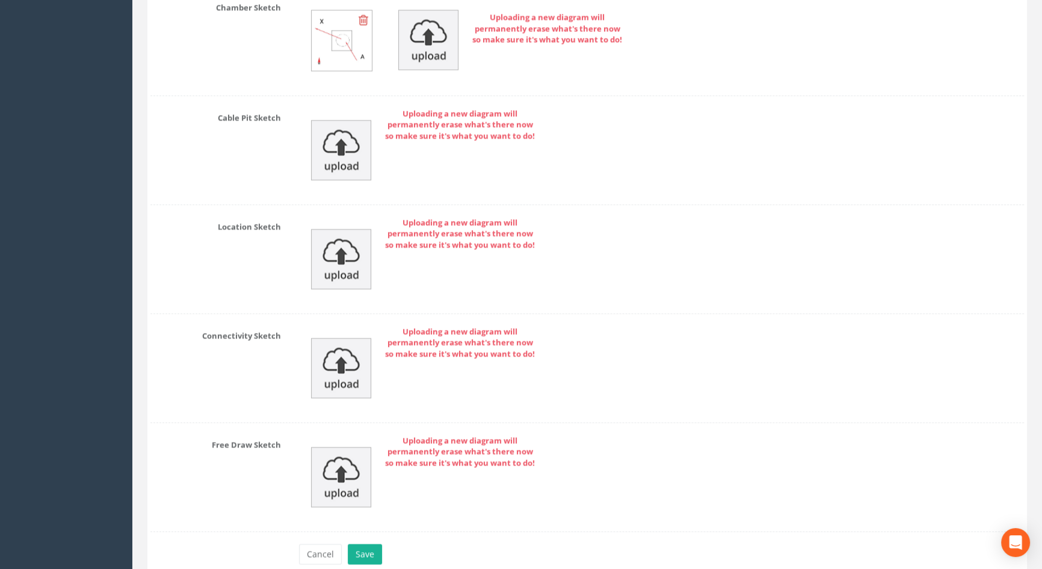
scroll to position [2599, 0]
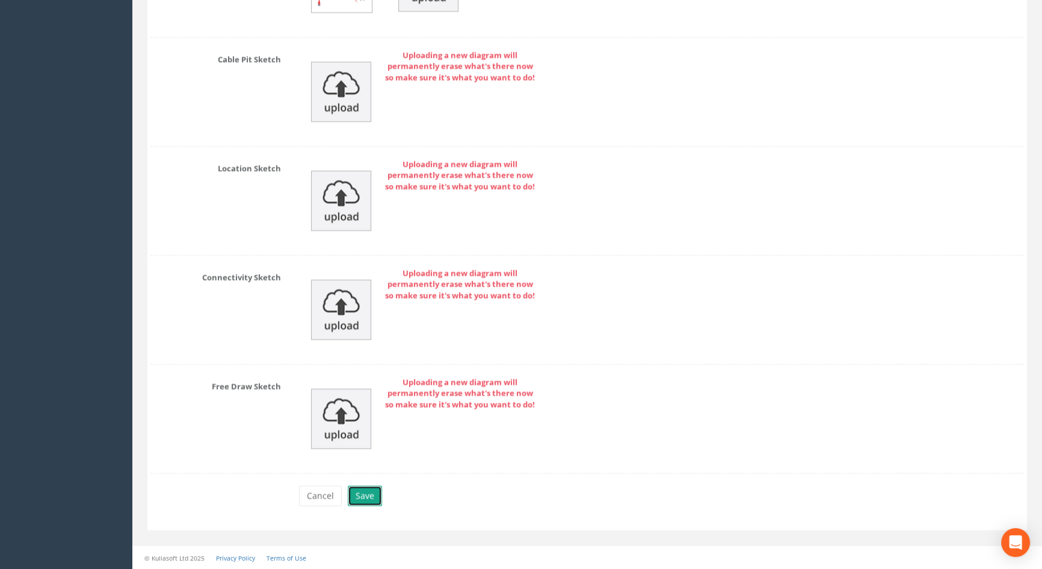
click at [355, 497] on button "Save" at bounding box center [365, 495] width 34 height 20
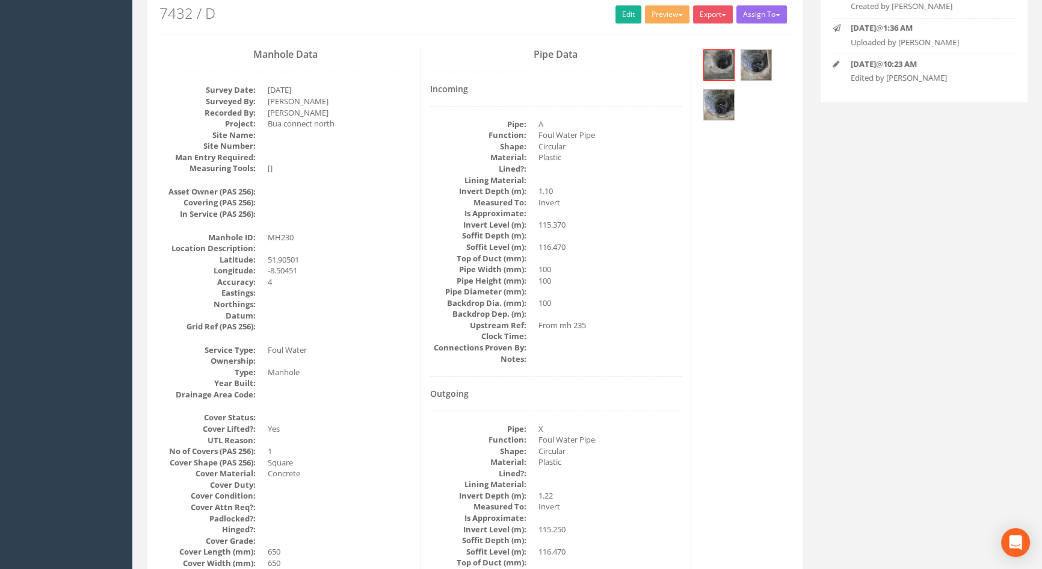
scroll to position [138, 0]
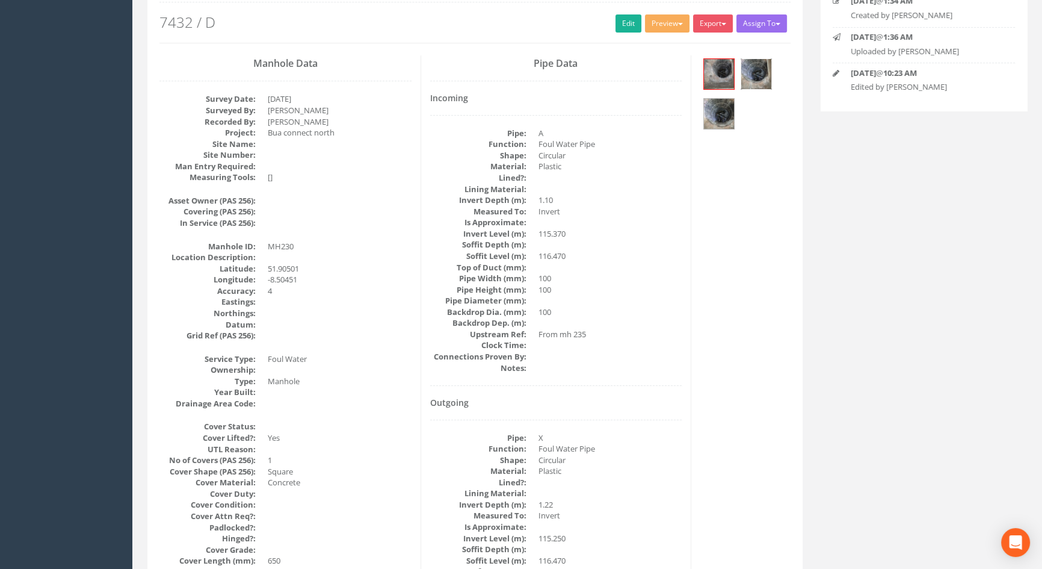
click at [768, 68] on img at bounding box center [756, 74] width 30 height 30
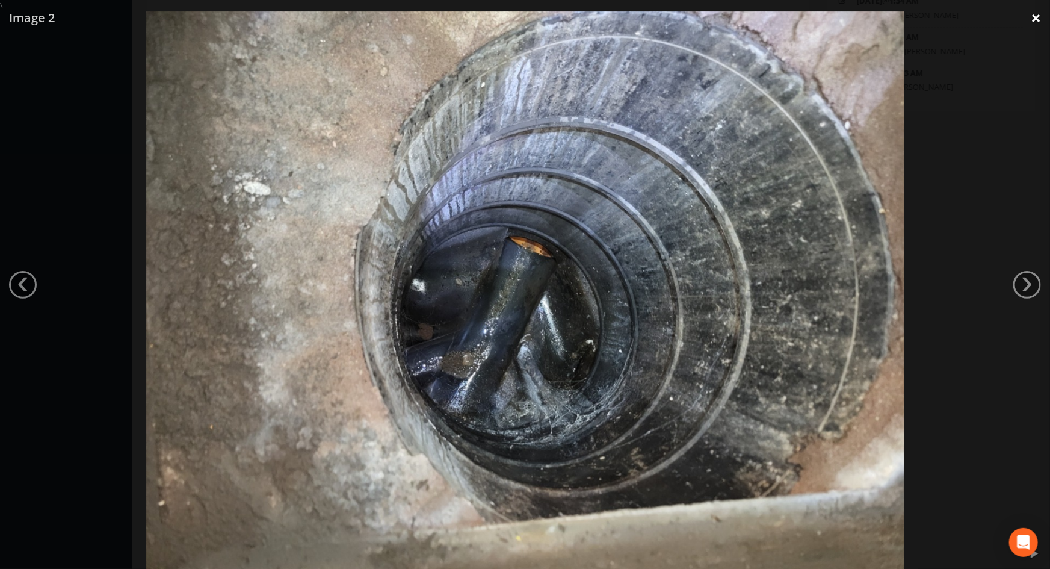
click at [1037, 17] on link "×" at bounding box center [1036, 18] width 28 height 36
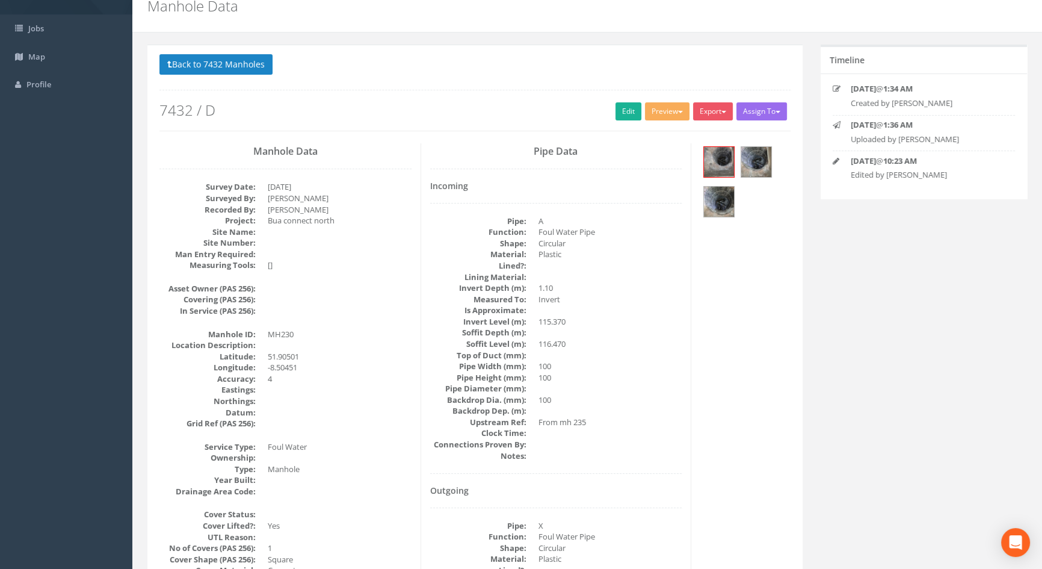
scroll to position [0, 0]
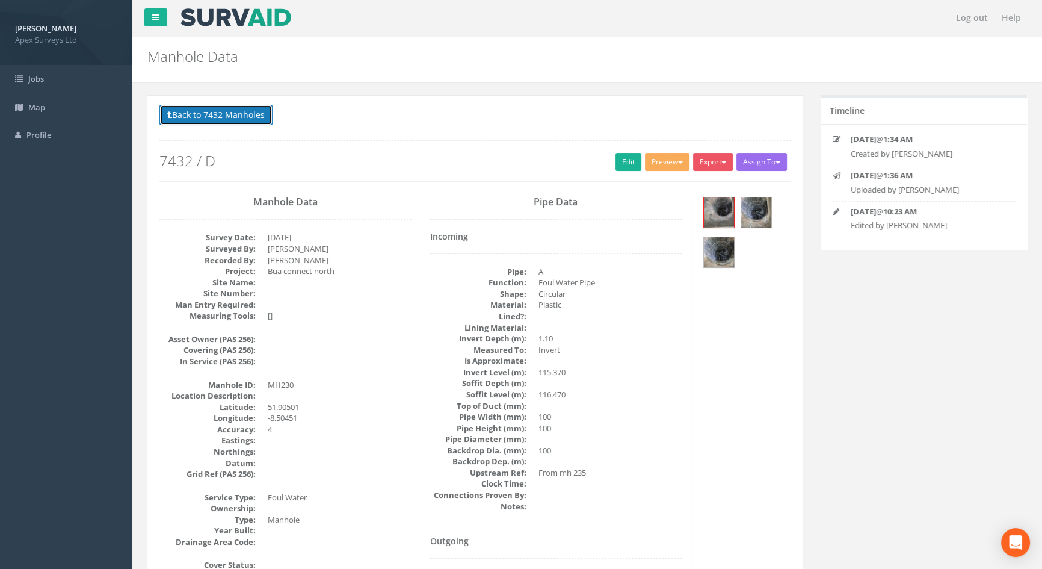
click at [255, 119] on button "Back to 7432 Manholes" at bounding box center [215, 115] width 113 height 20
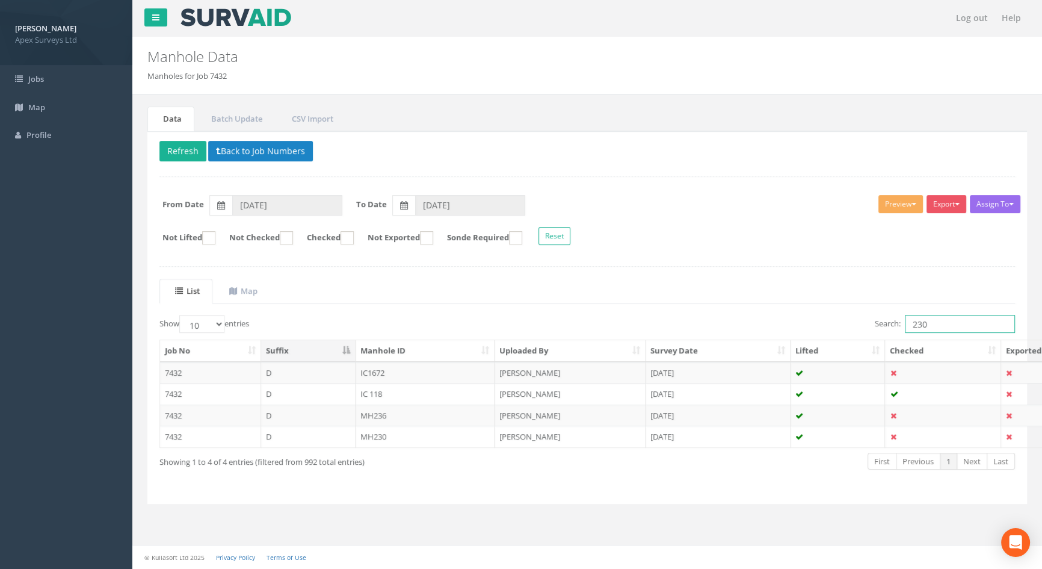
drag, startPoint x: 942, startPoint y: 318, endPoint x: 859, endPoint y: 296, distance: 85.4
click at [859, 296] on div "List Map Show 10 25 50 100 entries Search: 230 Job No Suffix Manhole ID Uploade…" at bounding box center [587, 385] width 856 height 213
type input "1"
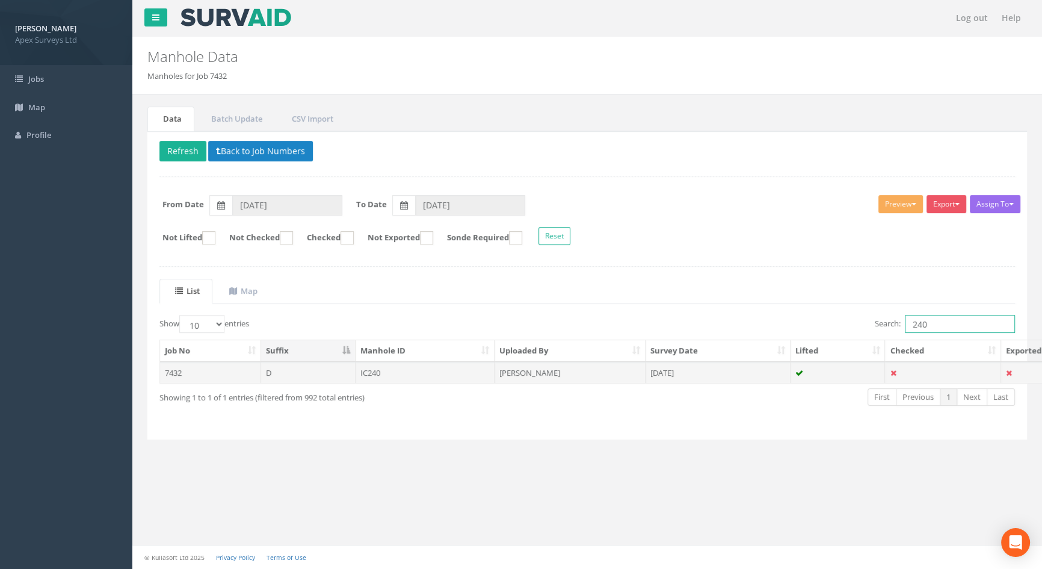
type input "240"
click at [382, 372] on td "IC240" at bounding box center [426, 373] width 140 height 22
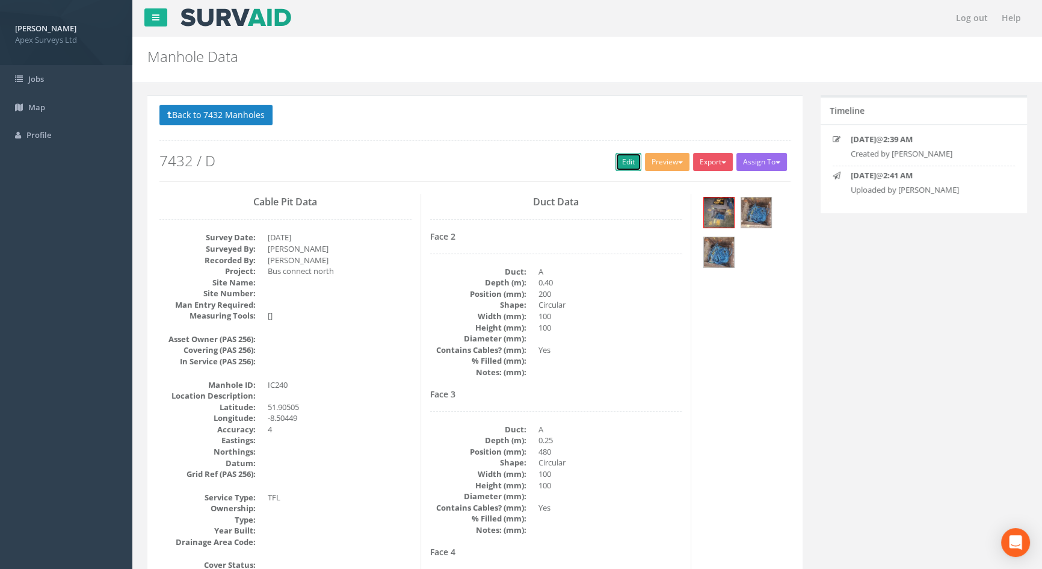
click at [622, 166] on link "Edit" at bounding box center [629, 162] width 26 height 18
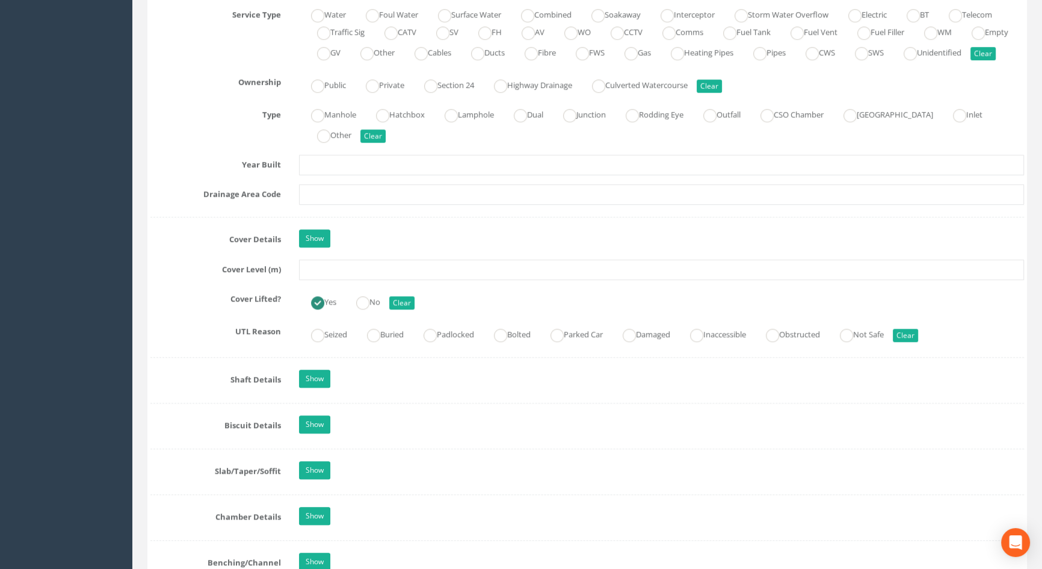
scroll to position [875, 0]
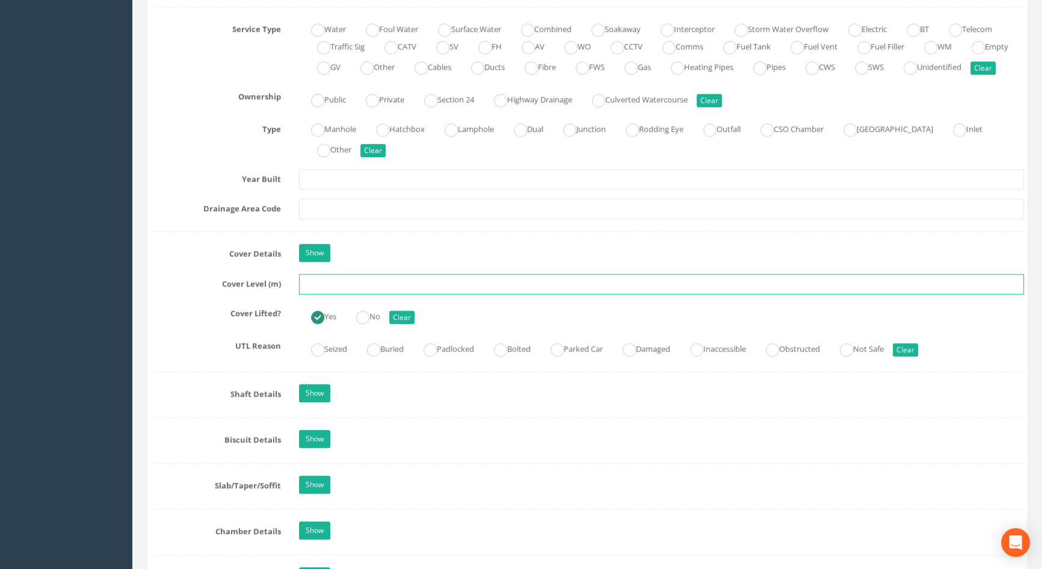
click at [335, 294] on input "text" at bounding box center [661, 284] width 725 height 20
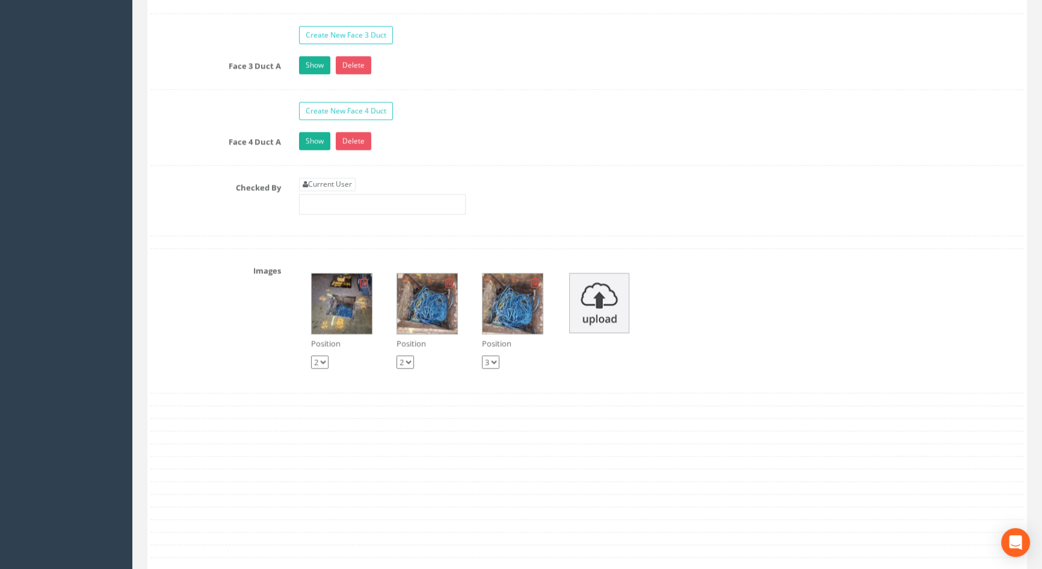
scroll to position [2078, 0]
type input "116.41"
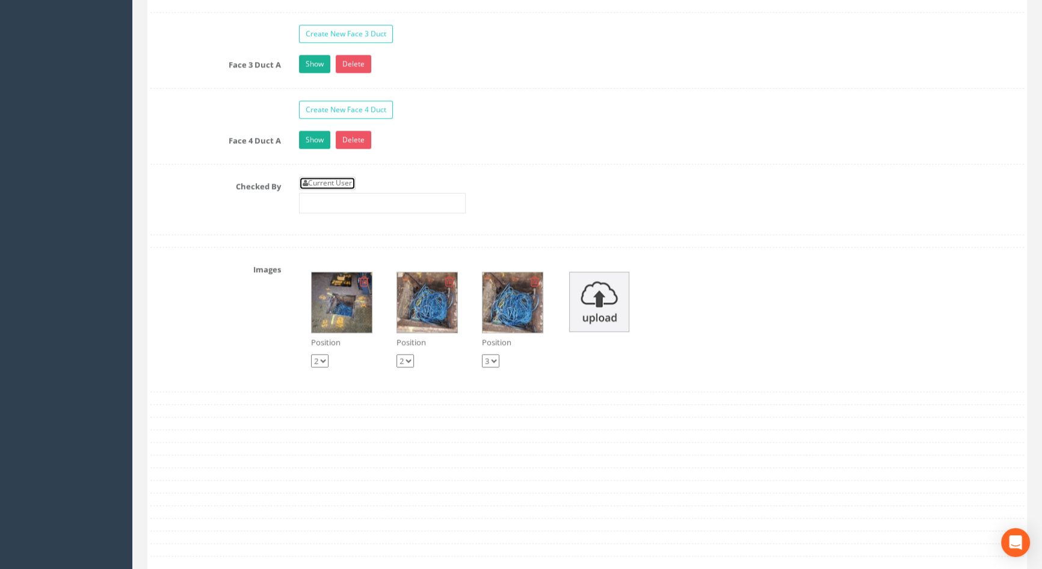
click at [340, 190] on link "Current User" at bounding box center [327, 182] width 57 height 13
type input "[PERSON_NAME]"
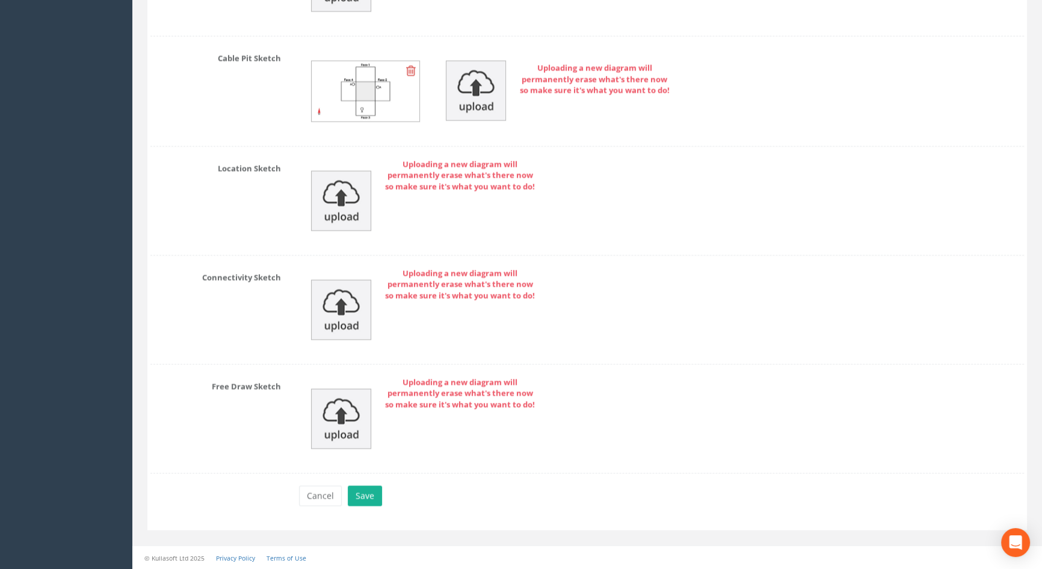
scroll to position [2720, 0]
click at [350, 494] on button "Save" at bounding box center [365, 495] width 34 height 20
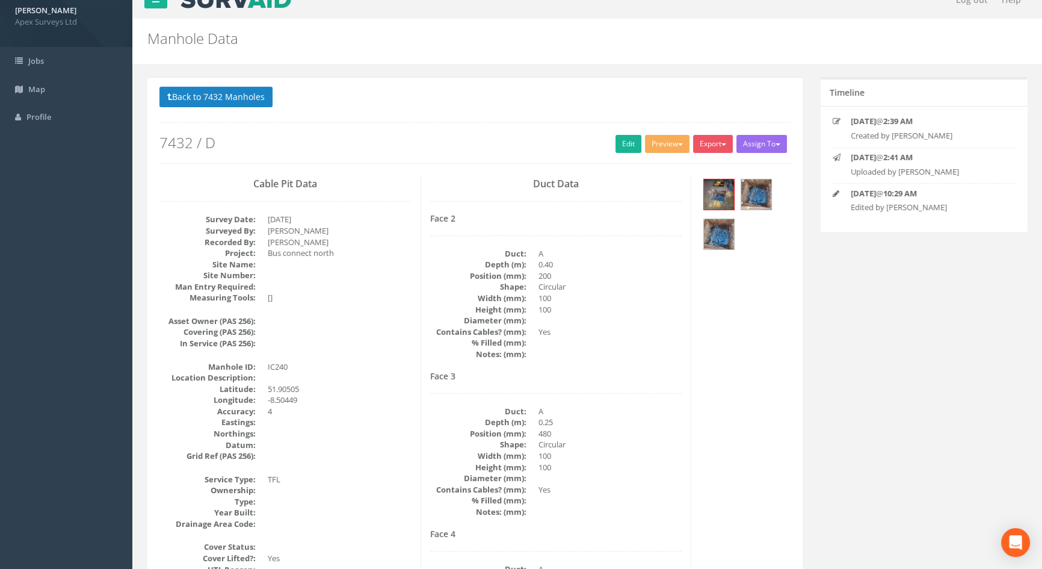
scroll to position [0, 0]
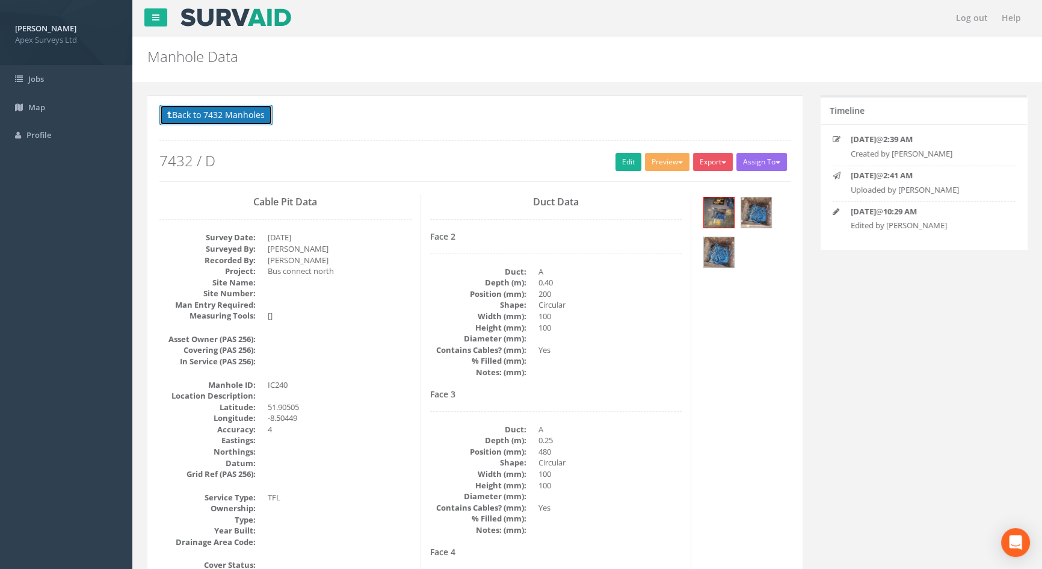
click at [235, 112] on button "Back to 7432 Manholes" at bounding box center [215, 115] width 113 height 20
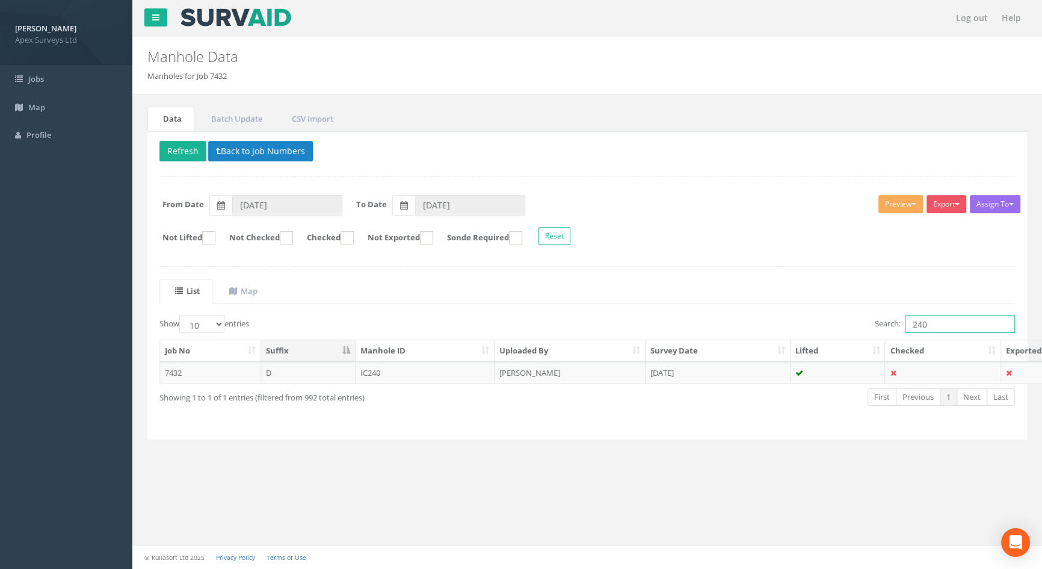
drag, startPoint x: 945, startPoint y: 324, endPoint x: 858, endPoint y: 318, distance: 86.8
click at [859, 318] on div "Search: 240" at bounding box center [805, 325] width 419 height 21
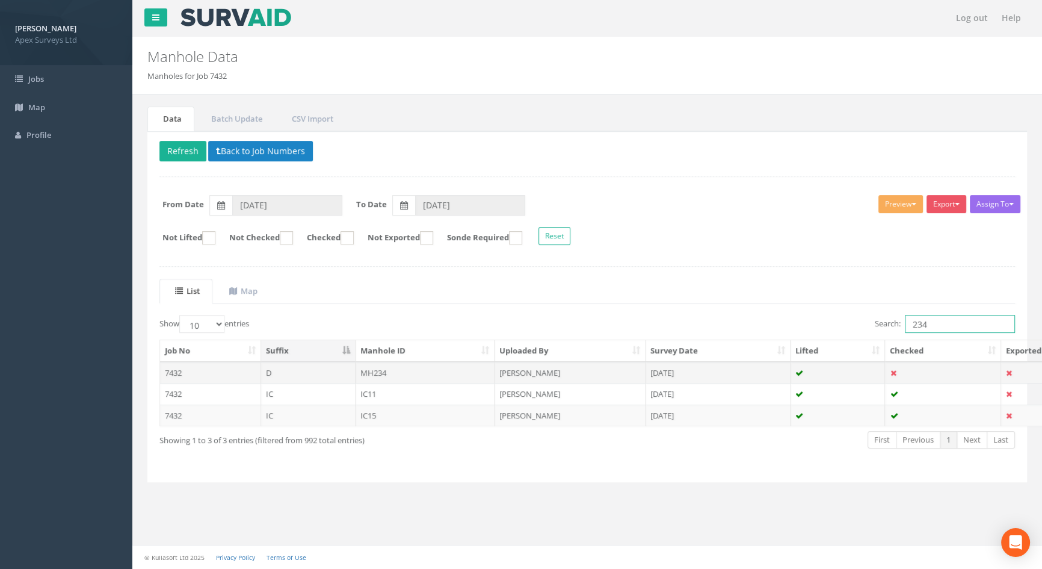
type input "234"
click at [393, 367] on td "MH234" at bounding box center [426, 373] width 140 height 22
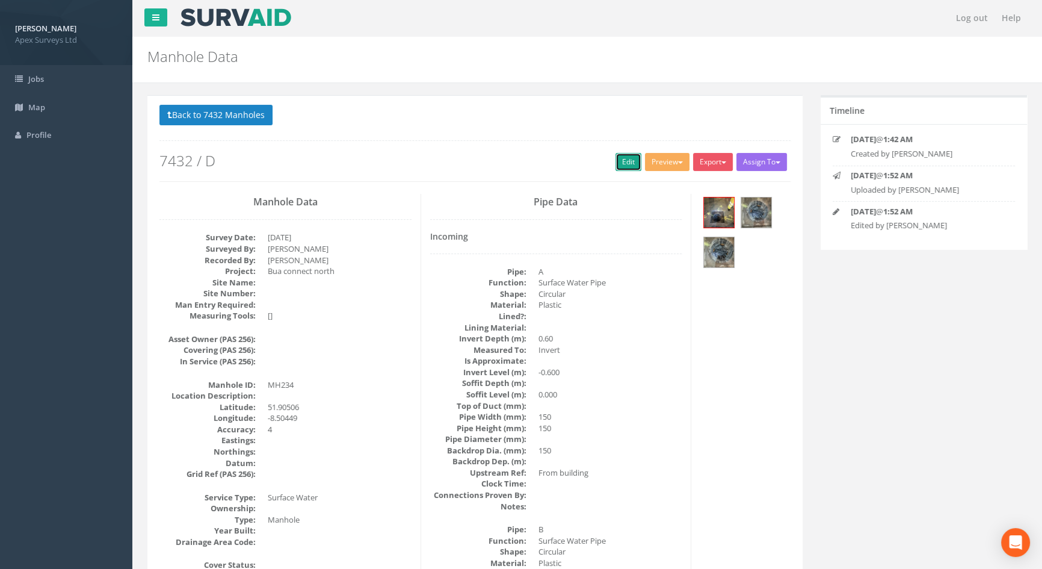
click at [620, 167] on link "Edit" at bounding box center [629, 162] width 26 height 18
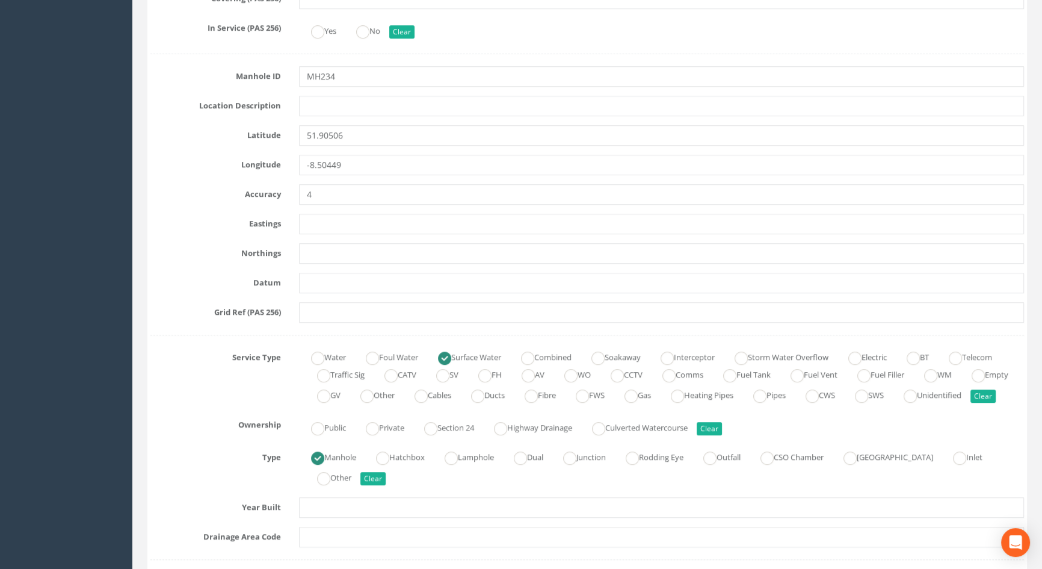
scroll to position [820, 0]
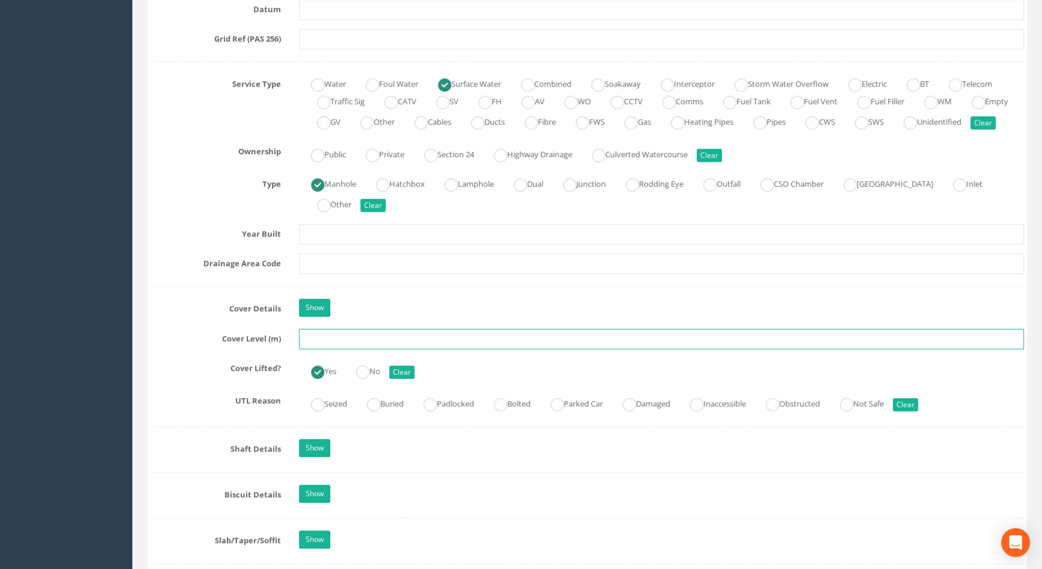
click at [329, 349] on input "text" at bounding box center [661, 339] width 725 height 20
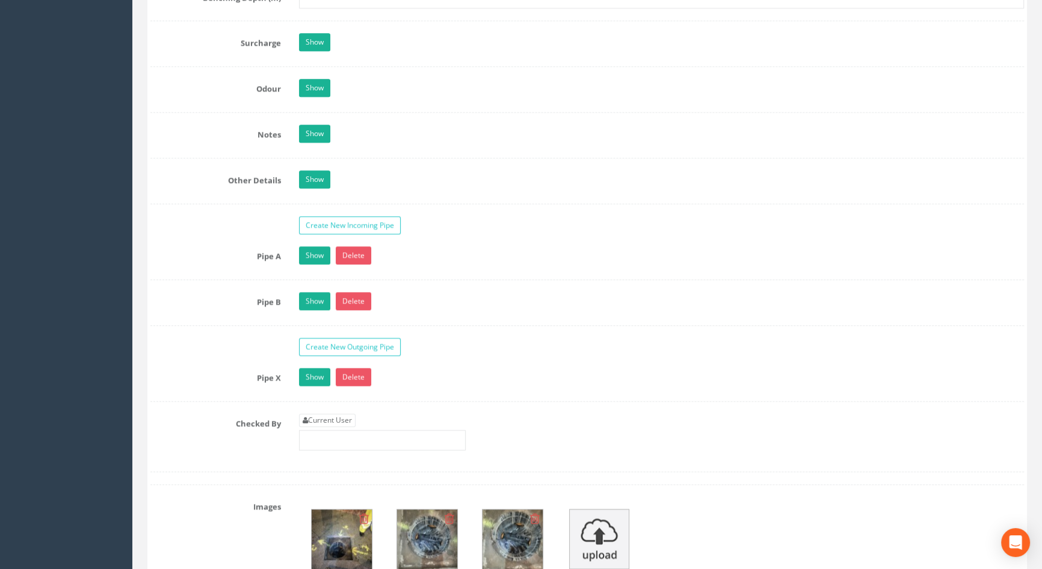
scroll to position [1859, 0]
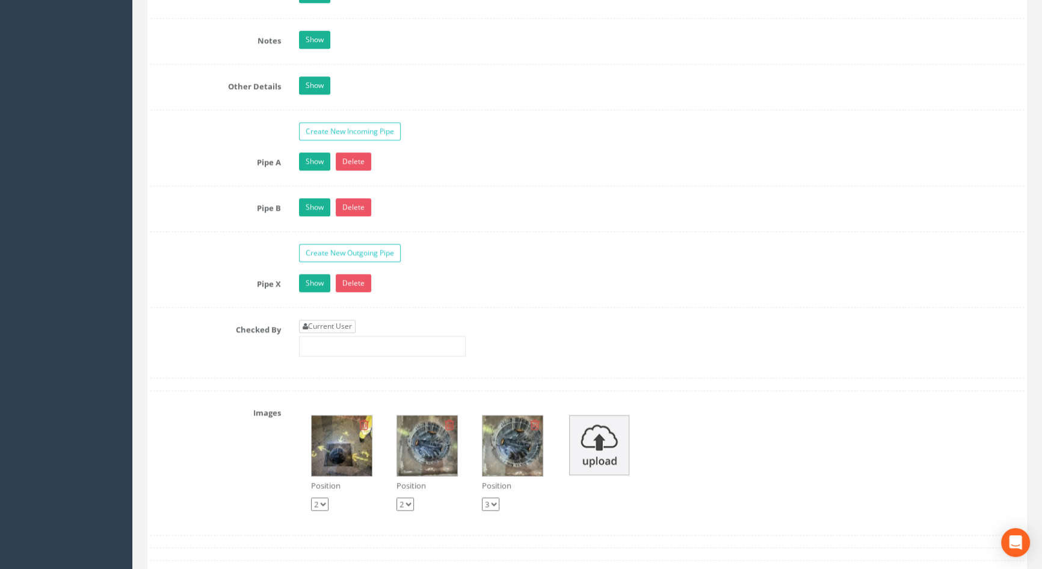
type input "116.50"
click at [354, 333] on link "Current User" at bounding box center [327, 326] width 57 height 13
type input "[PERSON_NAME]"
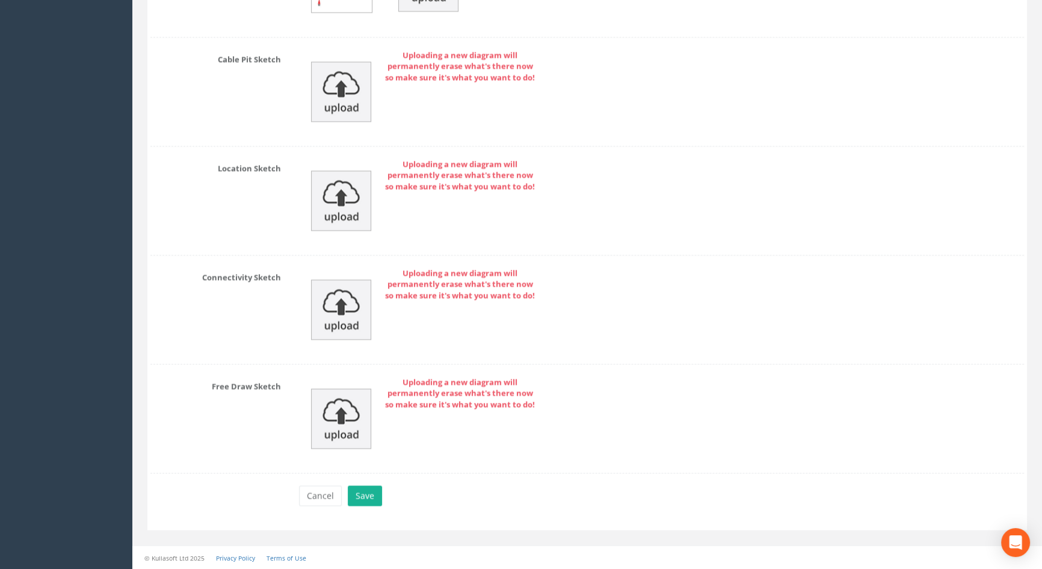
scroll to position [2644, 0]
click at [363, 498] on button "Save" at bounding box center [365, 495] width 34 height 20
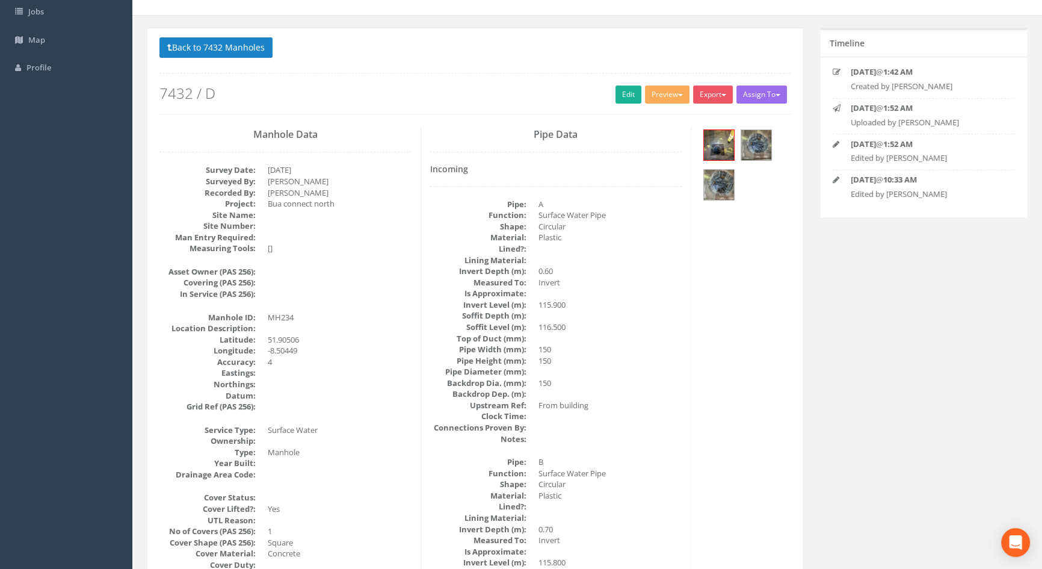
scroll to position [0, 0]
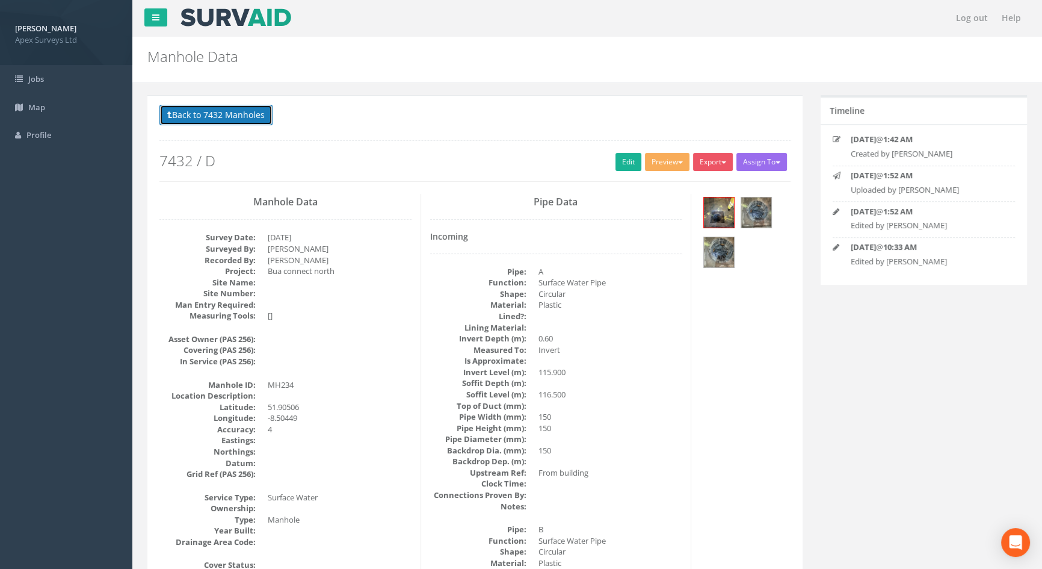
click at [211, 116] on button "Back to 7432 Manholes" at bounding box center [215, 115] width 113 height 20
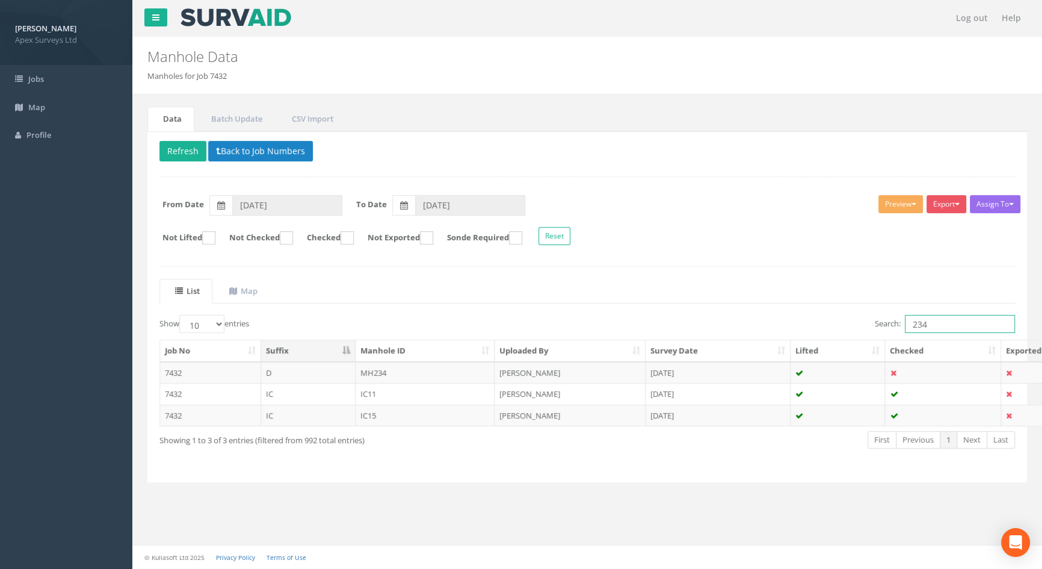
click at [942, 324] on input "234" at bounding box center [960, 324] width 110 height 18
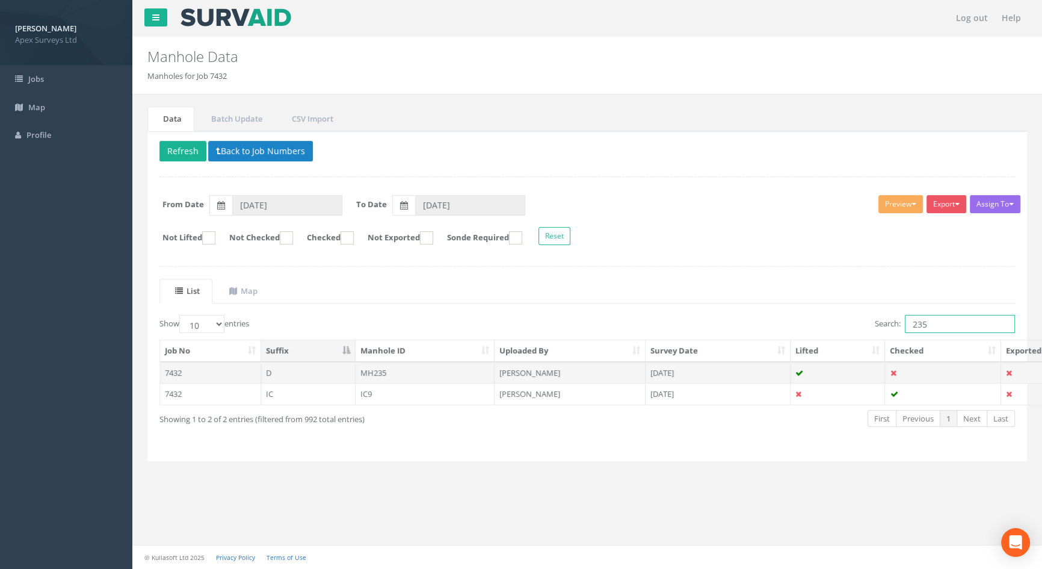
type input "235"
click at [393, 369] on td "MH235" at bounding box center [426, 373] width 140 height 22
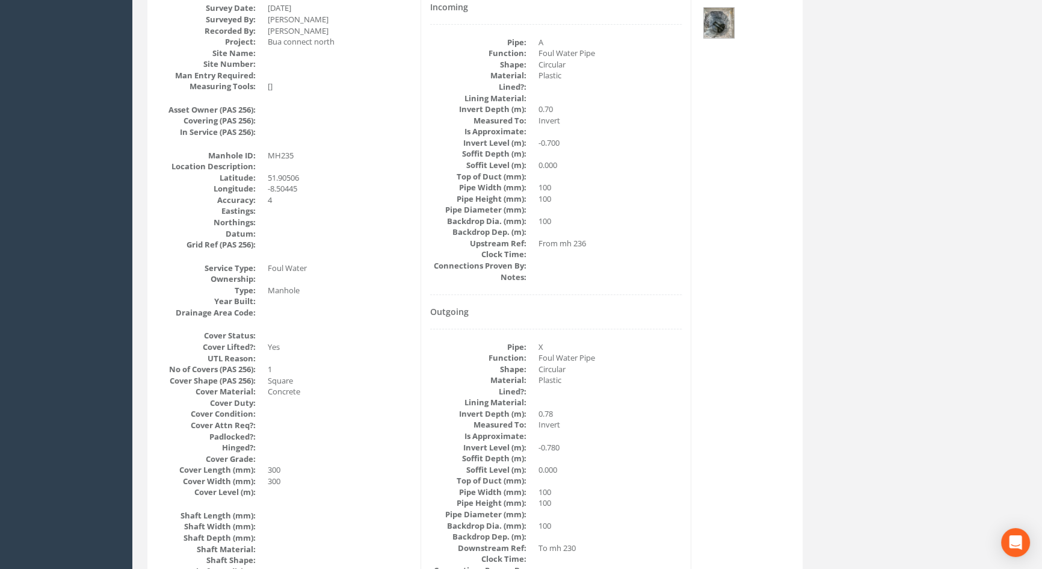
scroll to position [84, 0]
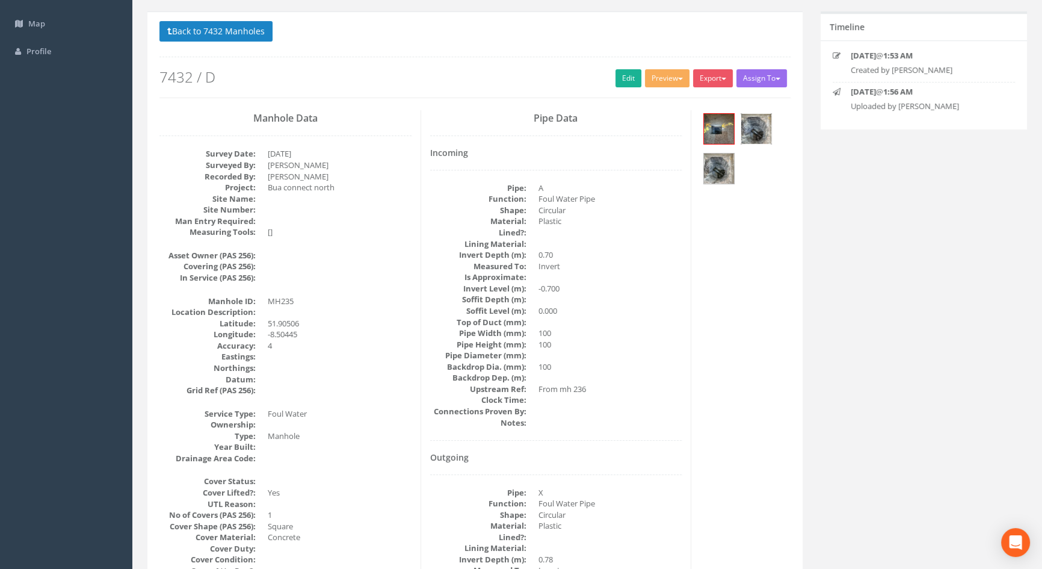
click at [759, 123] on img at bounding box center [756, 129] width 30 height 30
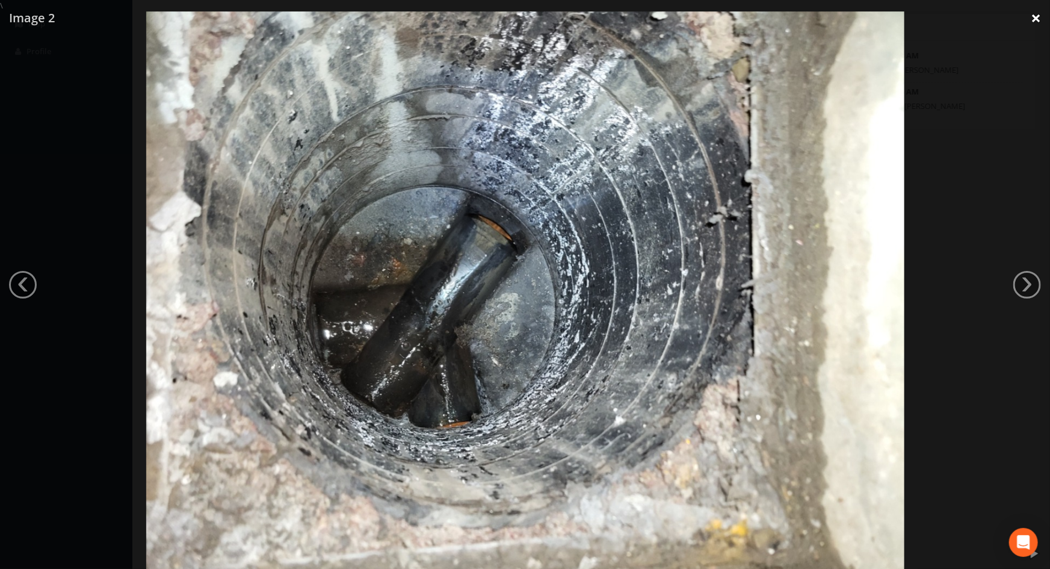
click at [1042, 9] on link "×" at bounding box center [1036, 18] width 28 height 36
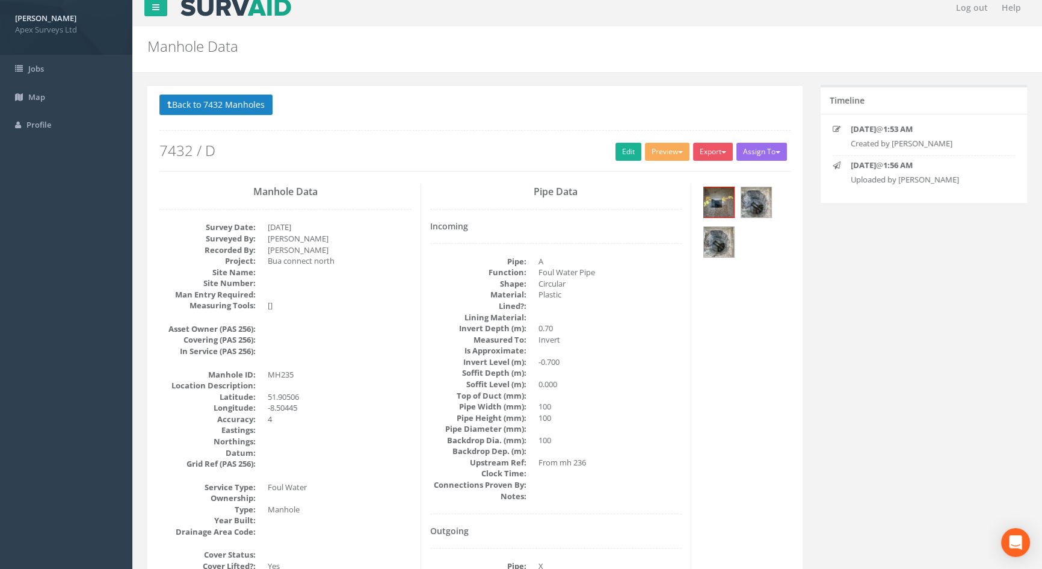
scroll to position [0, 0]
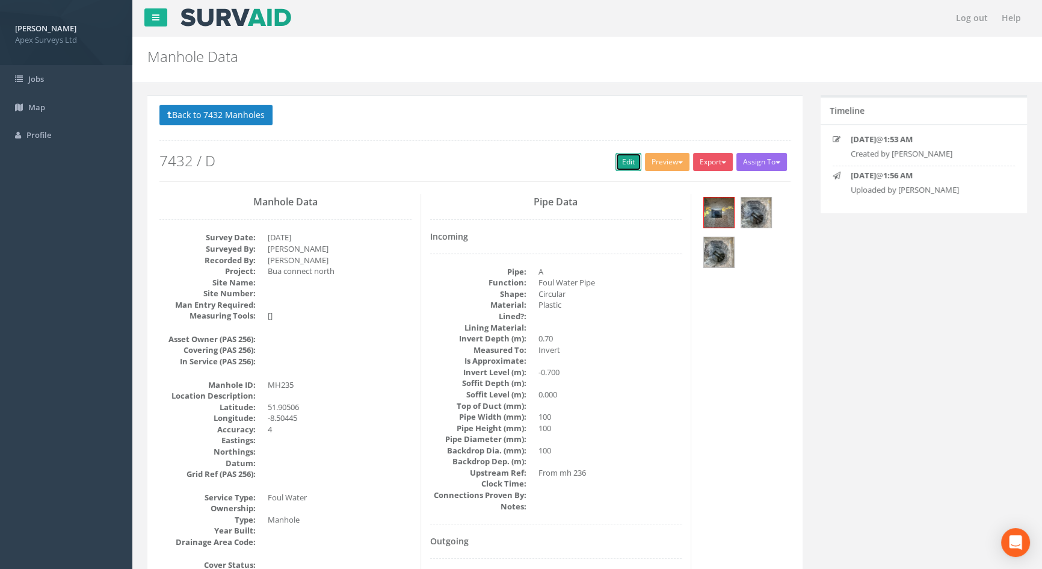
click at [620, 158] on link "Edit" at bounding box center [629, 162] width 26 height 18
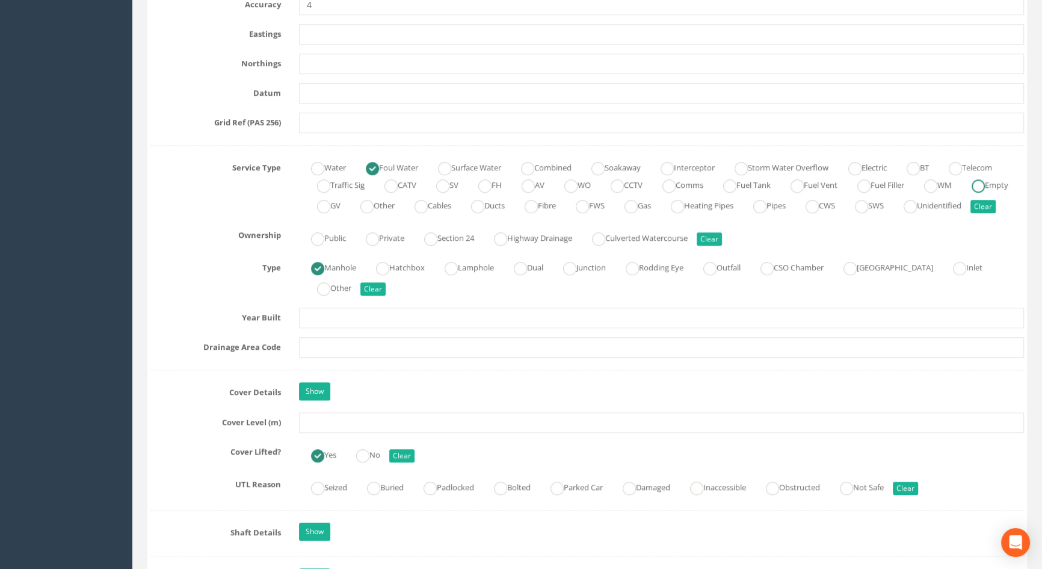
scroll to position [820, 0]
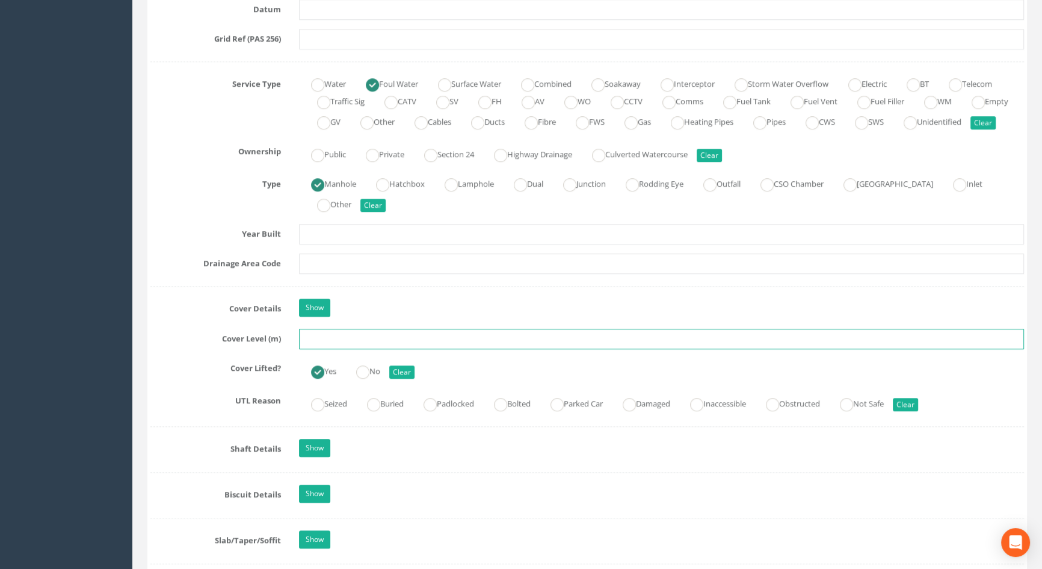
click at [306, 349] on input "text" at bounding box center [661, 339] width 725 height 20
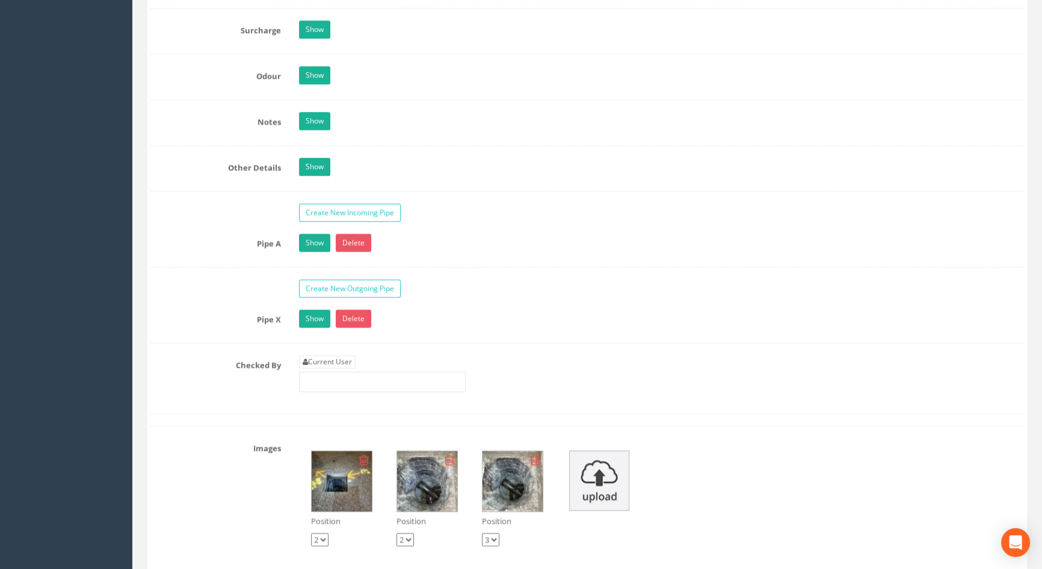
scroll to position [1859, 0]
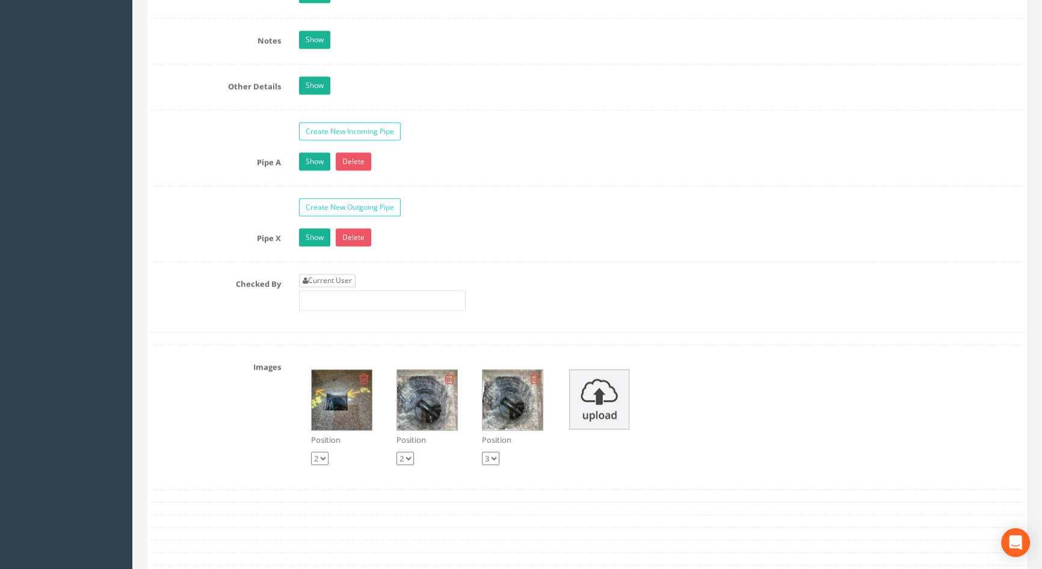
type input "116.47"
click at [337, 287] on link "Current User" at bounding box center [327, 280] width 57 height 13
type input "[PERSON_NAME]"
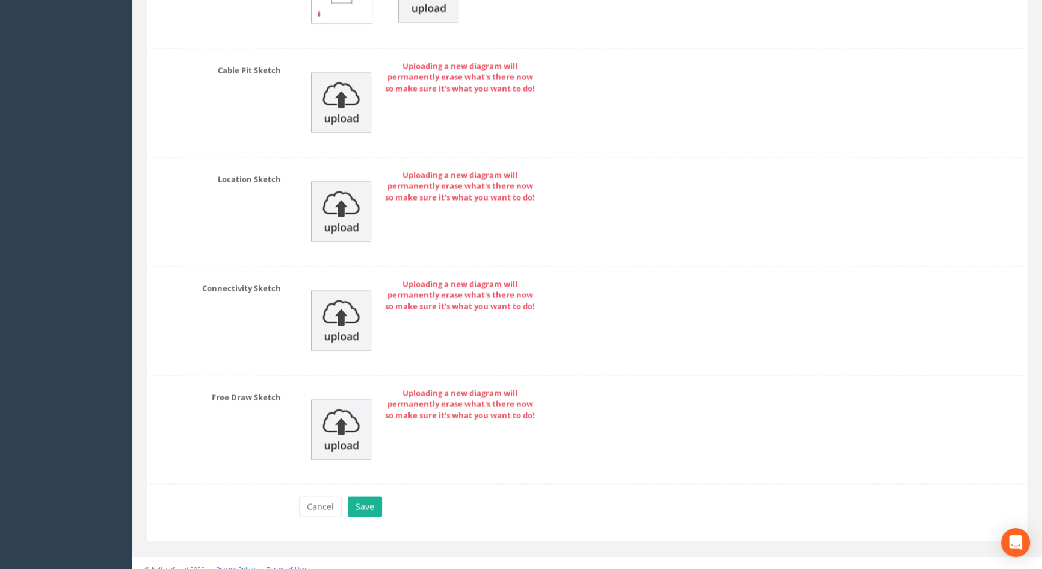
scroll to position [2599, 0]
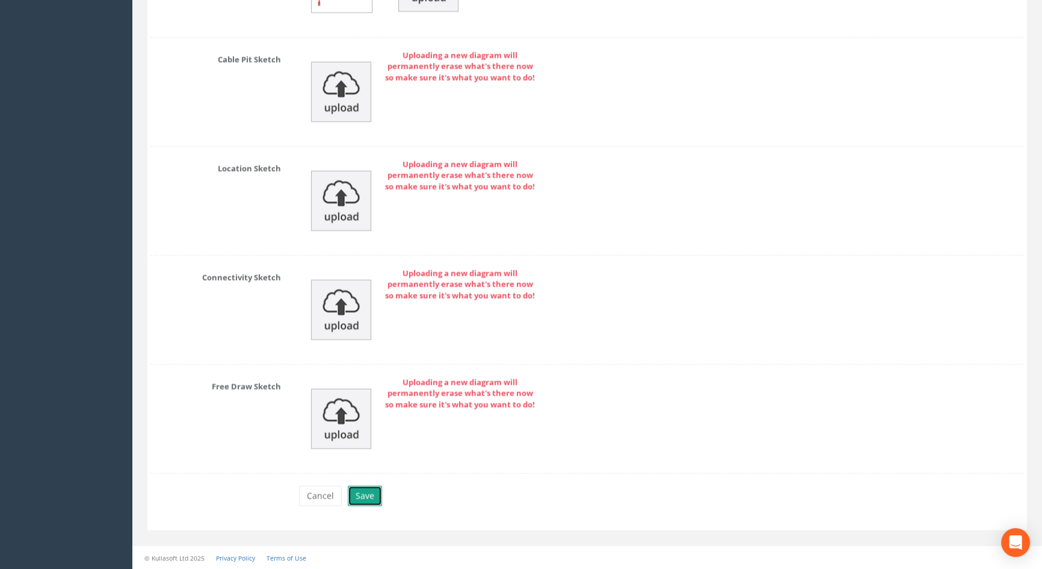
click at [367, 494] on button "Save" at bounding box center [365, 495] width 34 height 20
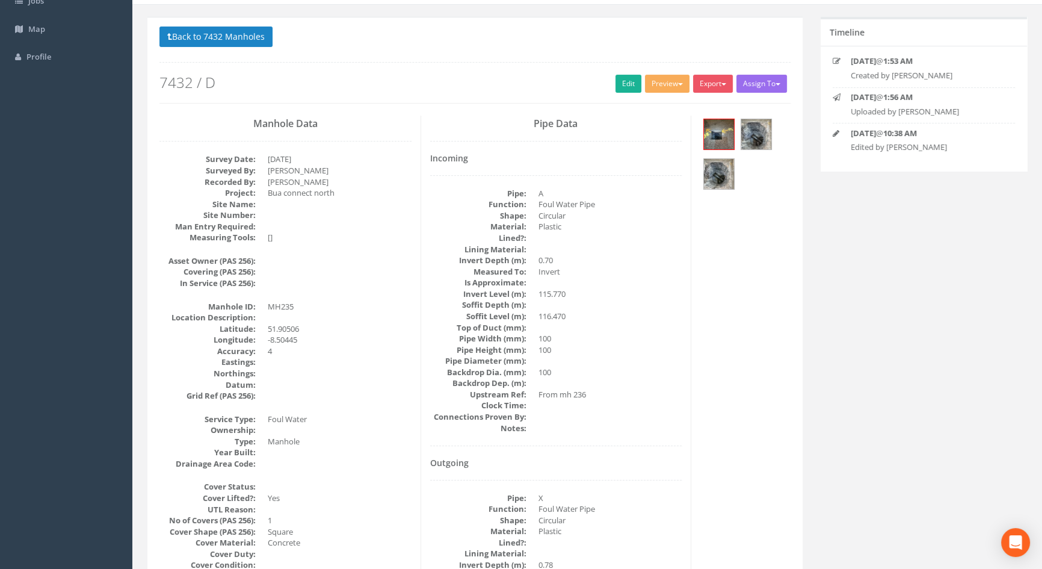
scroll to position [0, 0]
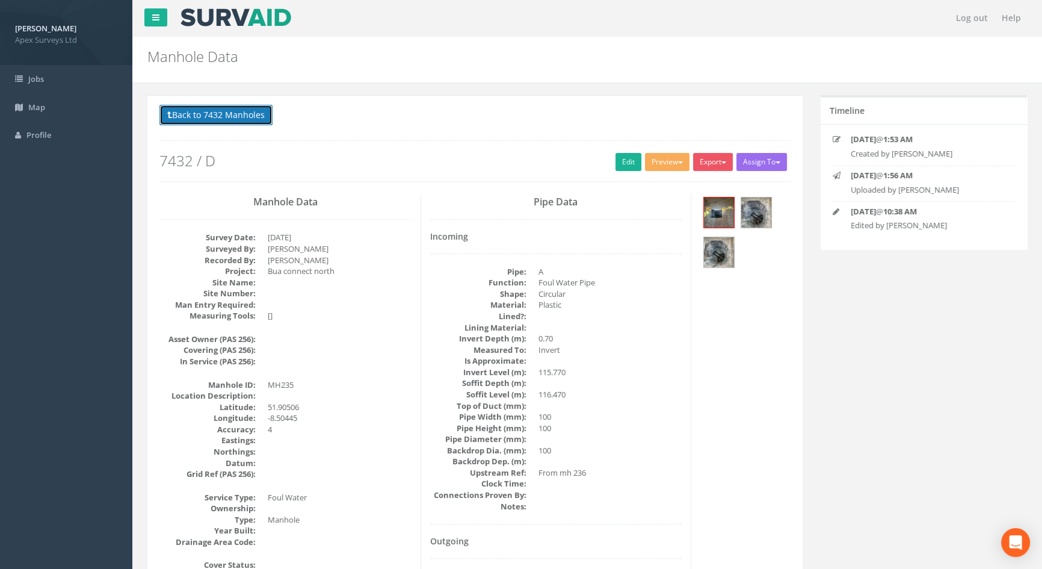
click at [208, 119] on button "Back to 7432 Manholes" at bounding box center [215, 115] width 113 height 20
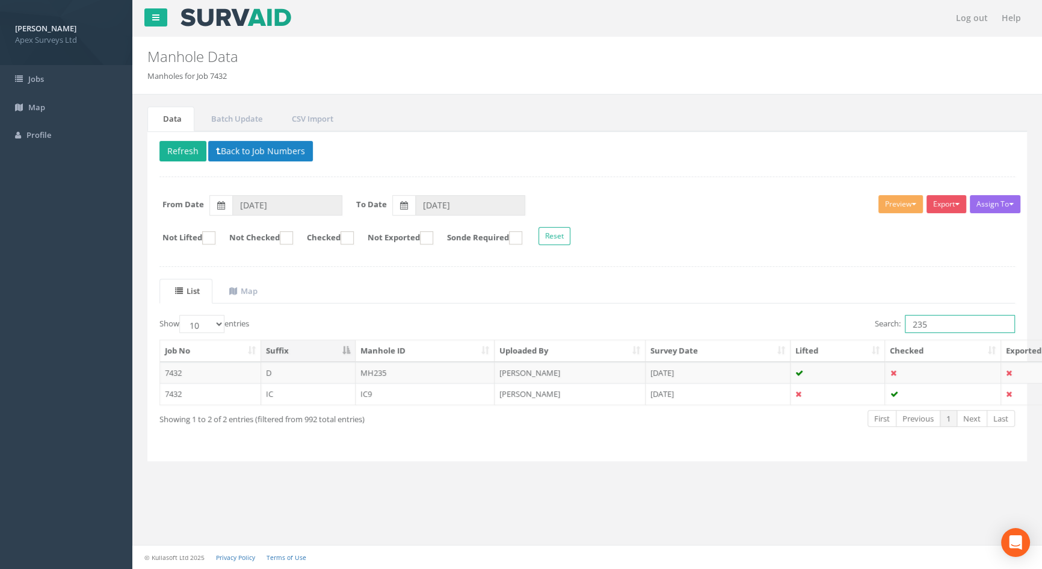
click at [933, 317] on input "235" at bounding box center [960, 324] width 110 height 18
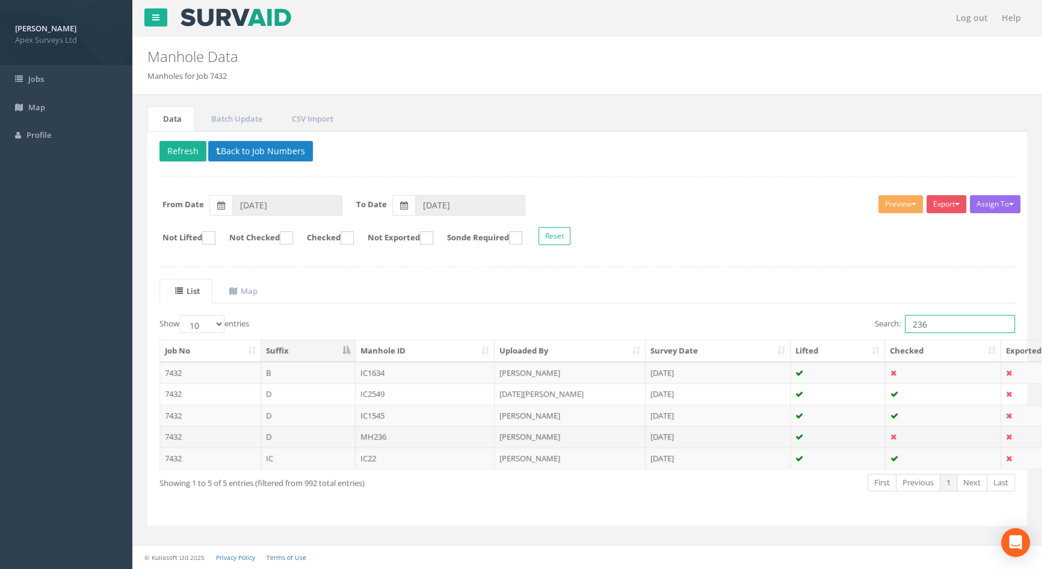
type input "236"
click at [379, 437] on td "MH236" at bounding box center [426, 436] width 140 height 22
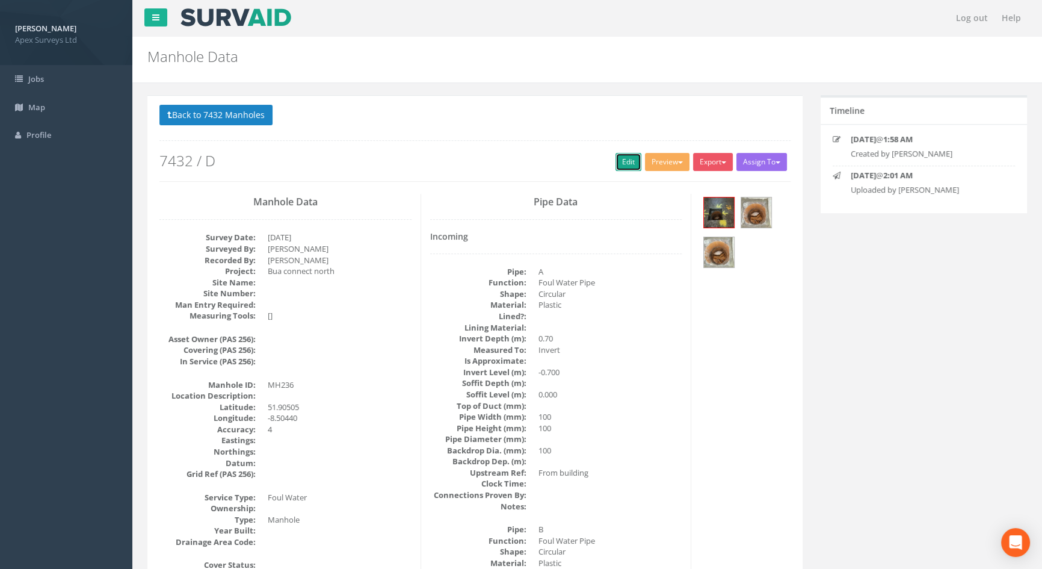
click at [619, 163] on link "Edit" at bounding box center [629, 162] width 26 height 18
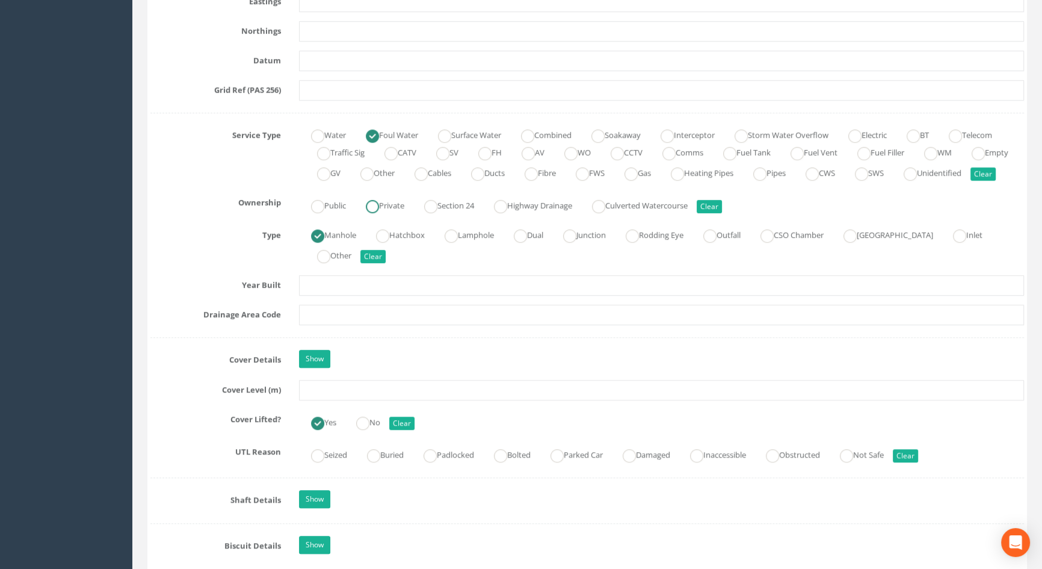
scroll to position [875, 0]
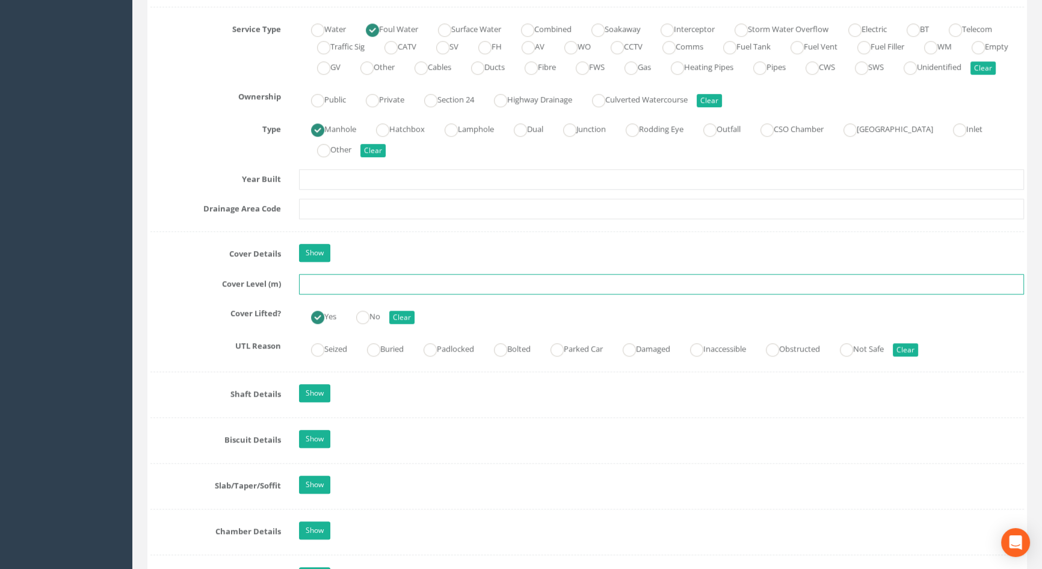
click at [363, 294] on input "text" at bounding box center [661, 284] width 725 height 20
click at [314, 294] on input "11.46" at bounding box center [661, 284] width 725 height 20
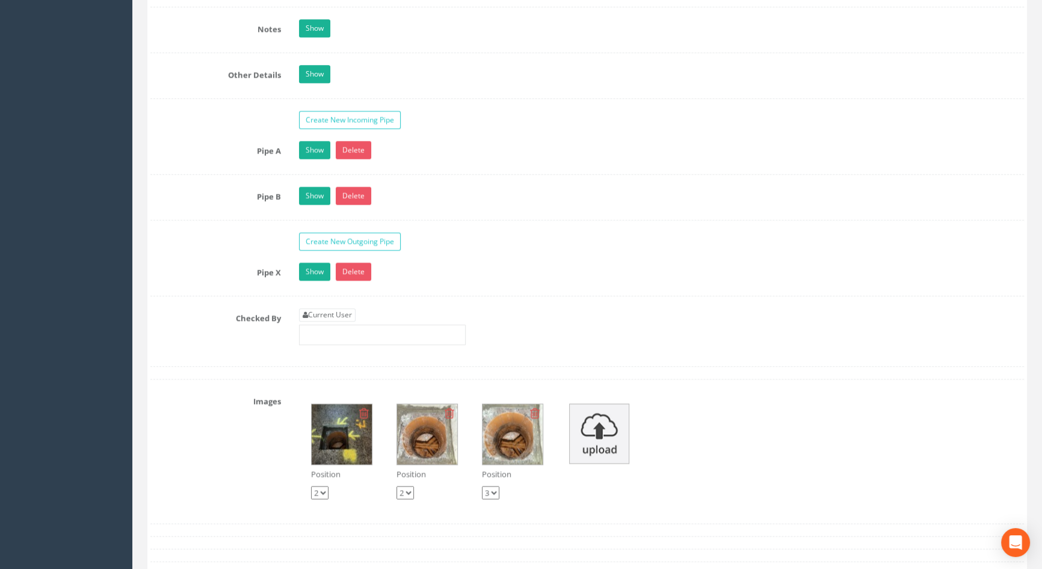
scroll to position [1969, 0]
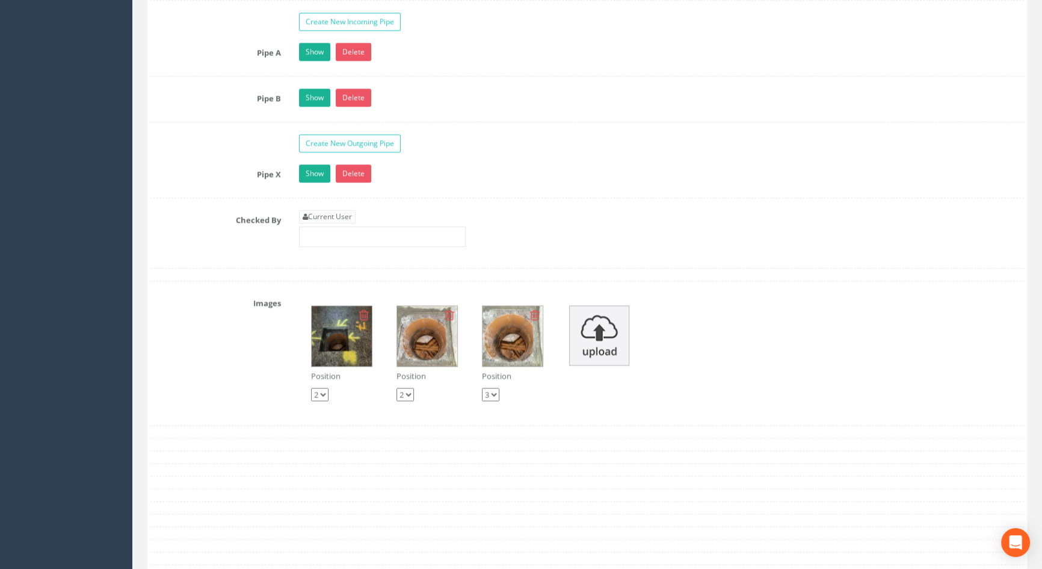
type input "116.46"
click at [343, 223] on link "Current User" at bounding box center [327, 216] width 57 height 13
type input "[PERSON_NAME]"
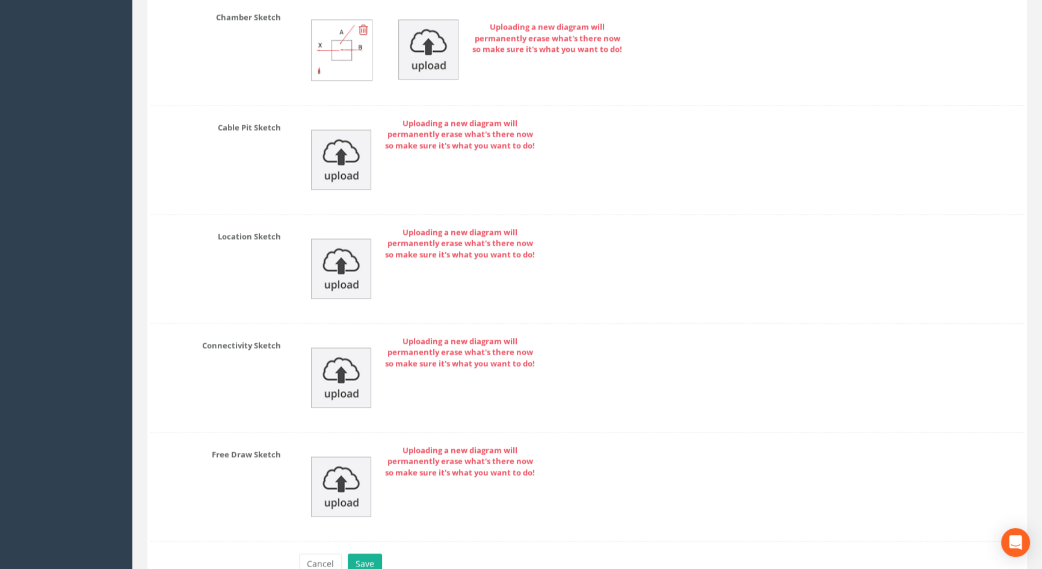
scroll to position [2644, 0]
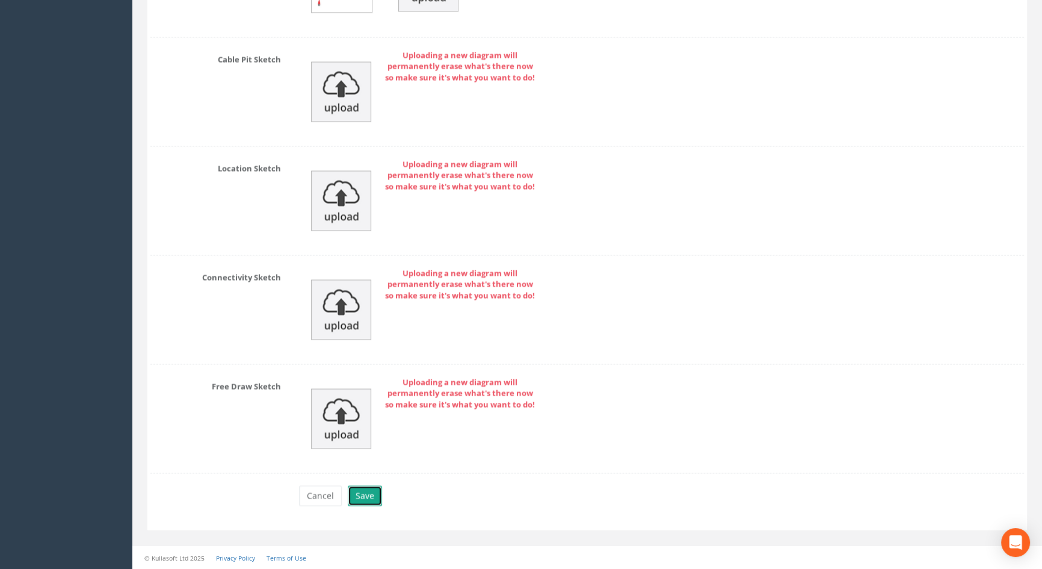
click at [371, 498] on button "Save" at bounding box center [365, 495] width 34 height 20
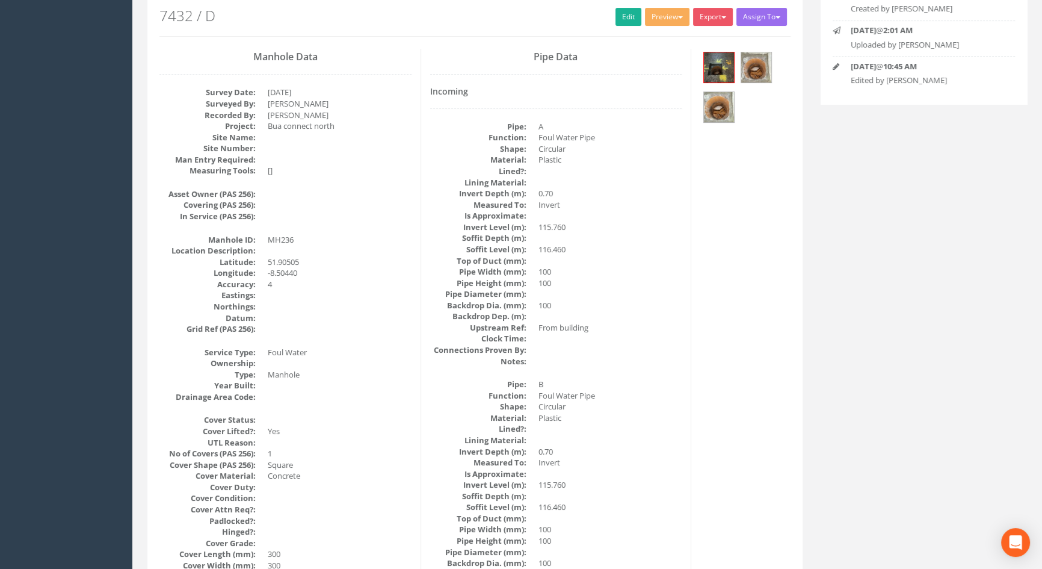
scroll to position [138, 0]
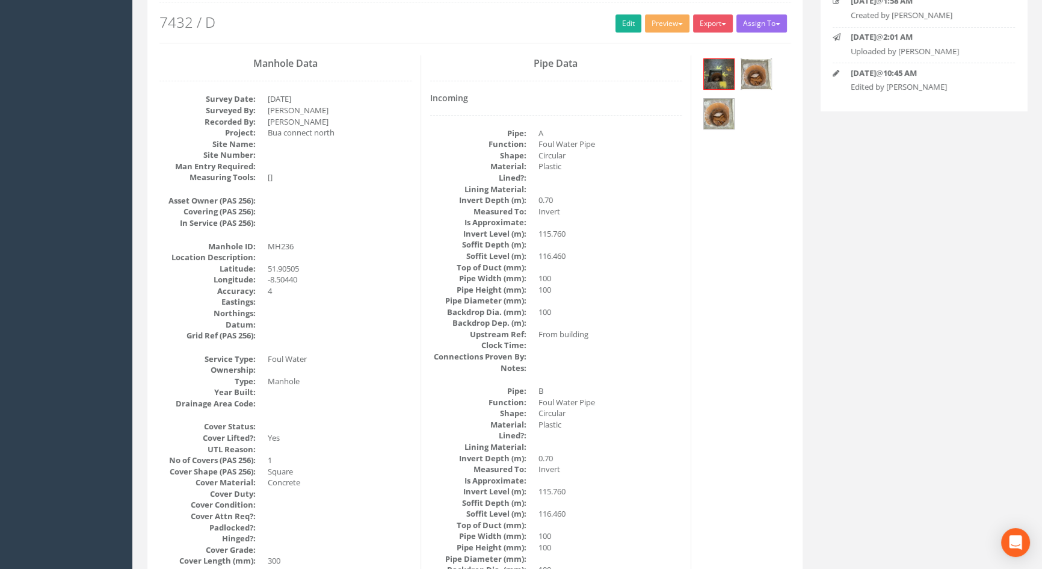
click at [758, 79] on img at bounding box center [756, 74] width 30 height 30
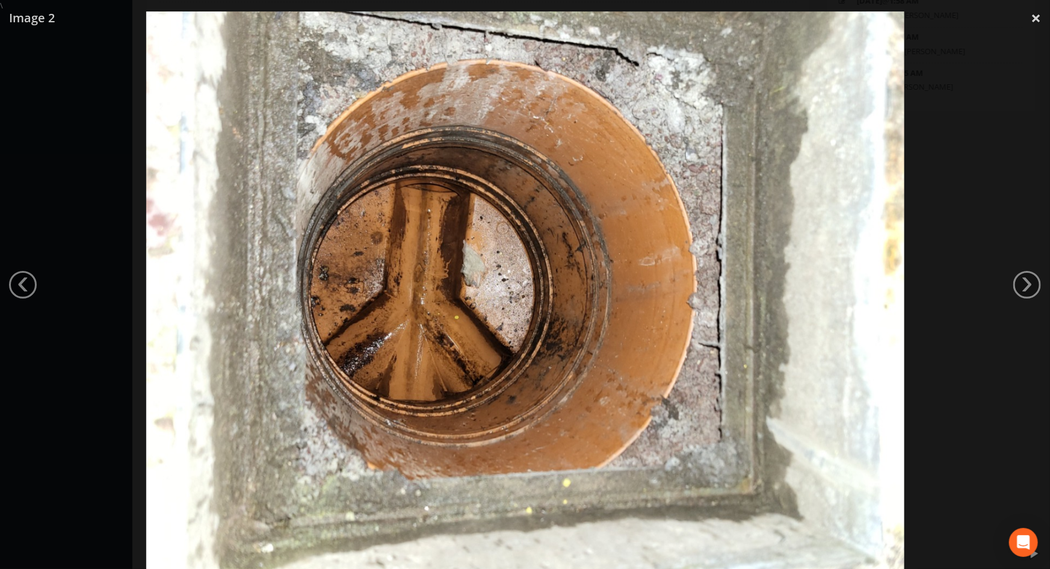
click at [780, 283] on img at bounding box center [525, 295] width 758 height 569
drag, startPoint x: 888, startPoint y: 181, endPoint x: 907, endPoint y: 187, distance: 19.6
click at [901, 185] on img at bounding box center [525, 295] width 758 height 569
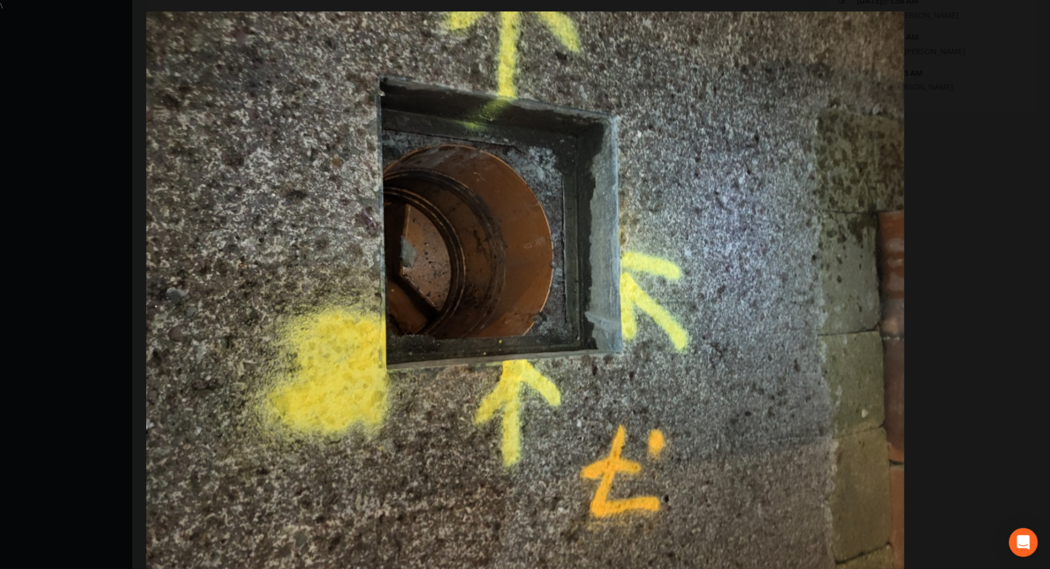
click at [857, 156] on img at bounding box center [525, 295] width 758 height 569
click at [1032, 17] on link "×" at bounding box center [1036, 18] width 28 height 36
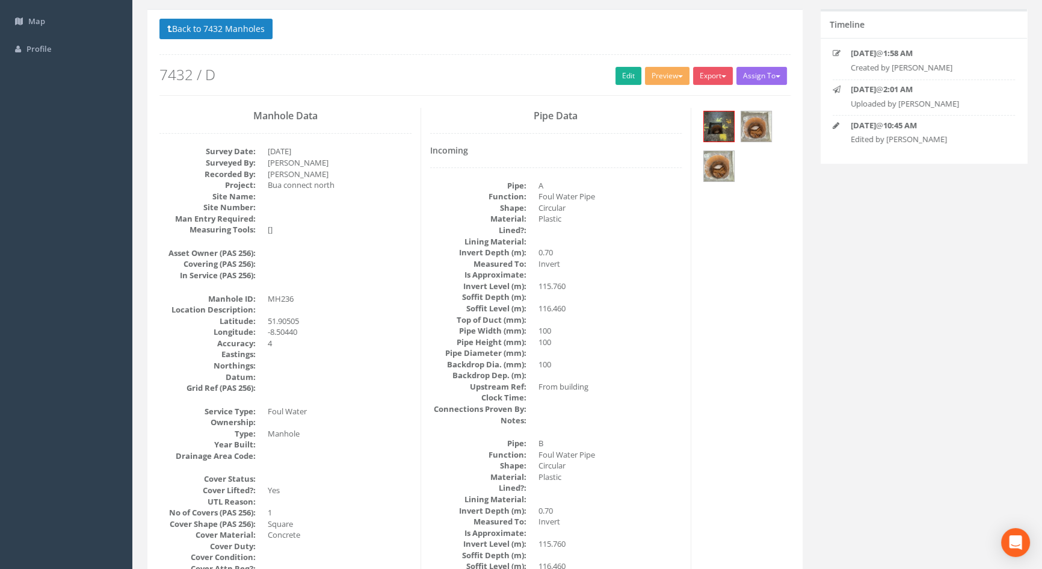
scroll to position [84, 0]
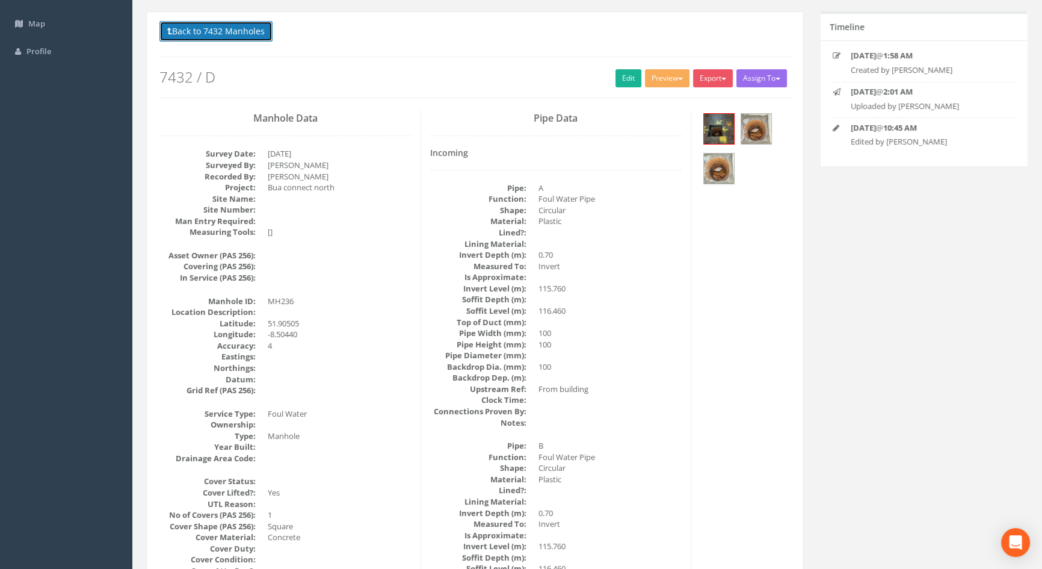
click at [196, 29] on button "Back to 7432 Manholes" at bounding box center [215, 31] width 113 height 20
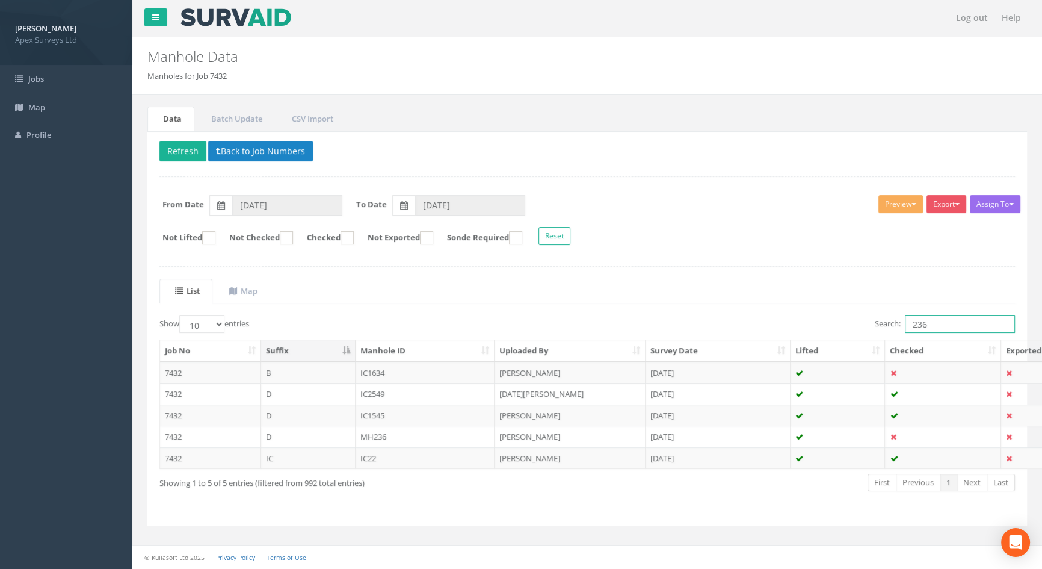
click at [928, 325] on input "236" at bounding box center [960, 324] width 110 height 18
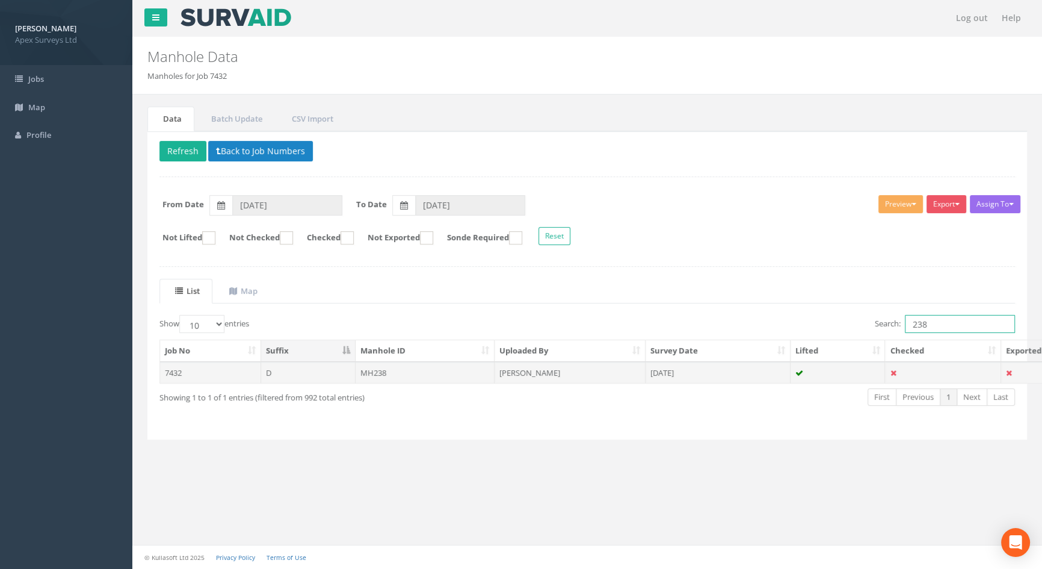
type input "238"
click at [369, 369] on td "MH238" at bounding box center [426, 373] width 140 height 22
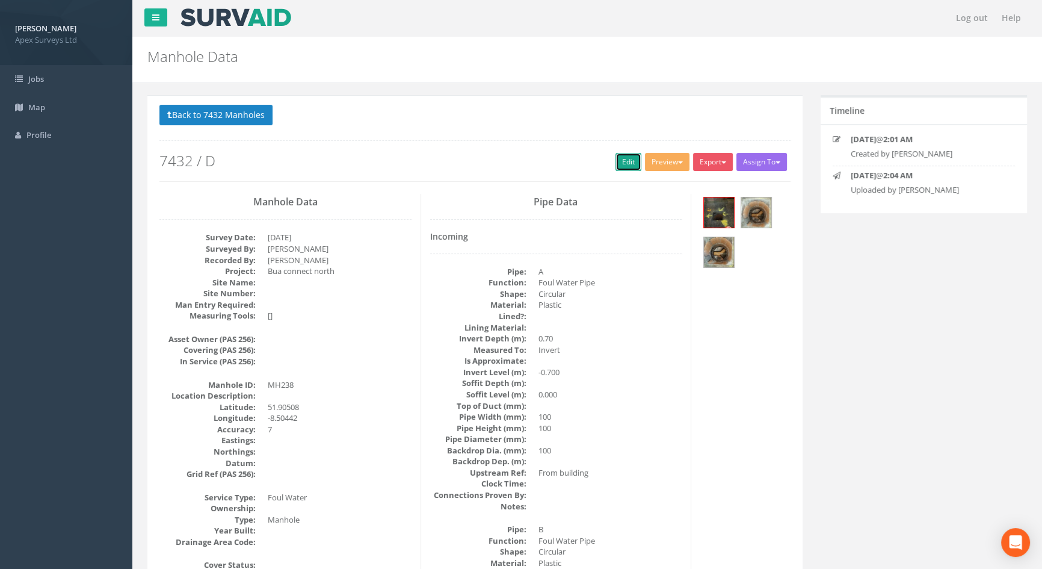
click at [620, 160] on link "Edit" at bounding box center [629, 162] width 26 height 18
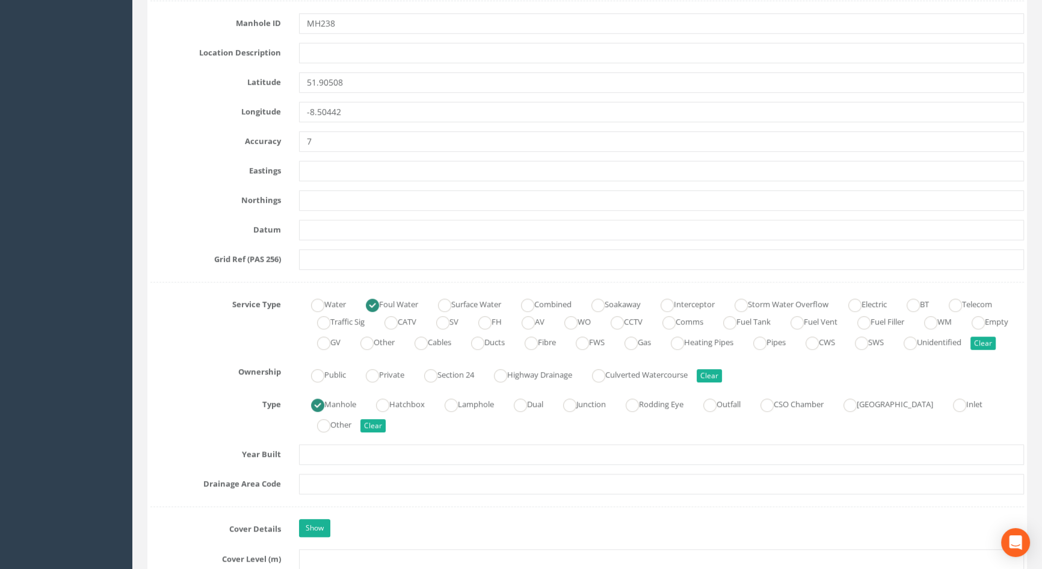
scroll to position [711, 0]
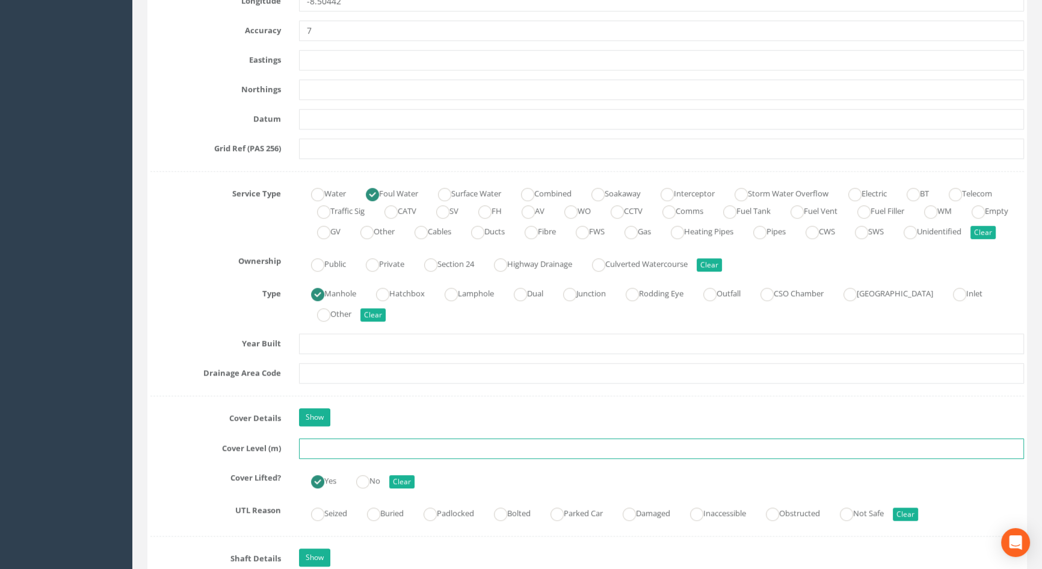
click at [326, 459] on input "text" at bounding box center [661, 448] width 725 height 20
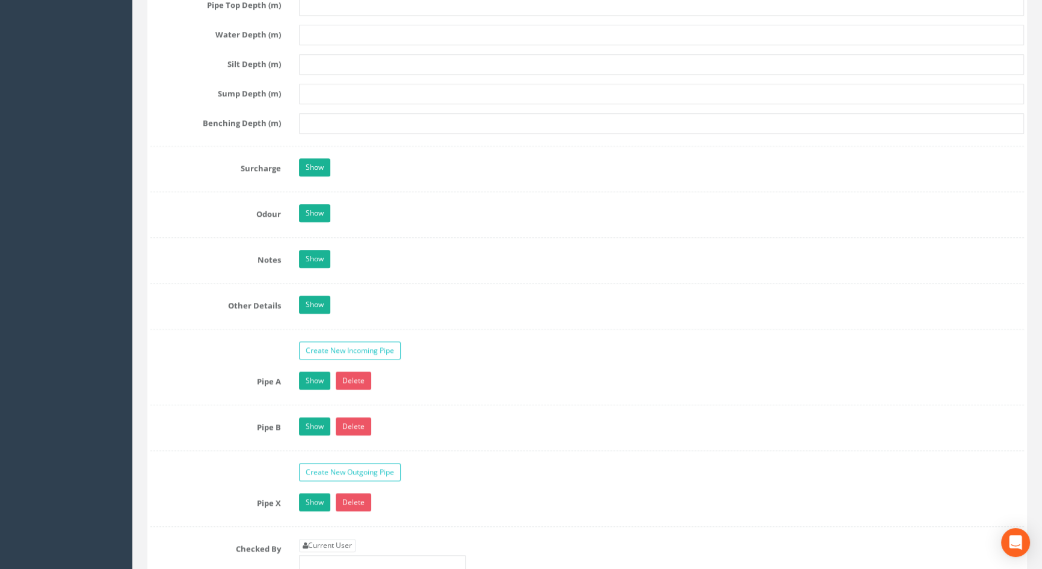
scroll to position [1805, 0]
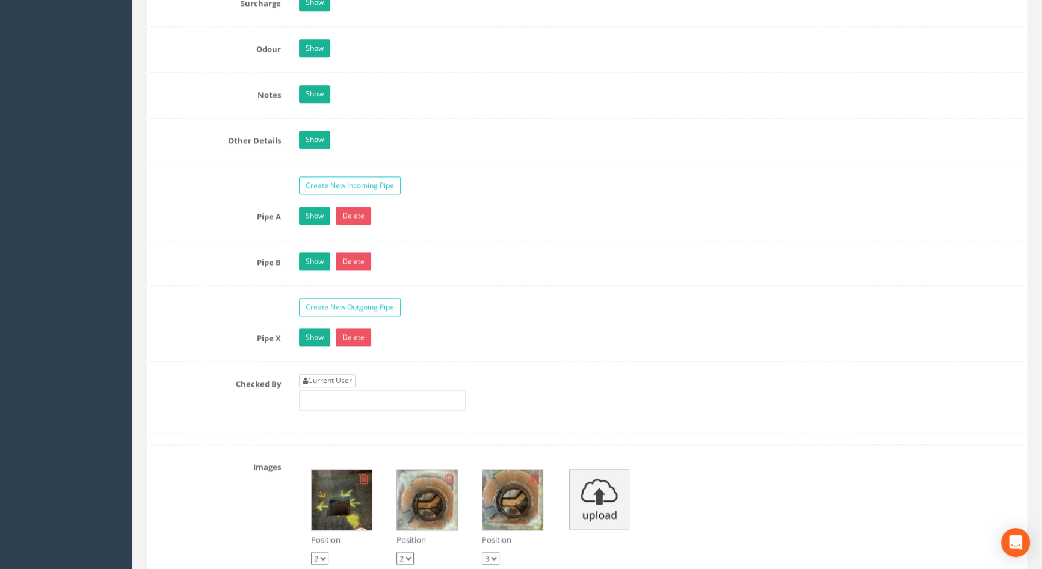
type input "116.55"
click at [336, 387] on link "Current User" at bounding box center [327, 380] width 57 height 13
type input "[PERSON_NAME]"
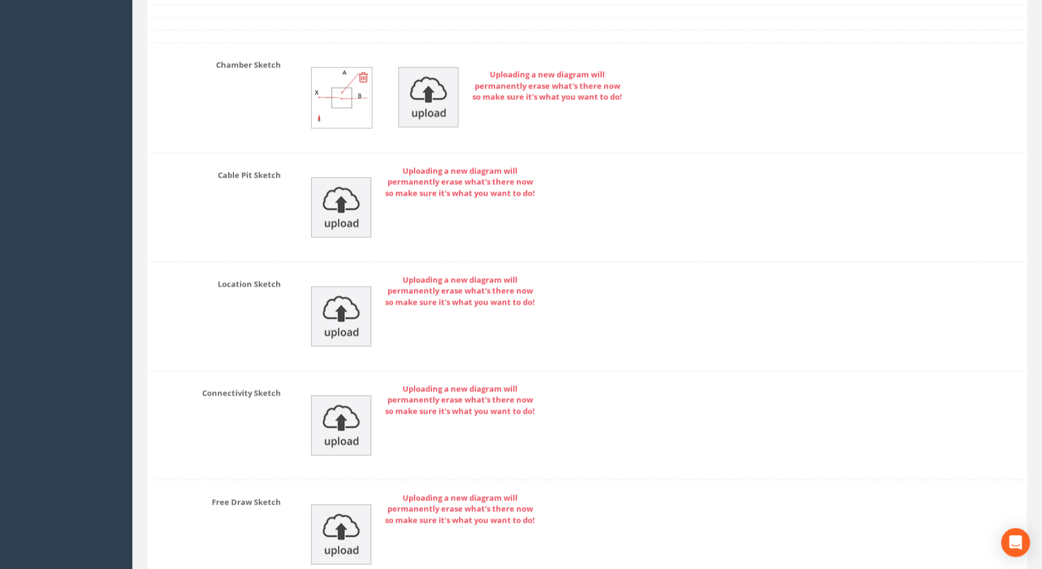
scroll to position [2644, 0]
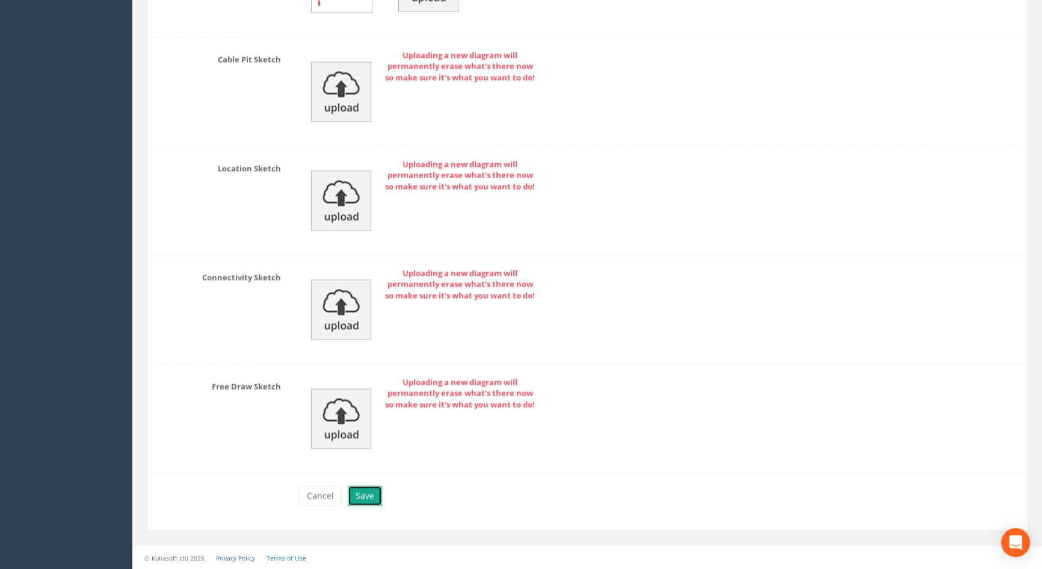
click at [362, 492] on button "Save" at bounding box center [365, 495] width 34 height 20
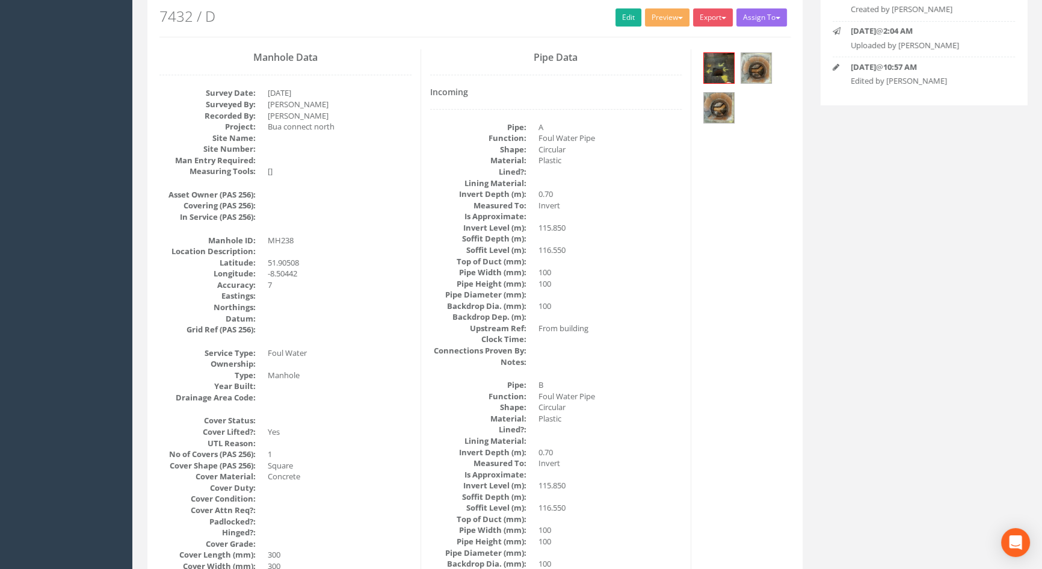
scroll to position [0, 0]
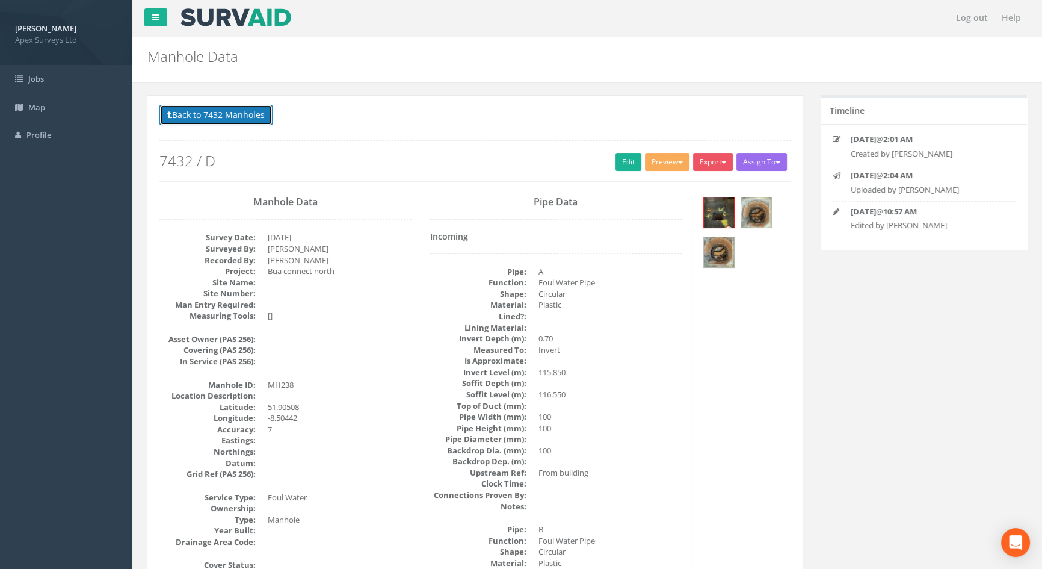
click at [208, 113] on button "Back to 7432 Manholes" at bounding box center [215, 115] width 113 height 20
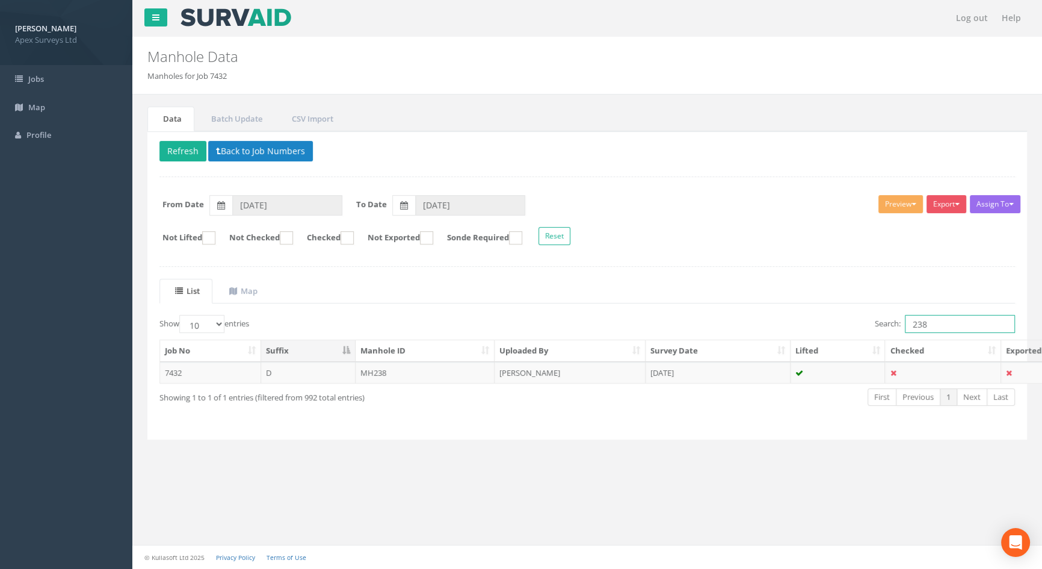
click at [950, 324] on input "238" at bounding box center [960, 324] width 110 height 18
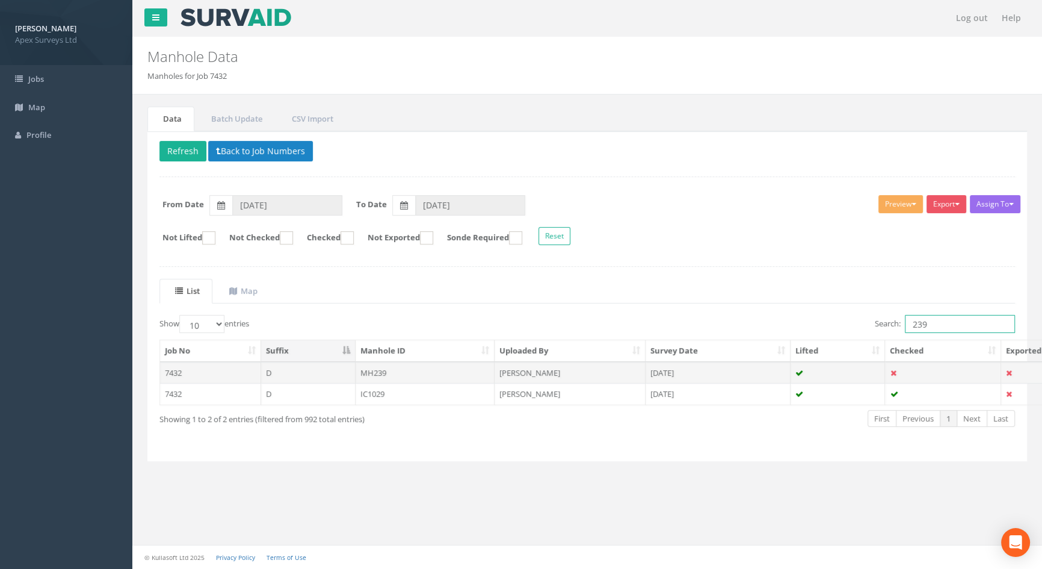
type input "239"
click at [377, 367] on td "MH239" at bounding box center [426, 373] width 140 height 22
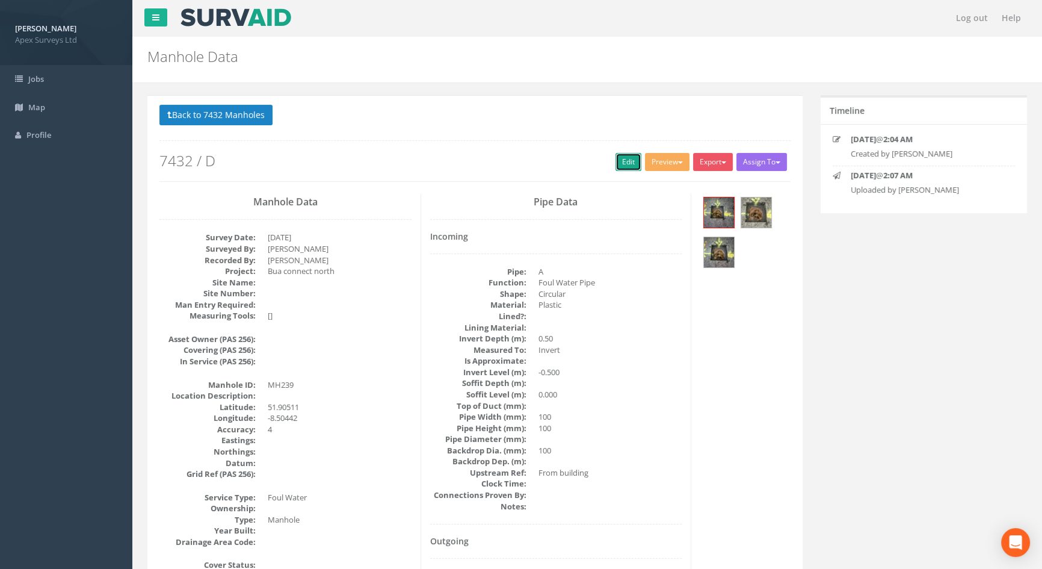
click at [625, 156] on link "Edit" at bounding box center [629, 162] width 26 height 18
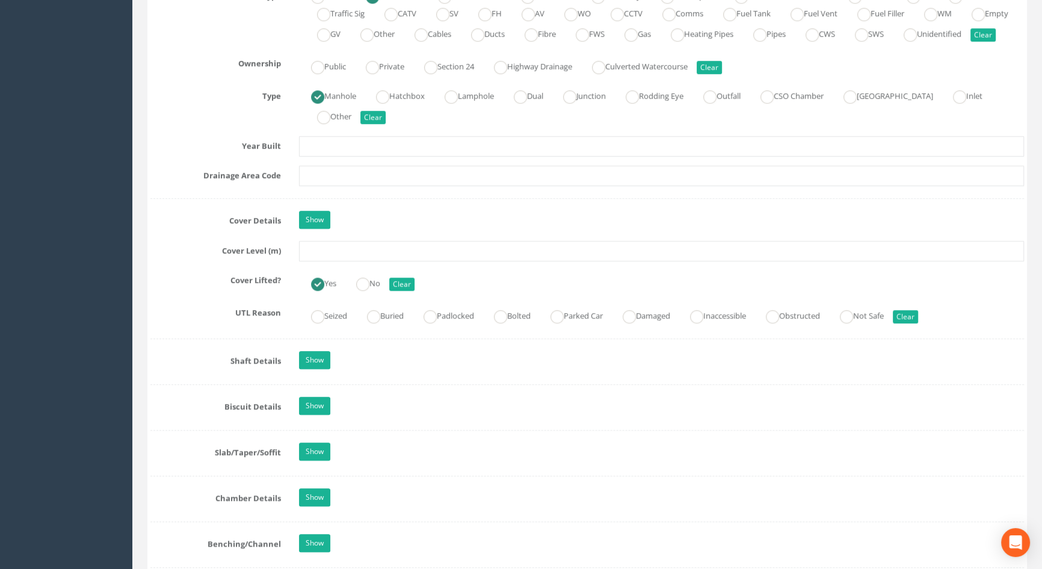
scroll to position [875, 0]
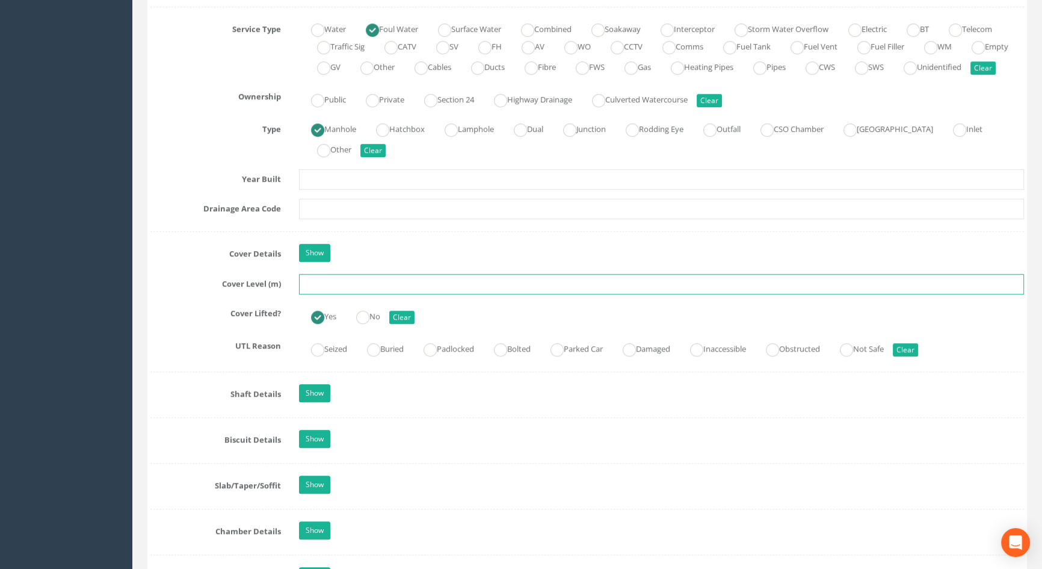
click at [331, 294] on input "text" at bounding box center [661, 284] width 725 height 20
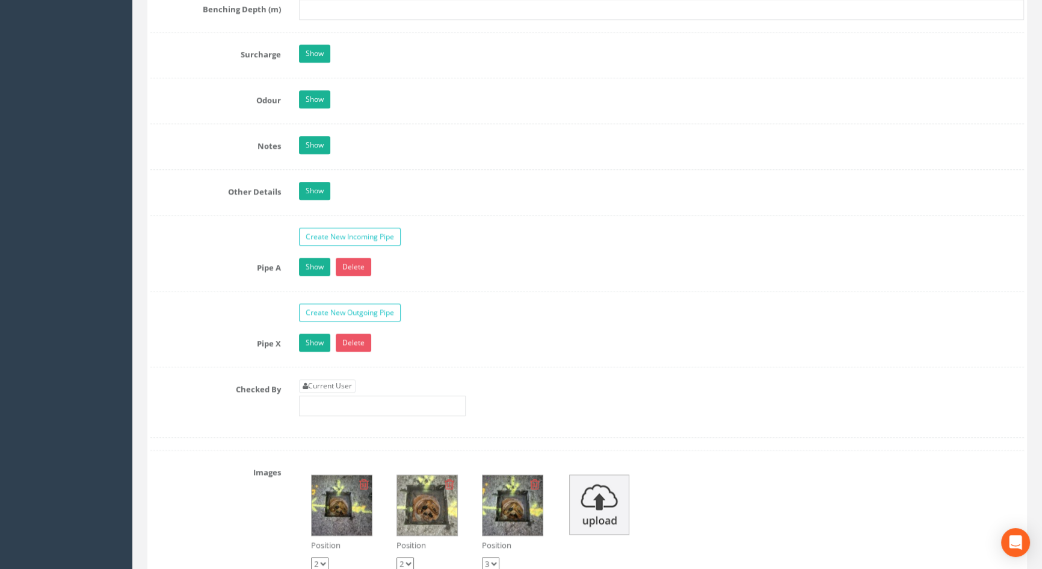
scroll to position [1859, 0]
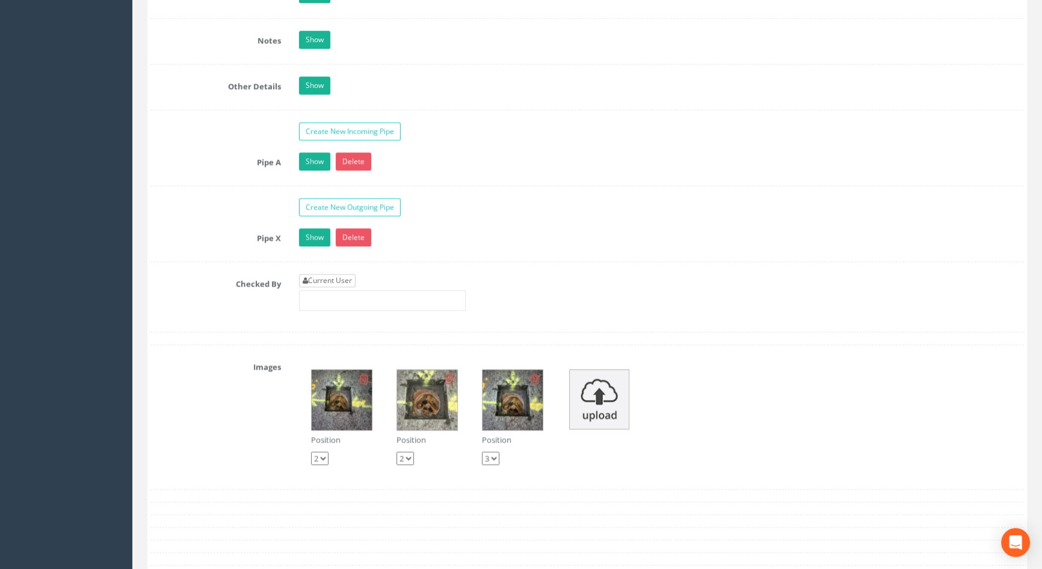
type input "116.49"
click at [349, 287] on link "Current User" at bounding box center [327, 280] width 57 height 13
type input "[PERSON_NAME]"
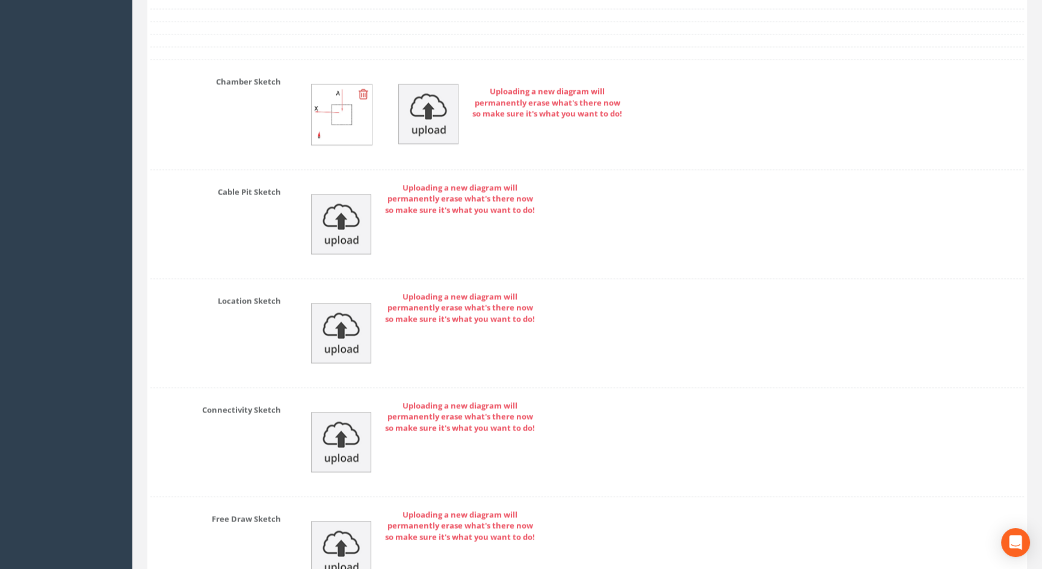
scroll to position [2599, 0]
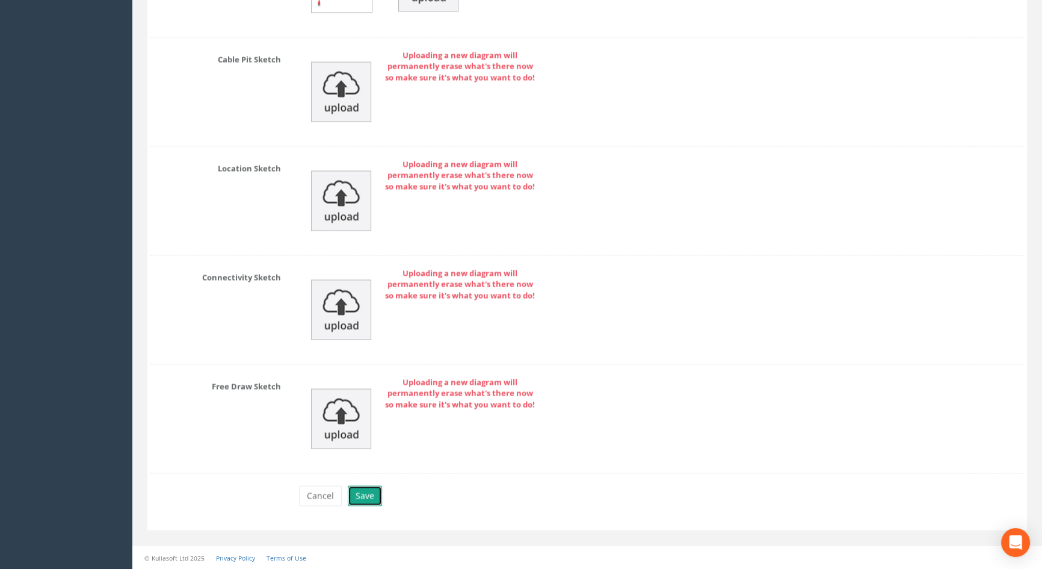
click at [363, 497] on button "Save" at bounding box center [365, 495] width 34 height 20
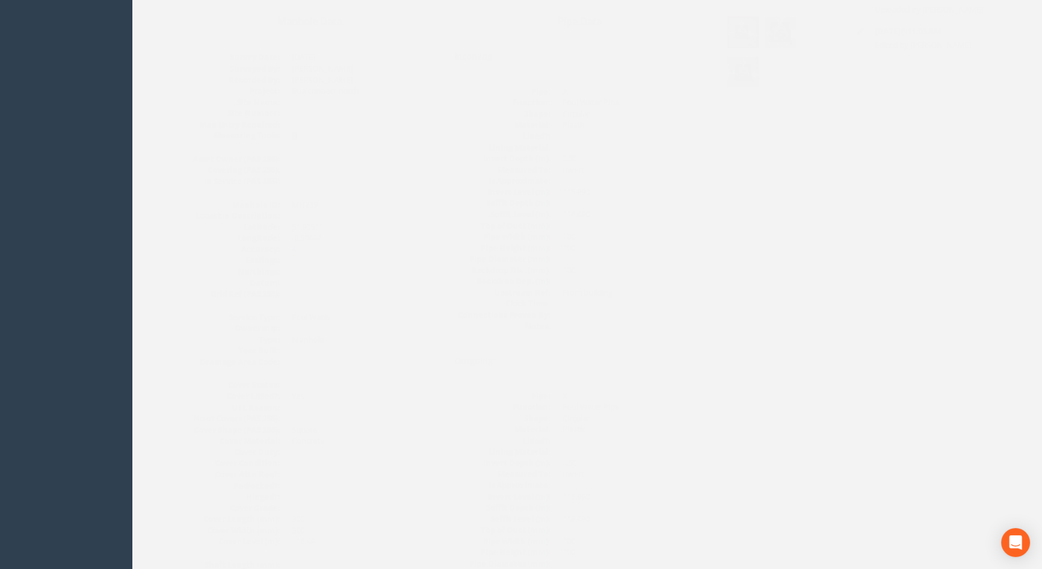
scroll to position [0, 0]
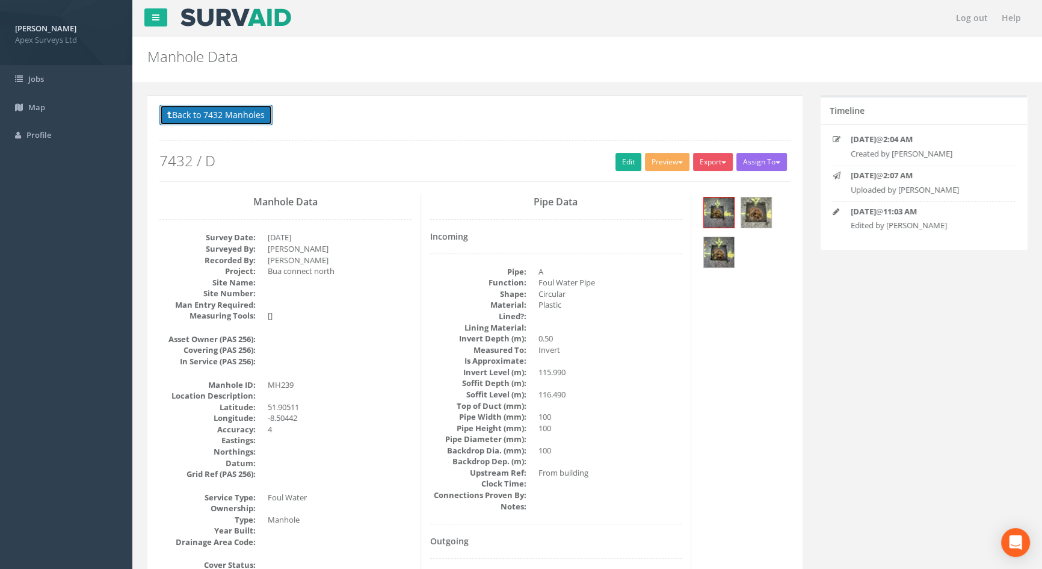
click at [241, 117] on button "Back to 7432 Manholes" at bounding box center [215, 115] width 113 height 20
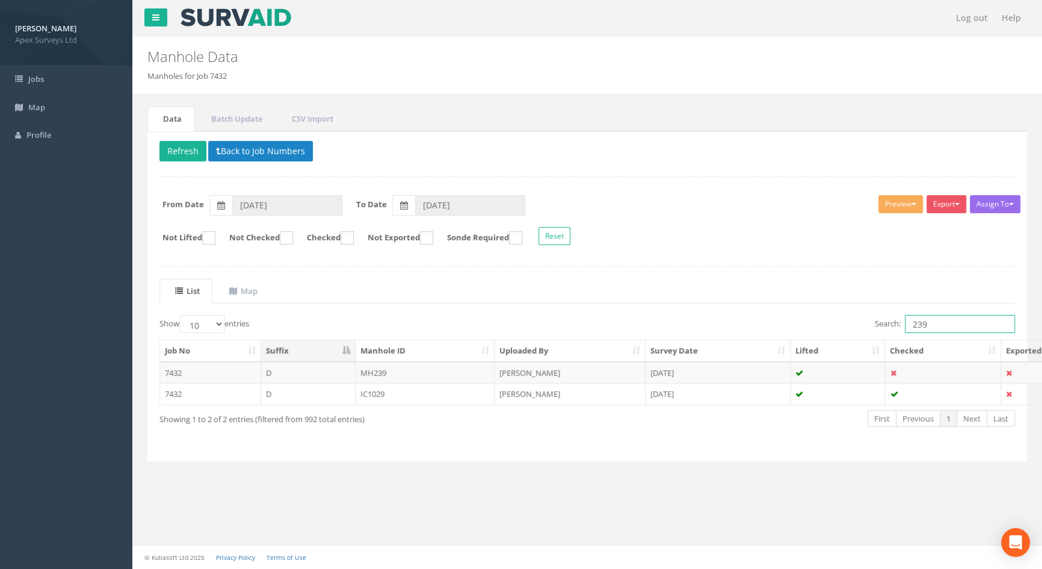
drag, startPoint x: 935, startPoint y: 322, endPoint x: 891, endPoint y: 325, distance: 44.6
click at [891, 325] on label "Search: 239" at bounding box center [945, 324] width 140 height 18
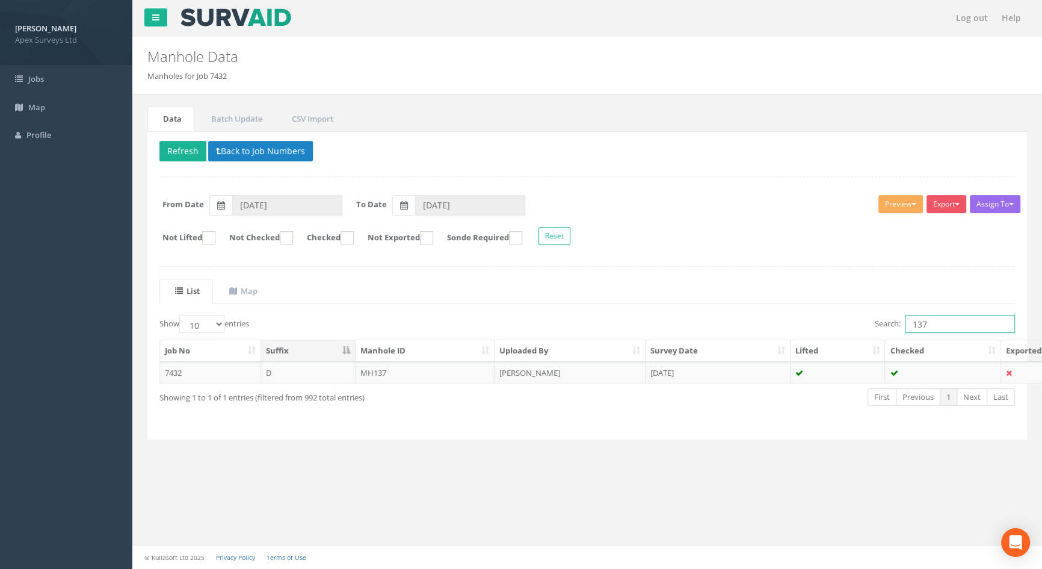
drag, startPoint x: 932, startPoint y: 321, endPoint x: 809, endPoint y: 337, distance: 123.8
click at [809, 337] on div "Show 10 25 50 100 entries Search: 137 Job No Suffix Manhole ID Uploaded By Surv…" at bounding box center [587, 371] width 856 height 113
type input "237"
click at [369, 373] on td "IC237" at bounding box center [426, 373] width 140 height 22
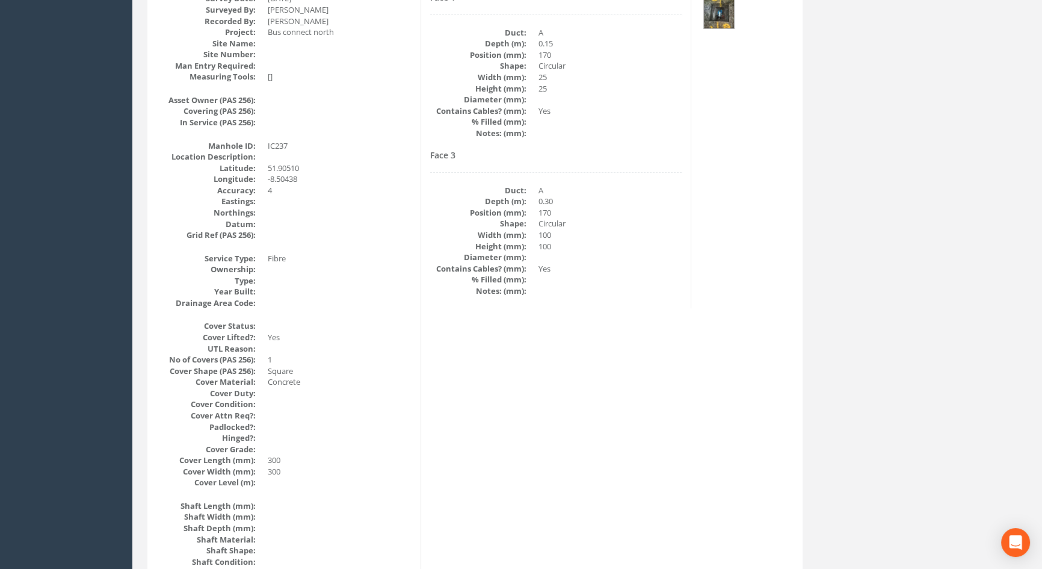
scroll to position [29, 0]
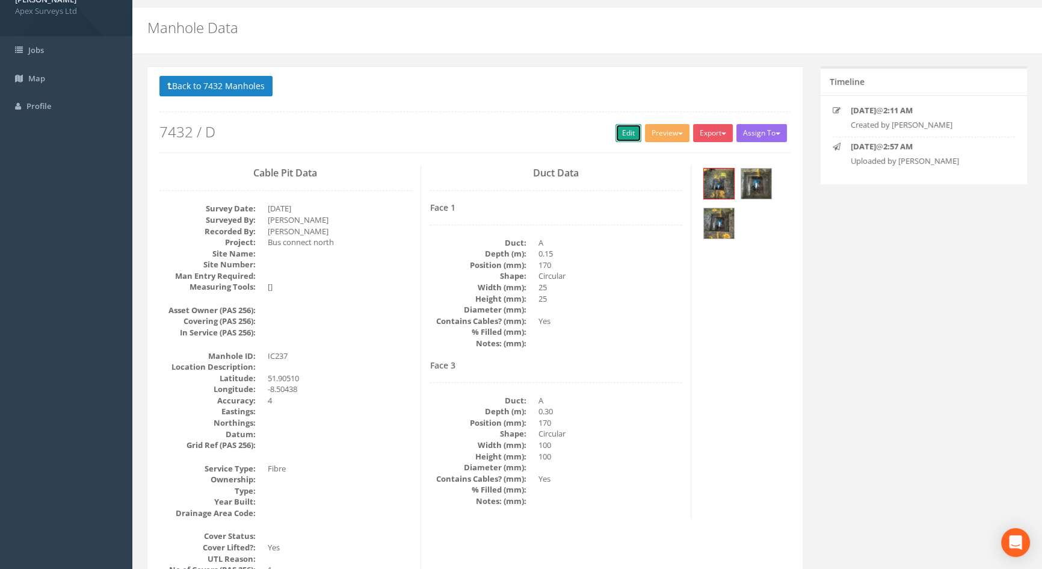
click at [625, 129] on link "Edit" at bounding box center [629, 133] width 26 height 18
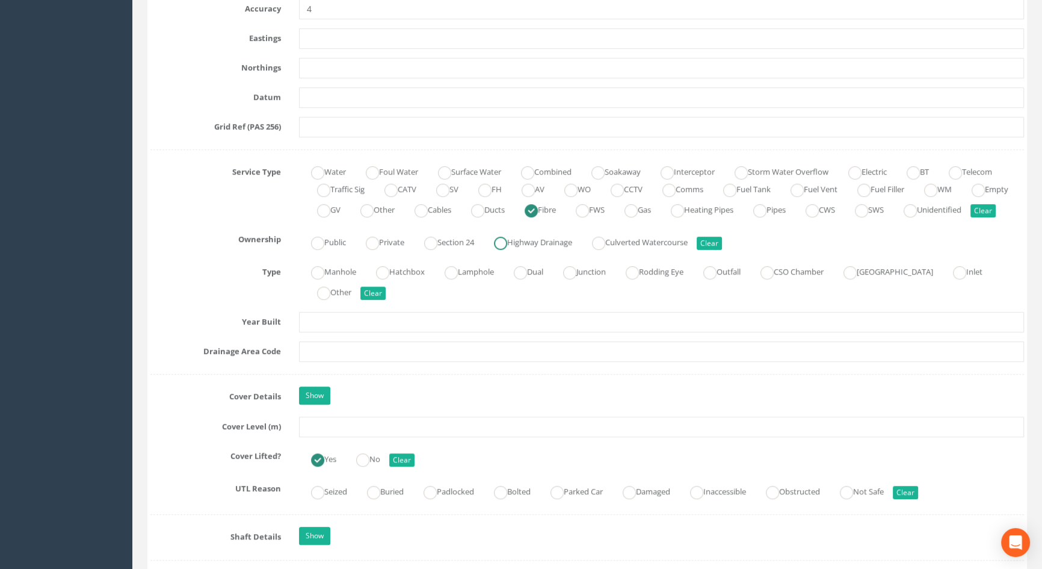
scroll to position [794, 0]
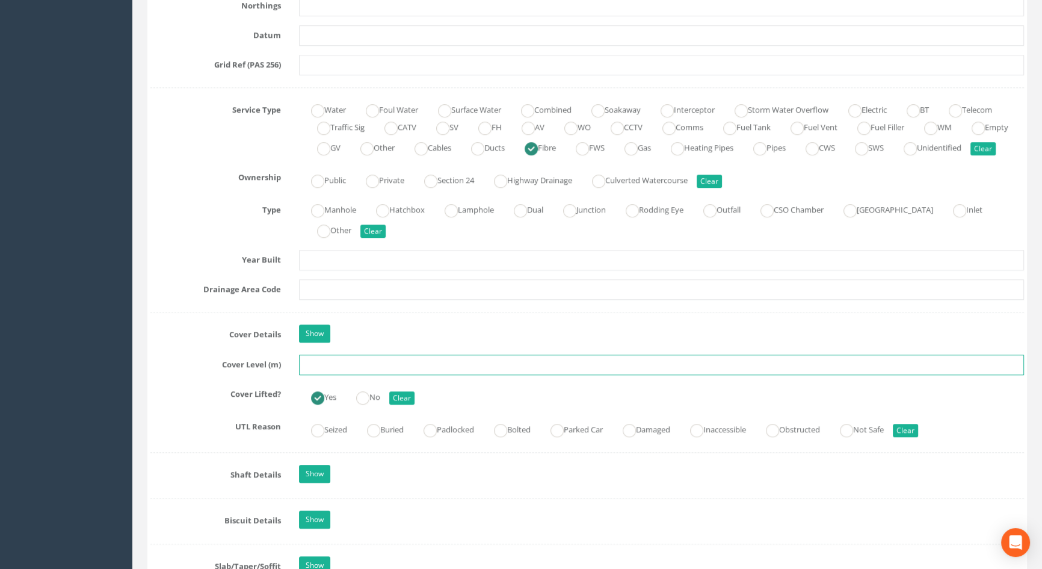
click at [333, 375] on input "text" at bounding box center [661, 364] width 725 height 20
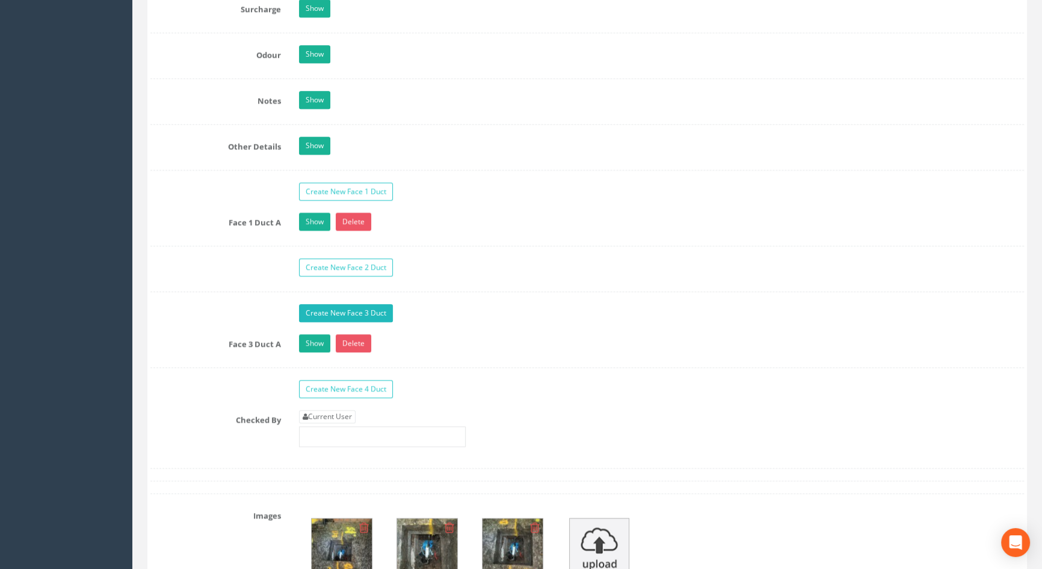
scroll to position [1944, 0]
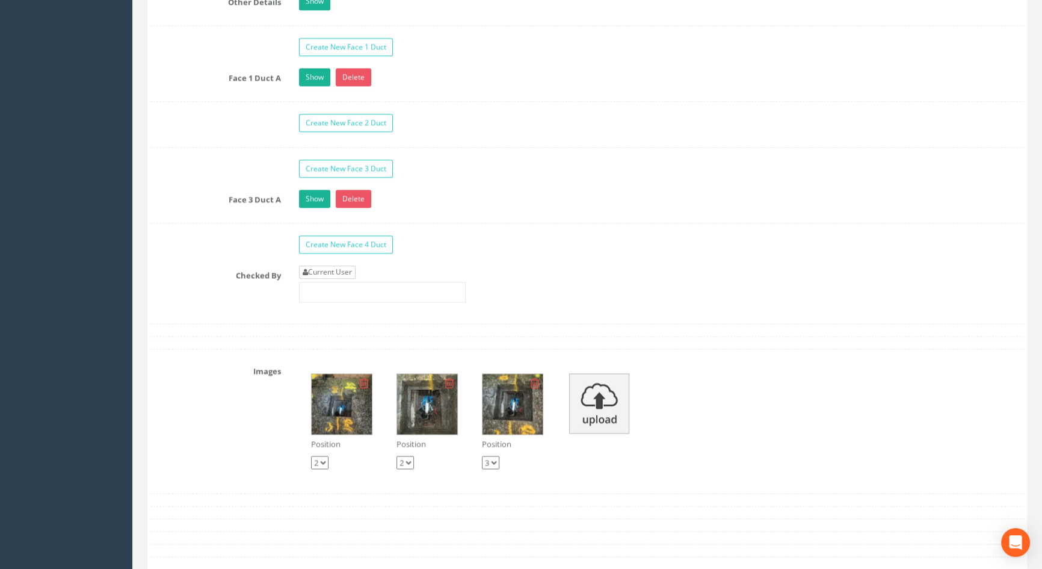
type input "116.59"
click at [333, 279] on link "Current User" at bounding box center [327, 271] width 57 height 13
type input "[PERSON_NAME]"
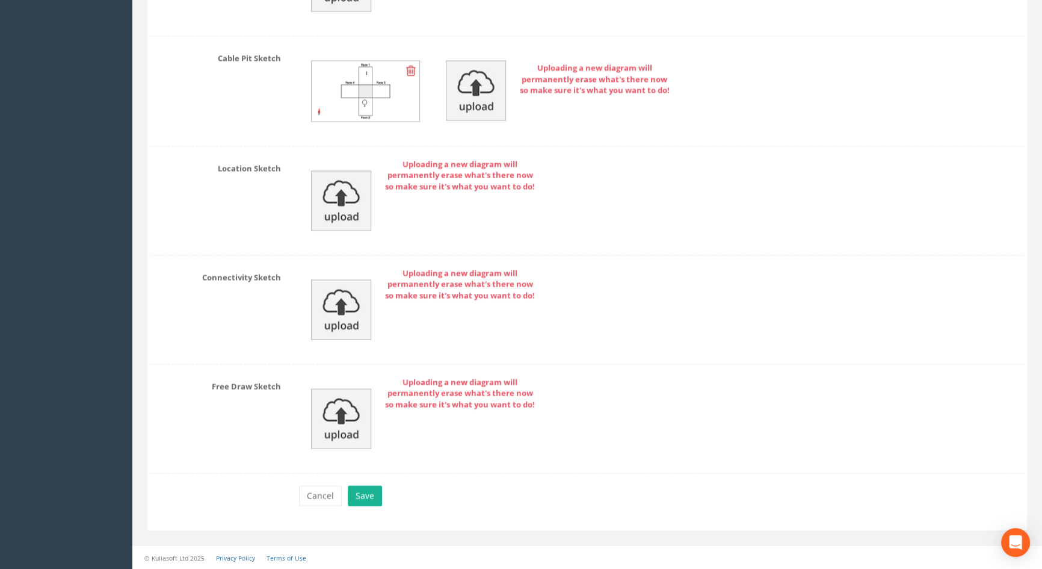
scroll to position [2687, 0]
click at [354, 494] on button "Save" at bounding box center [365, 495] width 34 height 20
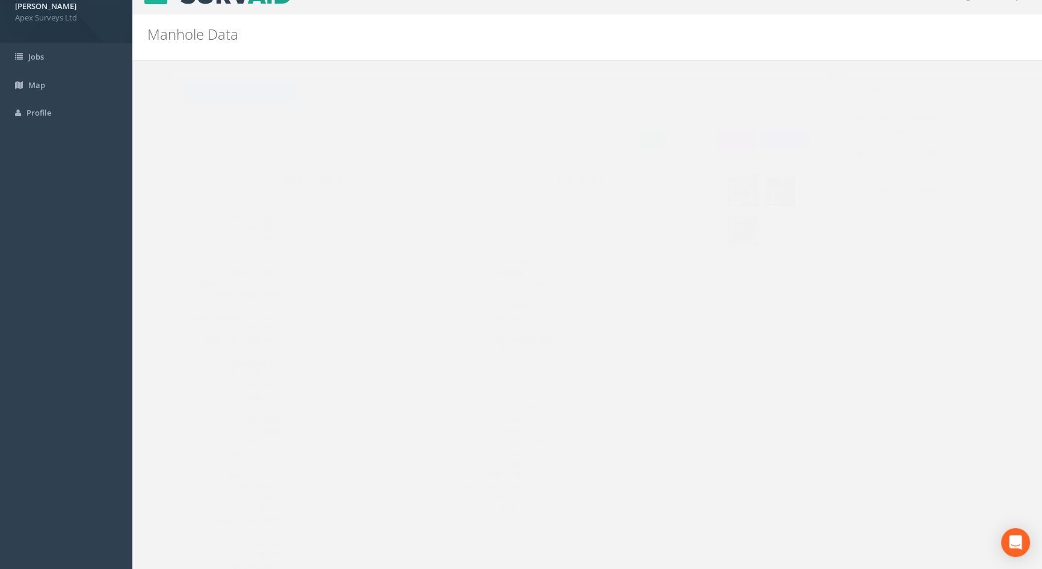
scroll to position [0, 0]
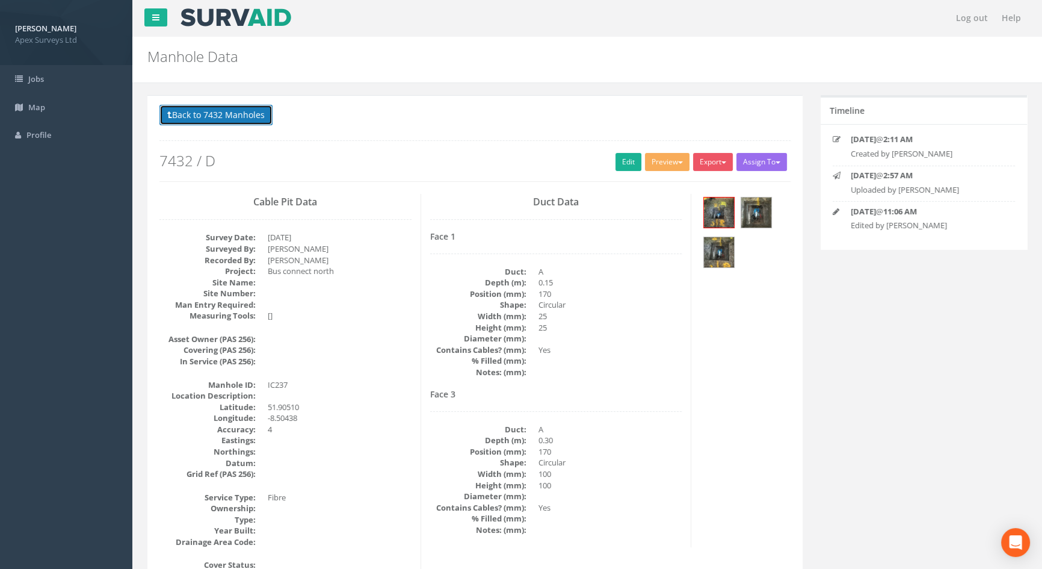
click at [184, 108] on button "Back to 7432 Manholes" at bounding box center [215, 115] width 113 height 20
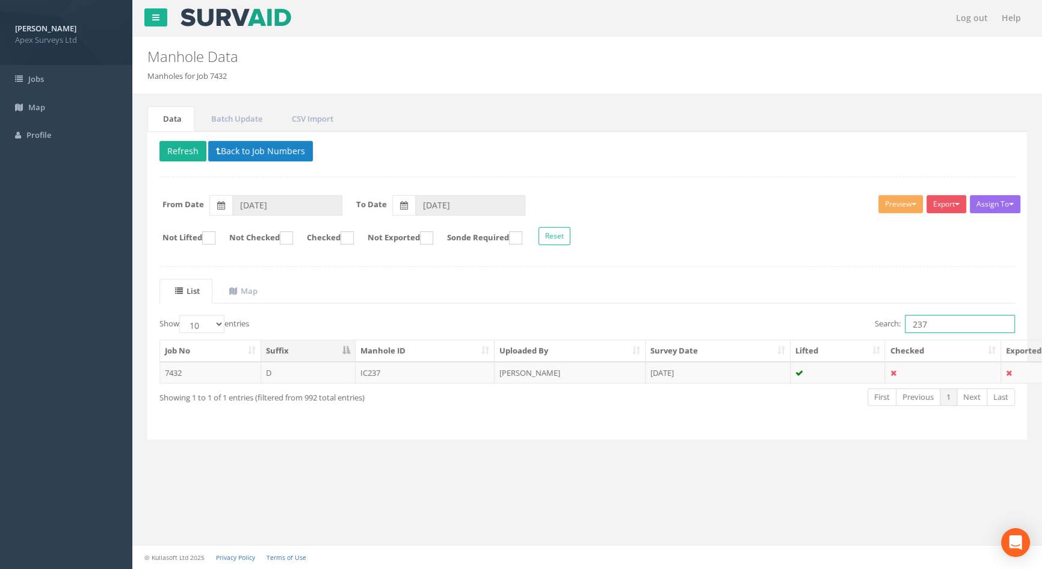
drag, startPoint x: 933, startPoint y: 317, endPoint x: 743, endPoint y: 333, distance: 190.2
click at [743, 333] on div "Search: 237" at bounding box center [805, 325] width 419 height 21
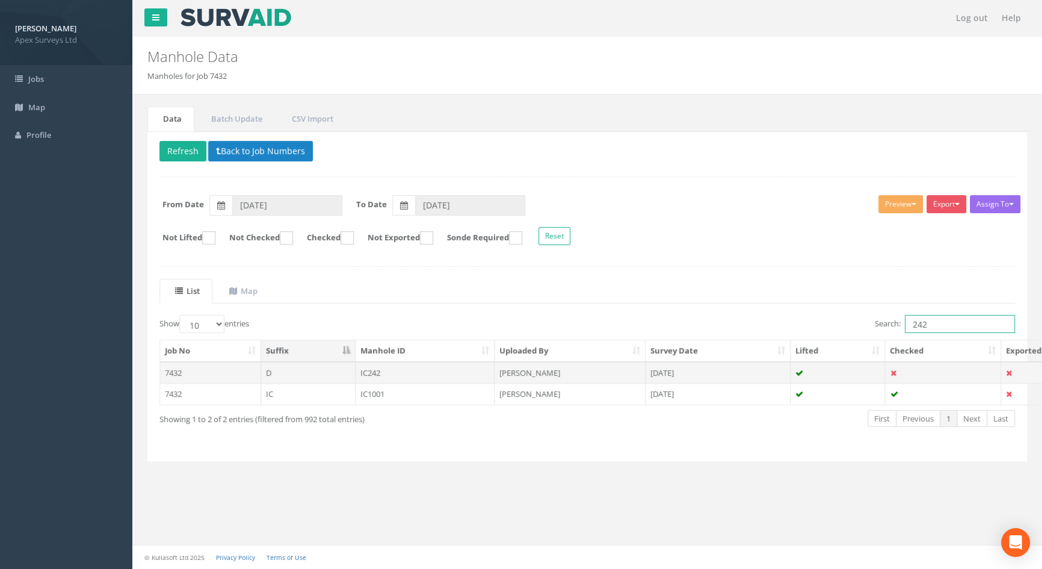
type input "242"
click at [377, 370] on td "IC242" at bounding box center [426, 373] width 140 height 22
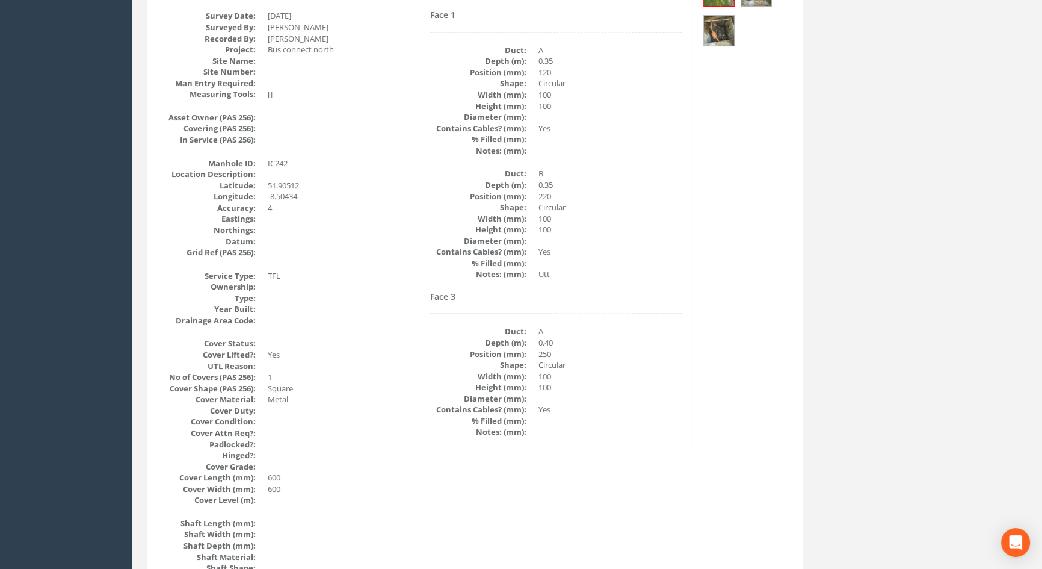
scroll to position [29, 0]
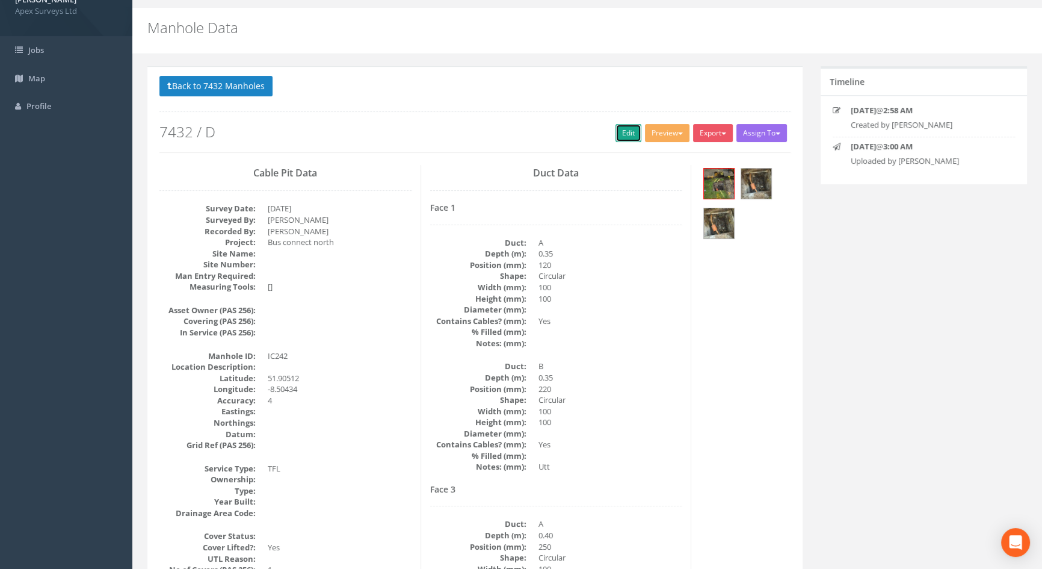
click at [618, 133] on link "Edit" at bounding box center [629, 133] width 26 height 18
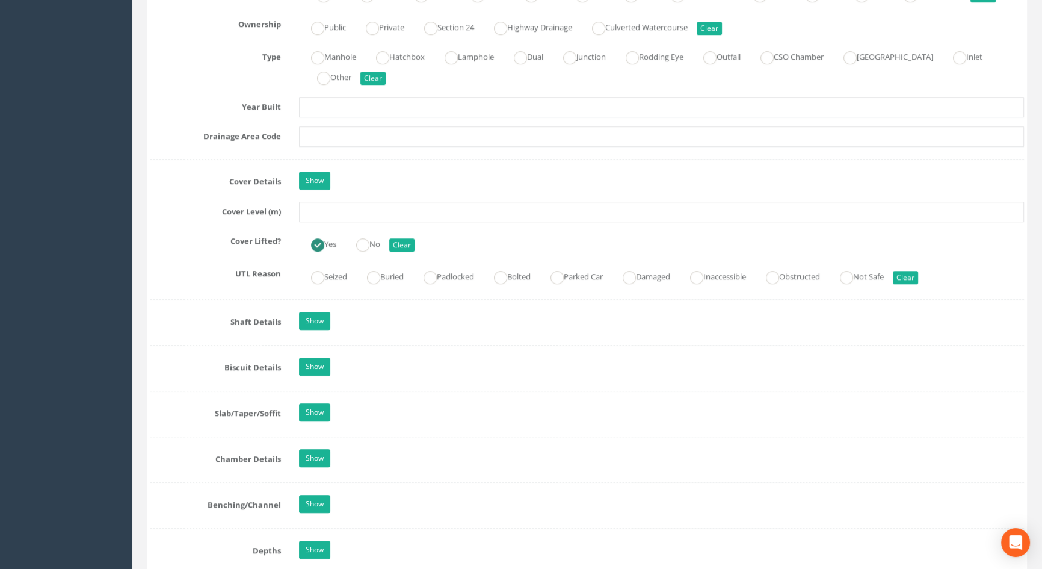
scroll to position [904, 0]
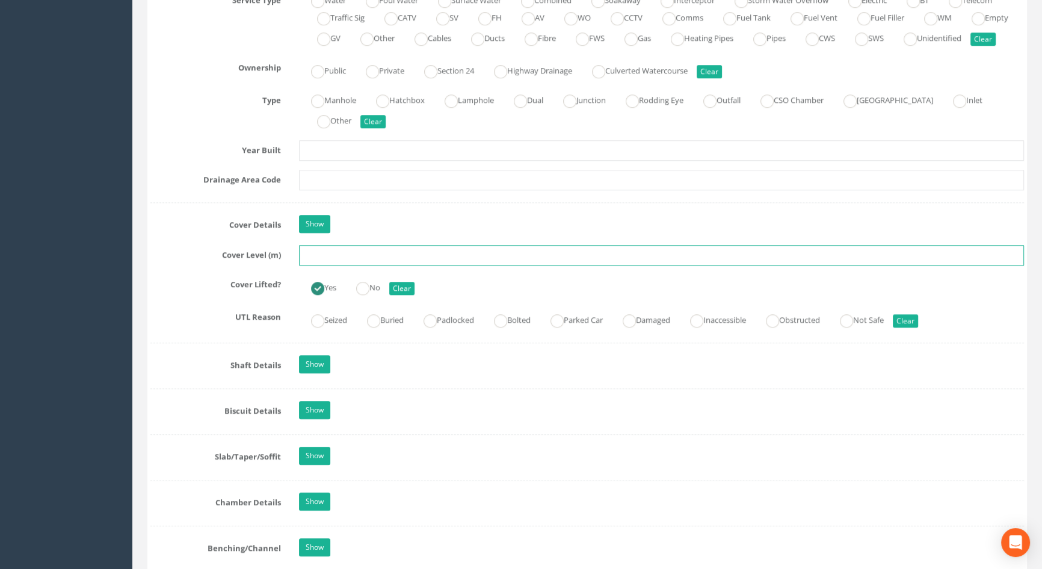
click at [325, 265] on input "text" at bounding box center [661, 255] width 725 height 20
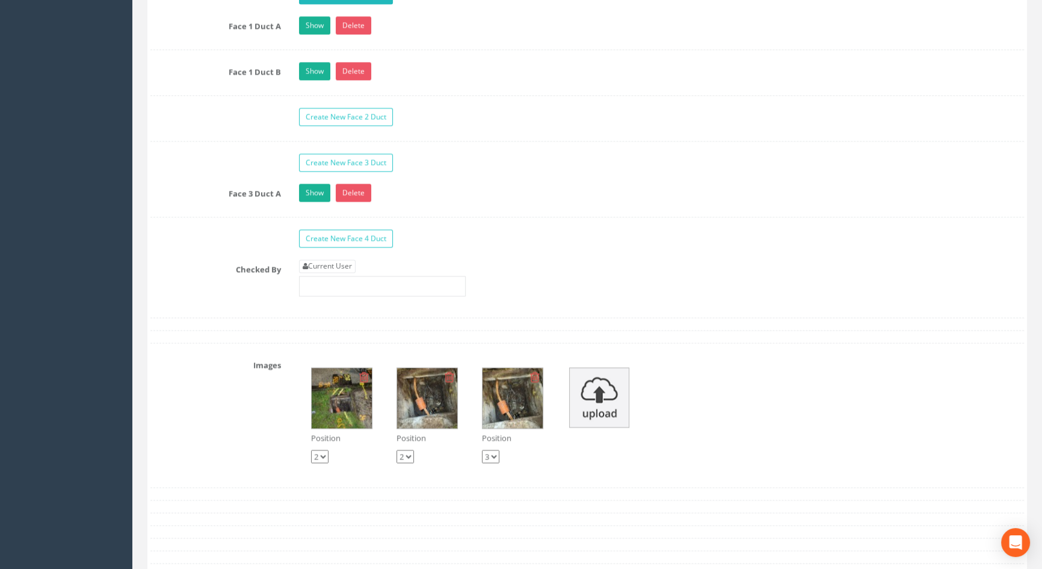
scroll to position [1998, 0]
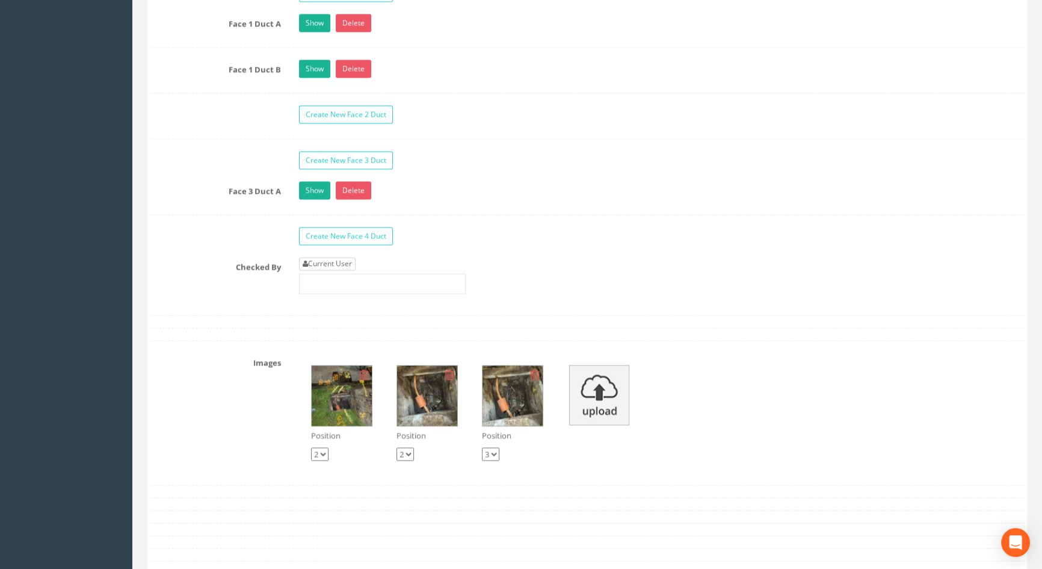
type input "116.43"
click at [341, 270] on link "Current User" at bounding box center [327, 263] width 57 height 13
type input "[PERSON_NAME]"
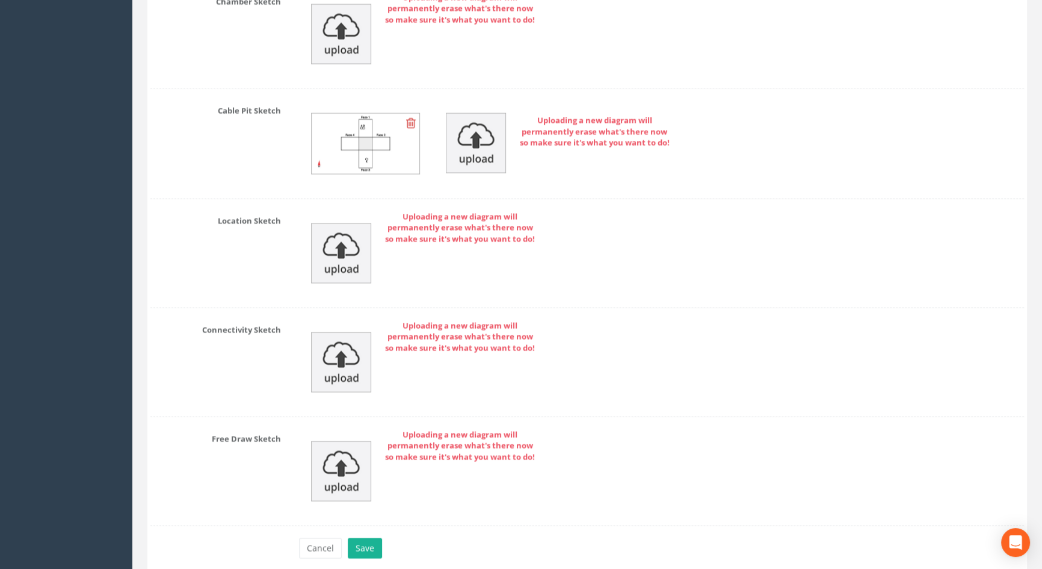
scroll to position [2733, 0]
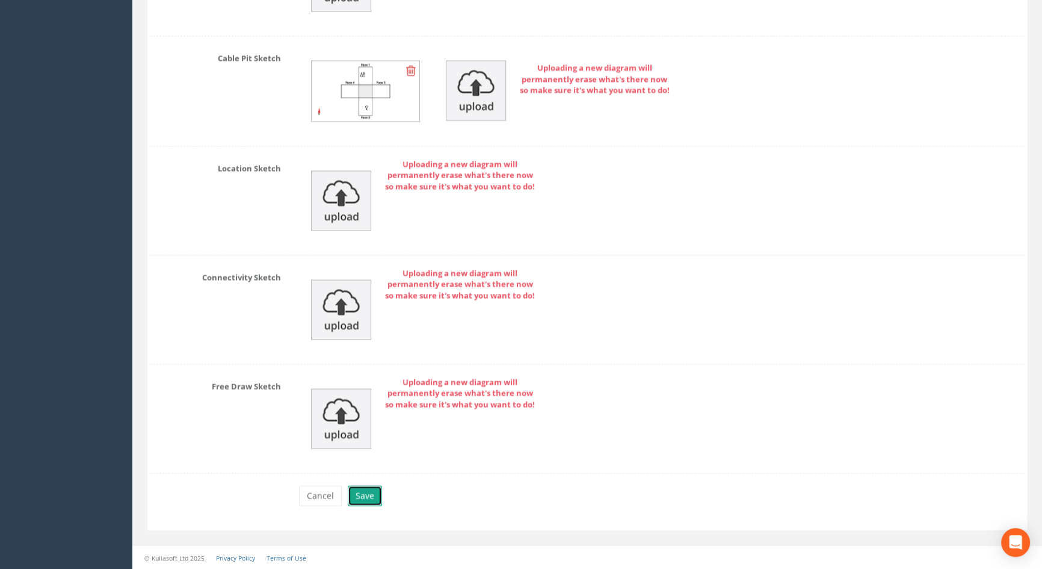
click at [371, 495] on button "Save" at bounding box center [365, 495] width 34 height 20
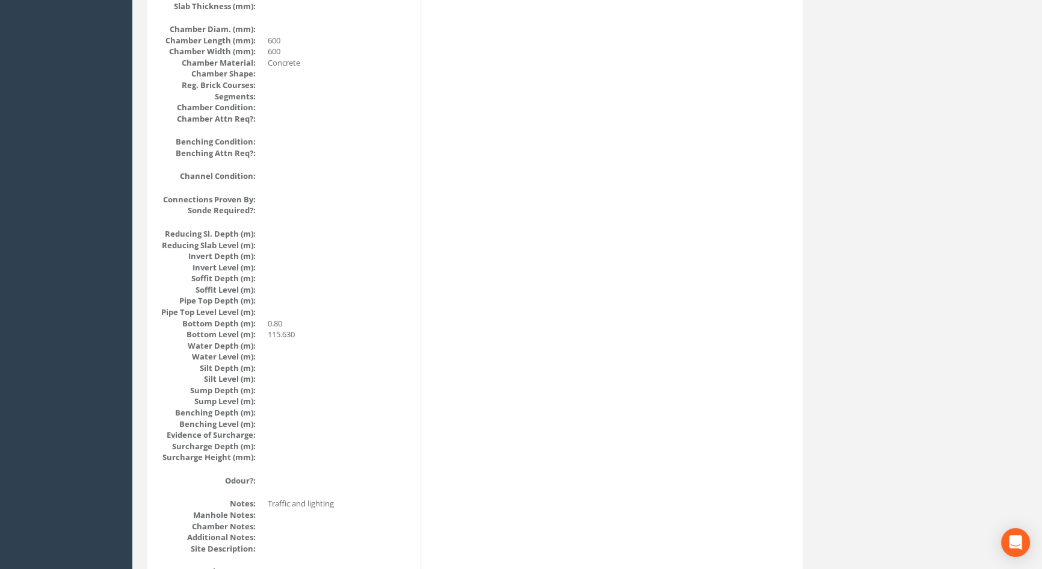
scroll to position [1094, 0]
